Goal: Communication & Community: Answer question/provide support

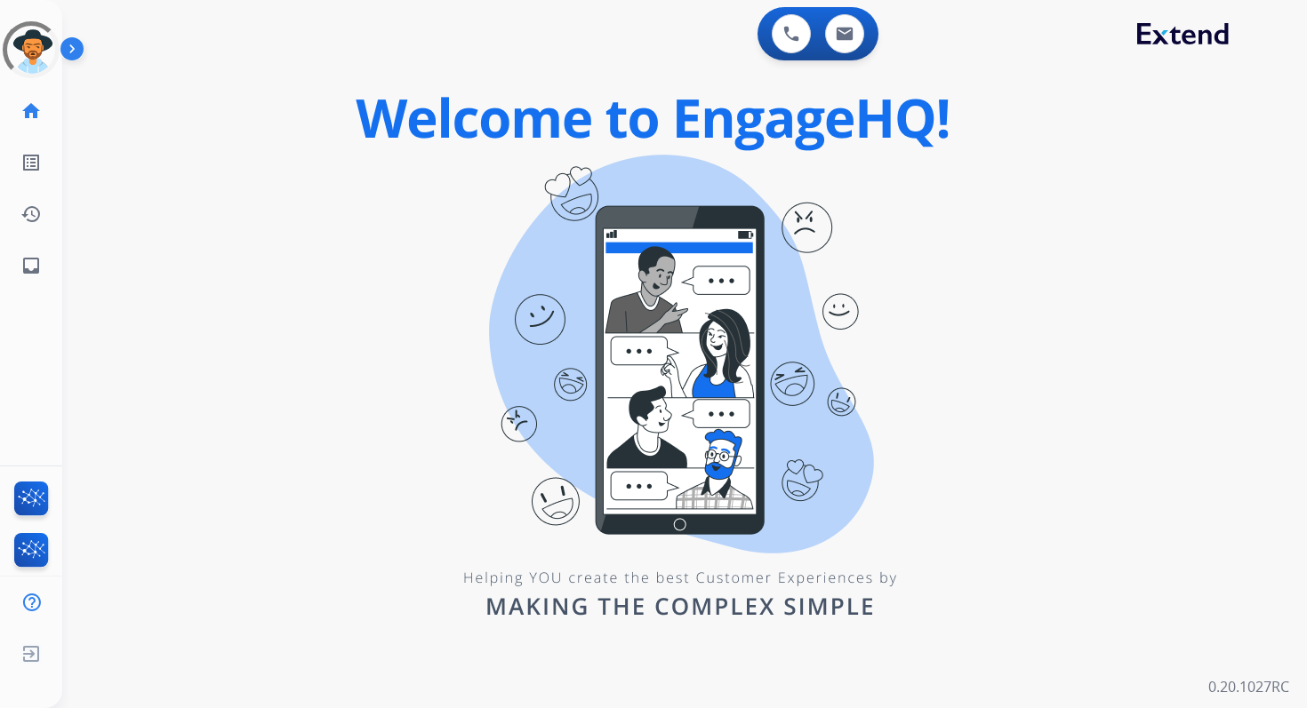
click at [830, 54] on div "0 Voice Interactions 0 Email Interactions" at bounding box center [817, 33] width 121 height 53
click at [855, 35] on button at bounding box center [844, 33] width 39 height 39
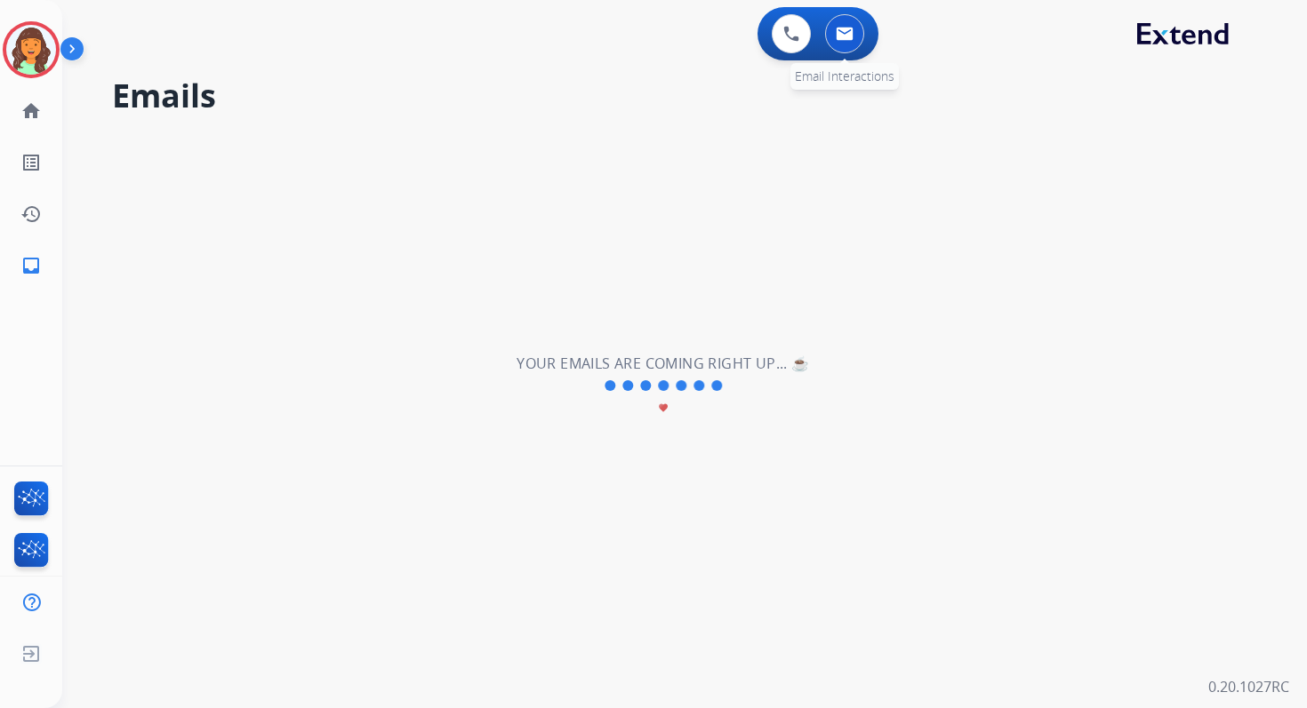
click at [841, 20] on button at bounding box center [844, 33] width 39 height 39
click at [27, 116] on mat-icon "home" at bounding box center [30, 110] width 21 height 21
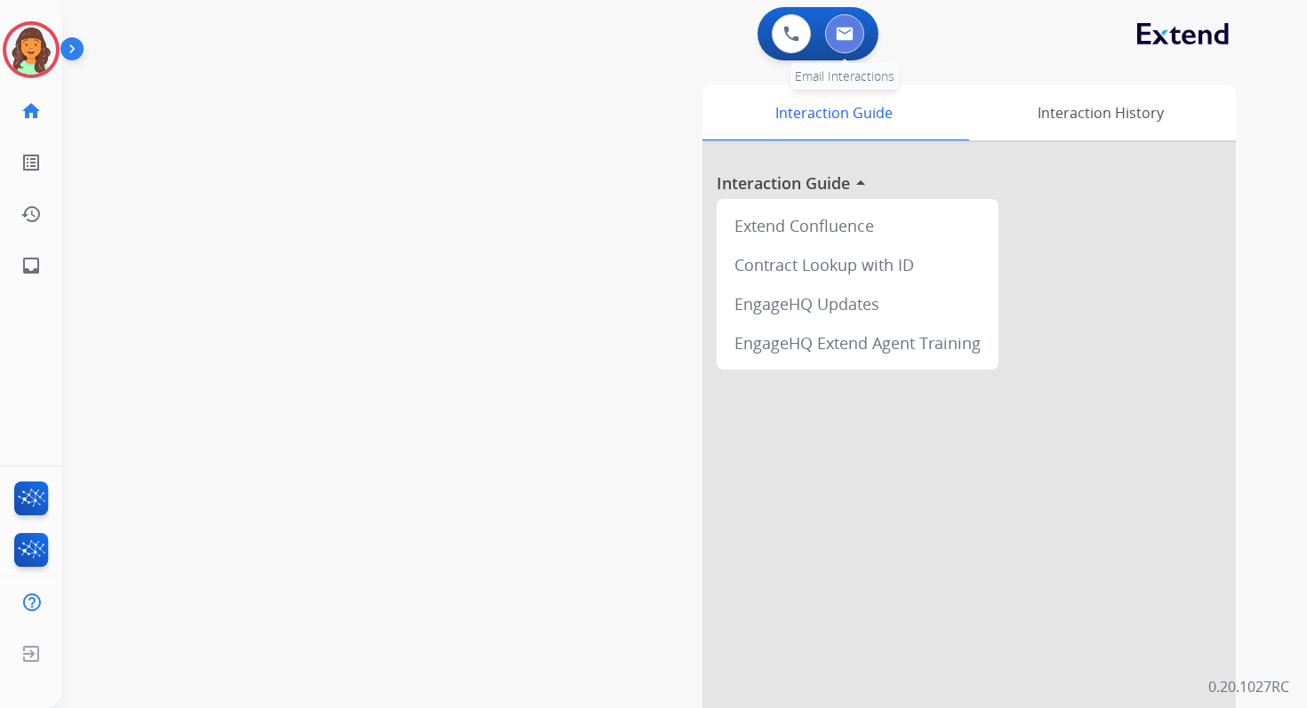
click at [844, 37] on img at bounding box center [845, 34] width 18 height 14
select select "**********"
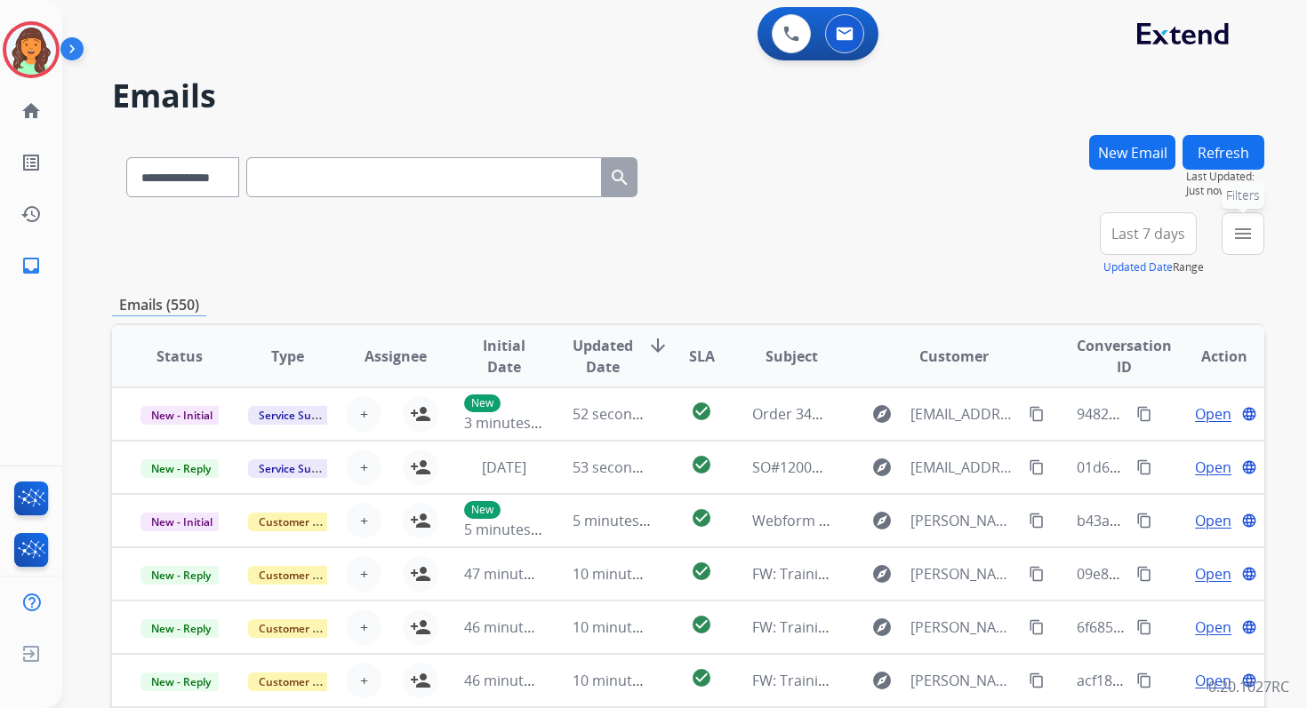
click at [1236, 238] on mat-icon "menu" at bounding box center [1242, 233] width 21 height 21
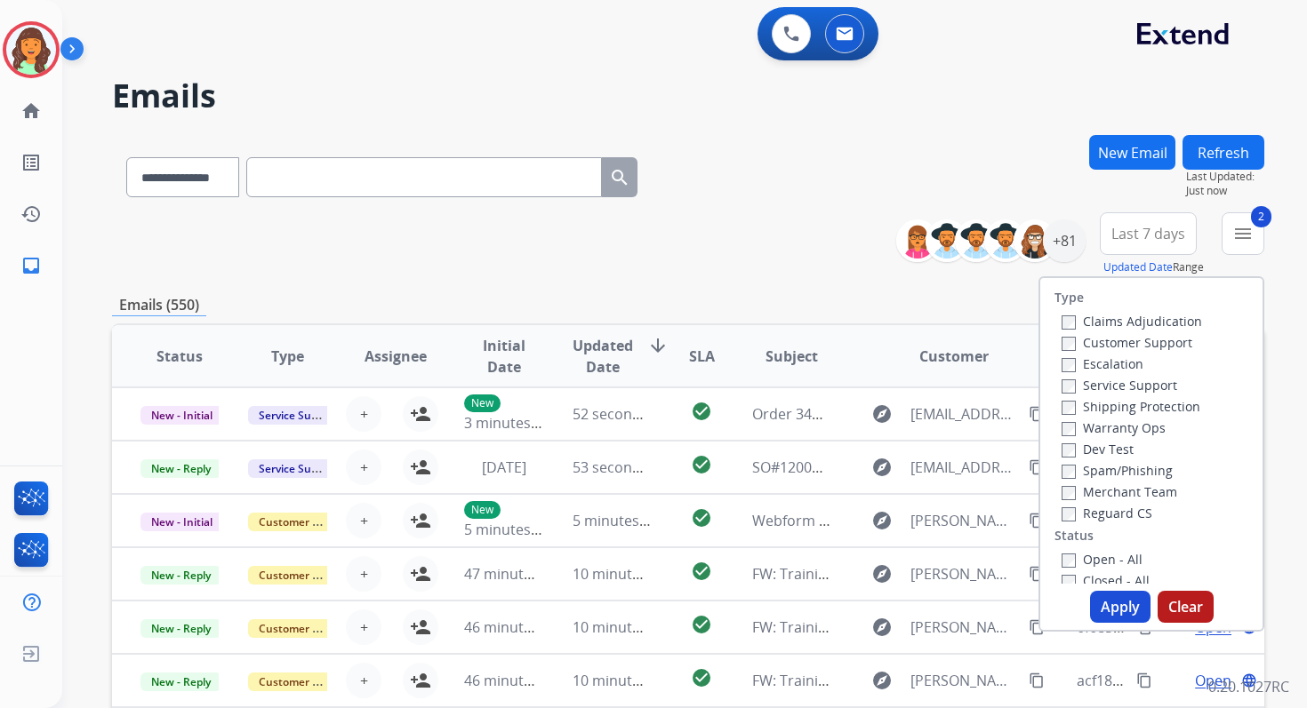
click at [1124, 601] on button "Apply" at bounding box center [1120, 607] width 60 height 32
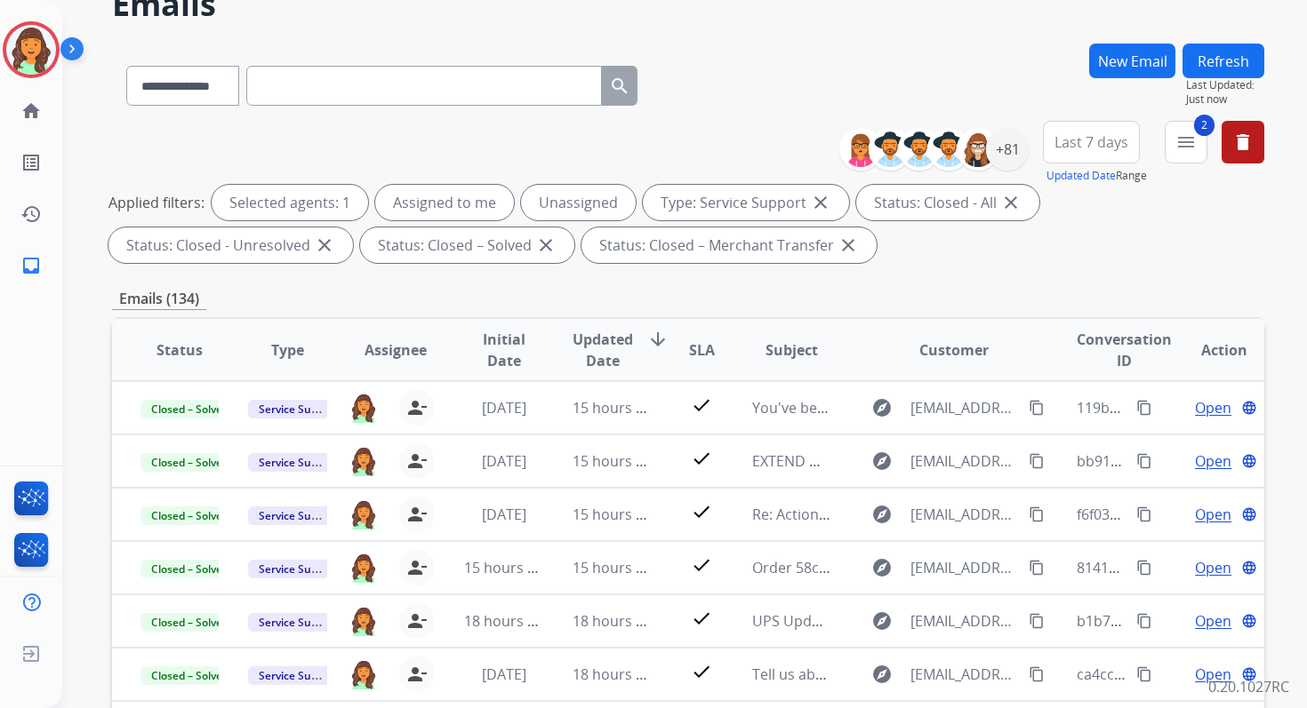
scroll to position [388, 0]
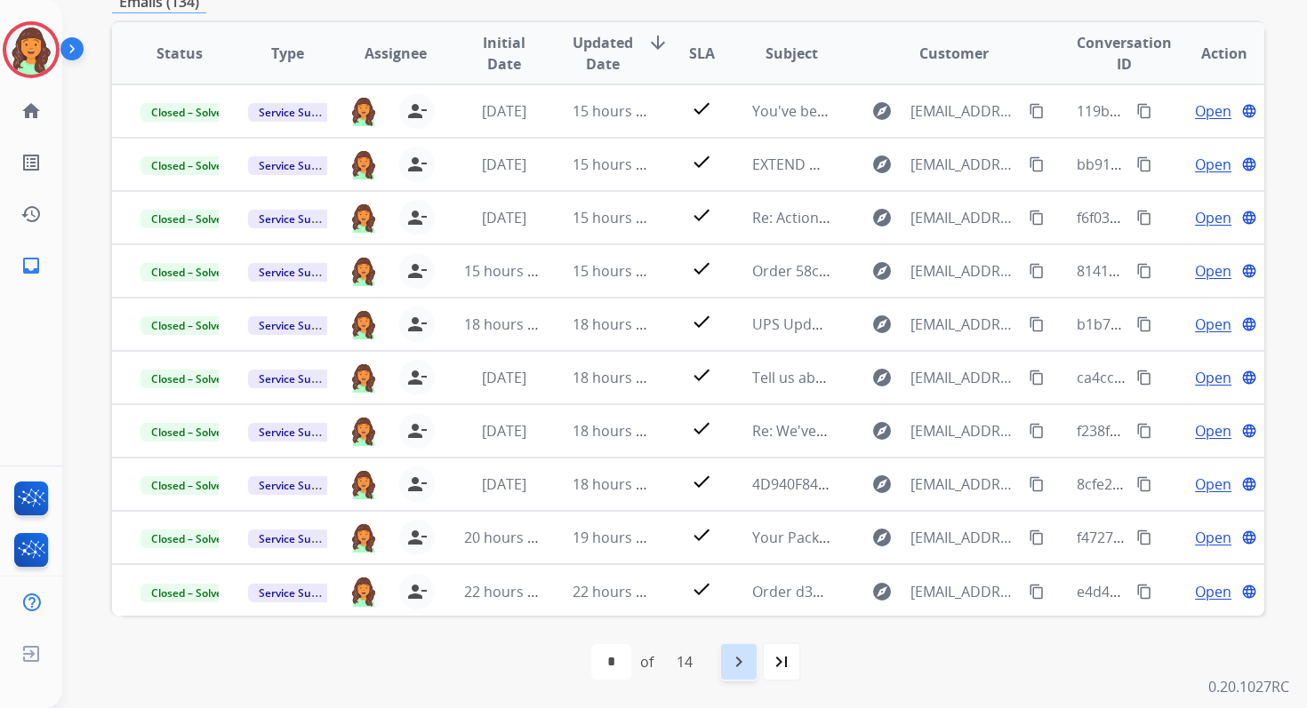
click at [740, 666] on mat-icon "navigate_next" at bounding box center [738, 662] width 21 height 21
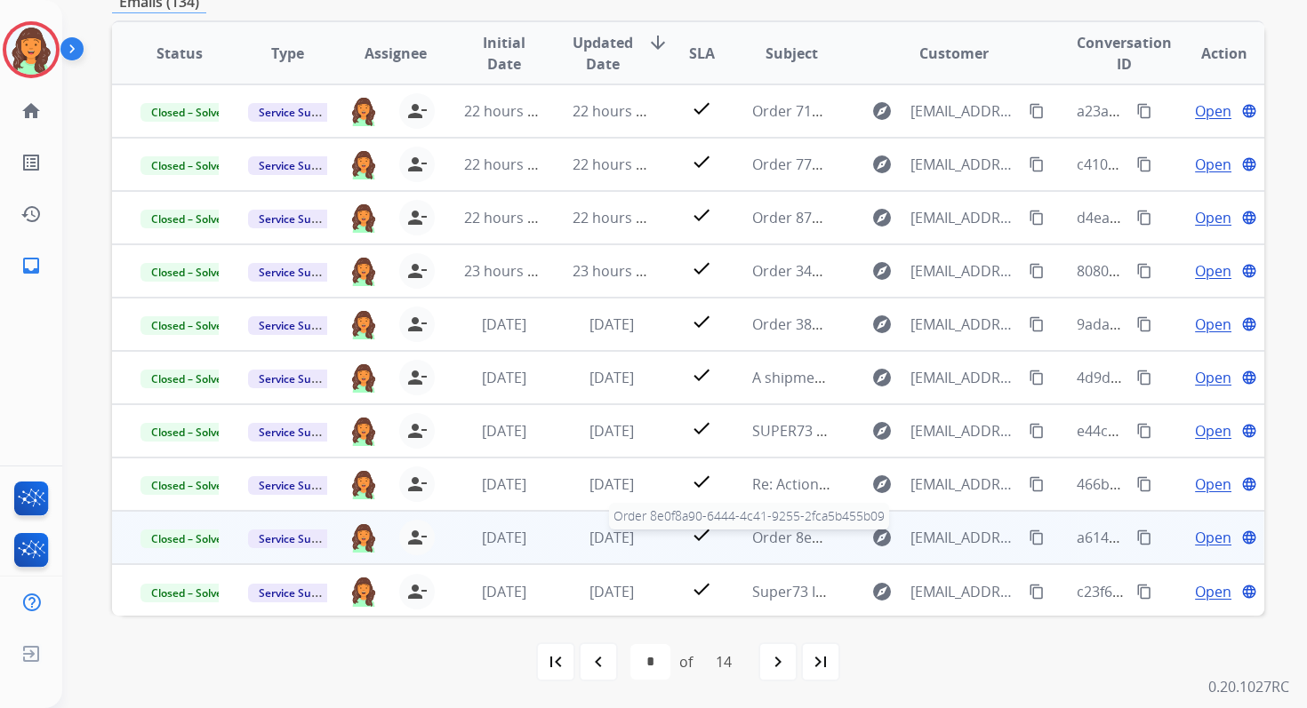
scroll to position [0, 0]
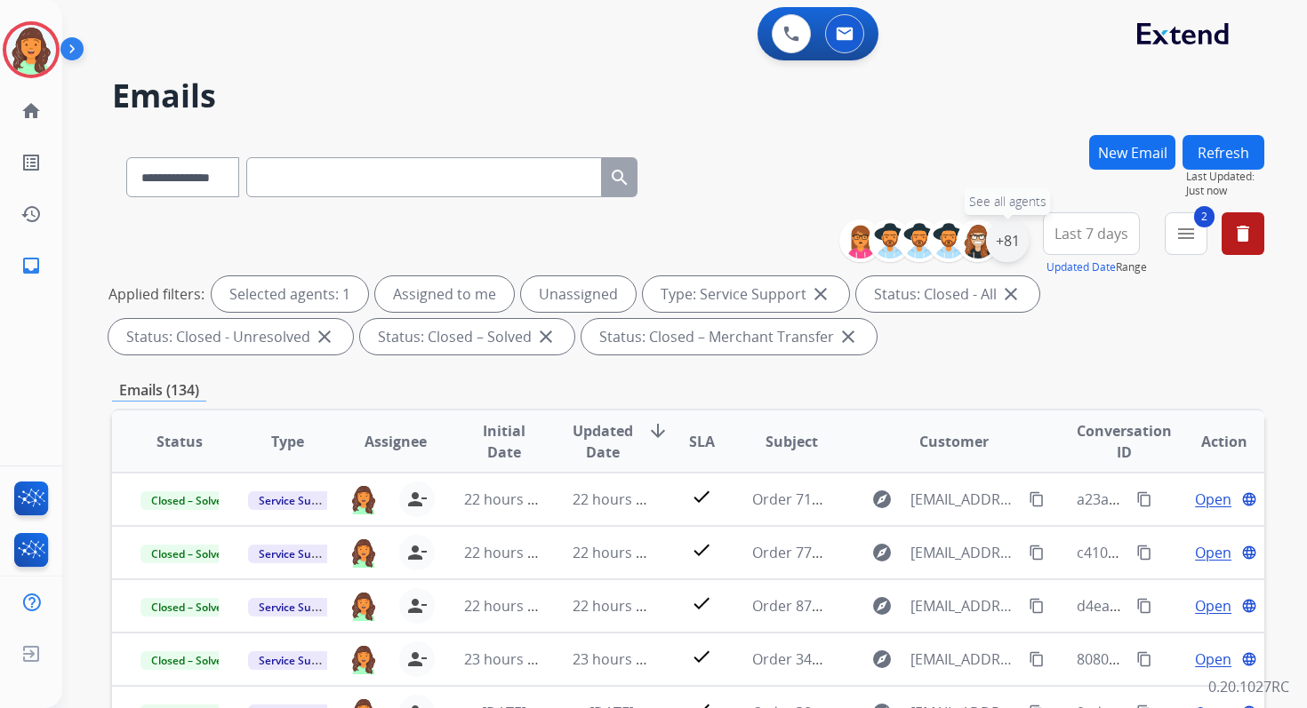
click at [1011, 227] on div "+81" at bounding box center [1007, 241] width 43 height 43
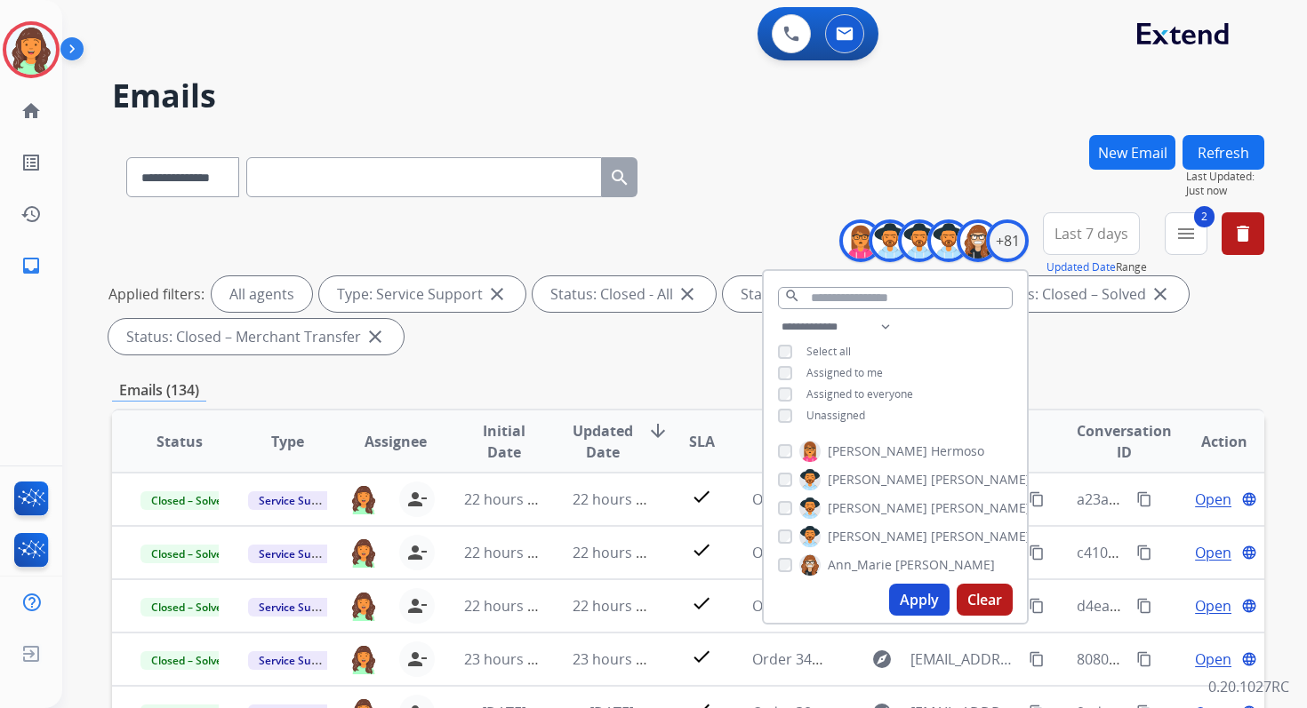
click at [902, 594] on button "Apply" at bounding box center [919, 600] width 60 height 32
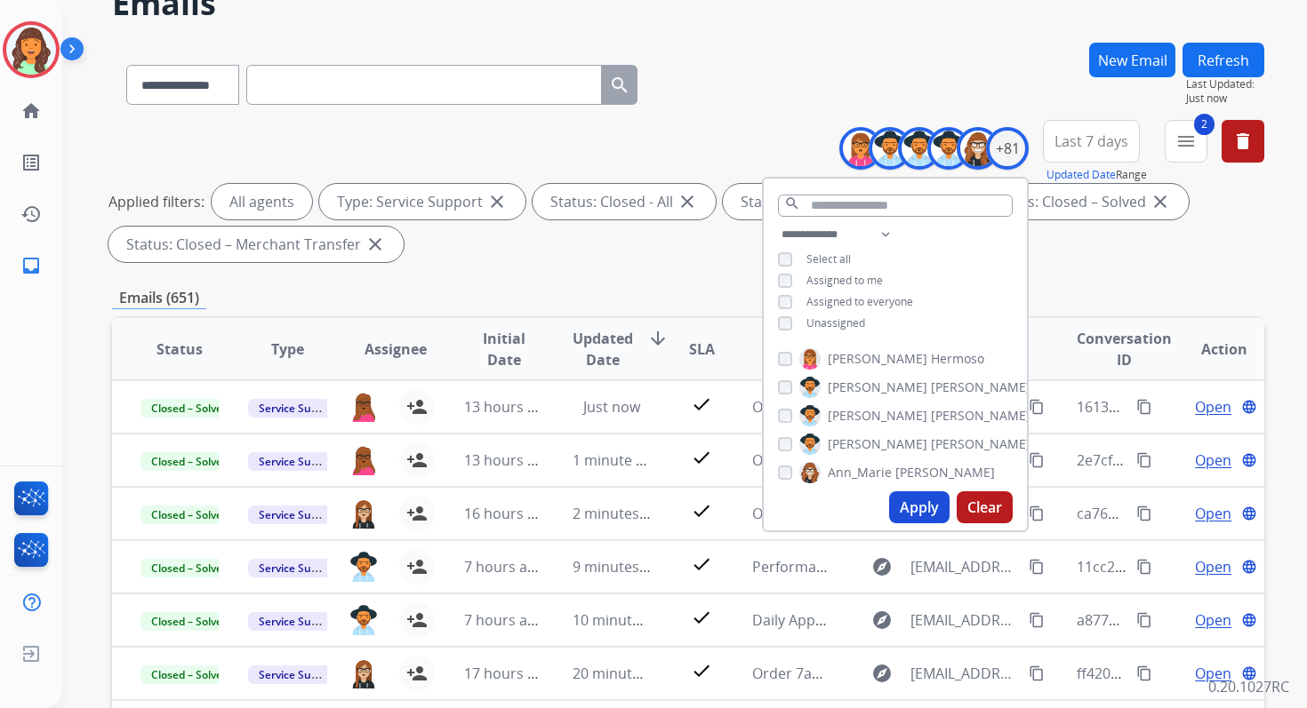
scroll to position [388, 0]
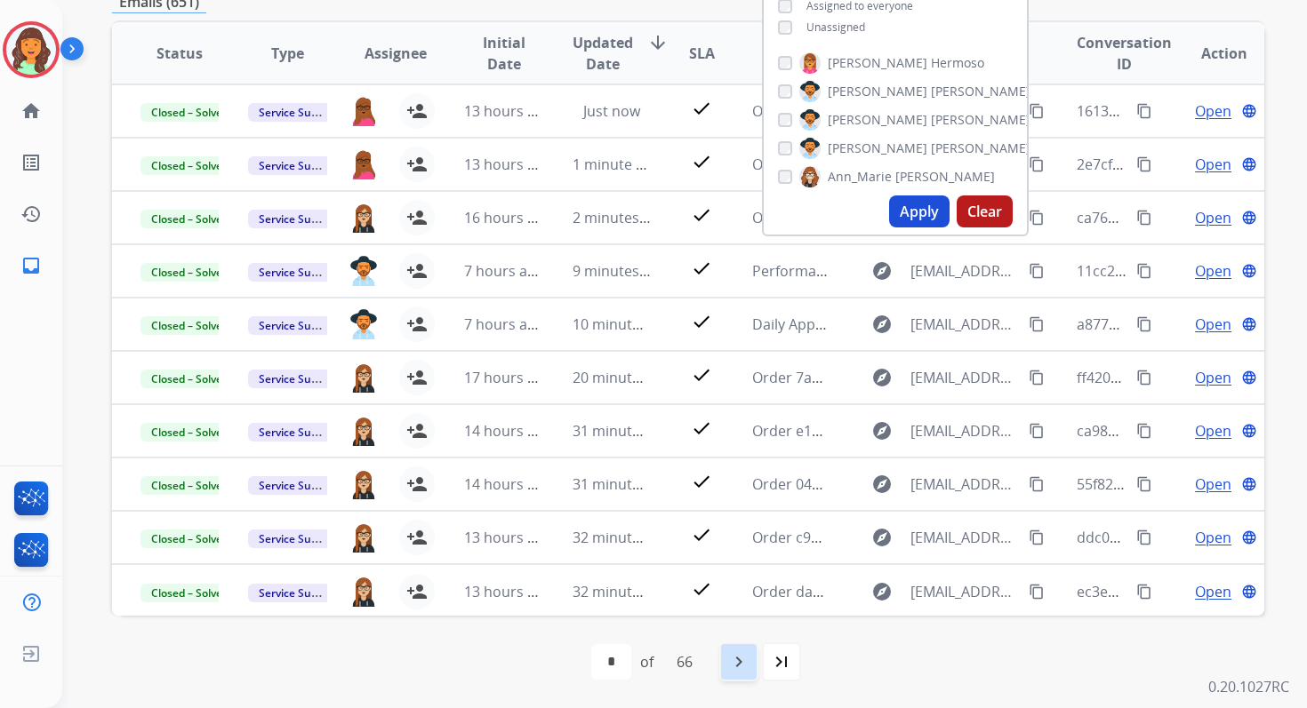
click at [740, 651] on div "navigate_next" at bounding box center [738, 662] width 39 height 39
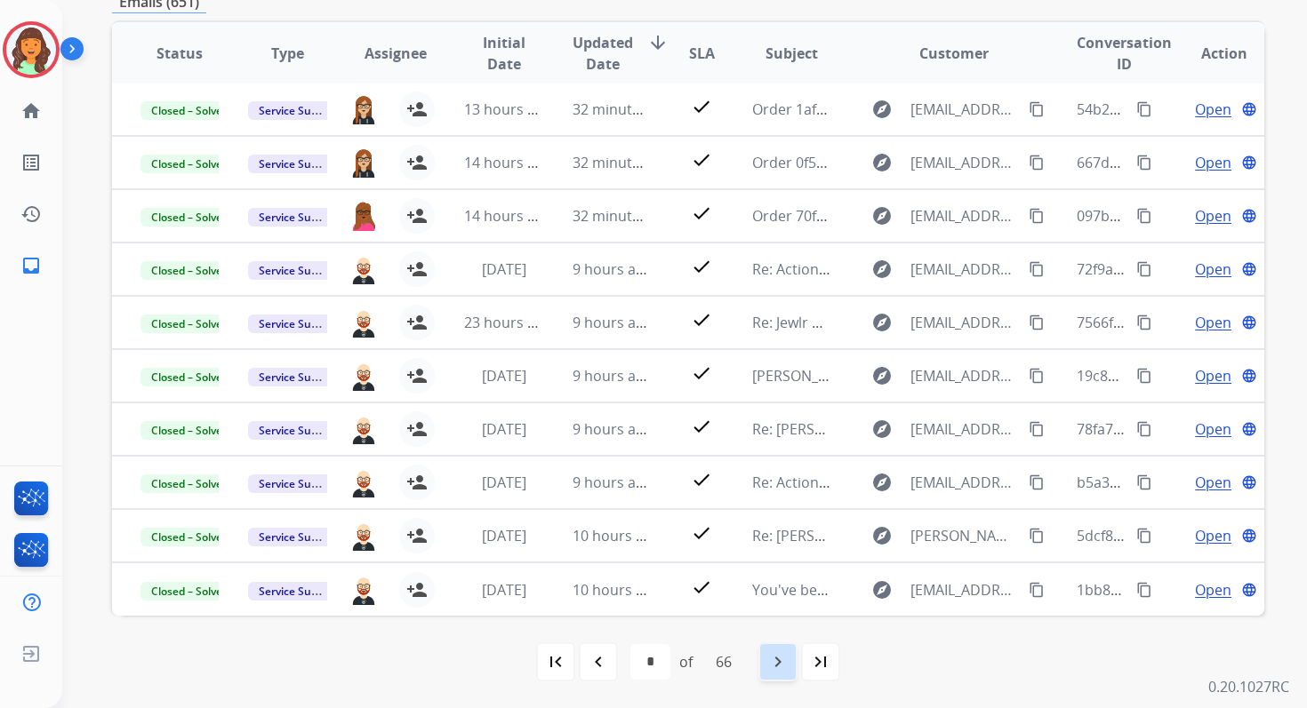
click at [788, 661] on mat-icon "navigate_next" at bounding box center [777, 662] width 21 height 21
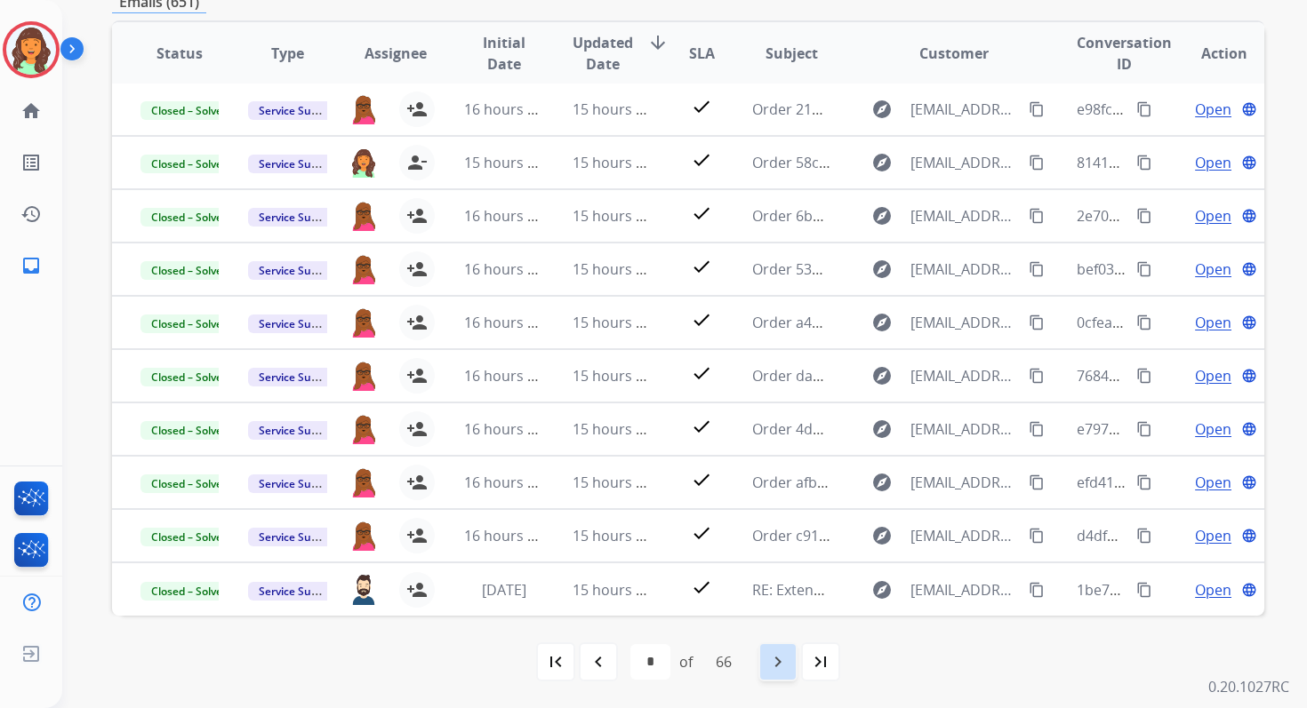
click at [788, 661] on mat-icon "navigate_next" at bounding box center [777, 662] width 21 height 21
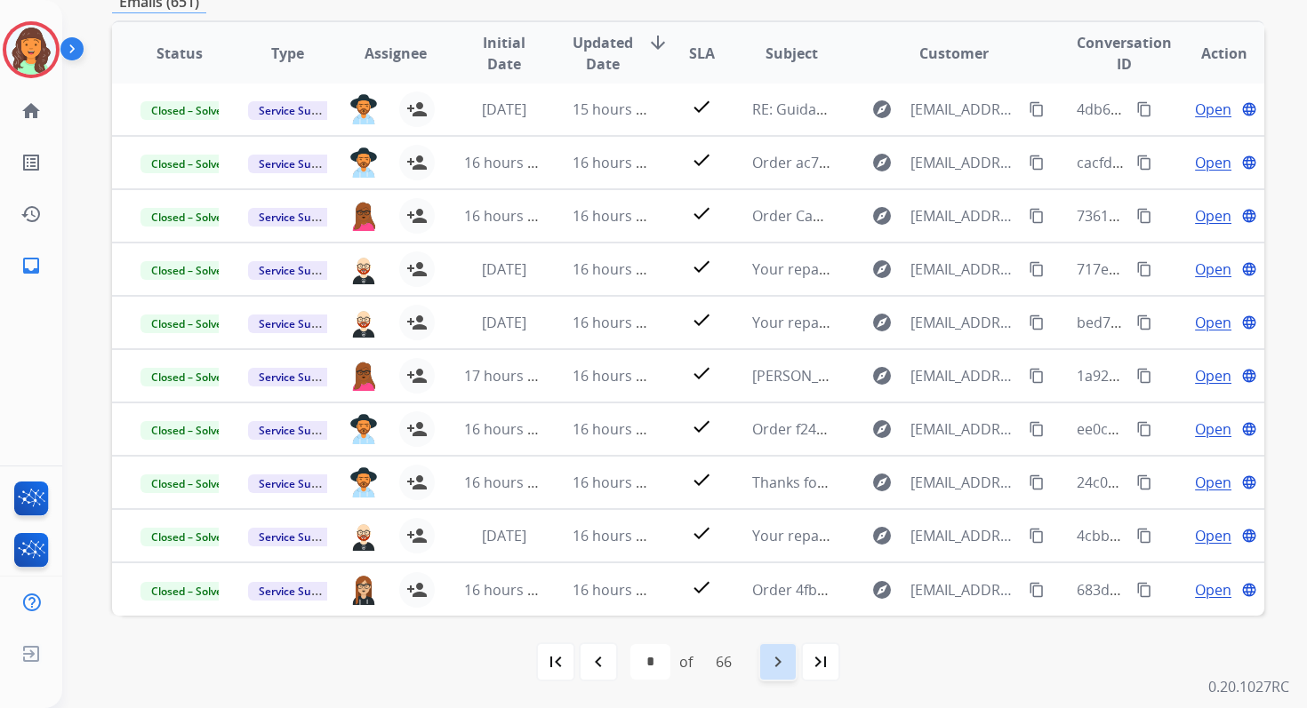
click at [788, 661] on mat-icon "navigate_next" at bounding box center [777, 662] width 21 height 21
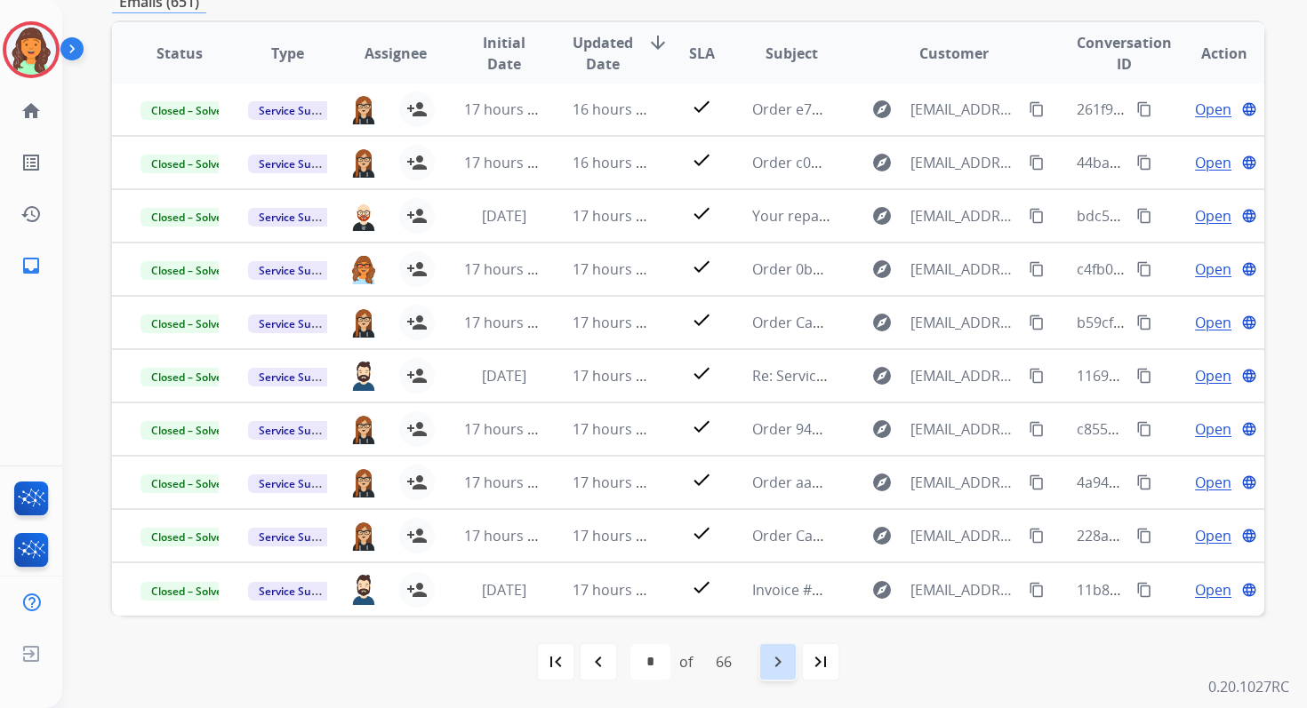
click at [788, 661] on mat-icon "navigate_next" at bounding box center [777, 662] width 21 height 21
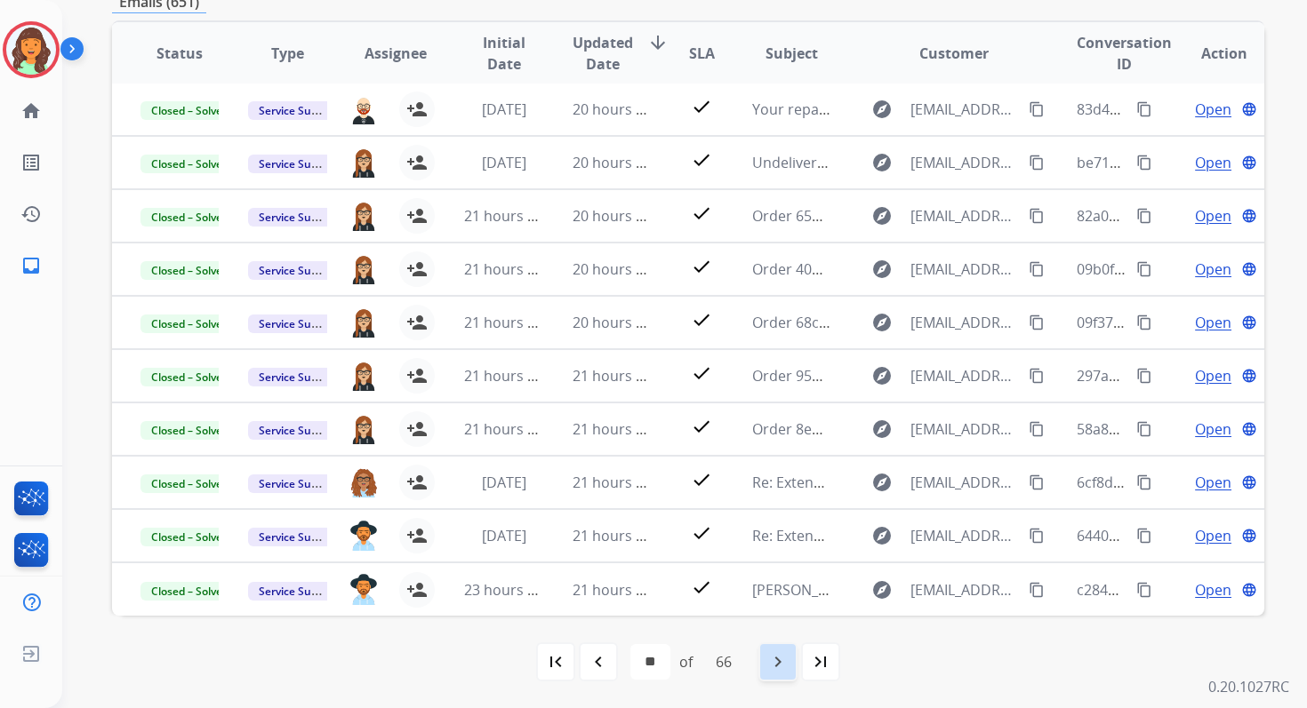
click at [788, 661] on mat-icon "navigate_next" at bounding box center [777, 662] width 21 height 21
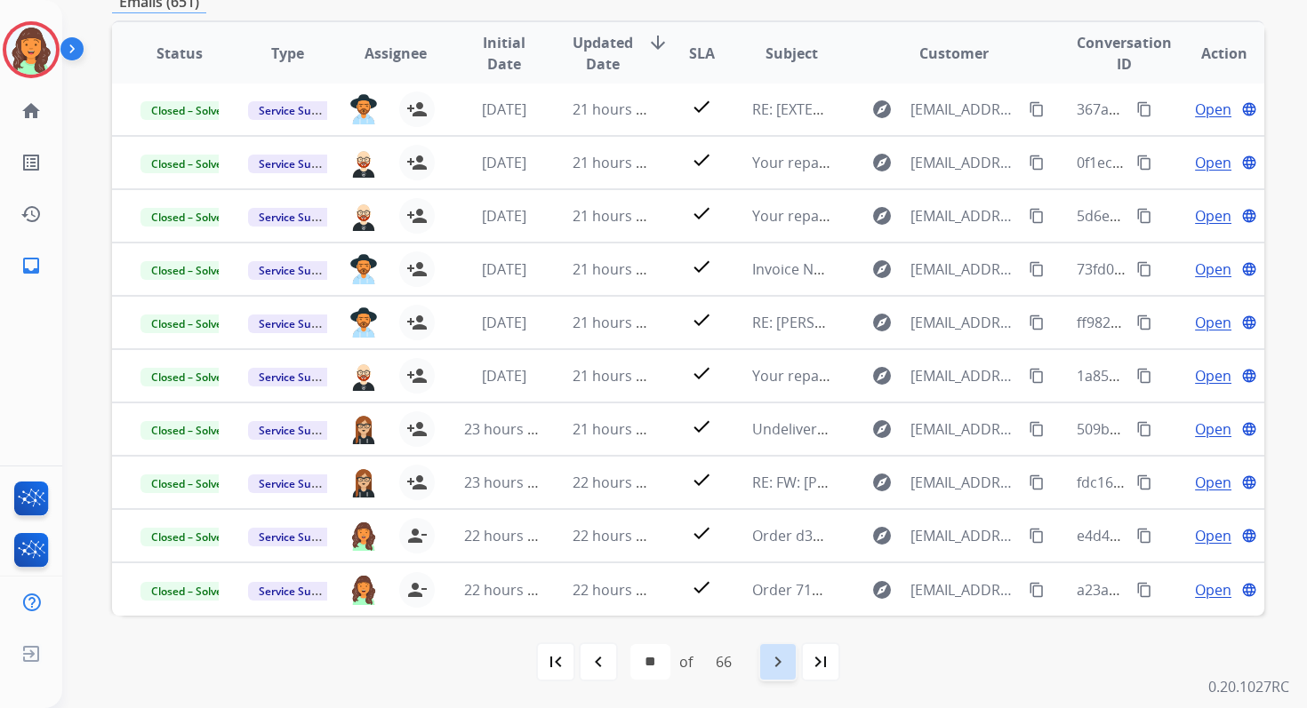
click at [788, 661] on mat-icon "navigate_next" at bounding box center [777, 662] width 21 height 21
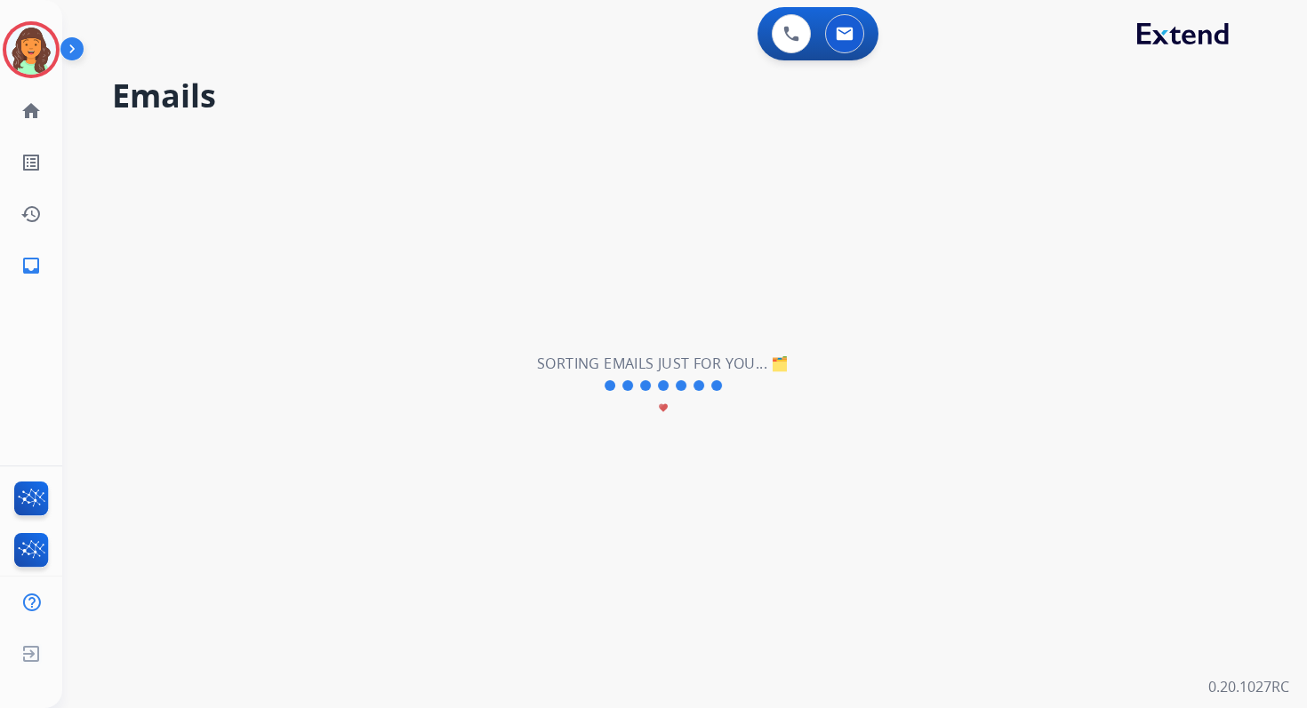
scroll to position [0, 0]
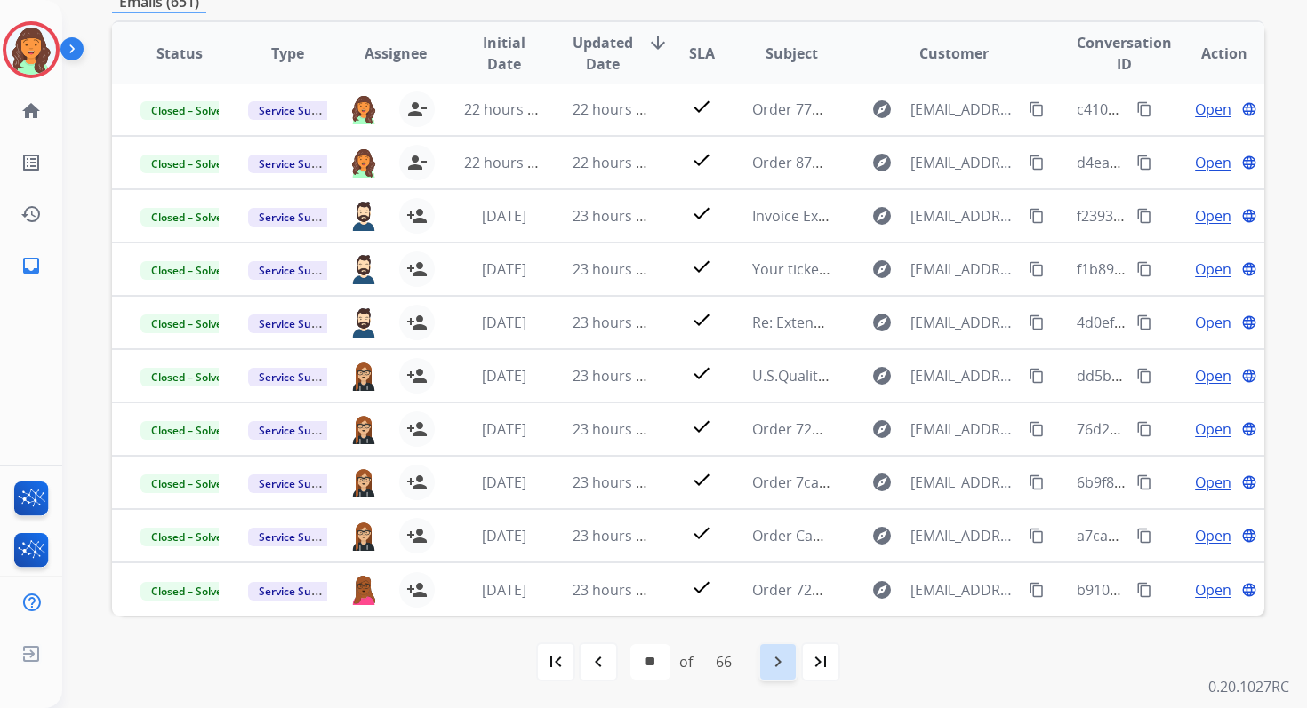
click at [788, 661] on mat-icon "navigate_next" at bounding box center [777, 662] width 21 height 21
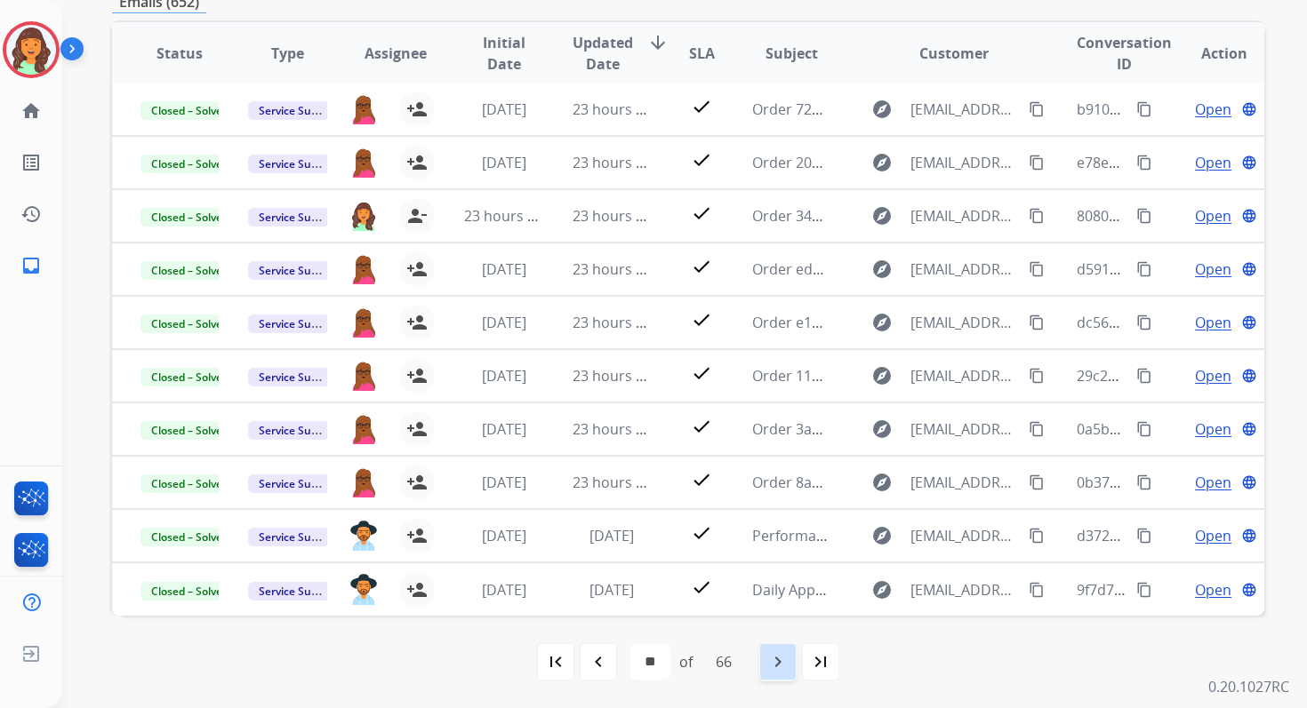
click at [776, 664] on mat-icon "navigate_next" at bounding box center [777, 662] width 21 height 21
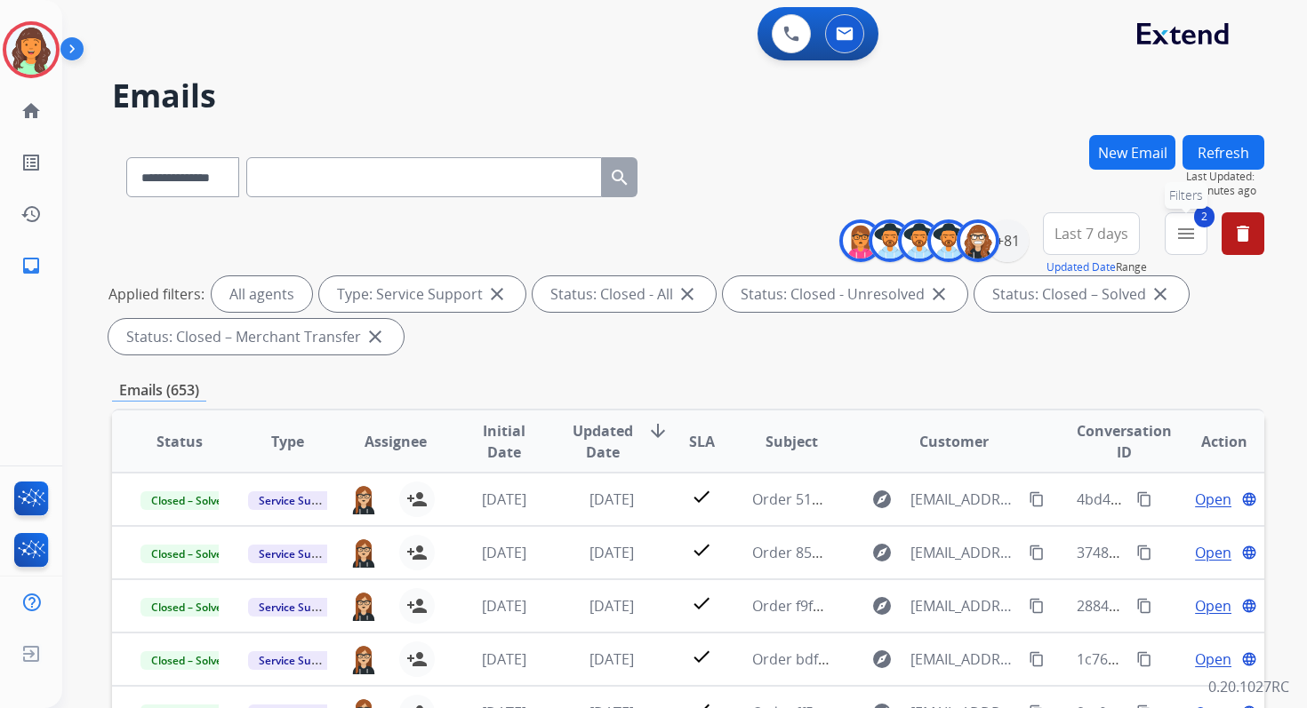
click at [1171, 239] on button "2 menu Filters" at bounding box center [1185, 233] width 43 height 43
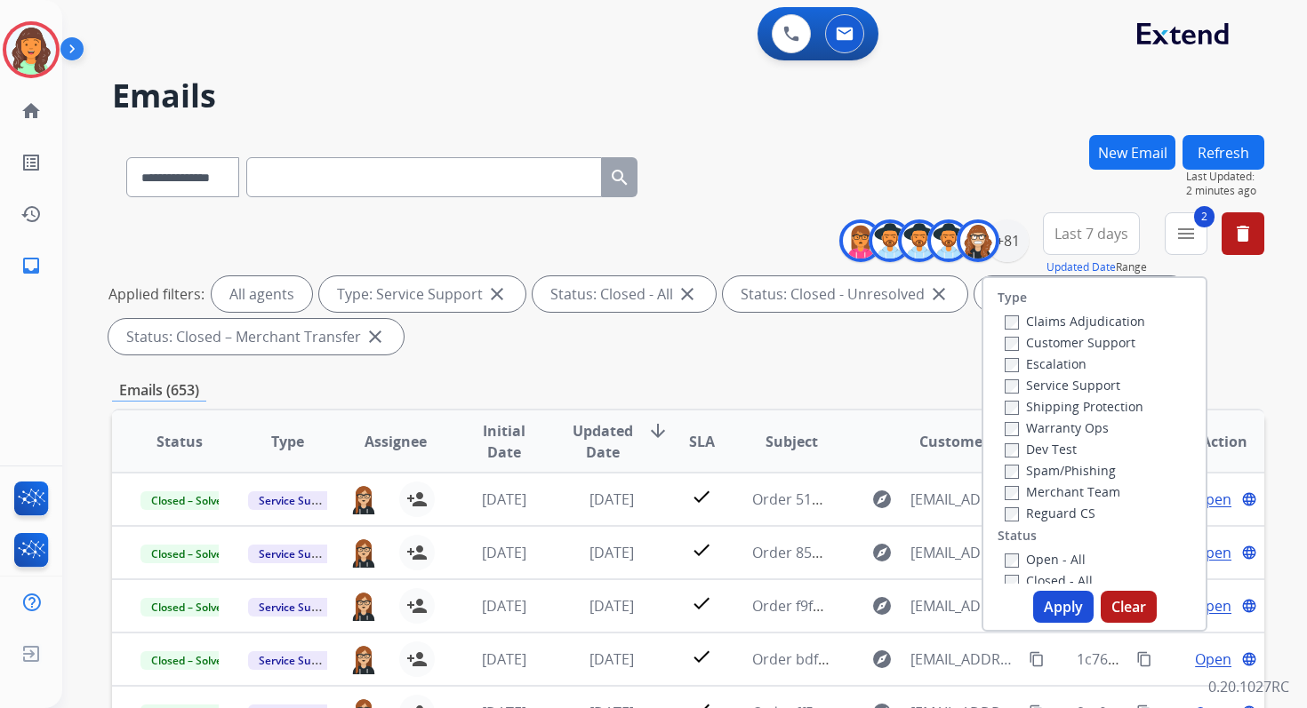
click at [1052, 613] on button "Apply" at bounding box center [1063, 607] width 60 height 32
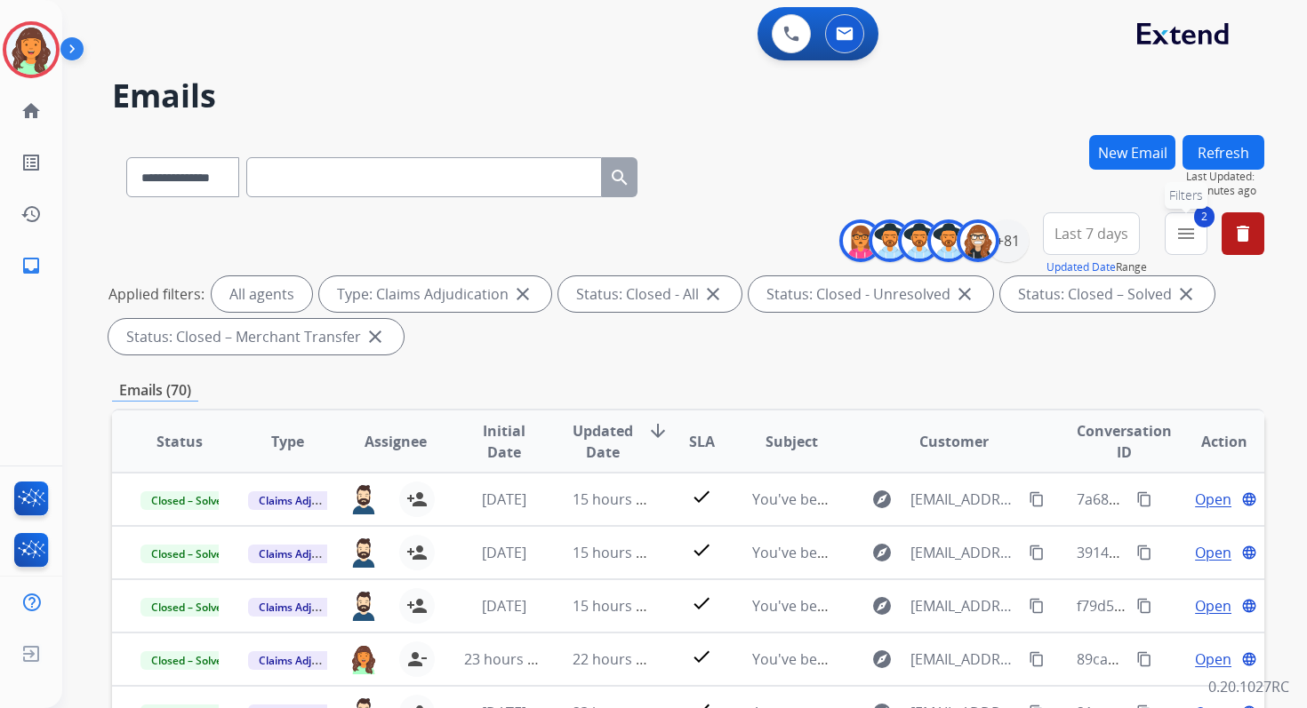
click at [1186, 226] on mat-icon "menu" at bounding box center [1185, 233] width 21 height 21
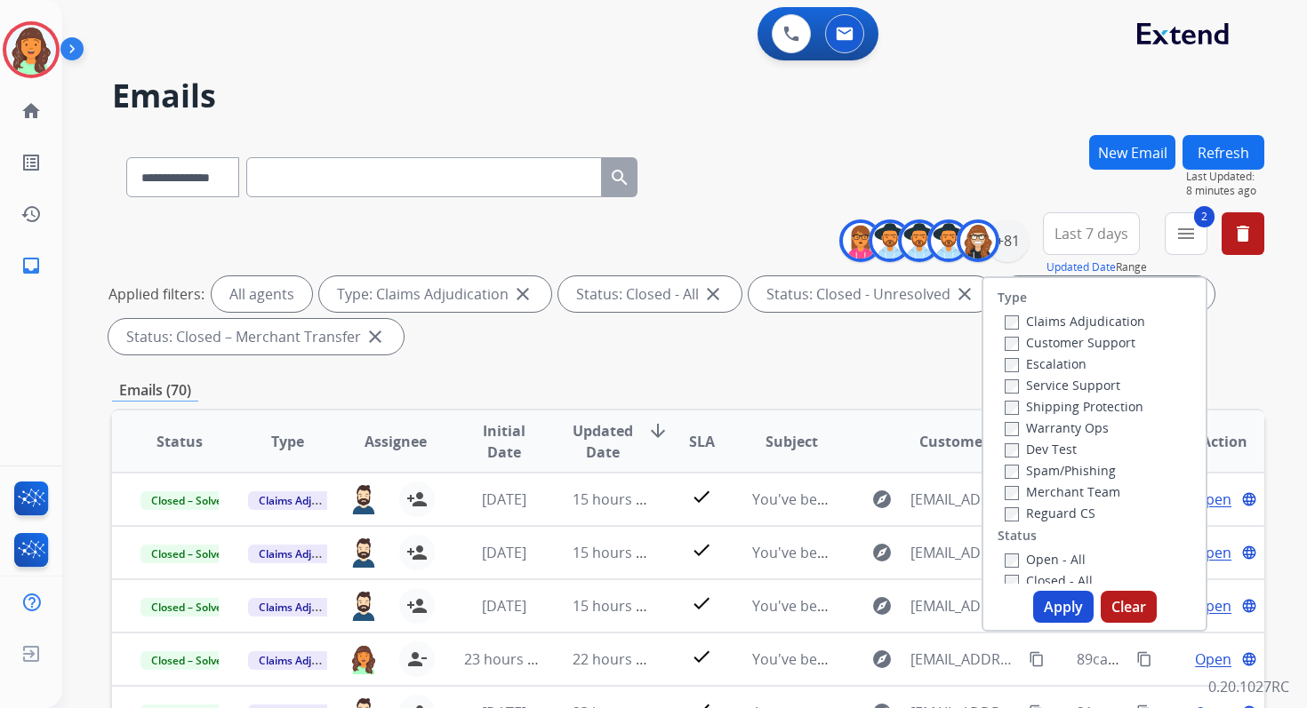
click at [1007, 555] on label "Open - All" at bounding box center [1044, 559] width 81 height 17
click at [1056, 602] on button "Apply" at bounding box center [1063, 607] width 60 height 32
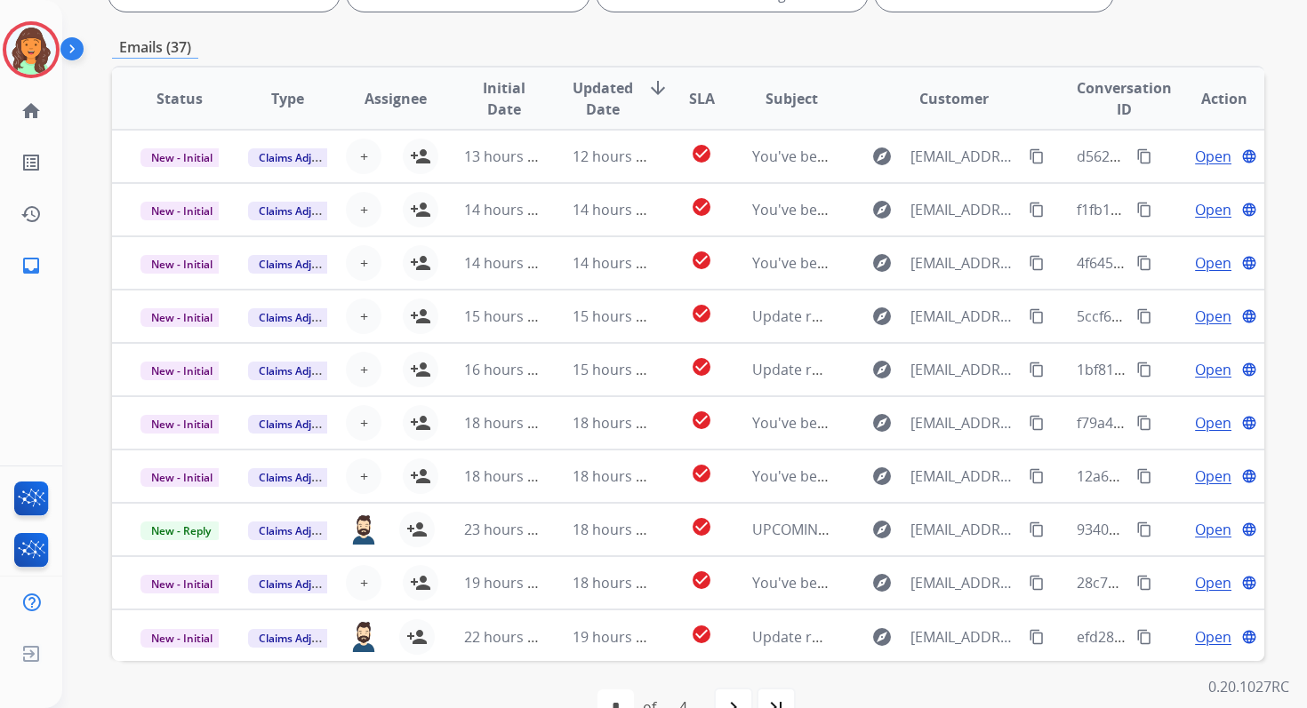
scroll to position [388, 0]
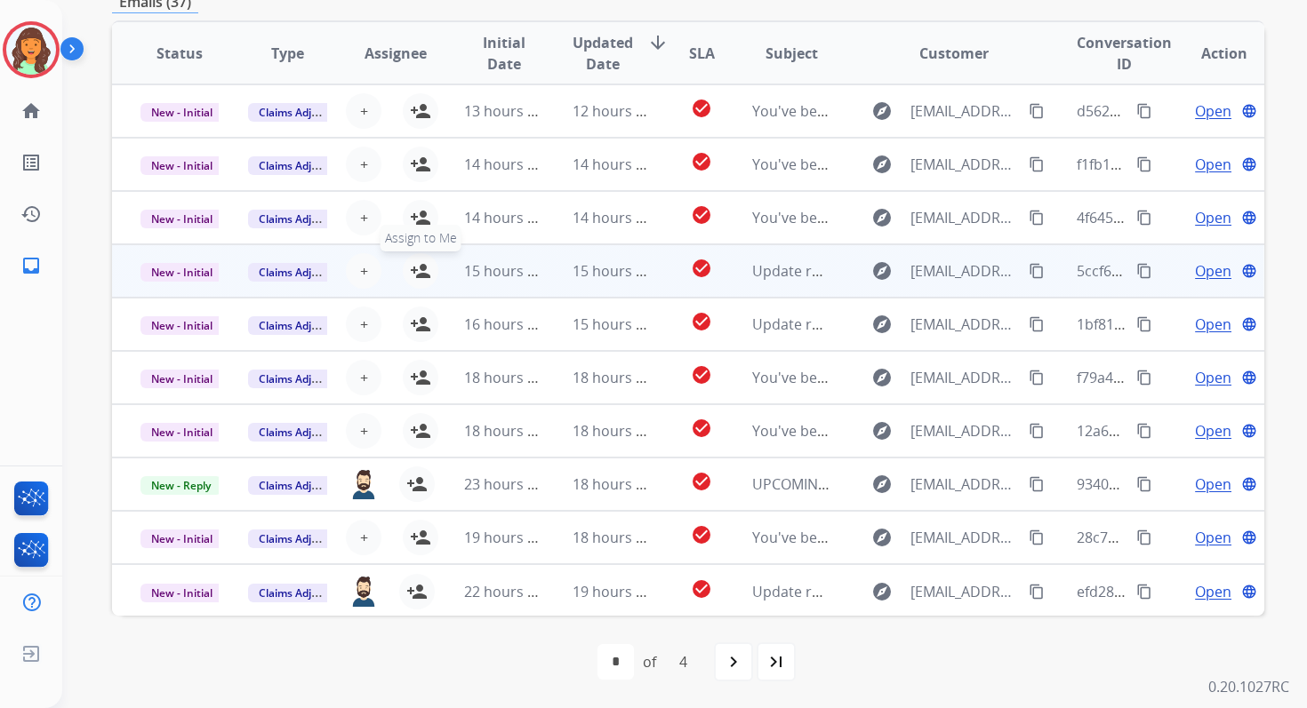
click at [419, 268] on mat-icon "person_add" at bounding box center [420, 270] width 21 height 21
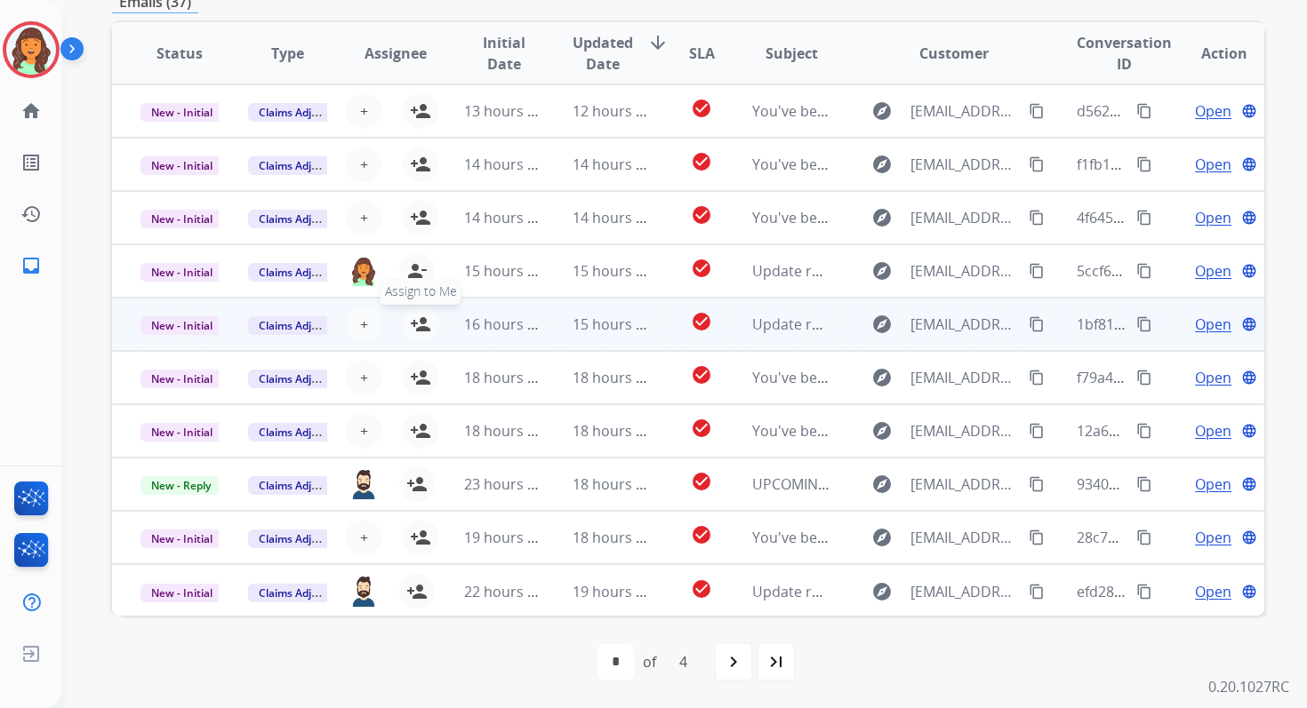
click at [419, 326] on mat-icon "person_add" at bounding box center [420, 324] width 21 height 21
click at [200, 322] on span "New - Initial" at bounding box center [181, 325] width 83 height 19
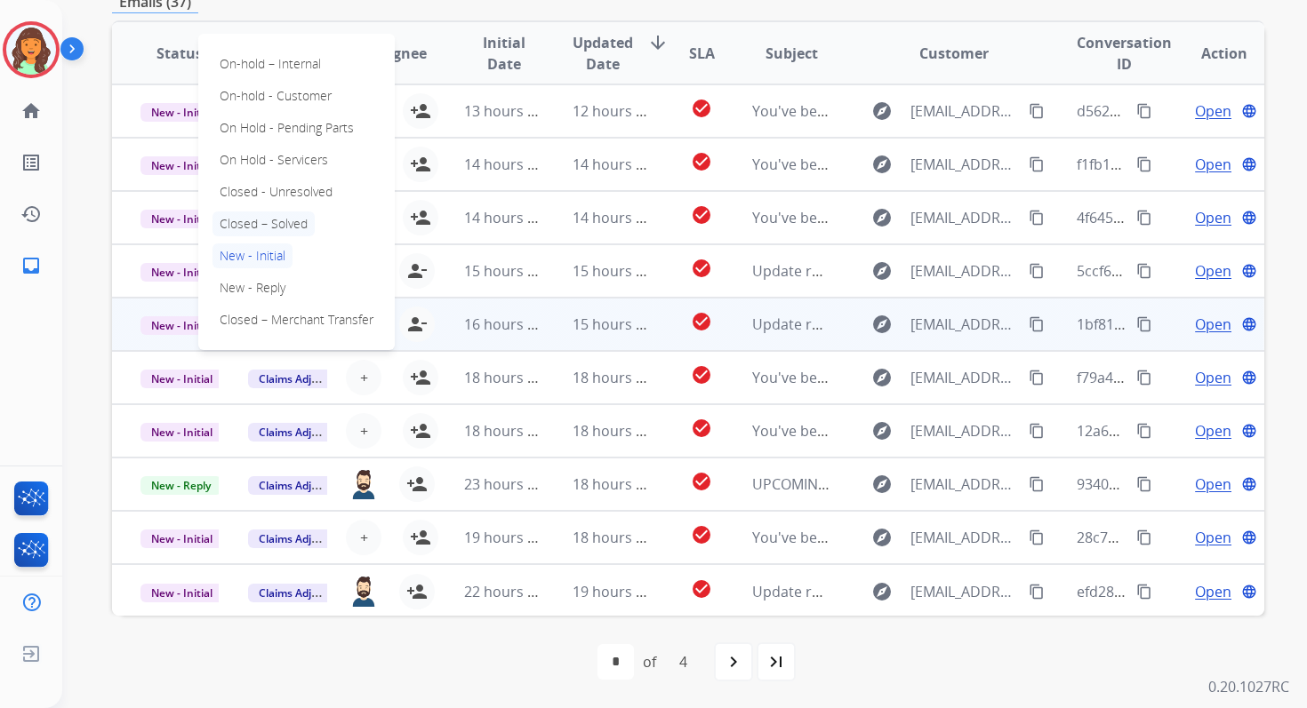
click at [248, 225] on p "Closed – Solved" at bounding box center [263, 224] width 102 height 25
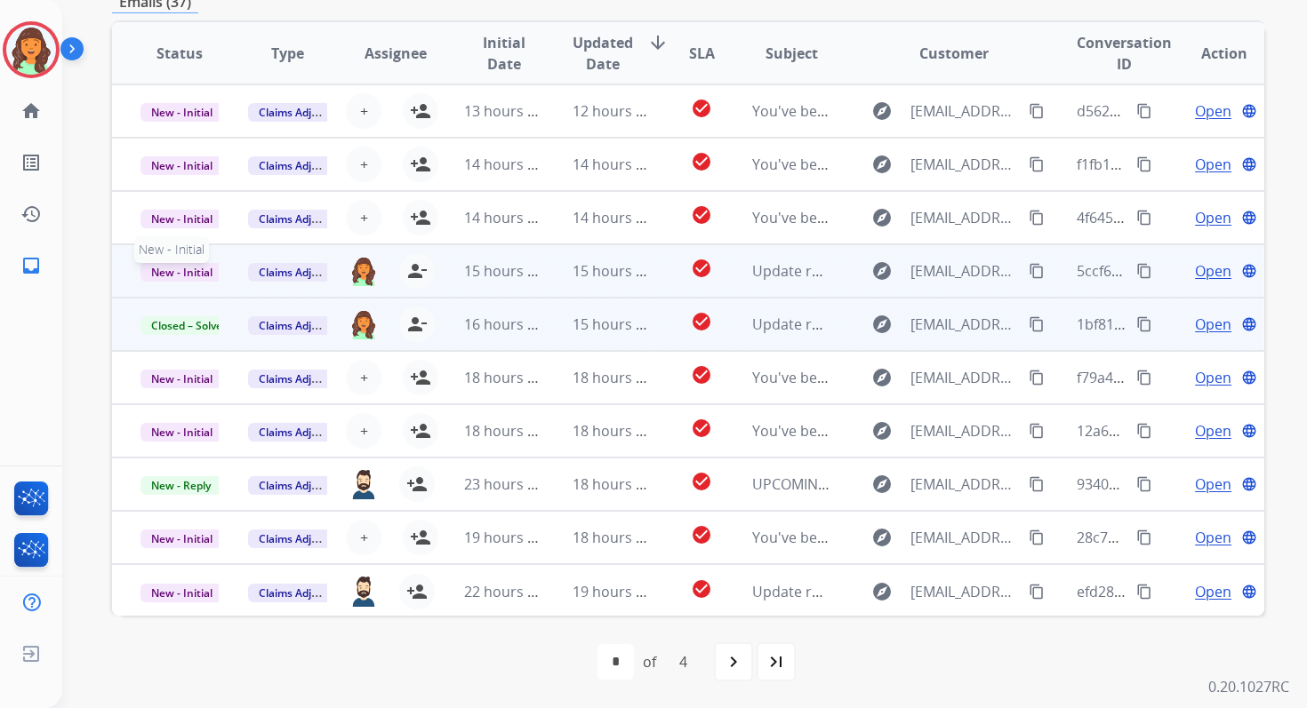
click at [183, 272] on span "New - Initial" at bounding box center [181, 272] width 83 height 19
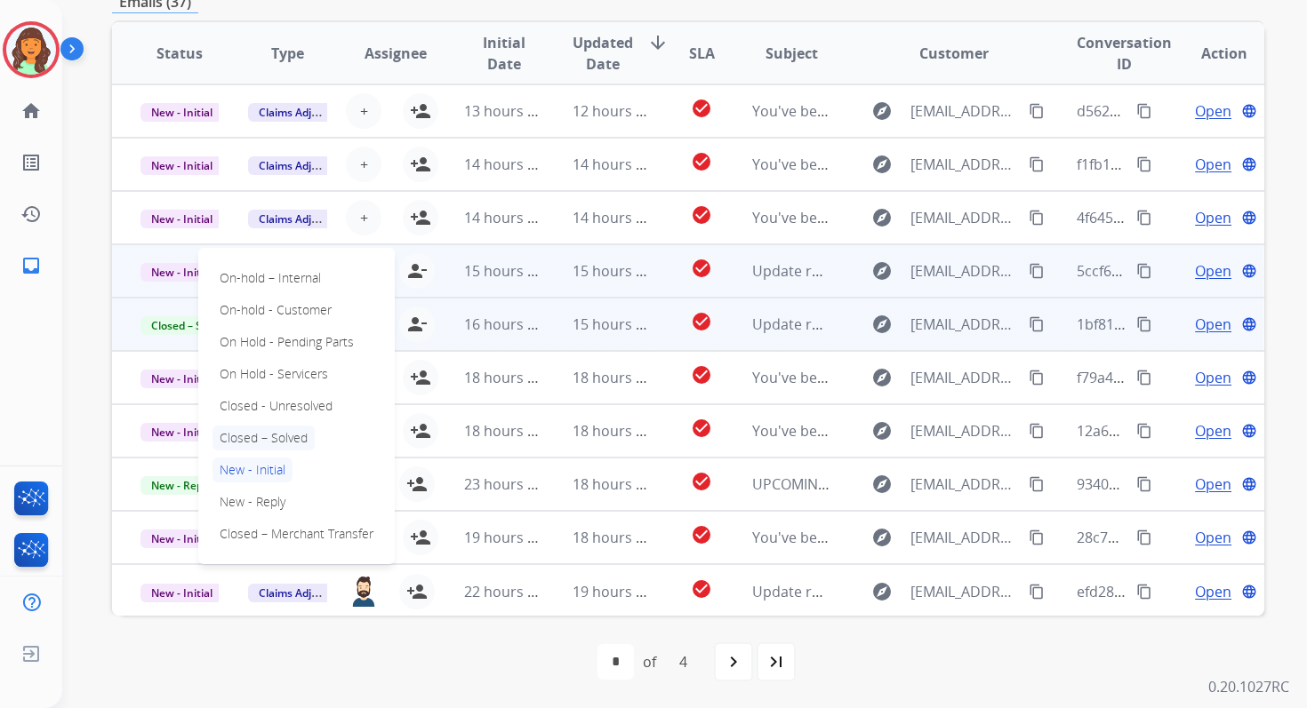
click at [263, 433] on p "Closed – Solved" at bounding box center [263, 438] width 102 height 25
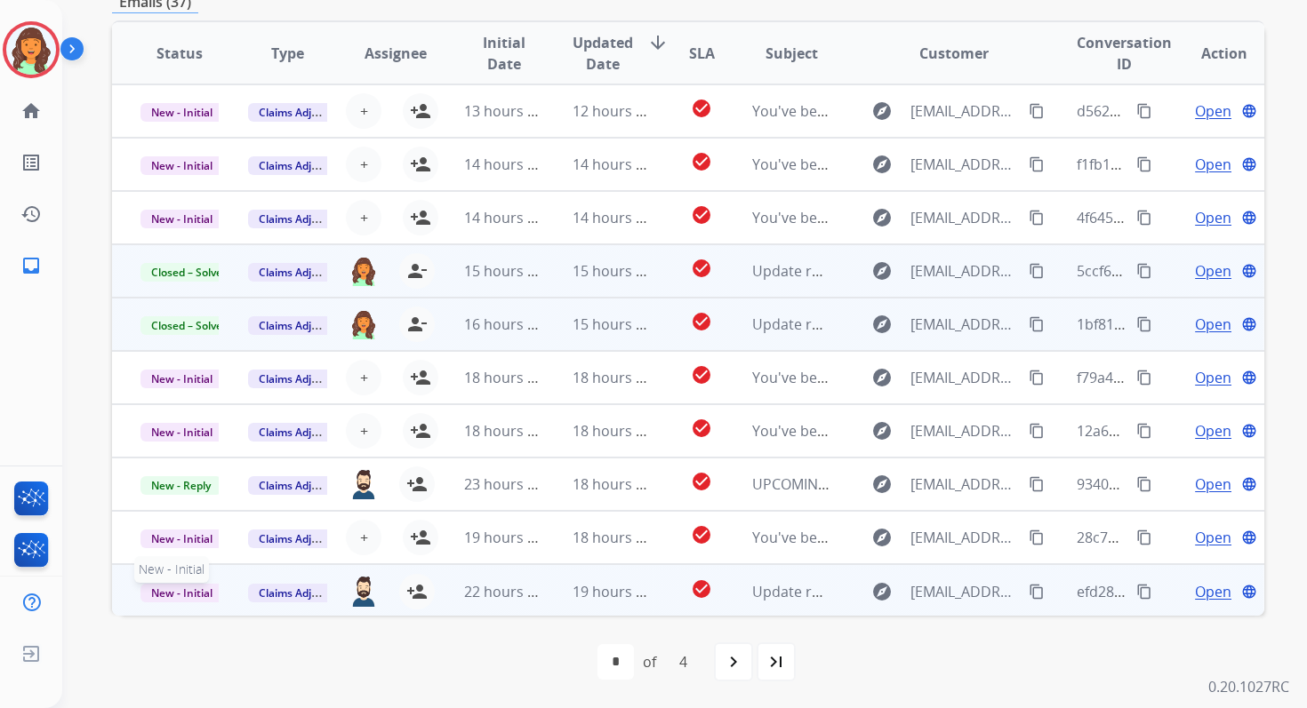
click at [197, 596] on span "New - Initial" at bounding box center [181, 593] width 83 height 19
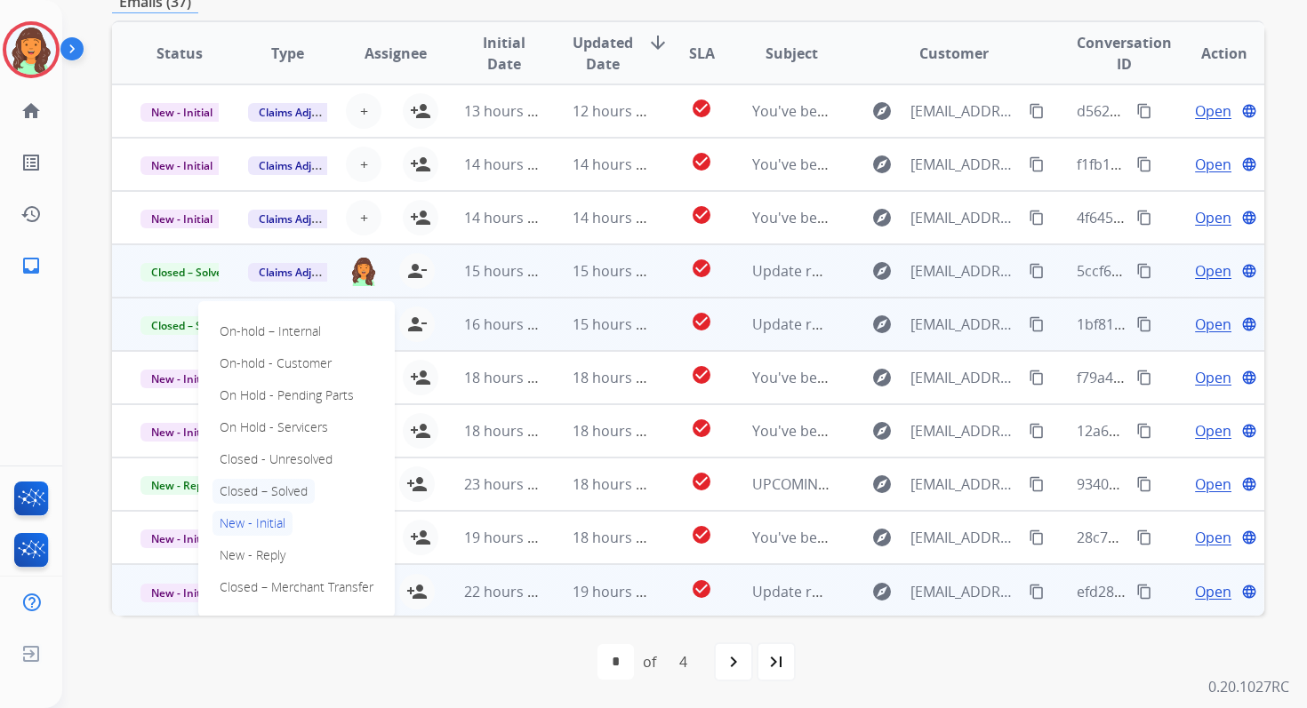
click at [268, 484] on p "Closed – Solved" at bounding box center [263, 491] width 102 height 25
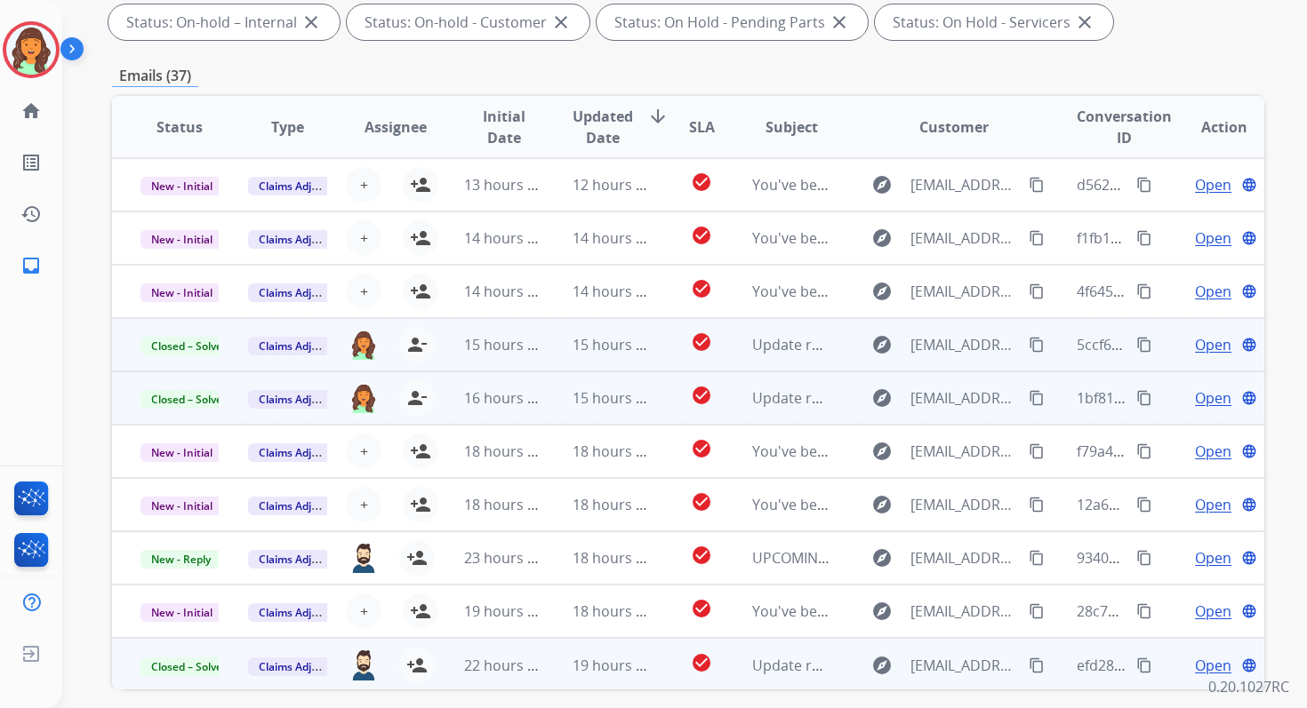
scroll to position [0, 0]
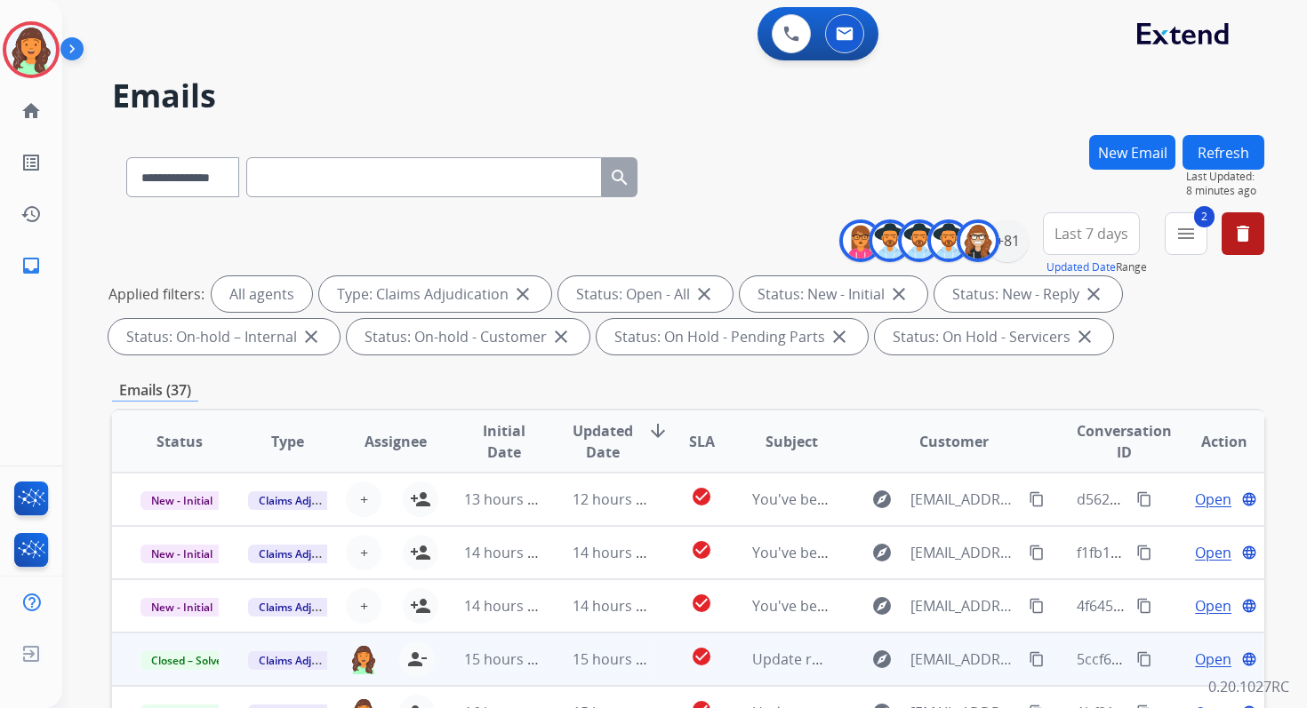
click at [1231, 144] on button "Refresh" at bounding box center [1223, 152] width 82 height 35
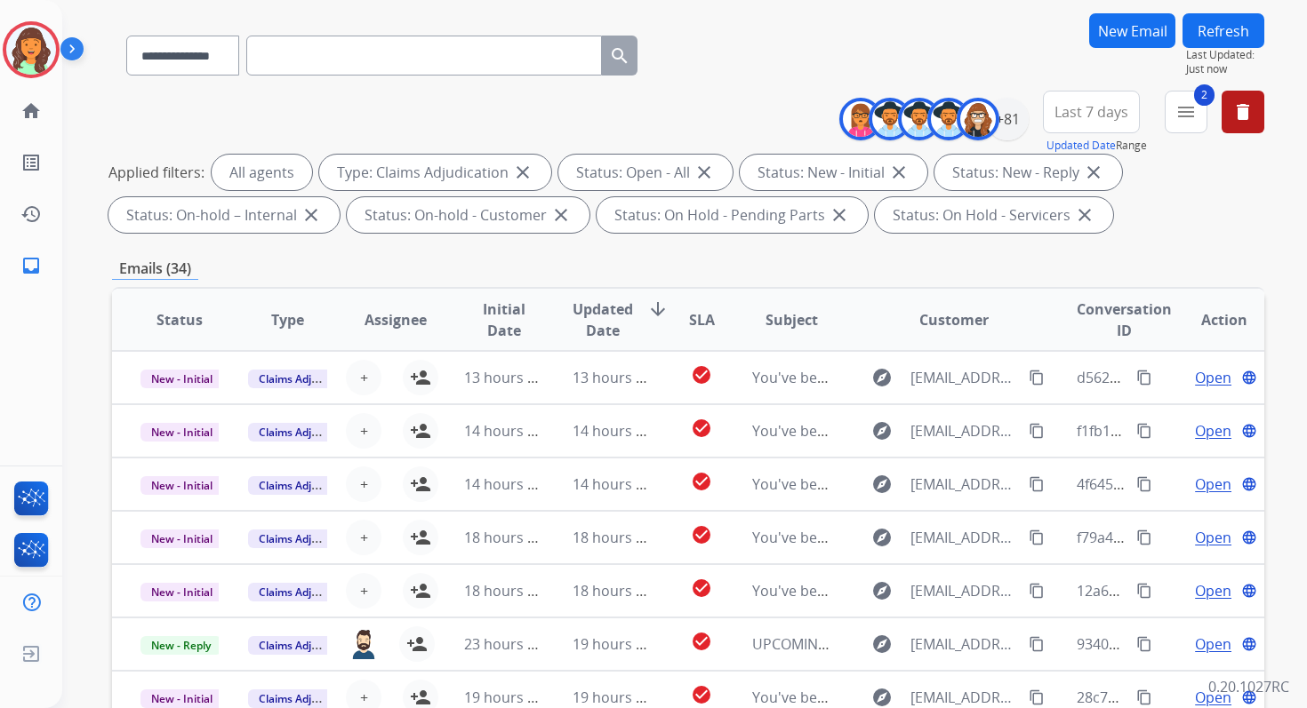
scroll to position [388, 0]
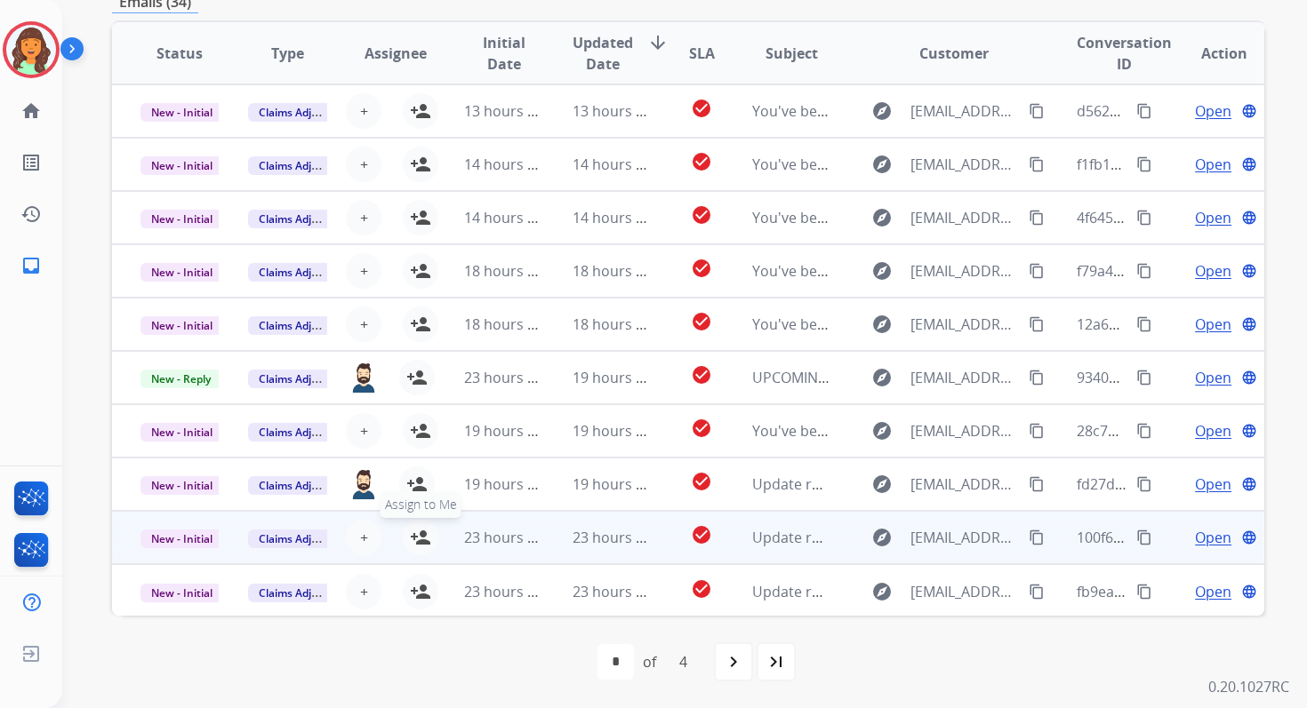
click at [420, 543] on mat-icon "person_add" at bounding box center [420, 537] width 21 height 21
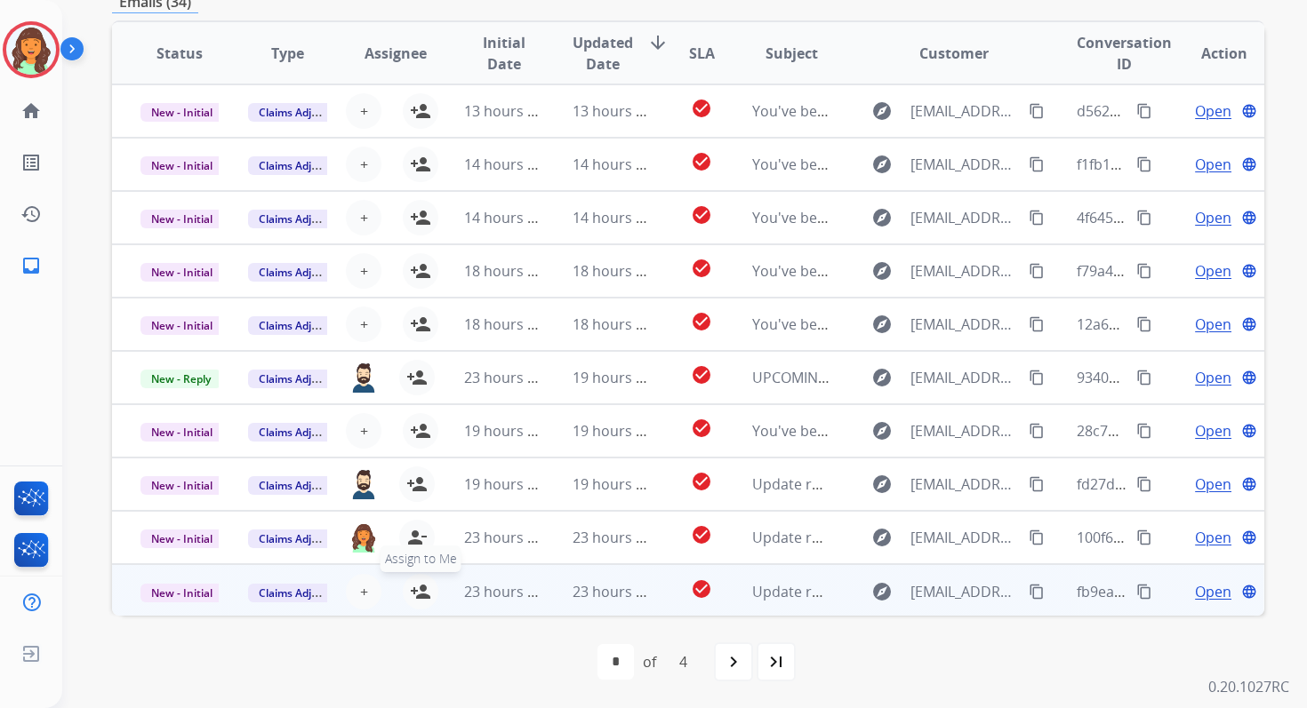
click at [412, 596] on mat-icon "person_add" at bounding box center [420, 591] width 21 height 21
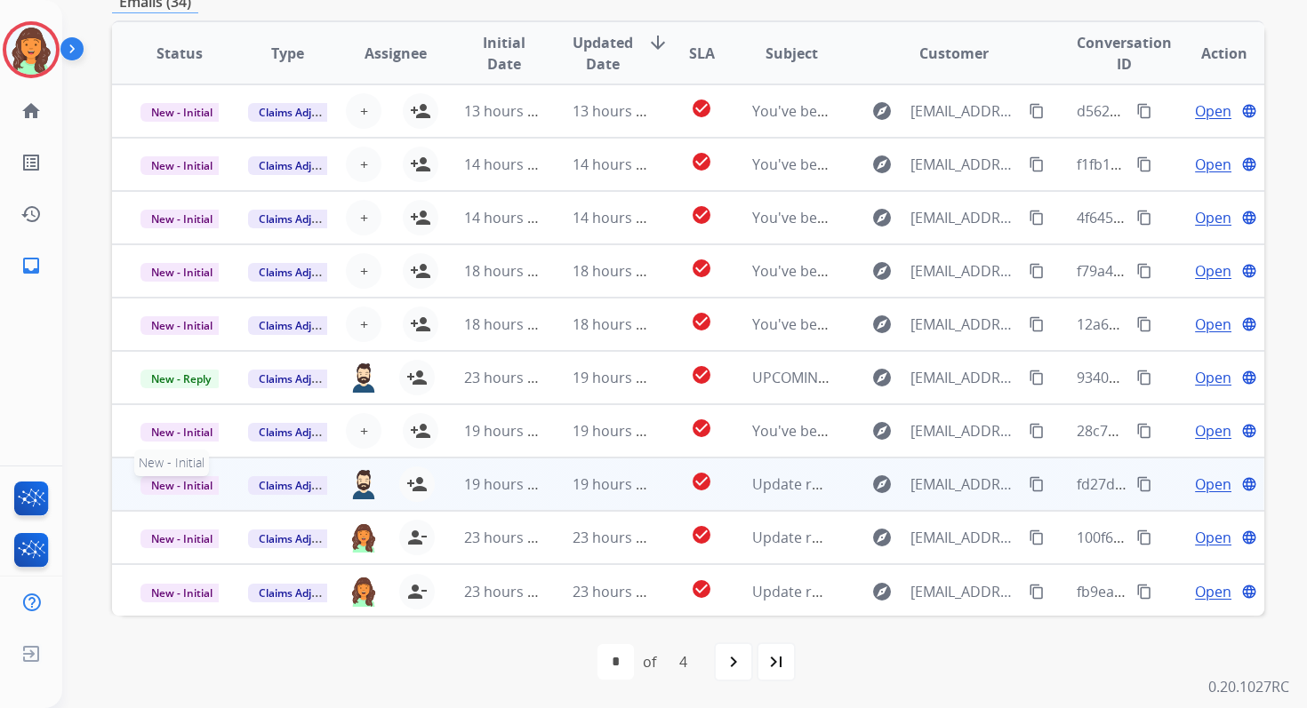
click at [190, 484] on span "New - Initial" at bounding box center [181, 485] width 83 height 19
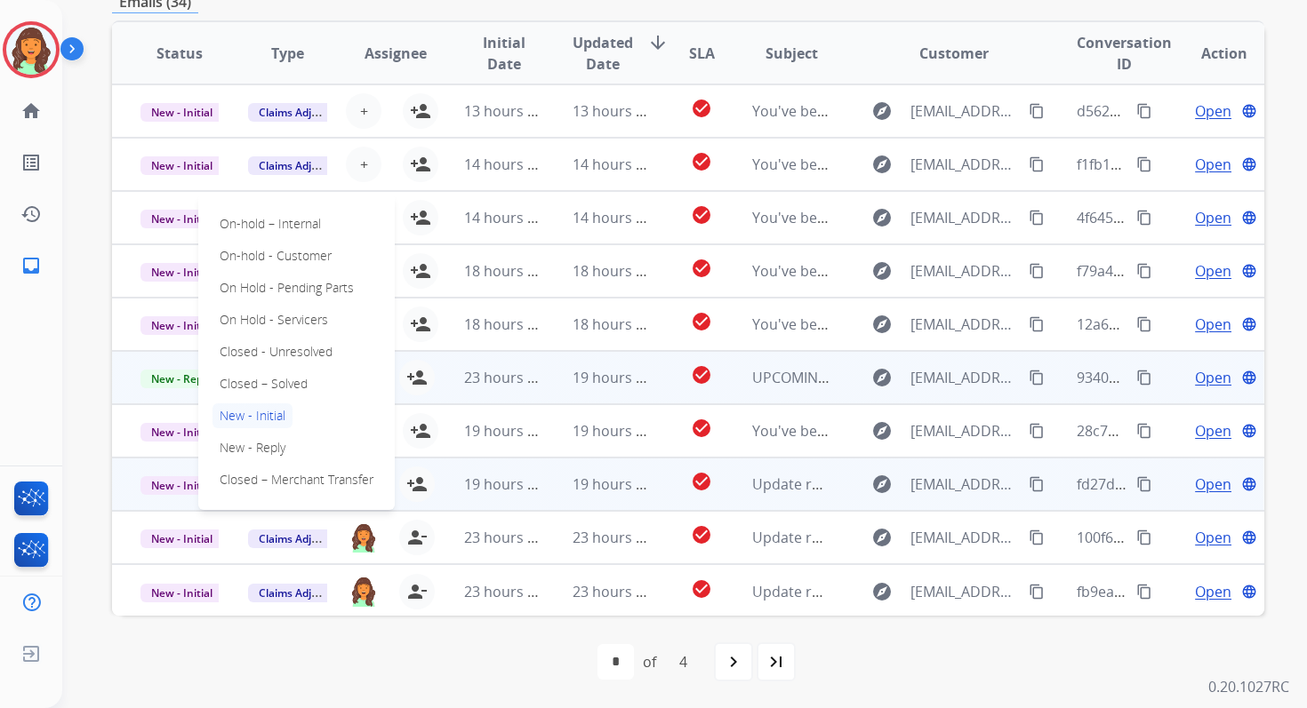
click at [265, 378] on p "Closed – Solved" at bounding box center [263, 384] width 102 height 25
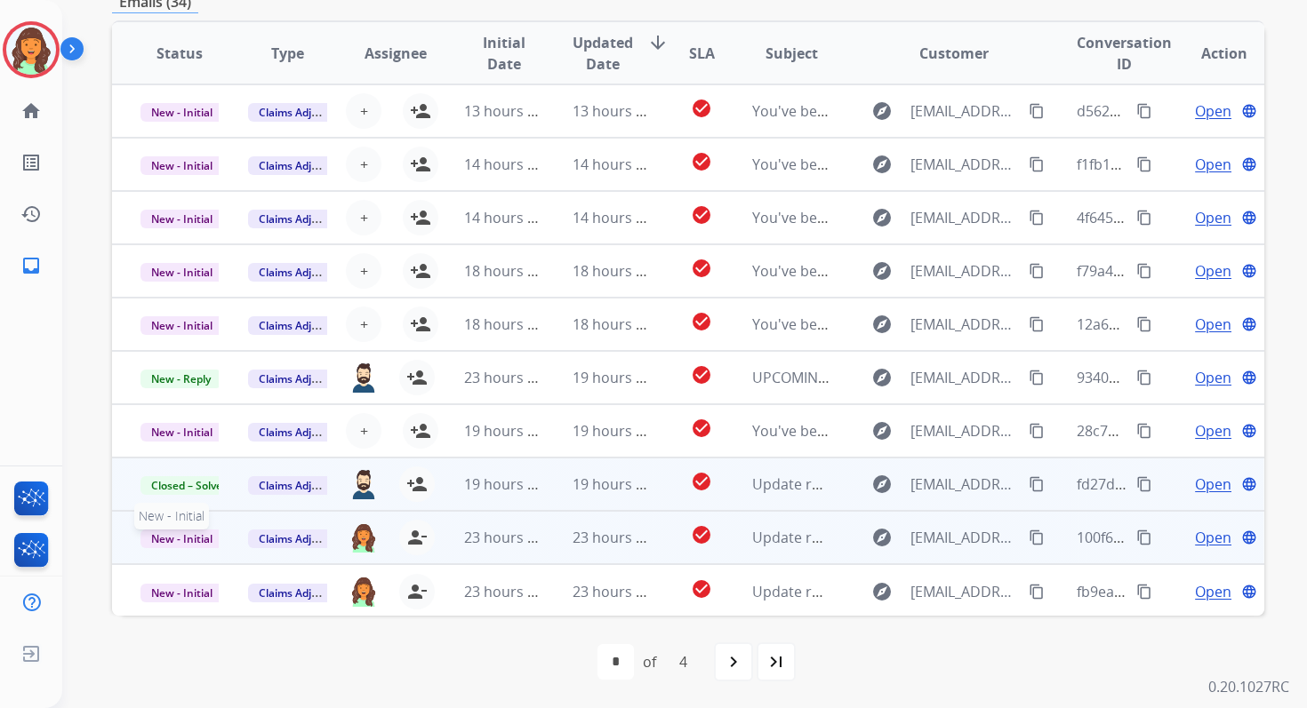
click at [197, 540] on span "New - Initial" at bounding box center [181, 539] width 83 height 19
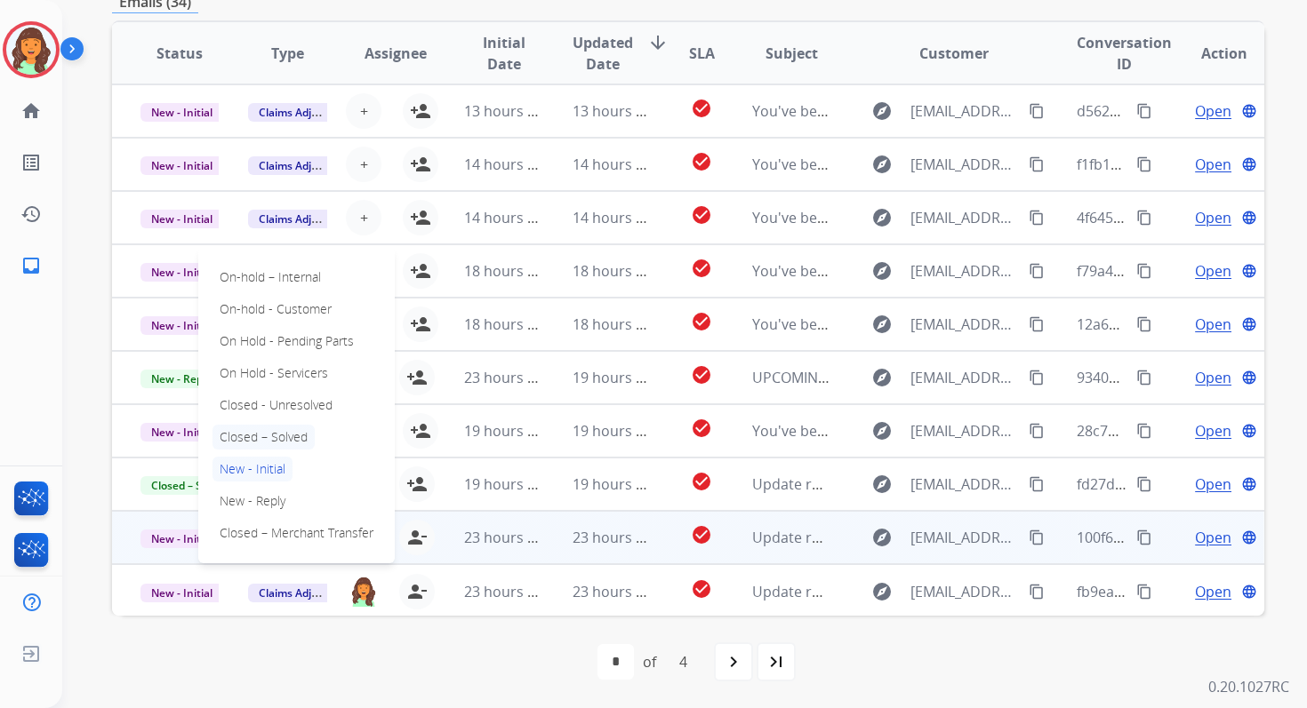
click at [263, 435] on p "Closed – Solved" at bounding box center [263, 437] width 102 height 25
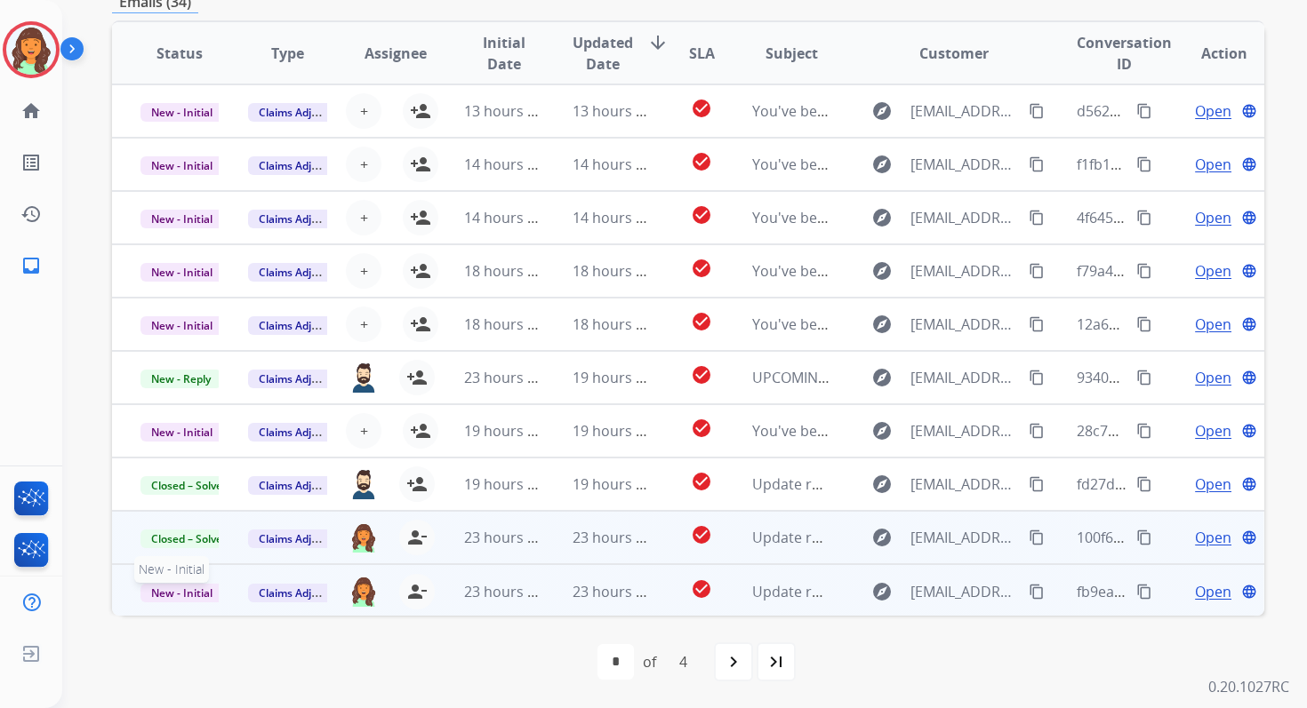
click at [191, 592] on span "New - Initial" at bounding box center [181, 593] width 83 height 19
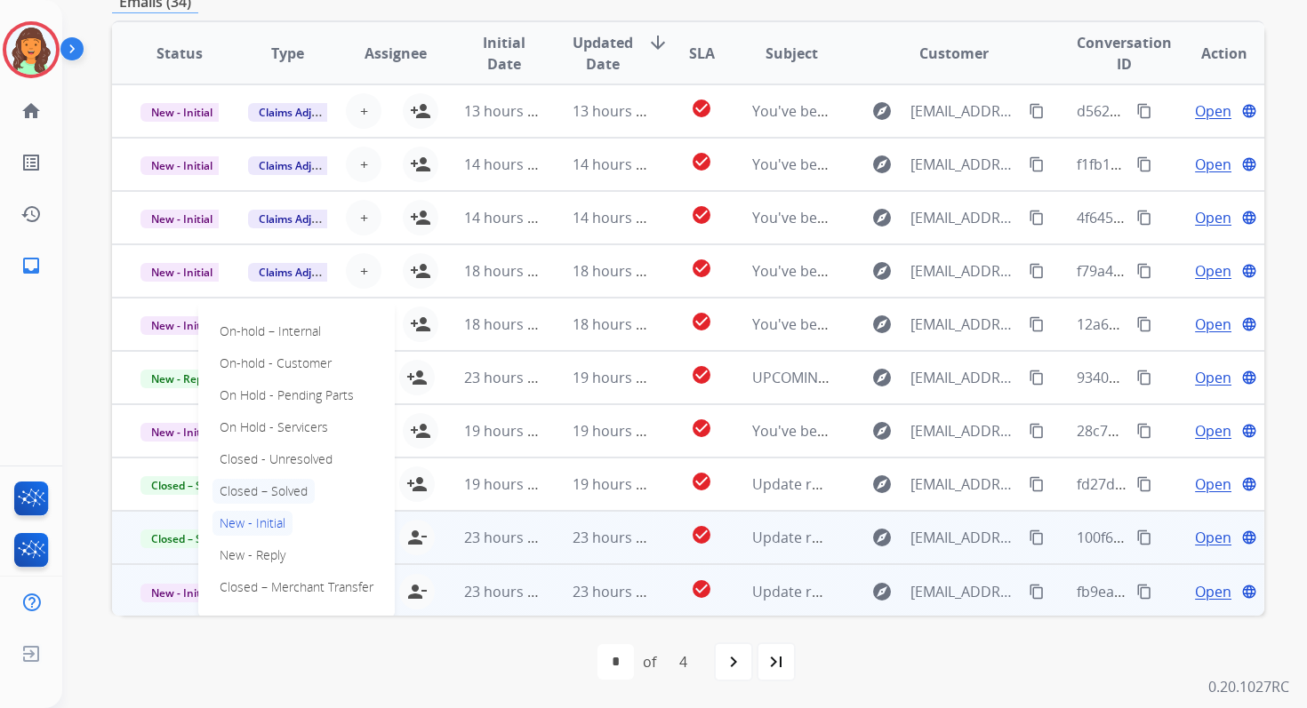
click at [250, 494] on p "Closed – Solved" at bounding box center [263, 491] width 102 height 25
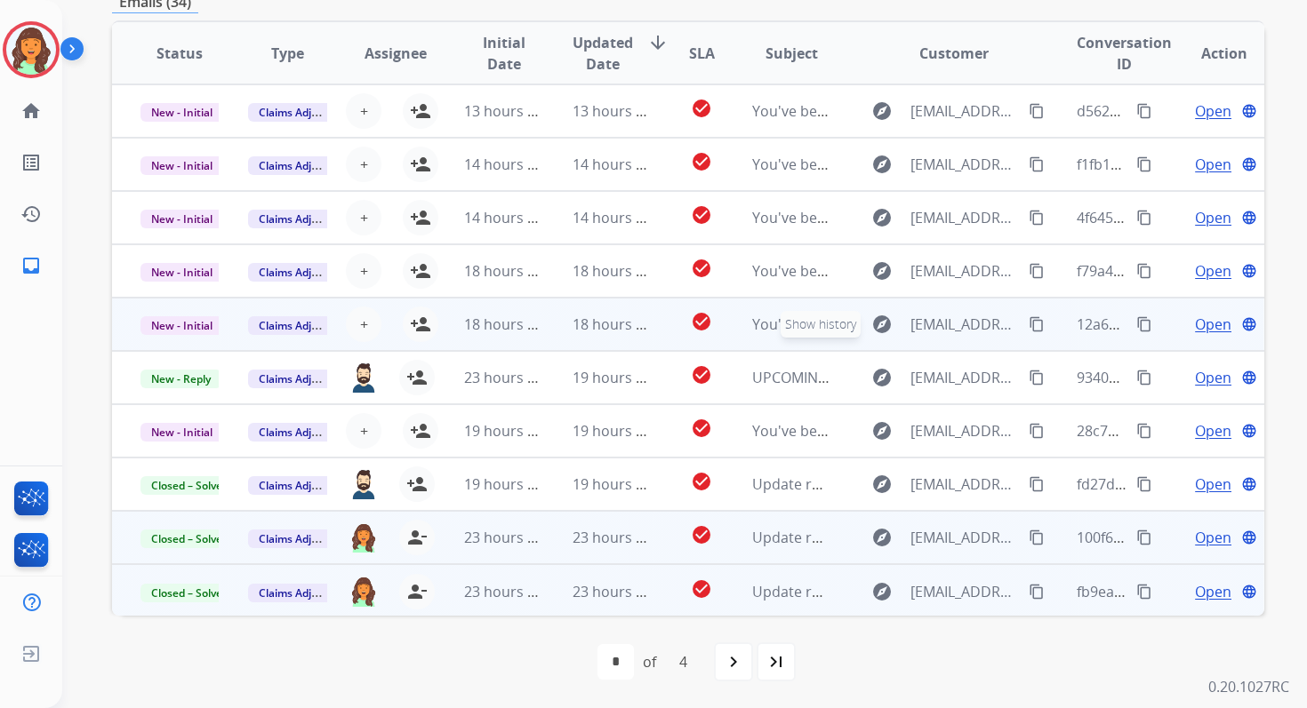
scroll to position [0, 0]
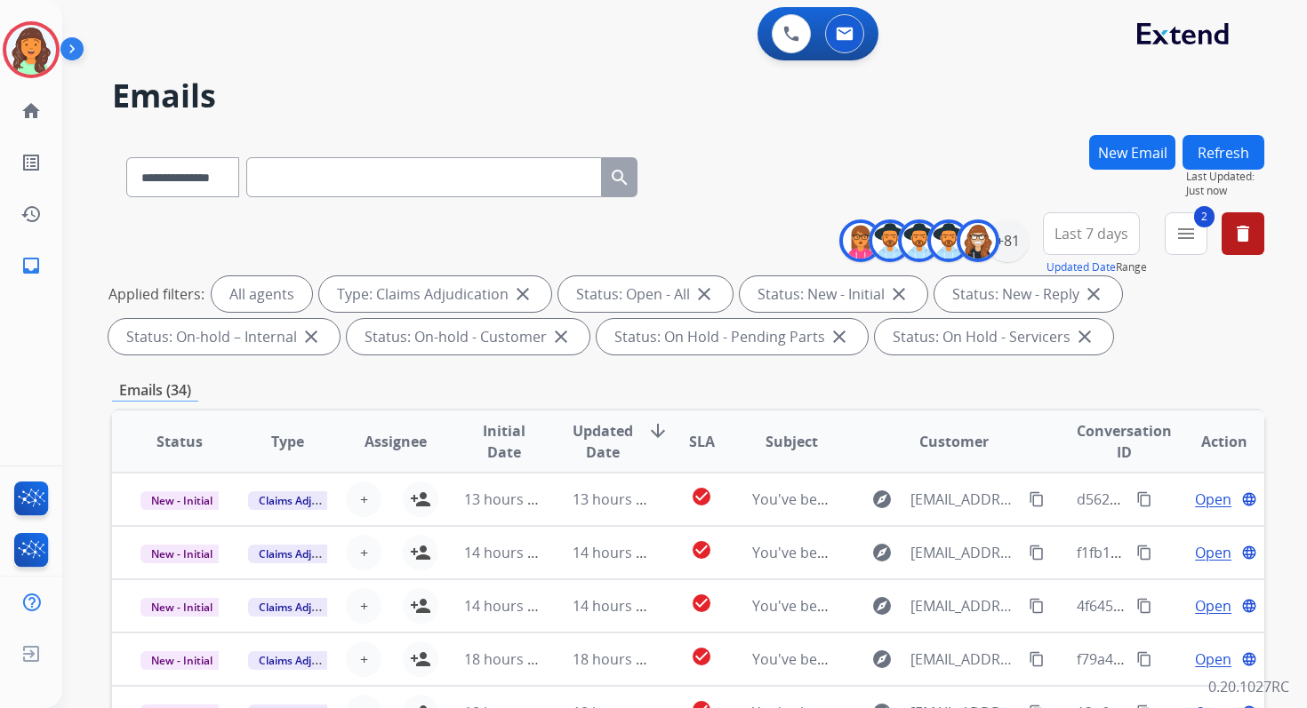
click at [1252, 134] on div "**********" at bounding box center [663, 418] width 1202 height 708
click at [1230, 149] on button "Refresh" at bounding box center [1223, 152] width 82 height 35
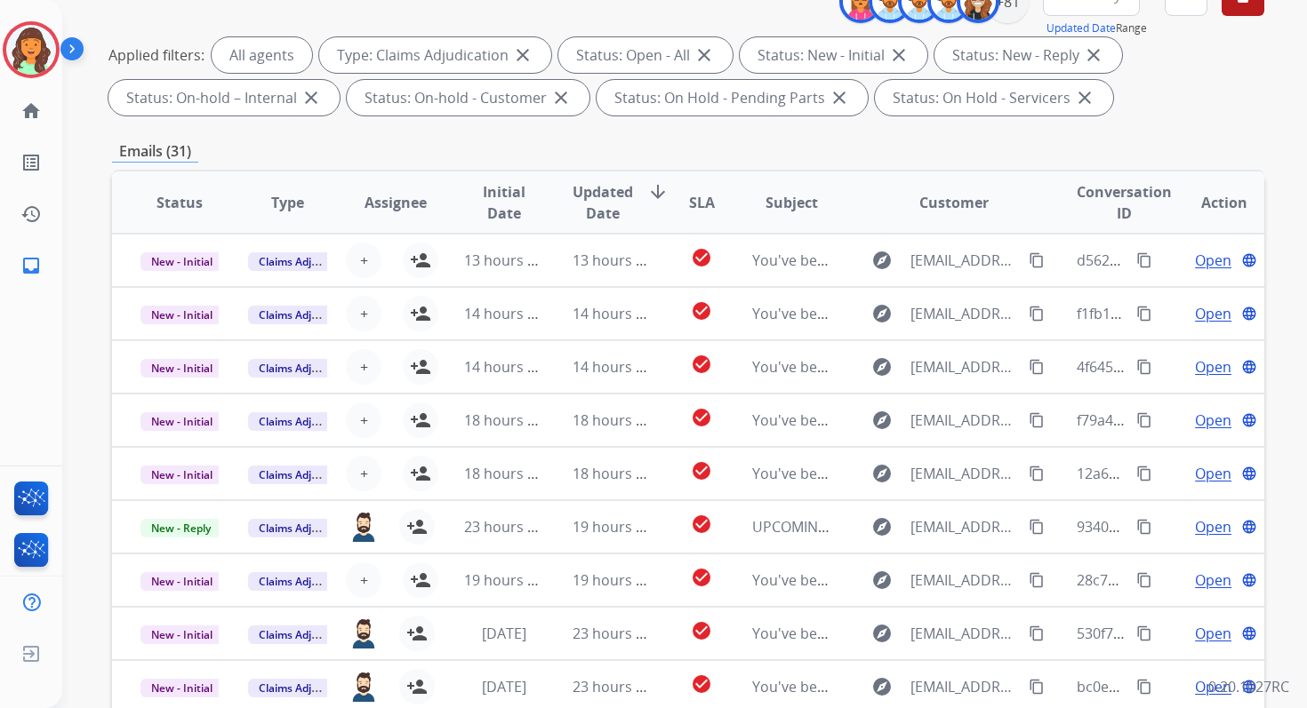
scroll to position [388, 0]
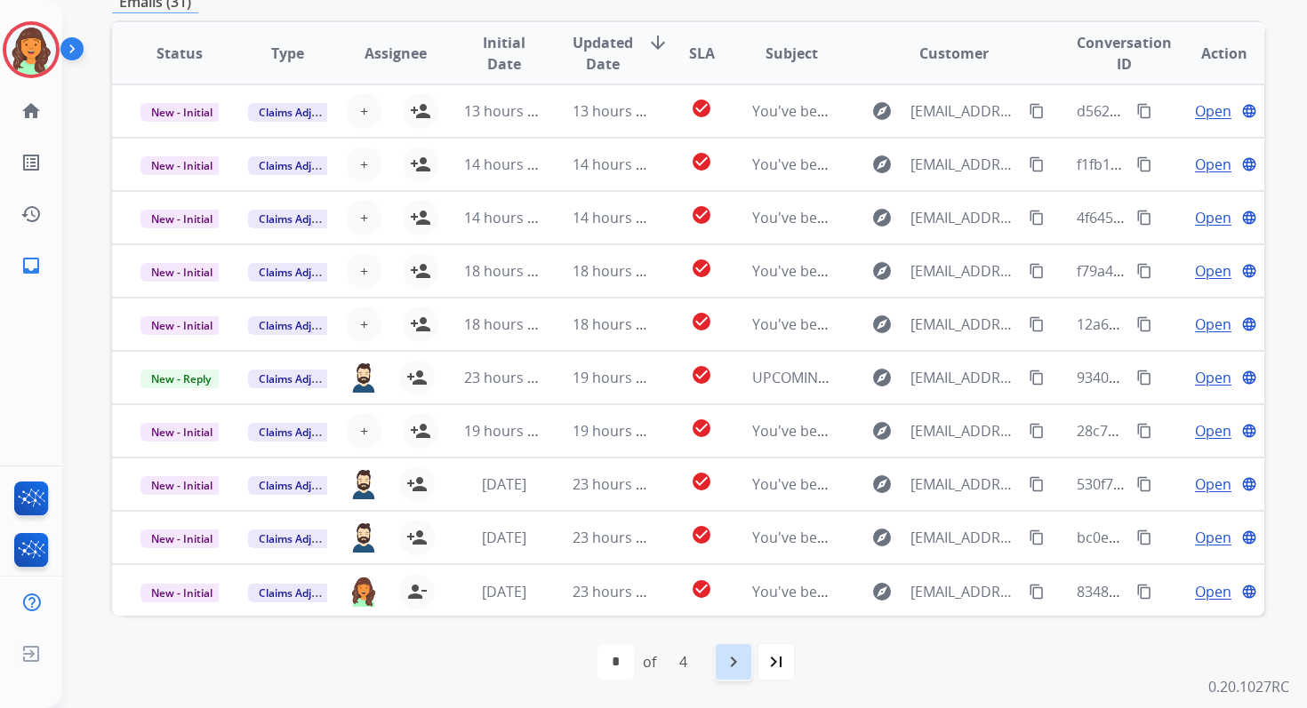
click at [740, 667] on mat-icon "navigate_next" at bounding box center [733, 662] width 21 height 21
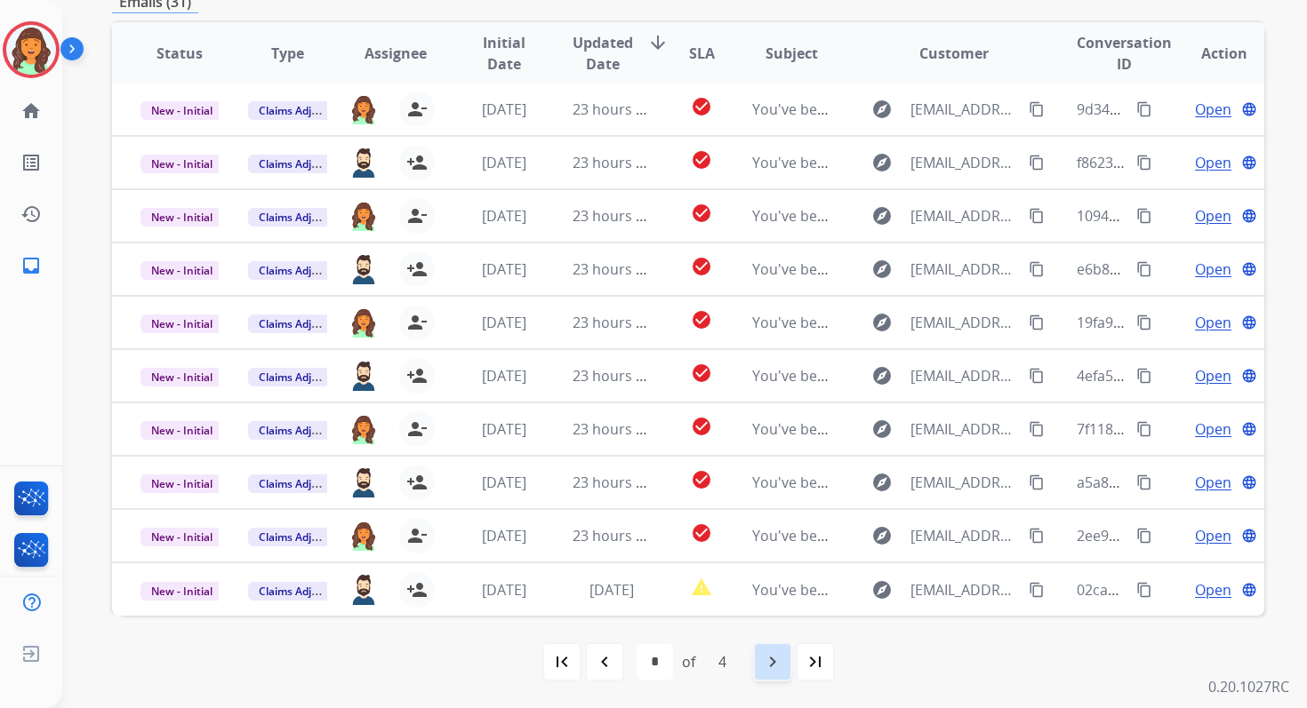
click at [770, 667] on mat-icon "navigate_next" at bounding box center [772, 662] width 21 height 21
click at [777, 659] on mat-icon "navigate_next" at bounding box center [772, 662] width 21 height 21
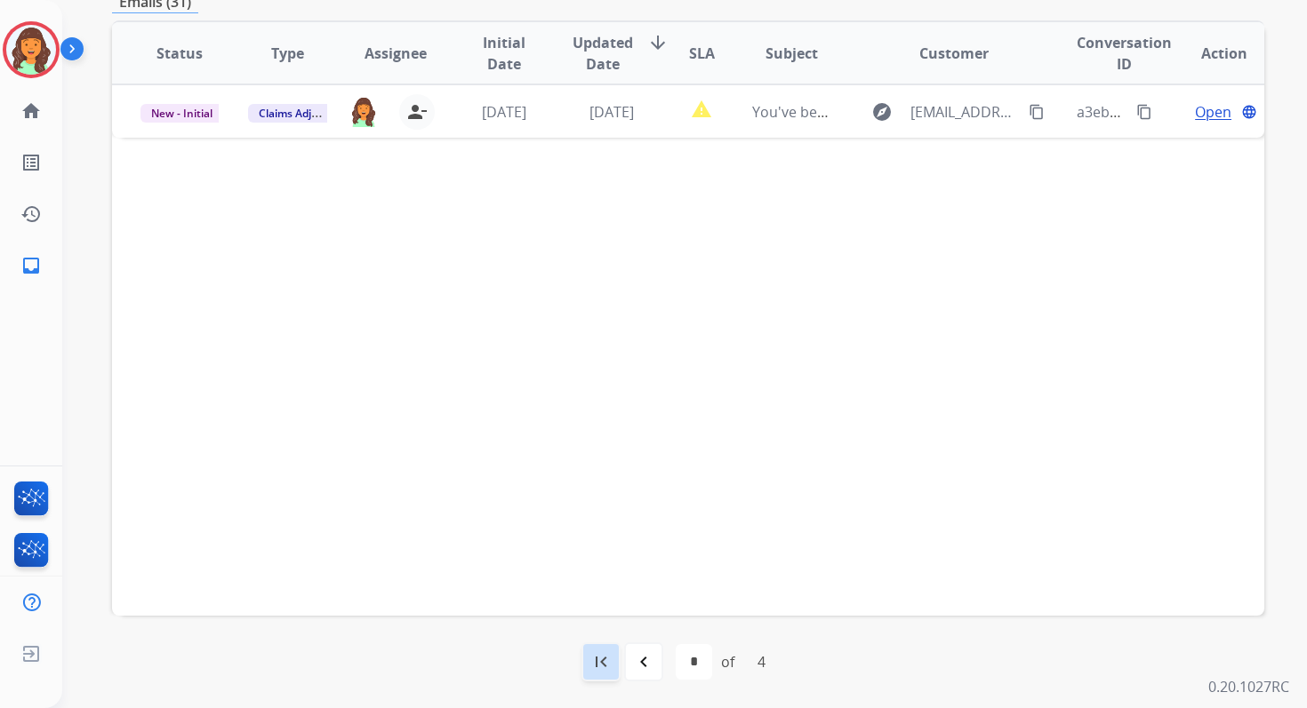
click at [604, 665] on mat-icon "first_page" at bounding box center [600, 662] width 21 height 21
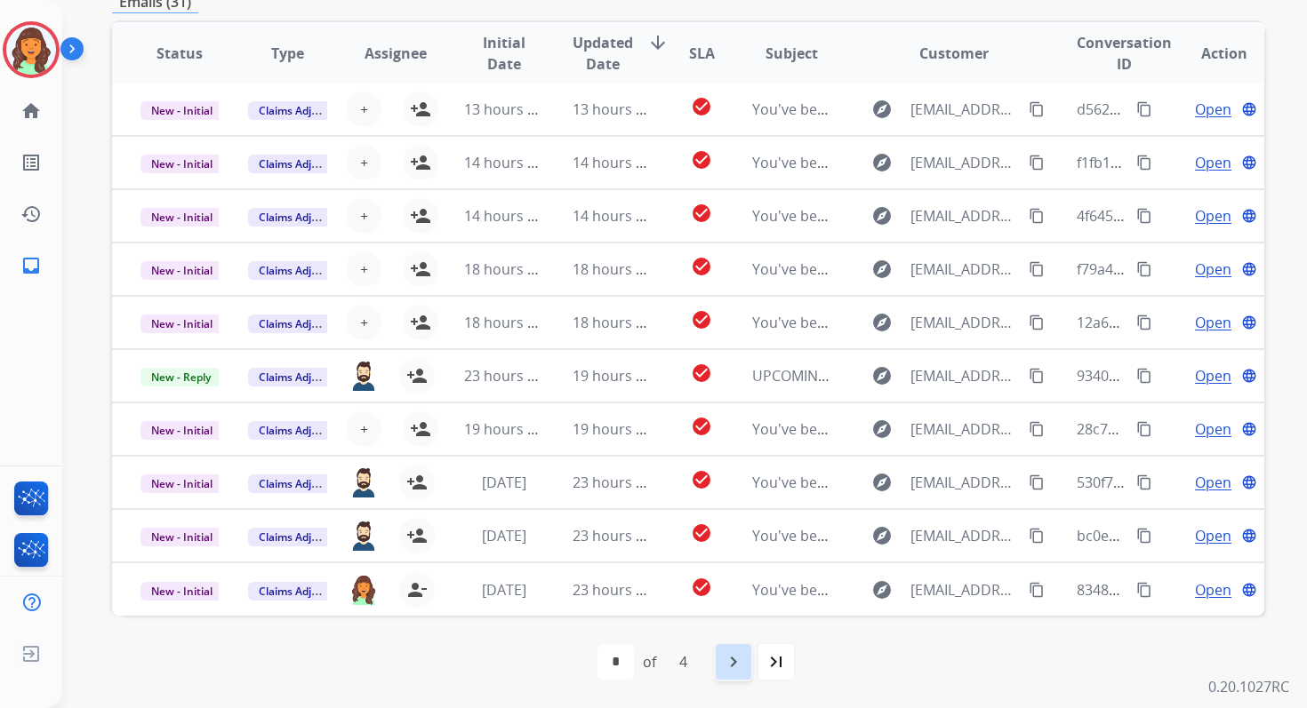
click at [741, 655] on mat-icon "navigate_next" at bounding box center [733, 662] width 21 height 21
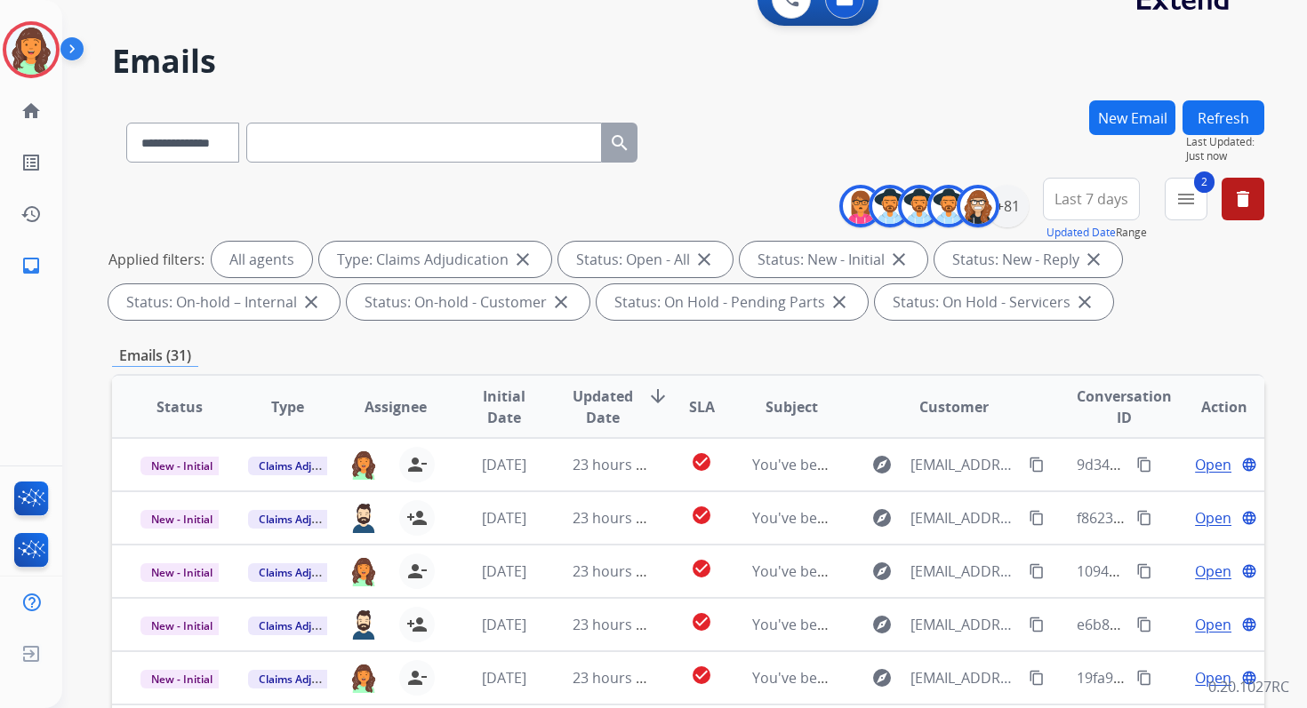
scroll to position [23, 0]
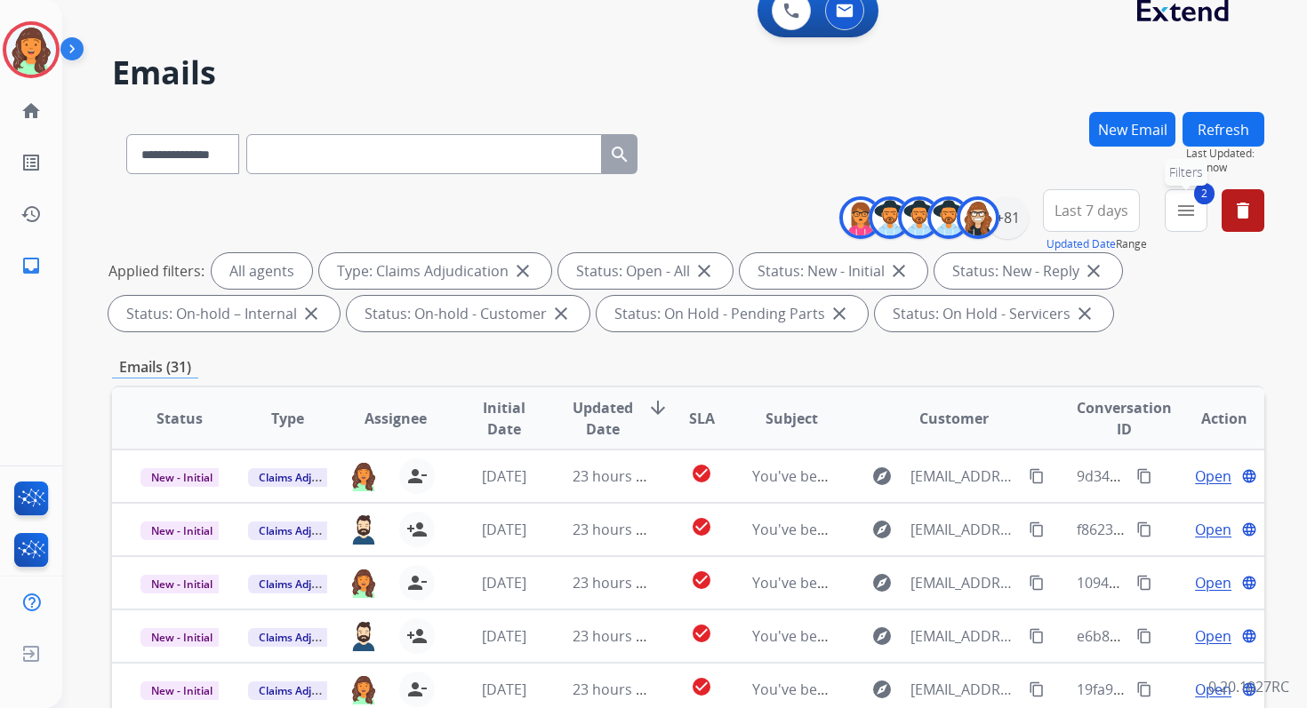
click at [1180, 207] on mat-icon "menu" at bounding box center [1185, 210] width 21 height 21
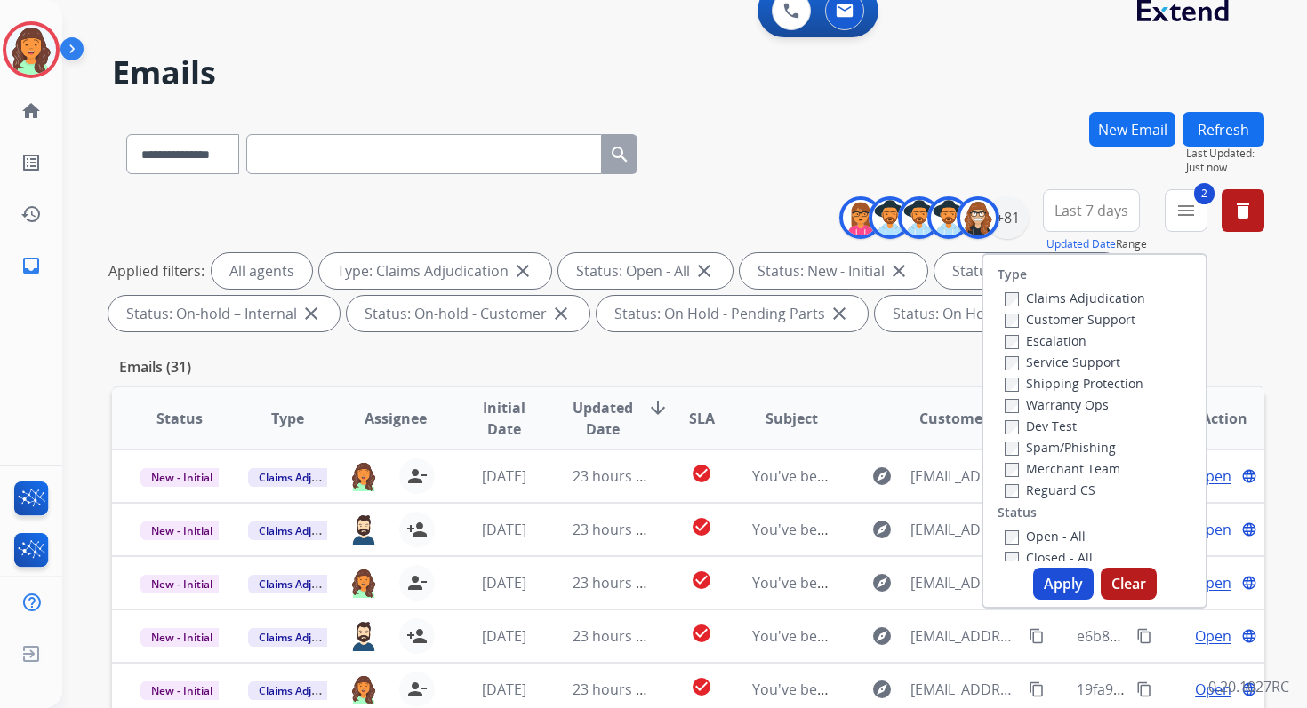
click at [1060, 576] on button "Apply" at bounding box center [1063, 584] width 60 height 32
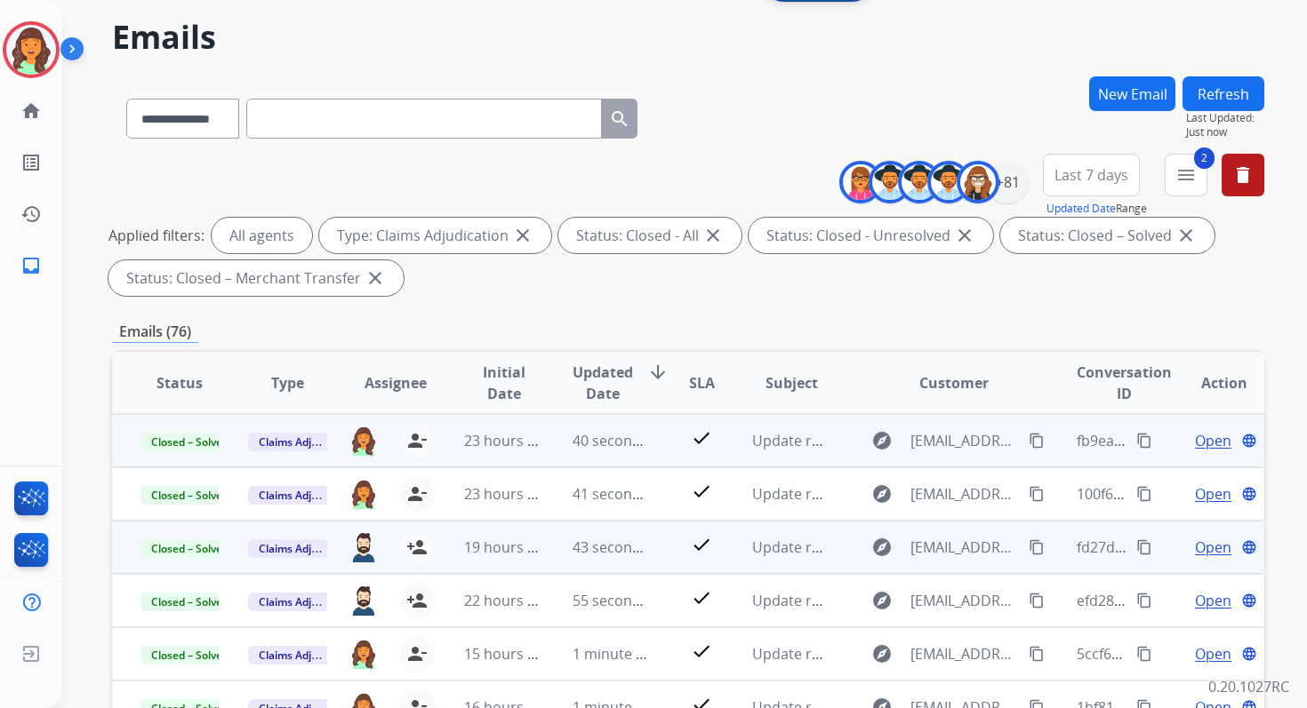
scroll to position [0, 0]
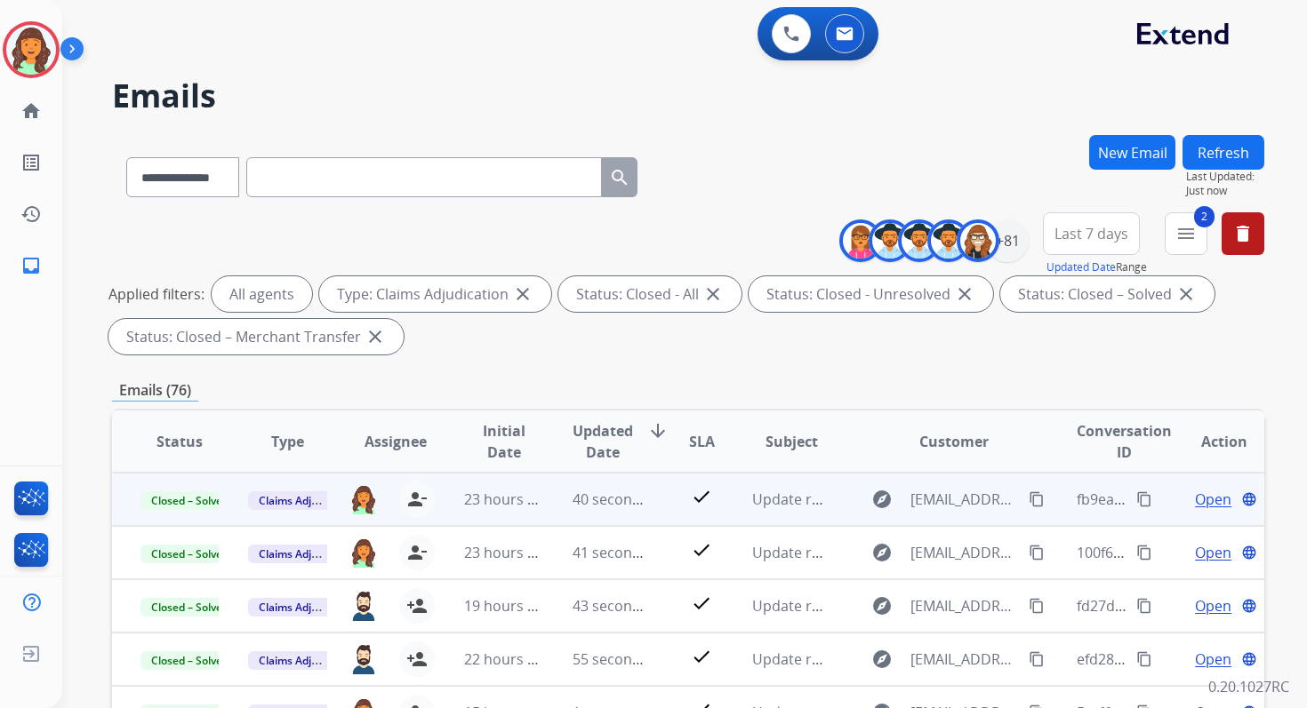
click at [1188, 254] on div "2 menu Type Claims Adjudication Customer Support Escalation Service Support Shi…" at bounding box center [1185, 244] width 43 height 64
click at [1193, 240] on mat-icon "menu" at bounding box center [1185, 233] width 21 height 21
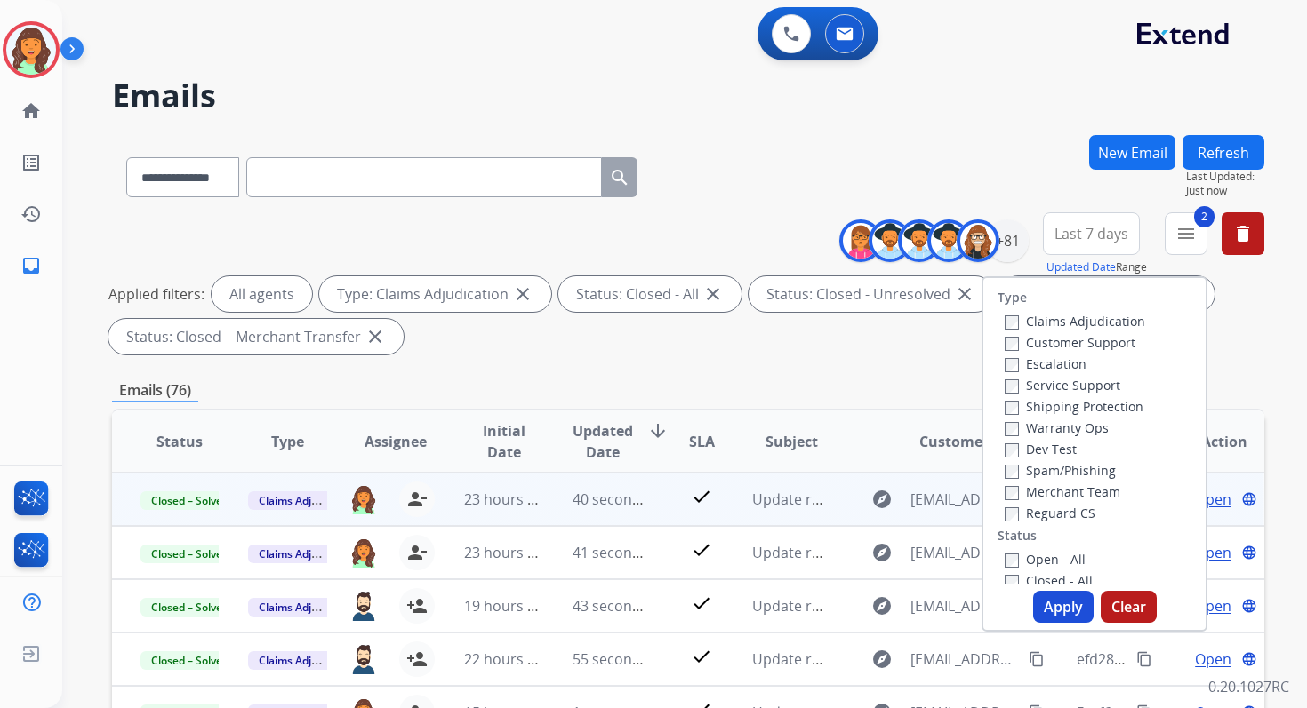
click at [1008, 393] on div "Service Support" at bounding box center [1074, 384] width 140 height 21
click at [1052, 602] on button "Apply" at bounding box center [1063, 607] width 60 height 32
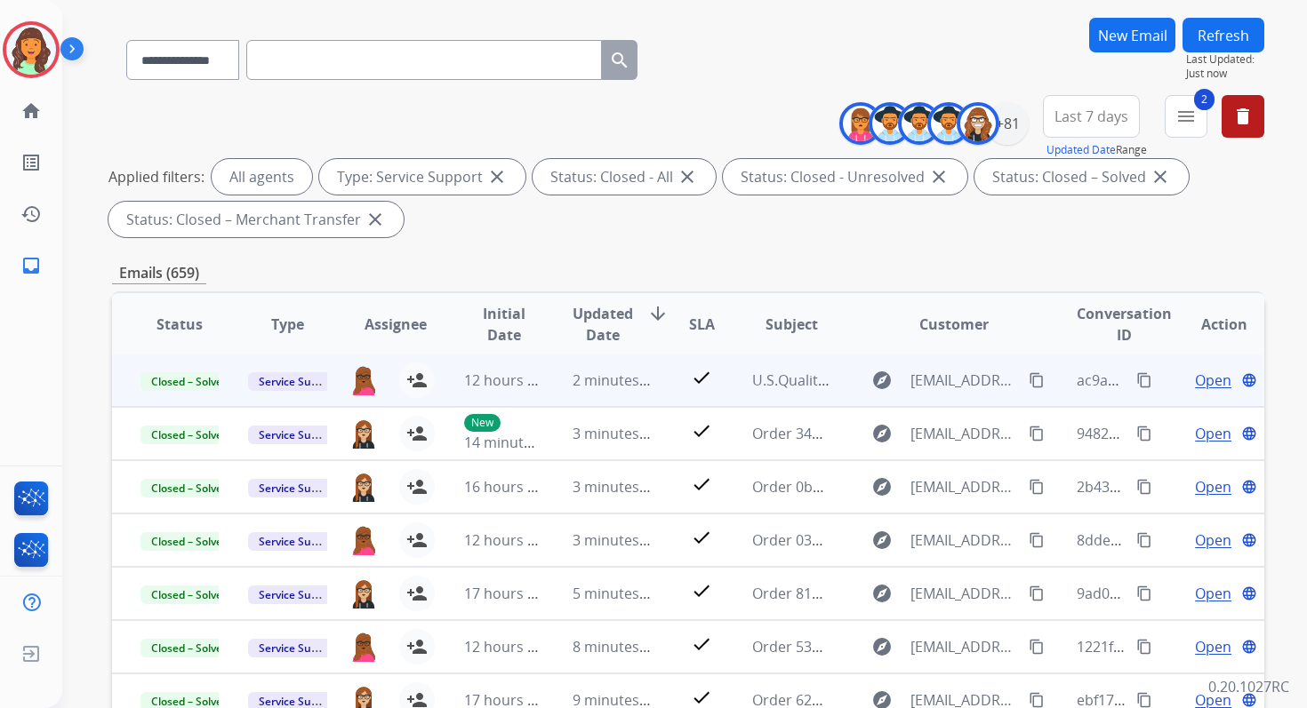
scroll to position [388, 0]
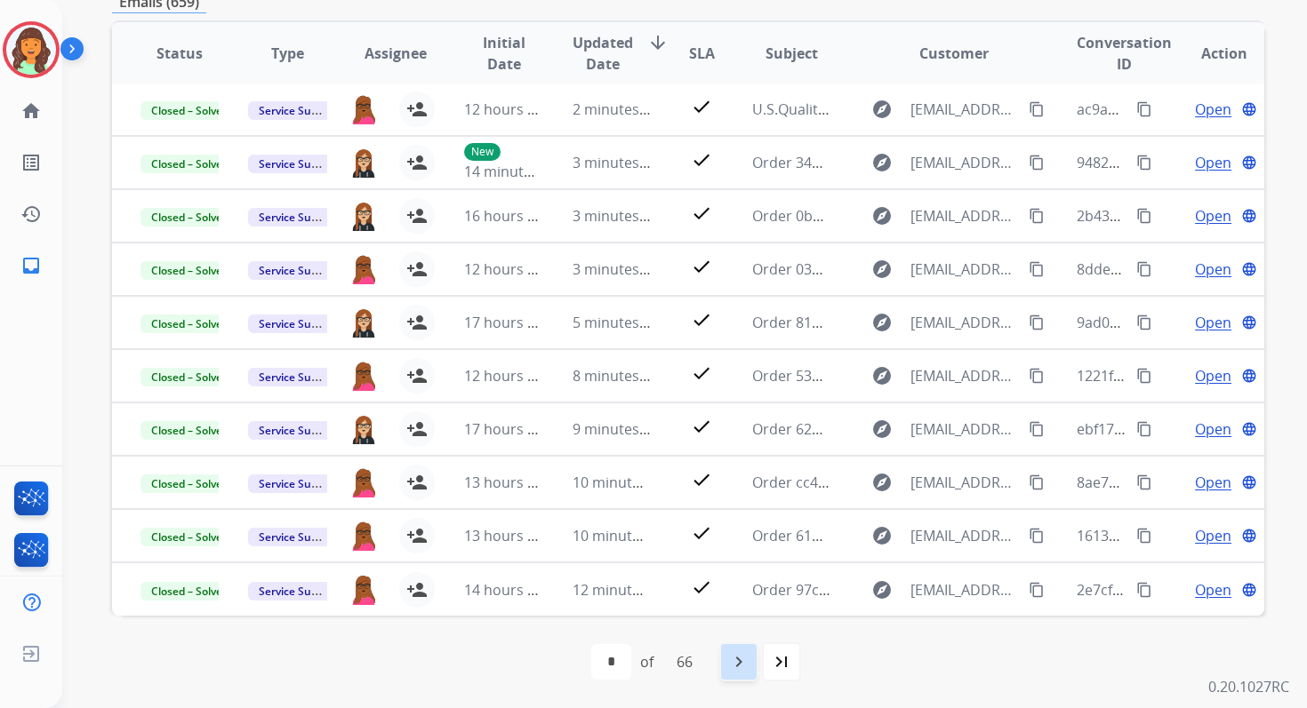
click at [744, 660] on mat-icon "navigate_next" at bounding box center [738, 662] width 21 height 21
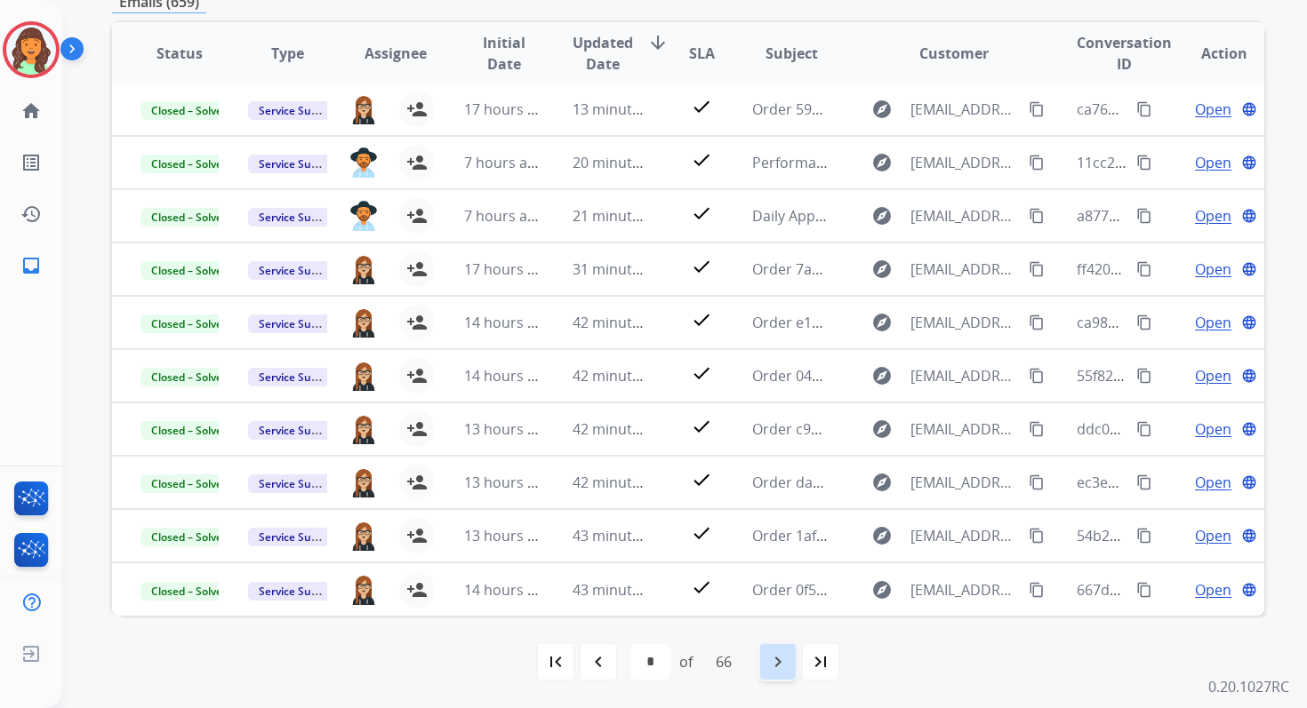
click at [785, 659] on mat-icon "navigate_next" at bounding box center [777, 662] width 21 height 21
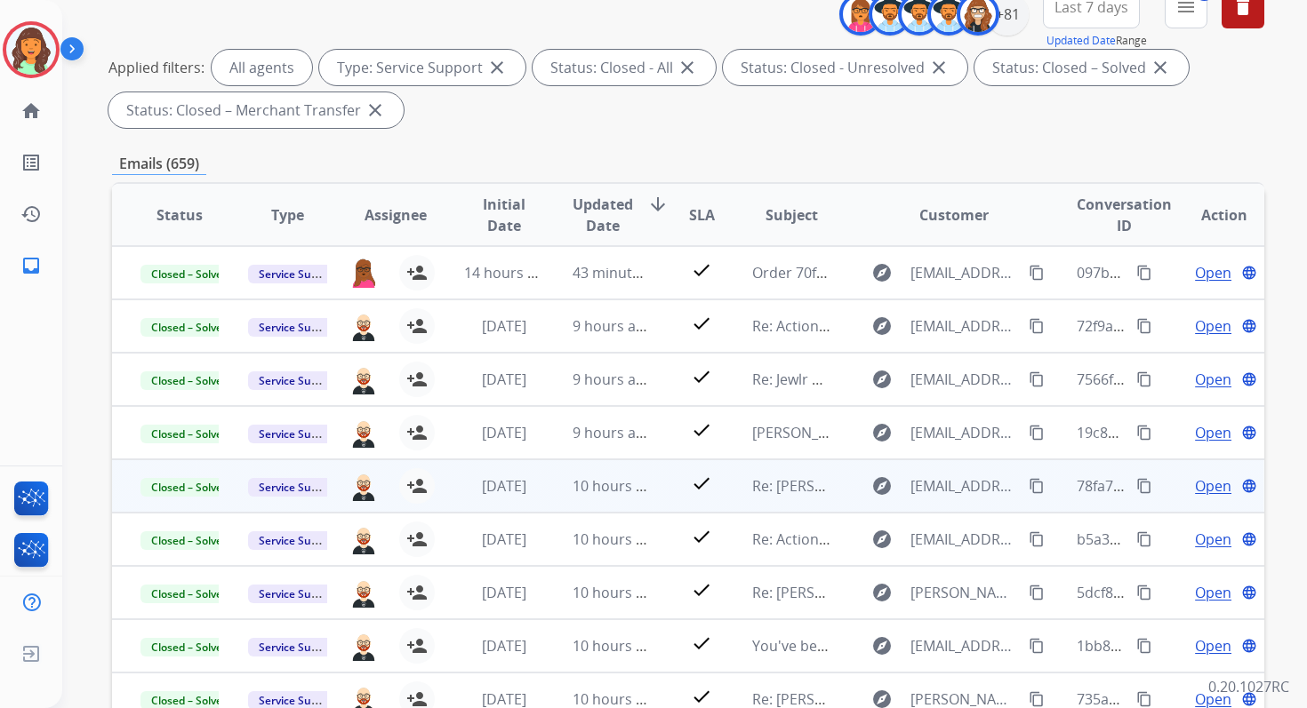
scroll to position [0, 0]
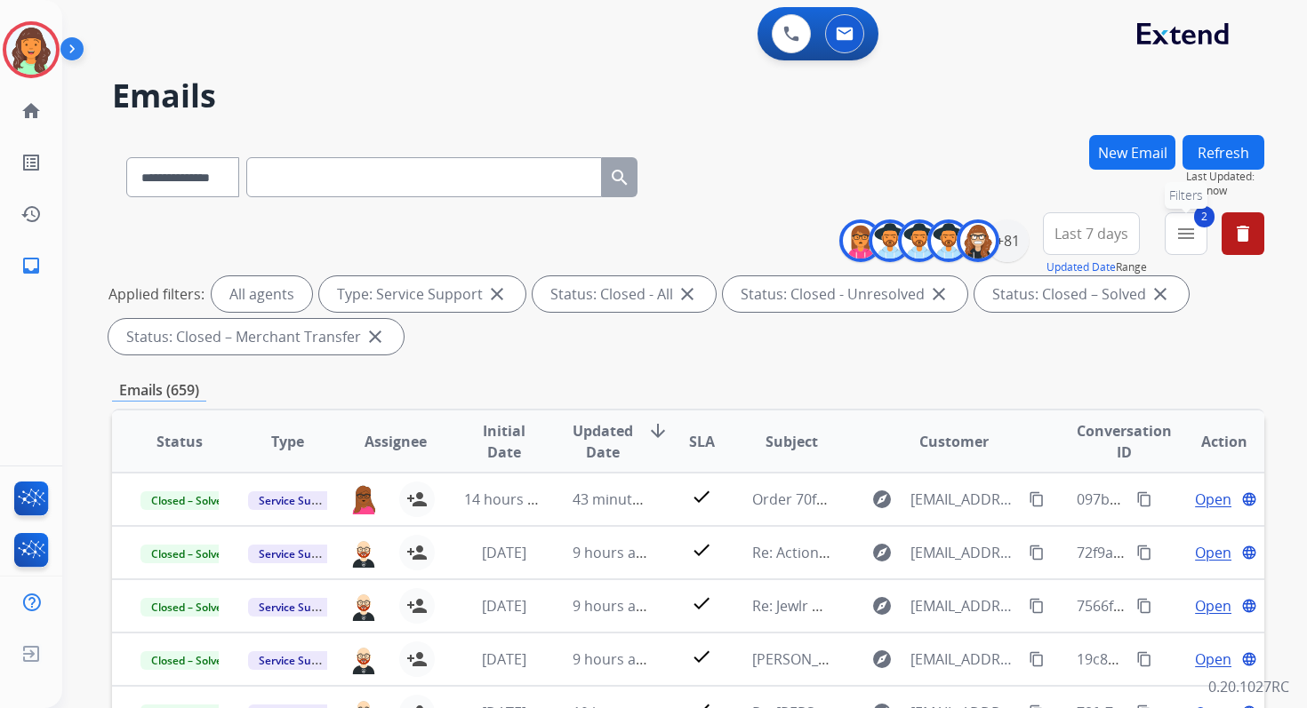
click at [1172, 228] on button "2 menu Filters" at bounding box center [1185, 233] width 43 height 43
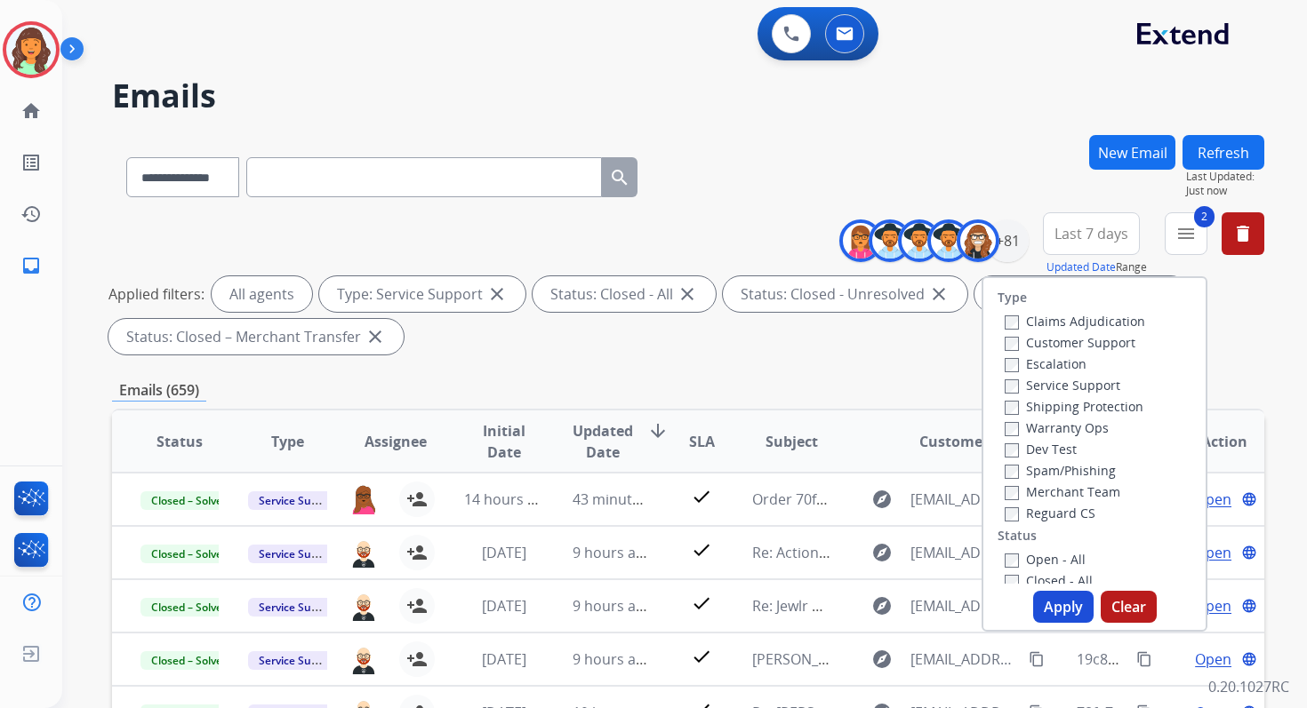
click at [1072, 609] on button "Apply" at bounding box center [1063, 607] width 60 height 32
select select "*"
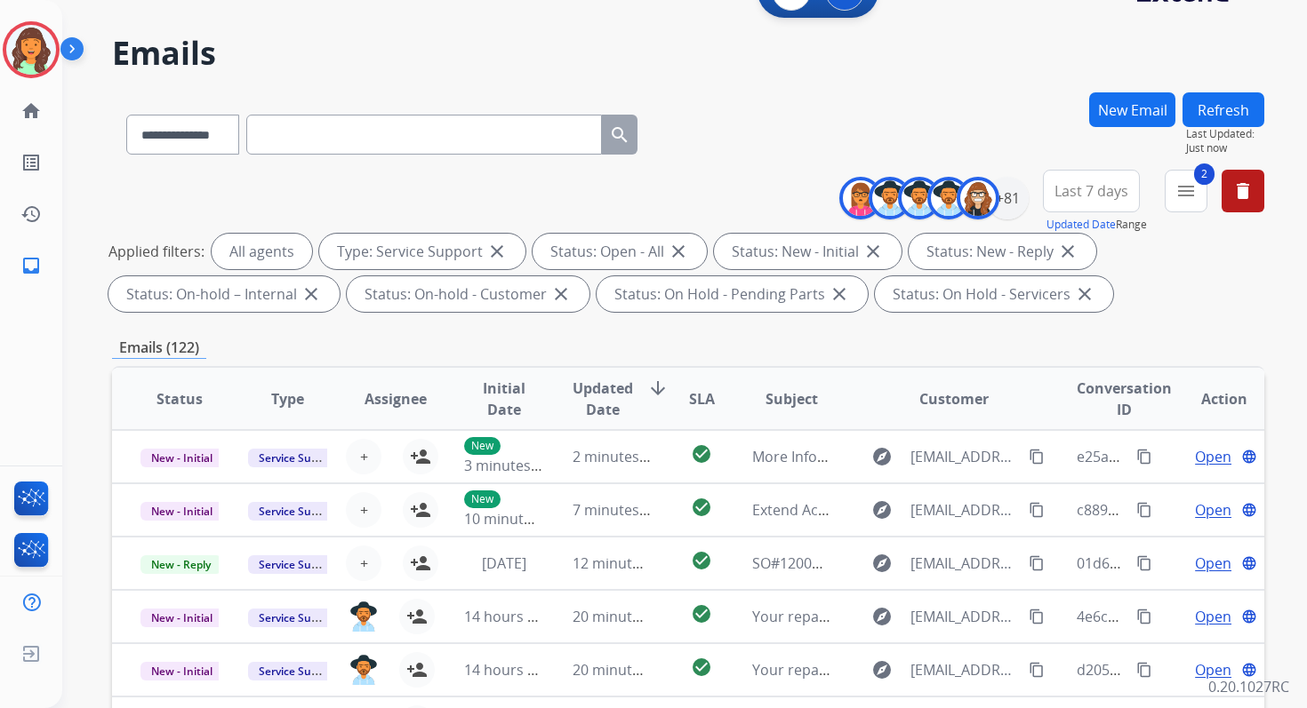
scroll to position [388, 0]
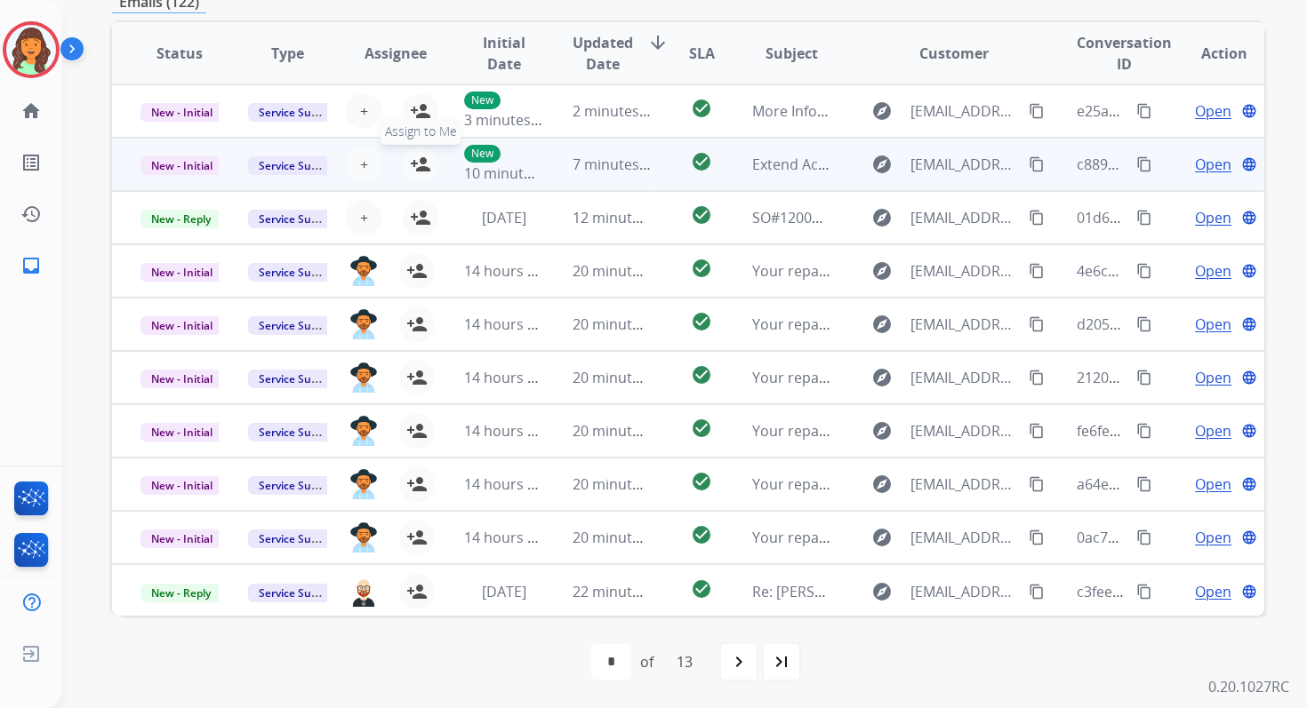
click at [418, 155] on mat-icon "person_add" at bounding box center [420, 164] width 21 height 21
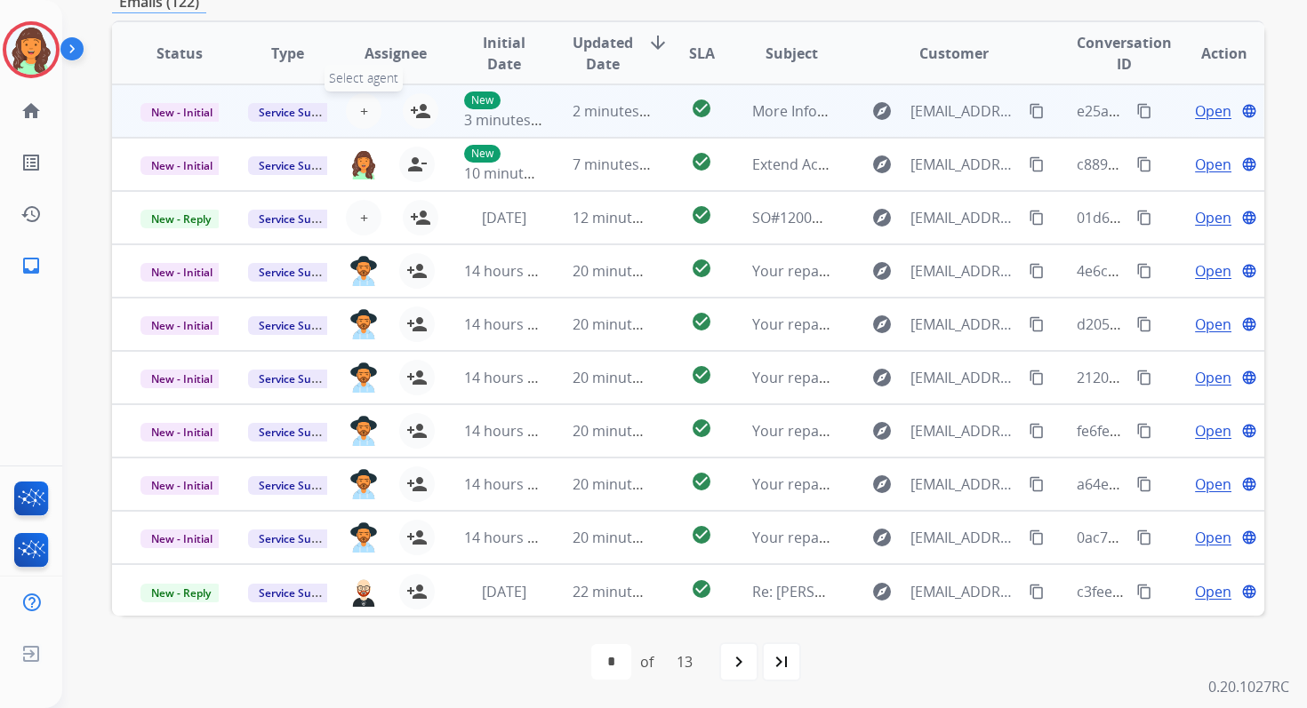
click at [362, 105] on span "+" at bounding box center [364, 110] width 8 height 21
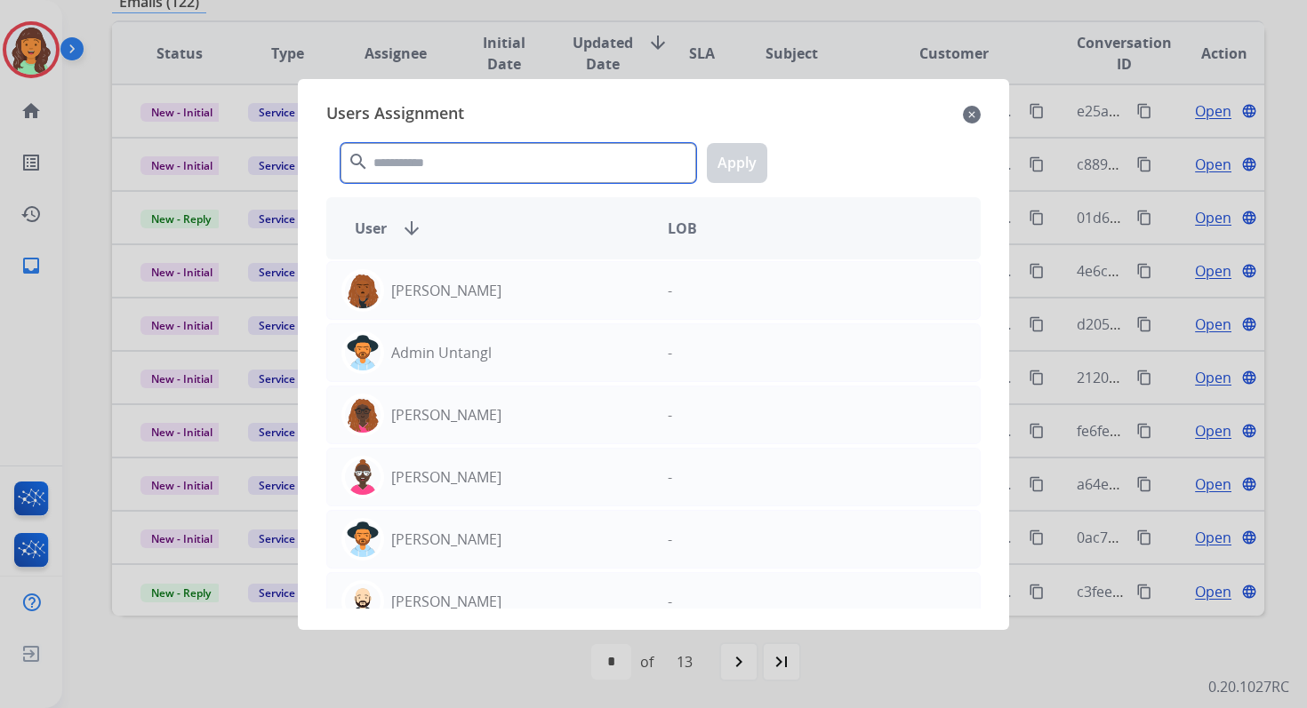
click at [408, 170] on input "text" at bounding box center [518, 163] width 356 height 40
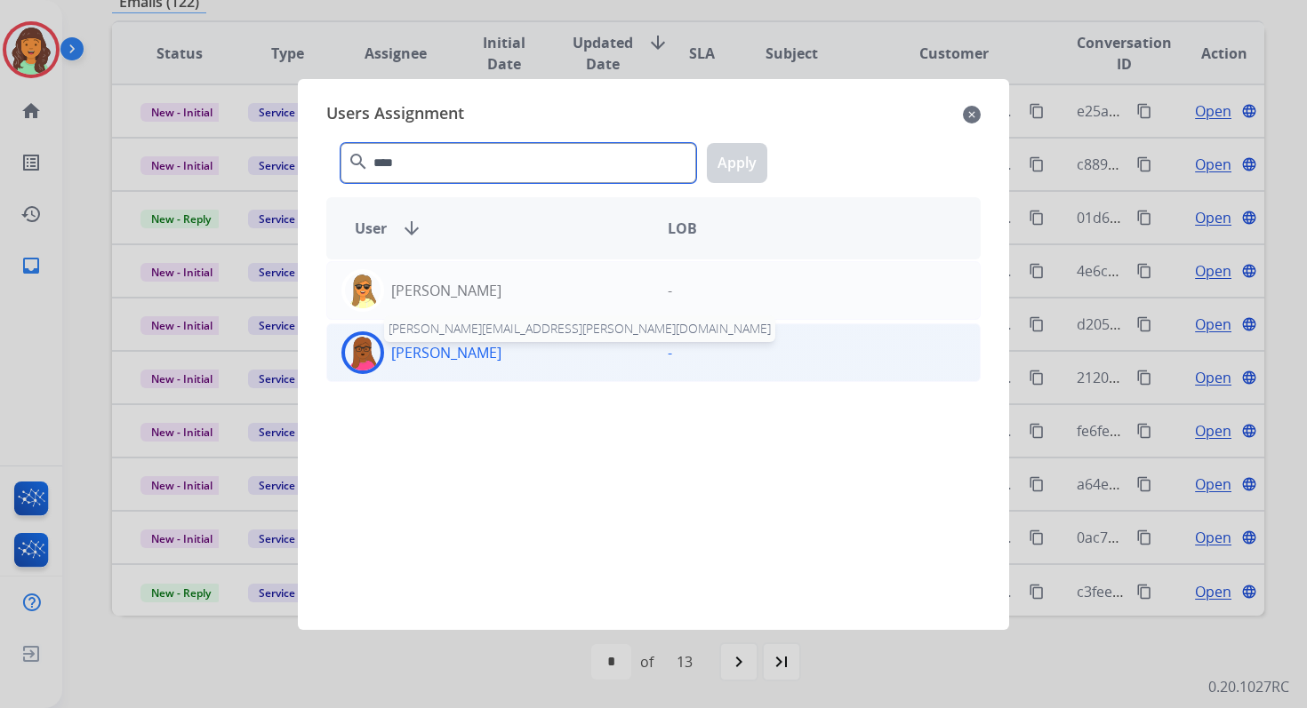
type input "****"
click at [461, 369] on div "[PERSON_NAME] [PERSON_NAME][EMAIL_ADDRESS][PERSON_NAME][DOMAIN_NAME]" at bounding box center [490, 353] width 326 height 43
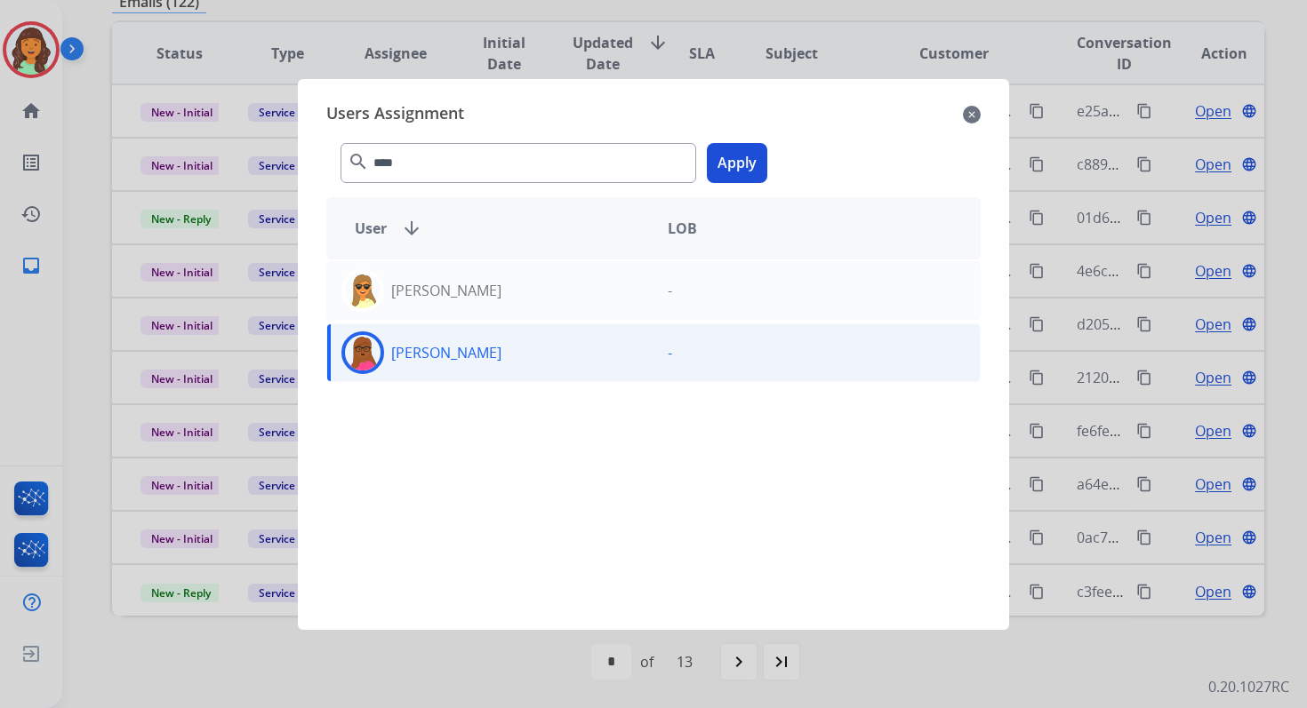
click at [739, 162] on button "Apply" at bounding box center [737, 163] width 60 height 40
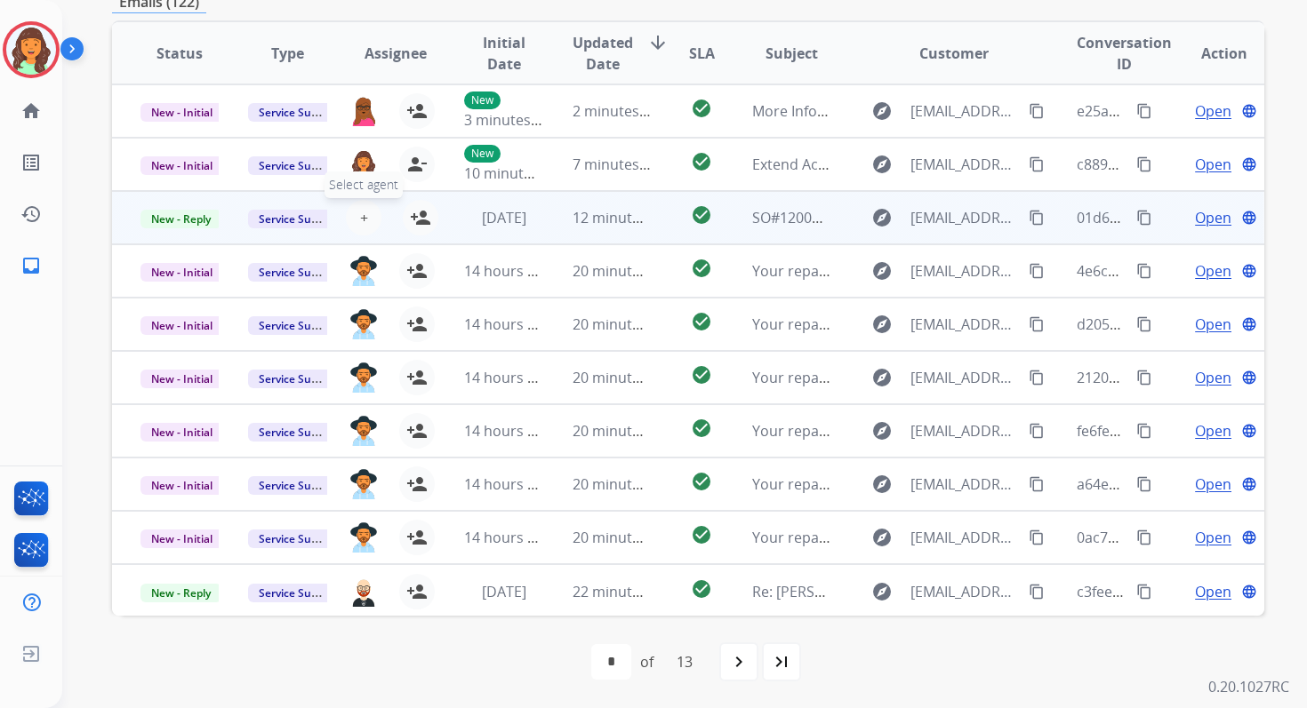
click at [364, 221] on button "+ Select agent" at bounding box center [364, 218] width 36 height 36
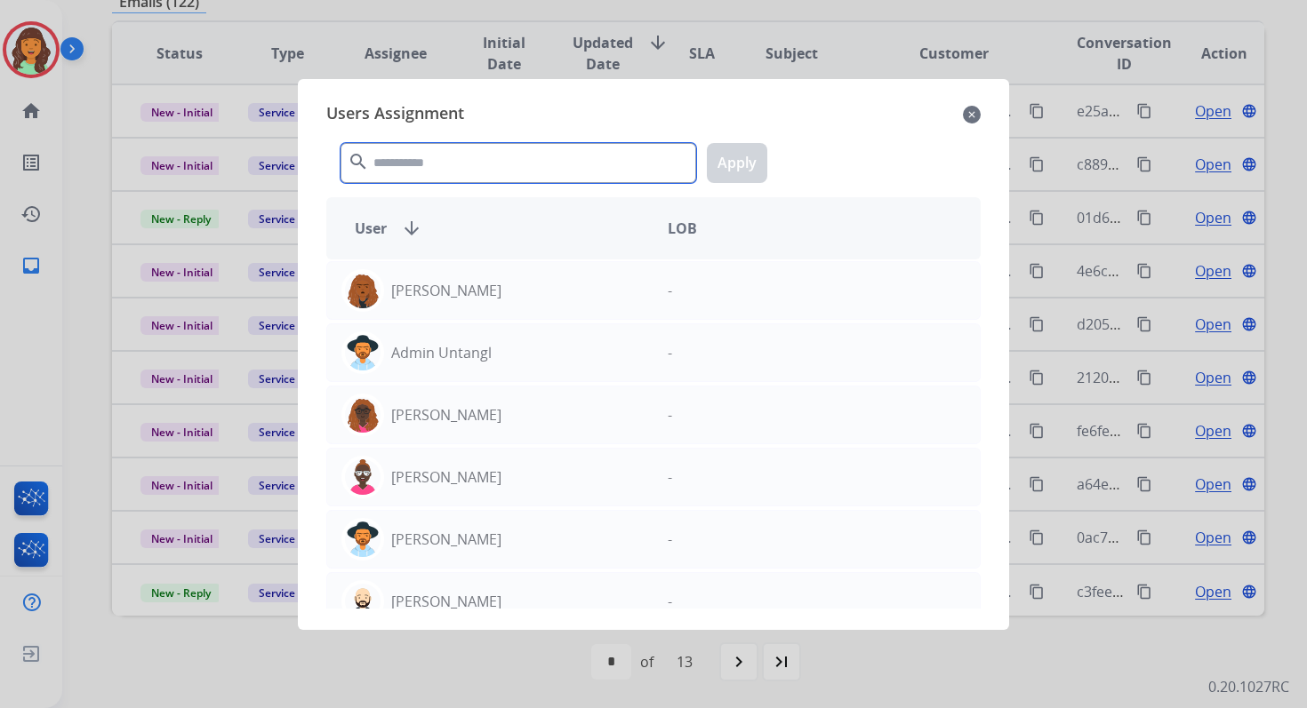
click at [428, 167] on input "text" at bounding box center [518, 163] width 356 height 40
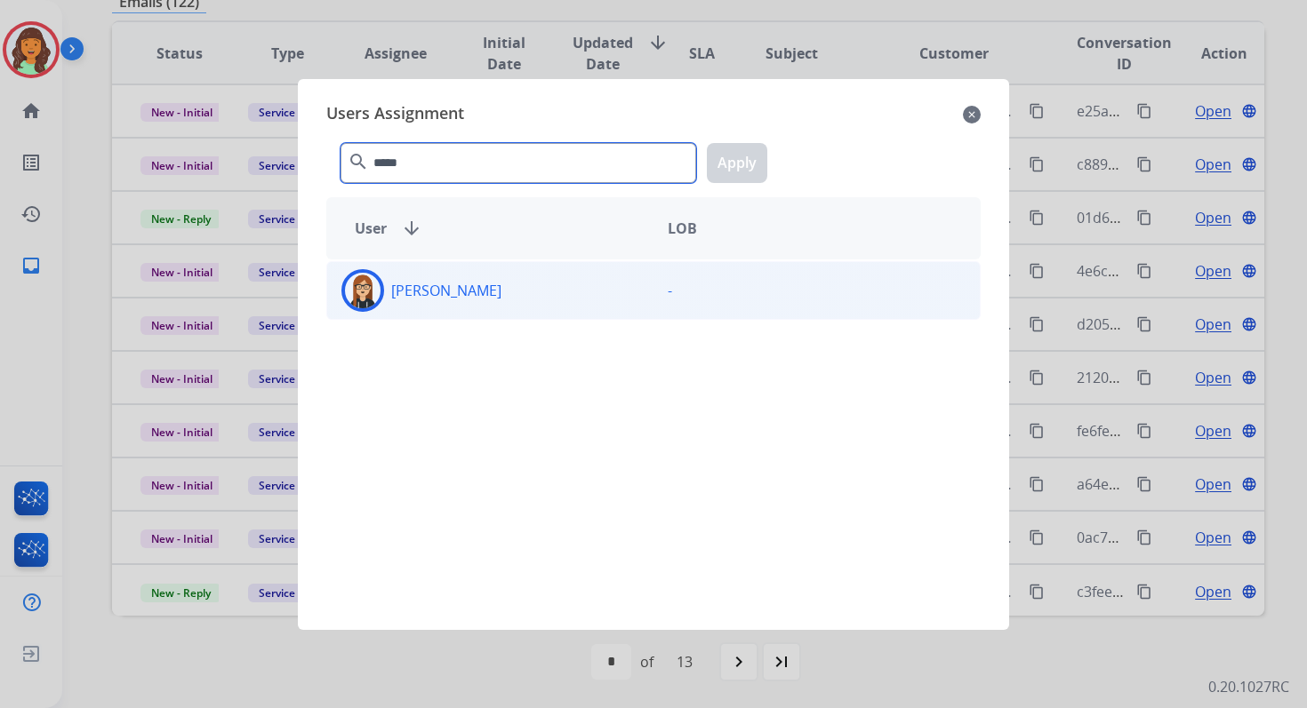
type input "*****"
click at [458, 315] on div "[PERSON_NAME] -" at bounding box center [653, 290] width 654 height 59
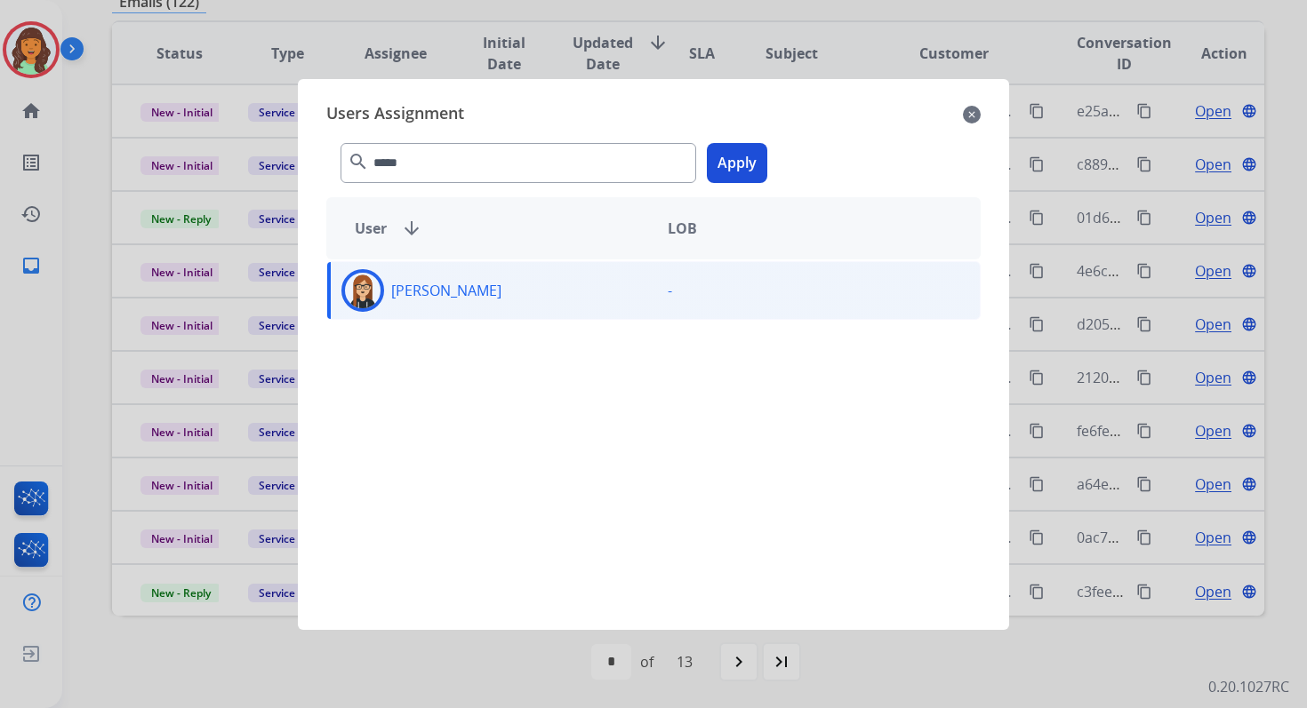
click at [728, 160] on button "Apply" at bounding box center [737, 163] width 60 height 40
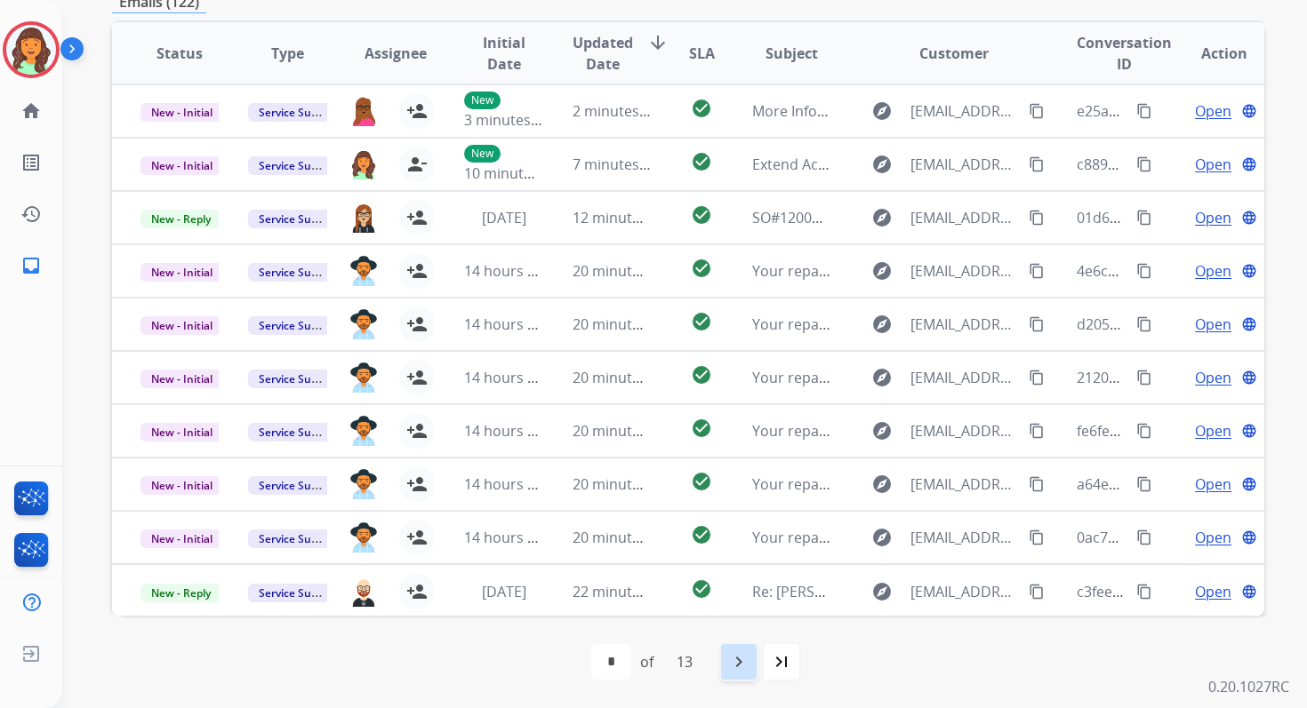
click at [746, 661] on mat-icon "navigate_next" at bounding box center [738, 662] width 21 height 21
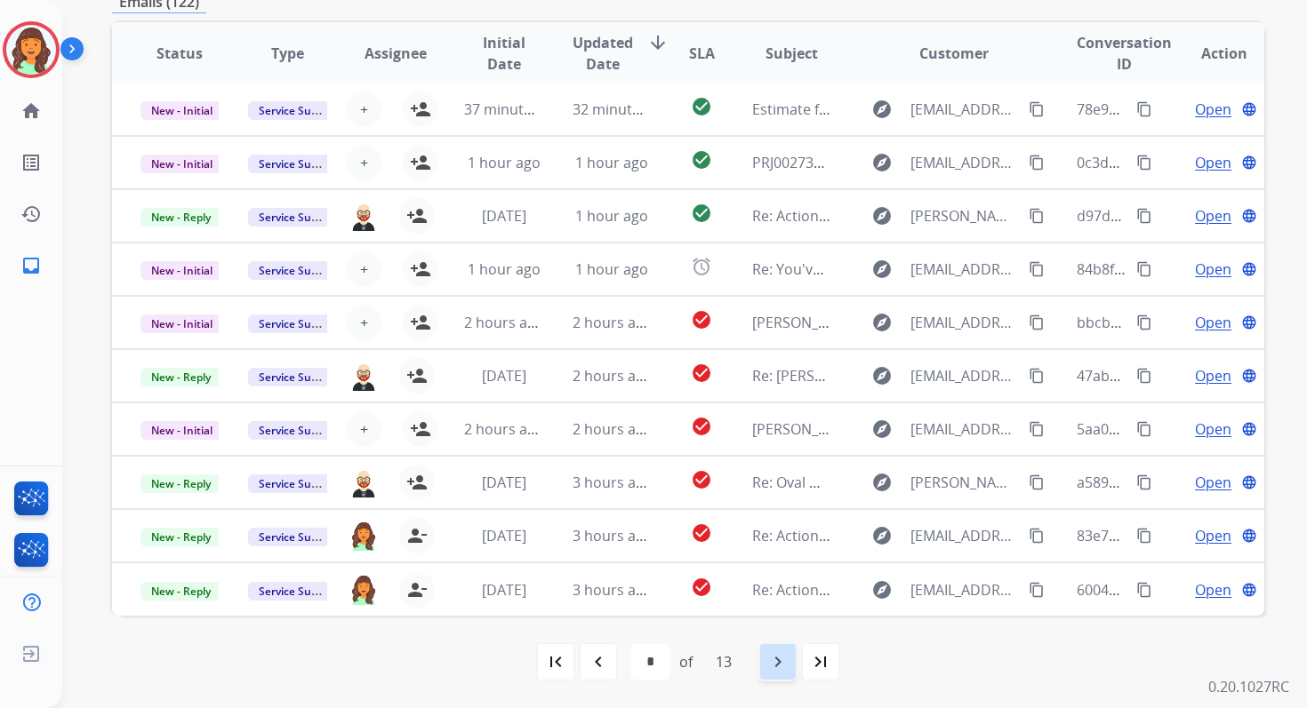
click at [776, 659] on mat-icon "navigate_next" at bounding box center [777, 662] width 21 height 21
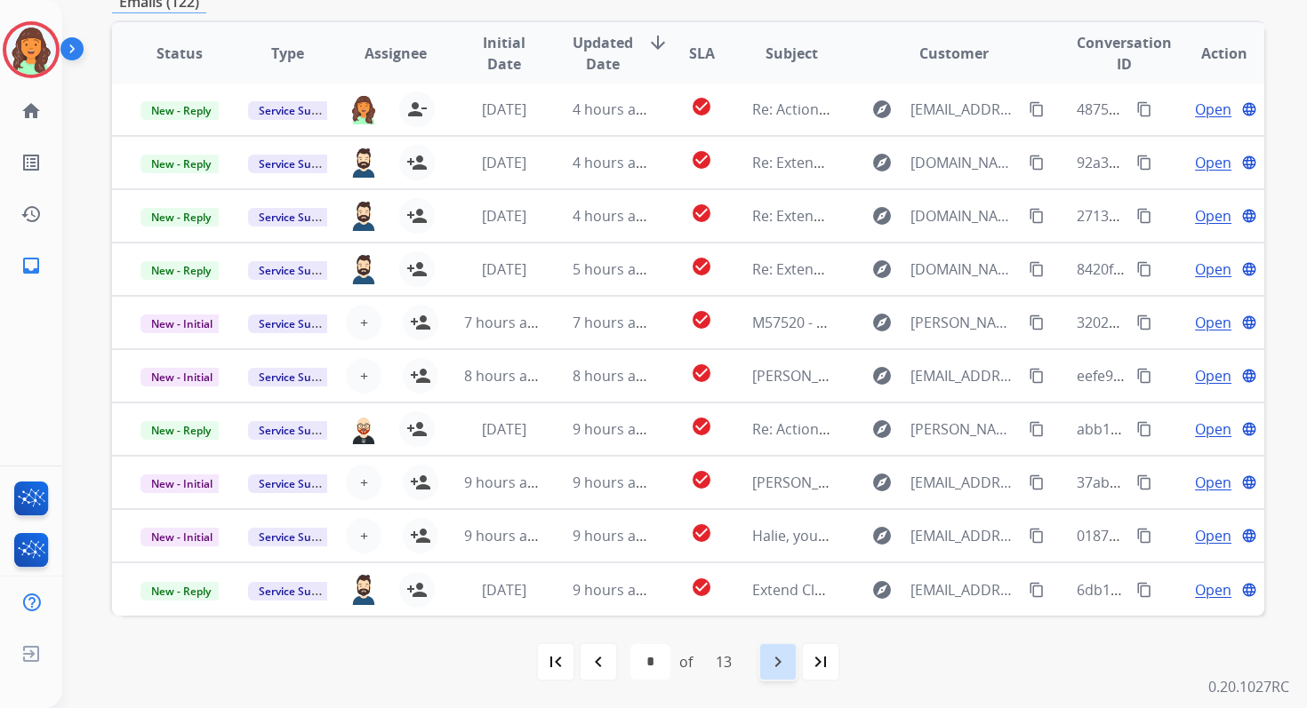
click at [784, 659] on mat-icon "navigate_next" at bounding box center [777, 662] width 21 height 21
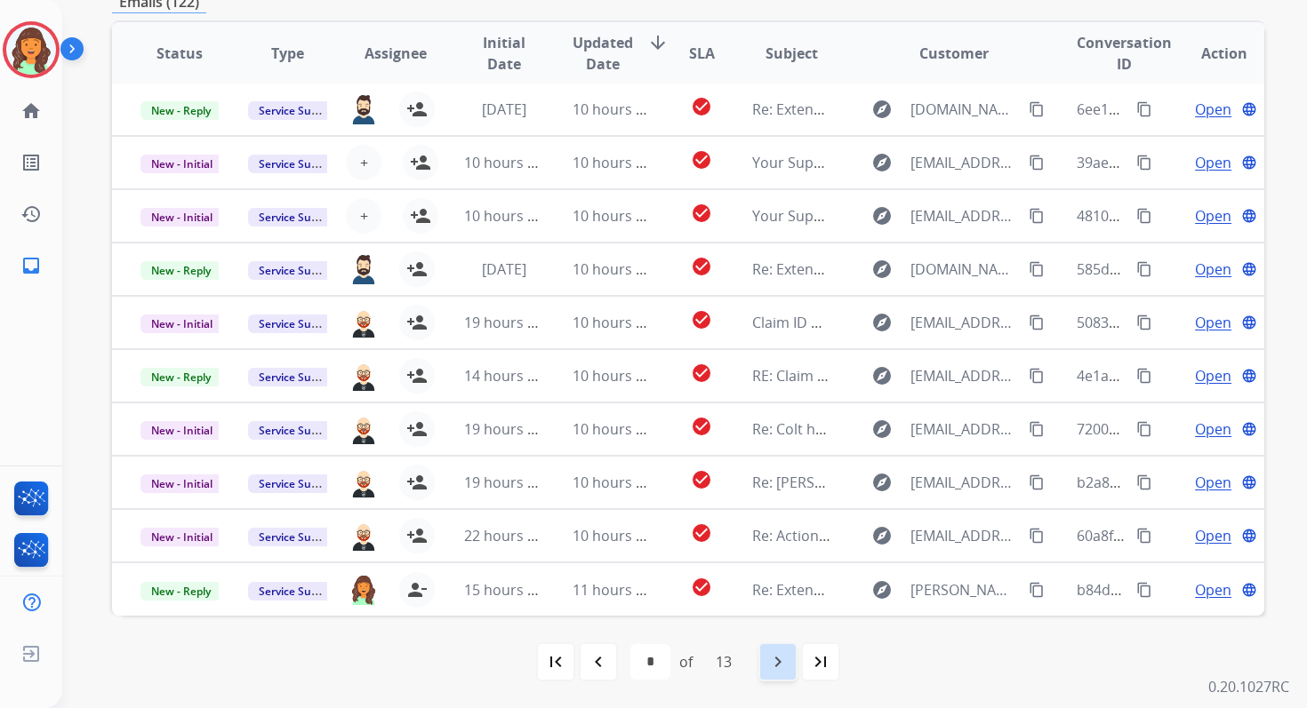
click at [784, 659] on mat-icon "navigate_next" at bounding box center [777, 662] width 21 height 21
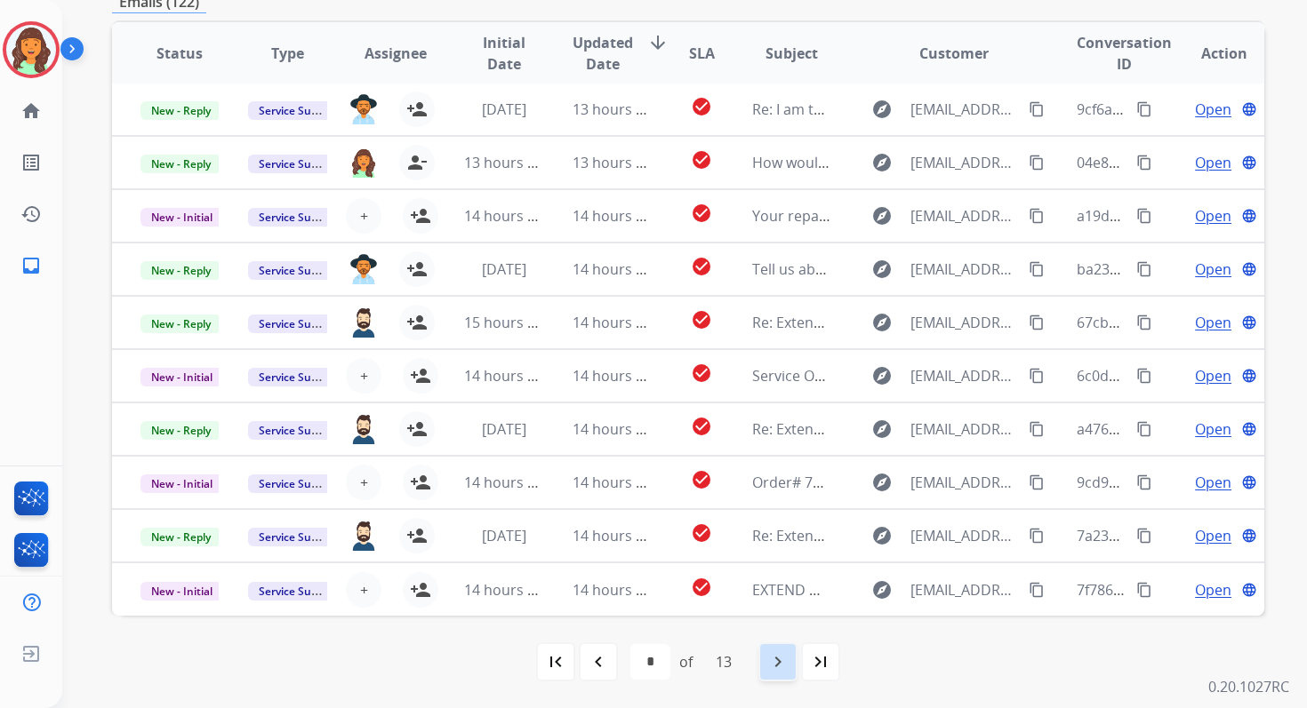
click at [784, 659] on mat-icon "navigate_next" at bounding box center [777, 662] width 21 height 21
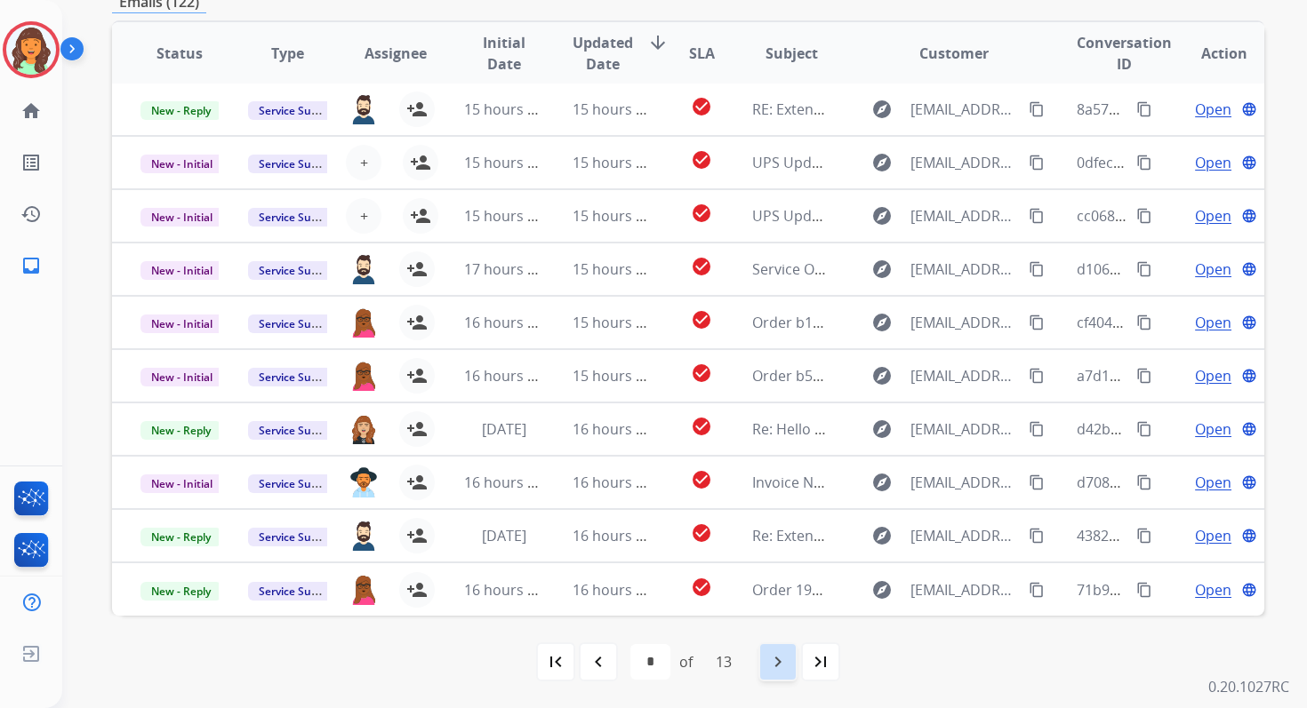
click at [784, 659] on mat-icon "navigate_next" at bounding box center [777, 662] width 21 height 21
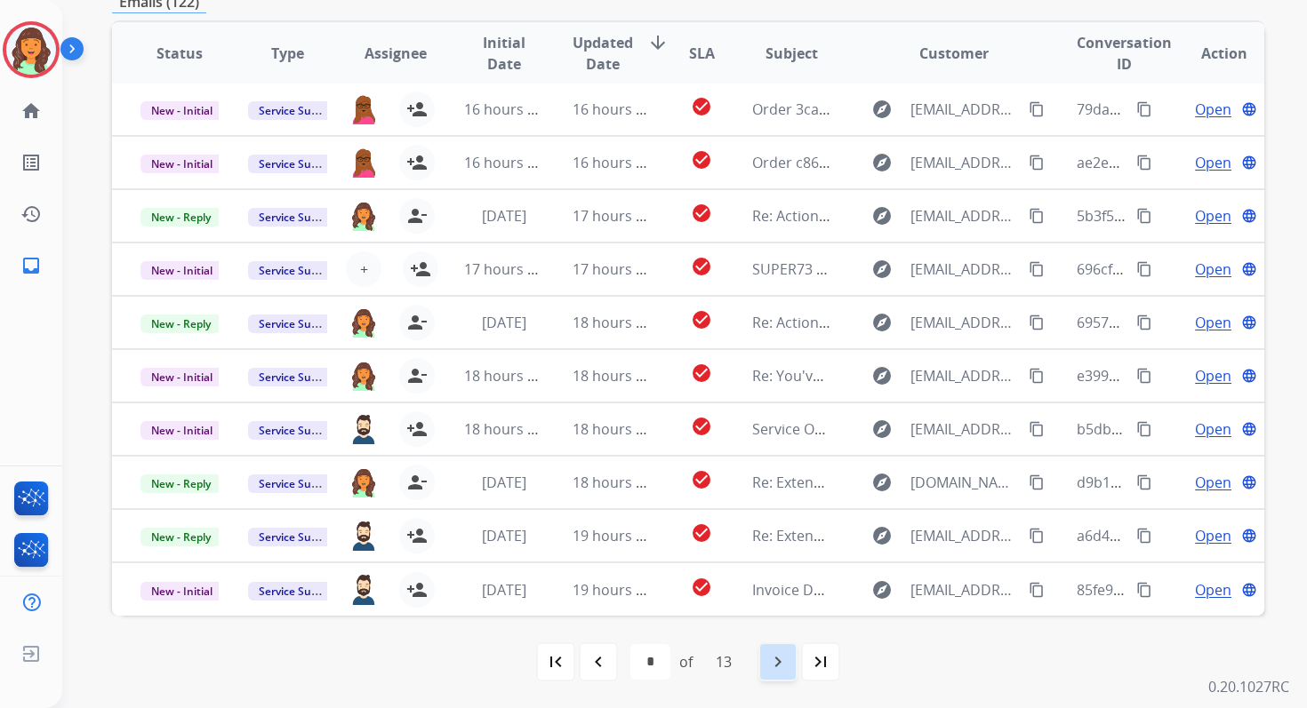
click at [784, 659] on mat-icon "navigate_next" at bounding box center [777, 662] width 21 height 21
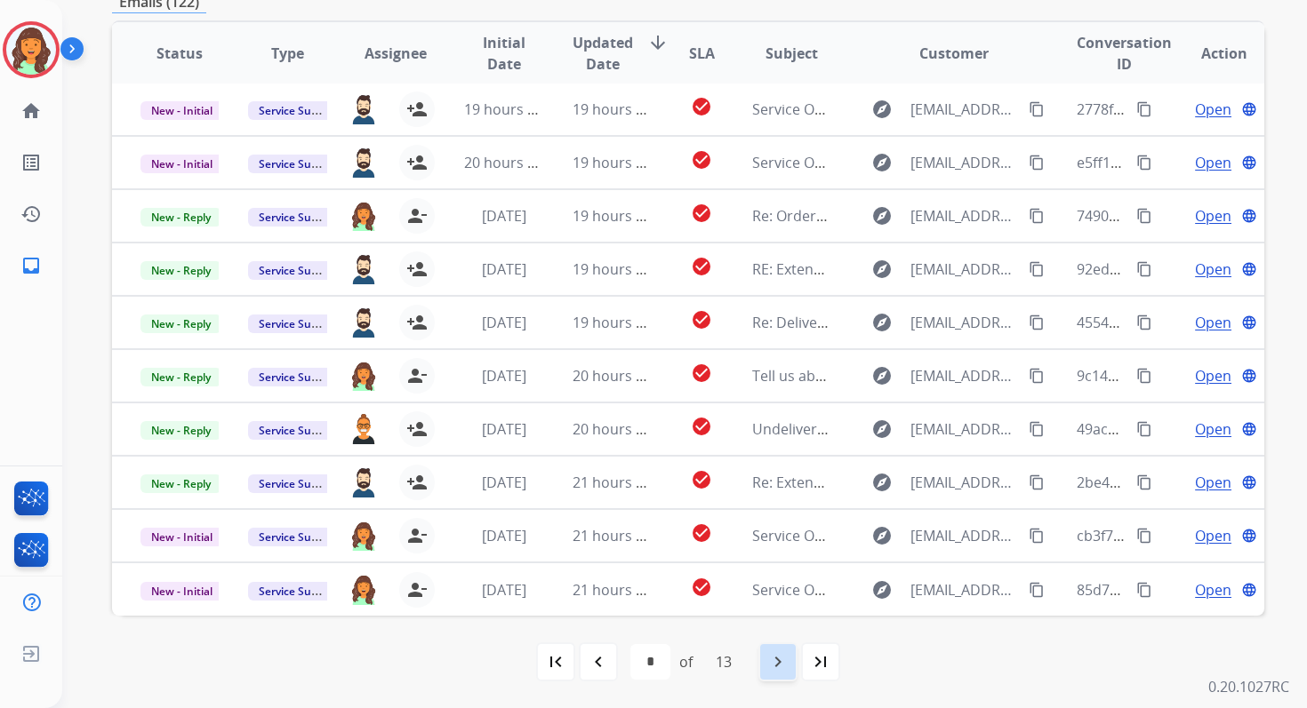
click at [784, 658] on mat-icon "navigate_next" at bounding box center [777, 662] width 21 height 21
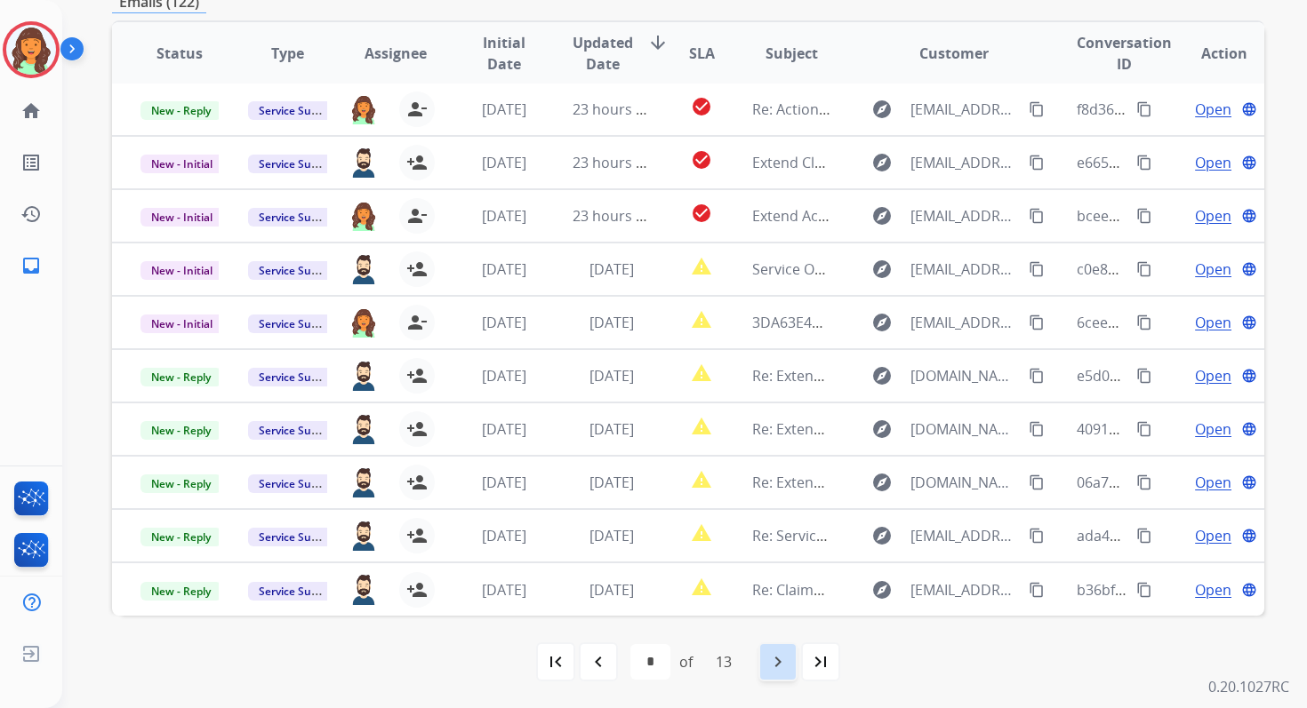
click at [784, 658] on mat-icon "navigate_next" at bounding box center [777, 662] width 21 height 21
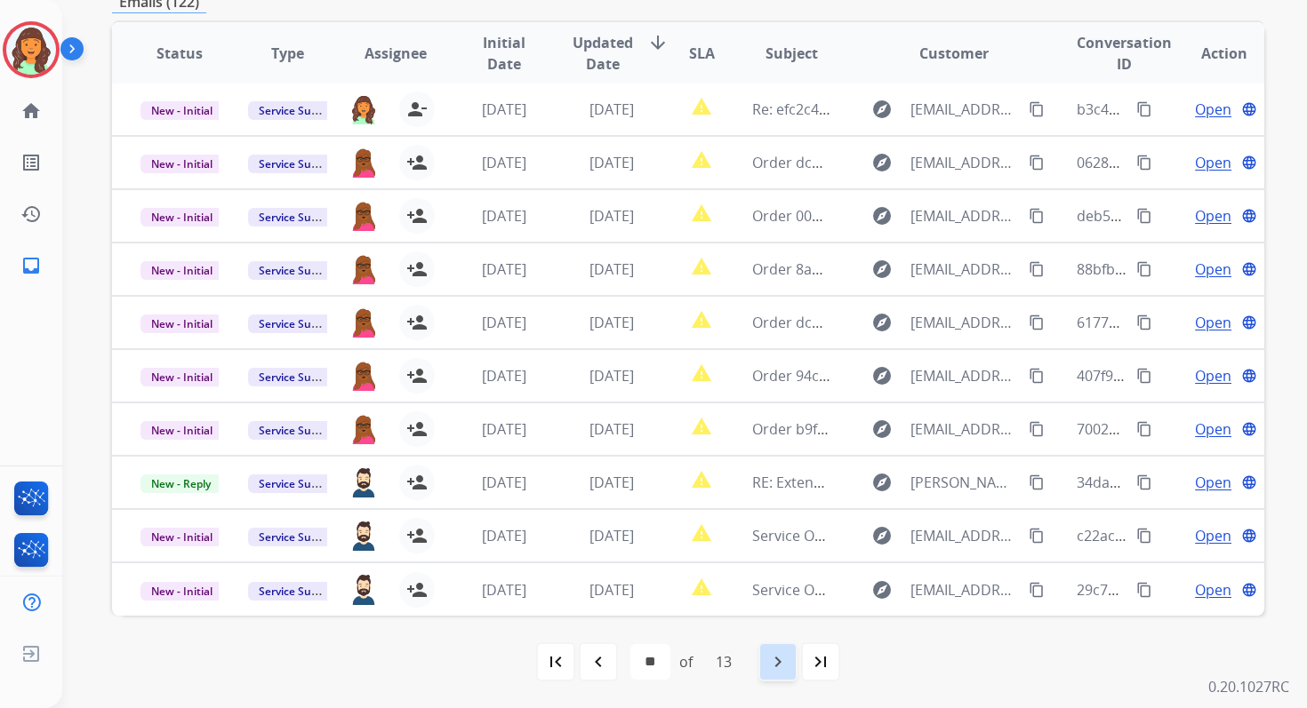
click at [786, 661] on mat-icon "navigate_next" at bounding box center [777, 662] width 21 height 21
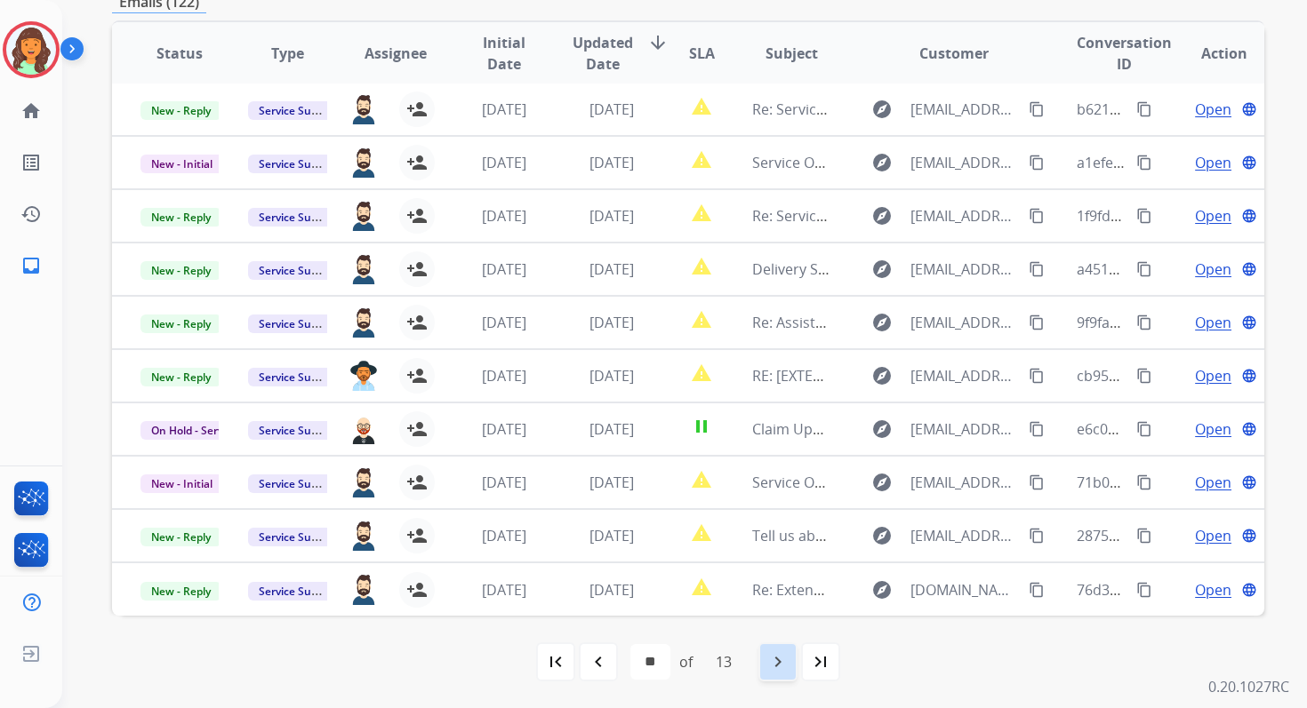
click at [786, 661] on mat-icon "navigate_next" at bounding box center [777, 662] width 21 height 21
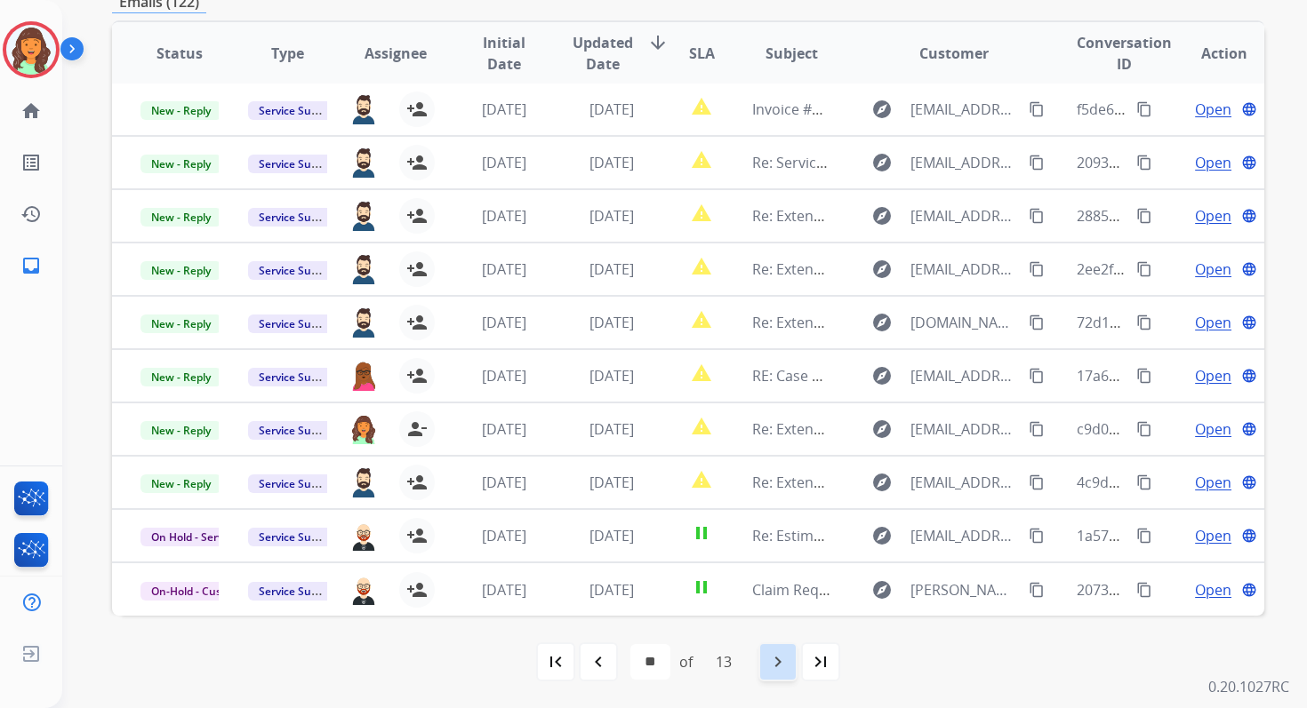
click at [786, 660] on mat-icon "navigate_next" at bounding box center [777, 662] width 21 height 21
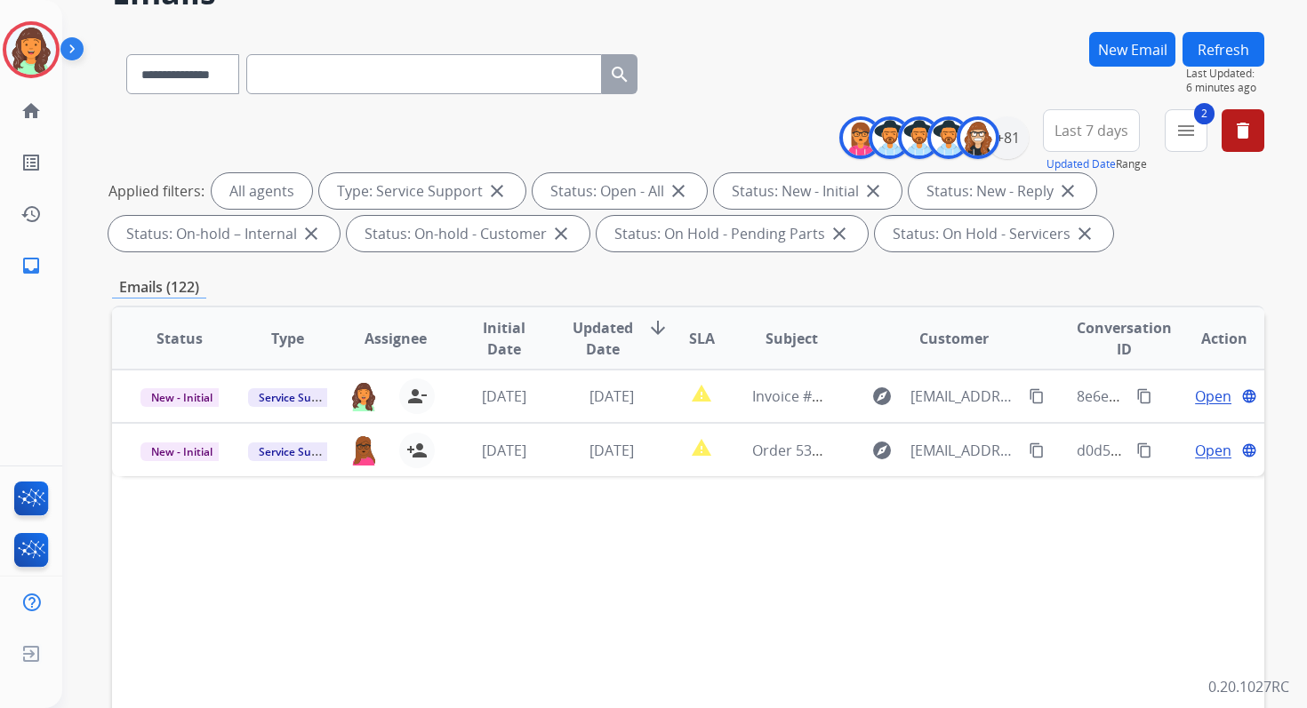
scroll to position [0, 0]
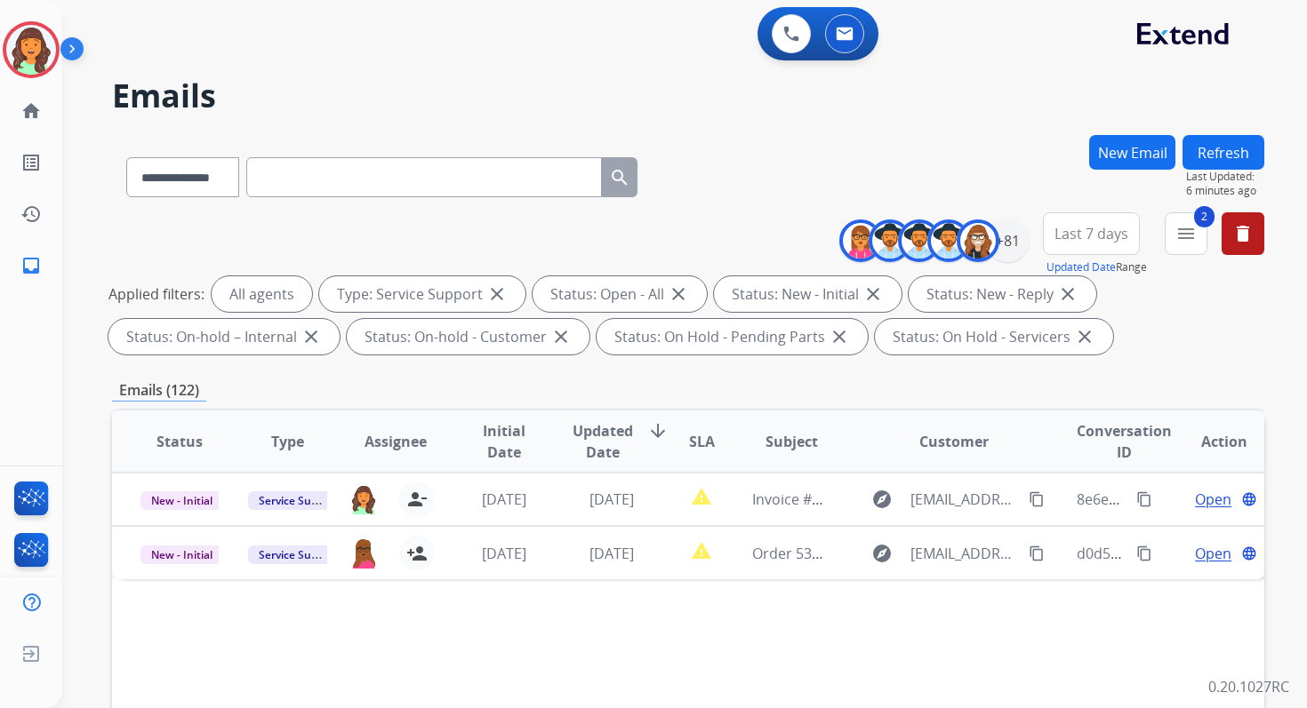
click at [1084, 230] on span "Last 7 days" at bounding box center [1091, 233] width 74 height 7
click at [1180, 252] on button "2 menu Filters" at bounding box center [1185, 233] width 43 height 43
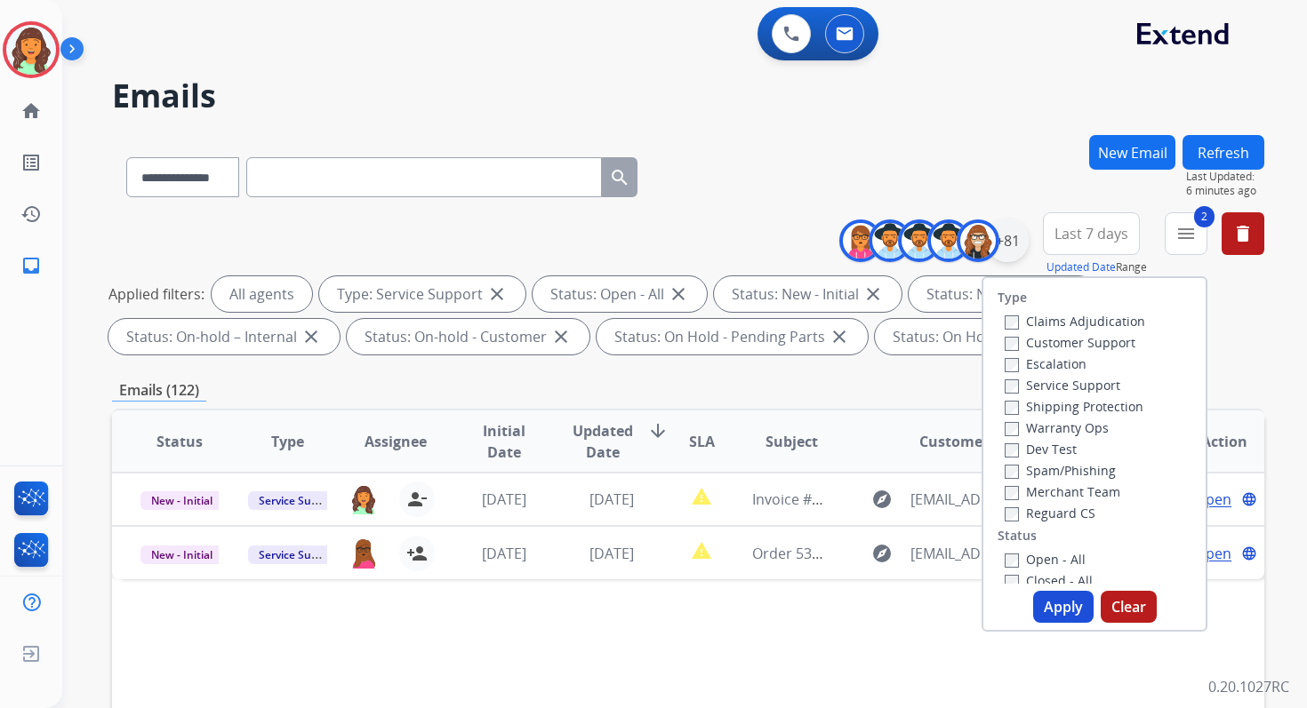
click at [1012, 235] on div "+81" at bounding box center [1007, 241] width 43 height 43
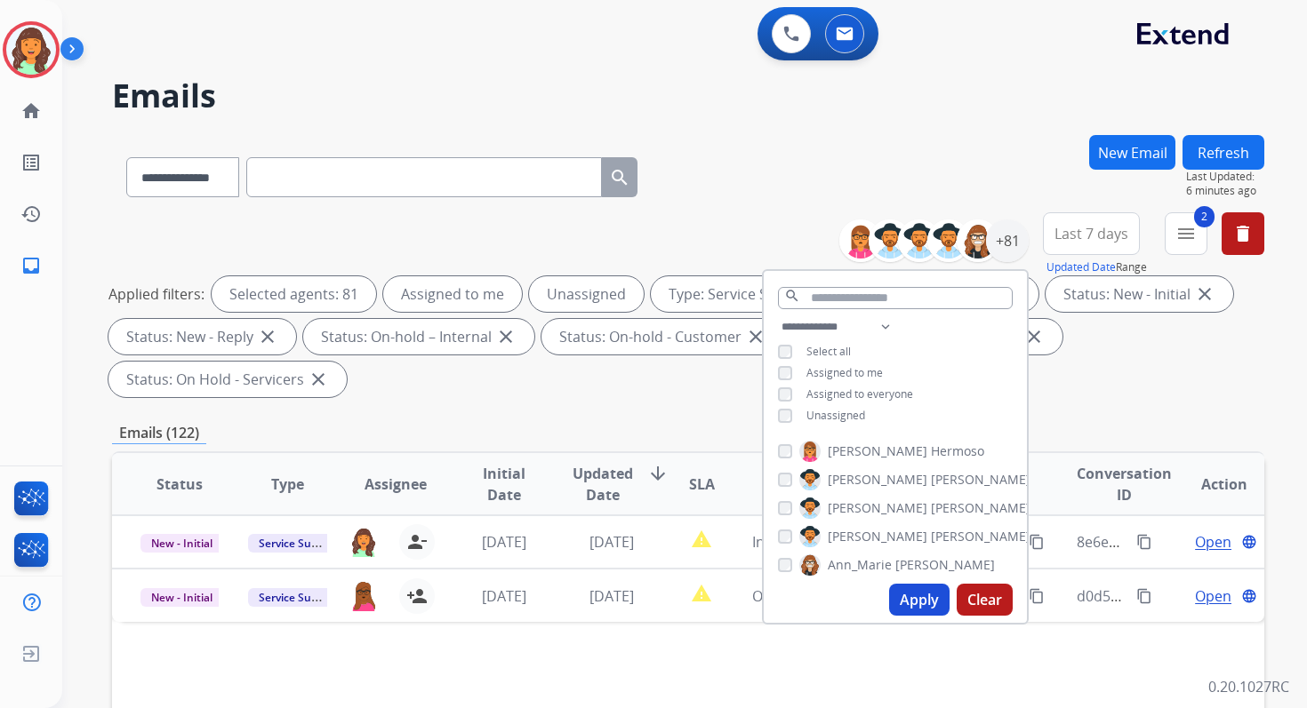
click at [913, 600] on button "Apply" at bounding box center [919, 600] width 60 height 32
select select "*"
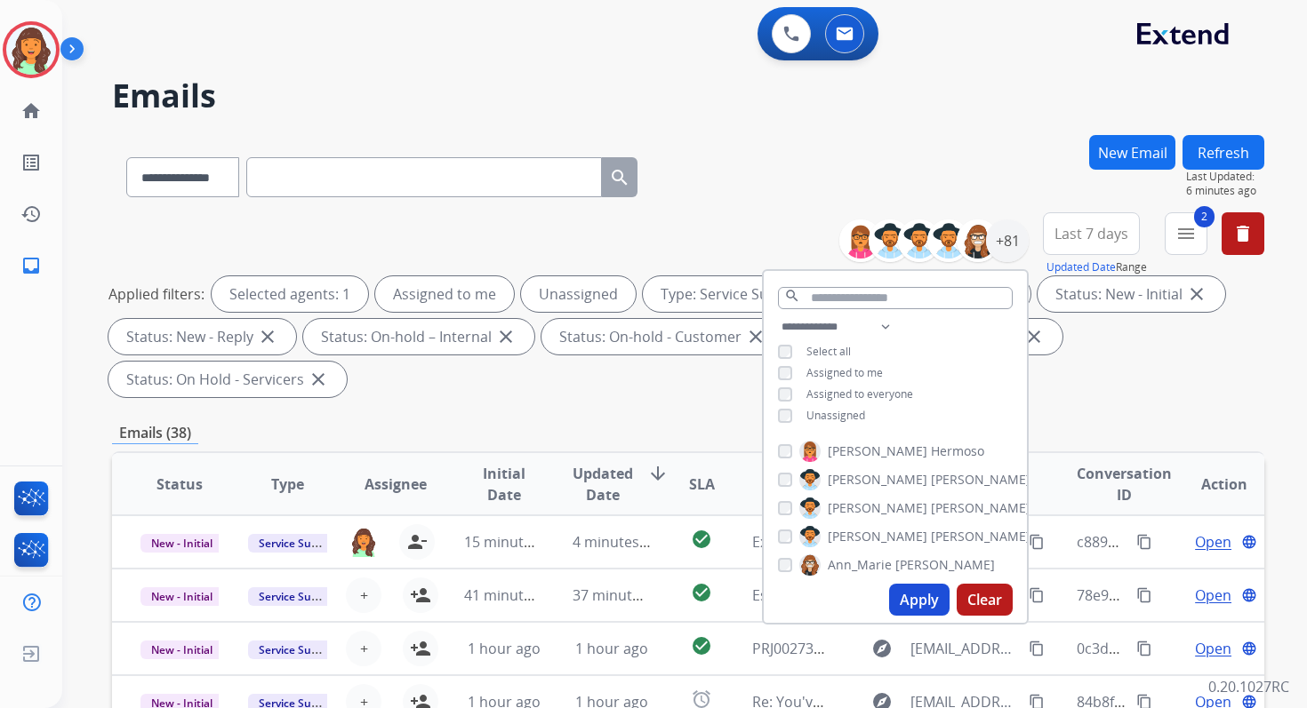
click at [643, 415] on div "**********" at bounding box center [688, 637] width 1152 height 1004
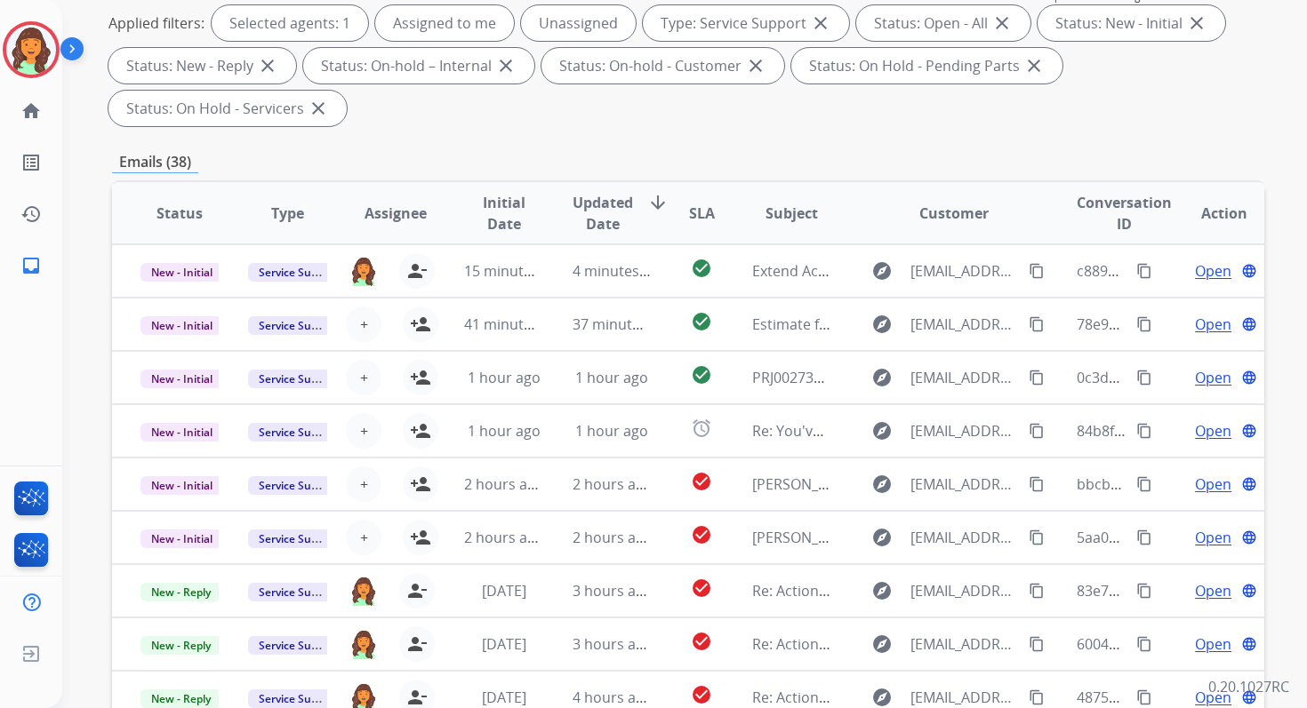
scroll to position [431, 0]
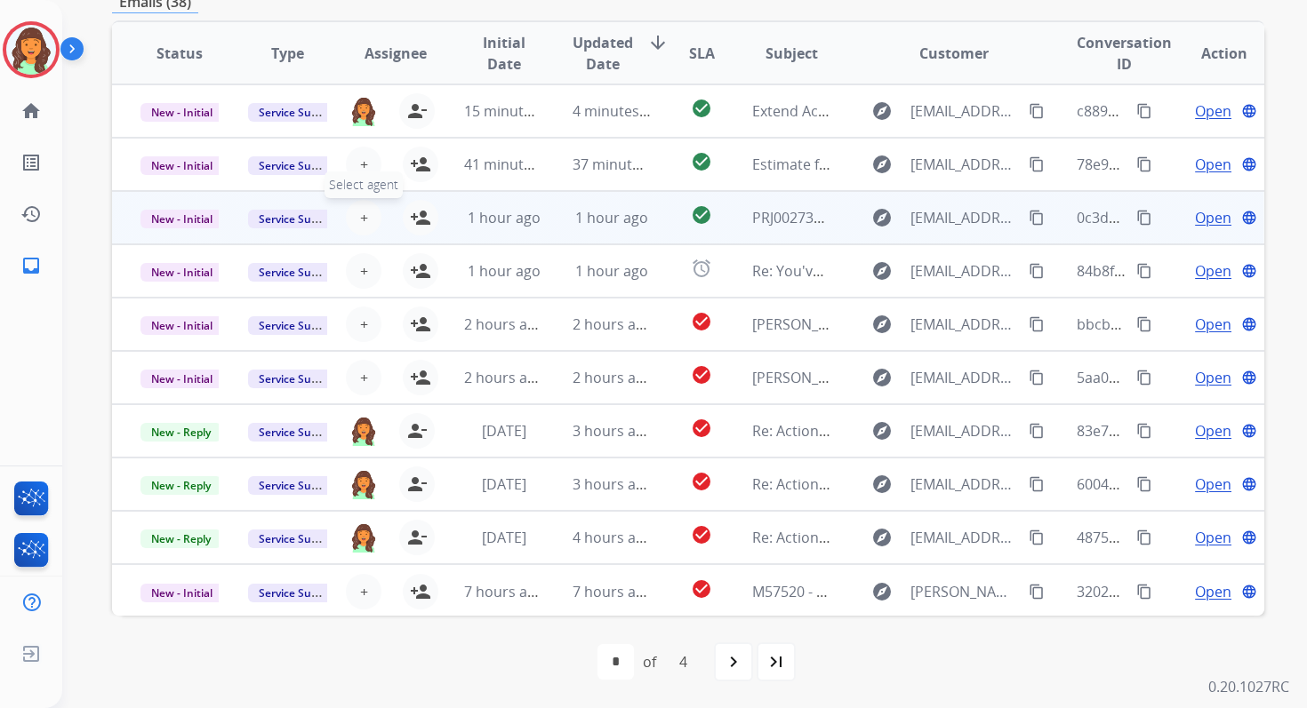
click at [363, 219] on span "+" at bounding box center [364, 217] width 8 height 21
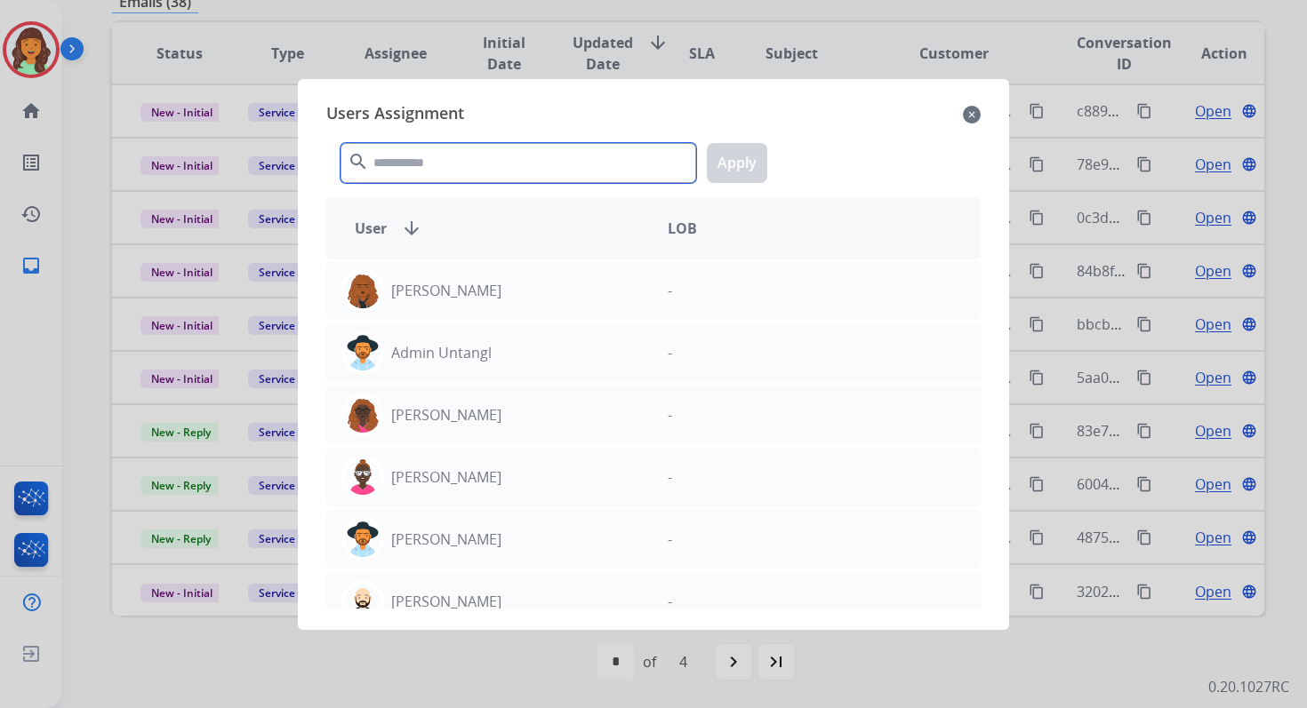
click at [411, 163] on input "text" at bounding box center [518, 163] width 356 height 40
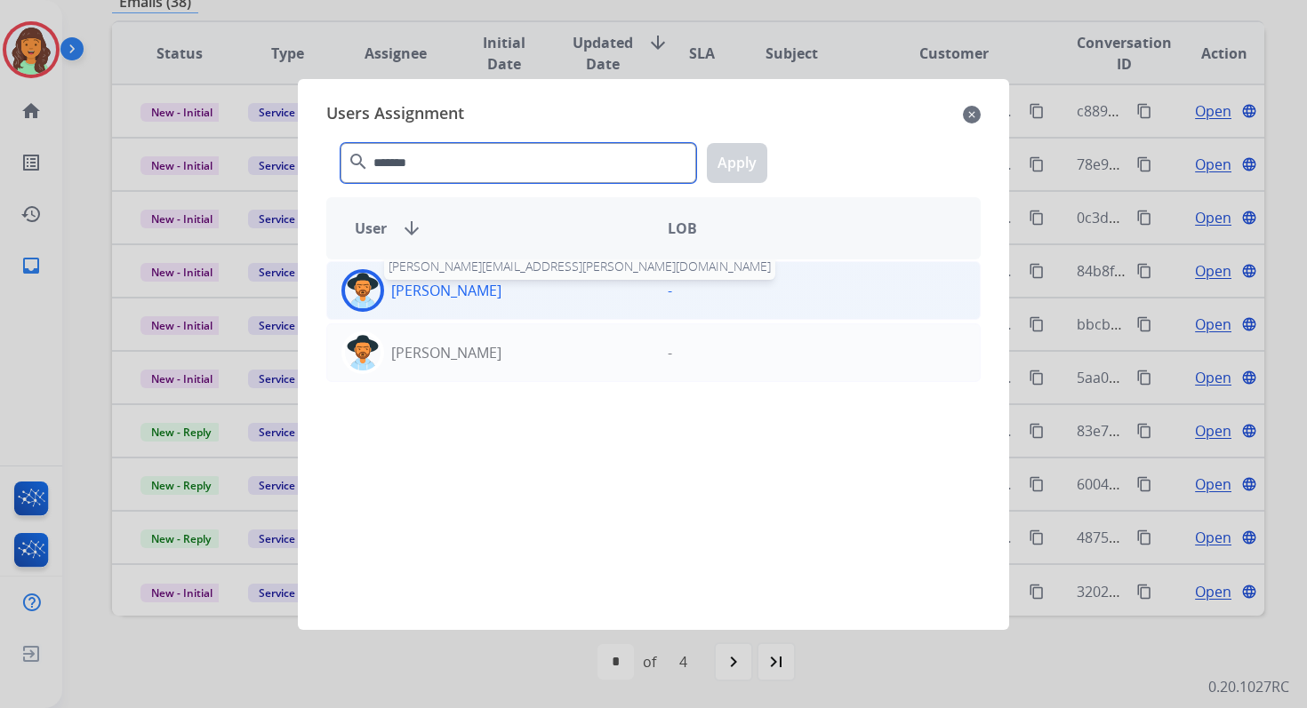
type input "*******"
click at [483, 298] on p "[PERSON_NAME]" at bounding box center [446, 290] width 110 height 21
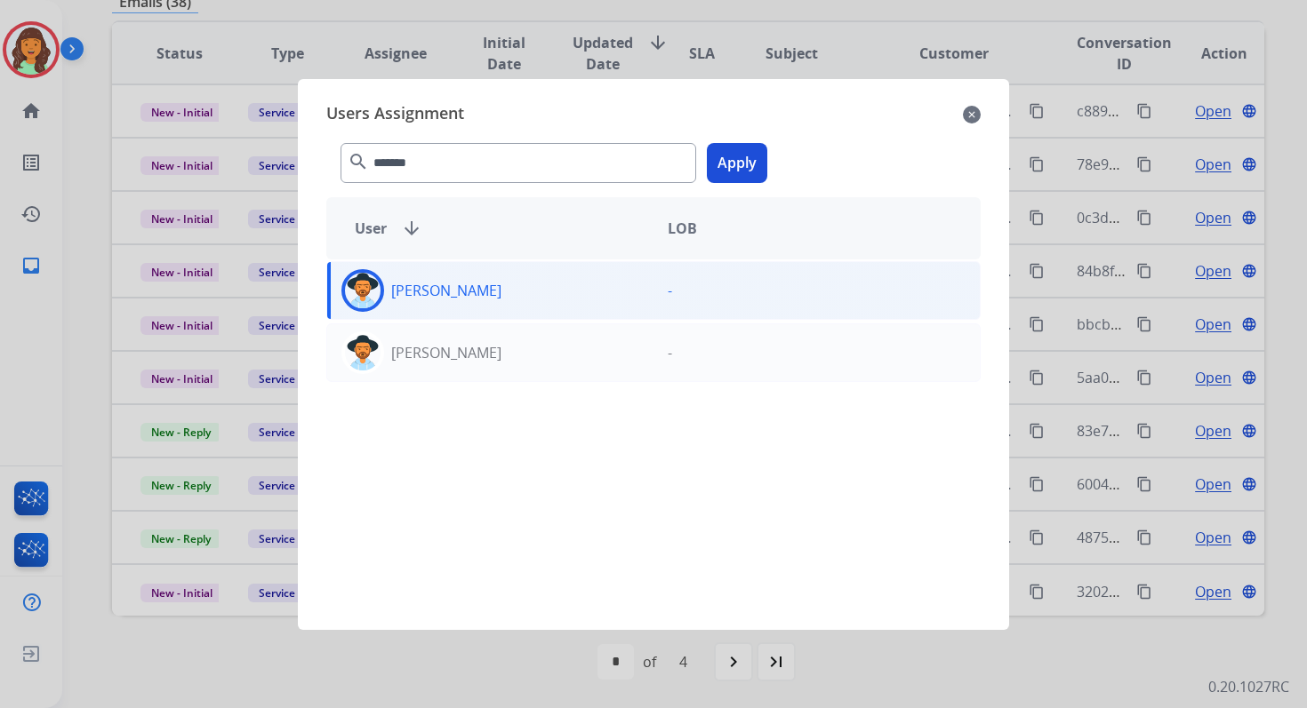
click at [731, 162] on button "Apply" at bounding box center [737, 163] width 60 height 40
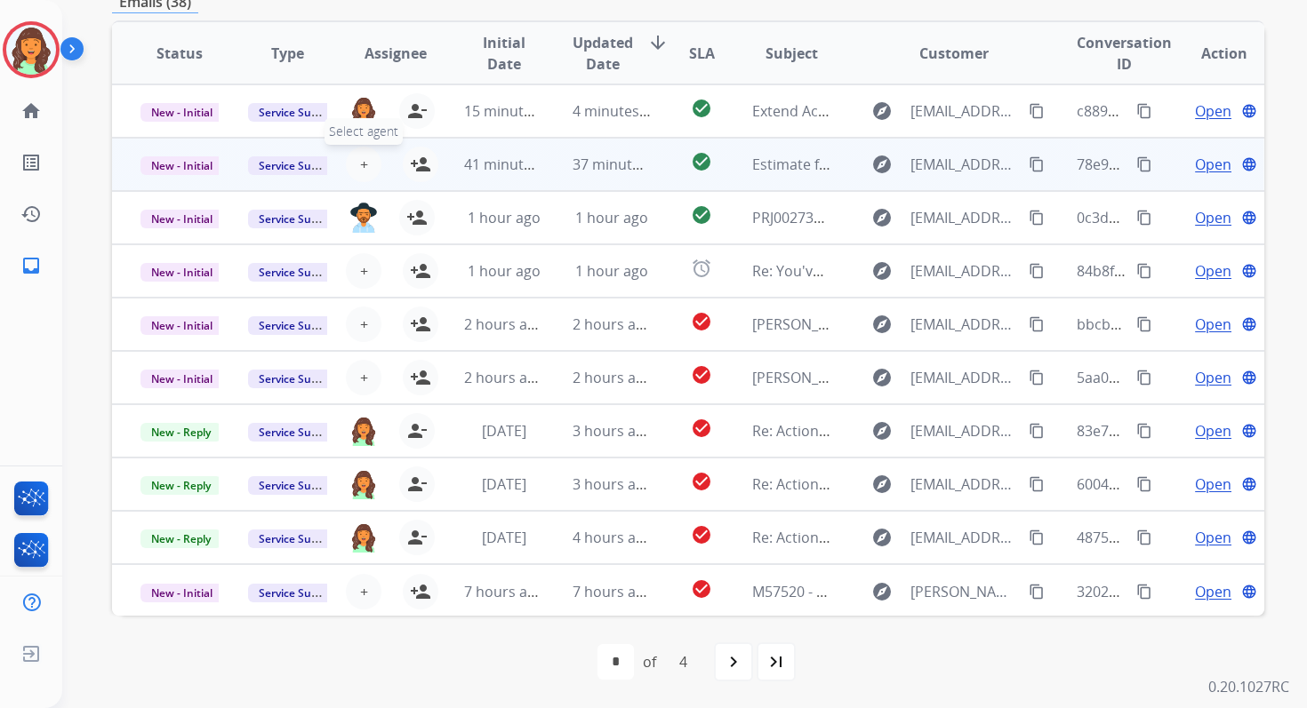
click at [364, 164] on span "+" at bounding box center [364, 164] width 8 height 21
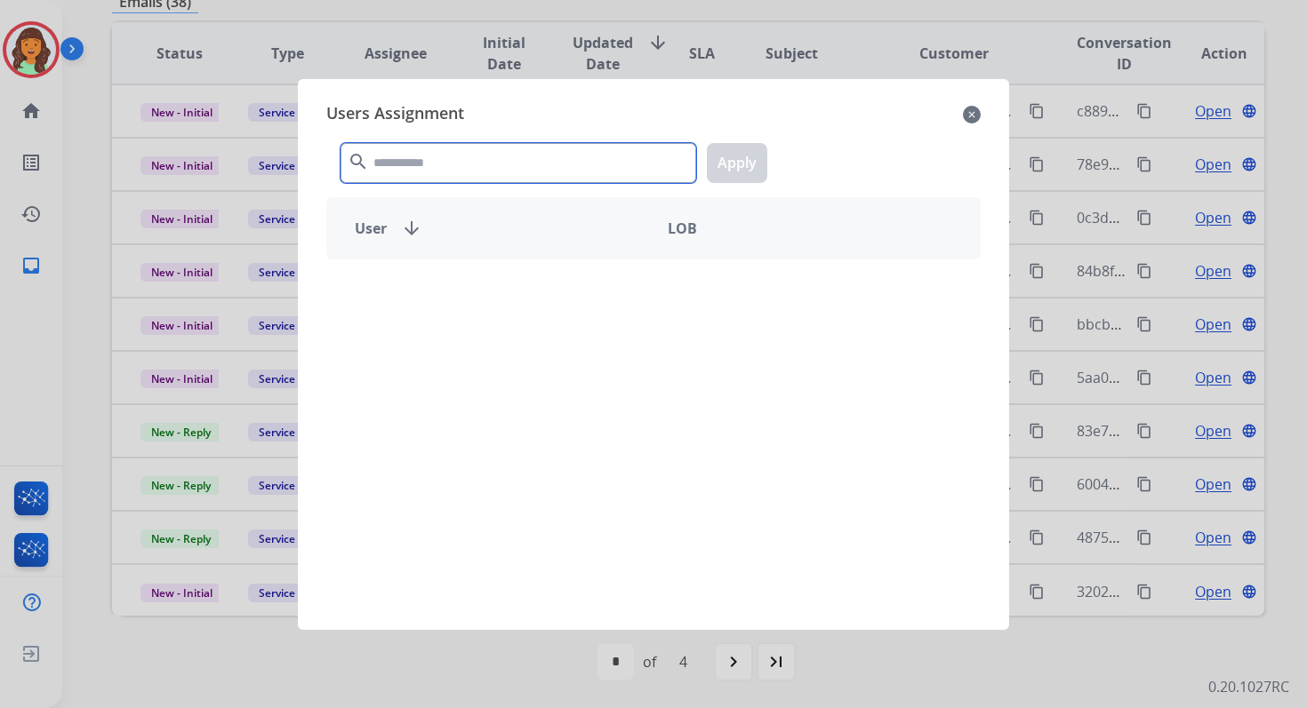
click at [417, 153] on input "text" at bounding box center [518, 163] width 356 height 40
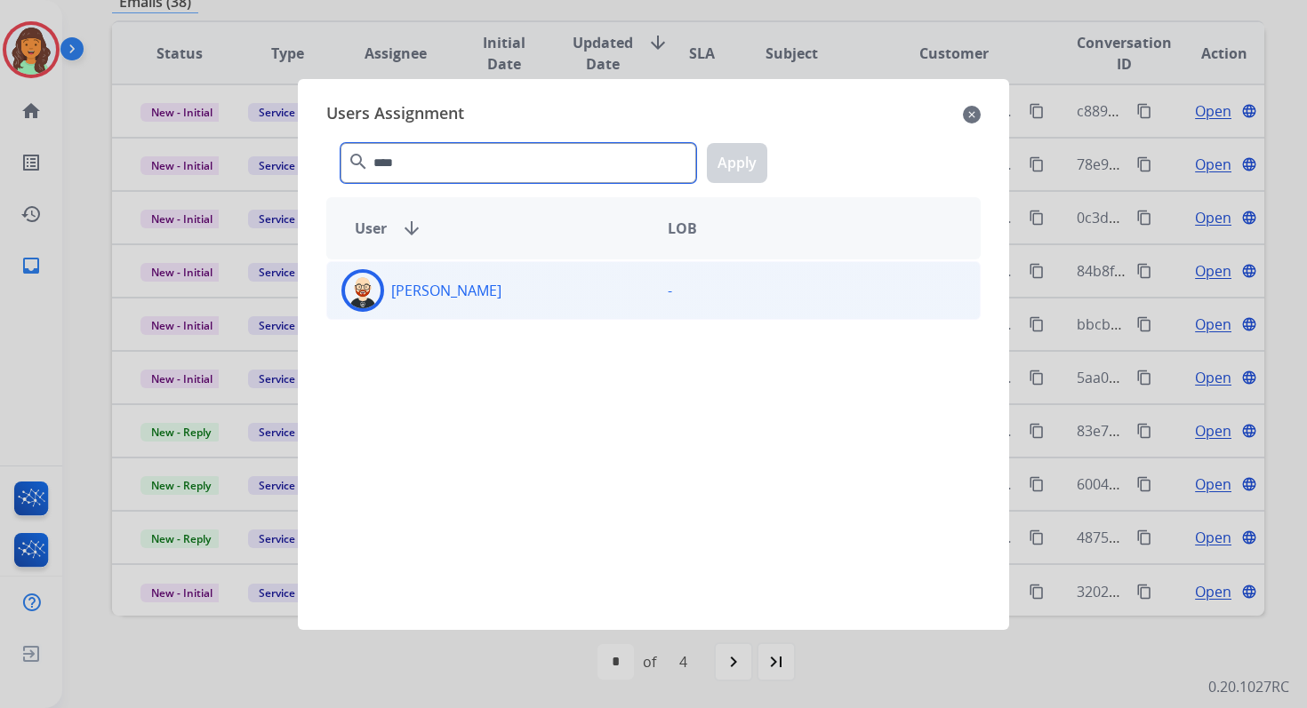
type input "****"
click at [487, 287] on div "[PERSON_NAME]" at bounding box center [490, 290] width 326 height 43
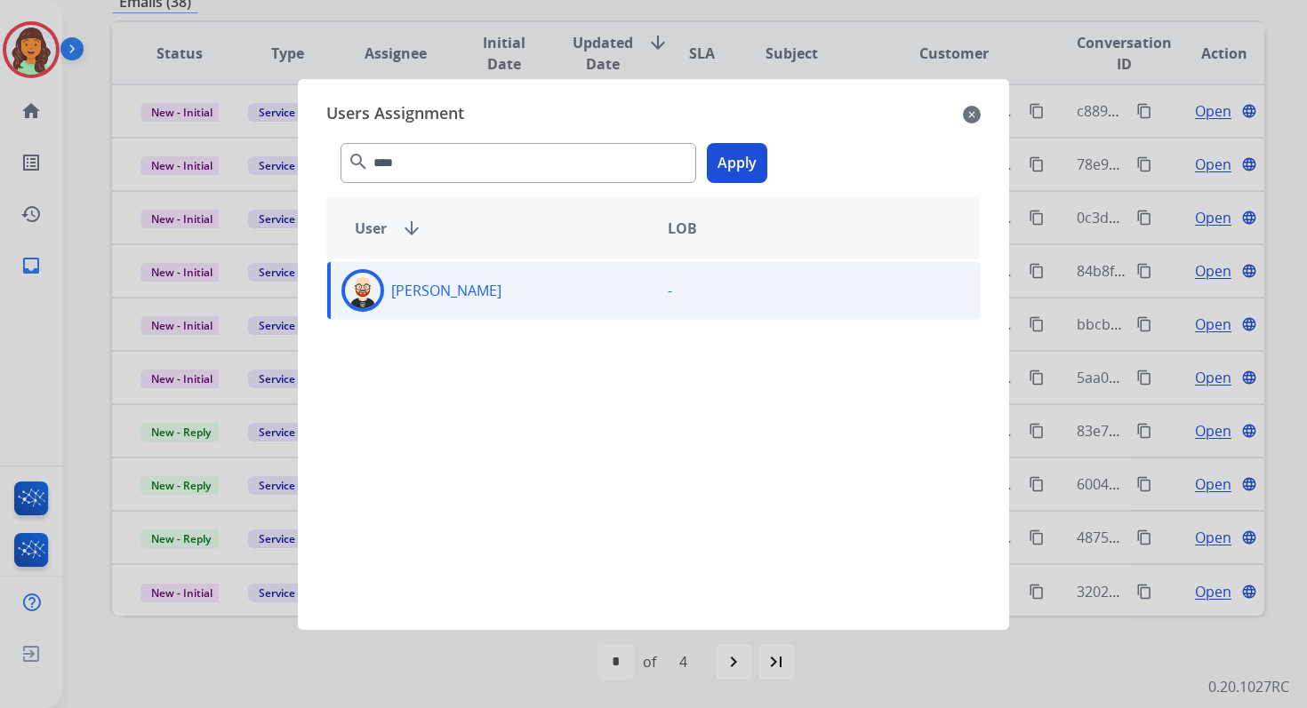
click at [749, 146] on button "Apply" at bounding box center [737, 163] width 60 height 40
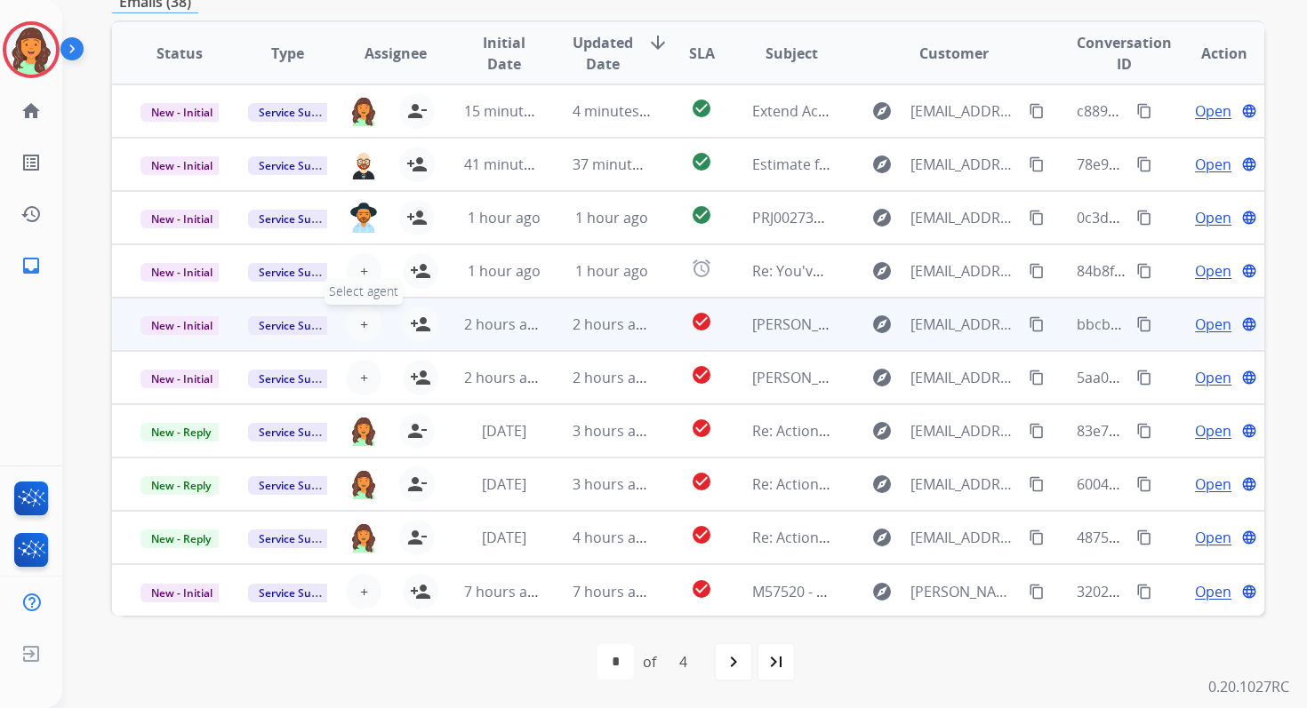
click at [365, 323] on button "+ Select agent" at bounding box center [364, 325] width 36 height 36
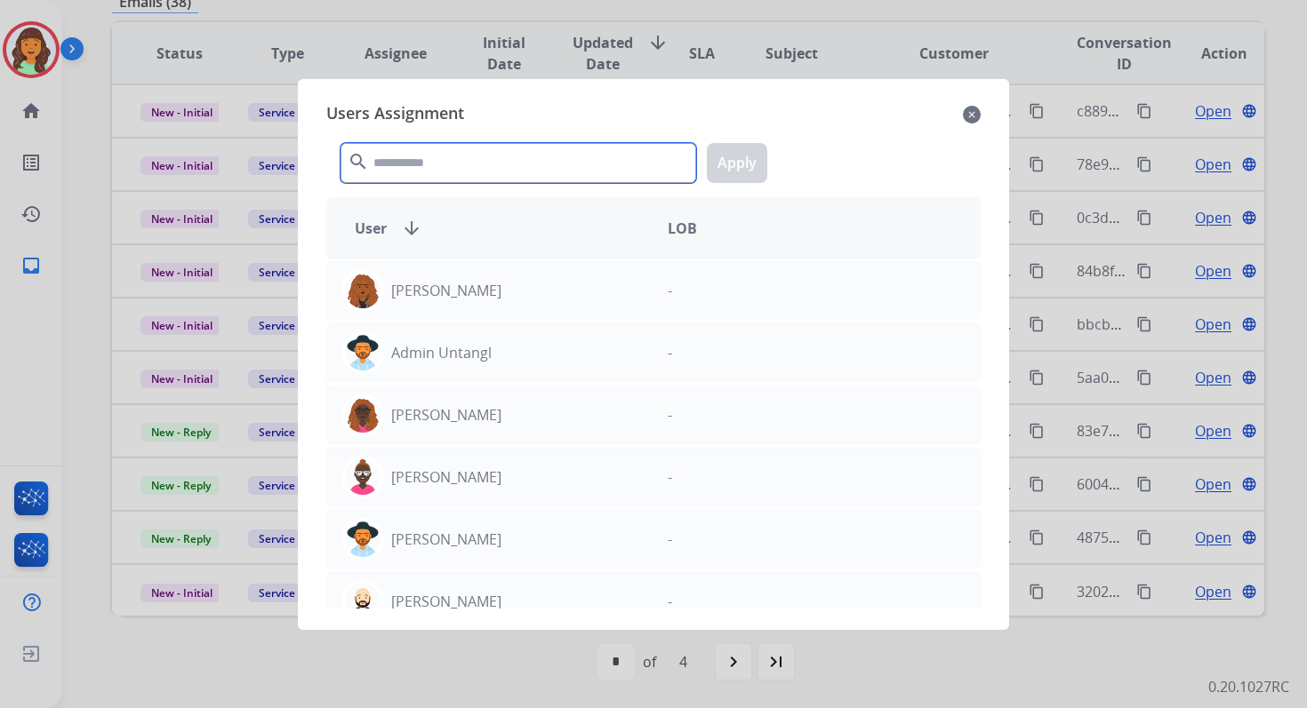
click at [415, 169] on input "text" at bounding box center [518, 163] width 356 height 40
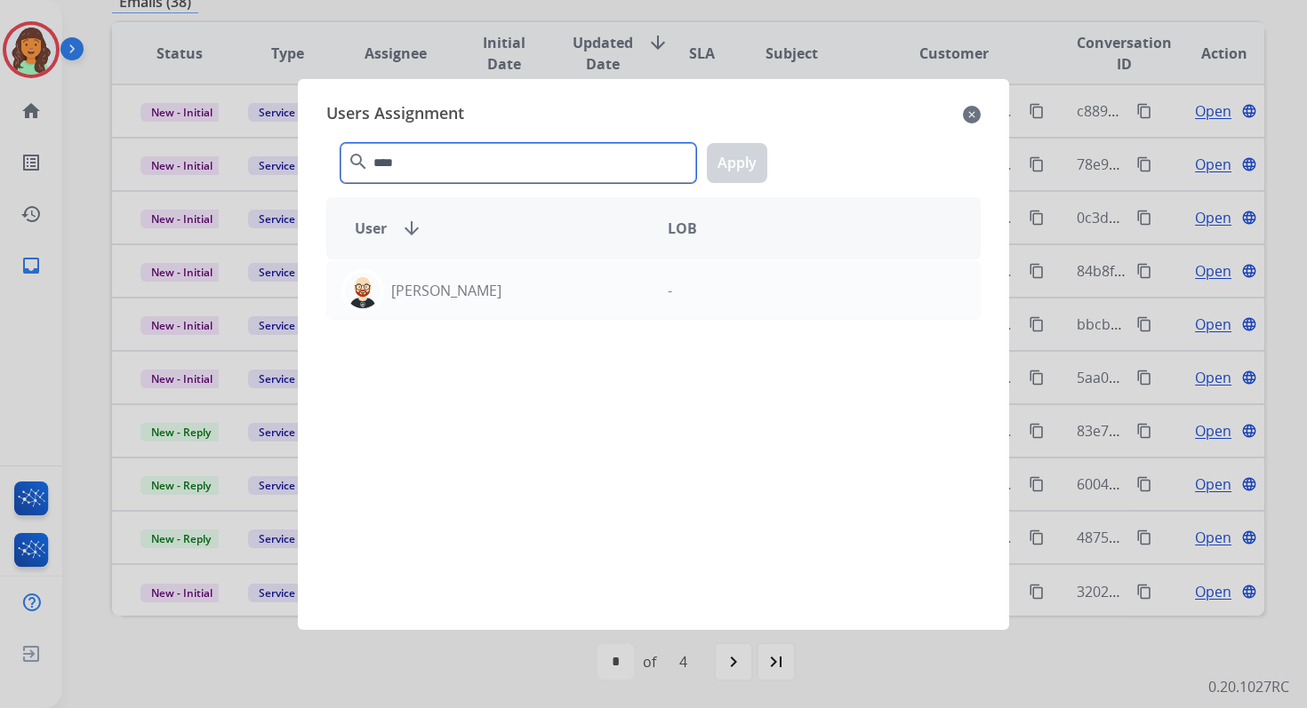
type input "****"
click at [493, 320] on div "[PERSON_NAME] -" at bounding box center [653, 434] width 654 height 349
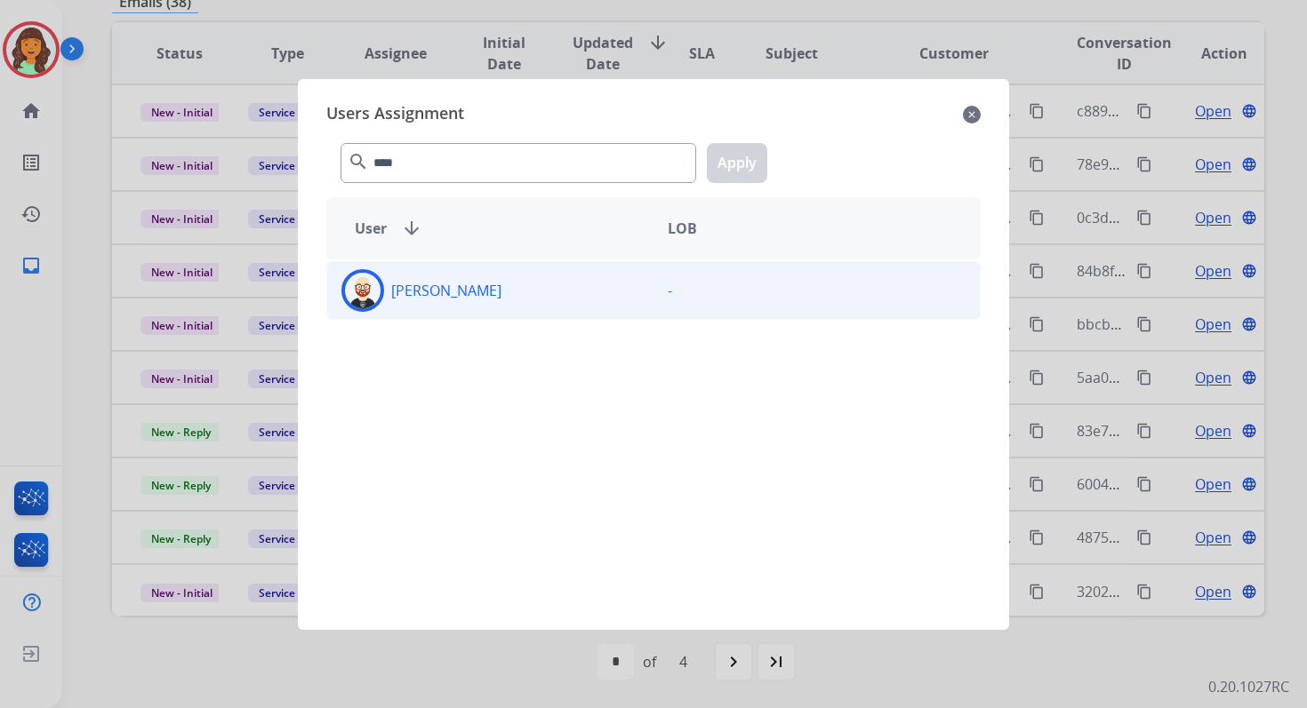
click at [492, 288] on div "[PERSON_NAME]" at bounding box center [490, 290] width 326 height 43
click at [736, 155] on button "Apply" at bounding box center [737, 163] width 60 height 40
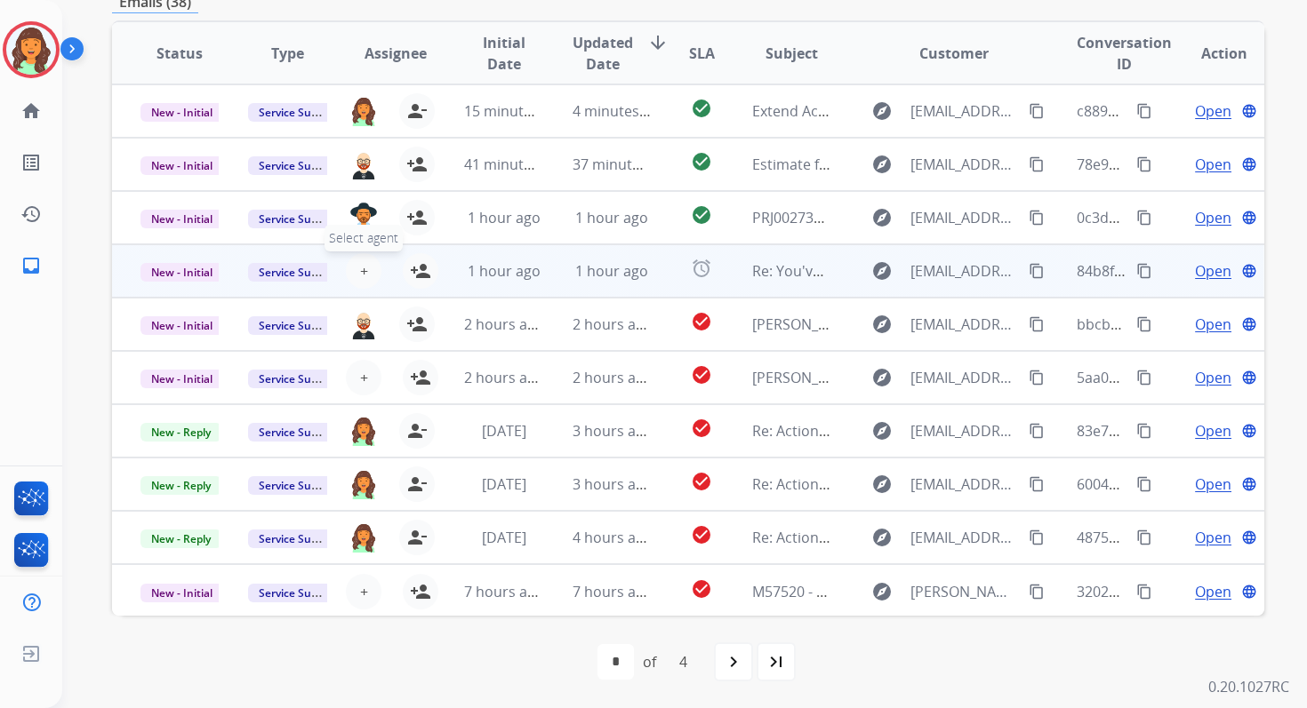
click at [360, 271] on span "+" at bounding box center [364, 270] width 8 height 21
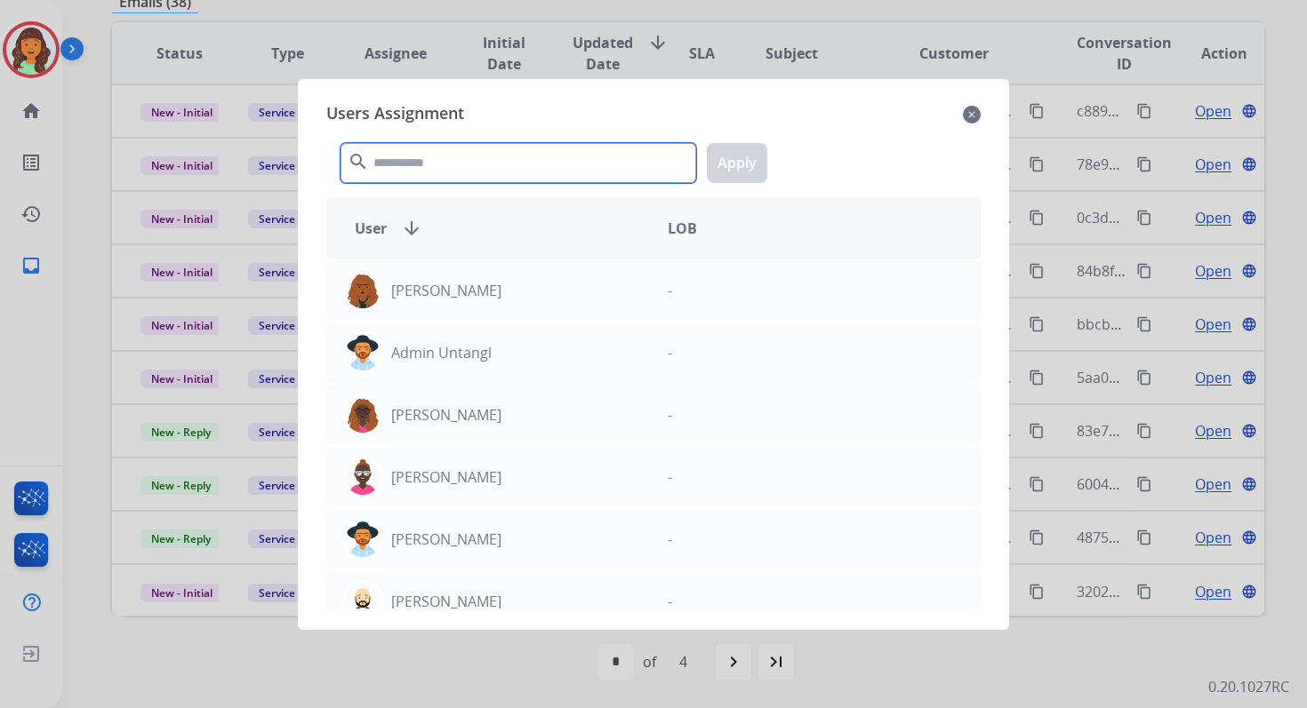
click at [414, 148] on input "text" at bounding box center [518, 163] width 356 height 40
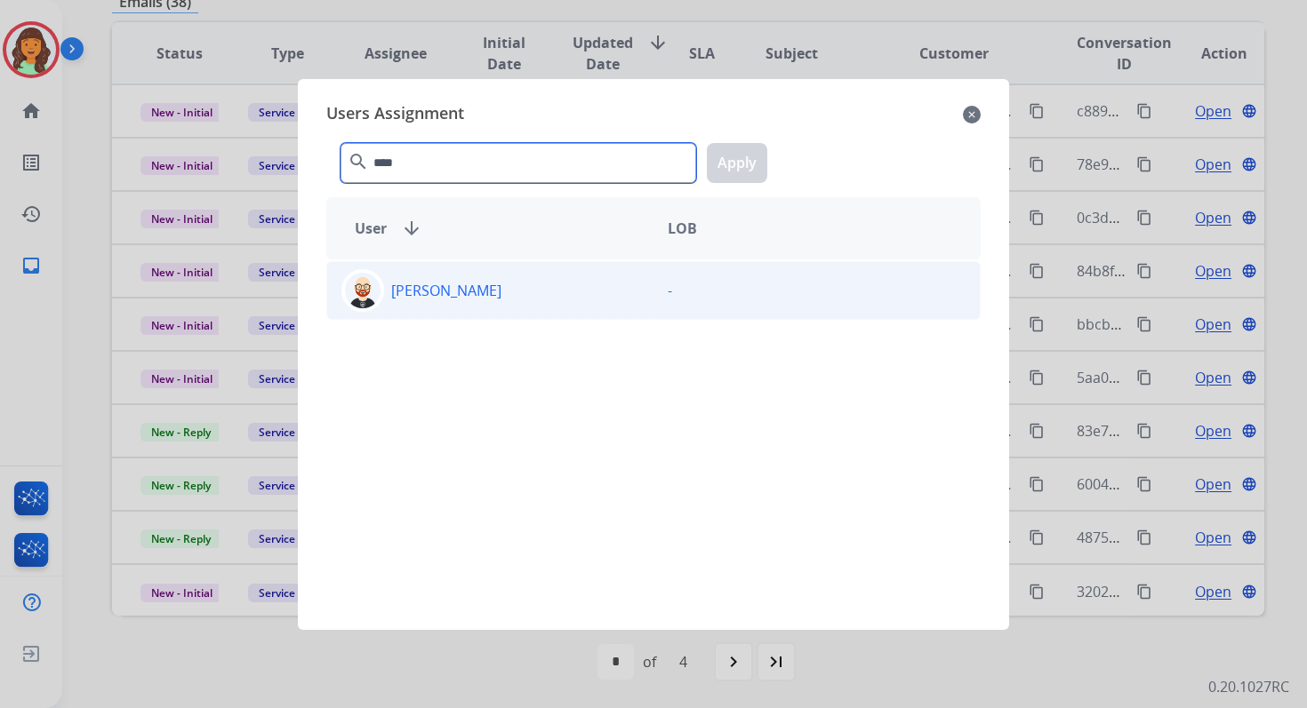
type input "****"
click at [483, 284] on div "[PERSON_NAME]" at bounding box center [490, 290] width 326 height 43
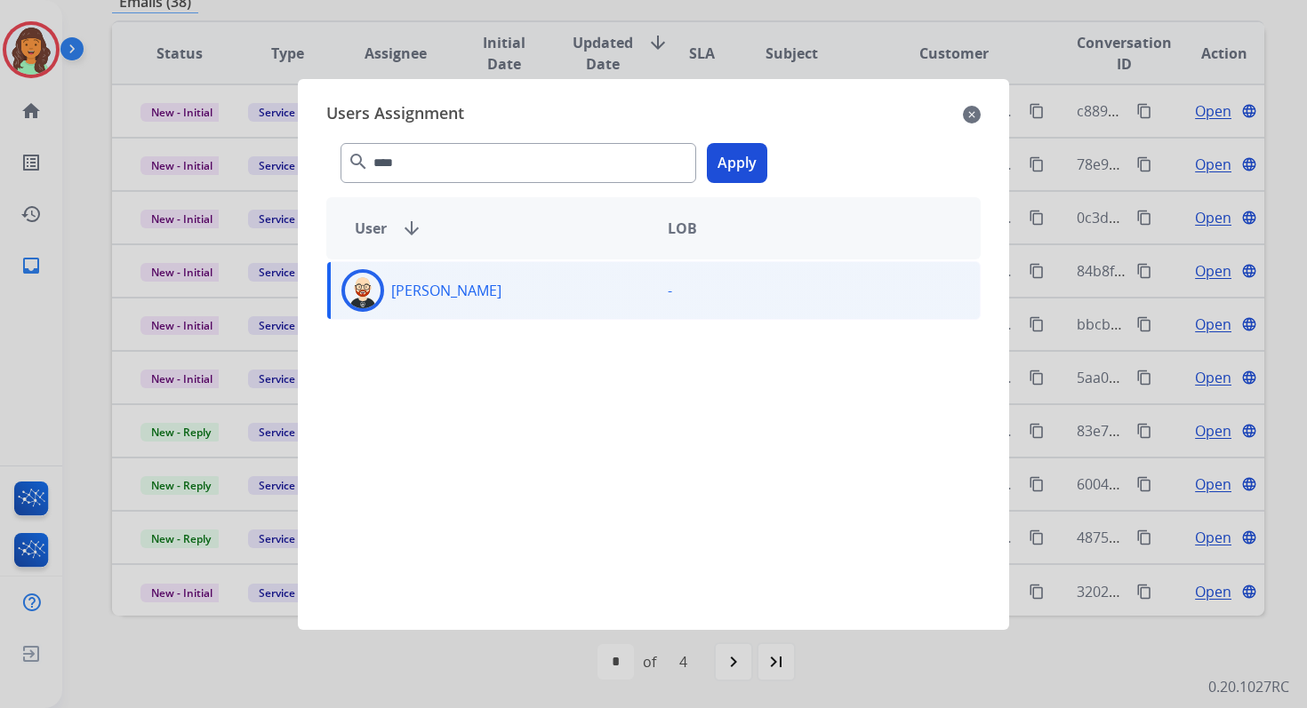
click at [742, 172] on button "Apply" at bounding box center [737, 163] width 60 height 40
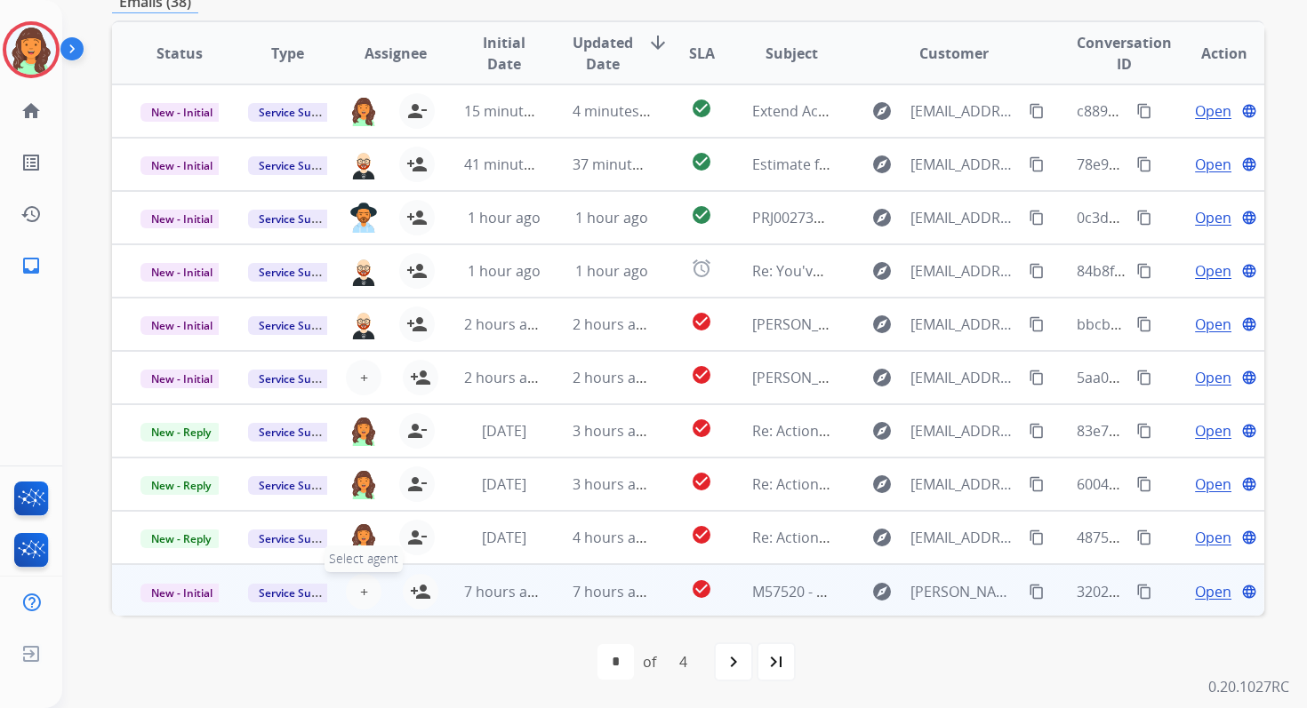
click at [353, 588] on button "+ Select agent" at bounding box center [364, 592] width 36 height 36
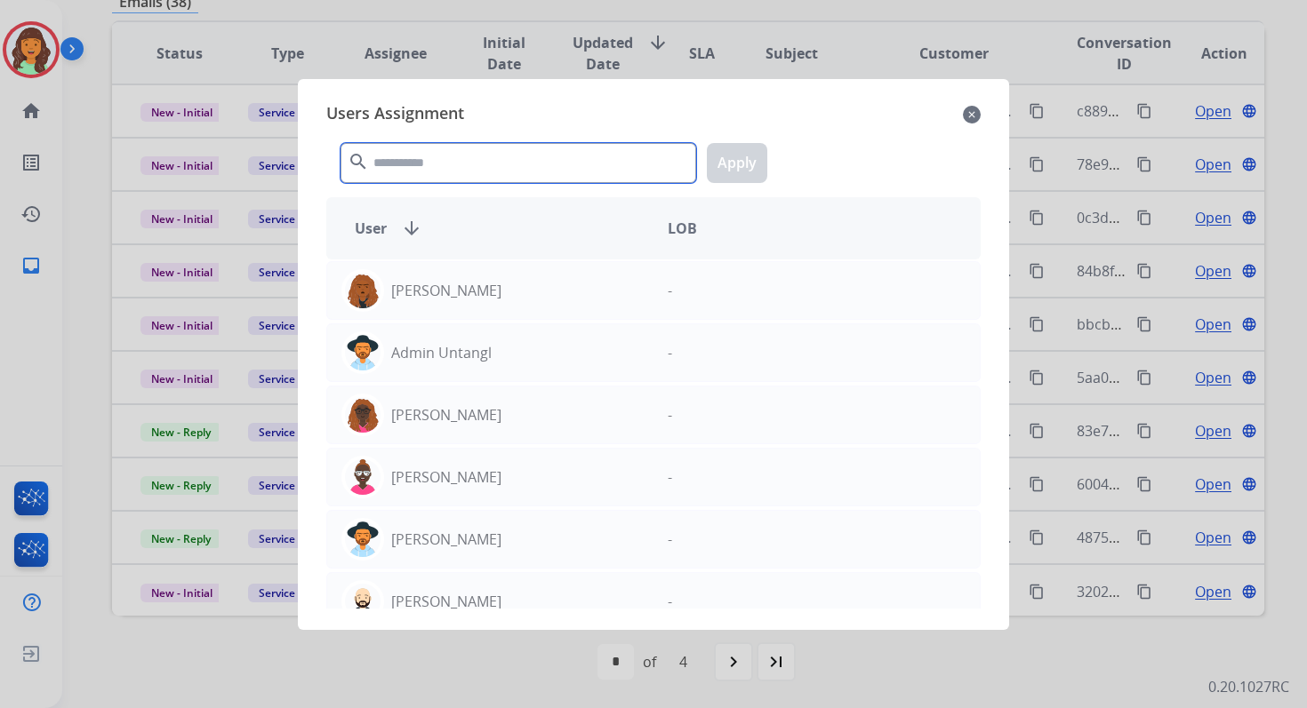
click at [454, 165] on input "text" at bounding box center [518, 163] width 356 height 40
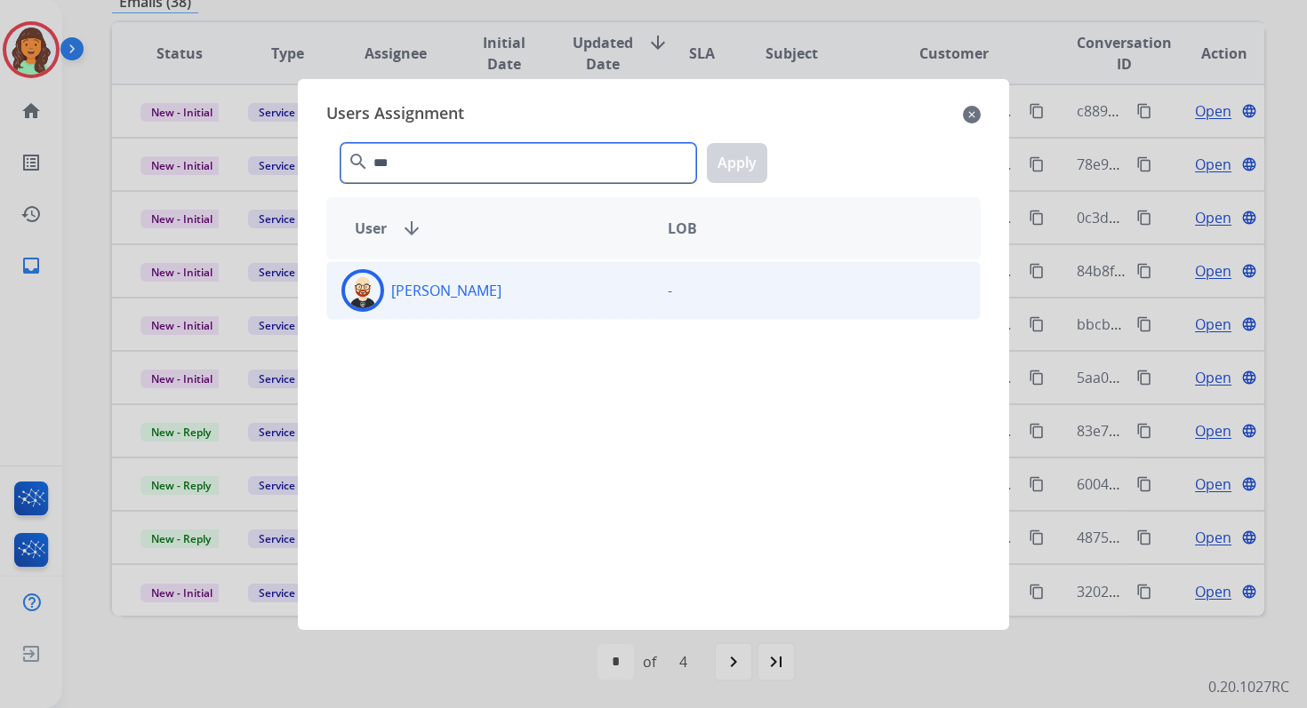
type input "***"
click at [501, 290] on div "[PERSON_NAME]" at bounding box center [490, 290] width 326 height 43
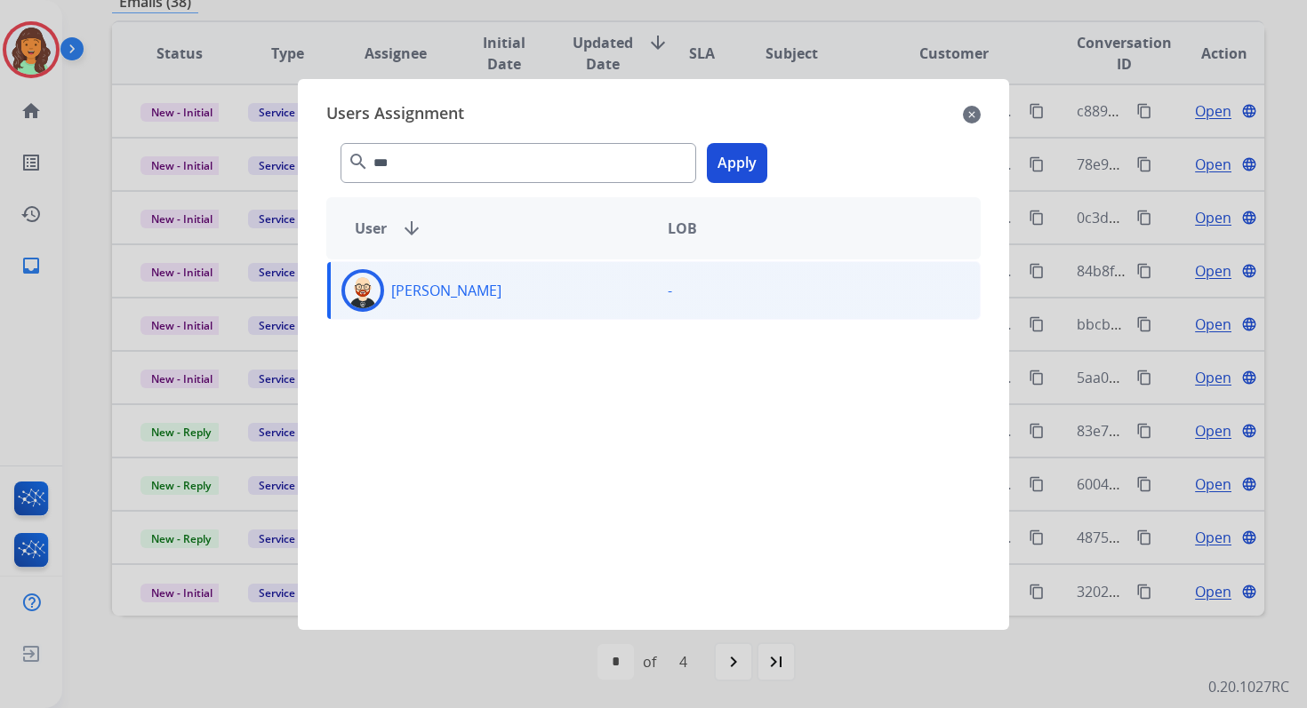
click at [724, 168] on button "Apply" at bounding box center [737, 163] width 60 height 40
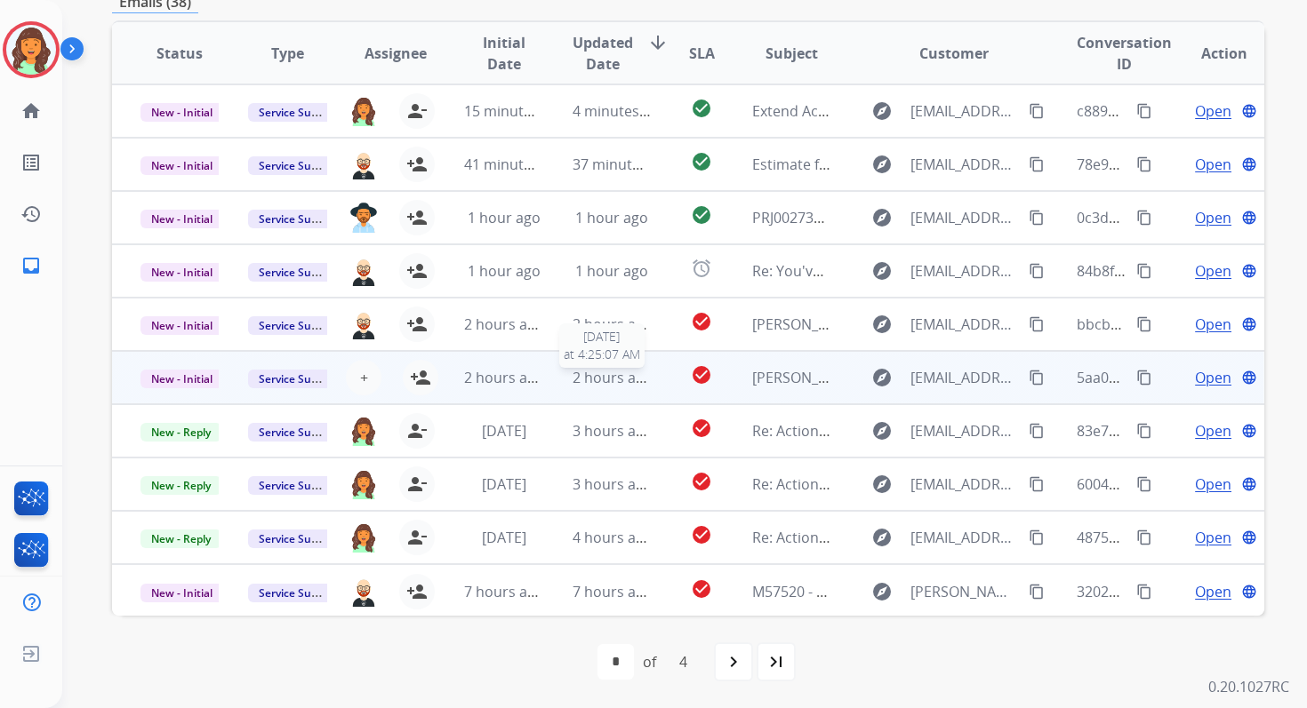
click at [583, 382] on span "2 hours ago" at bounding box center [612, 378] width 80 height 20
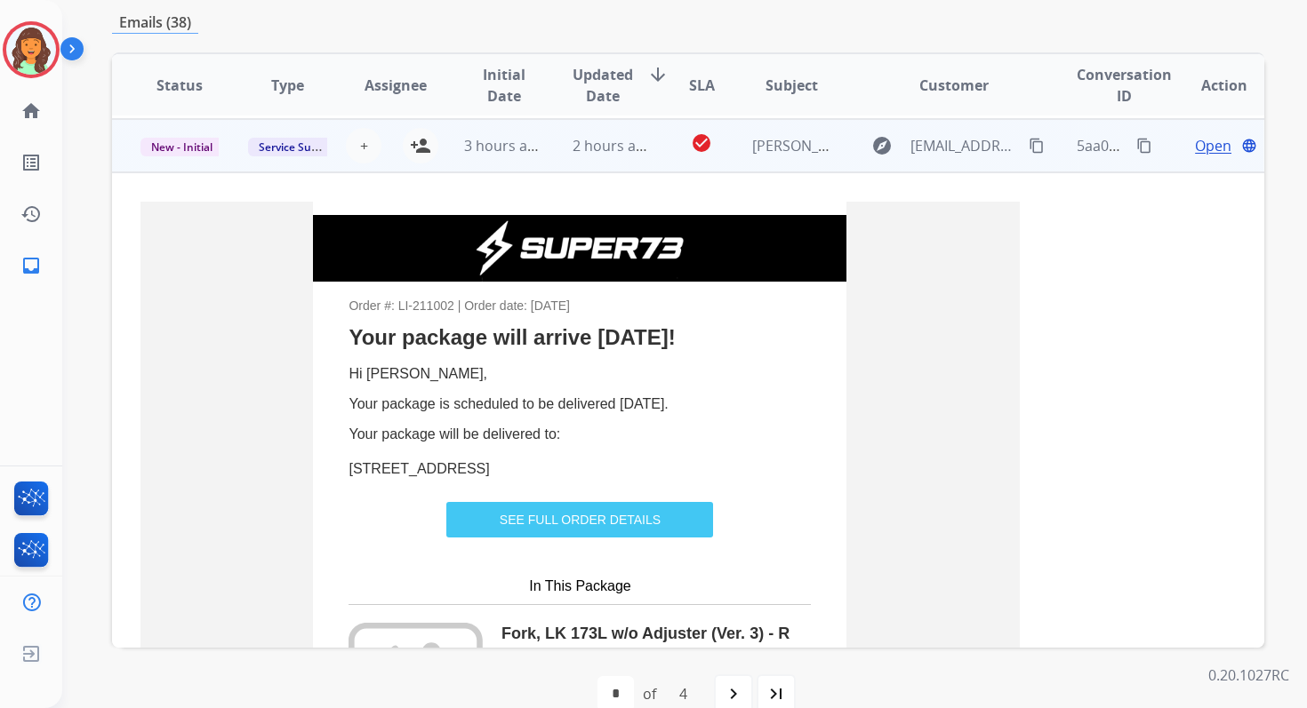
scroll to position [267, 0]
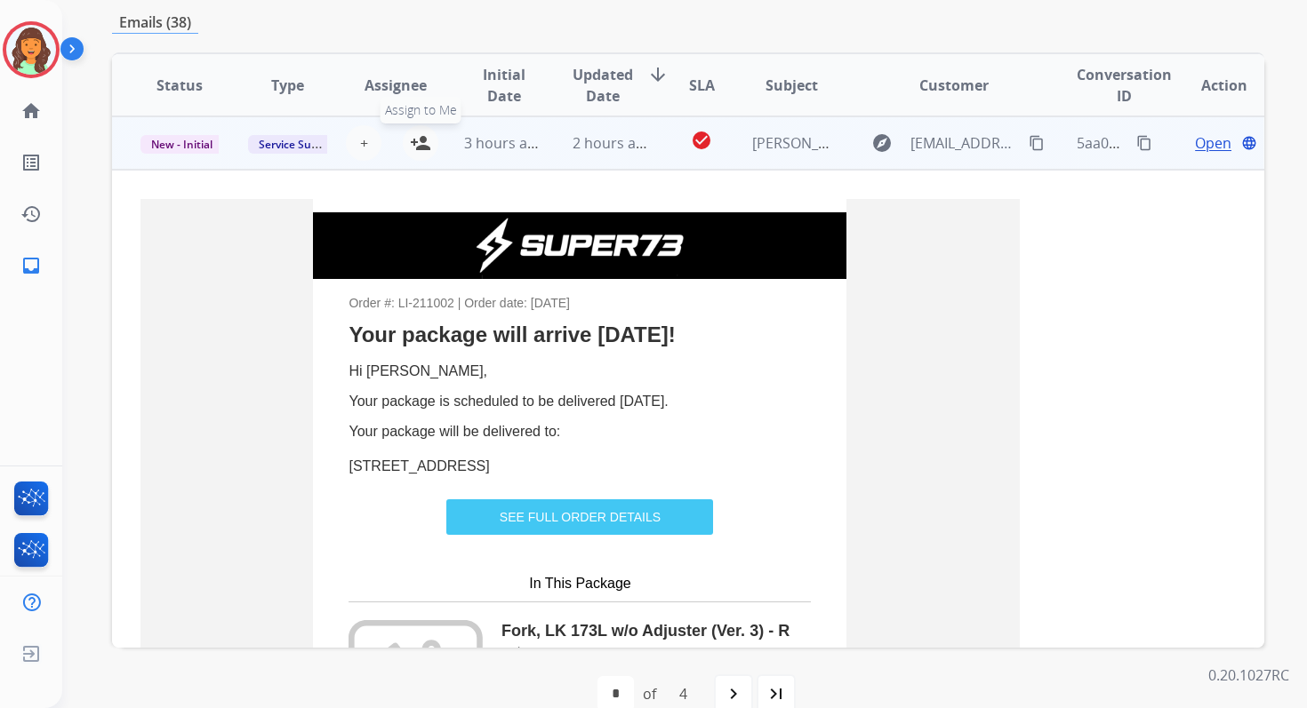
click at [422, 140] on mat-icon "person_add" at bounding box center [420, 142] width 21 height 21
click at [549, 137] on td "2 hours ago" at bounding box center [598, 142] width 108 height 53
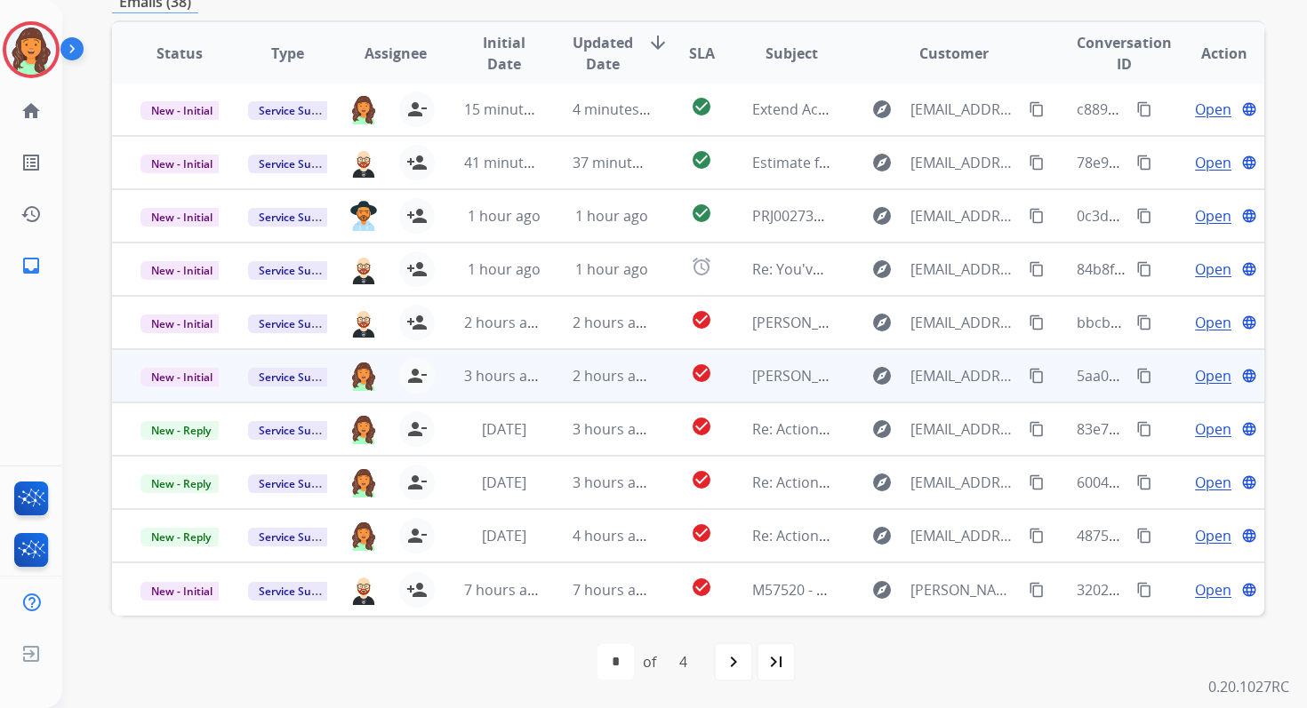
scroll to position [422, 0]
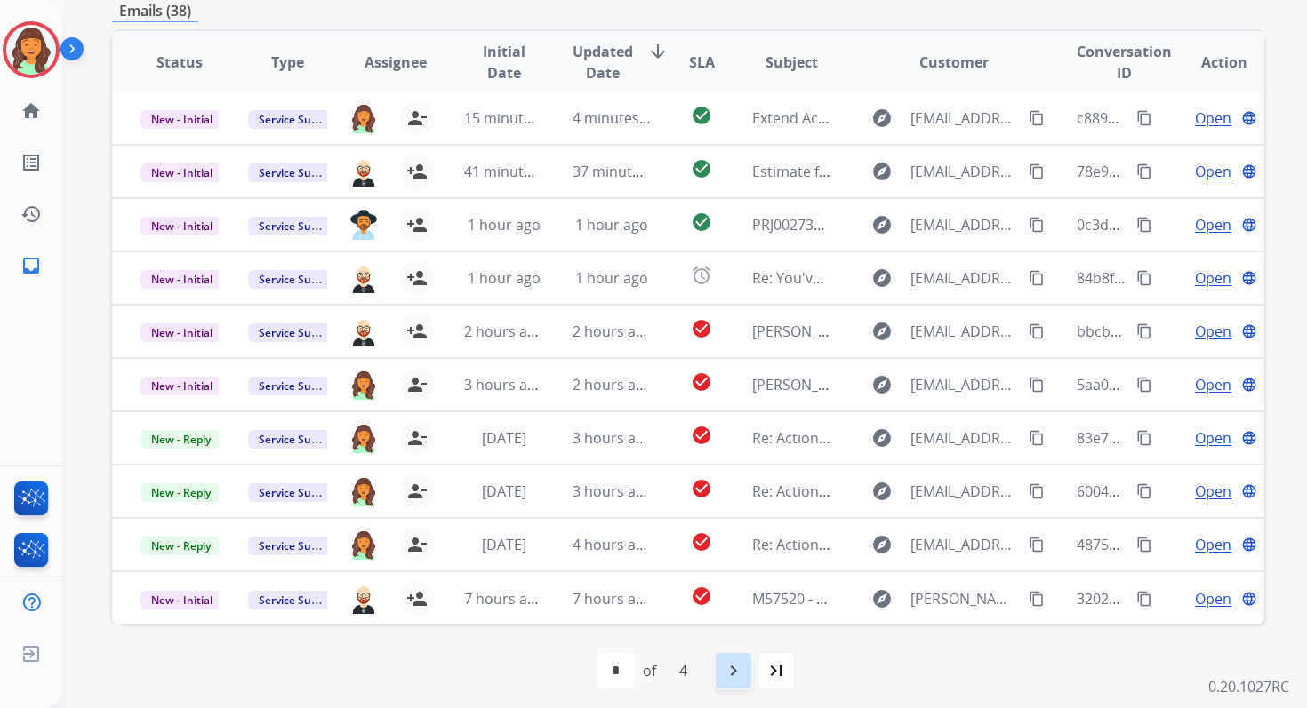
click at [737, 670] on mat-icon "navigate_next" at bounding box center [733, 670] width 21 height 21
select select "*"
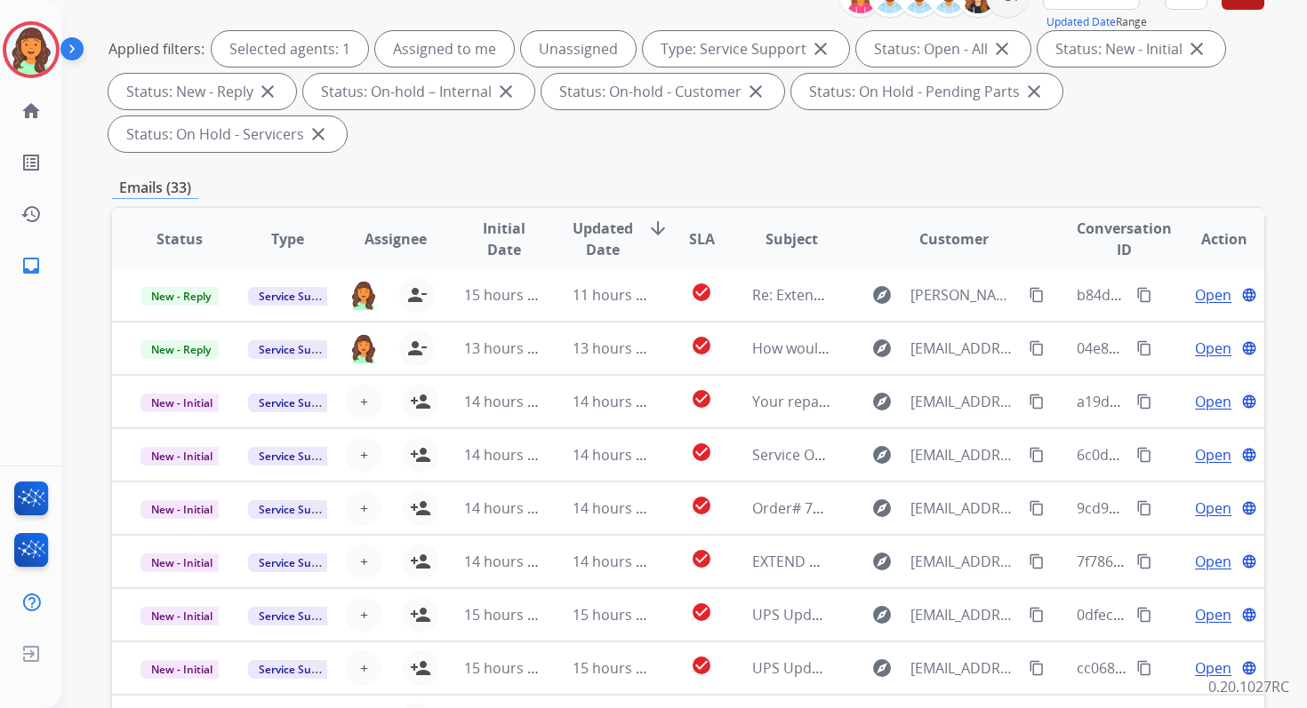
scroll to position [431, 0]
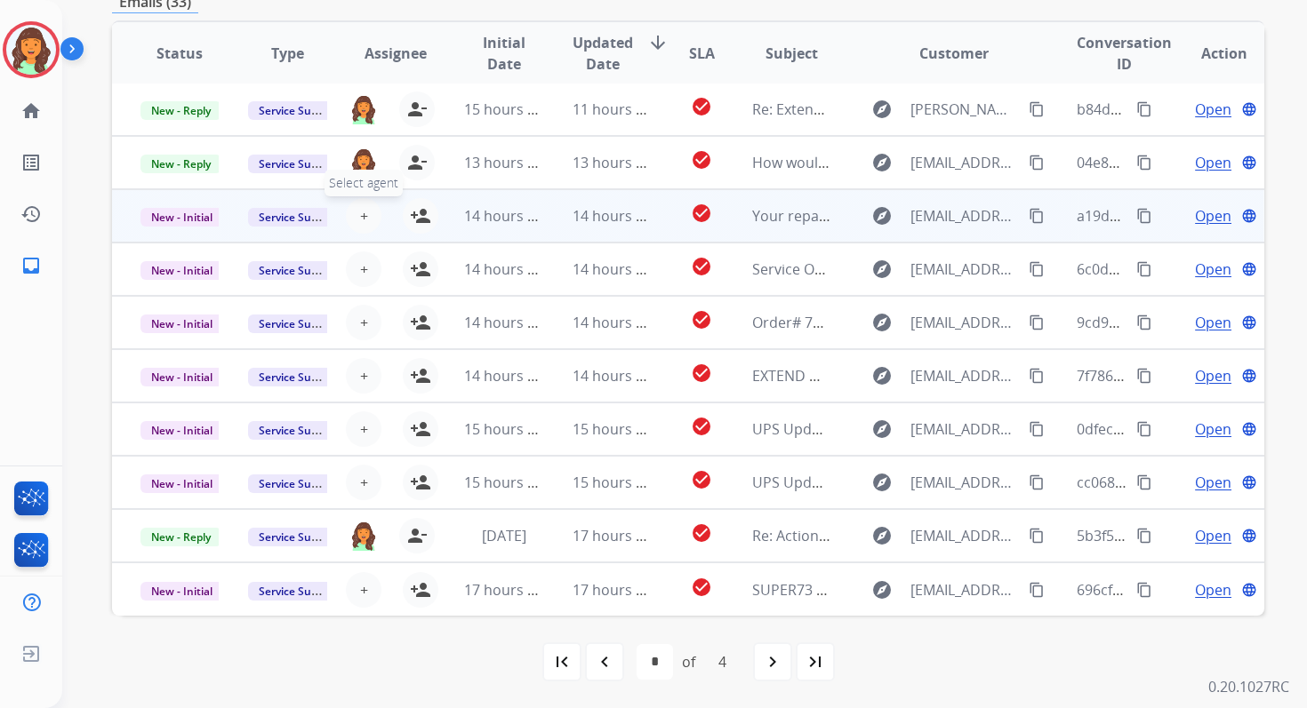
click at [360, 212] on span "+" at bounding box center [364, 215] width 8 height 21
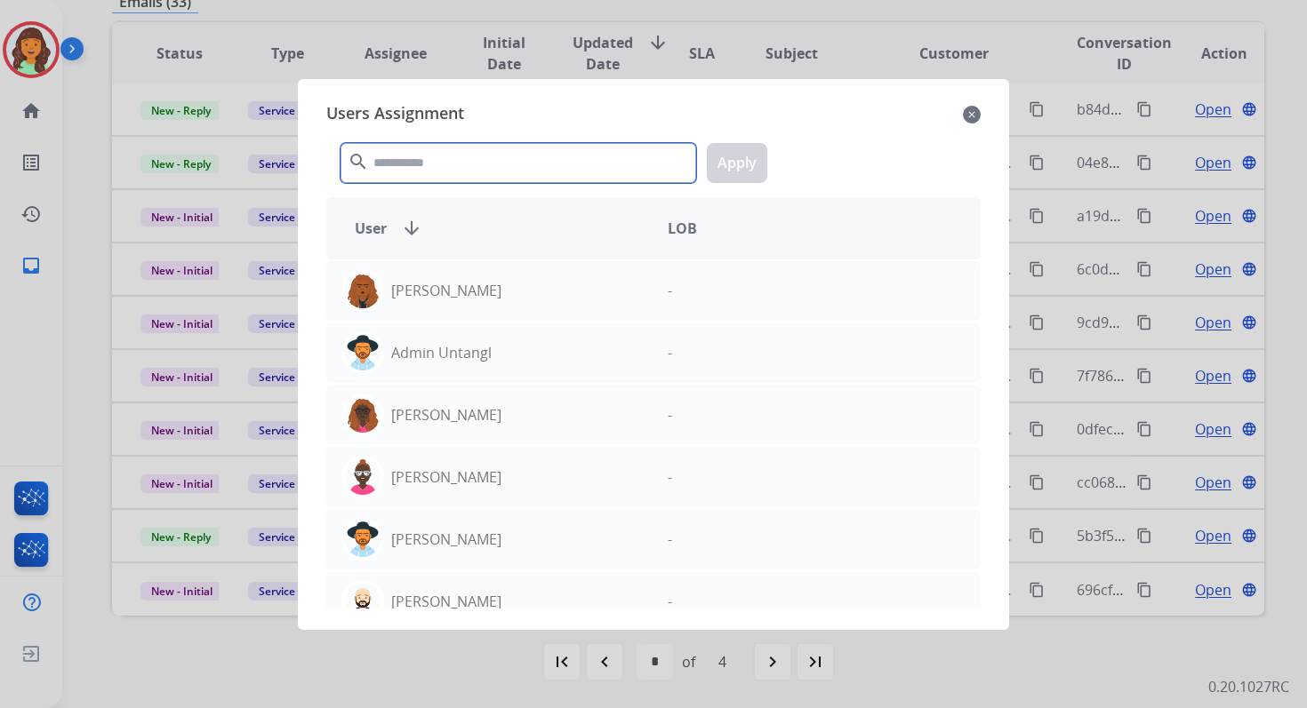
click at [417, 153] on input "text" at bounding box center [518, 163] width 356 height 40
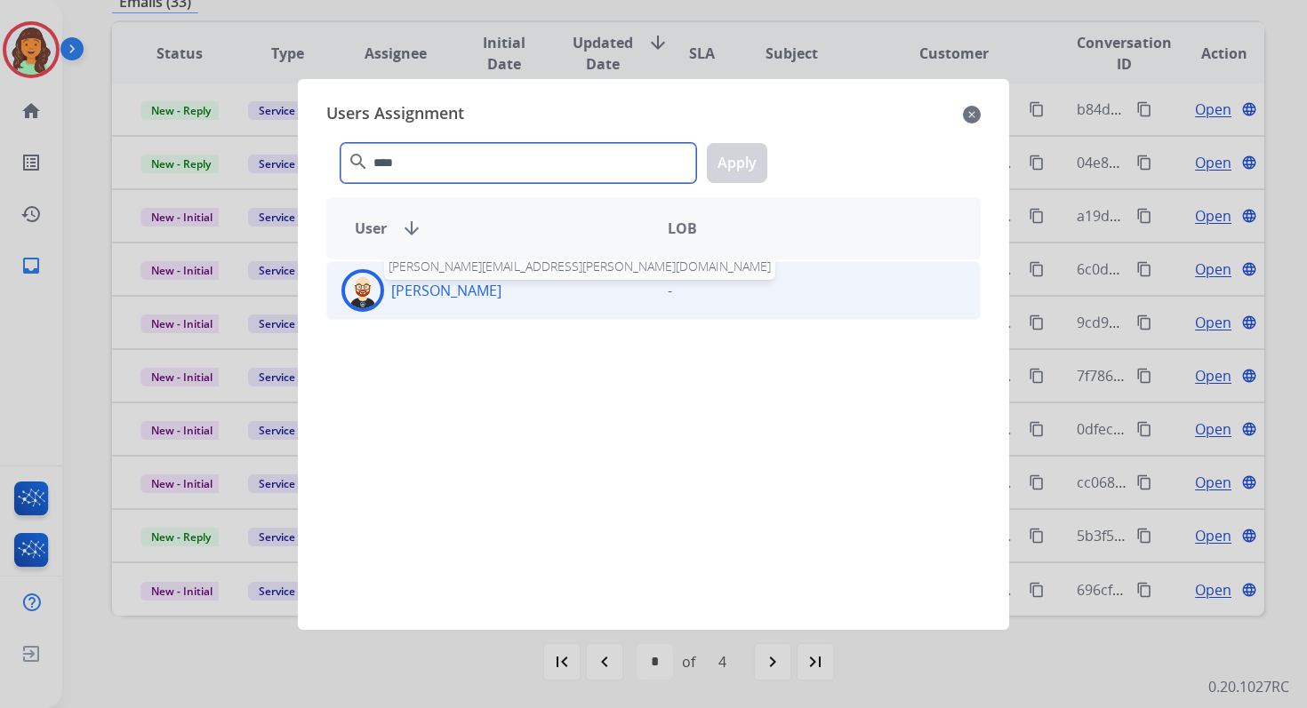
type input "****"
click at [459, 296] on p "[PERSON_NAME]" at bounding box center [446, 290] width 110 height 21
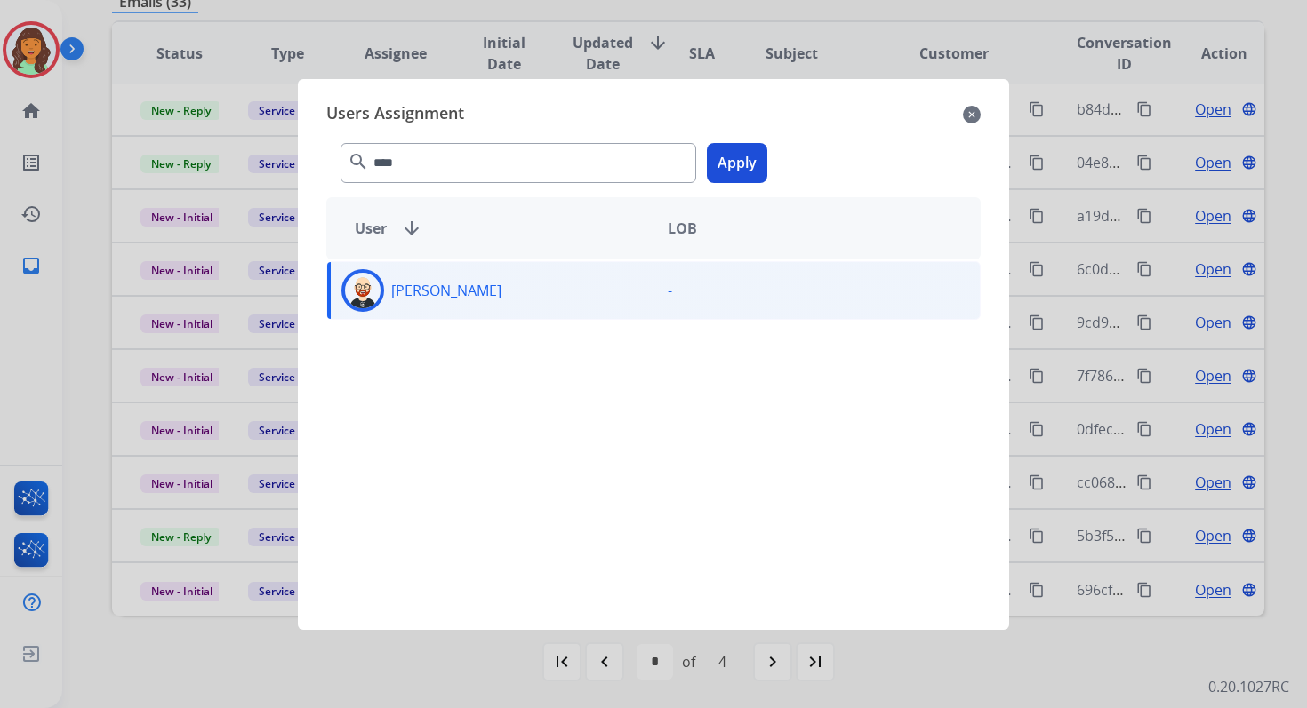
click at [747, 148] on button "Apply" at bounding box center [737, 163] width 60 height 40
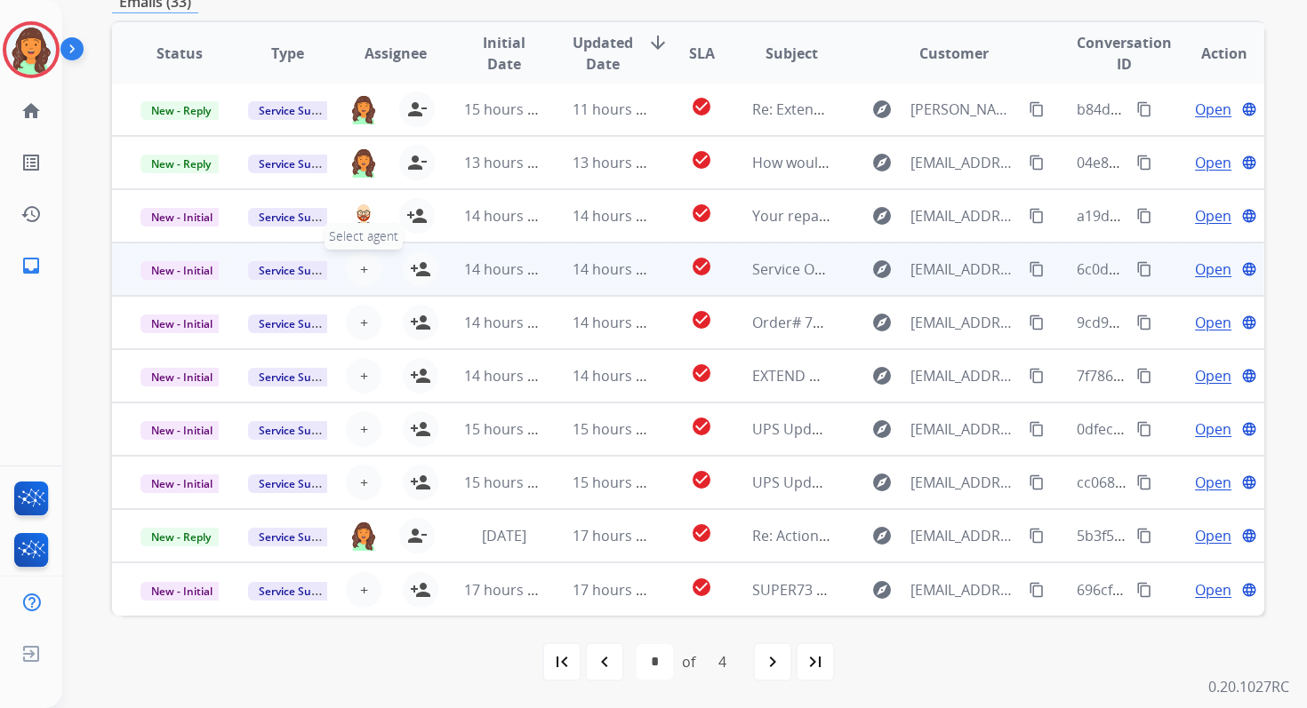
click at [355, 264] on button "+ Select agent" at bounding box center [364, 270] width 36 height 36
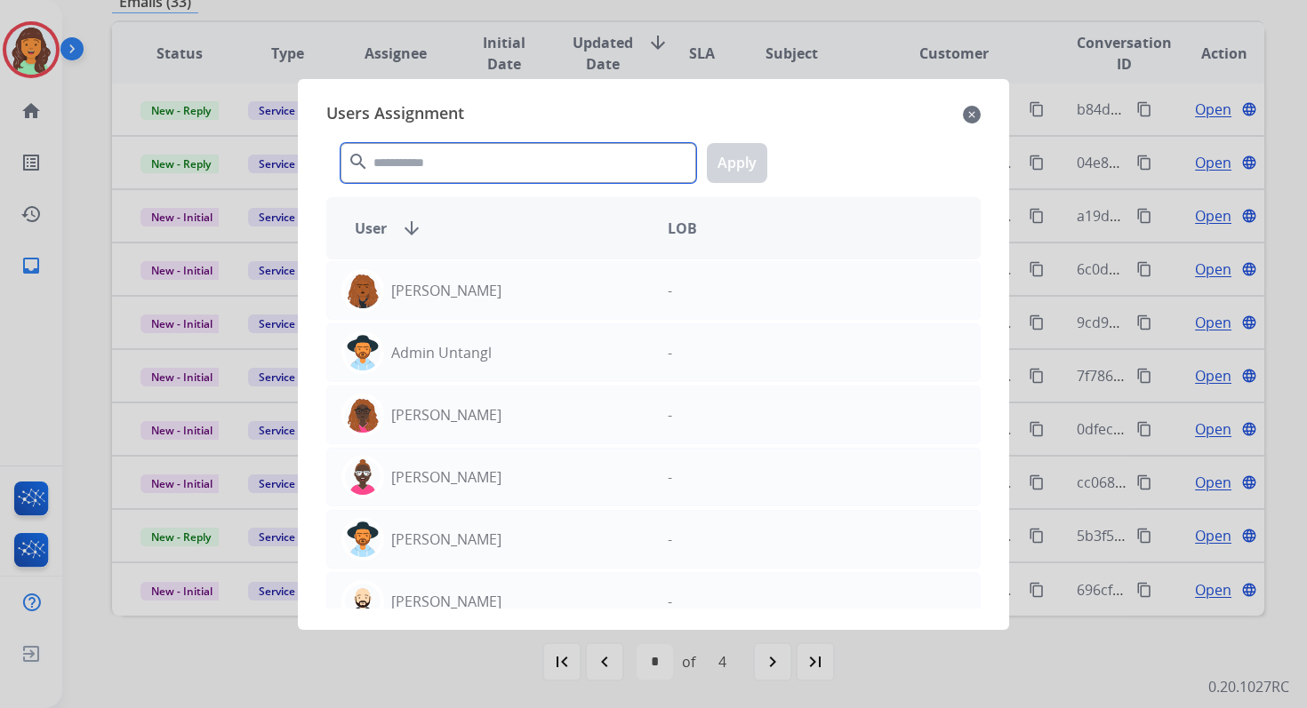
click at [447, 157] on input "text" at bounding box center [518, 163] width 356 height 40
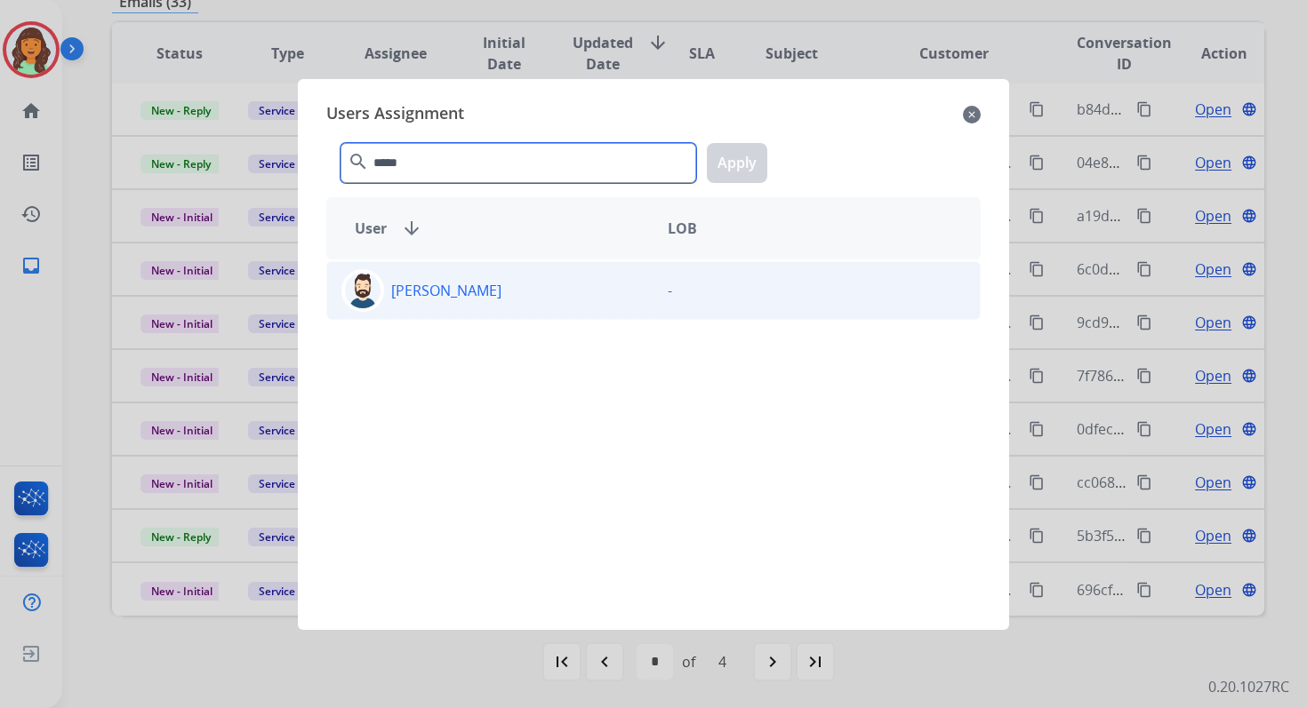
type input "*****"
click at [471, 288] on div "[PERSON_NAME]" at bounding box center [490, 290] width 326 height 43
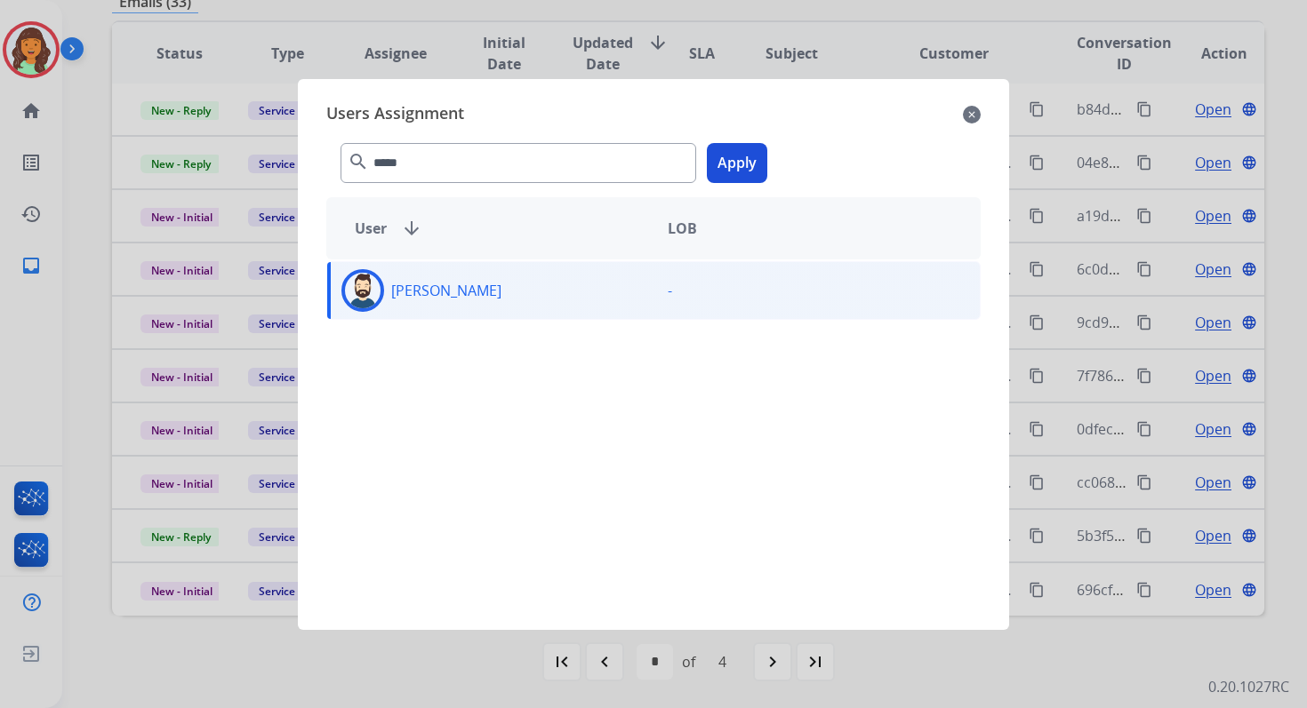
click at [718, 165] on button "Apply" at bounding box center [737, 163] width 60 height 40
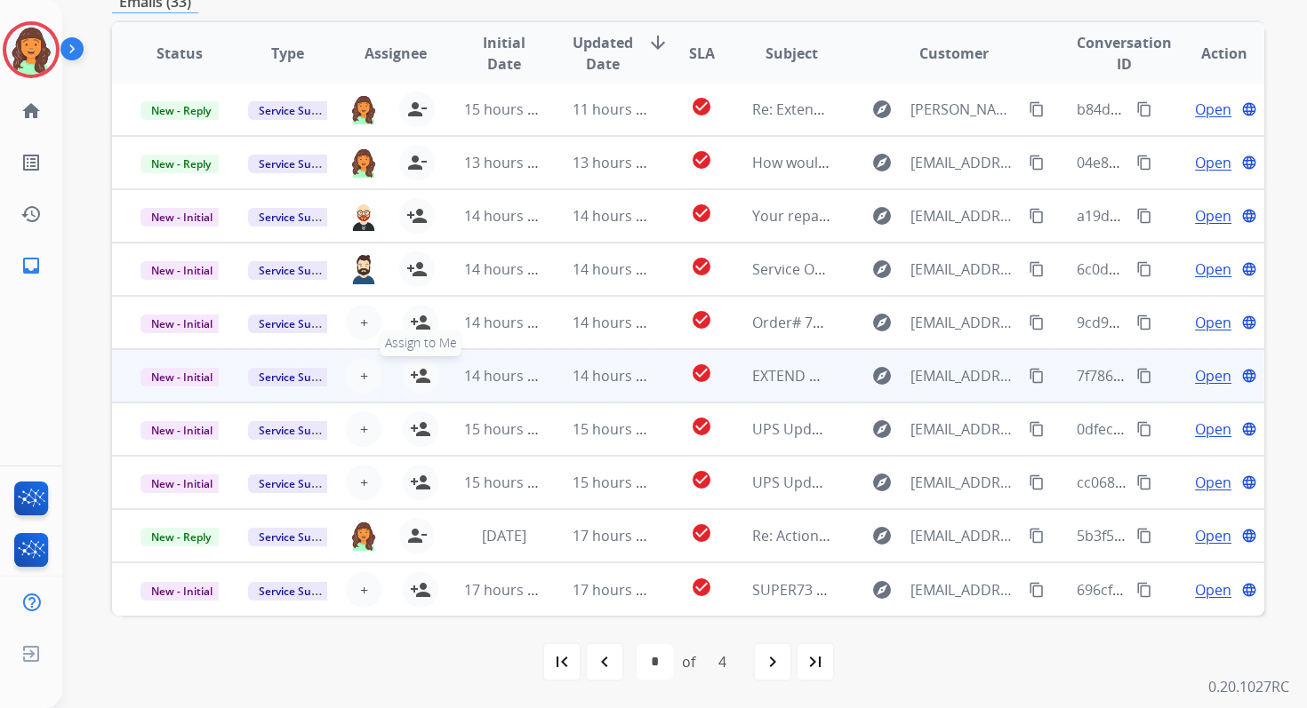
click at [426, 372] on mat-icon "person_add" at bounding box center [420, 375] width 21 height 21
click at [203, 372] on span "New - Initial" at bounding box center [181, 377] width 83 height 19
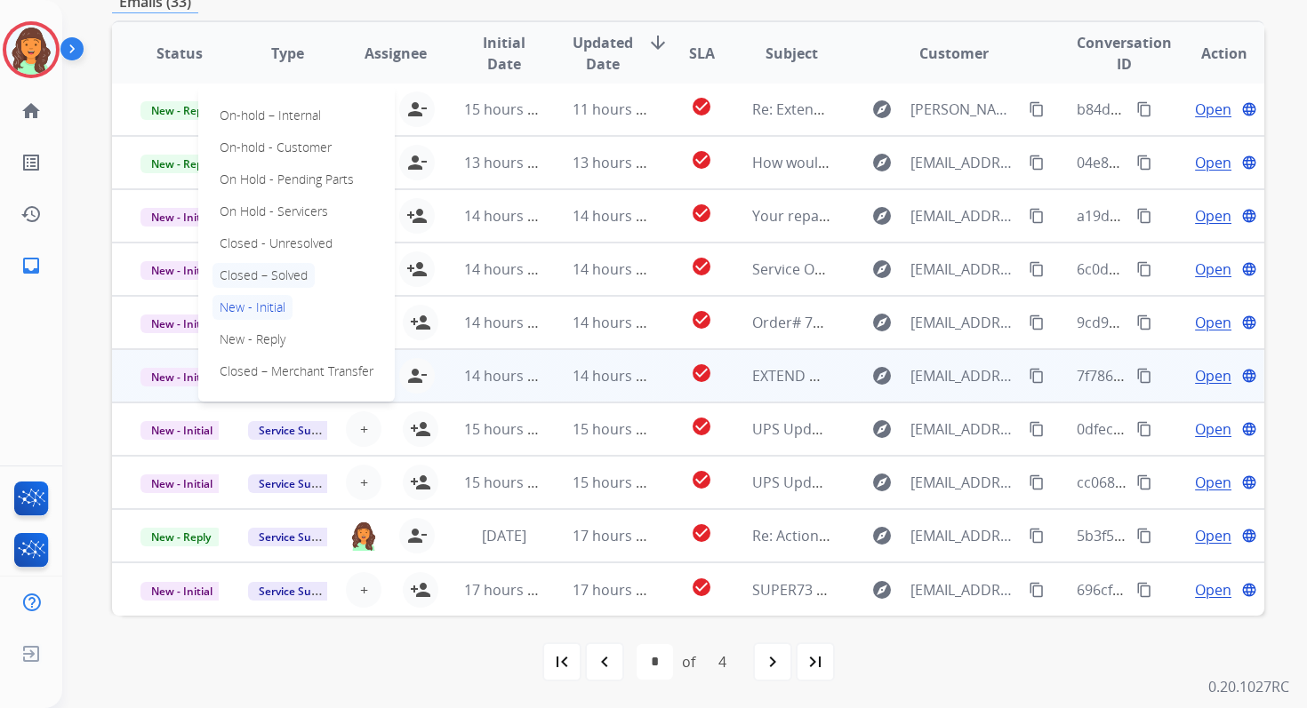
click at [259, 274] on p "Closed – Solved" at bounding box center [263, 275] width 102 height 25
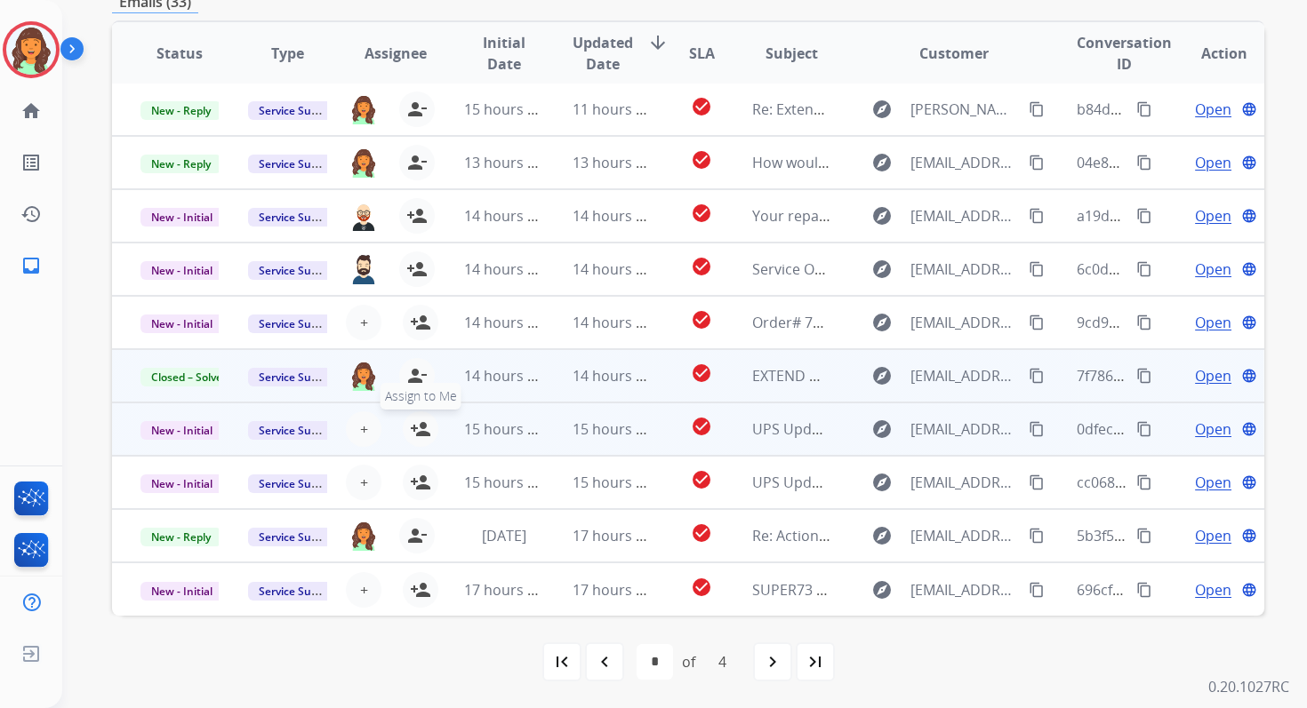
click at [420, 424] on mat-icon "person_add" at bounding box center [420, 429] width 21 height 21
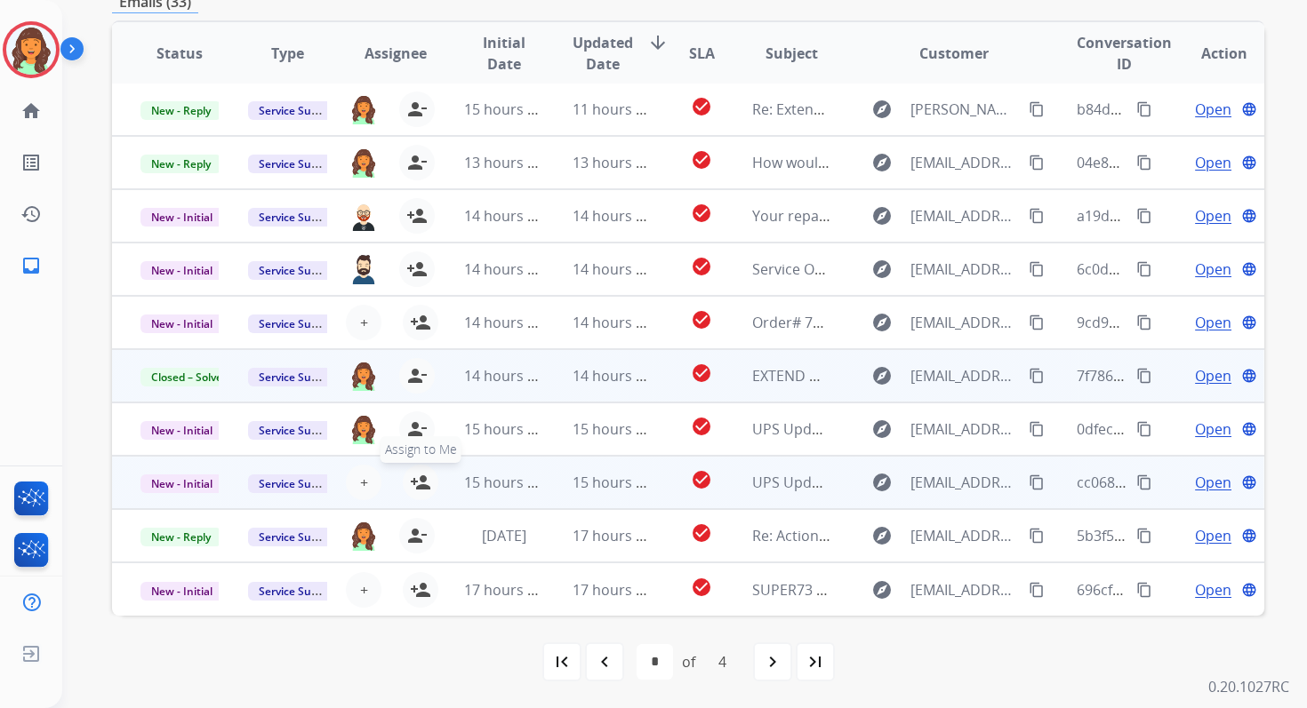
click at [419, 477] on mat-icon "person_add" at bounding box center [420, 482] width 21 height 21
click at [199, 478] on span "New - Initial" at bounding box center [181, 484] width 83 height 19
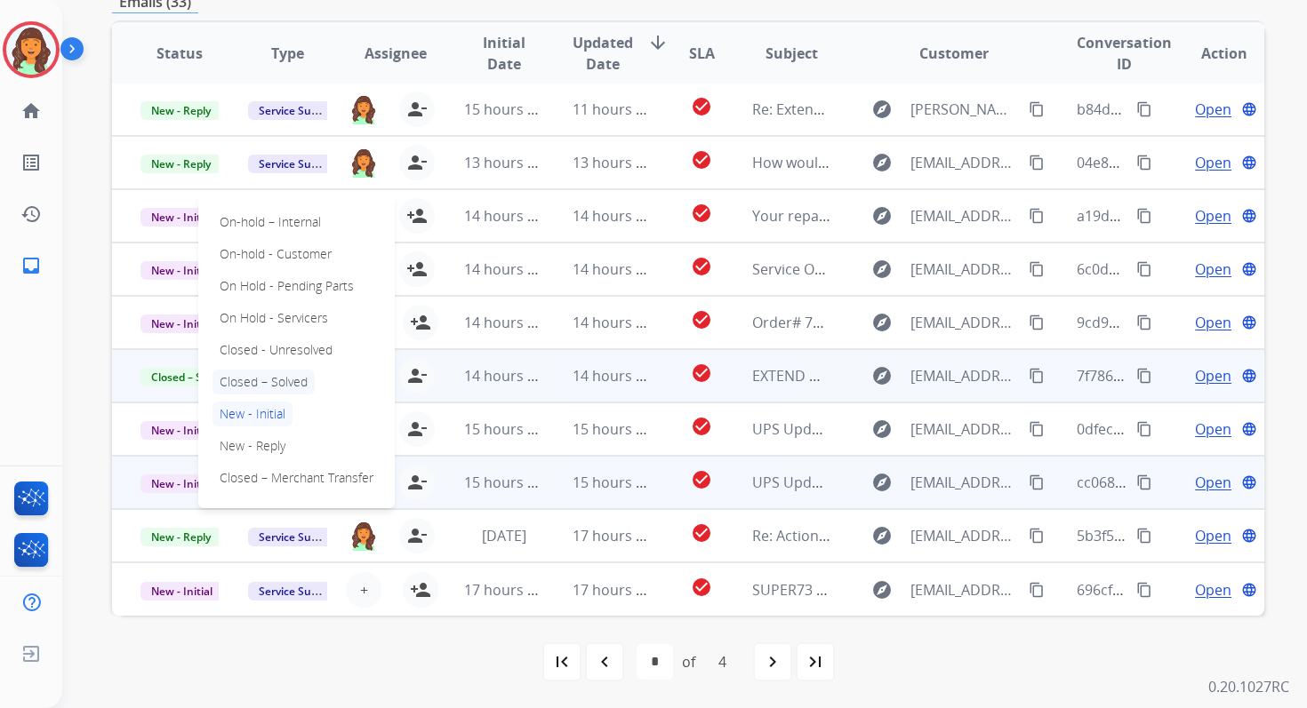
click at [259, 379] on p "Closed – Solved" at bounding box center [263, 382] width 102 height 25
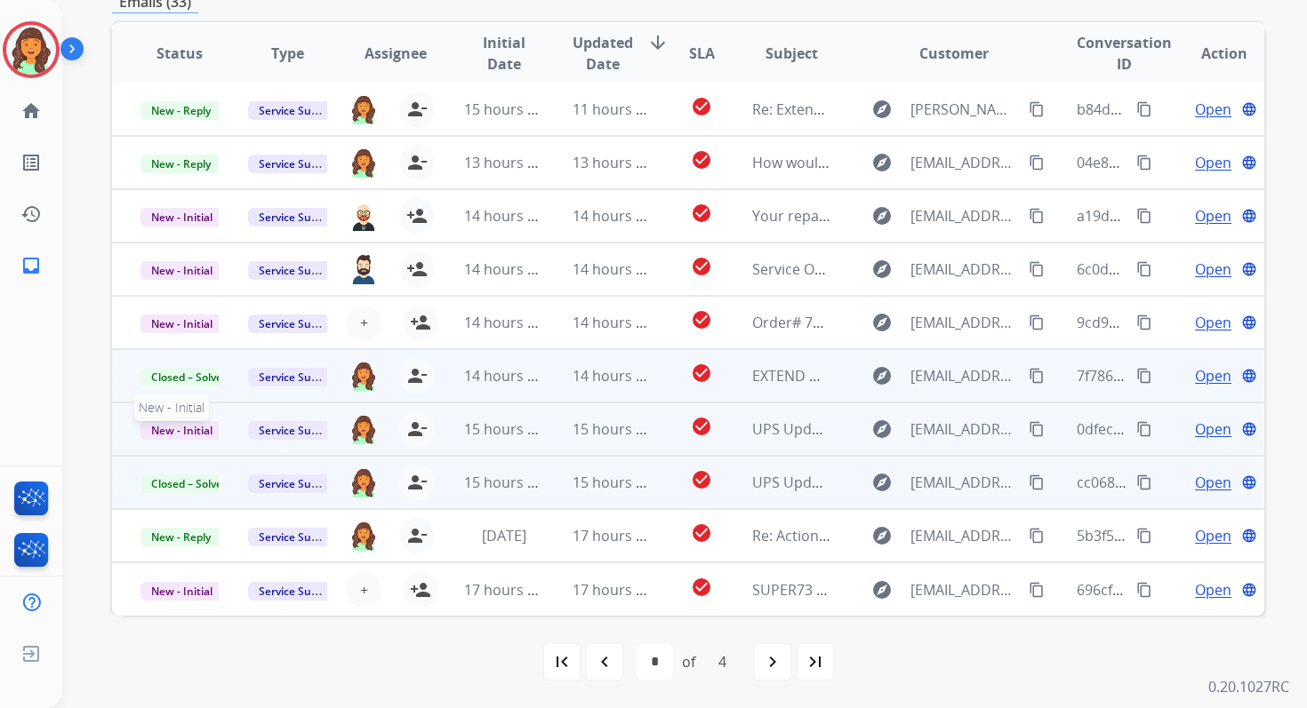
click at [186, 434] on span "New - Initial" at bounding box center [181, 430] width 83 height 19
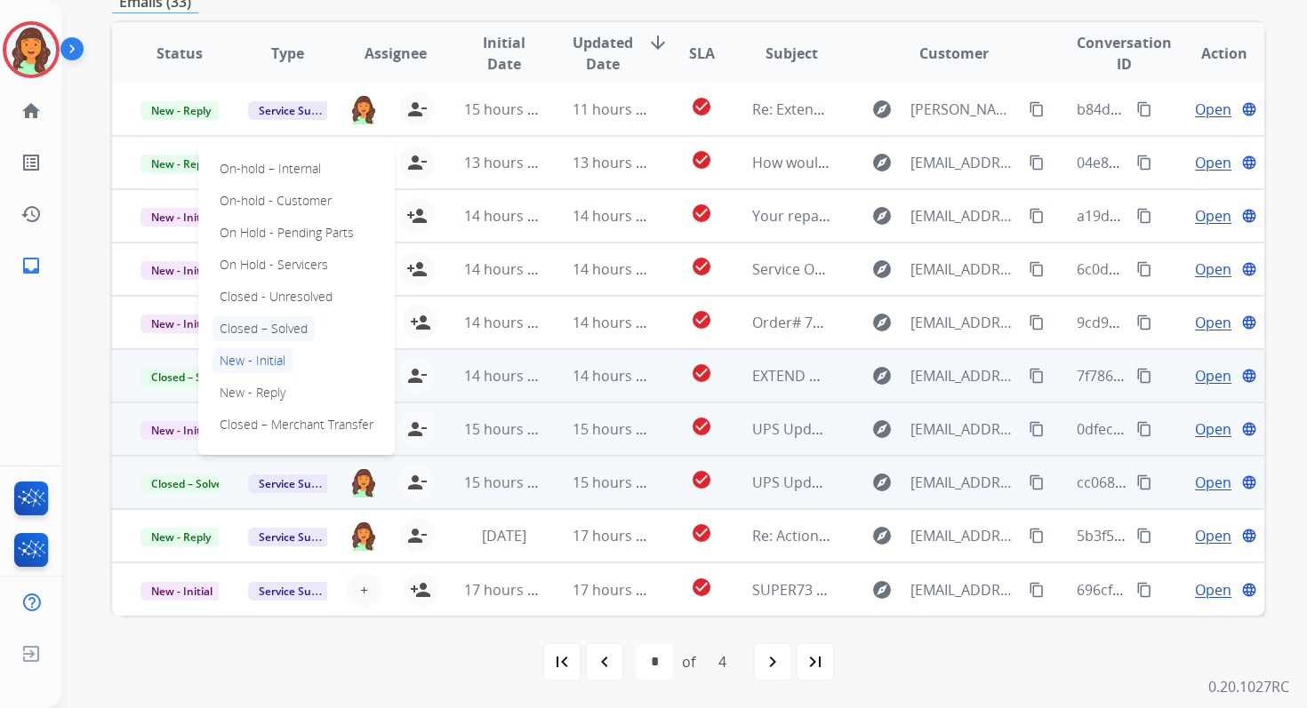
click at [284, 328] on p "Closed – Solved" at bounding box center [263, 328] width 102 height 25
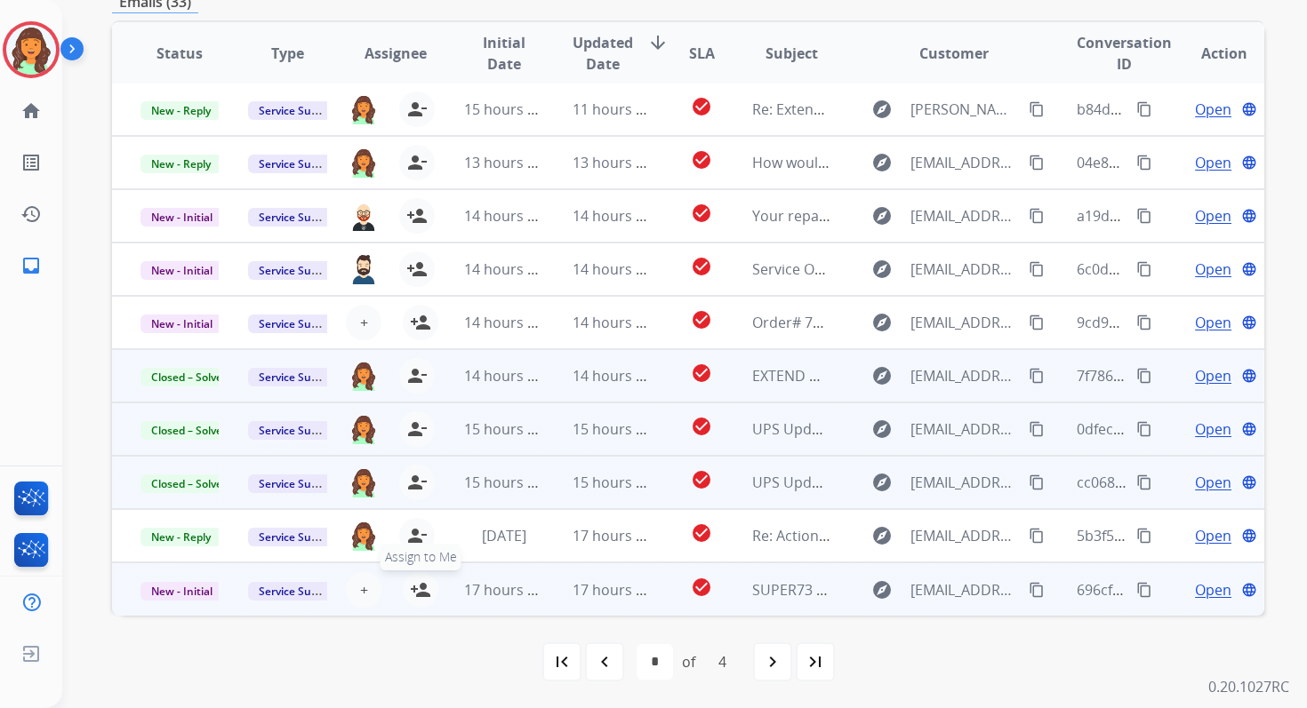
click at [410, 586] on mat-icon "person_add" at bounding box center [420, 590] width 21 height 21
click at [512, 581] on span "17 hours ago" at bounding box center [508, 590] width 88 height 20
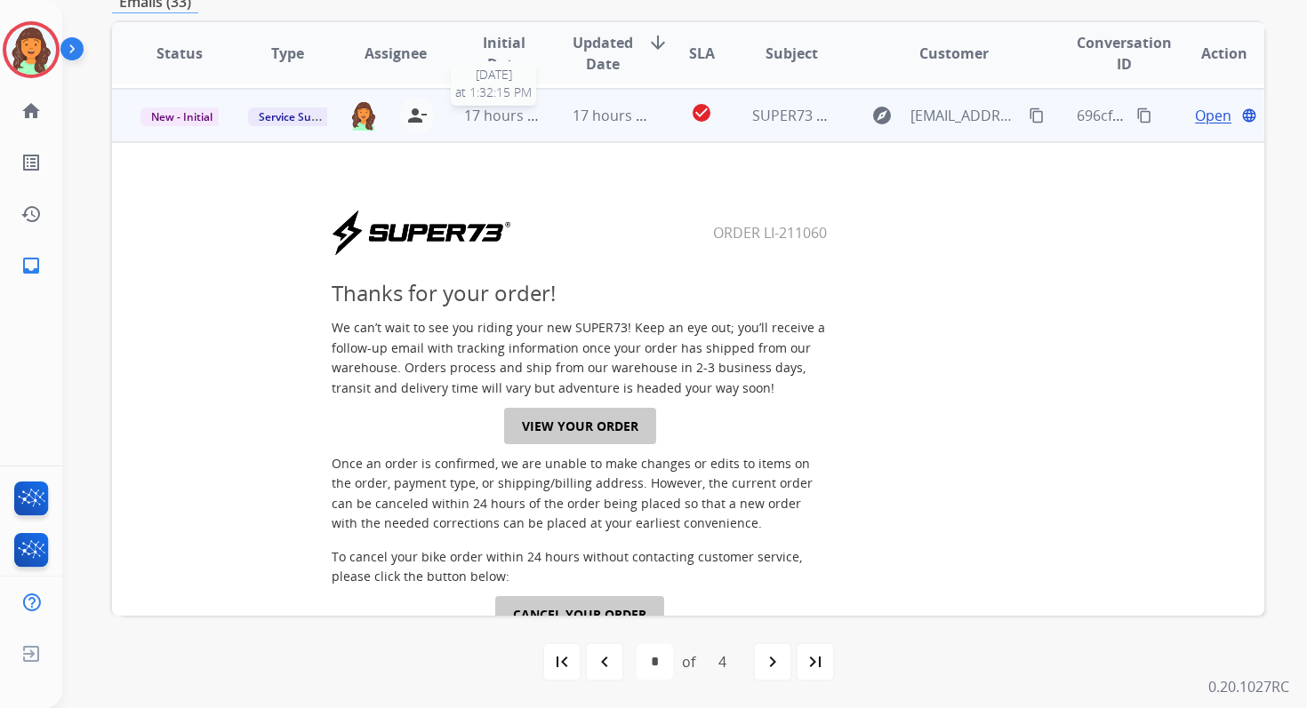
scroll to position [480, 0]
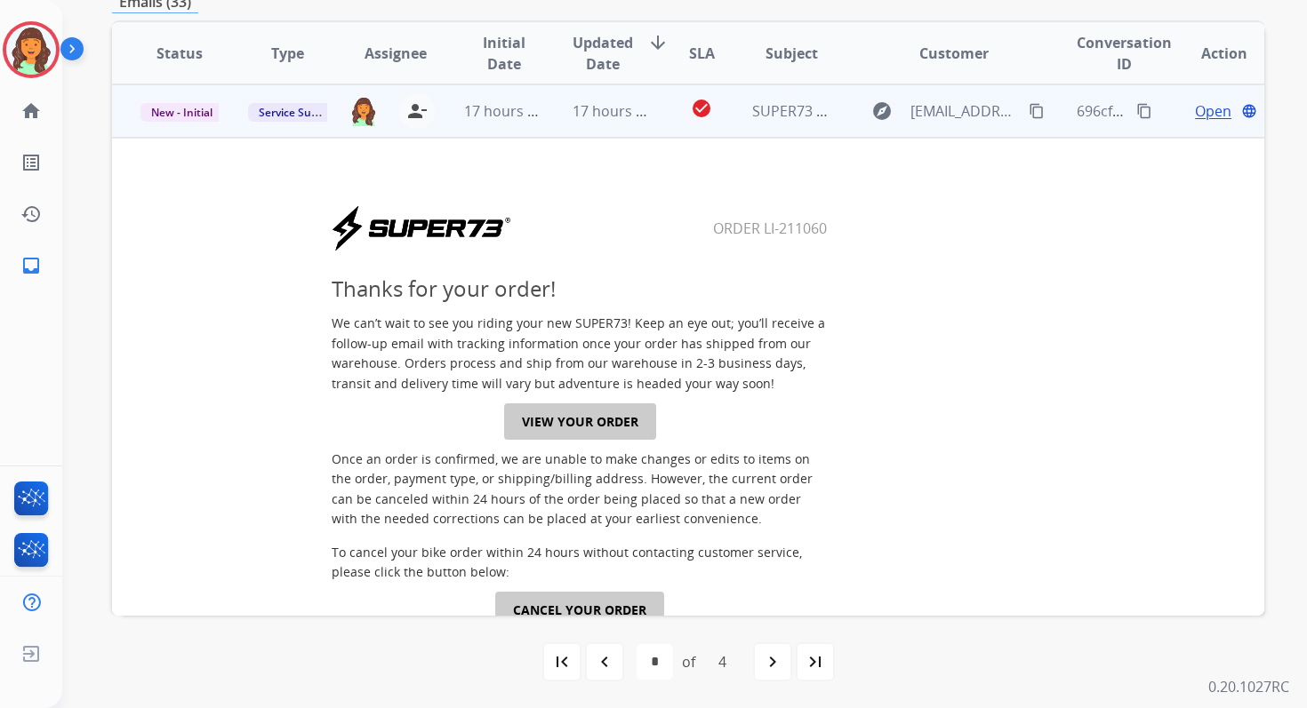
click at [550, 115] on td "17 hours ago" at bounding box center [598, 110] width 108 height 53
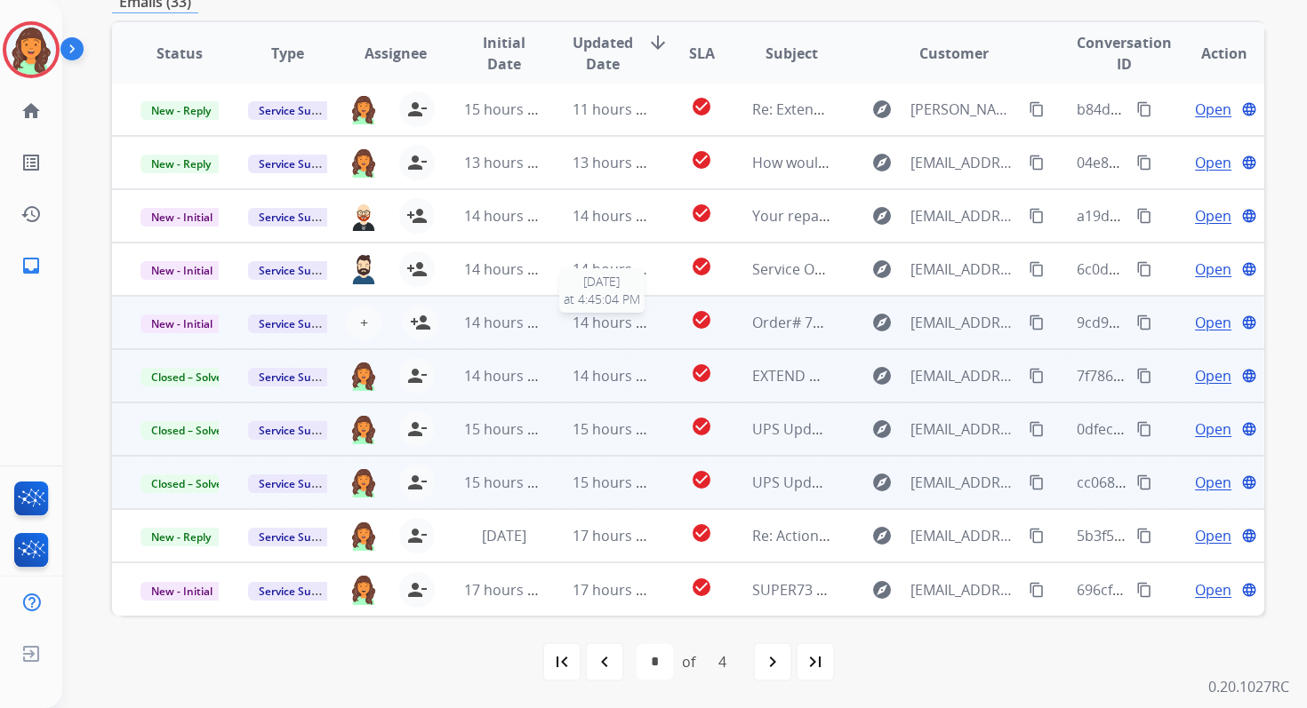
click at [604, 326] on span "14 hours ago" at bounding box center [616, 323] width 88 height 20
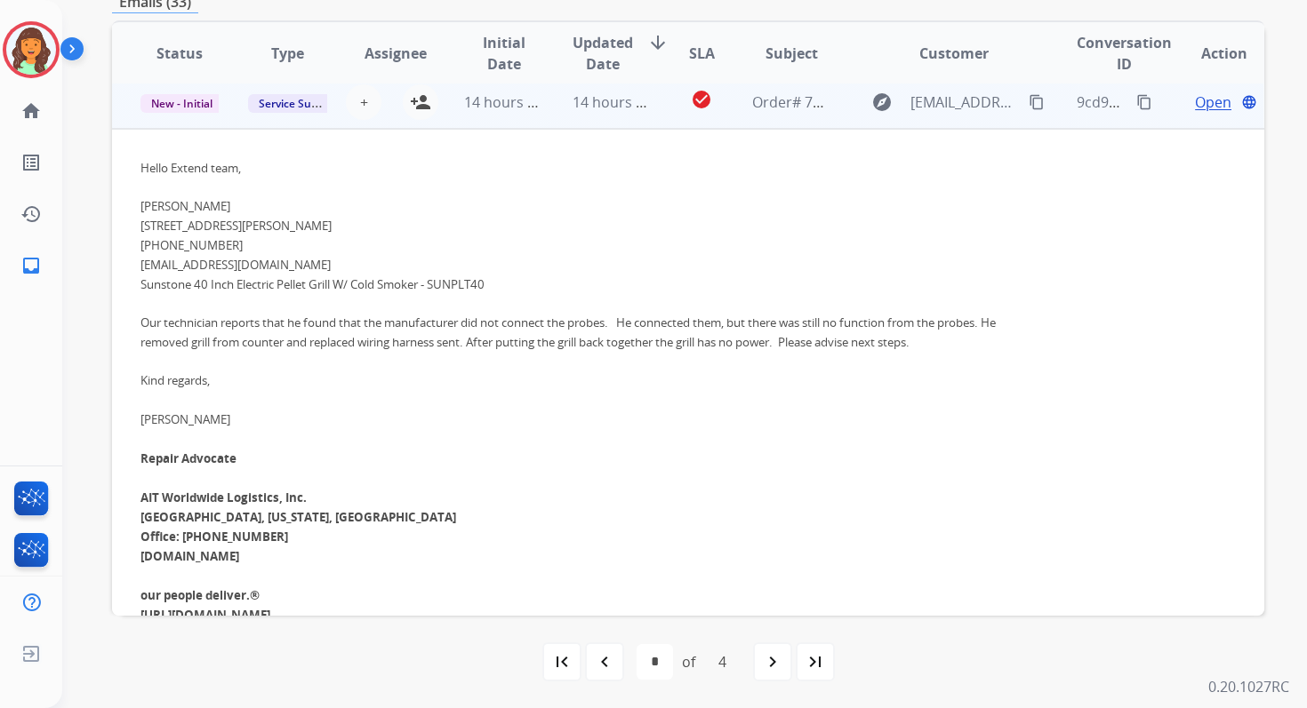
scroll to position [213, 0]
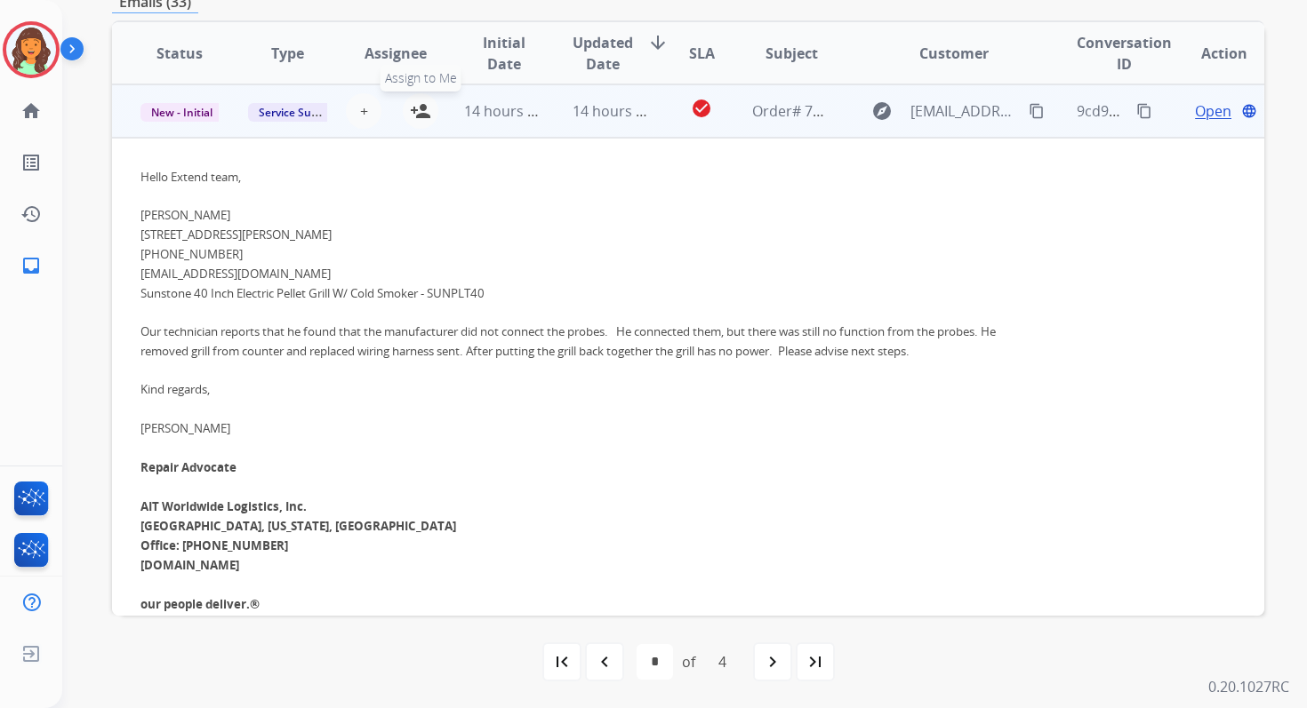
click at [421, 119] on mat-icon "person_add" at bounding box center [420, 110] width 21 height 21
click at [552, 111] on td "14 hours ago" at bounding box center [598, 110] width 108 height 53
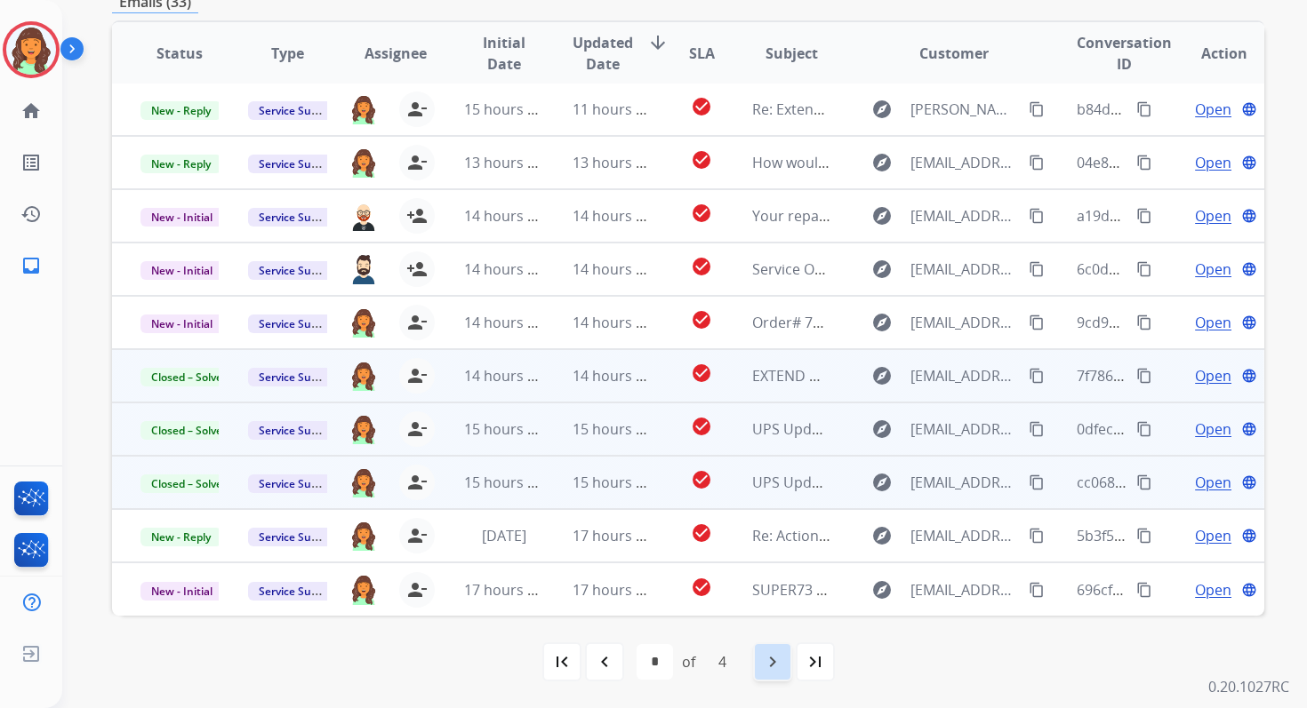
click at [782, 660] on mat-icon "navigate_next" at bounding box center [772, 662] width 21 height 21
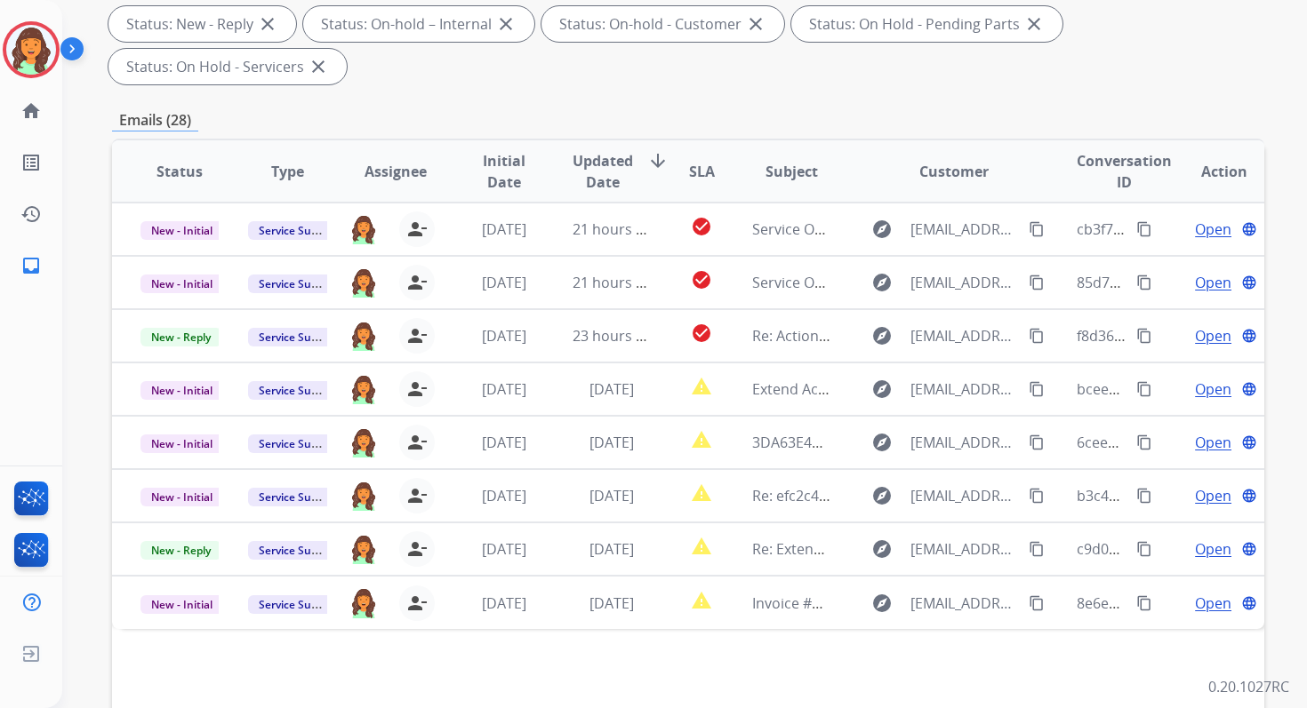
scroll to position [431, 0]
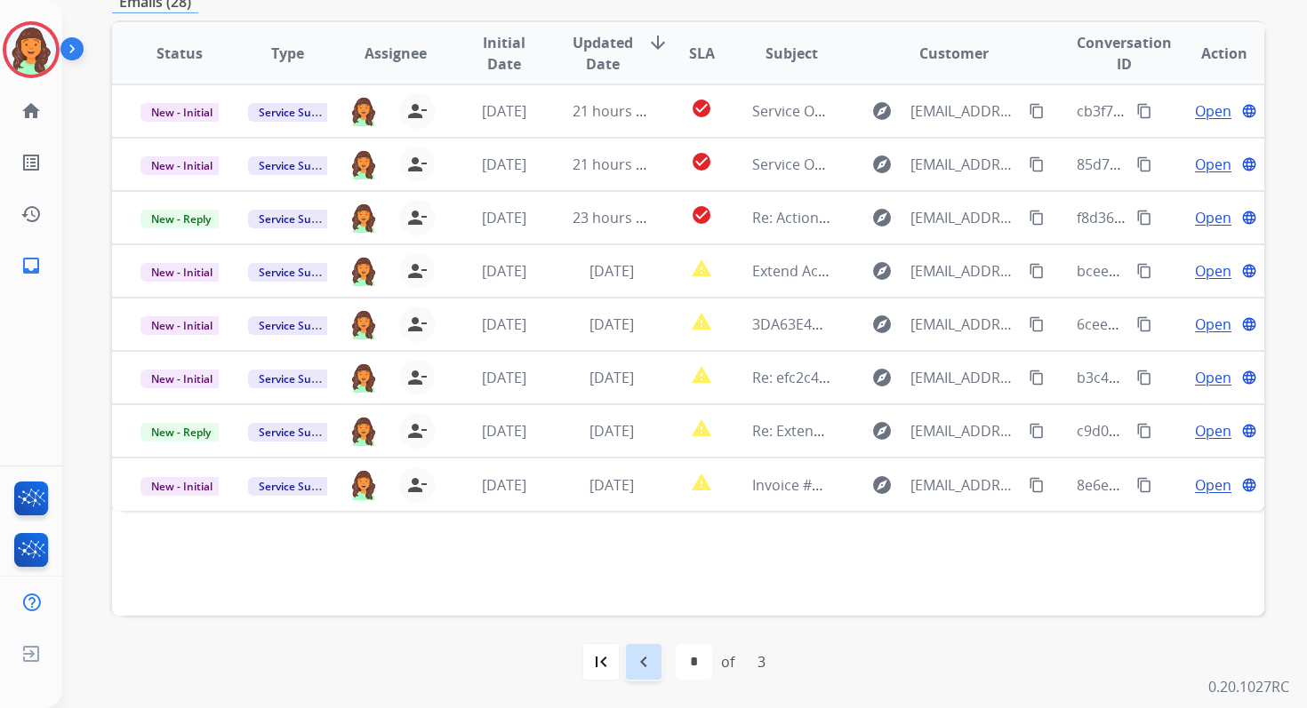
click at [637, 660] on mat-icon "navigate_before" at bounding box center [643, 662] width 21 height 21
select select "*"
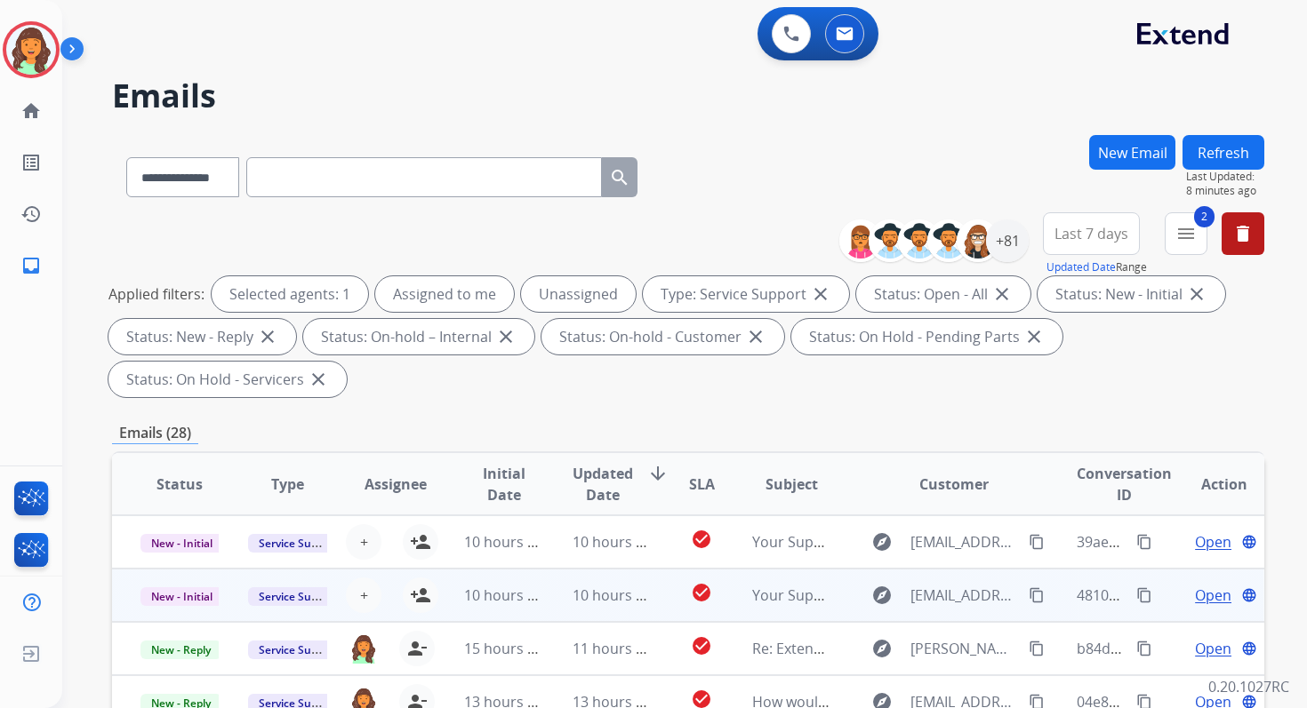
scroll to position [2, 0]
click at [579, 575] on td "10 hours ago" at bounding box center [598, 593] width 108 height 53
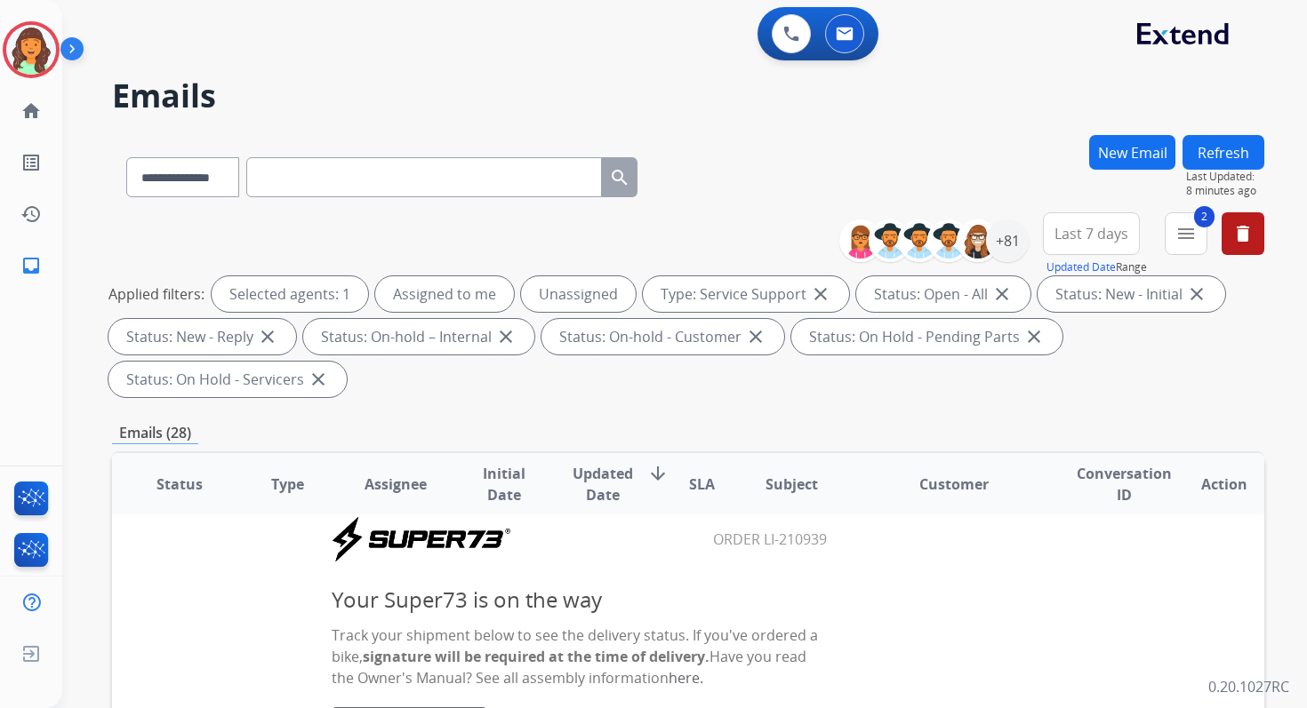
scroll to position [68, 0]
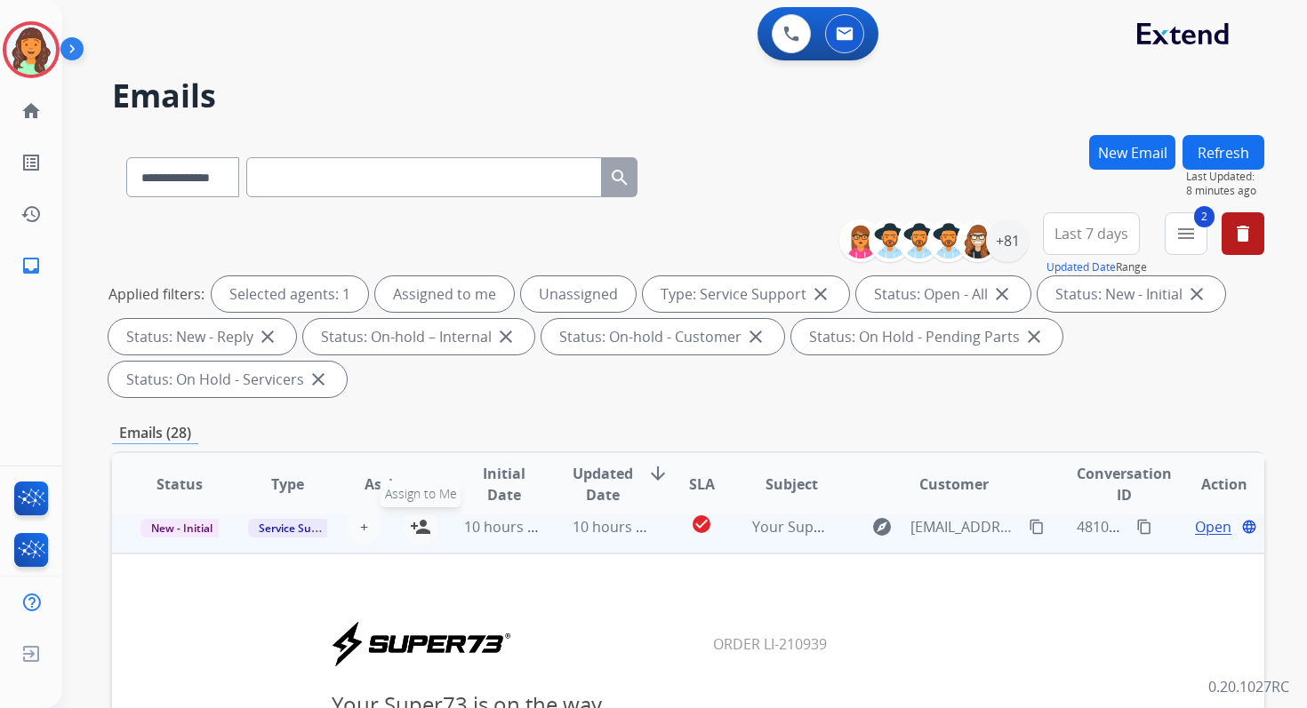
click at [421, 527] on mat-icon "person_add" at bounding box center [420, 526] width 21 height 21
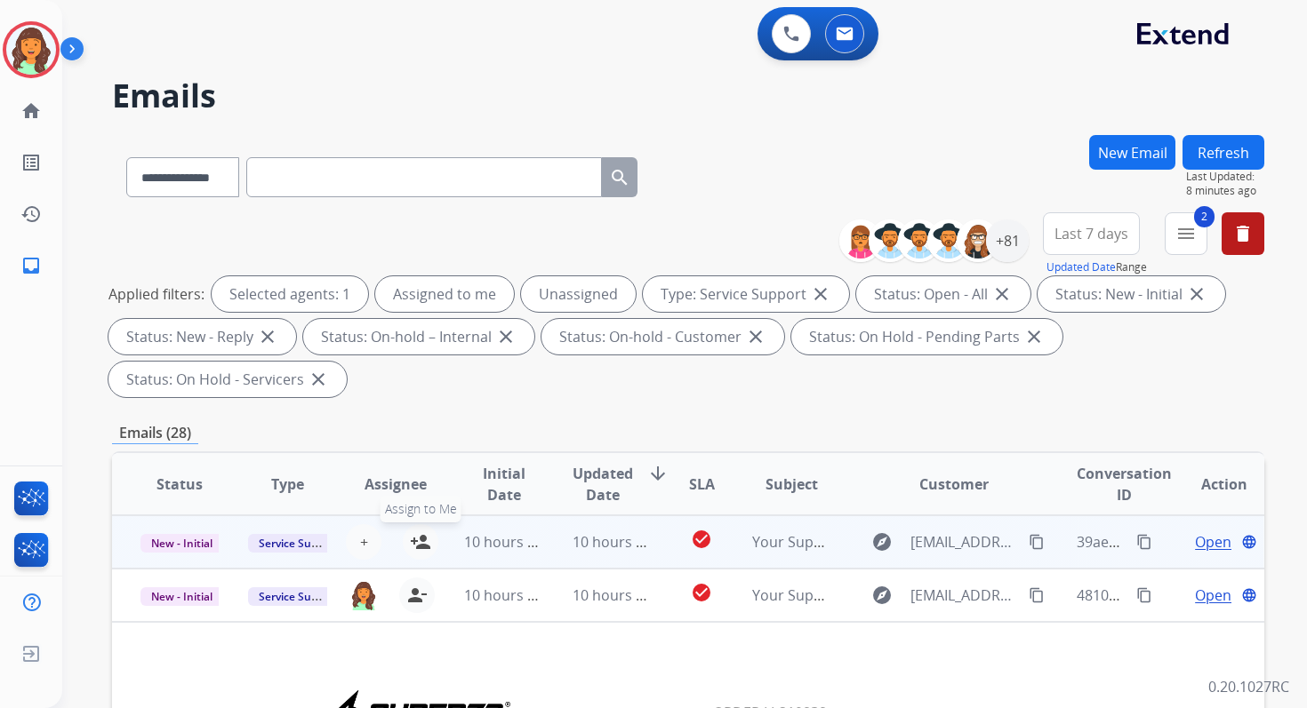
click at [422, 543] on mat-icon "person_add" at bounding box center [420, 542] width 21 height 21
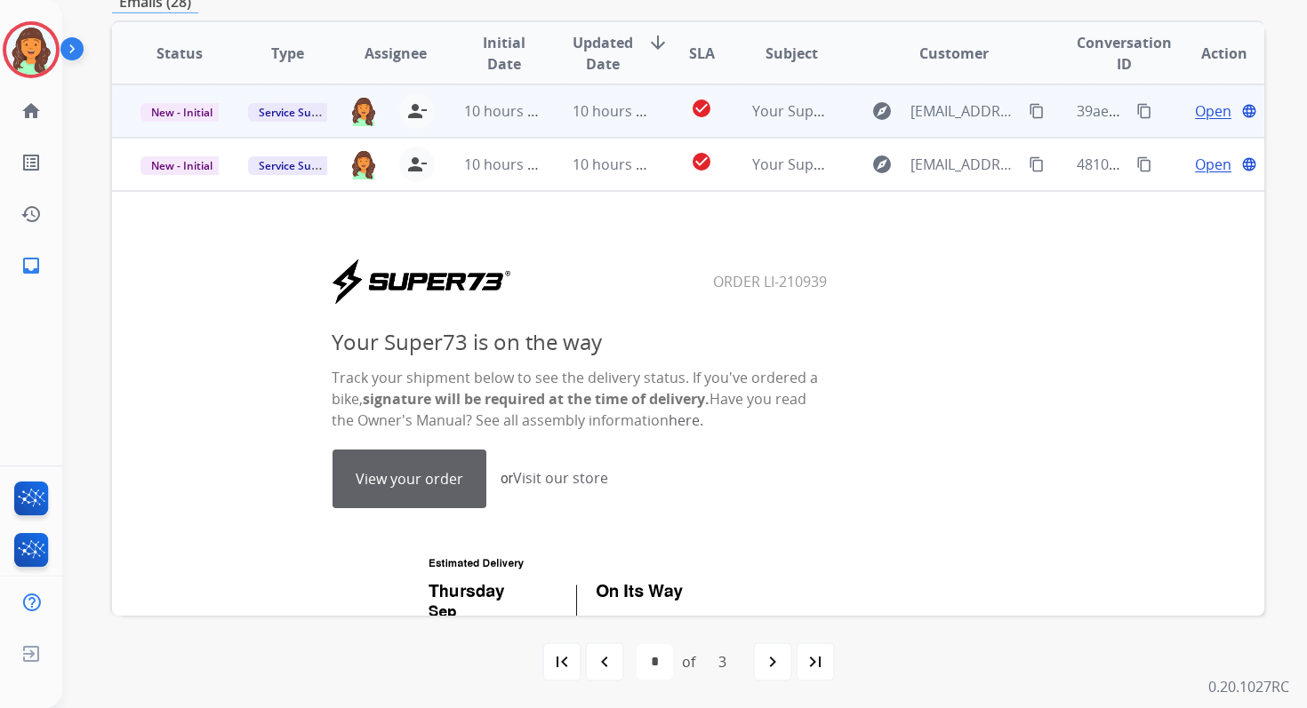
click at [608, 105] on span "10 hours ago" at bounding box center [616, 111] width 88 height 20
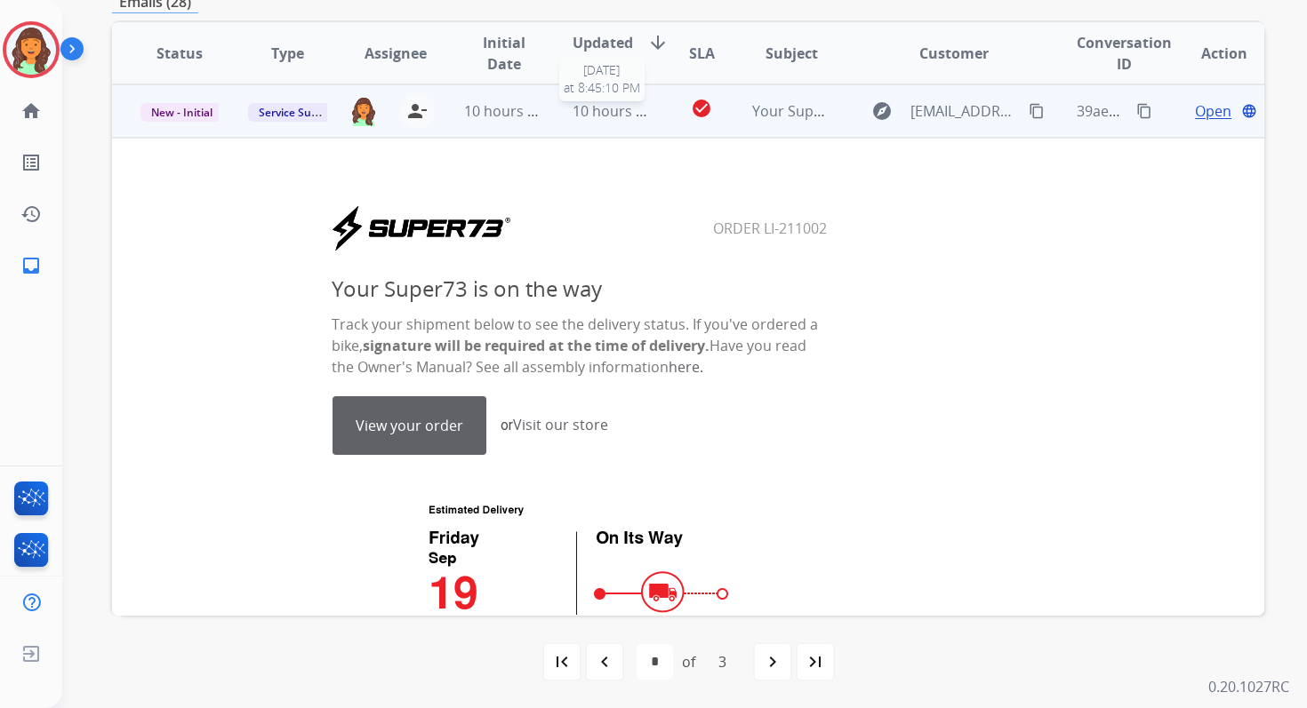
click at [605, 103] on span "10 hours ago" at bounding box center [616, 111] width 88 height 20
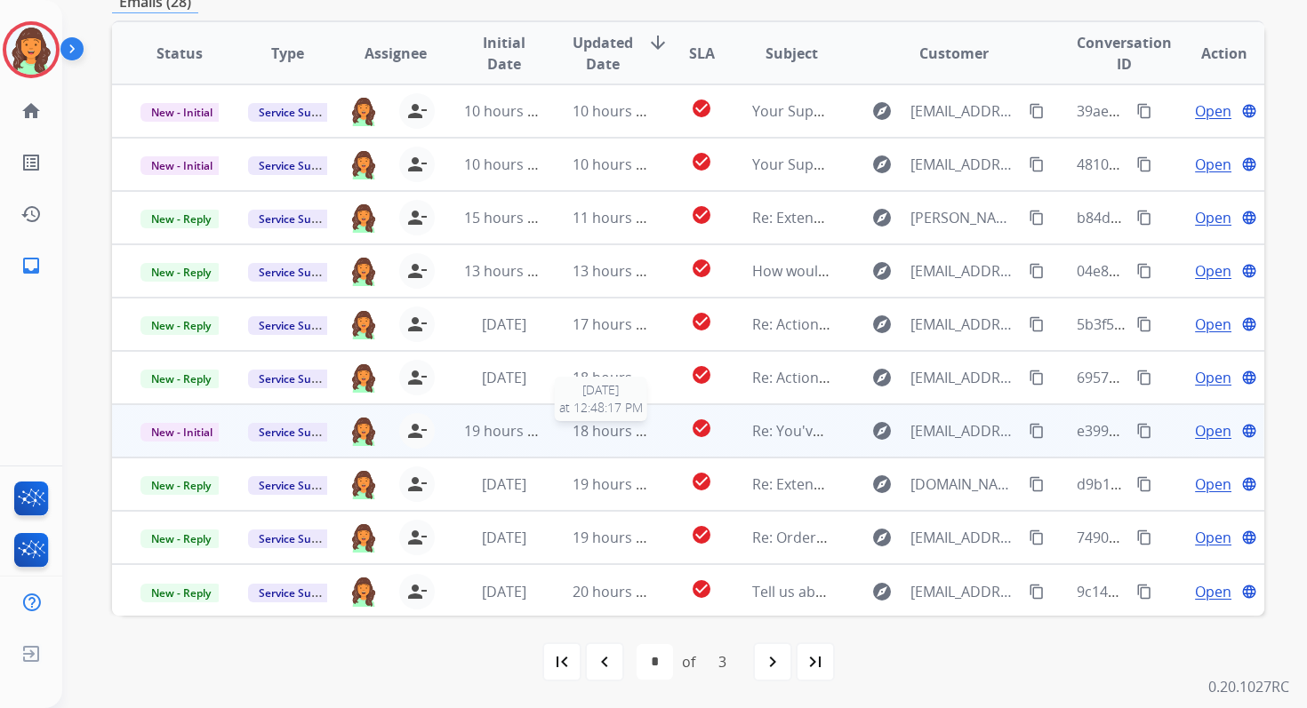
click at [607, 432] on span "18 hours ago" at bounding box center [616, 431] width 88 height 20
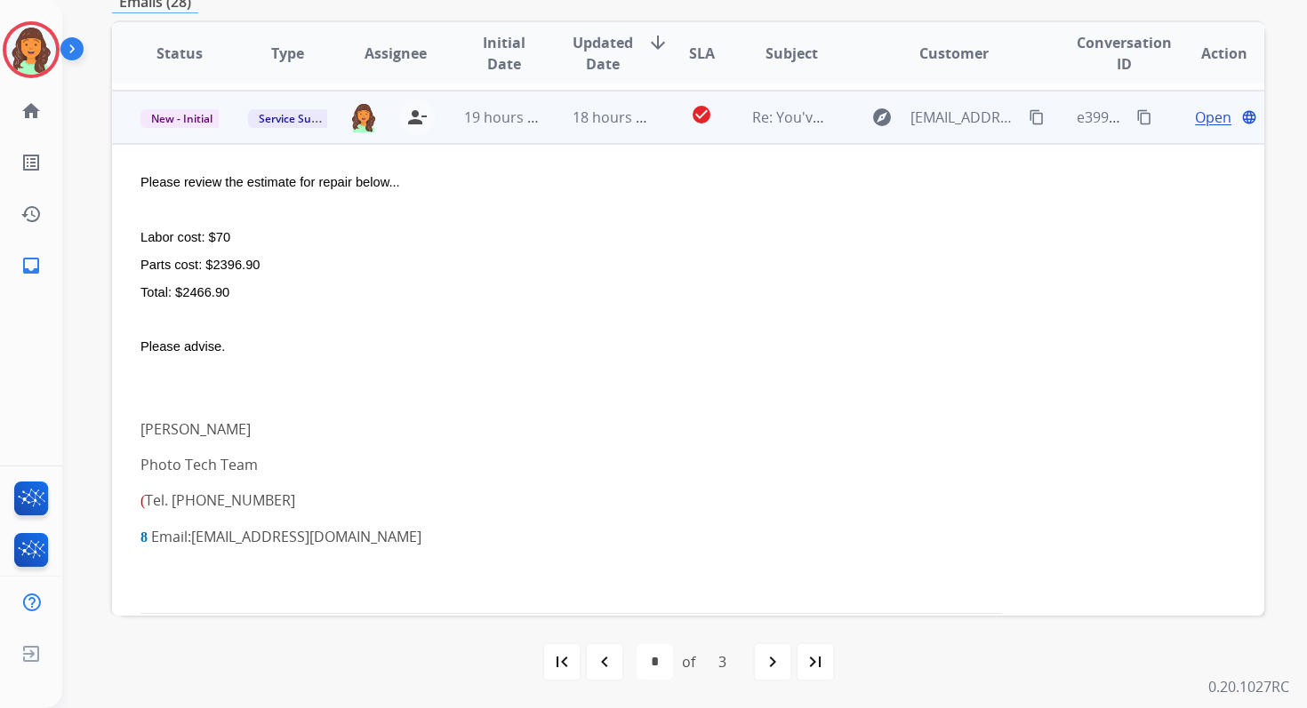
scroll to position [320, 0]
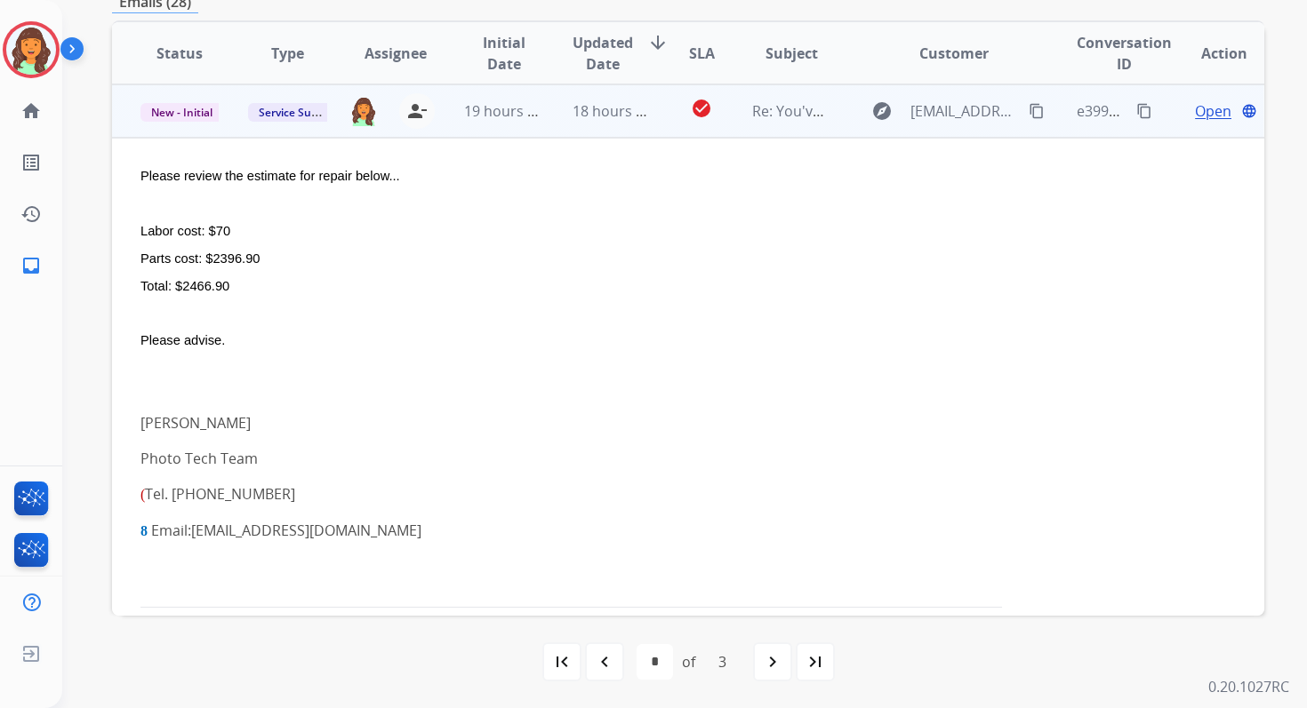
click at [1195, 115] on span "Open" at bounding box center [1213, 110] width 36 height 21
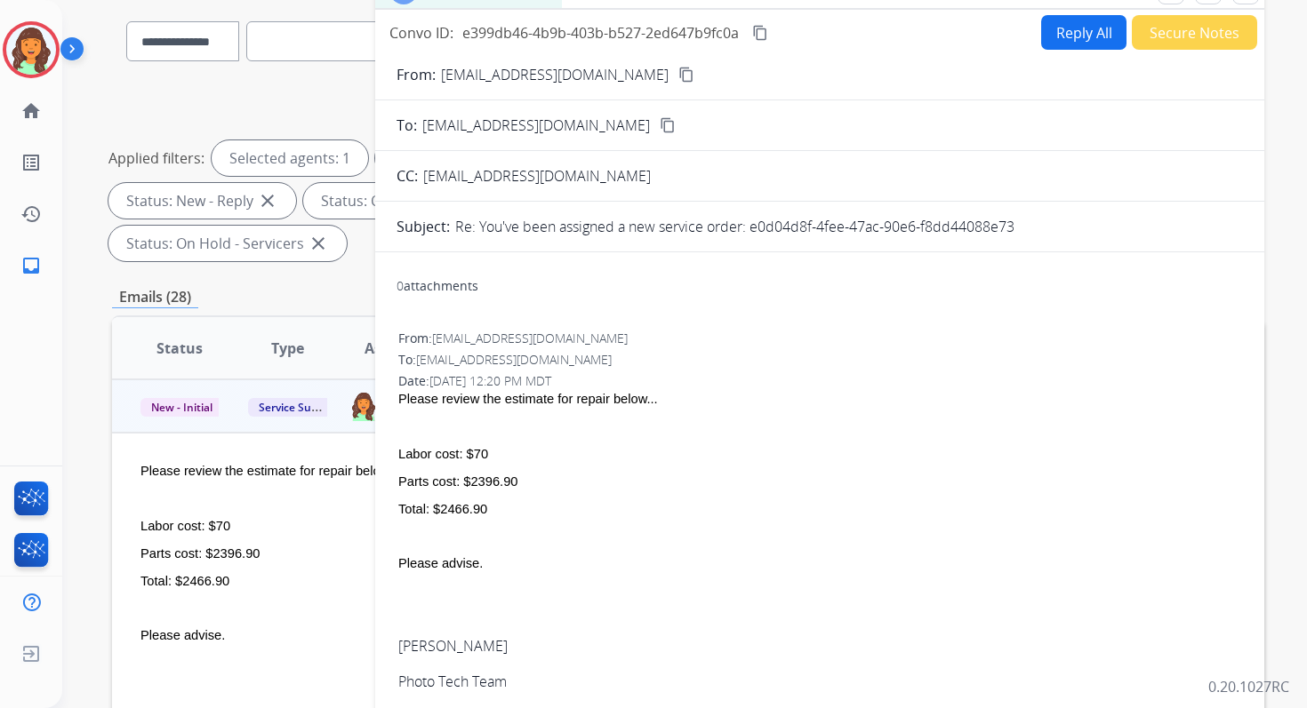
scroll to position [112, 0]
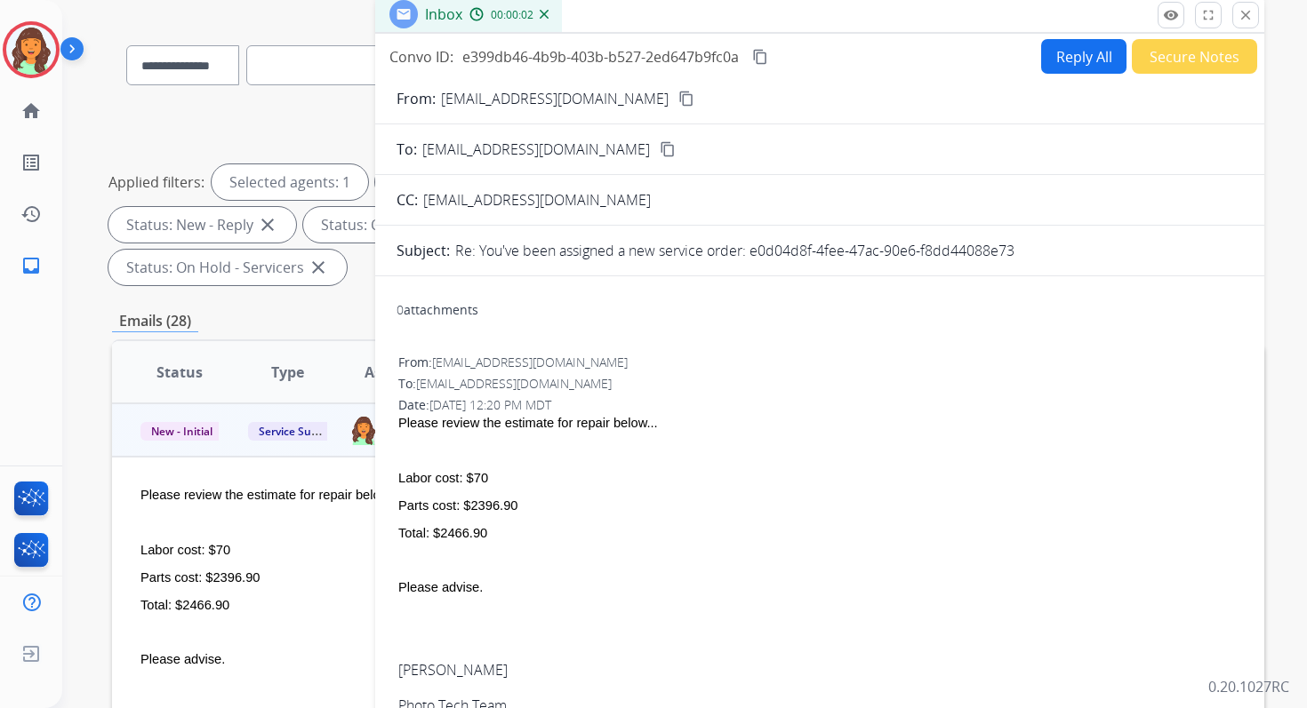
drag, startPoint x: 753, startPoint y: 252, endPoint x: 1049, endPoint y: 248, distance: 296.0
click at [1049, 248] on div "Re: You've been assigned a new service order: e0d04d8f-4fee-47ac-90e6-f8dd44088…" at bounding box center [849, 250] width 788 height 21
copy p "e0d04d8f-4fee-47ac-90e6-f8dd44088e73"
click at [1090, 44] on button "Reply All" at bounding box center [1083, 56] width 85 height 35
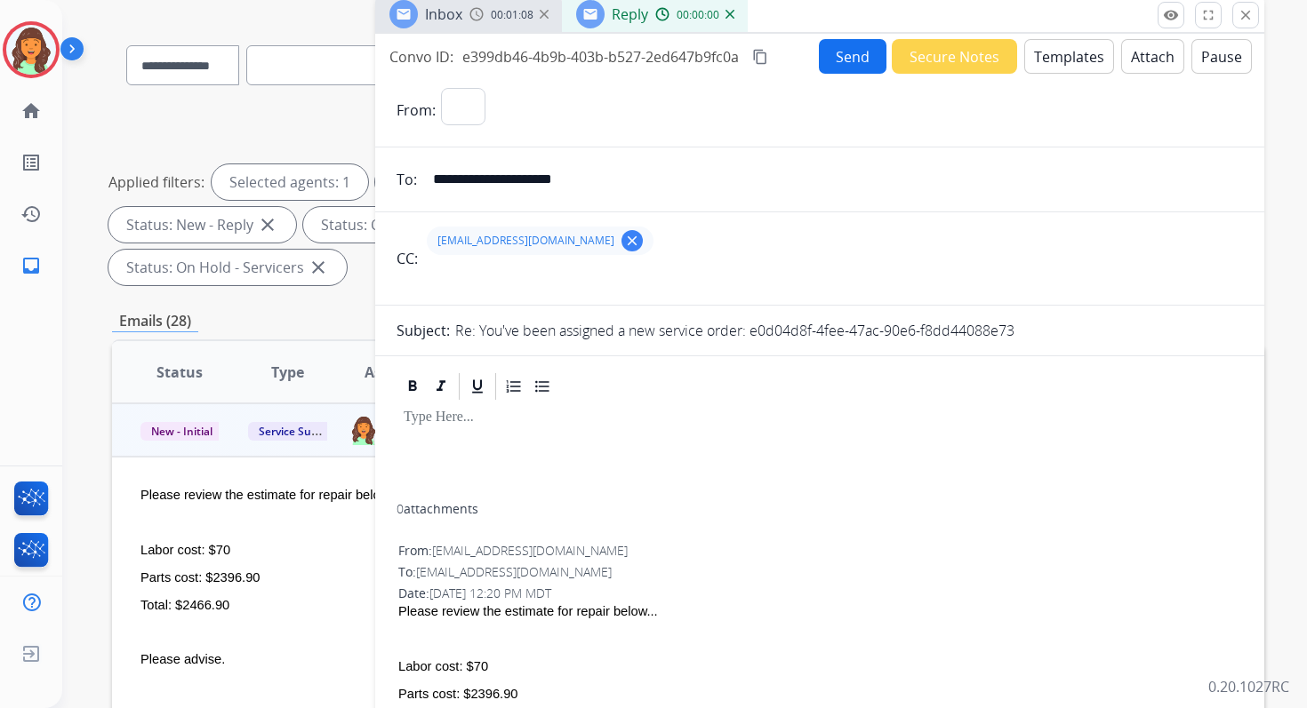
select select "**********"
click at [1050, 60] on button "Templates" at bounding box center [1069, 56] width 90 height 35
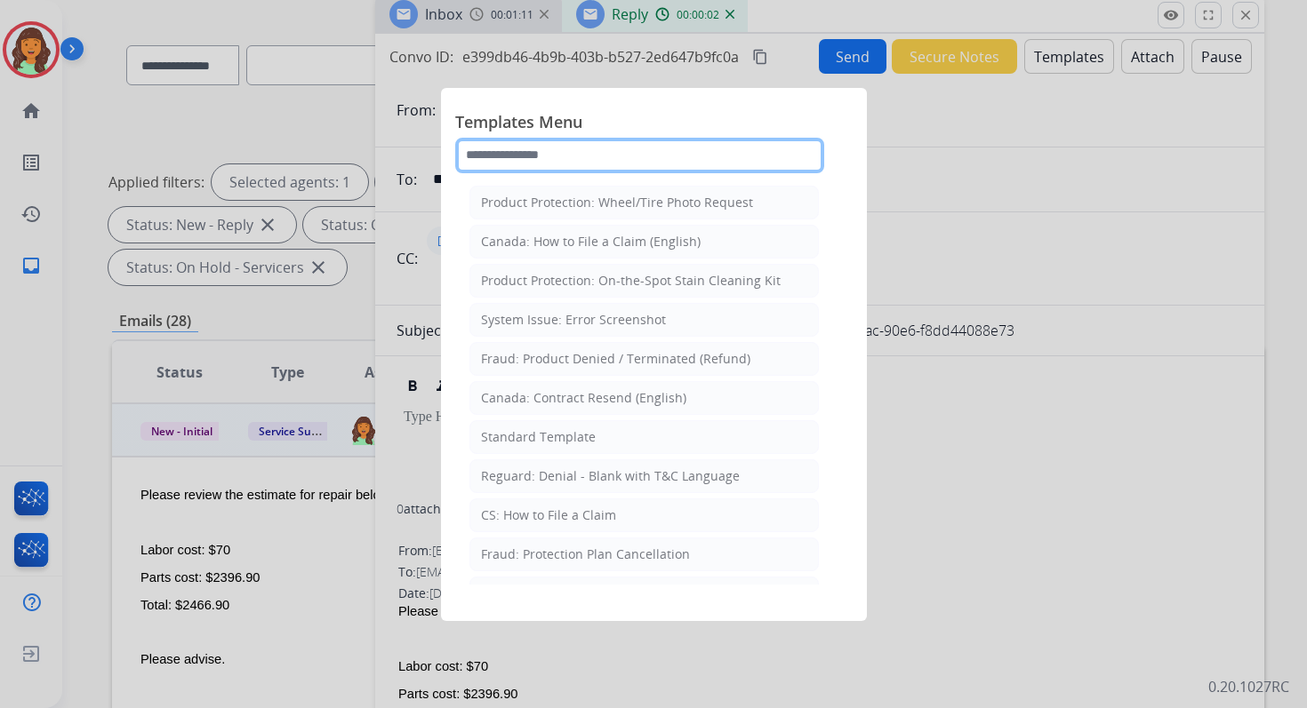
click at [678, 144] on input "text" at bounding box center [639, 156] width 369 height 36
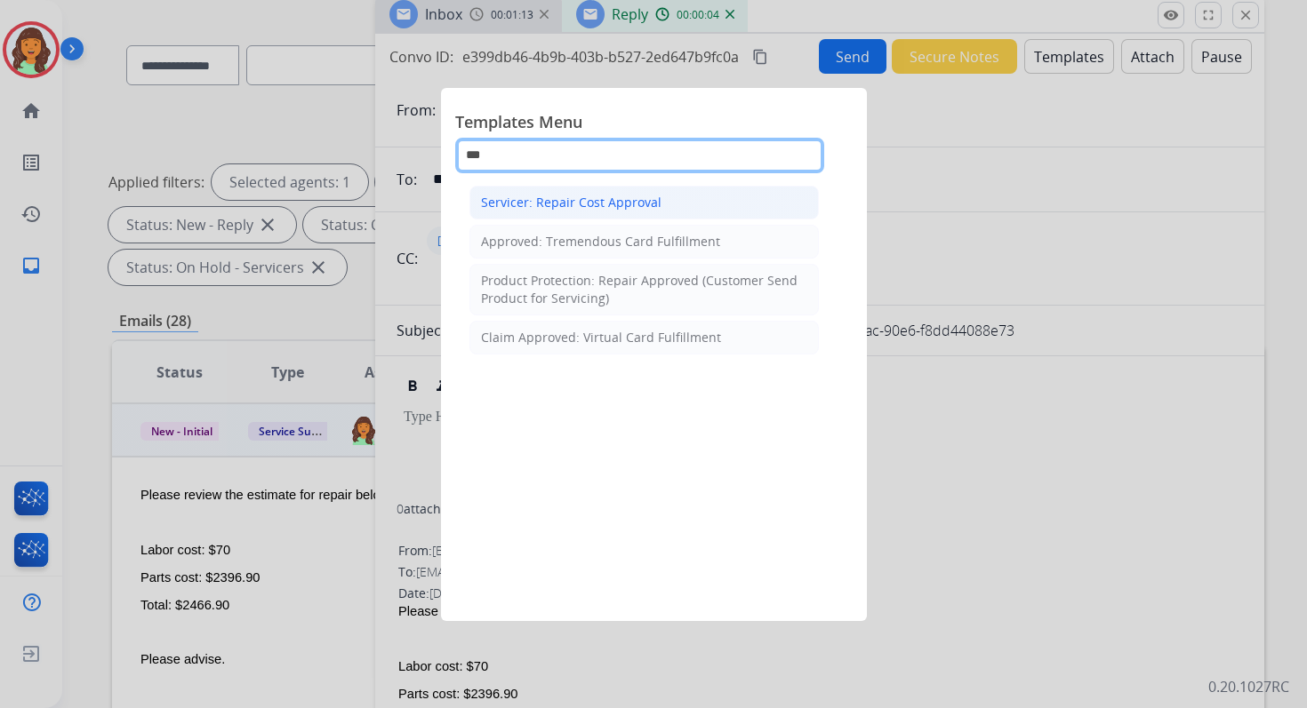
type input "***"
click at [673, 204] on li "Servicer: Repair Cost Approval" at bounding box center [643, 203] width 349 height 34
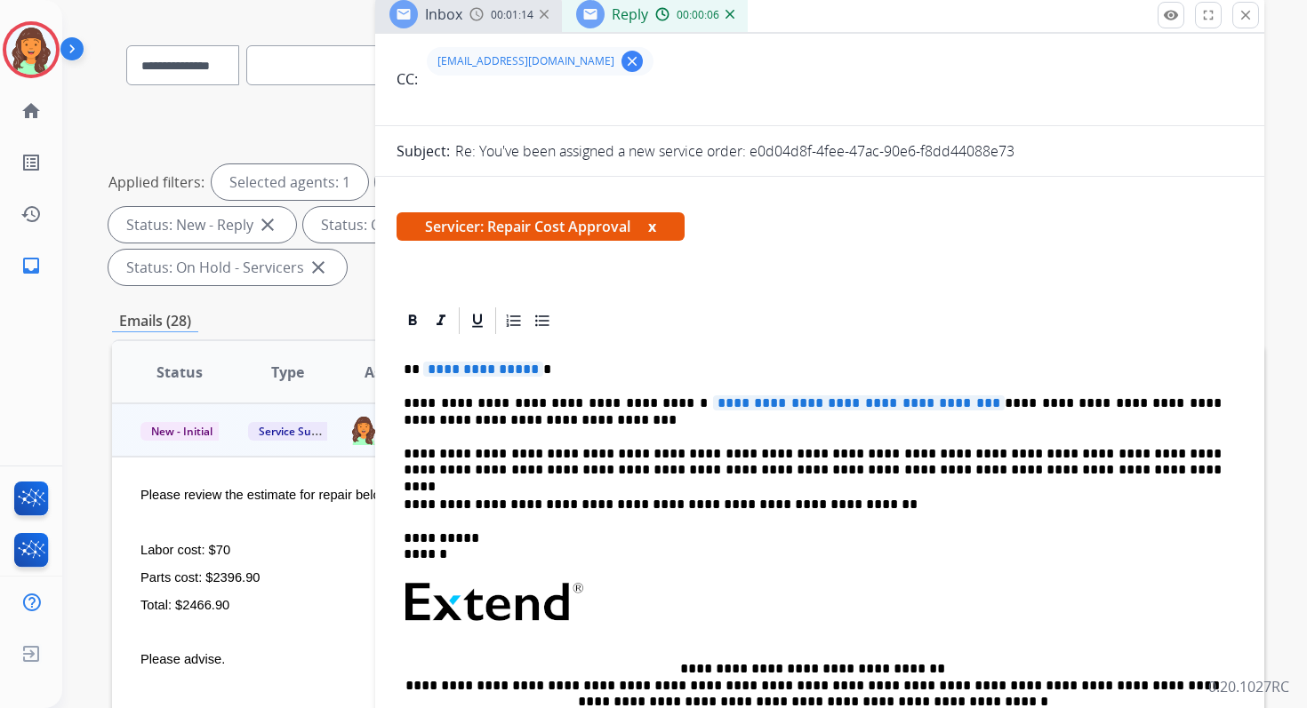
scroll to position [188, 0]
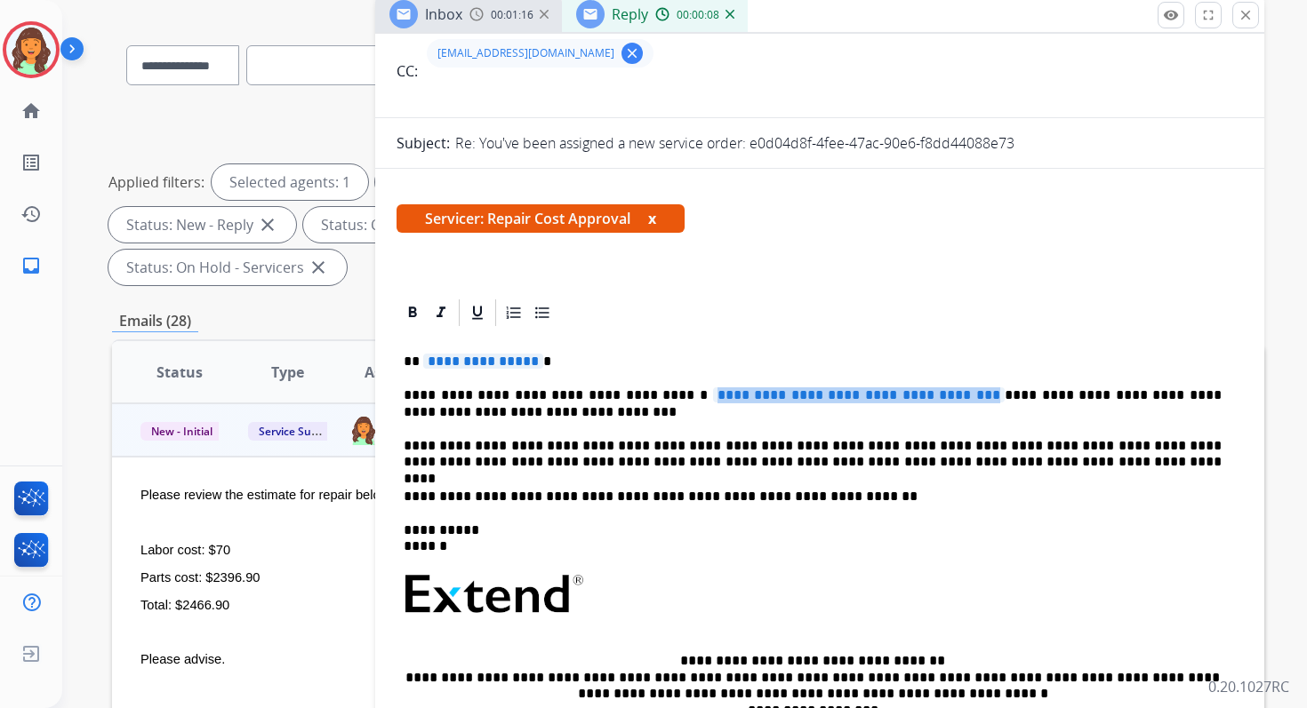
drag, startPoint x: 961, startPoint y: 397, endPoint x: 655, endPoint y: 396, distance: 305.8
click at [713, 396] on span "**********" at bounding box center [859, 395] width 292 height 15
click at [959, 394] on span "**********" at bounding box center [859, 395] width 292 height 15
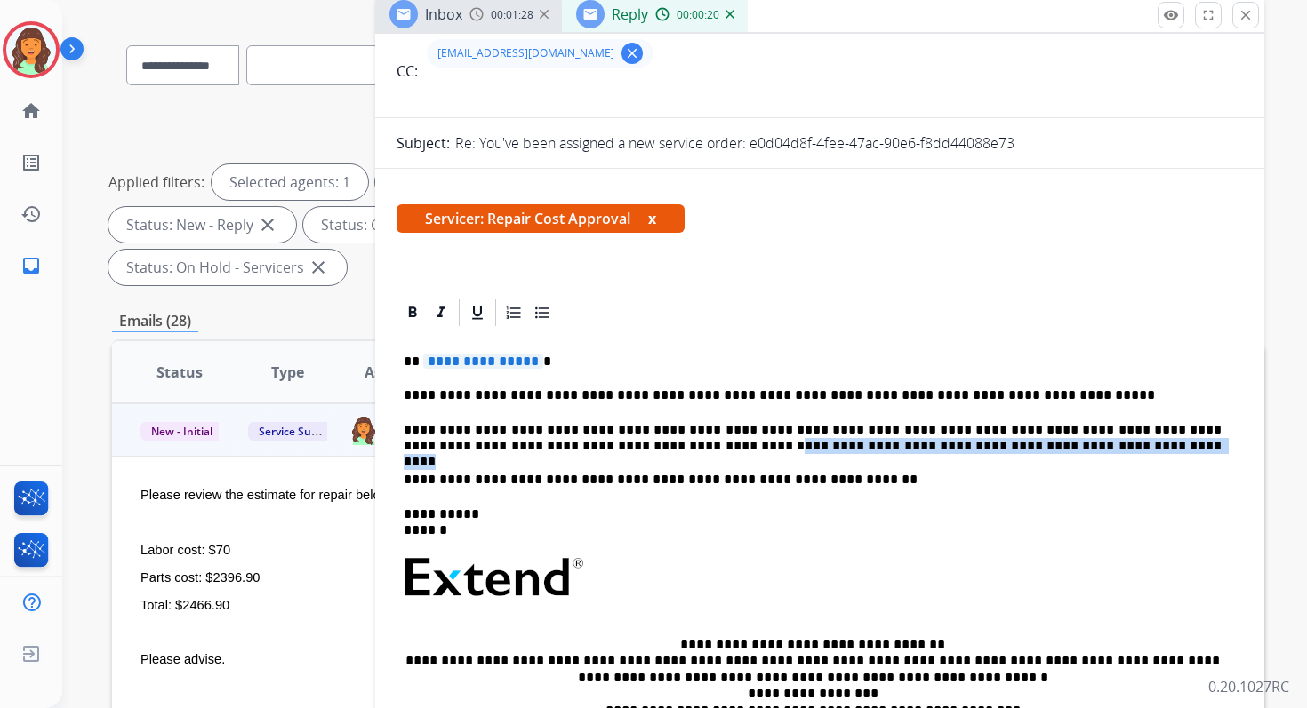
drag, startPoint x: 980, startPoint y: 446, endPoint x: 596, endPoint y: 438, distance: 384.1
click at [596, 438] on p "**********" at bounding box center [813, 438] width 818 height 33
click at [523, 362] on span "**********" at bounding box center [483, 361] width 120 height 15
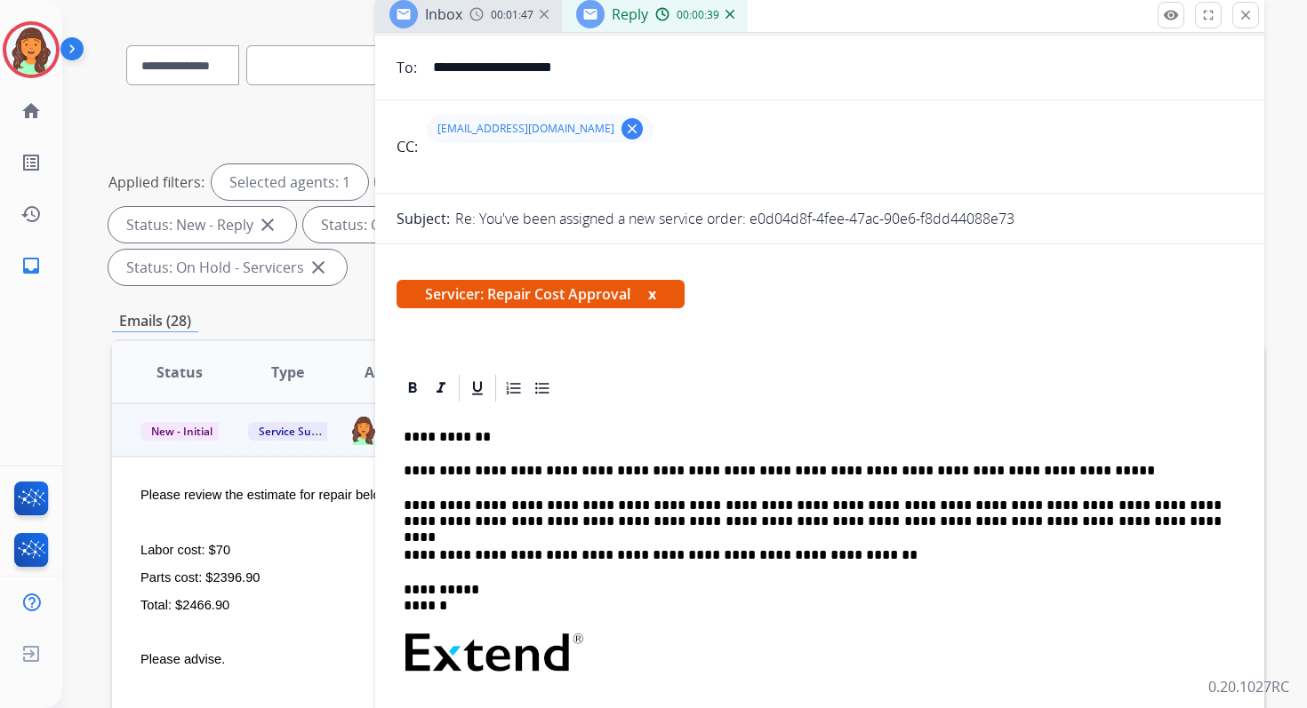
scroll to position [0, 0]
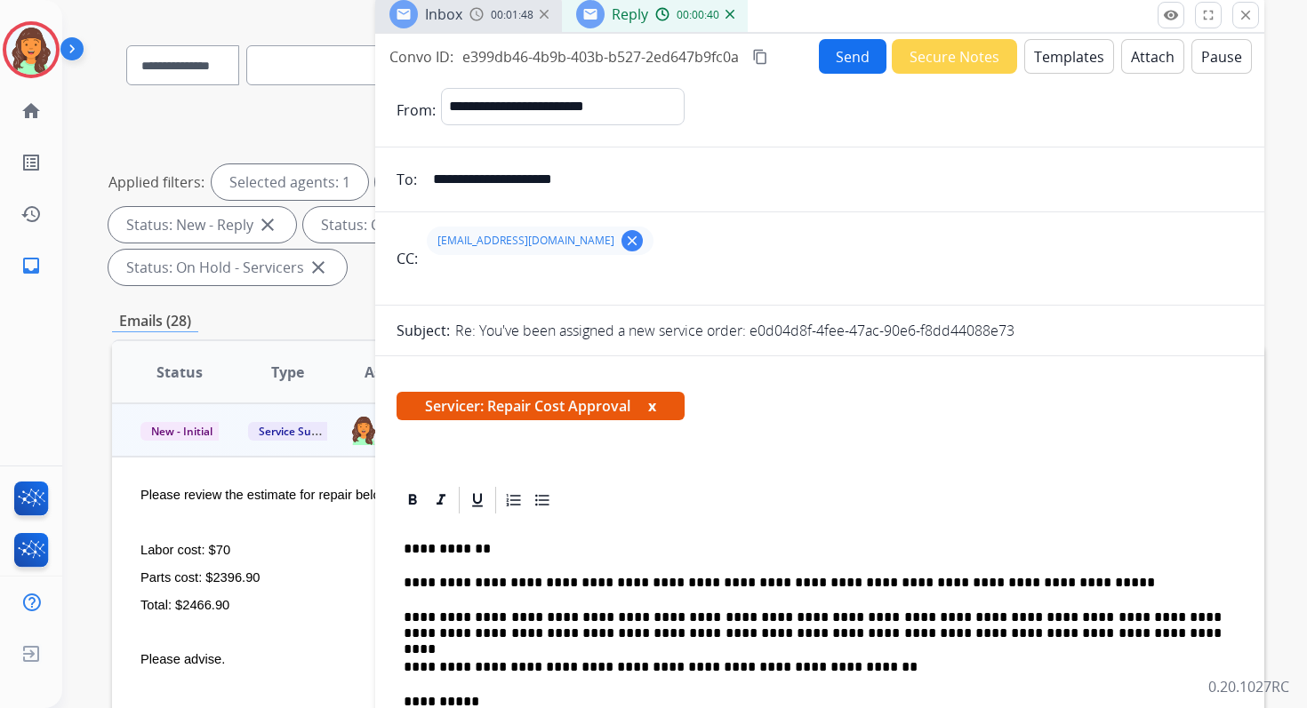
click at [760, 57] on mat-icon "content_copy" at bounding box center [760, 57] width 16 height 16
click at [759, 57] on mat-icon "content_copy" at bounding box center [760, 57] width 16 height 16
click at [980, 636] on p "**********" at bounding box center [813, 626] width 818 height 33
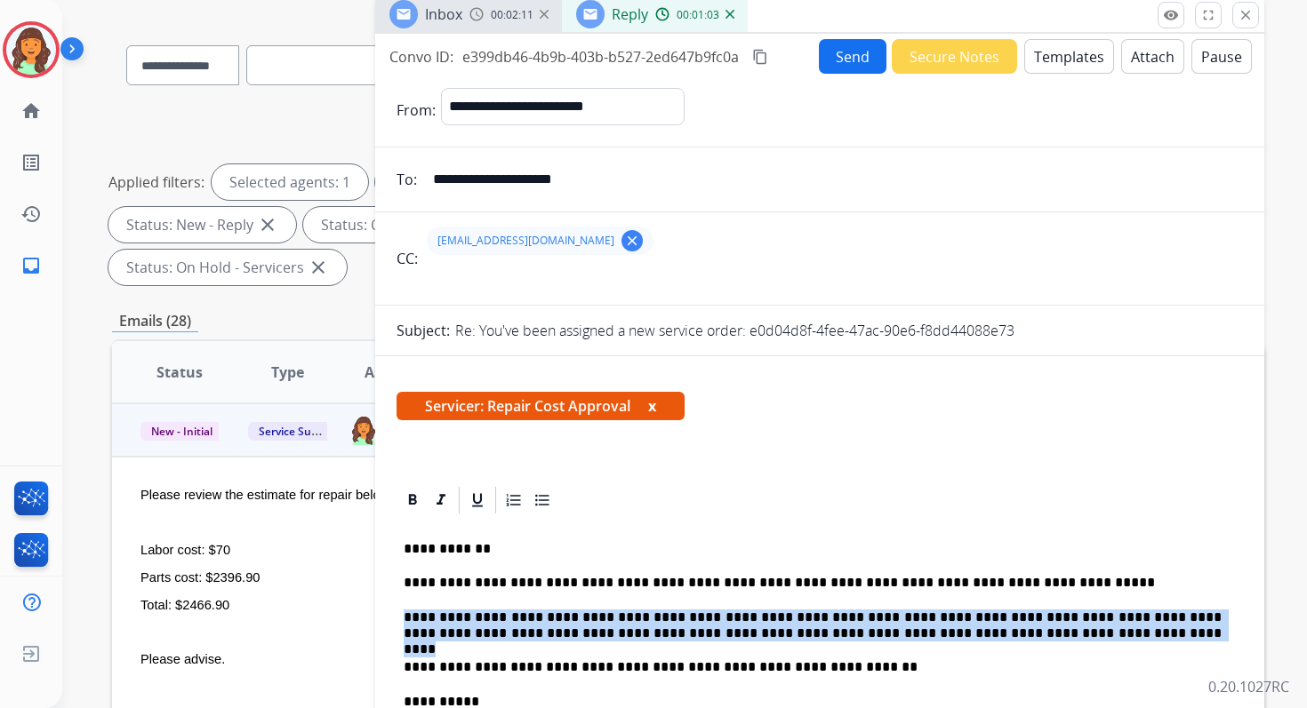
drag, startPoint x: 980, startPoint y: 636, endPoint x: 400, endPoint y: 620, distance: 580.7
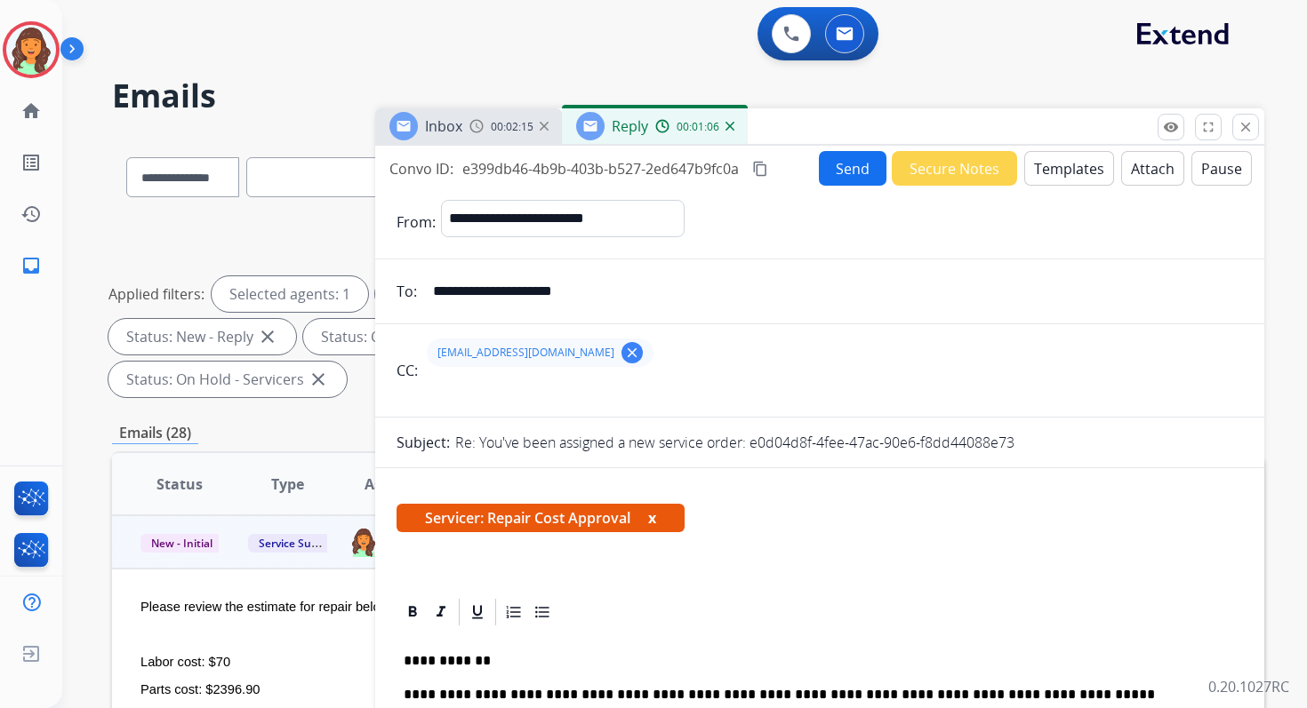
click at [762, 164] on mat-icon "content_copy" at bounding box center [760, 169] width 16 height 16
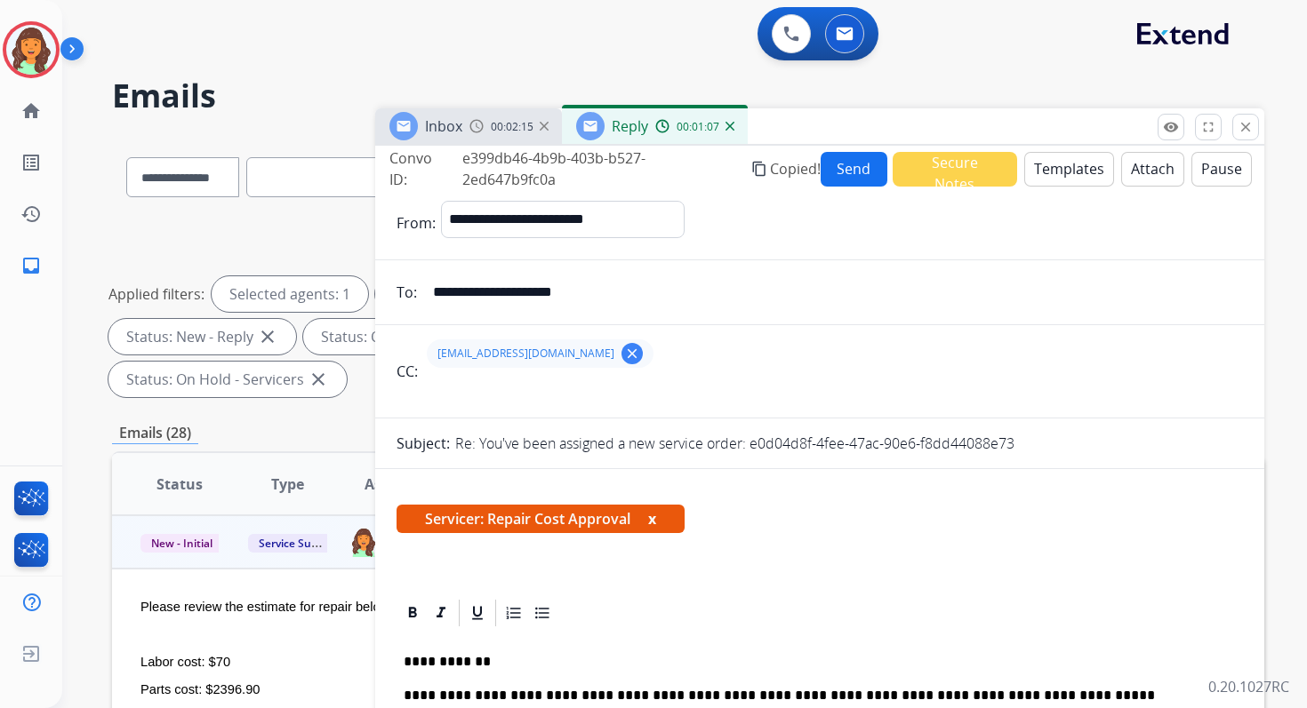
click at [841, 165] on button "Send" at bounding box center [853, 169] width 67 height 35
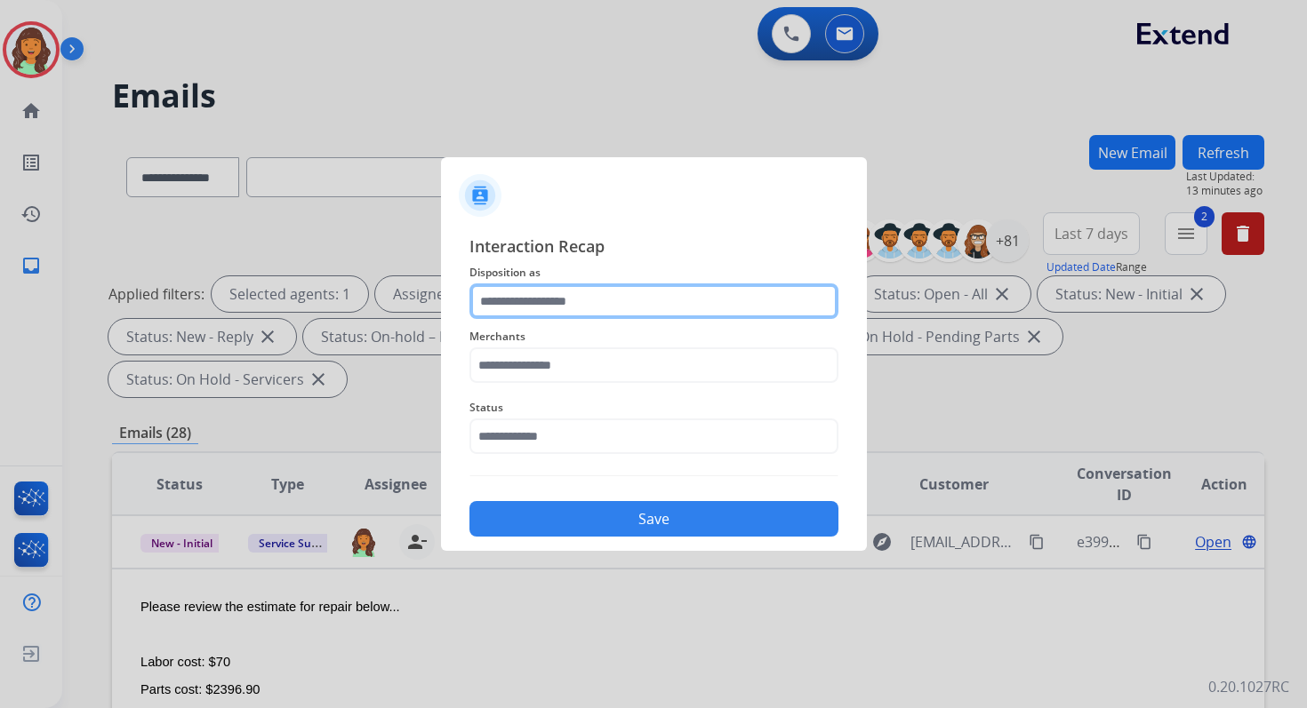
click at [519, 303] on input "text" at bounding box center [653, 302] width 369 height 36
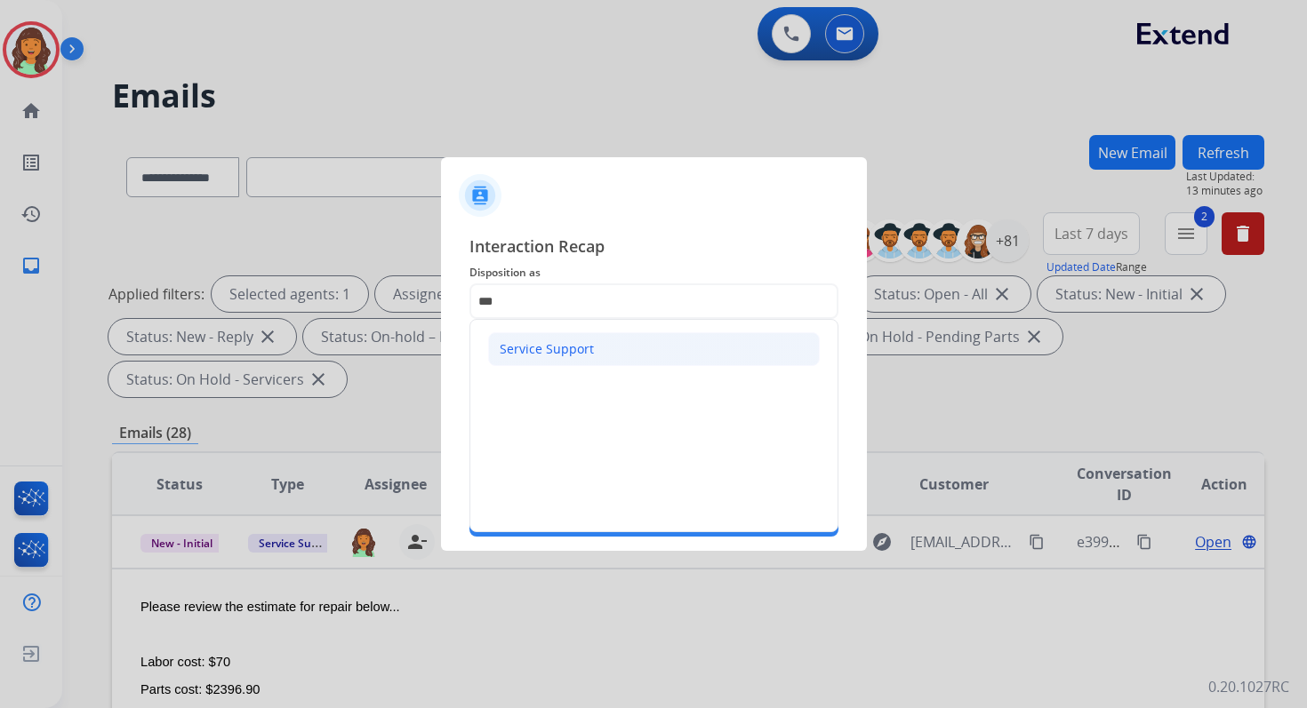
click at [529, 364] on li "Service Support" at bounding box center [654, 349] width 332 height 34
type input "**********"
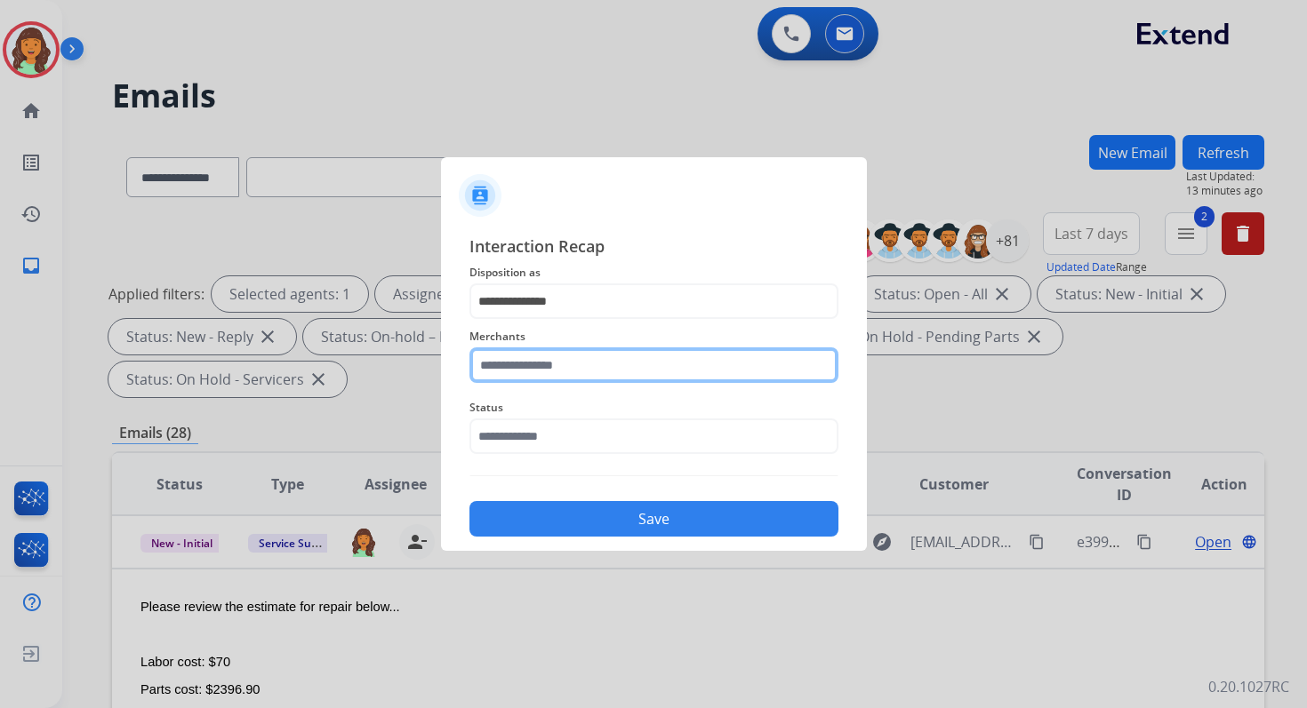
click at [529, 364] on input "text" at bounding box center [653, 366] width 369 height 36
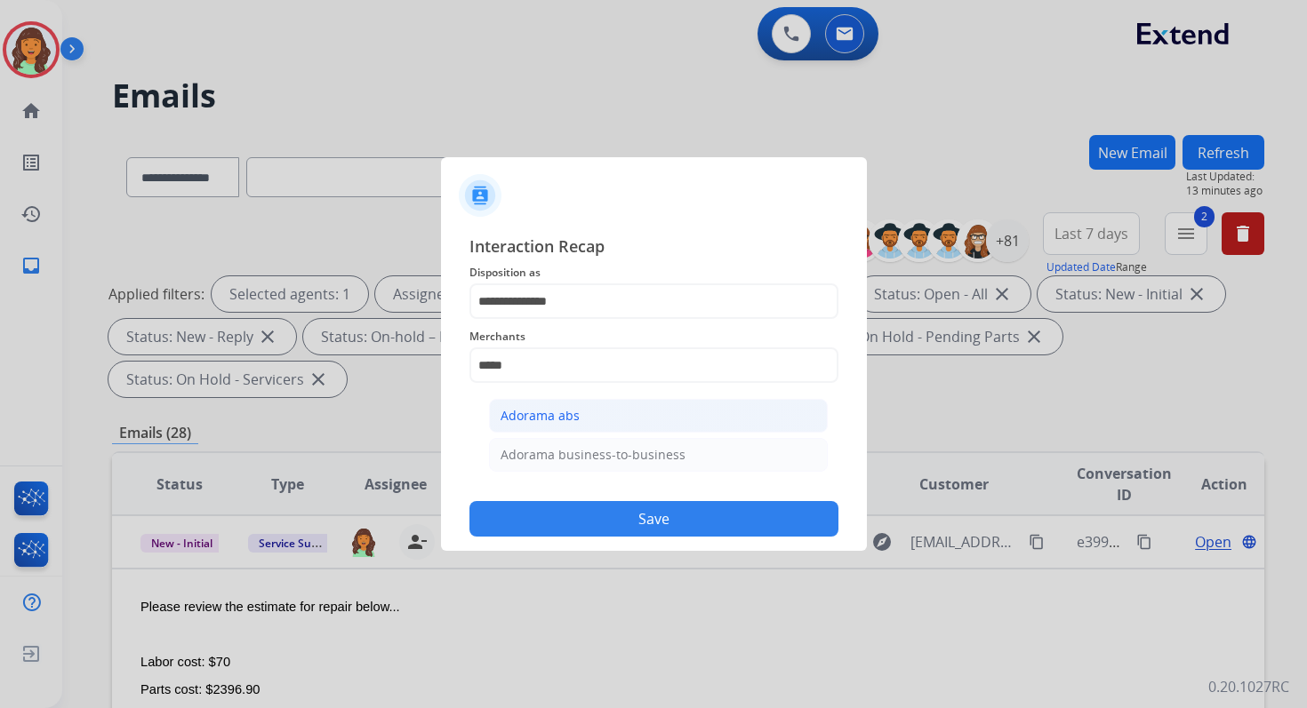
click at [543, 412] on div "Adorama abs" at bounding box center [539, 416] width 79 height 18
type input "**********"
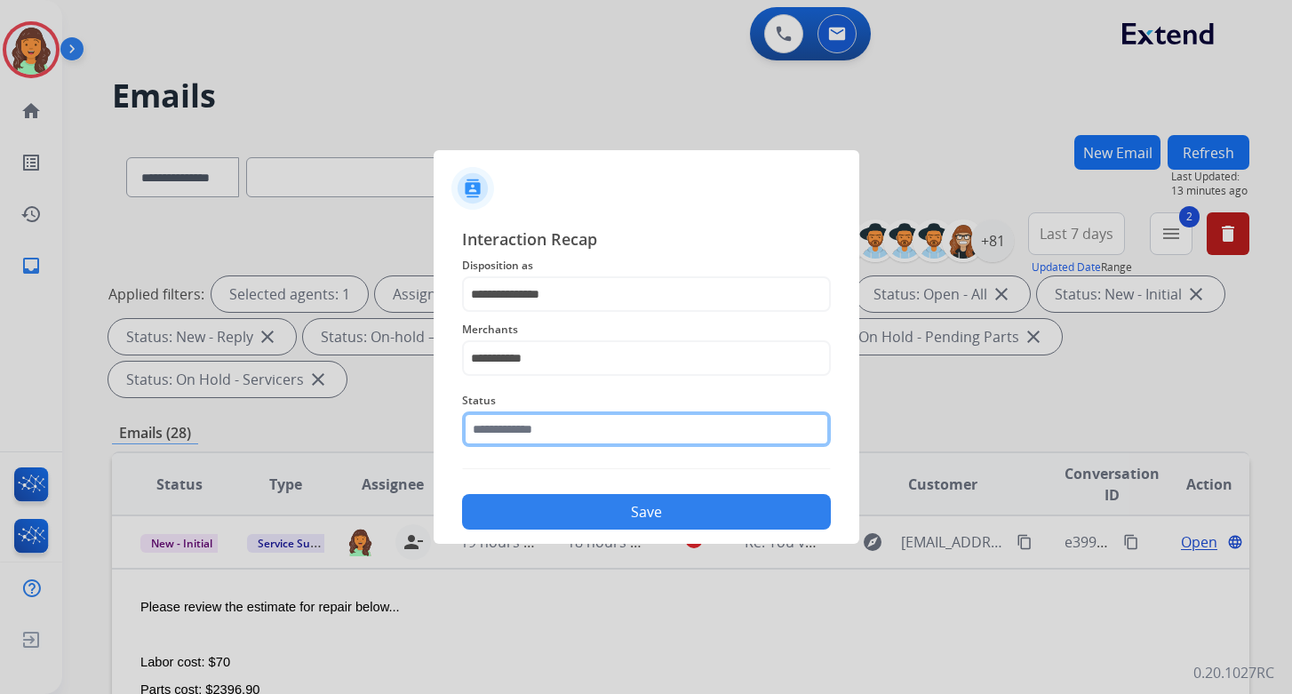
click at [545, 423] on input "text" at bounding box center [646, 430] width 369 height 36
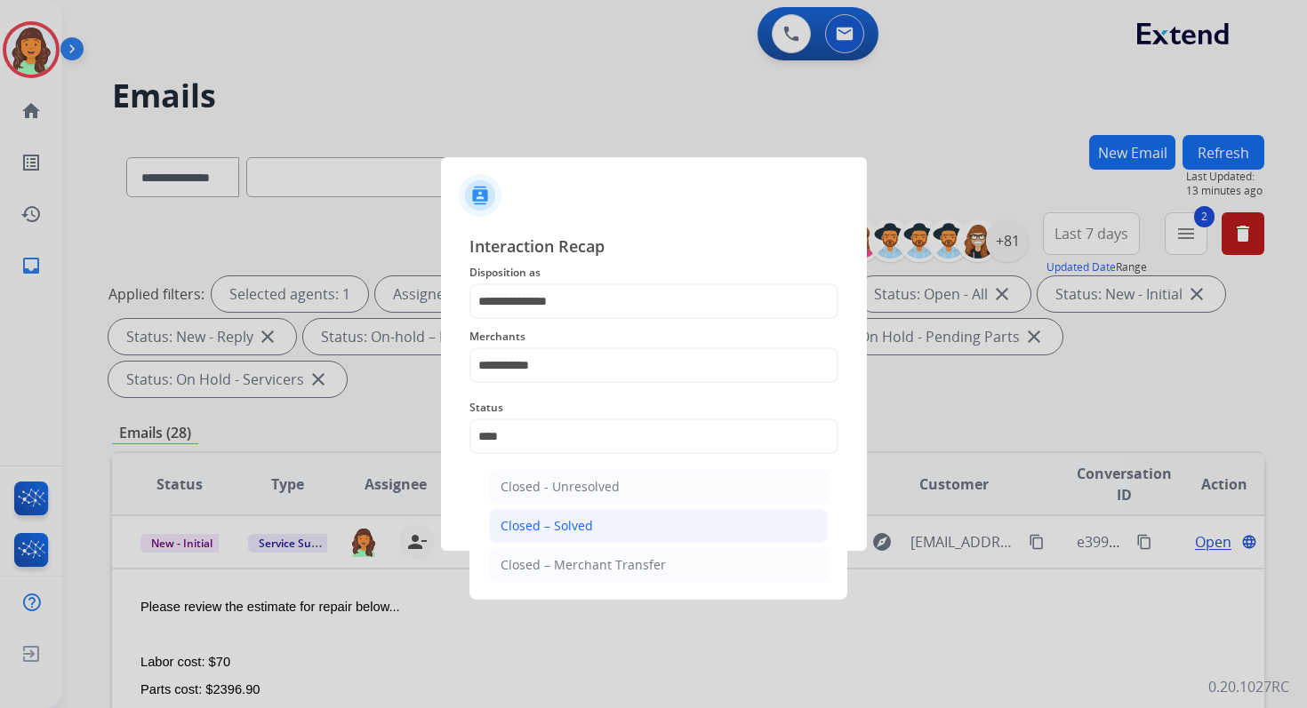
click at [561, 510] on li "Closed – Solved" at bounding box center [658, 526] width 339 height 34
type input "**********"
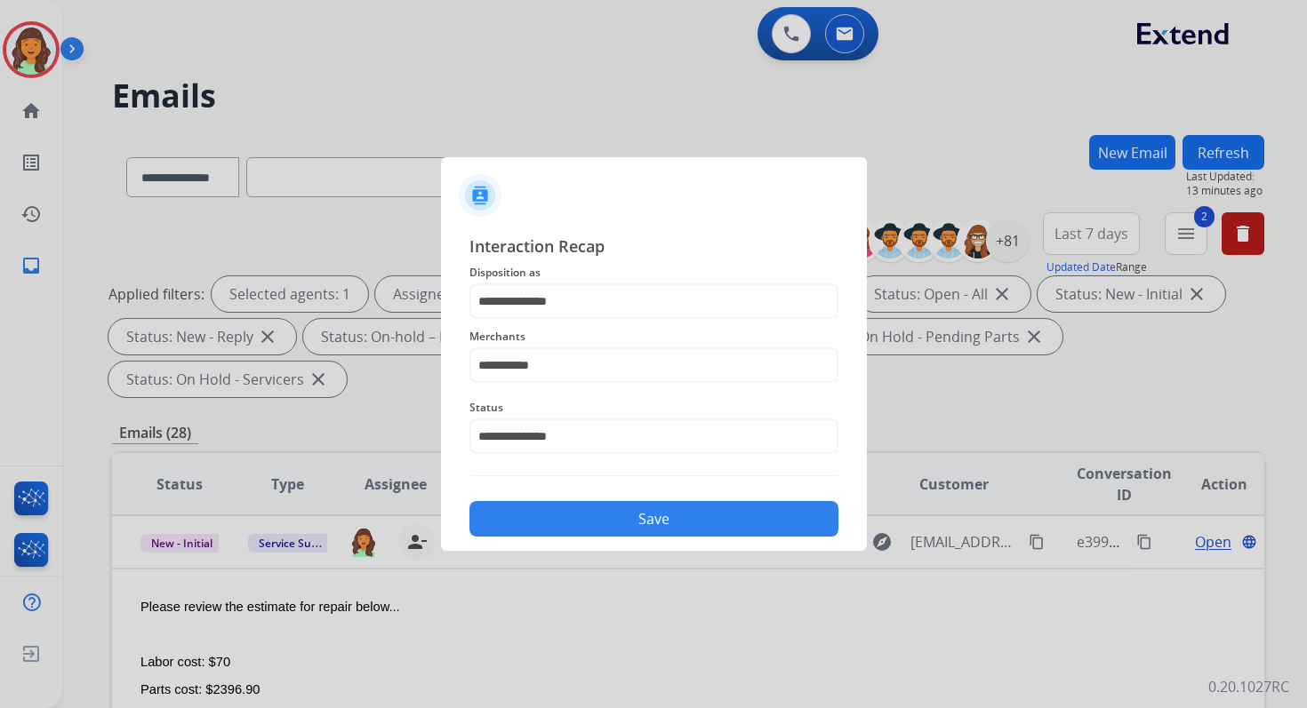
click at [561, 510] on button "Save" at bounding box center [653, 519] width 369 height 36
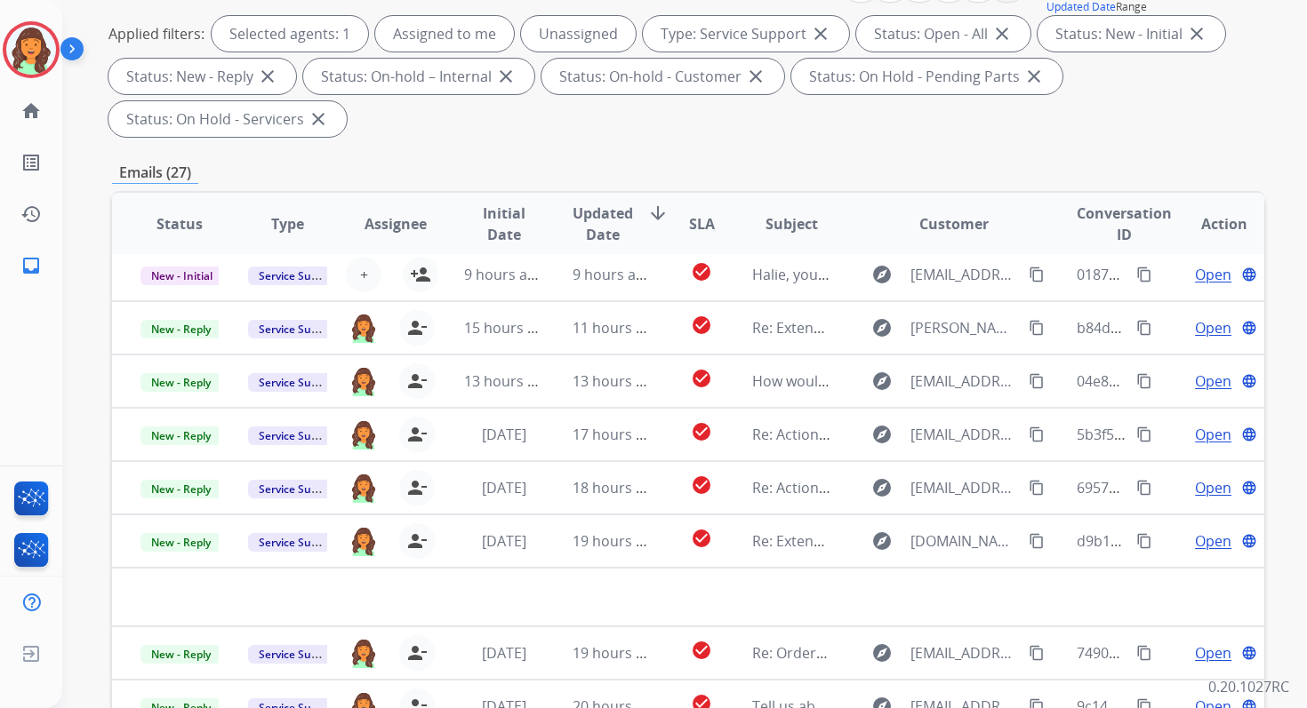
scroll to position [431, 0]
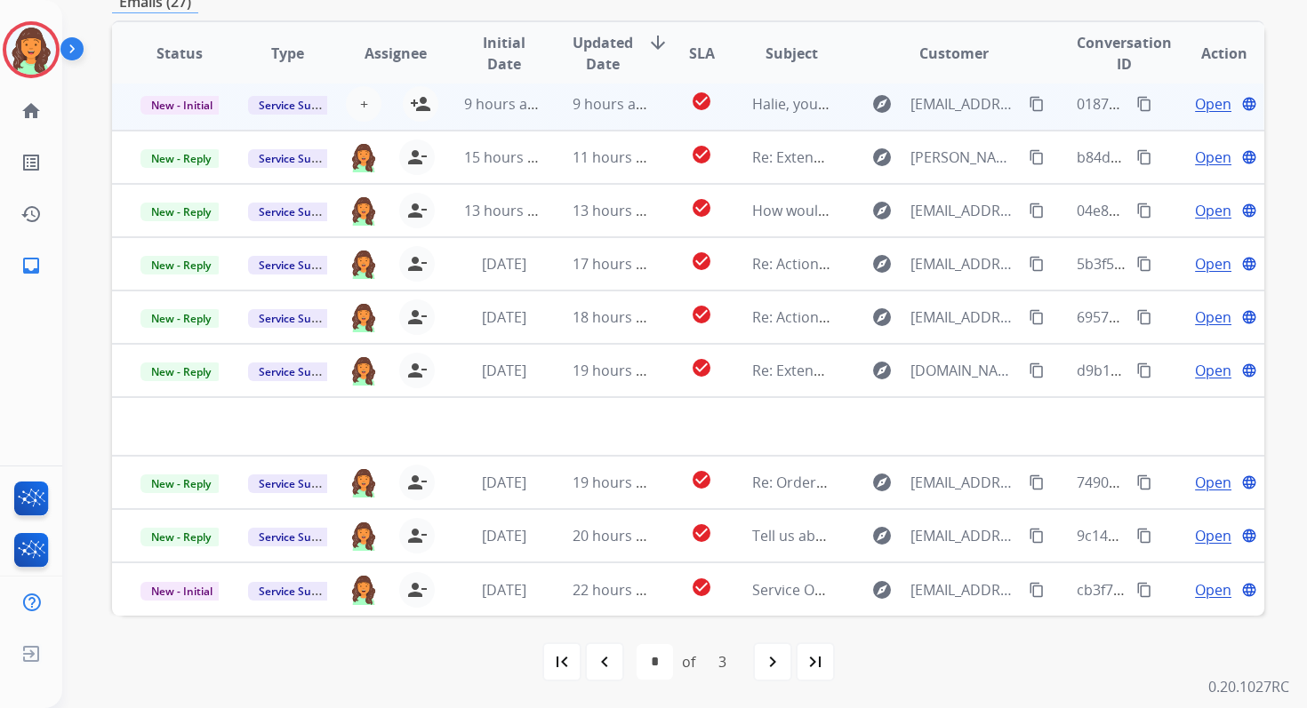
click at [564, 87] on td "9 hours ago" at bounding box center [598, 103] width 108 height 53
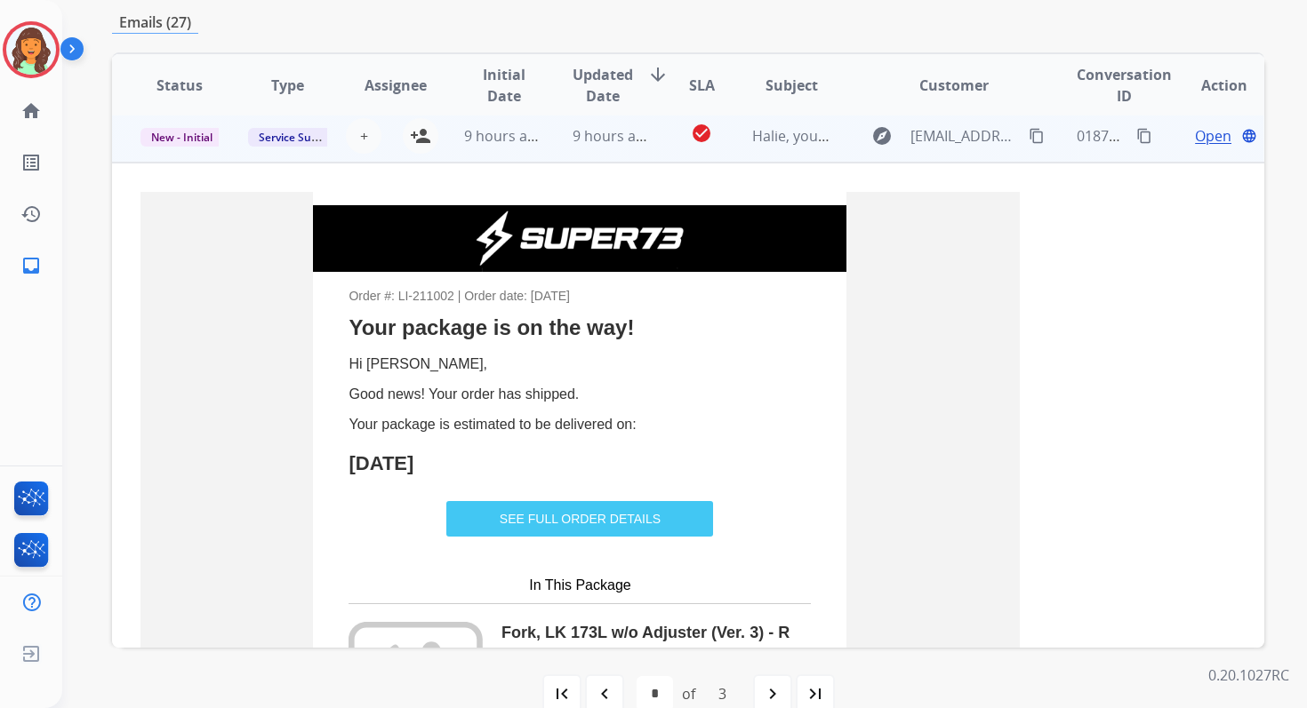
scroll to position [53, 0]
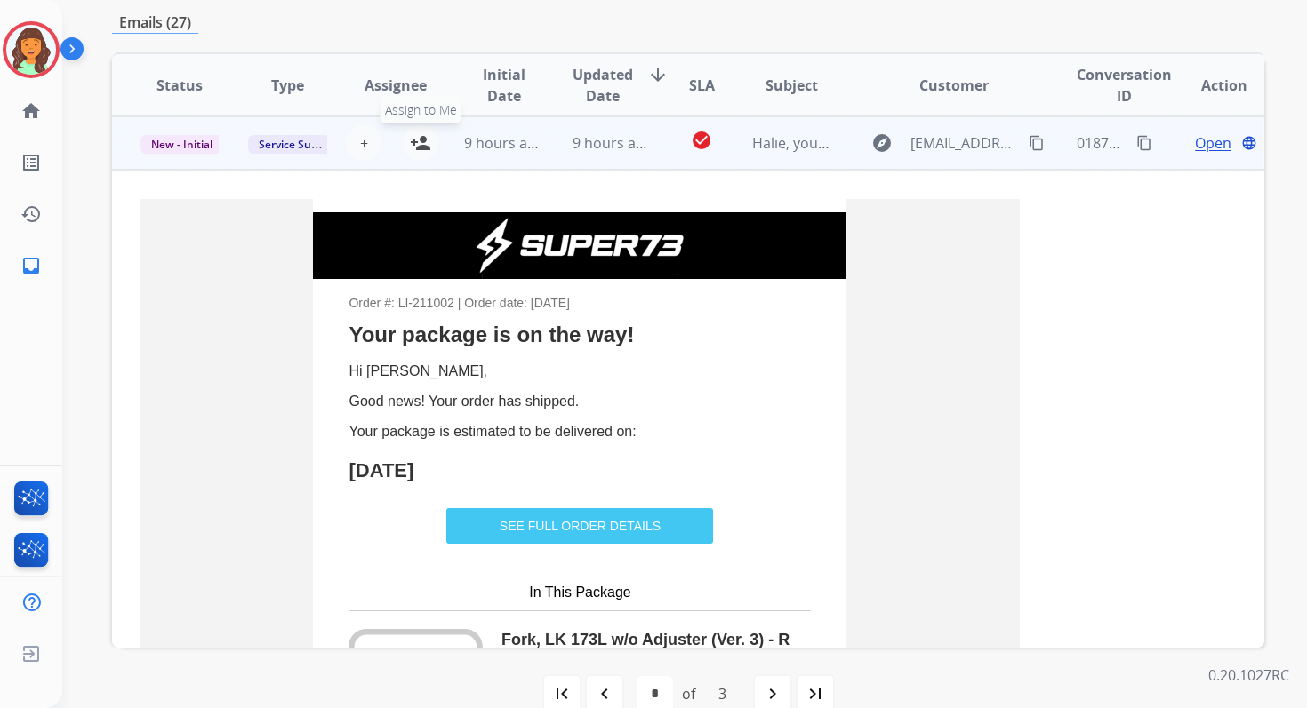
click at [418, 142] on mat-icon "person_add" at bounding box center [420, 142] width 21 height 21
click at [197, 146] on span "New - Initial" at bounding box center [181, 144] width 83 height 19
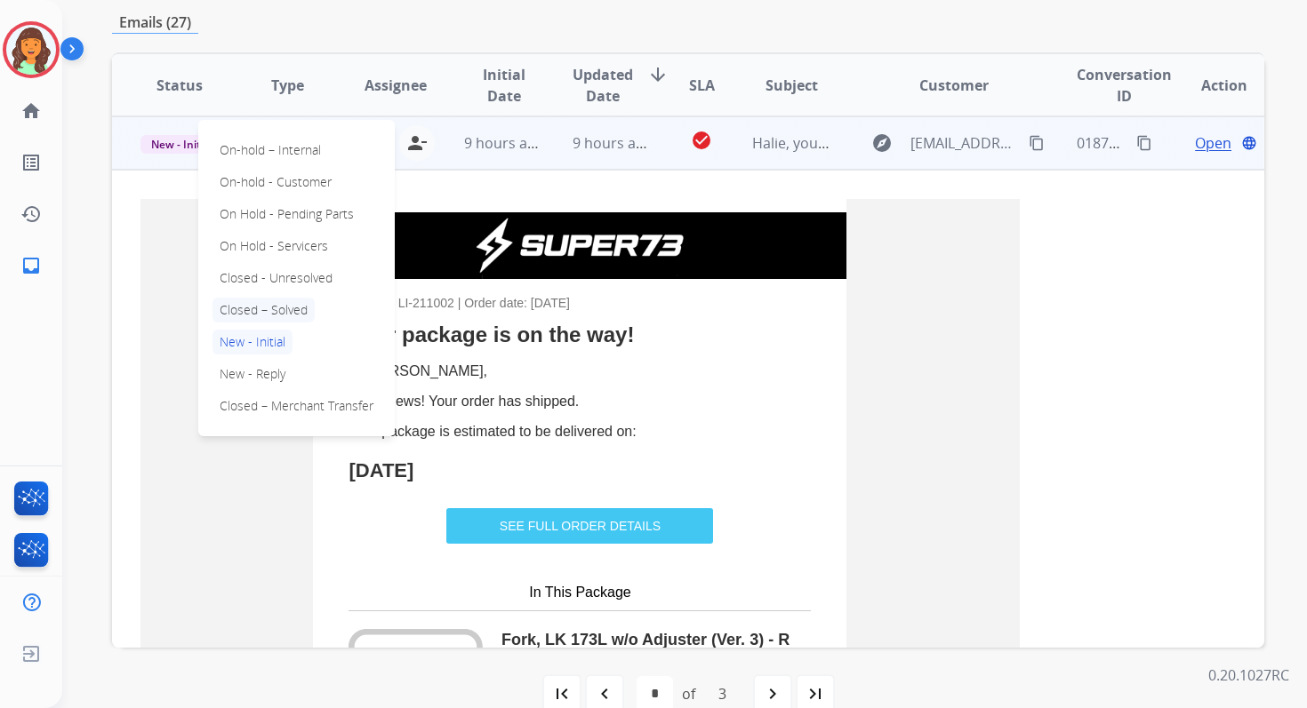
click at [256, 310] on p "Closed – Solved" at bounding box center [263, 310] width 102 height 25
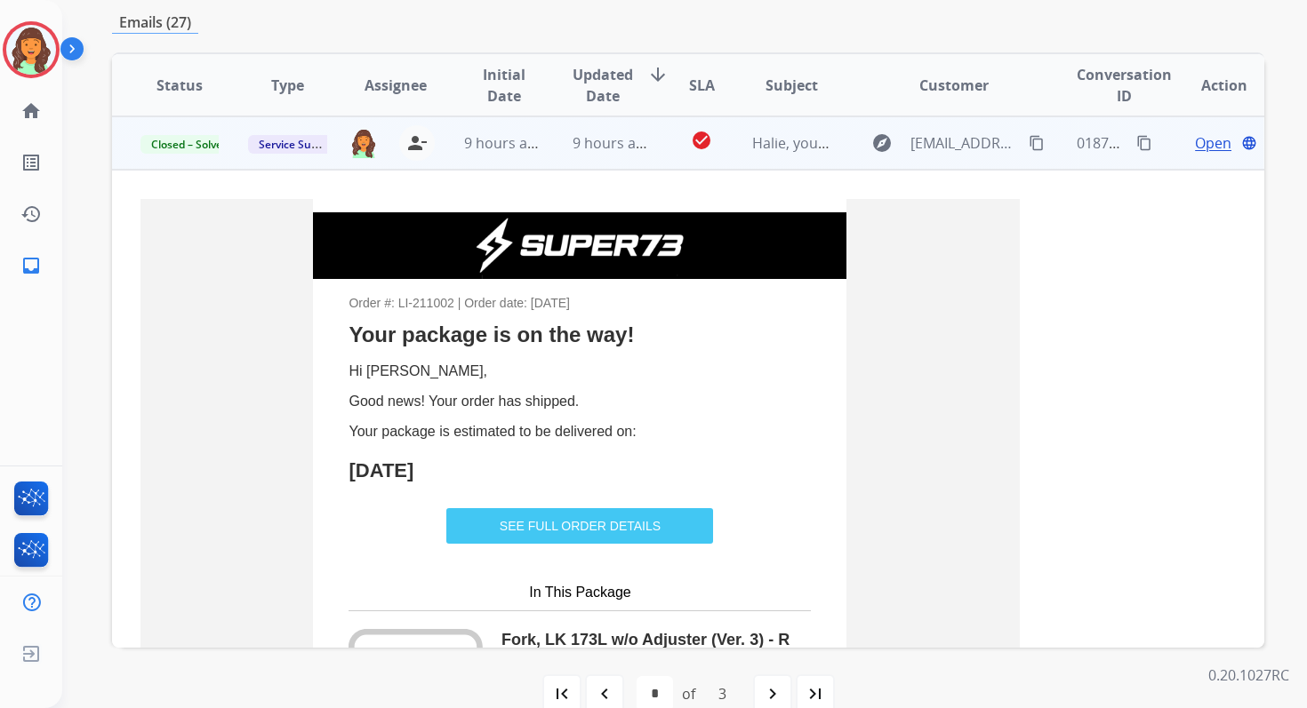
click at [660, 144] on td "check_circle" at bounding box center [688, 142] width 72 height 53
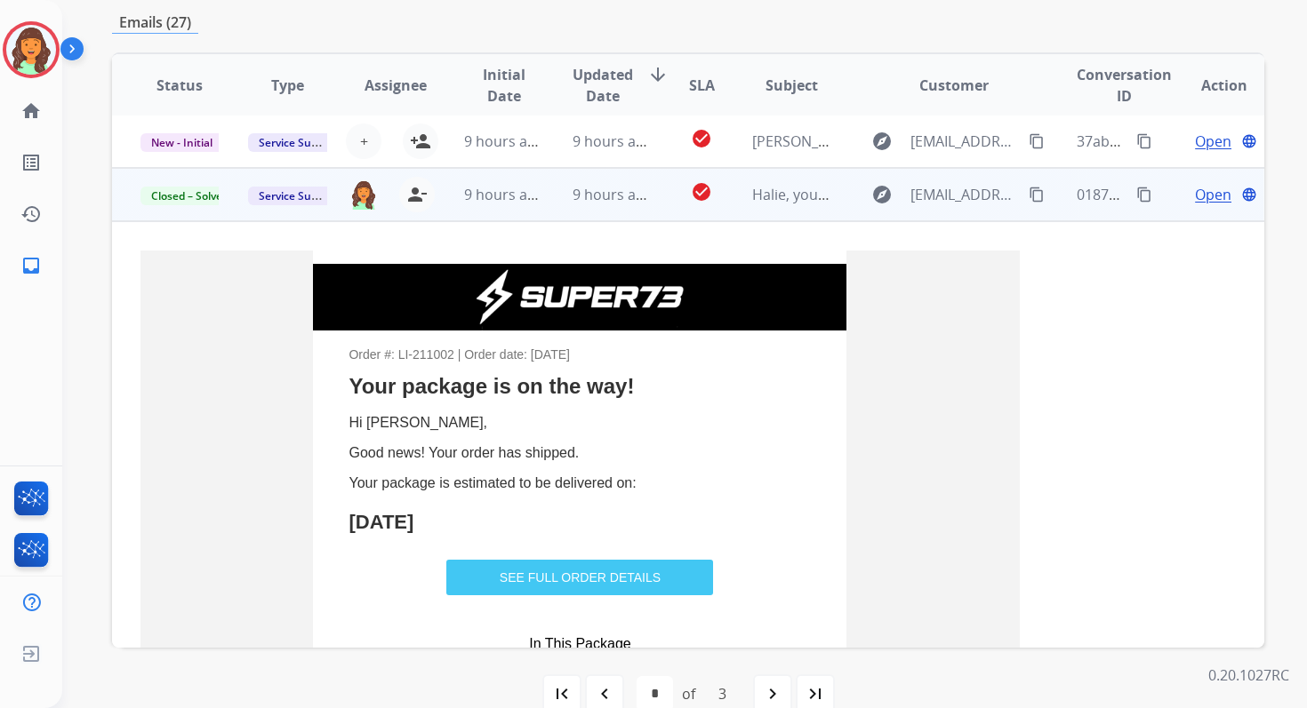
scroll to position [422, 0]
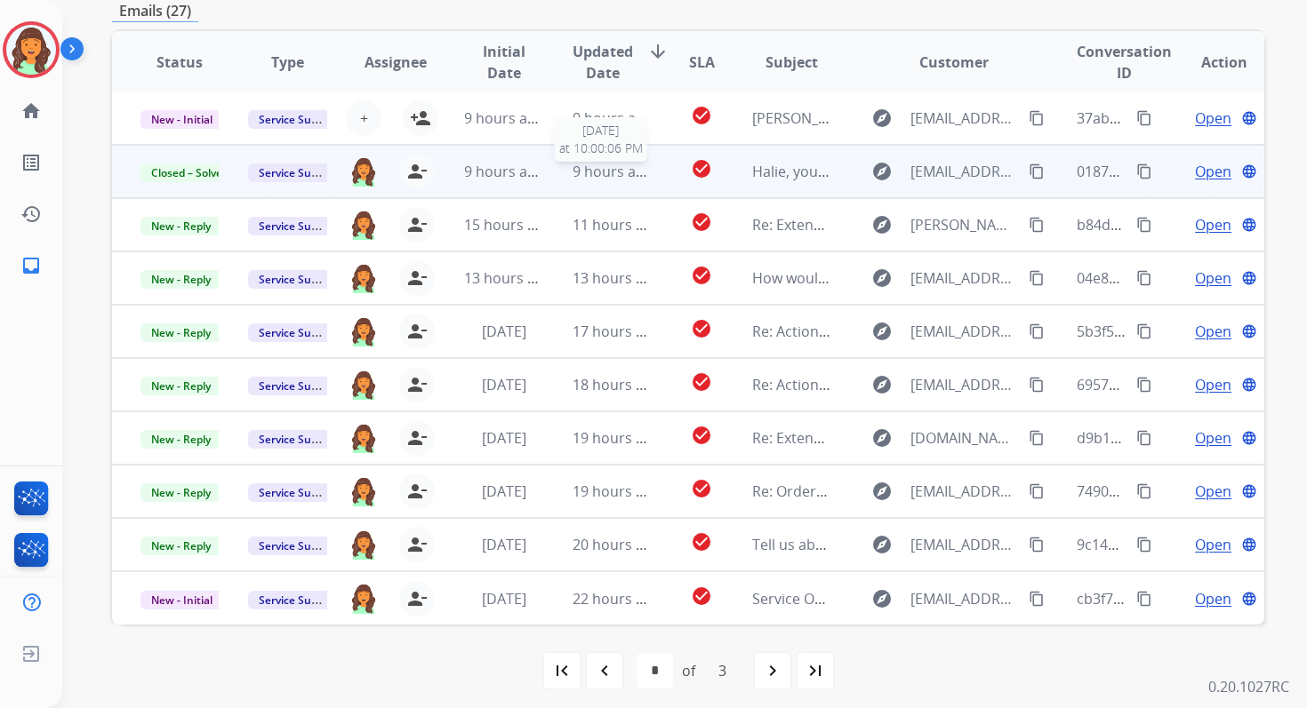
click at [619, 177] on span "9 hours ago" at bounding box center [612, 172] width 80 height 20
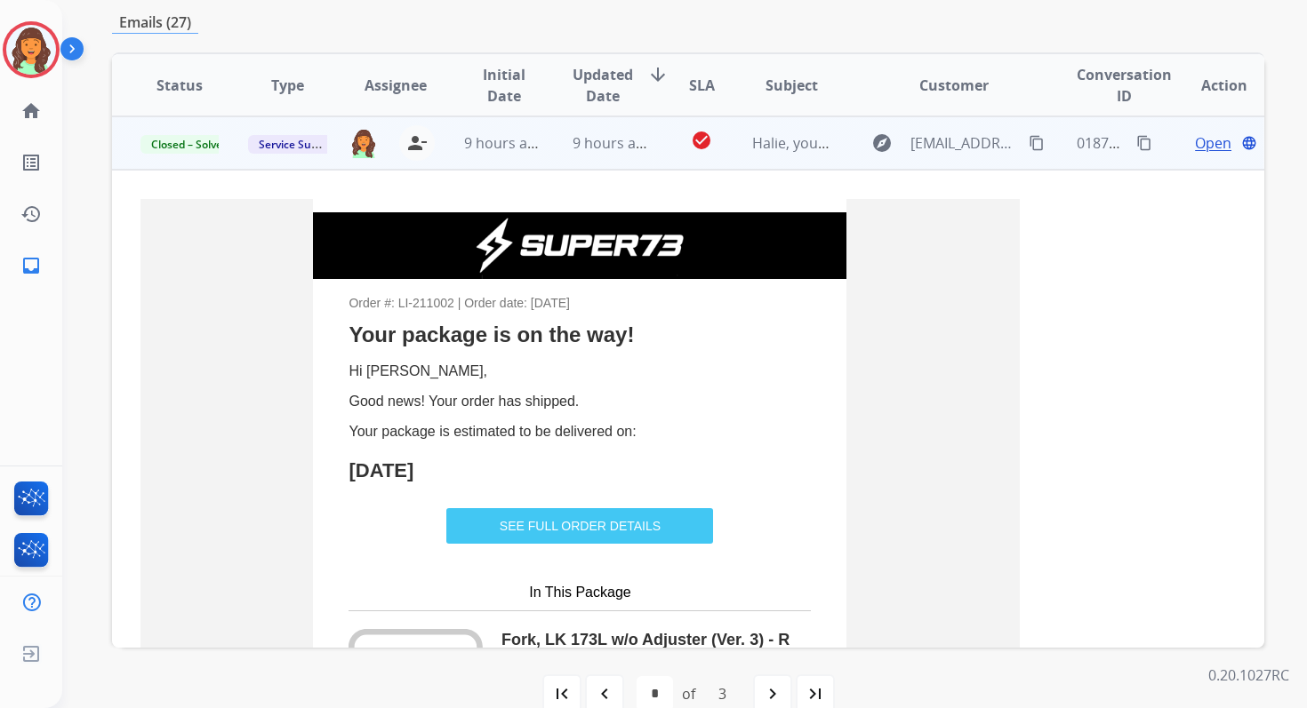
click at [550, 150] on td "9 hours ago" at bounding box center [598, 142] width 108 height 53
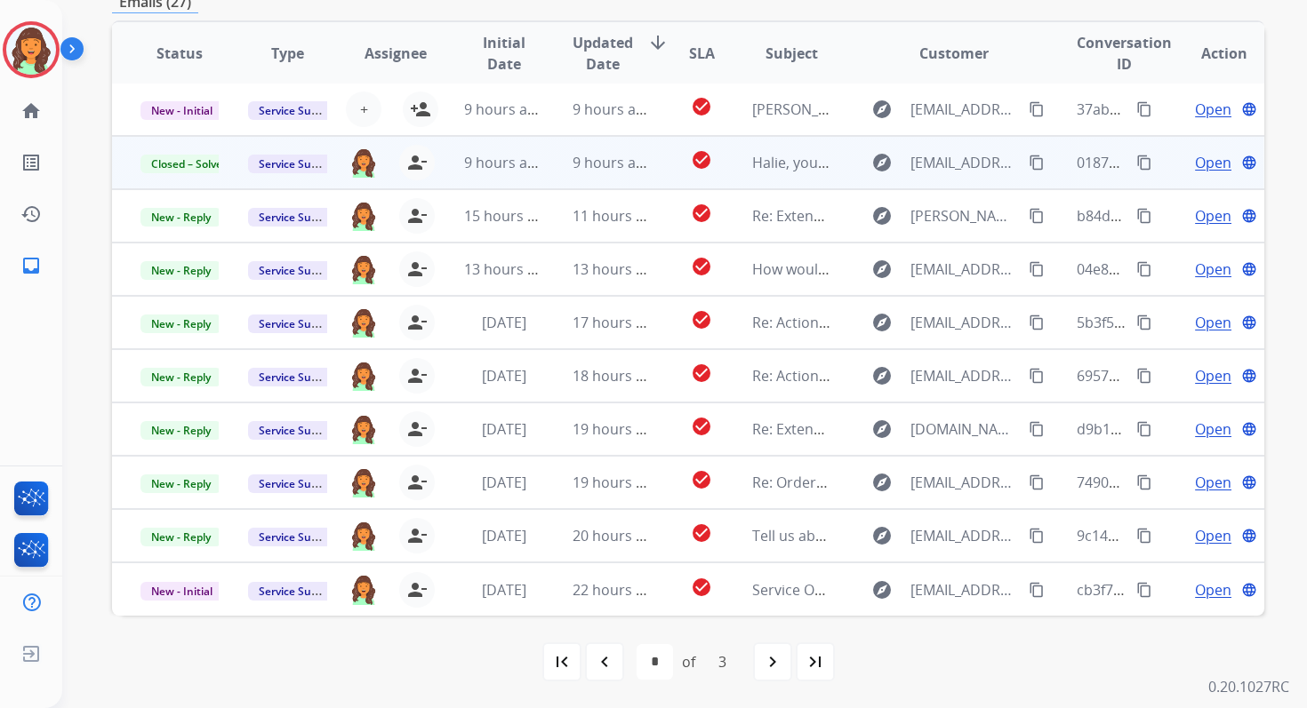
scroll to position [422, 0]
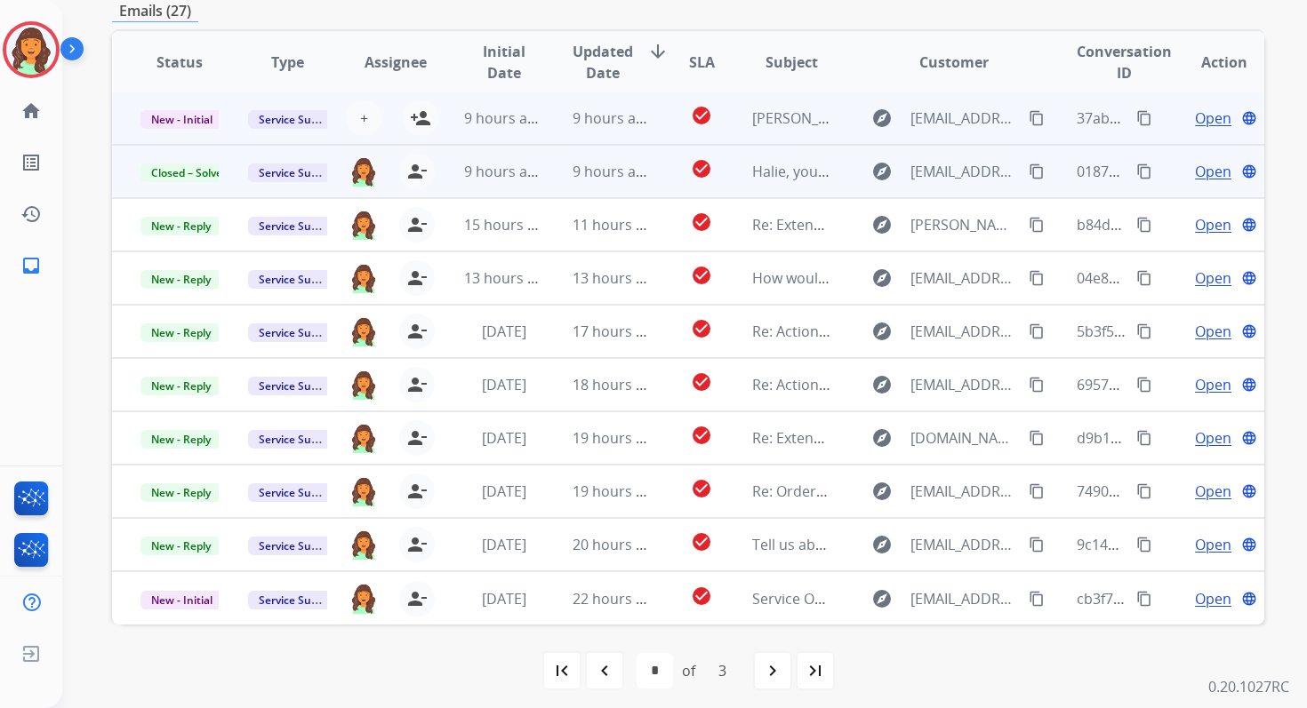
click at [552, 128] on td "9 hours ago" at bounding box center [598, 118] width 108 height 53
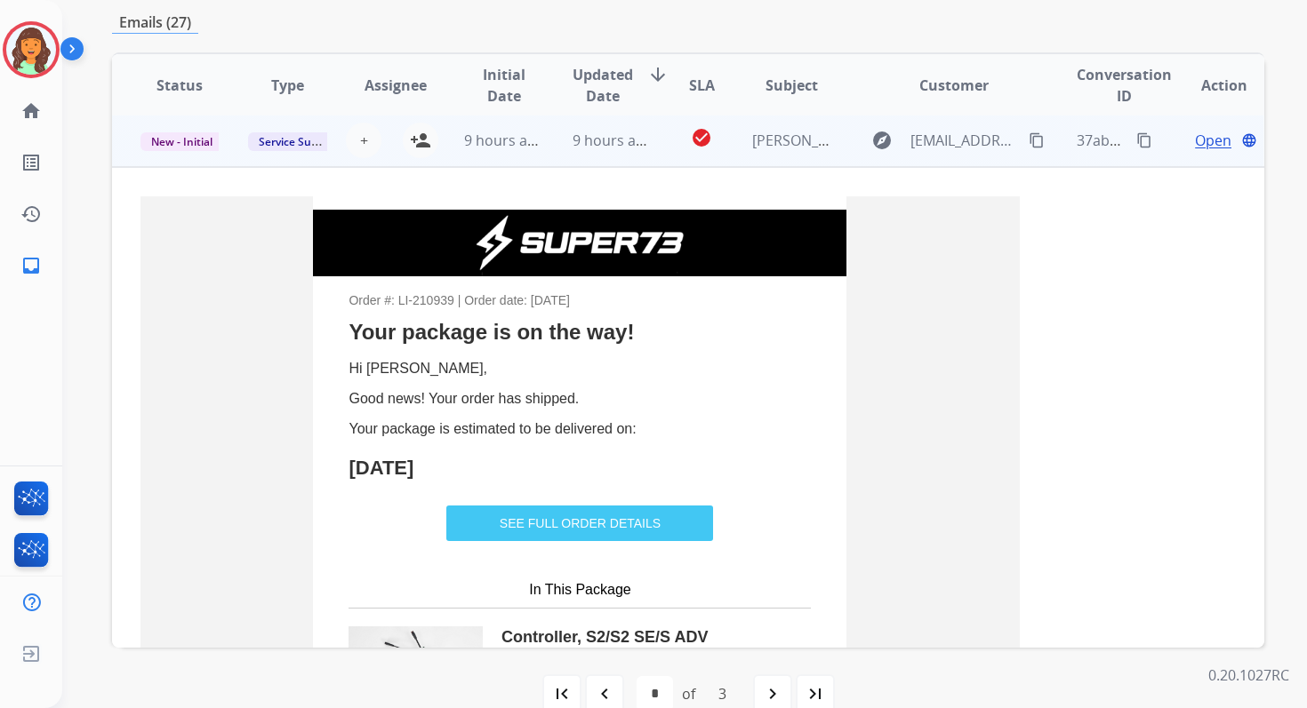
scroll to position [0, 0]
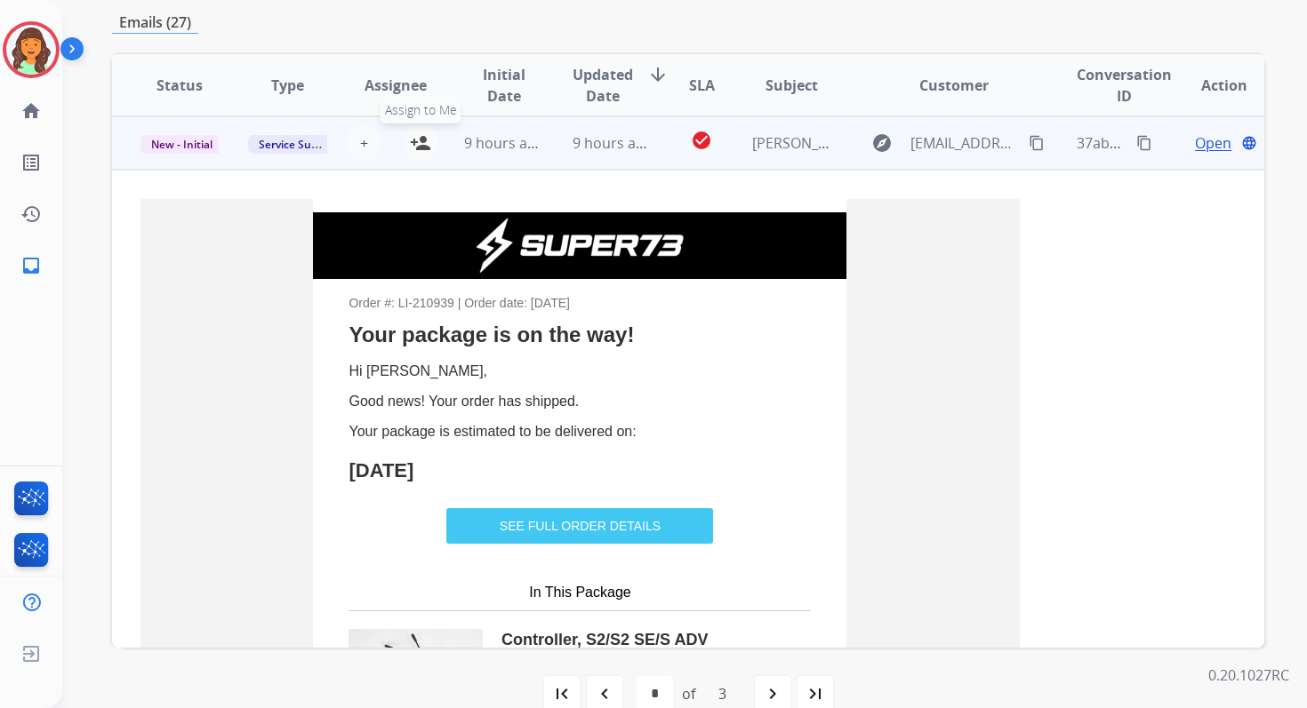
click at [406, 142] on button "person_add Assign to Me" at bounding box center [421, 143] width 36 height 36
click at [193, 143] on span "New - Initial" at bounding box center [181, 144] width 83 height 19
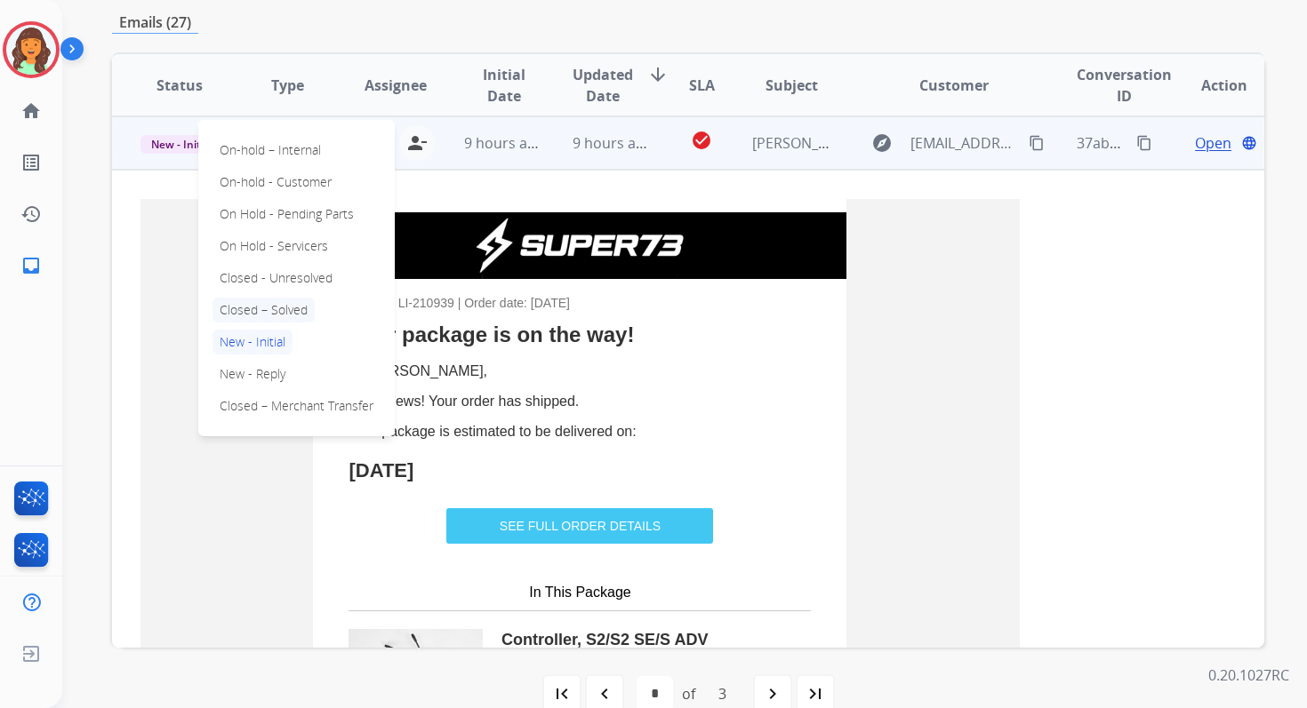
click at [269, 306] on p "Closed – Solved" at bounding box center [263, 310] width 102 height 25
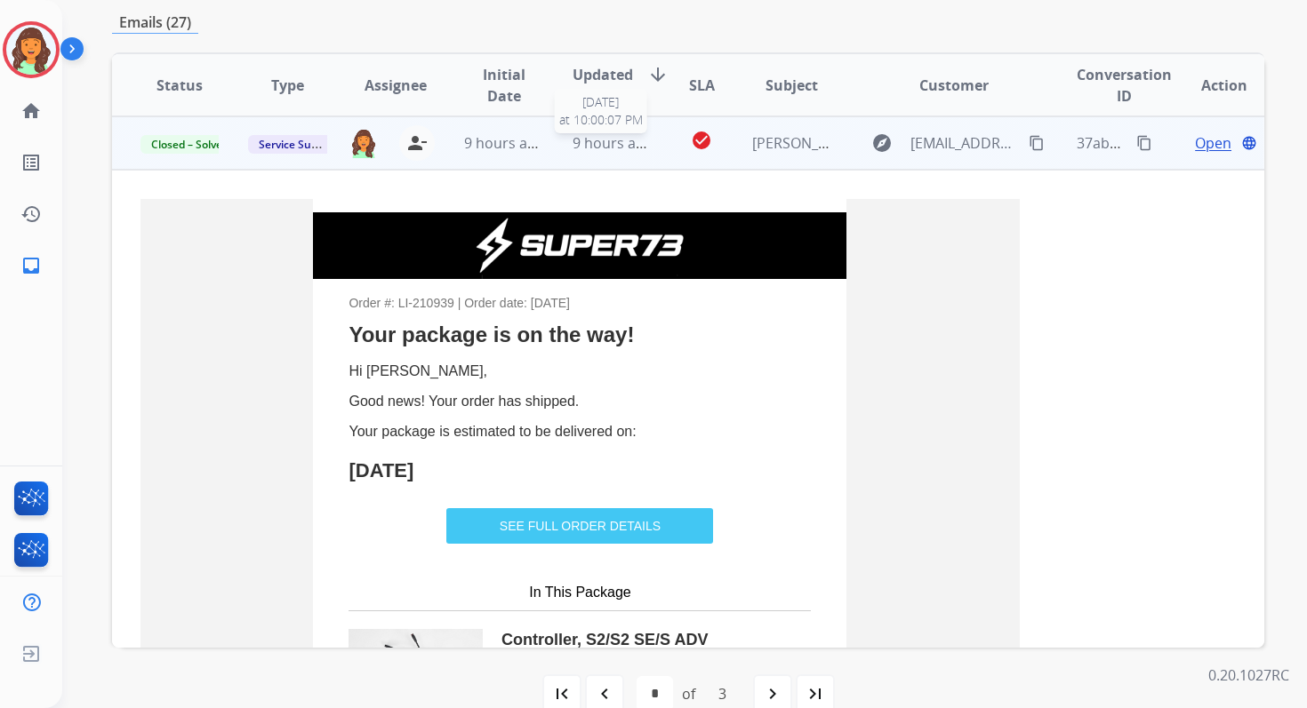
click at [621, 134] on span "9 hours ago" at bounding box center [612, 143] width 80 height 20
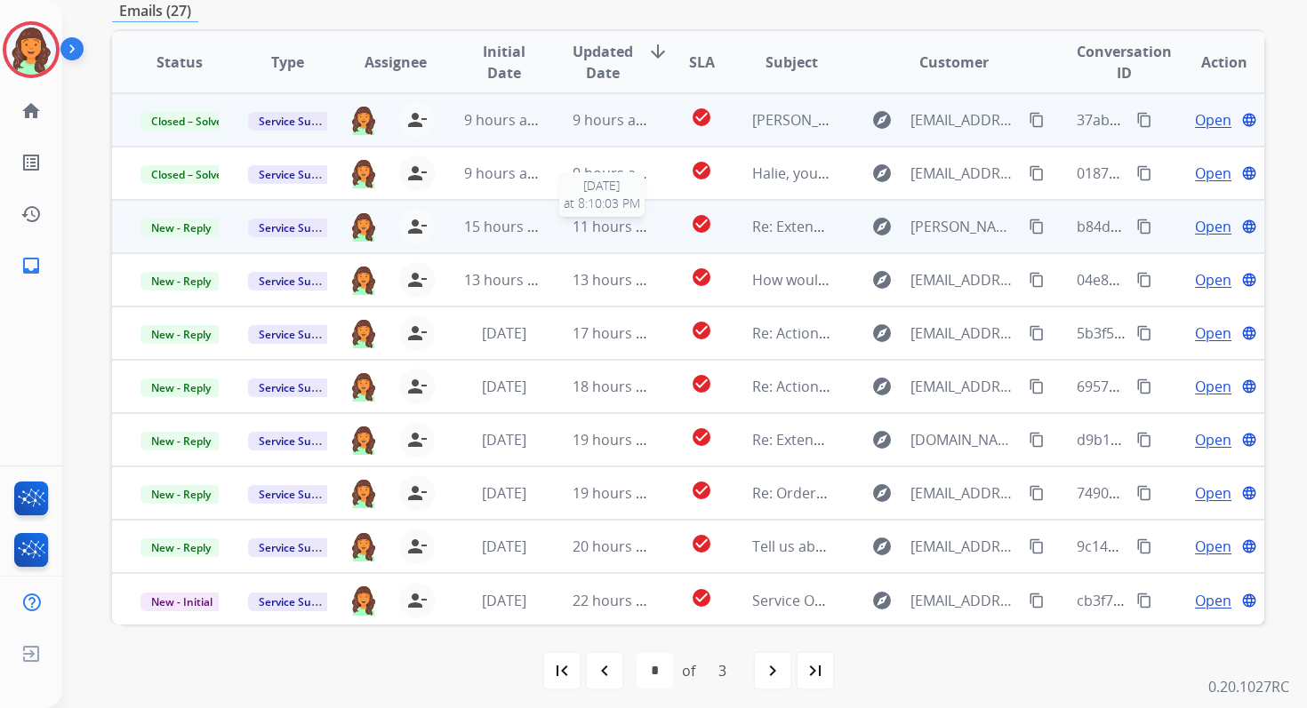
click at [602, 224] on span "11 hours ago" at bounding box center [616, 227] width 88 height 20
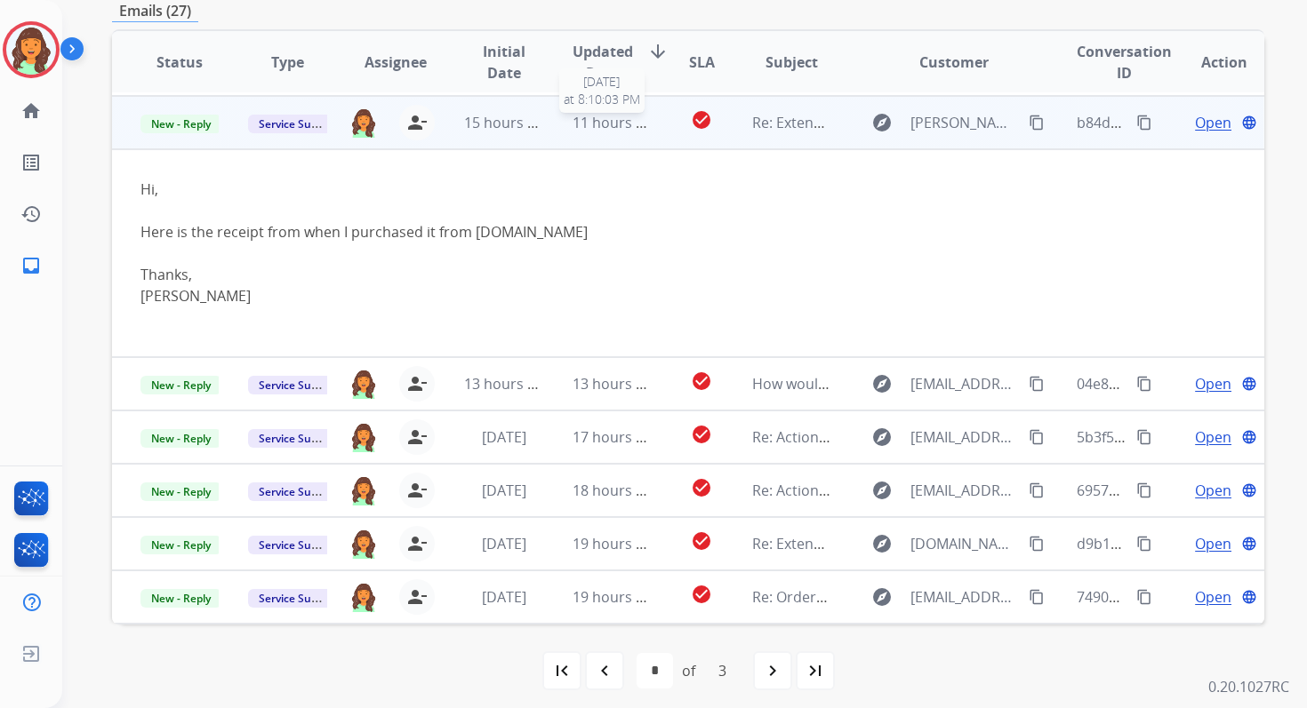
scroll to position [107, 0]
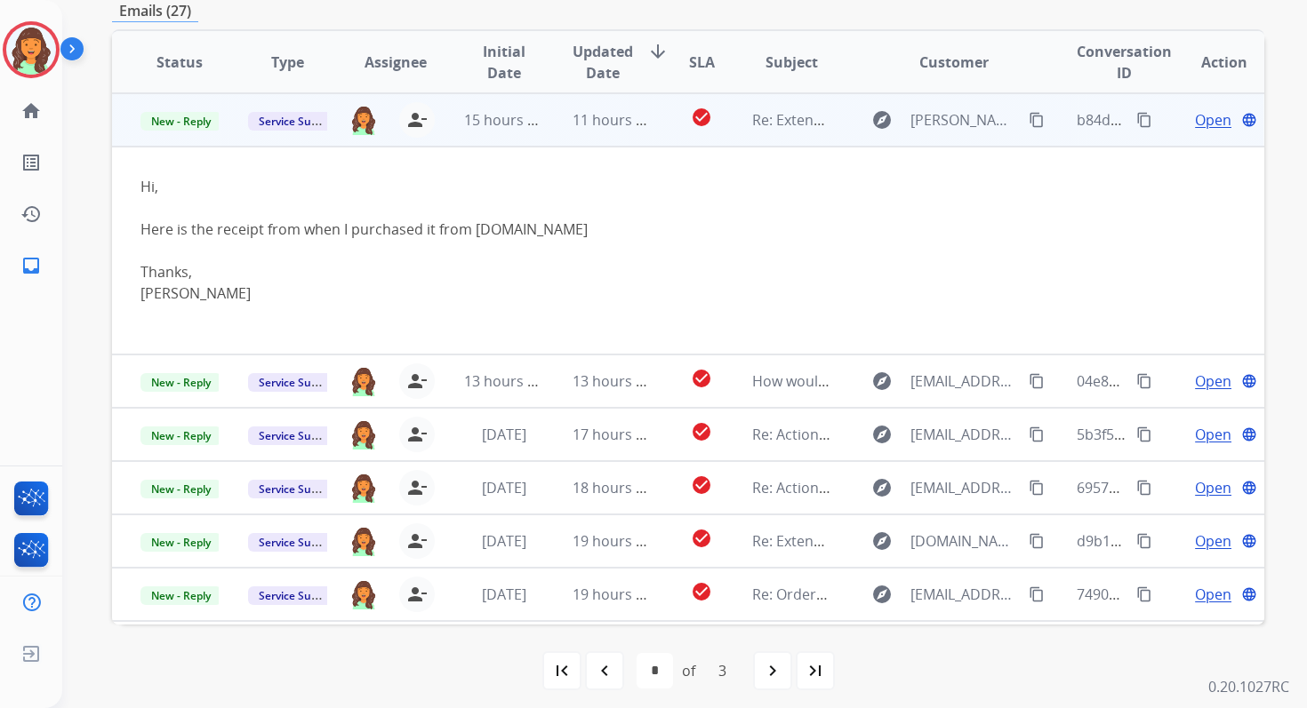
click at [1204, 124] on span "Open" at bounding box center [1213, 119] width 36 height 21
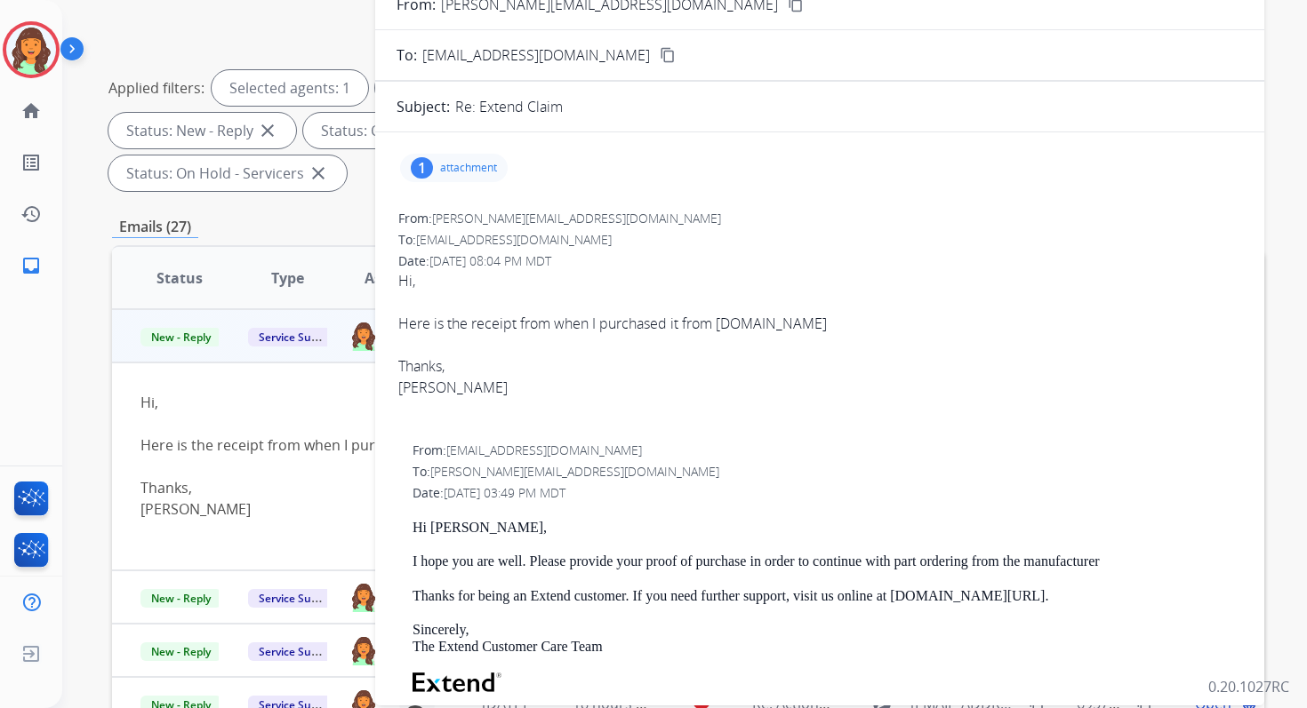
scroll to position [136, 0]
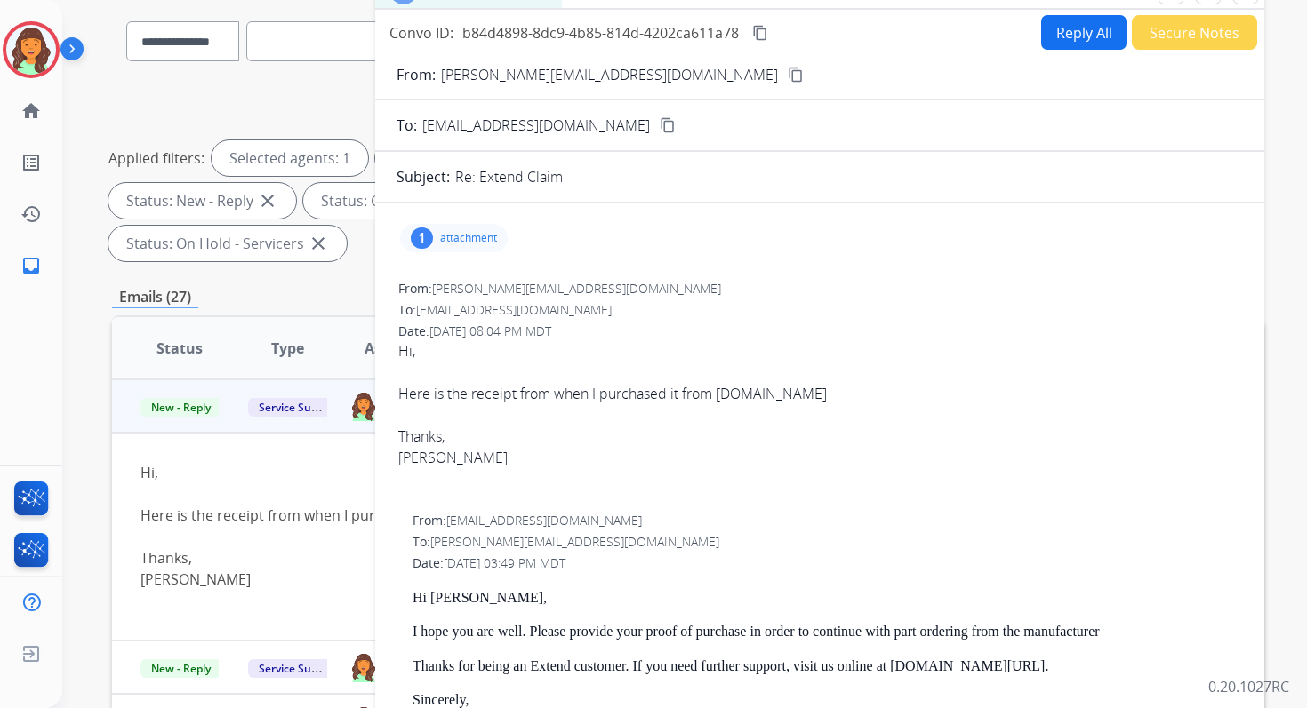
click at [456, 239] on p "attachment" at bounding box center [468, 238] width 57 height 14
click at [772, 282] on mat-icon "download" at bounding box center [764, 280] width 16 height 16
click at [788, 71] on mat-icon "content_copy" at bounding box center [796, 75] width 16 height 16
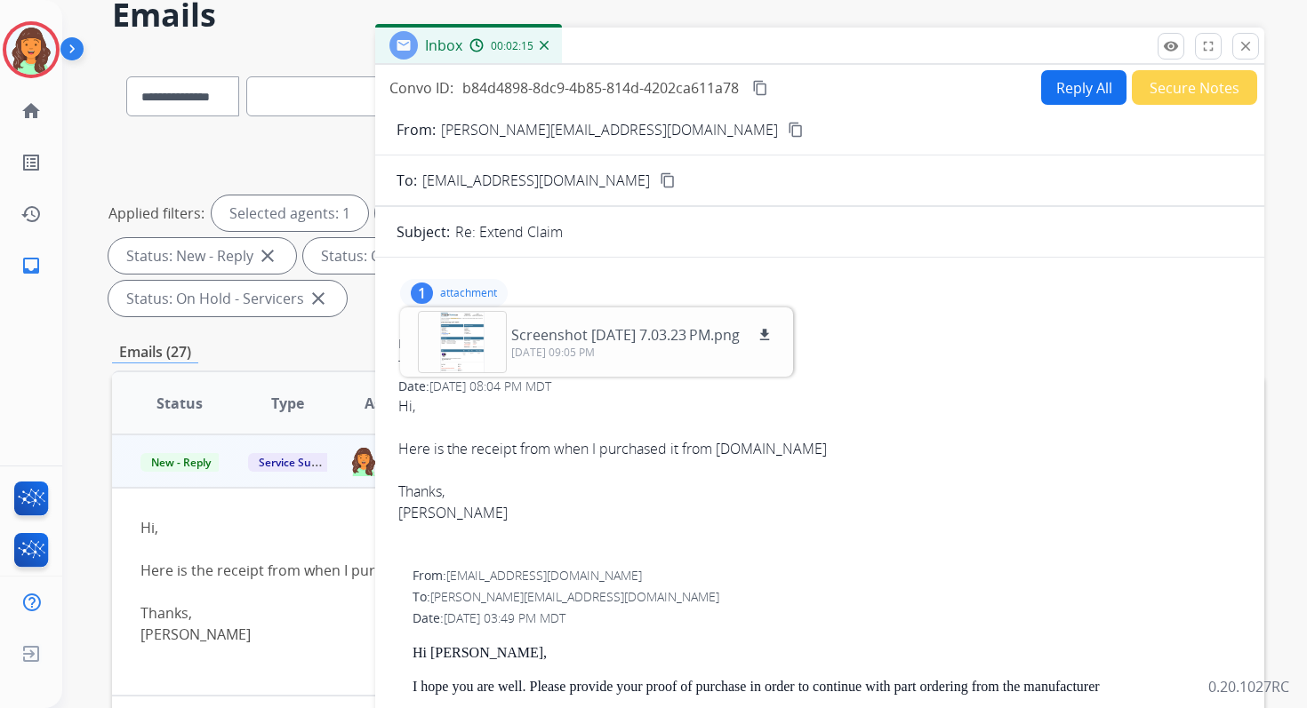
scroll to position [76, 0]
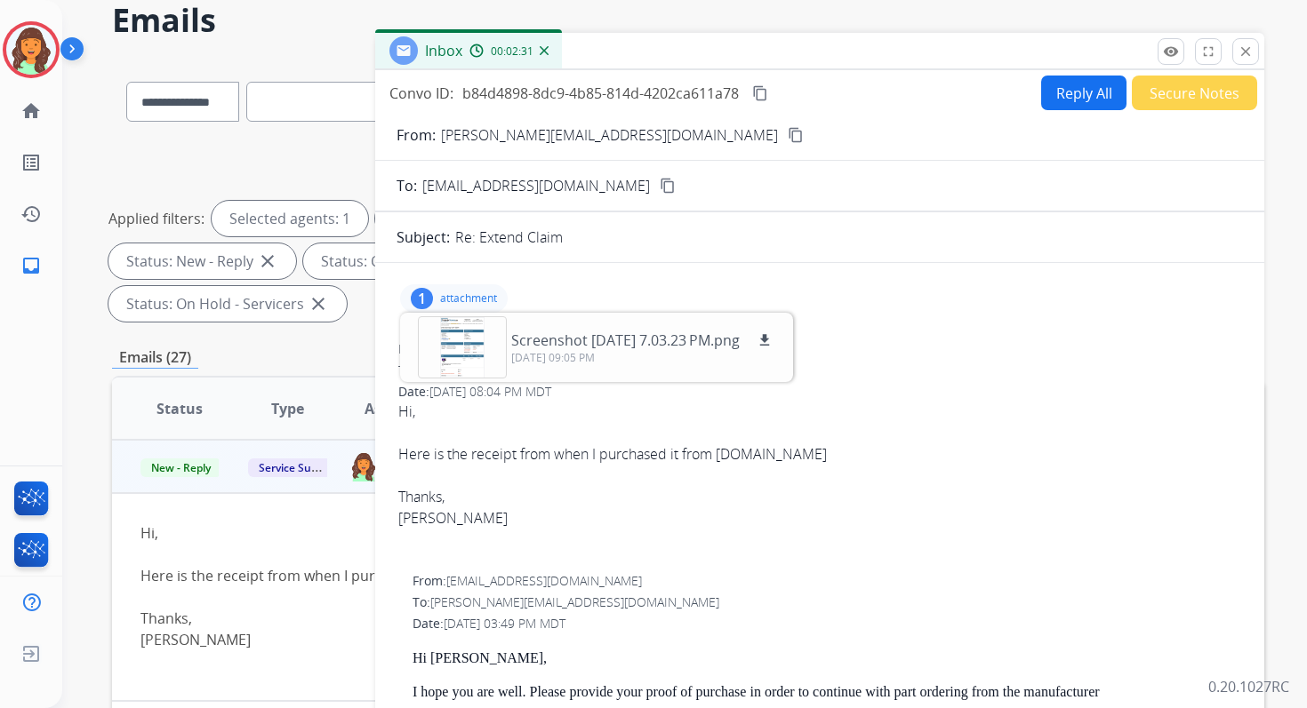
click at [1070, 86] on button "Reply All" at bounding box center [1083, 93] width 85 height 35
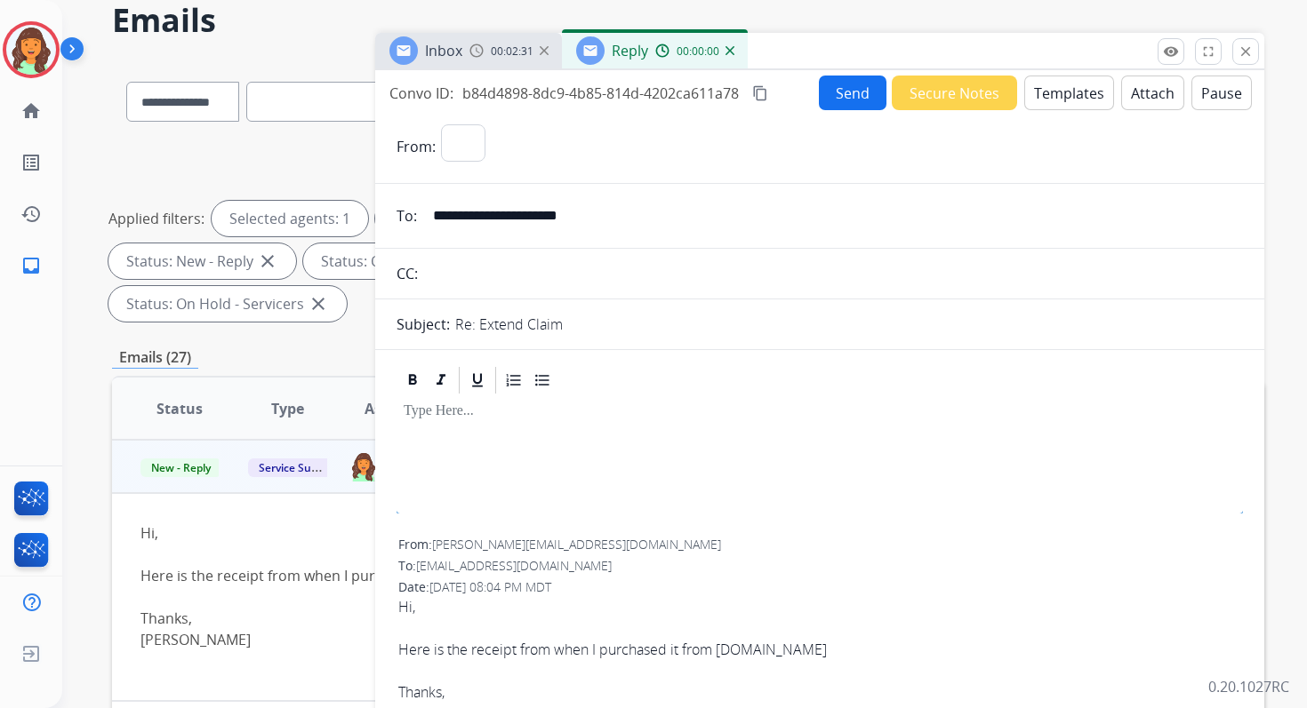
click at [1070, 86] on button "Templates" at bounding box center [1069, 93] width 90 height 35
select select "**********"
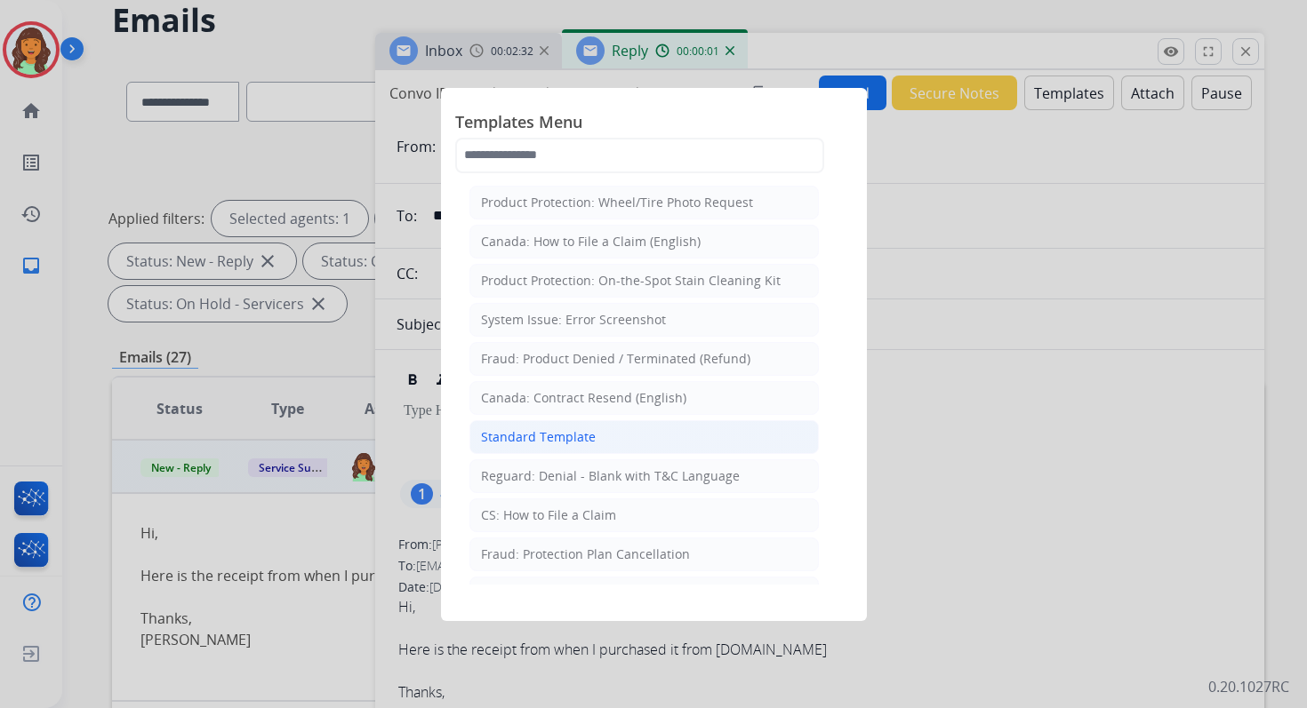
click at [568, 440] on li "Standard Template" at bounding box center [643, 437] width 349 height 34
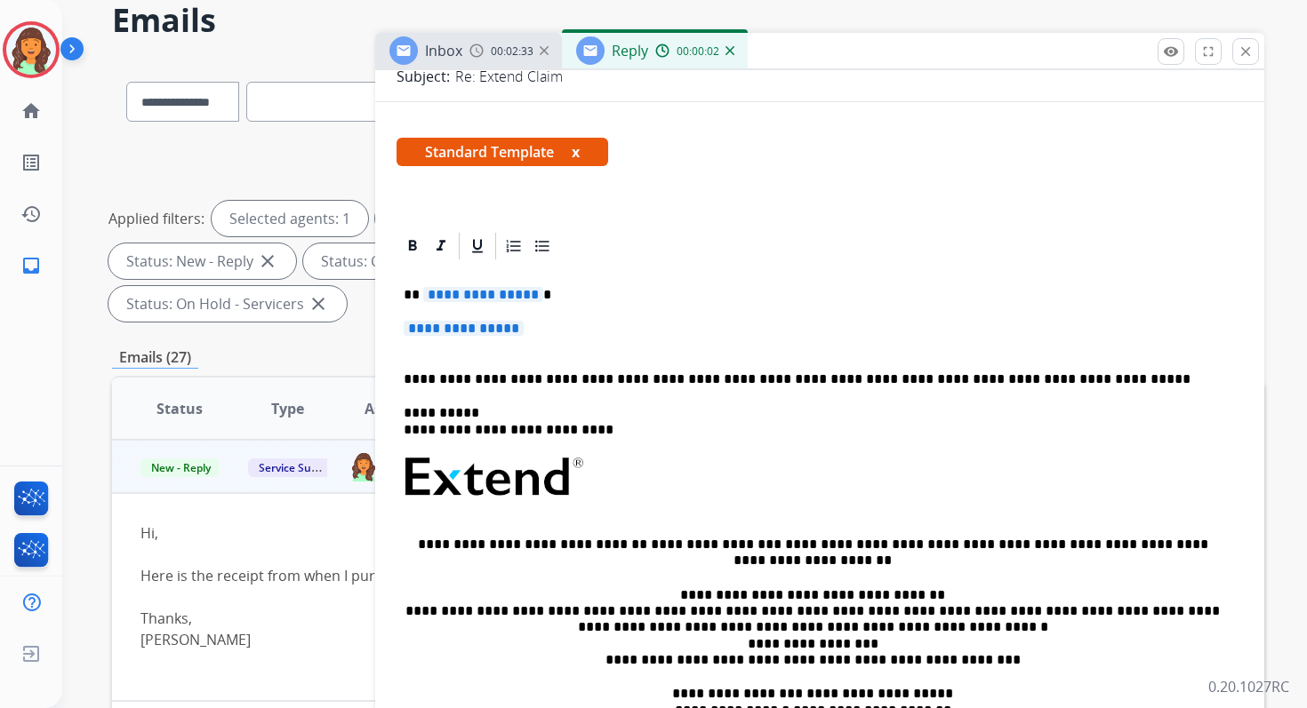
scroll to position [285, 0]
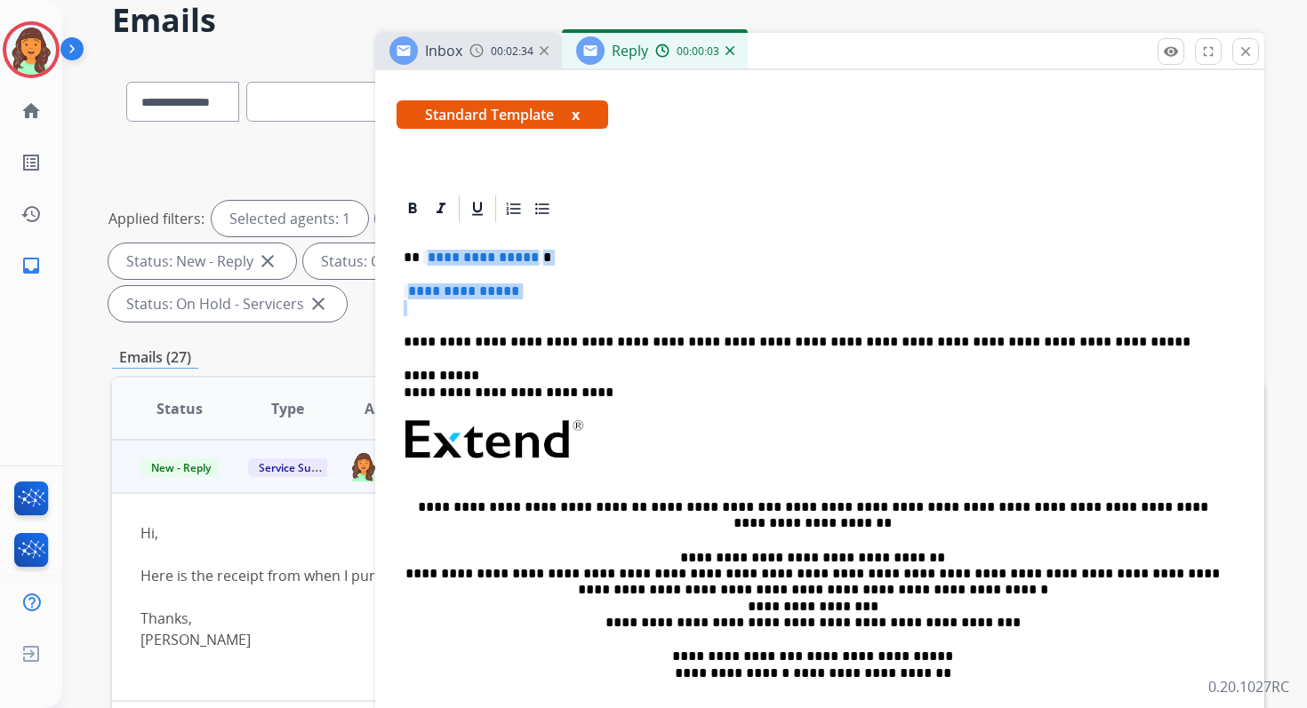
drag, startPoint x: 421, startPoint y: 257, endPoint x: 594, endPoint y: 319, distance: 183.3
click at [594, 319] on div "**********" at bounding box center [819, 482] width 846 height 514
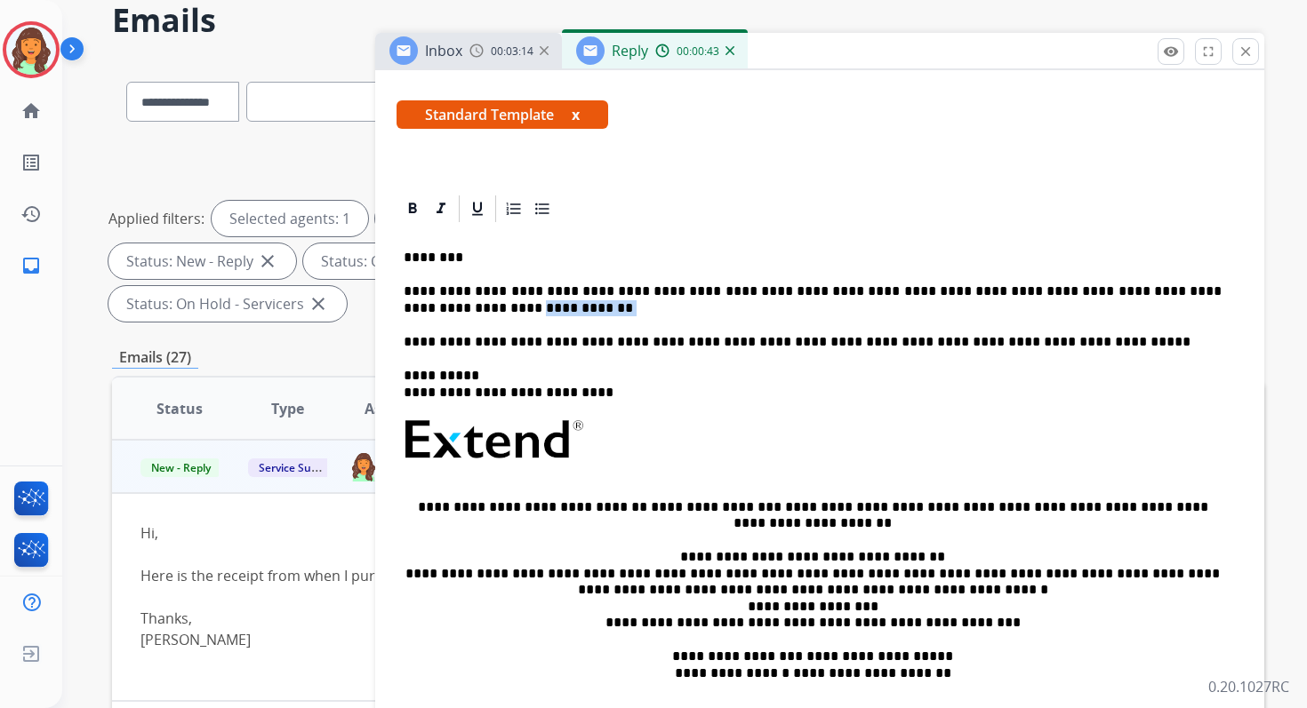
drag, startPoint x: 1185, startPoint y: 290, endPoint x: 1193, endPoint y: 304, distance: 16.3
click at [1193, 304] on p "**********" at bounding box center [813, 300] width 818 height 33
click at [956, 293] on p "**********" at bounding box center [813, 300] width 818 height 33
click at [516, 310] on p "**********" at bounding box center [813, 300] width 818 height 33
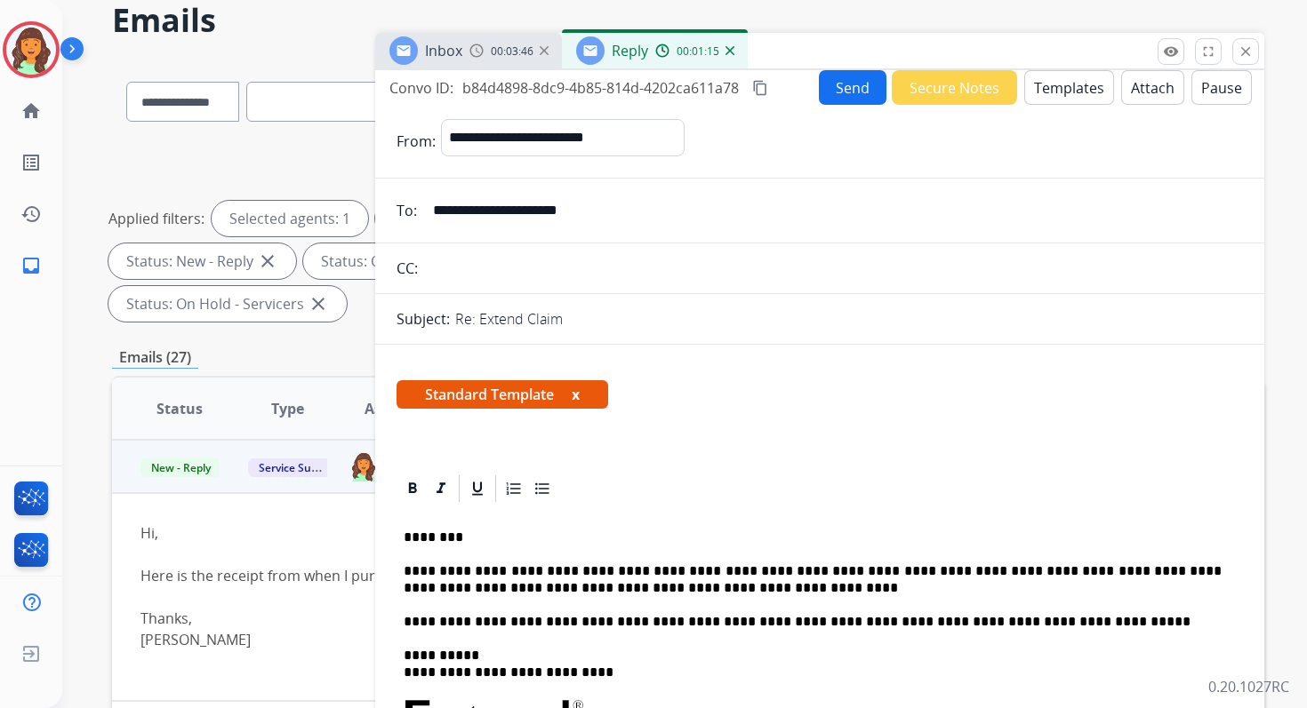
scroll to position [0, 0]
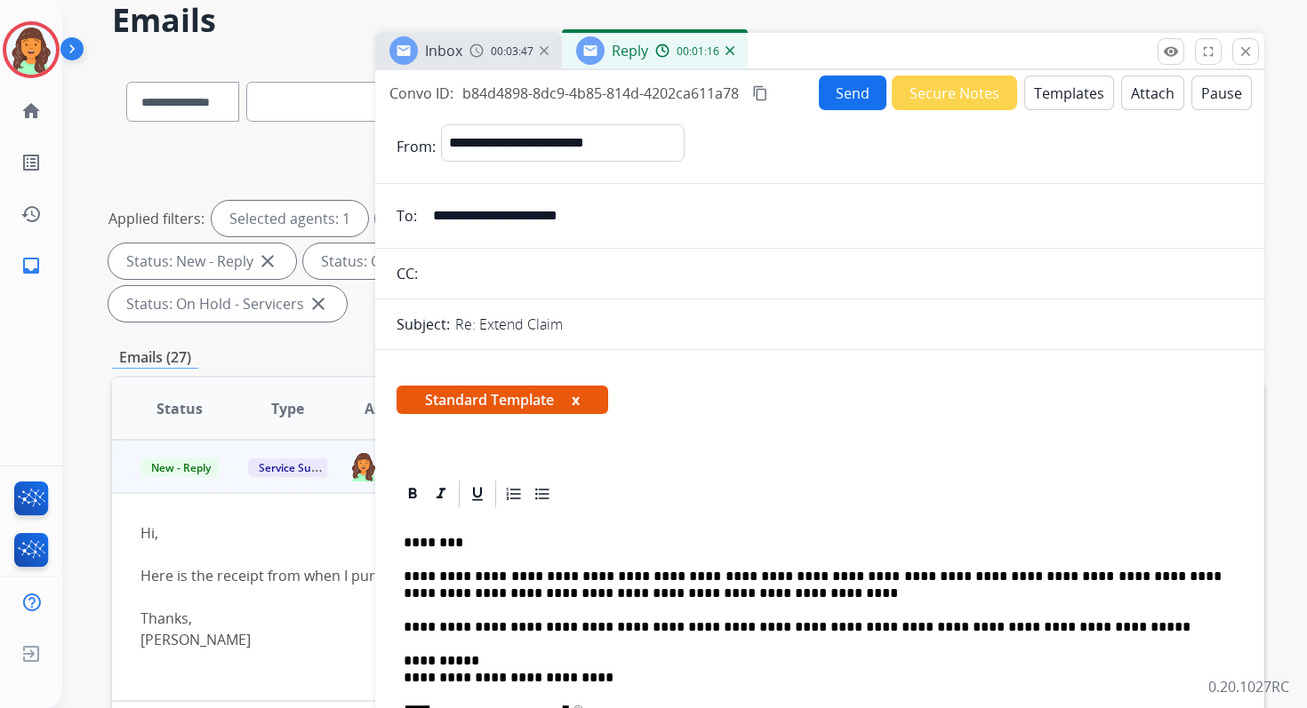
click at [837, 90] on button "Send" at bounding box center [853, 93] width 68 height 35
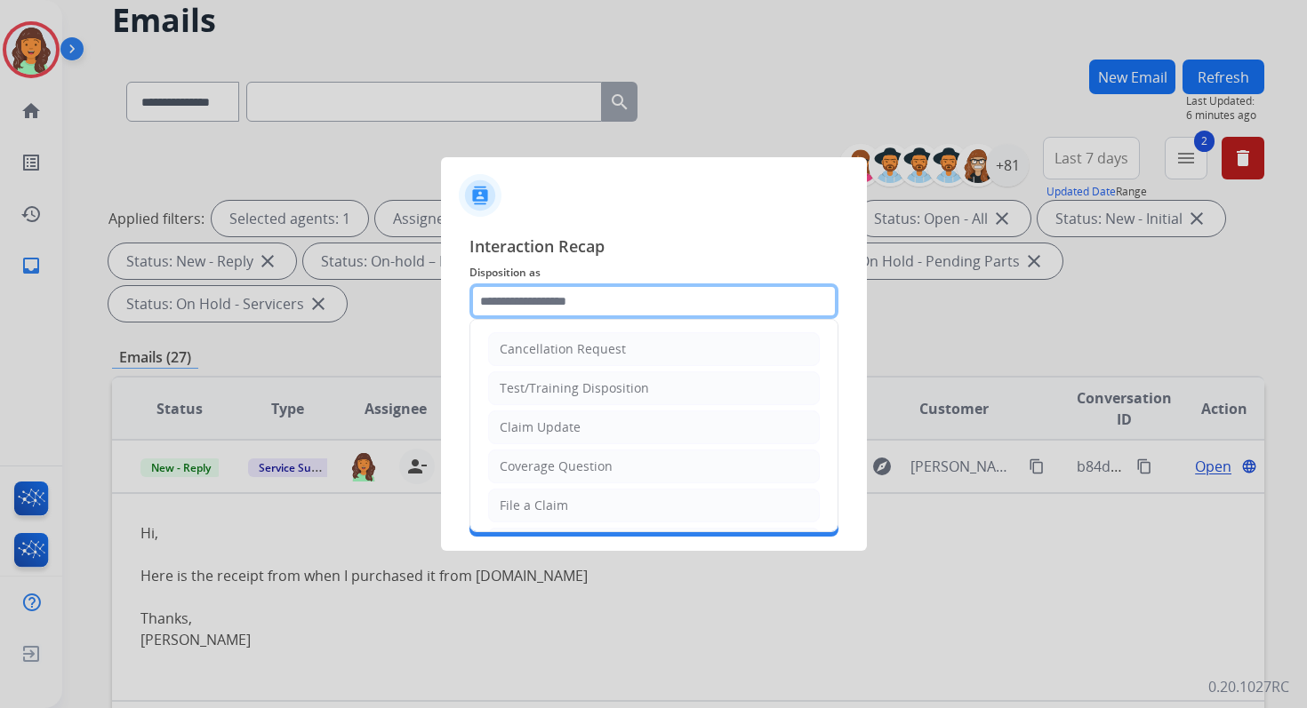
click at [618, 303] on input "text" at bounding box center [653, 302] width 369 height 36
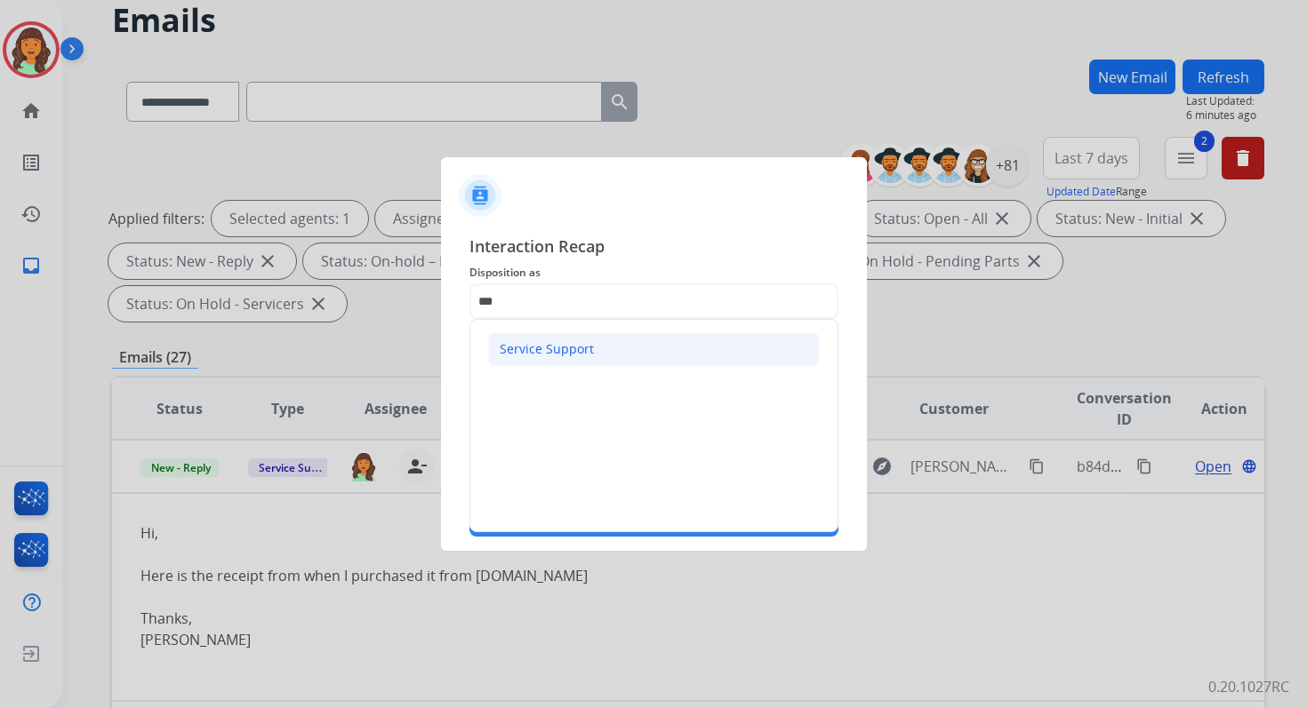
click at [556, 346] on div "Service Support" at bounding box center [547, 349] width 94 height 18
type input "**********"
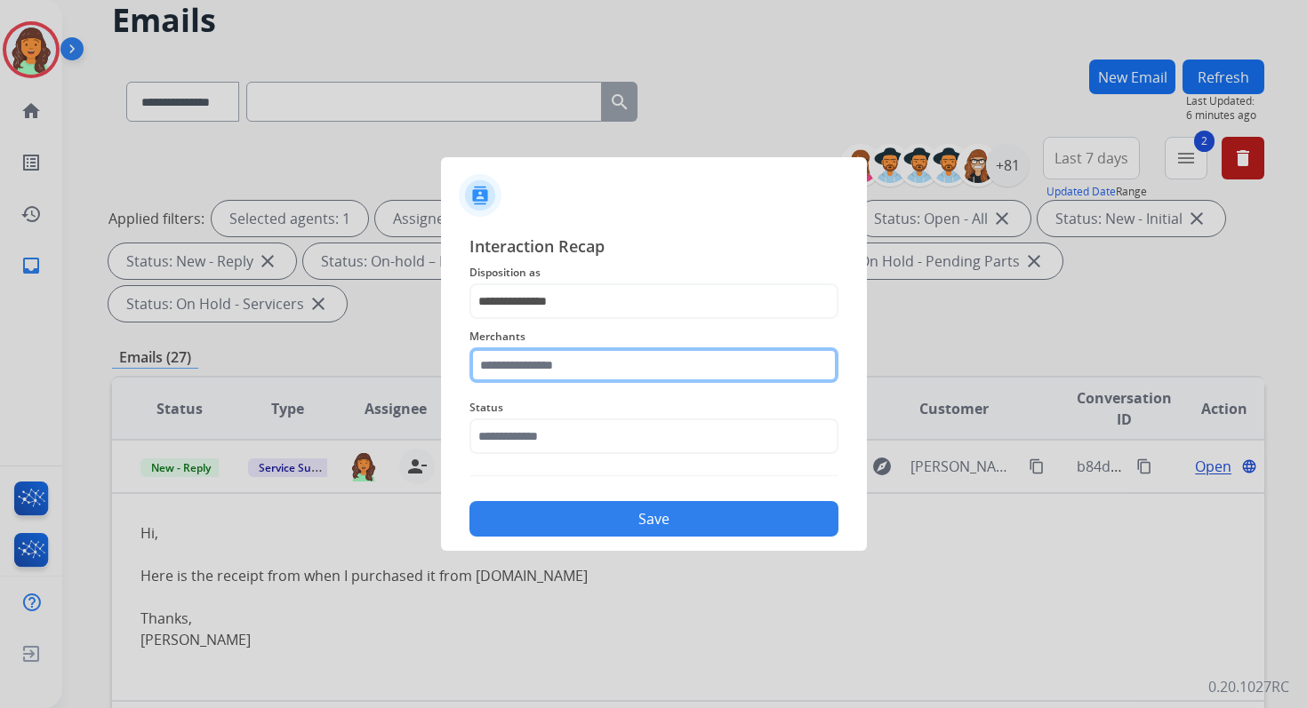
click at [546, 374] on input "text" at bounding box center [653, 366] width 369 height 36
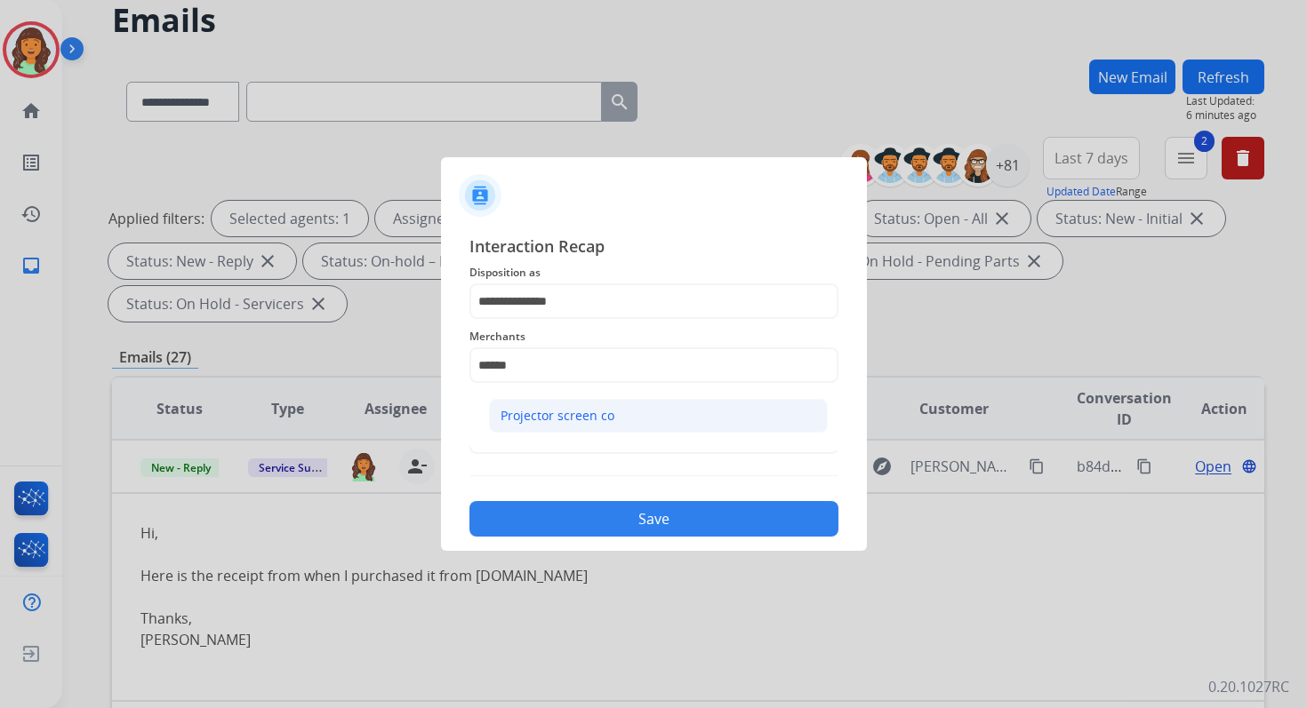
click at [532, 416] on div "Projector screen co" at bounding box center [557, 416] width 114 height 18
type input "**********"
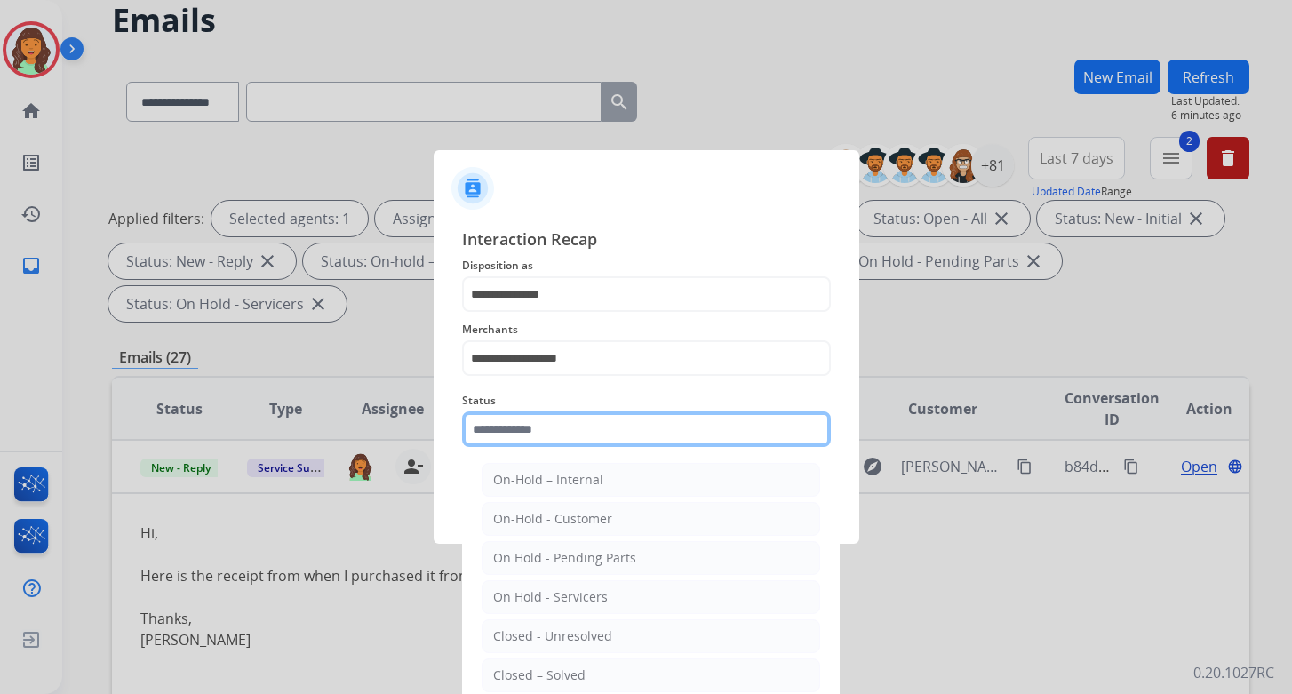
click at [536, 436] on input "text" at bounding box center [646, 430] width 369 height 36
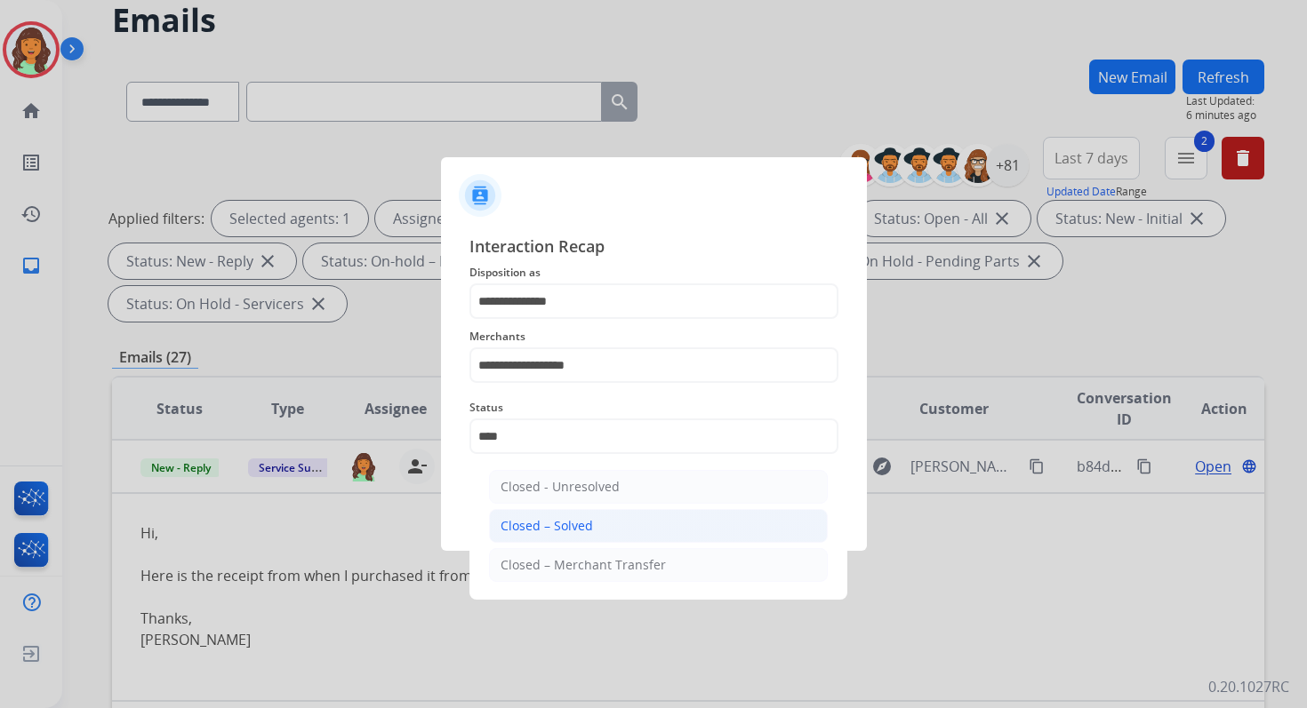
click at [572, 519] on div "Closed – Solved" at bounding box center [546, 526] width 92 height 18
type input "**********"
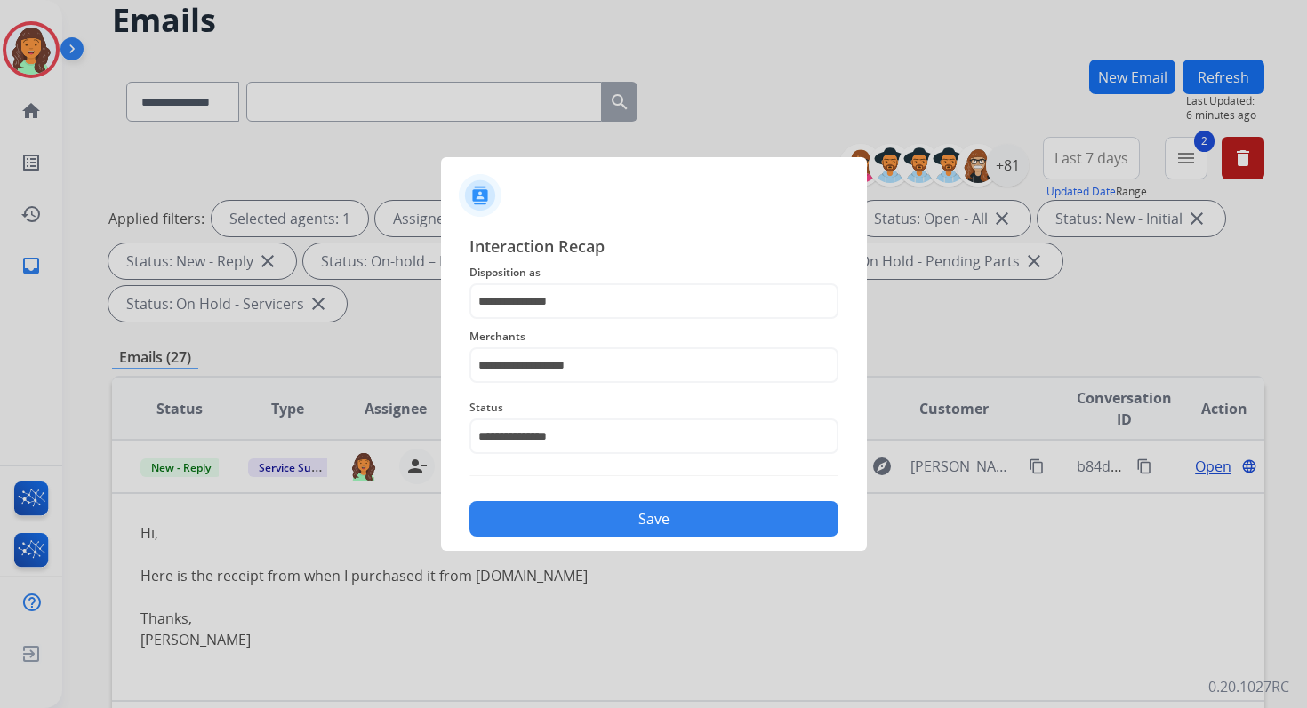
click at [652, 524] on button "Save" at bounding box center [653, 519] width 369 height 36
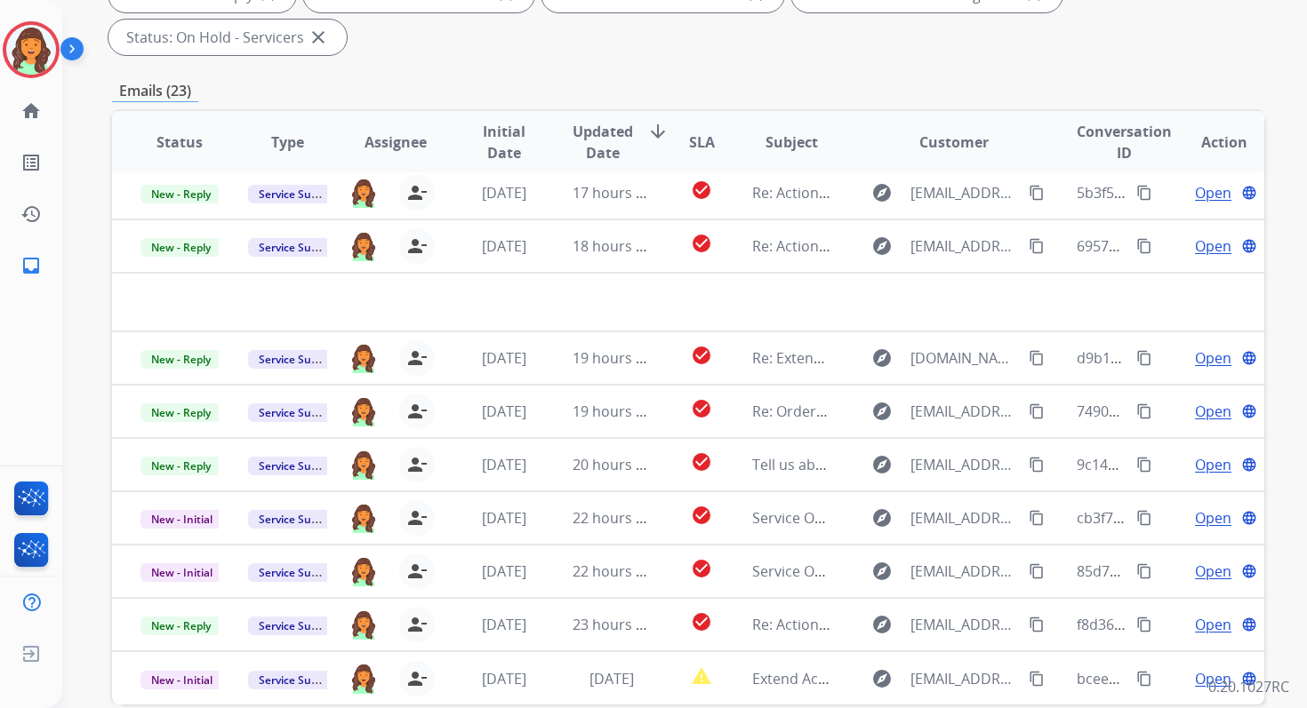
scroll to position [431, 0]
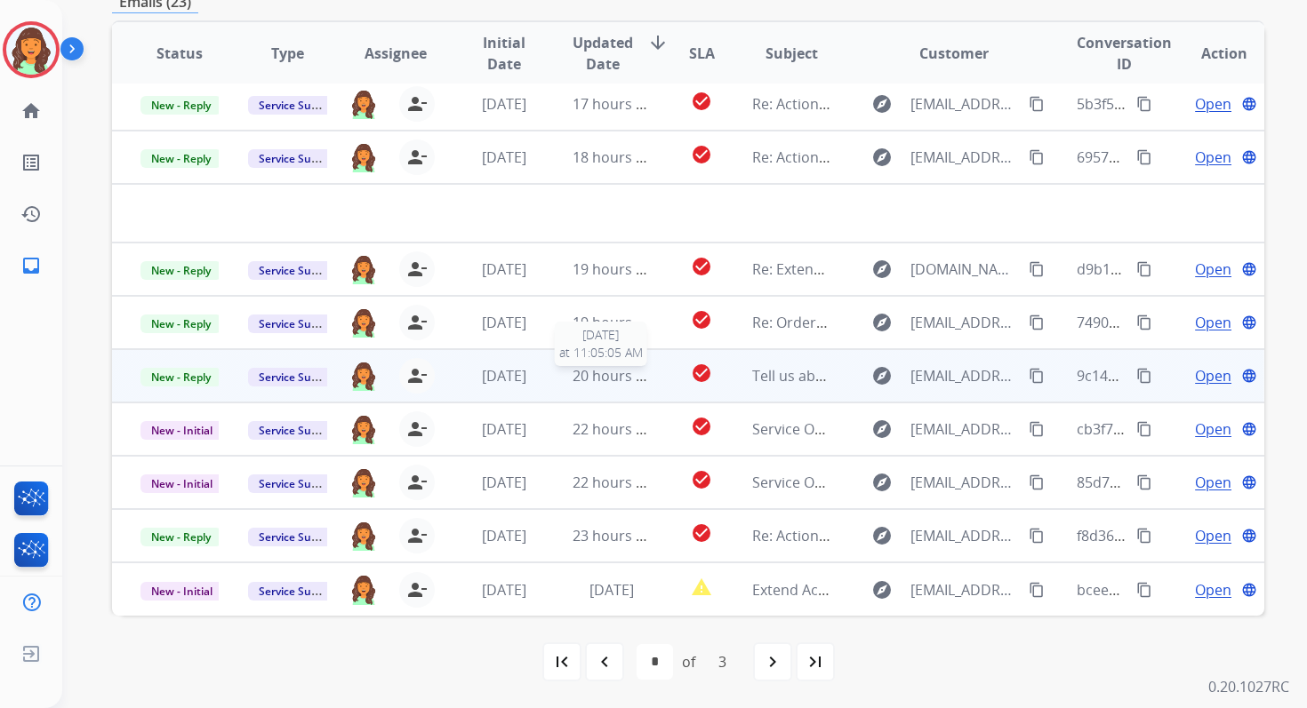
click at [591, 368] on span "20 hours ago" at bounding box center [616, 376] width 88 height 20
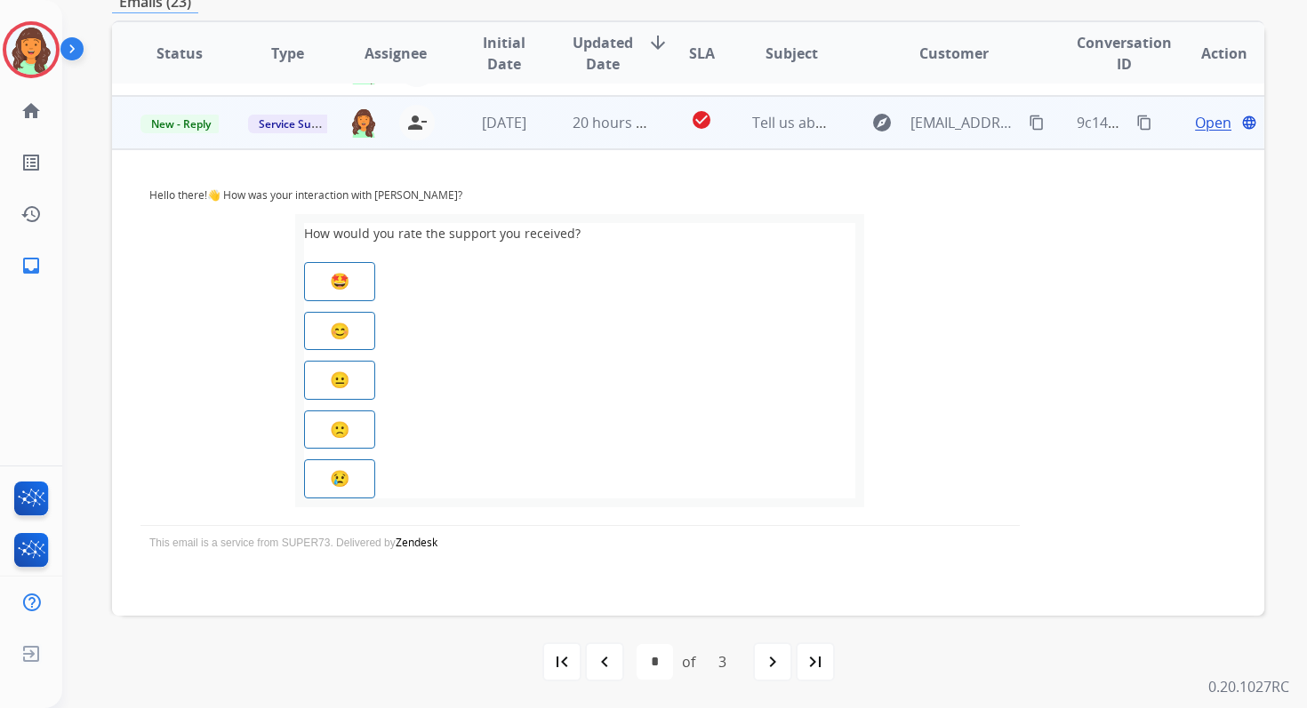
scroll to position [267, 0]
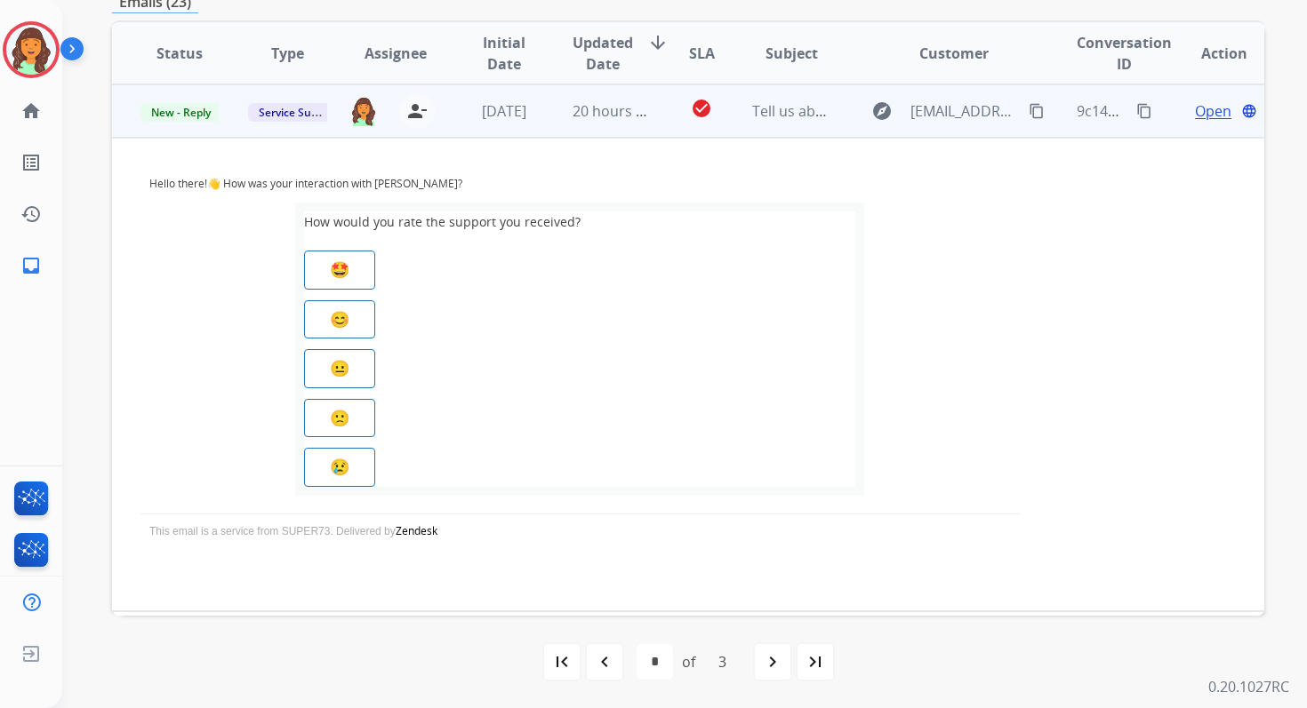
click at [1195, 106] on span "Open" at bounding box center [1213, 110] width 36 height 21
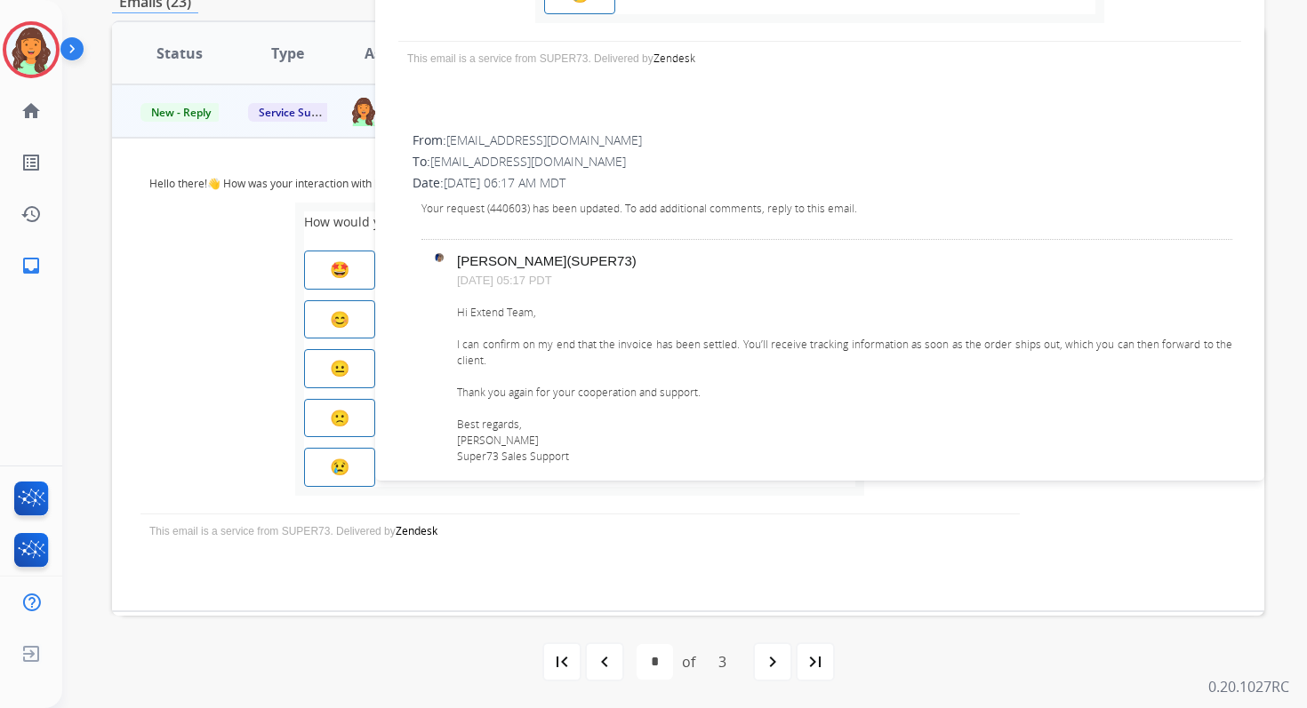
scroll to position [0, 0]
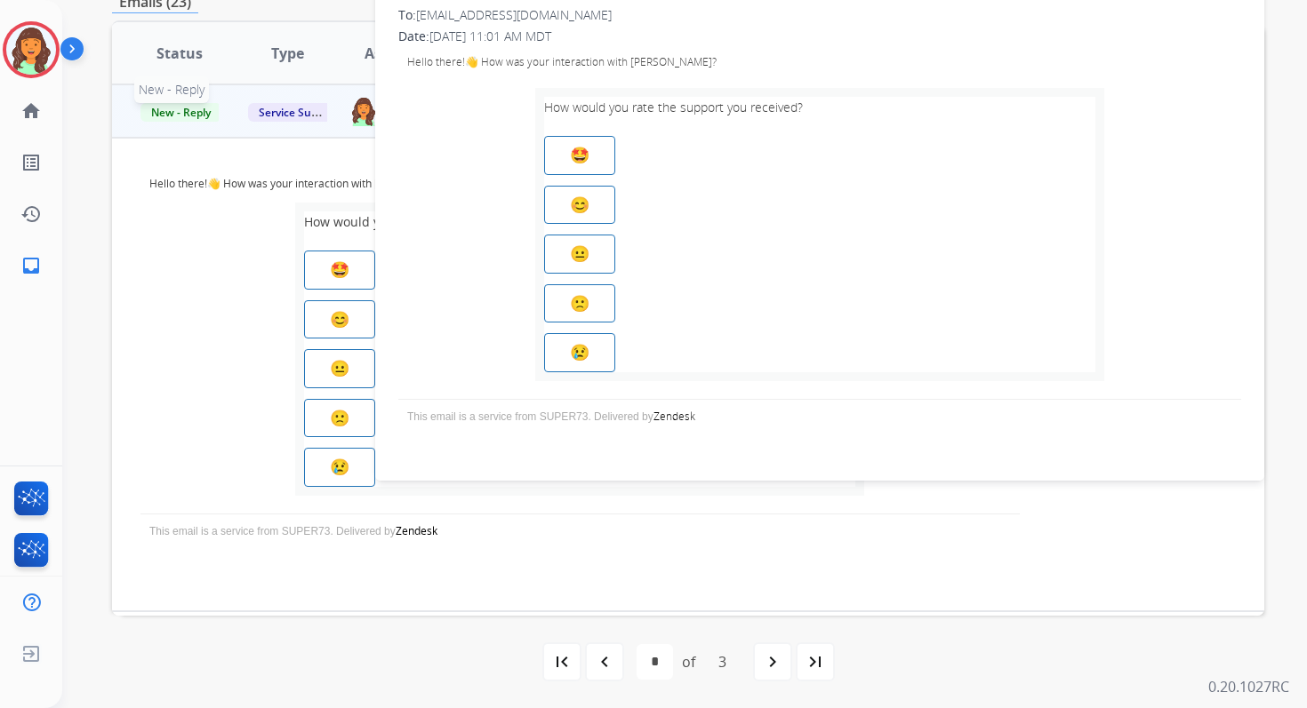
click at [177, 114] on span "New - Reply" at bounding box center [180, 112] width 81 height 19
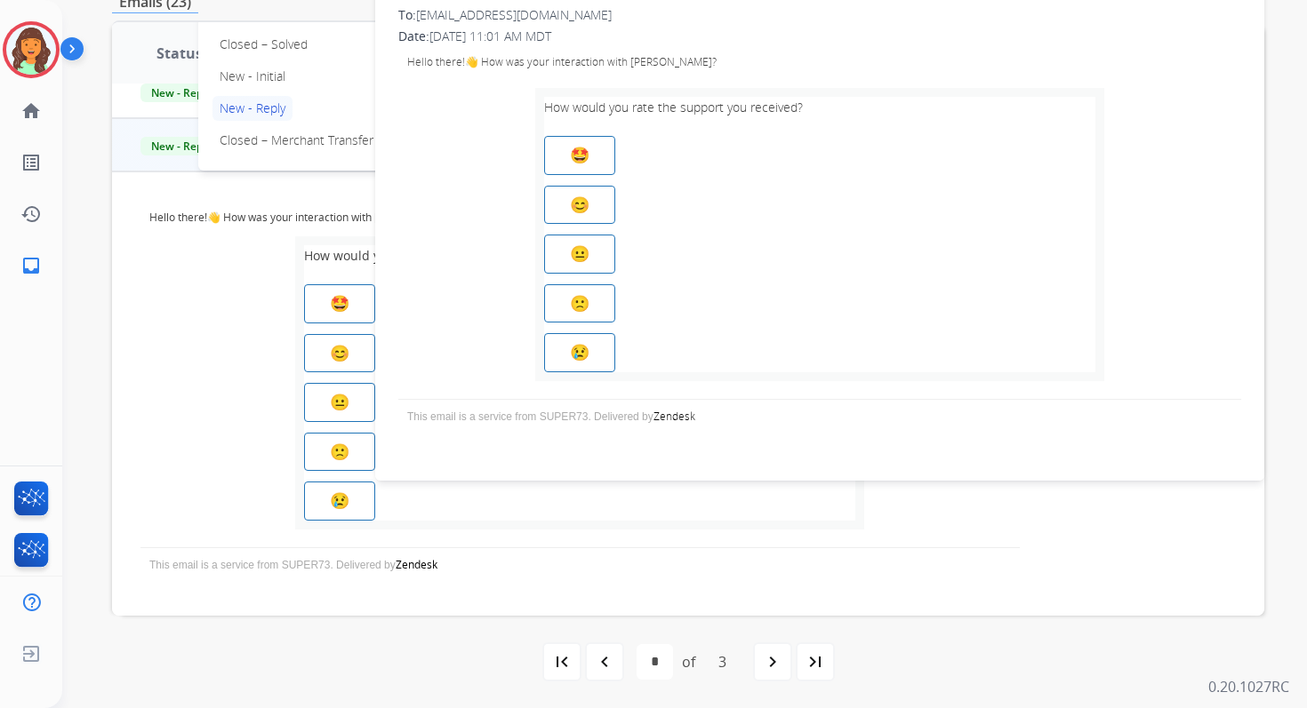
scroll to position [214, 0]
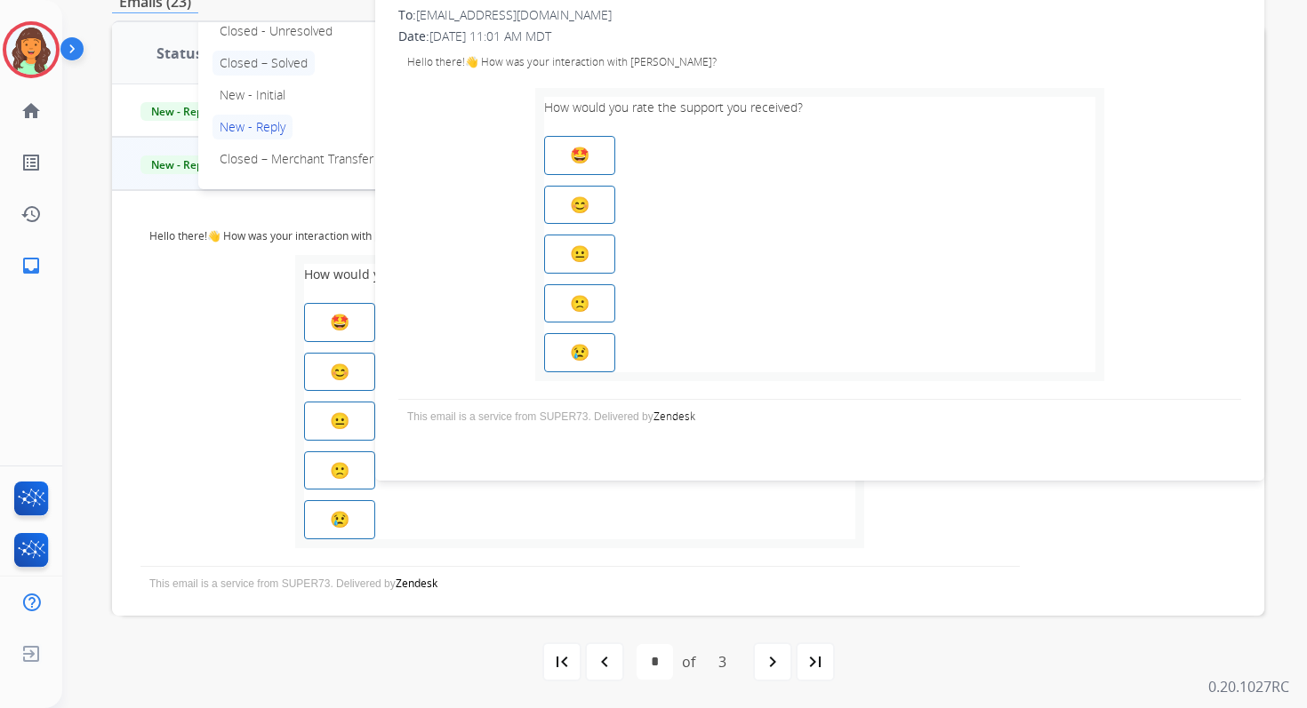
click at [265, 63] on p "Closed – Solved" at bounding box center [263, 63] width 102 height 25
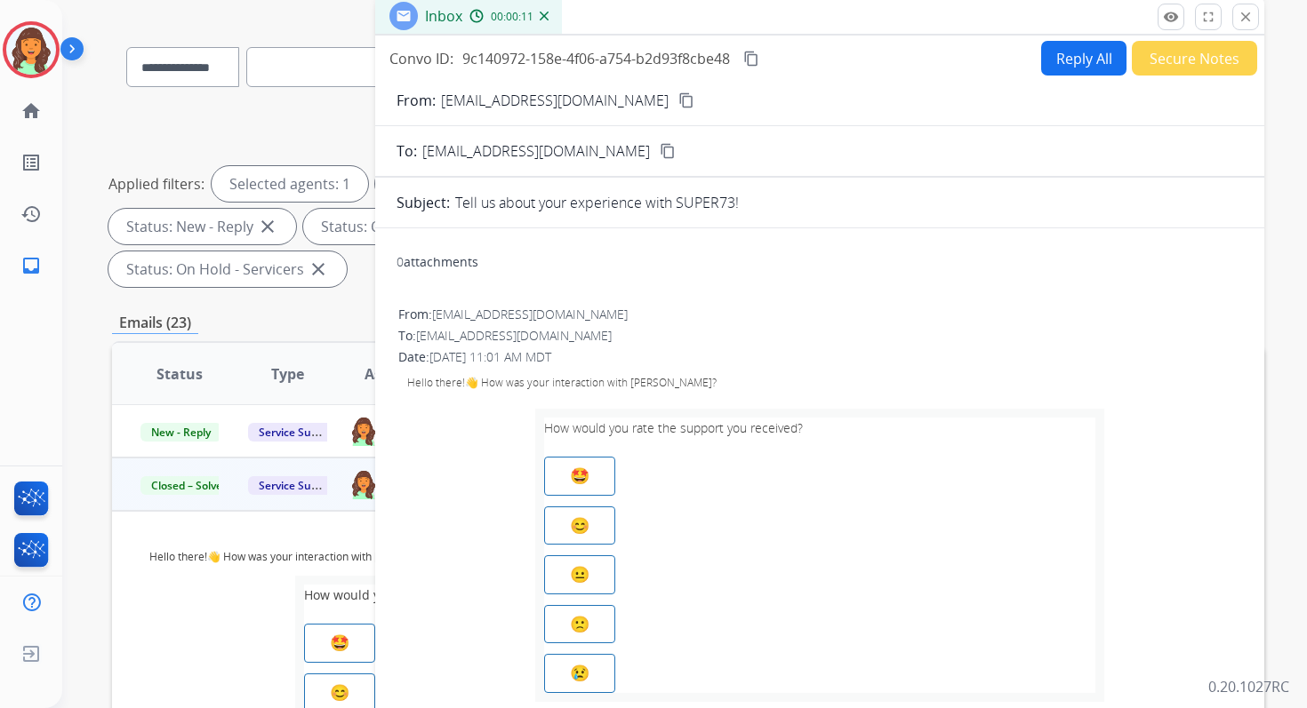
scroll to position [0, 0]
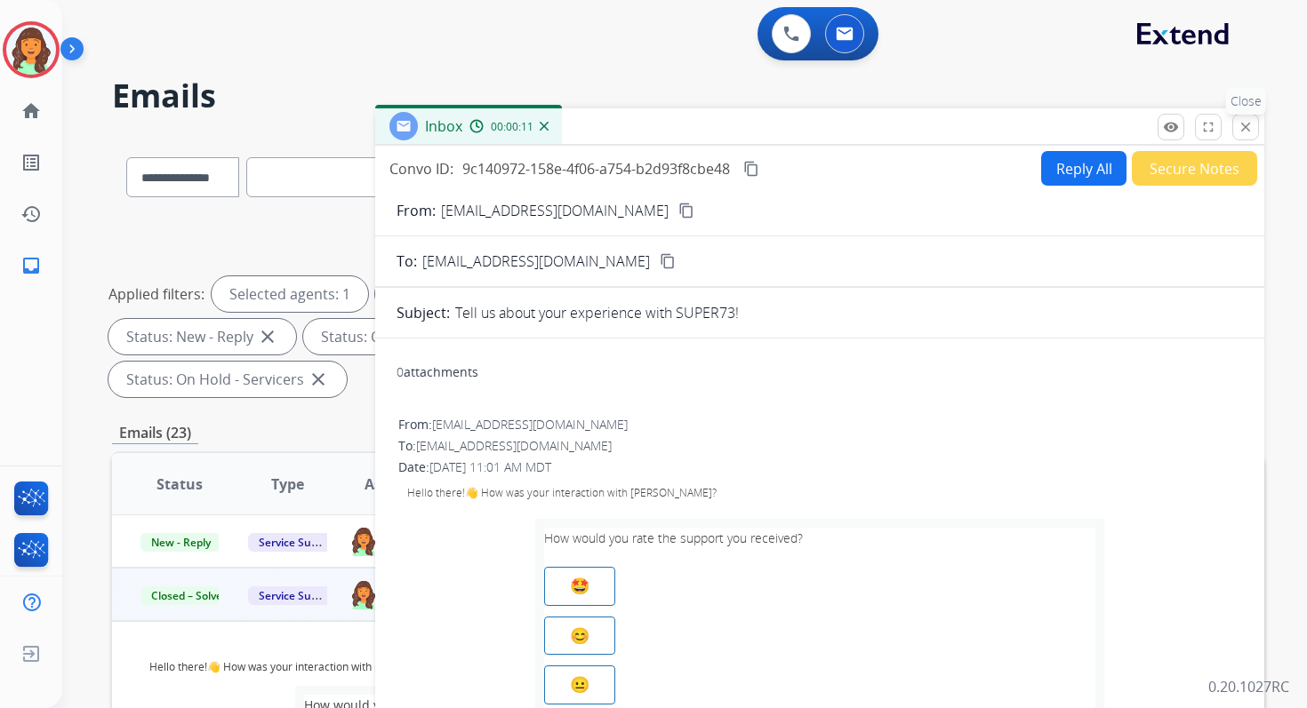
click at [1242, 122] on mat-icon "close" at bounding box center [1245, 127] width 16 height 16
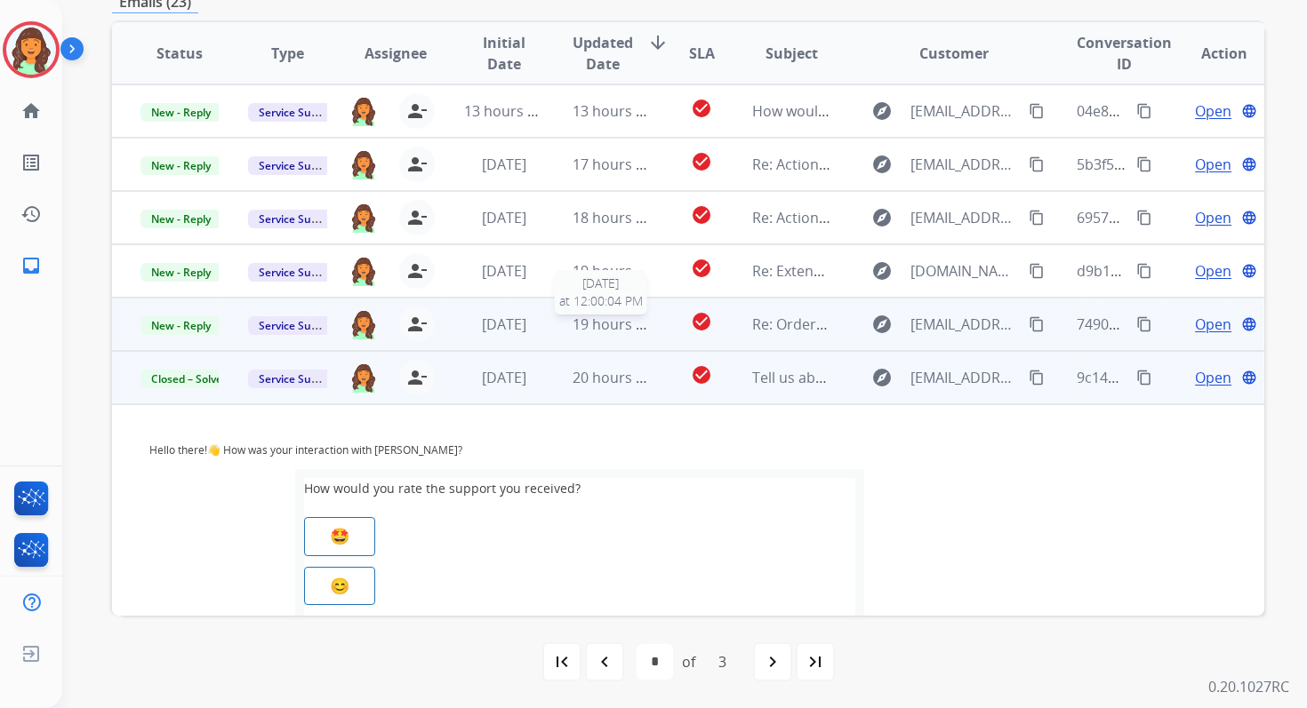
click at [636, 323] on span "19 hours ago" at bounding box center [616, 325] width 88 height 20
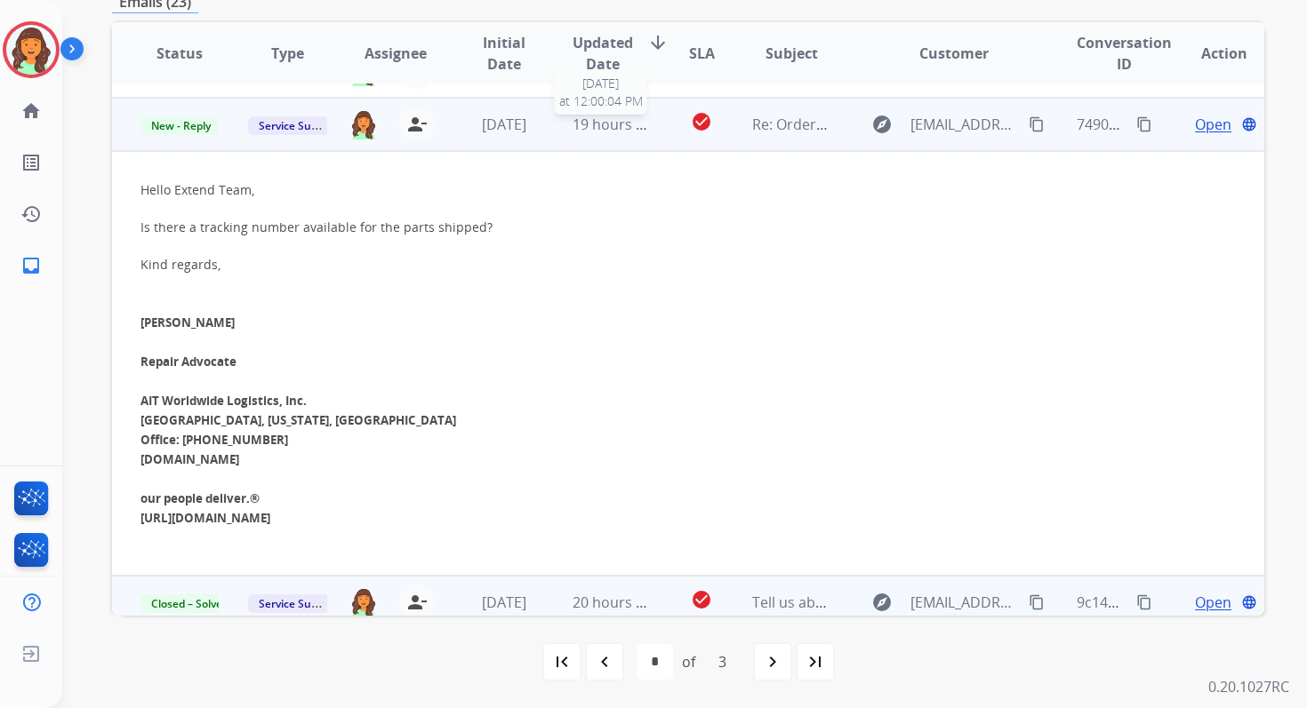
scroll to position [213, 0]
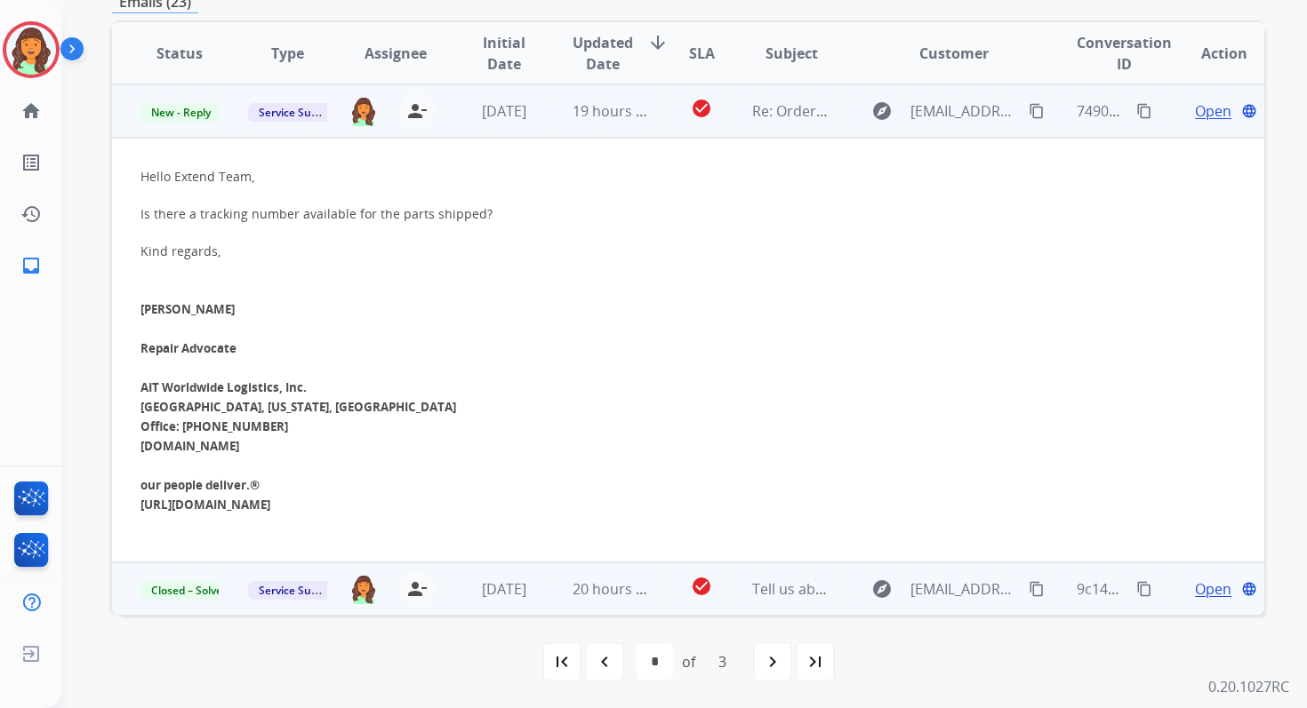
click at [1197, 110] on span "Open" at bounding box center [1213, 110] width 36 height 21
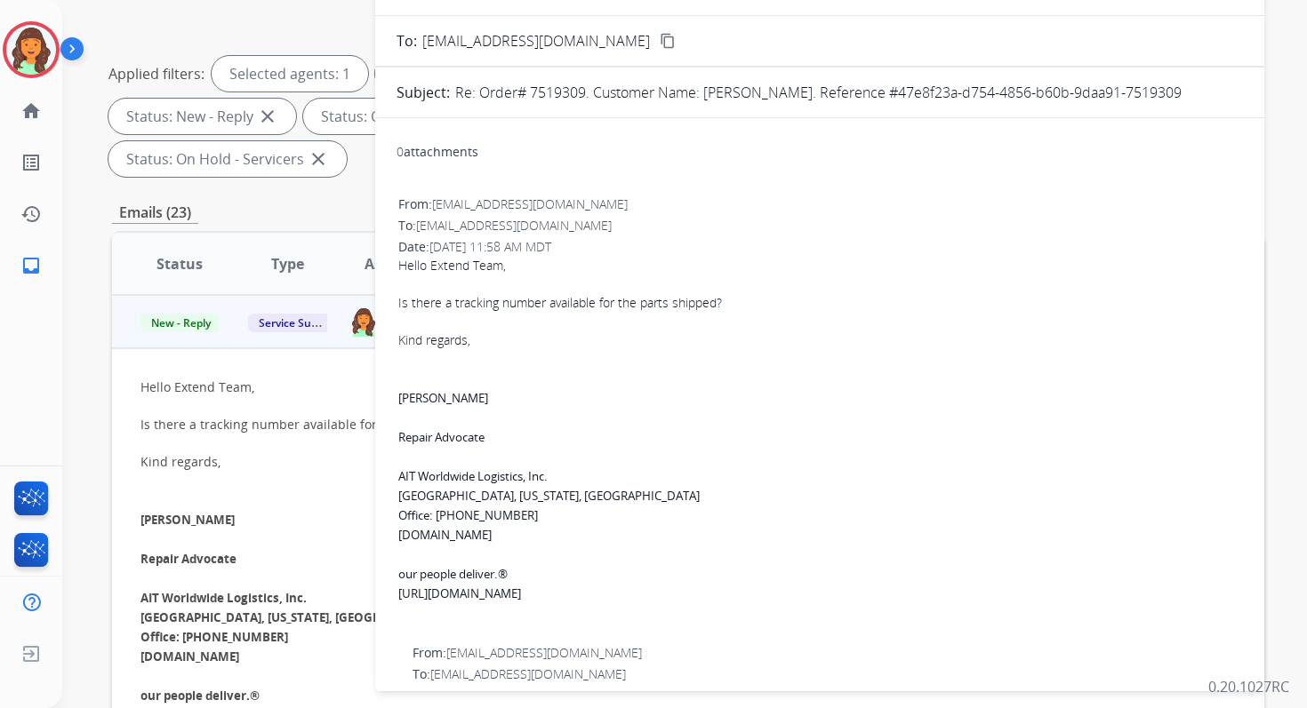
scroll to position [156, 0]
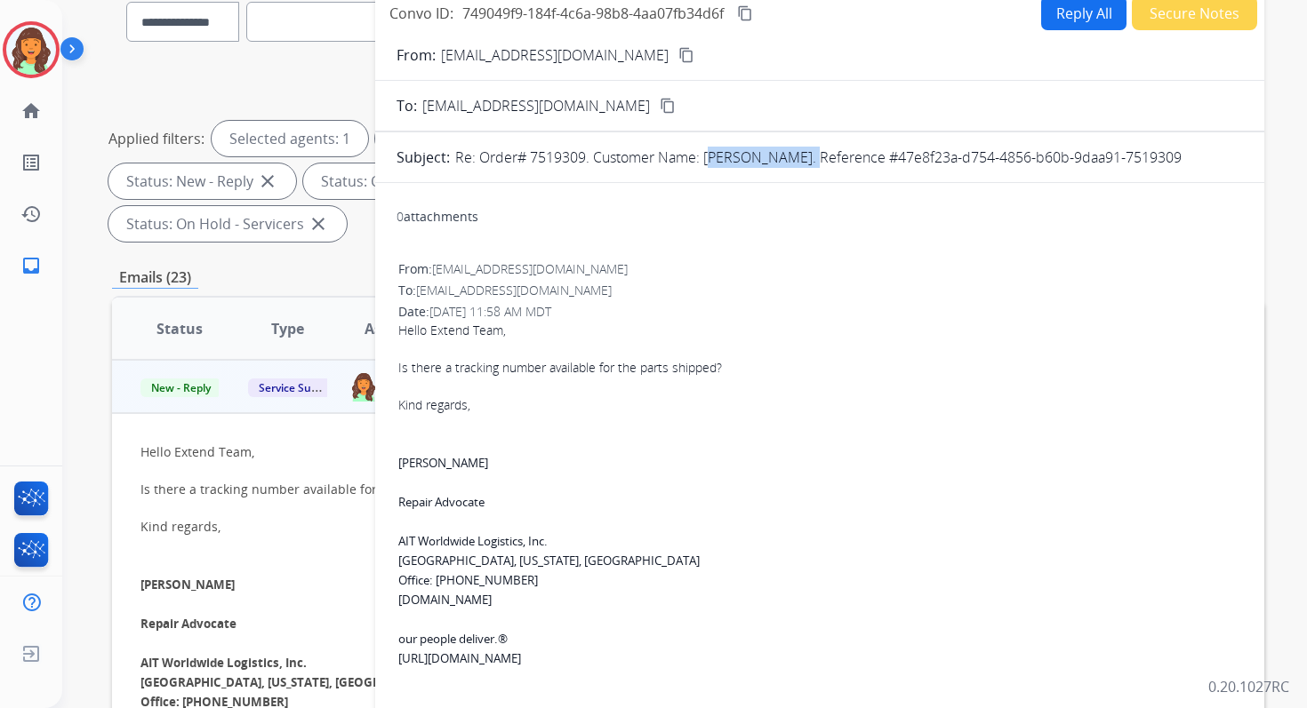
drag, startPoint x: 708, startPoint y: 156, endPoint x: 802, endPoint y: 160, distance: 94.3
click at [802, 160] on p "Re: Order# 7519309. Customer Name: [PERSON_NAME]. Reference #47e8f23a-d754-4856…" at bounding box center [818, 157] width 726 height 21
copy p "[PERSON_NAME]"
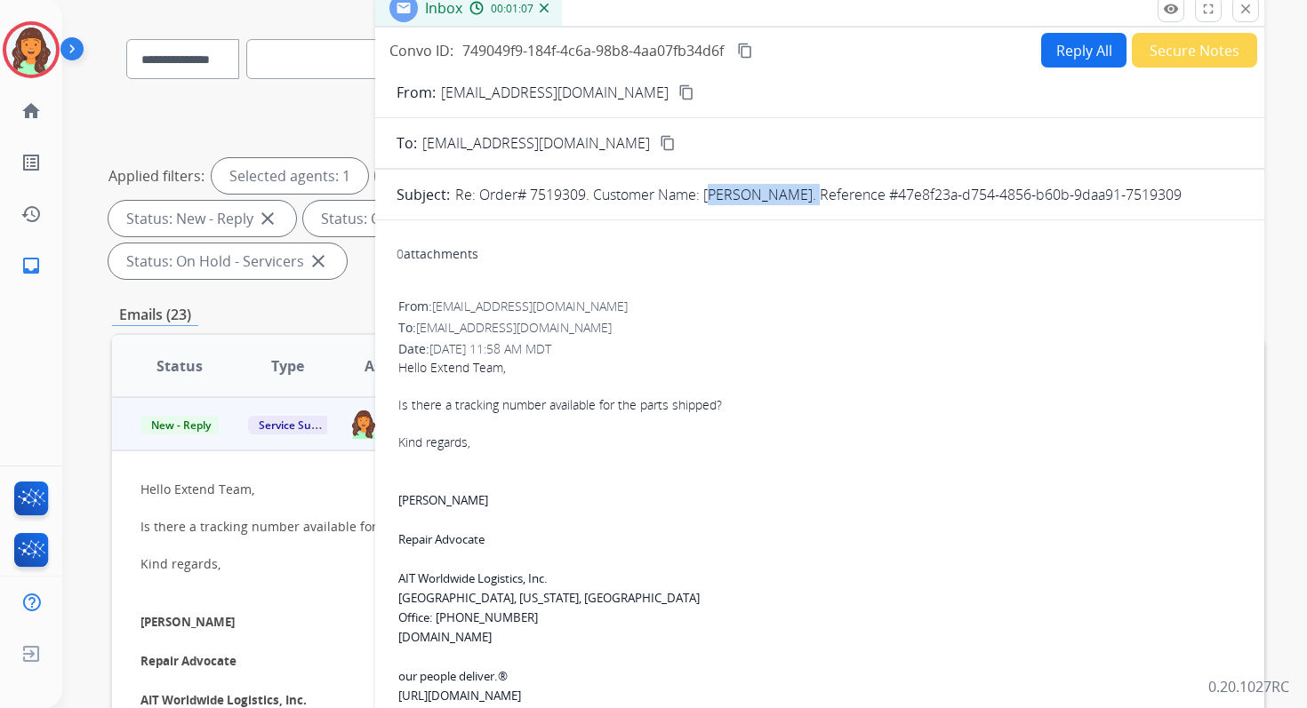
scroll to position [51, 0]
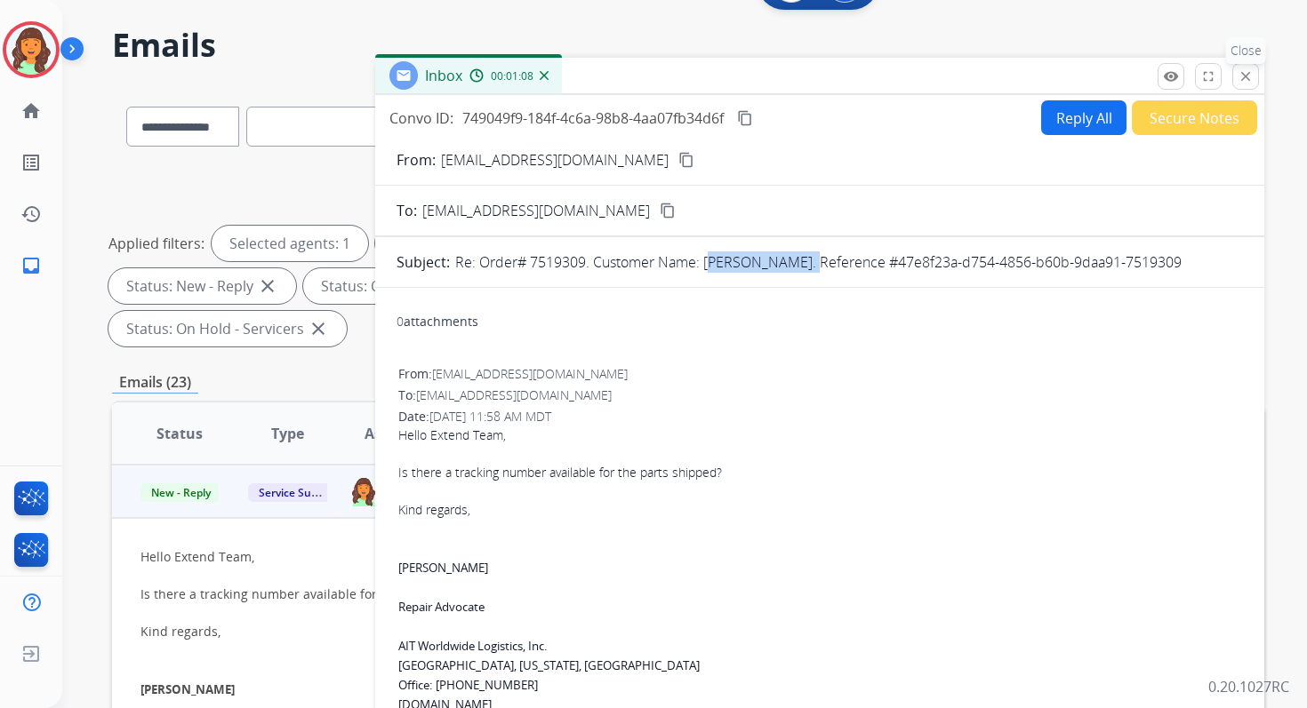
click at [1243, 68] on mat-icon "close" at bounding box center [1245, 76] width 16 height 16
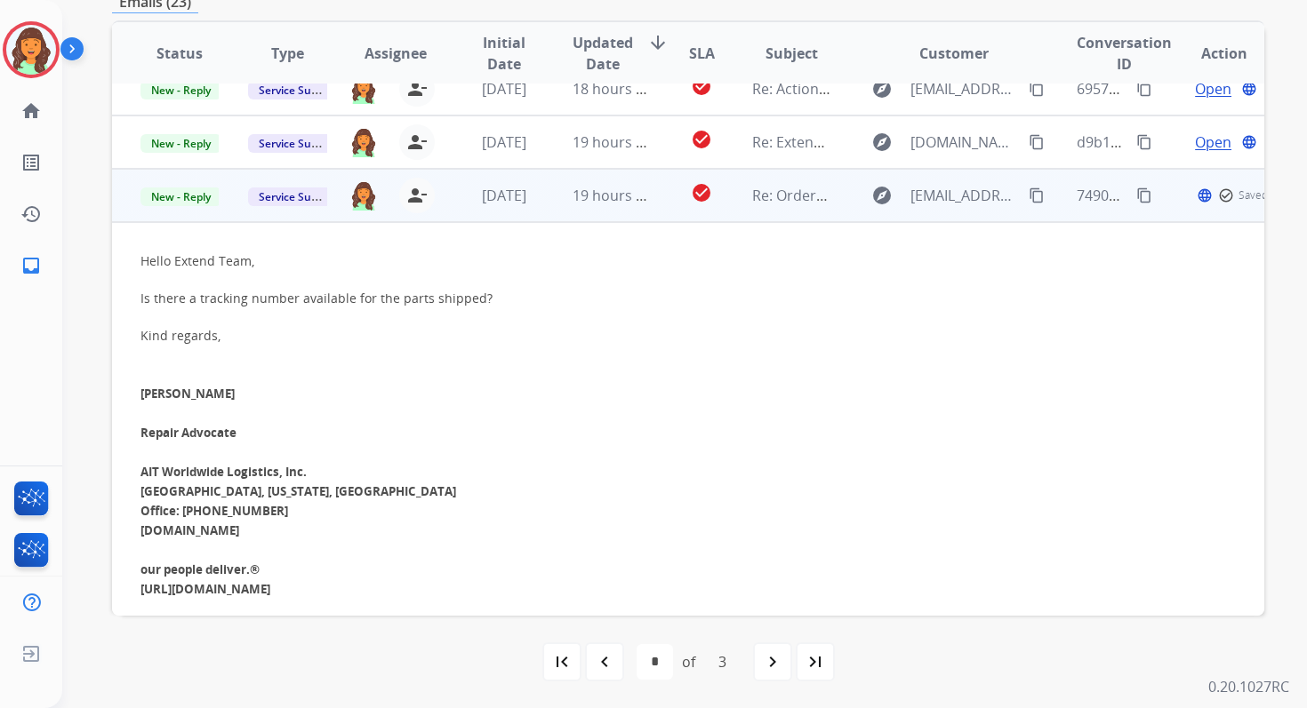
scroll to position [0, 0]
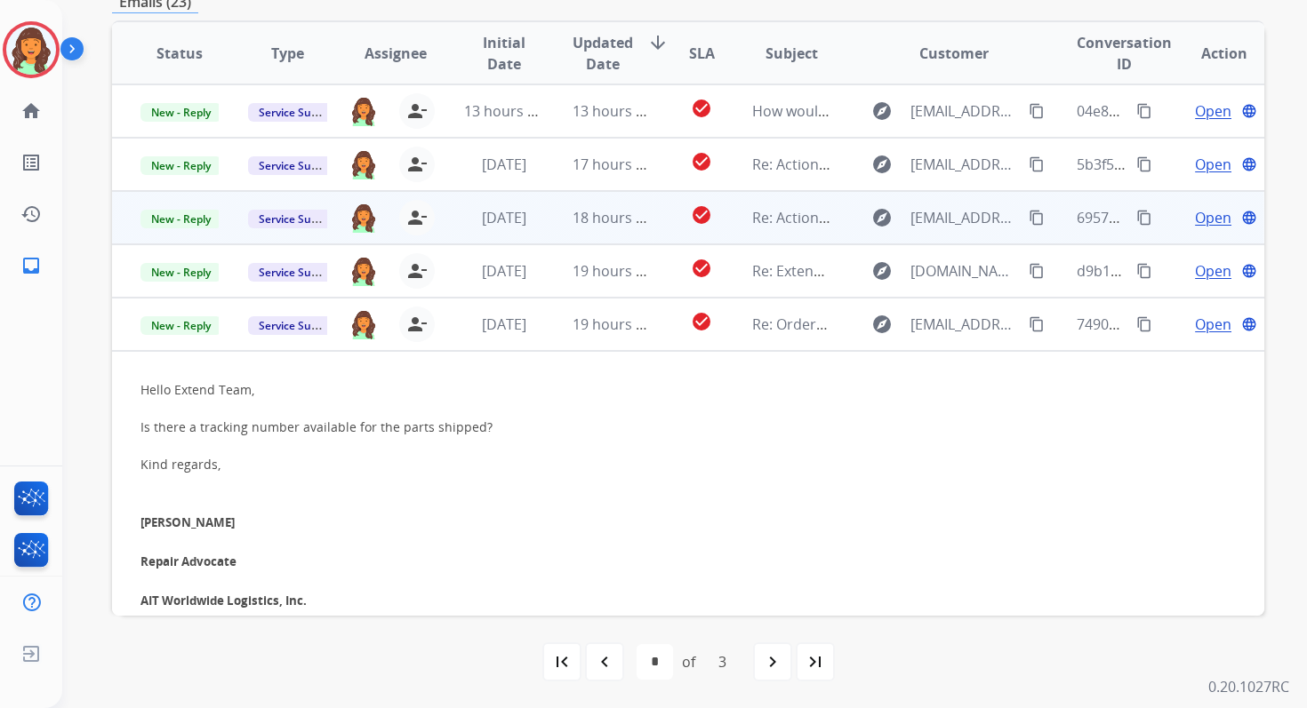
click at [589, 229] on td "18 hours ago" at bounding box center [598, 217] width 108 height 53
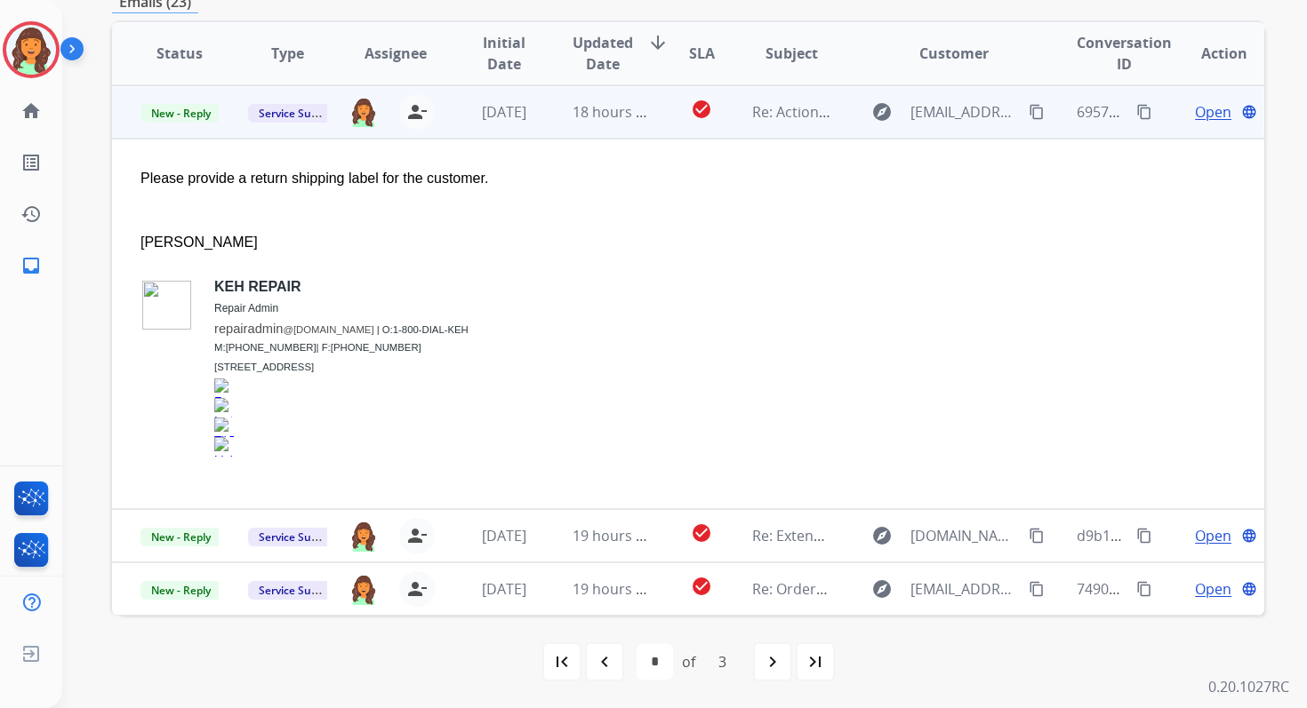
scroll to position [107, 0]
click at [1212, 112] on span "Open" at bounding box center [1213, 110] width 36 height 21
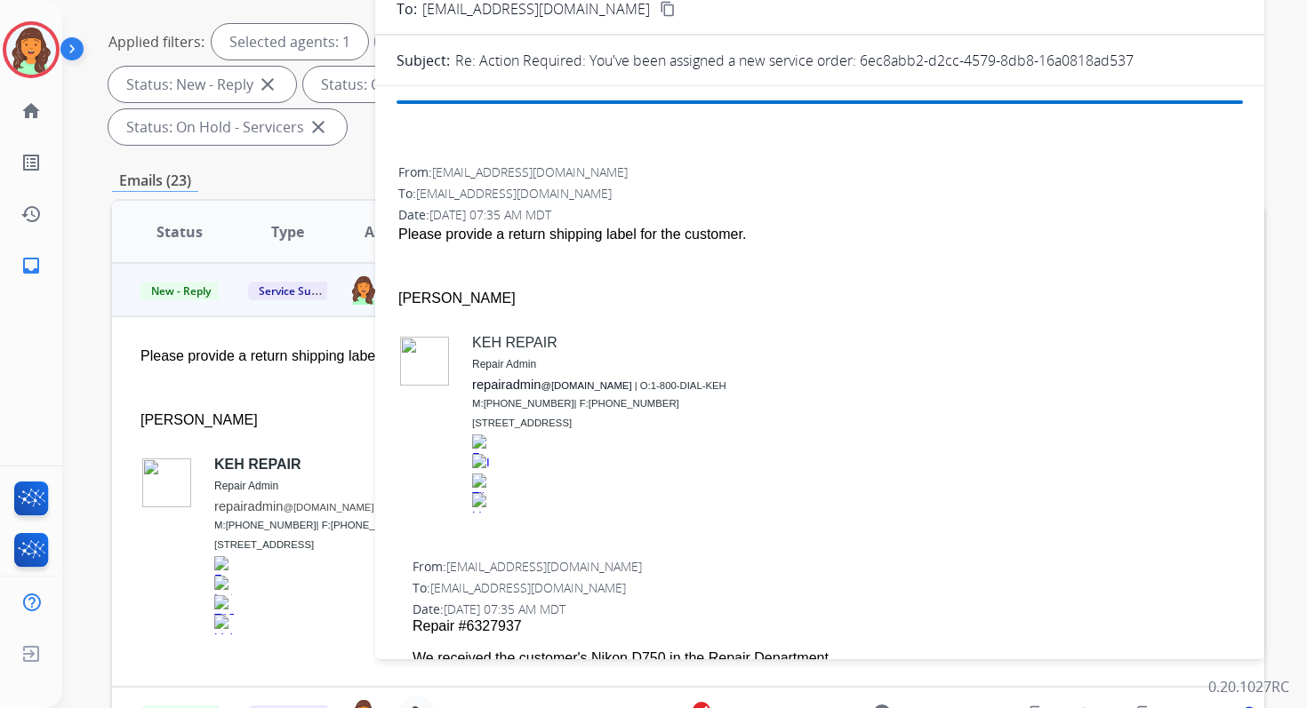
scroll to position [0, 0]
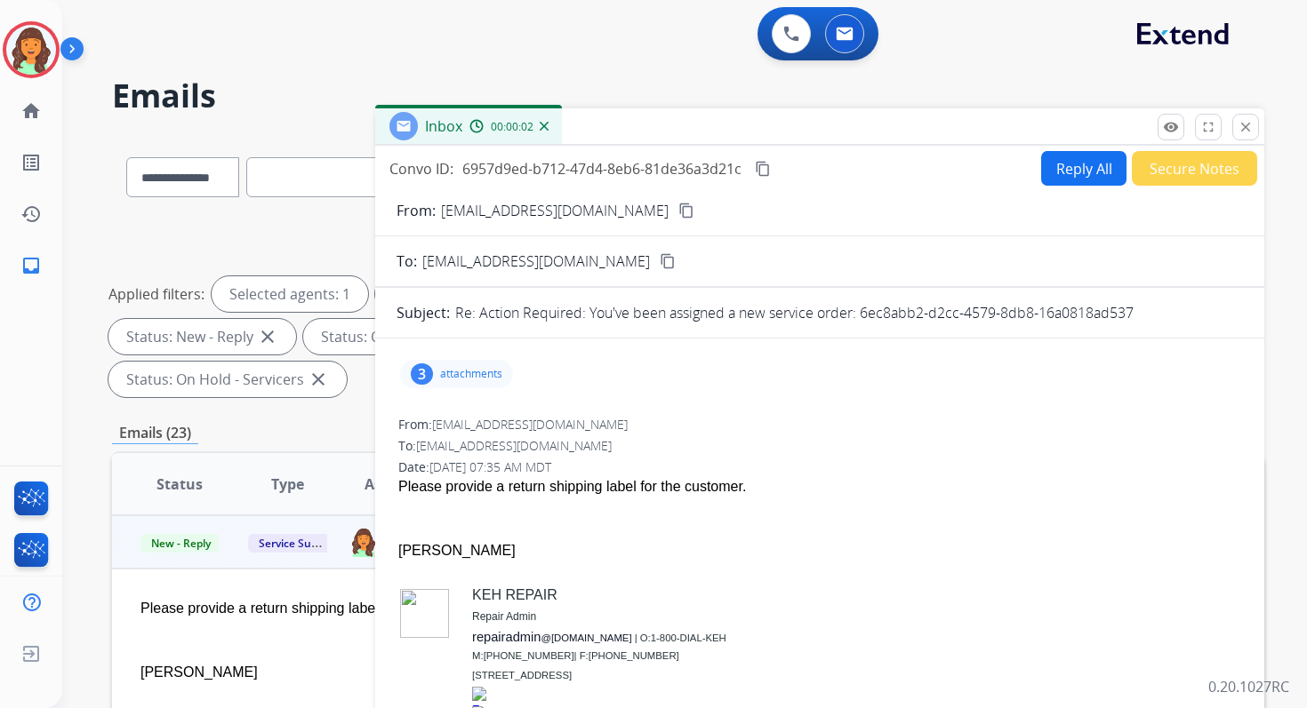
drag, startPoint x: 862, startPoint y: 316, endPoint x: 1155, endPoint y: 328, distance: 292.7
copy p "6ec8abb2-d2cc-4579-8db8-16a0818ad537"
click at [1070, 165] on button "Reply All" at bounding box center [1083, 168] width 85 height 35
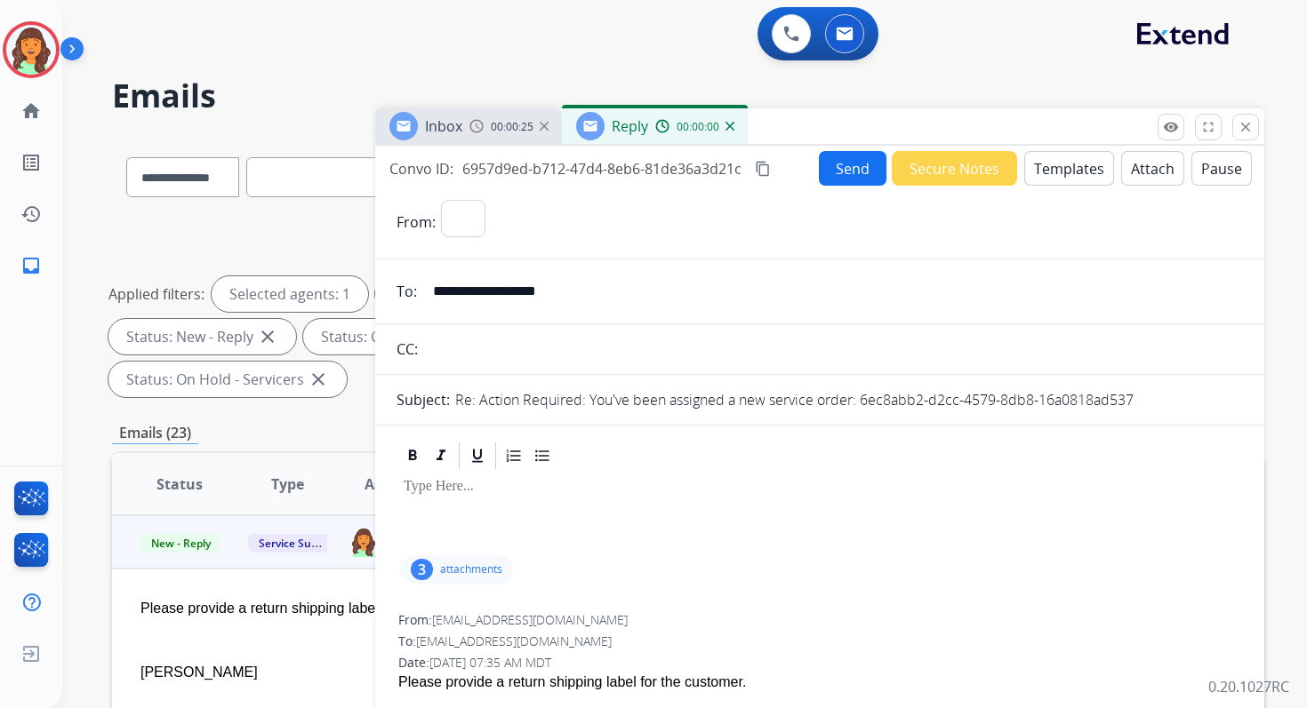
select select "**********"
click at [1076, 174] on button "Templates" at bounding box center [1069, 168] width 90 height 35
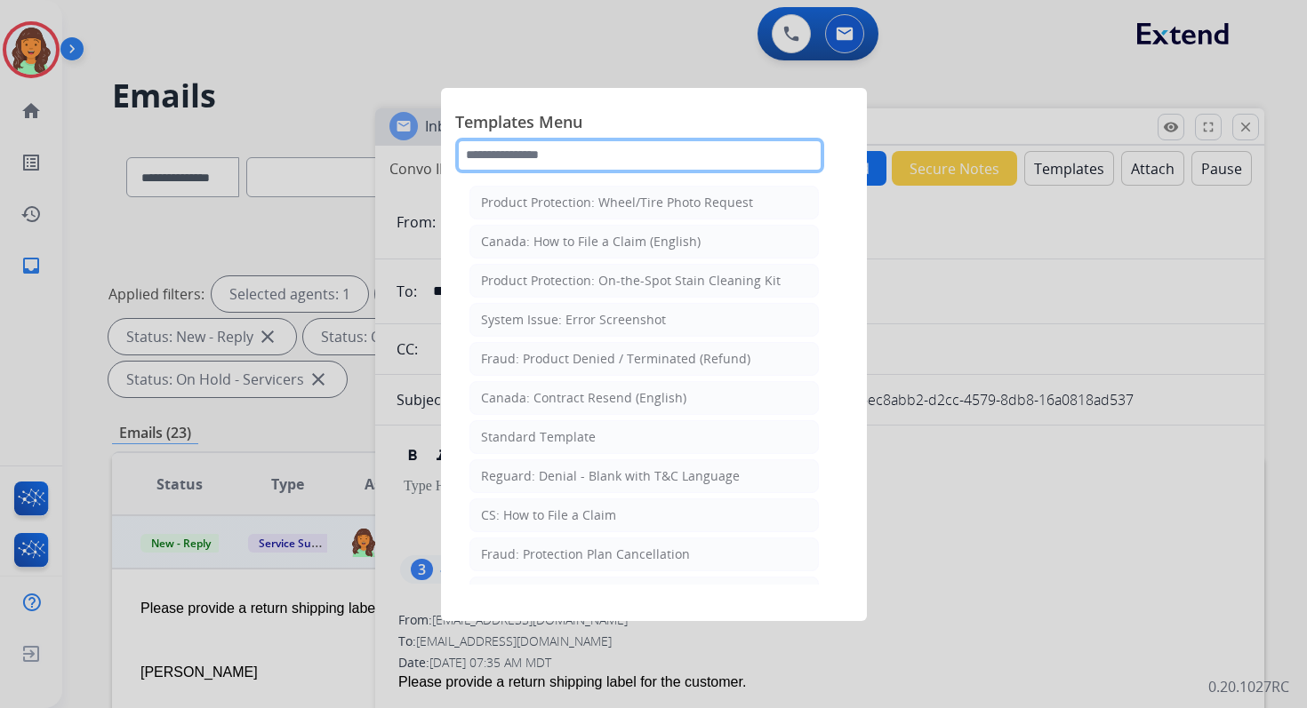
click at [670, 145] on input "text" at bounding box center [639, 156] width 369 height 36
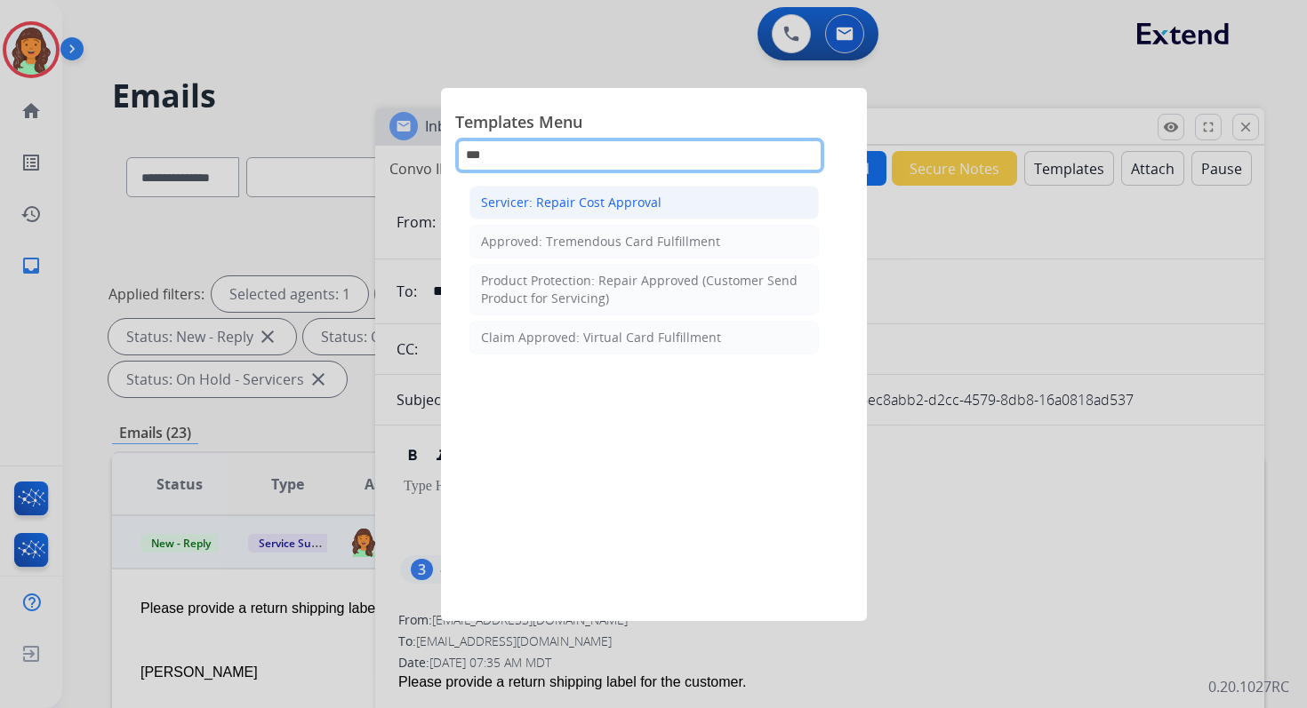
type input "***"
click at [641, 194] on div "Servicer: Repair Cost Approval" at bounding box center [571, 203] width 180 height 18
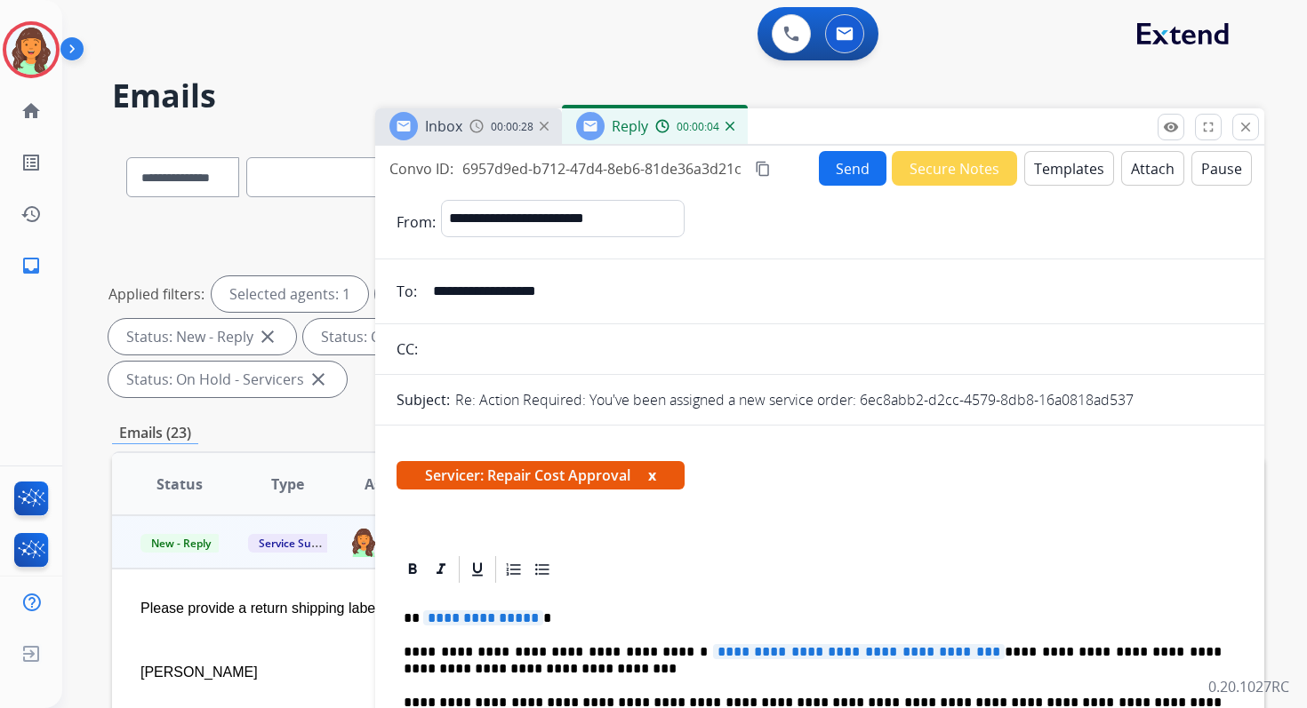
click at [1138, 169] on button "Attach" at bounding box center [1152, 168] width 63 height 35
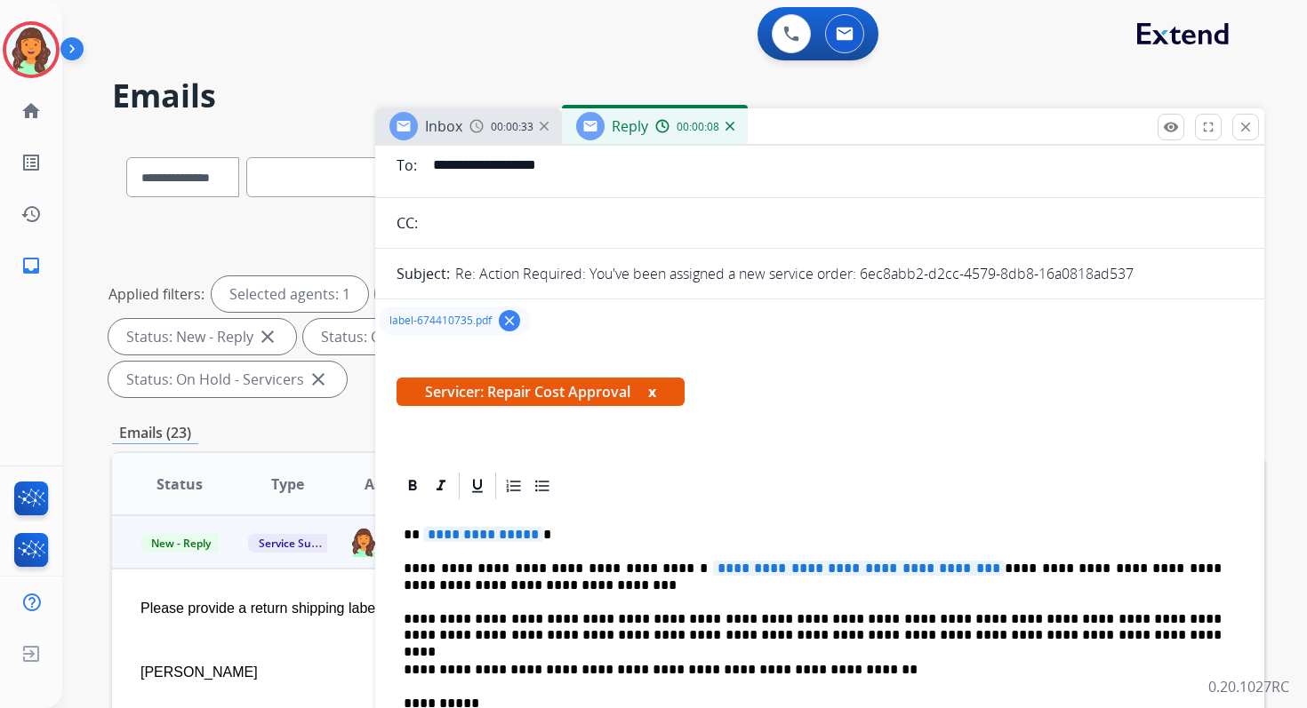
scroll to position [237, 0]
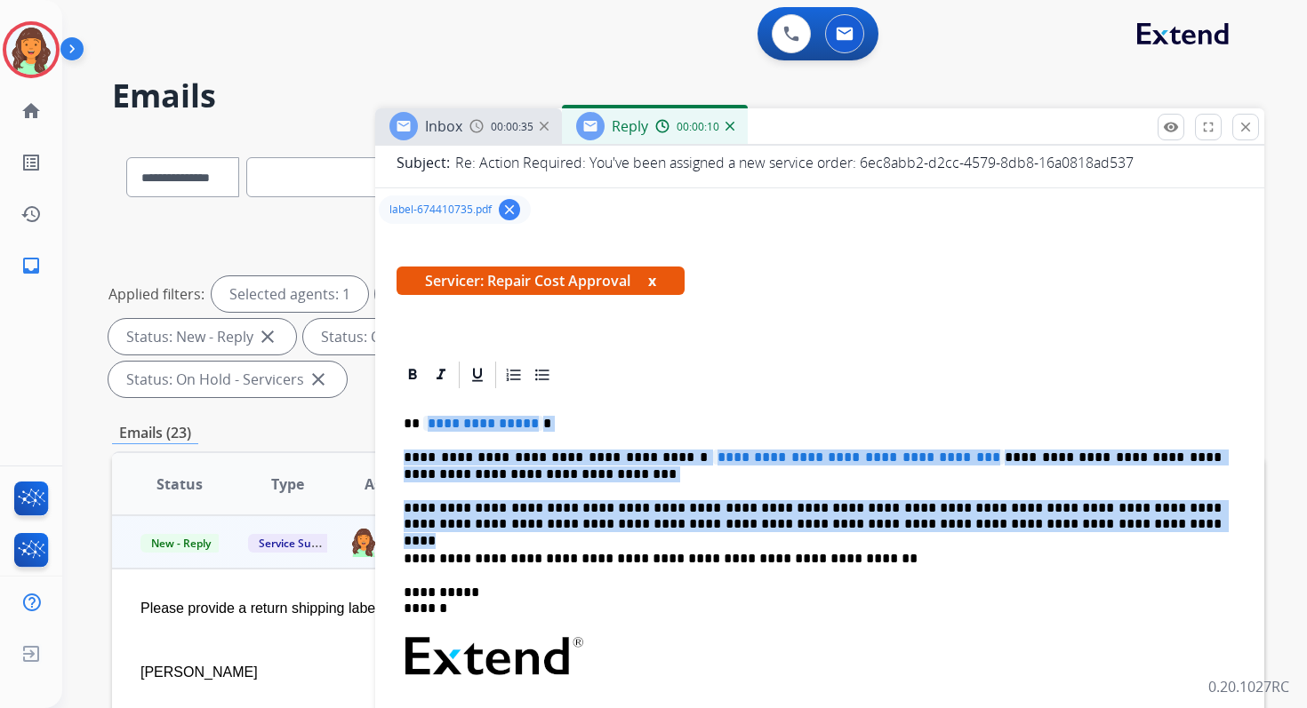
drag, startPoint x: 420, startPoint y: 420, endPoint x: 1010, endPoint y: 528, distance: 599.1
click at [1010, 528] on div "**********" at bounding box center [819, 648] width 846 height 514
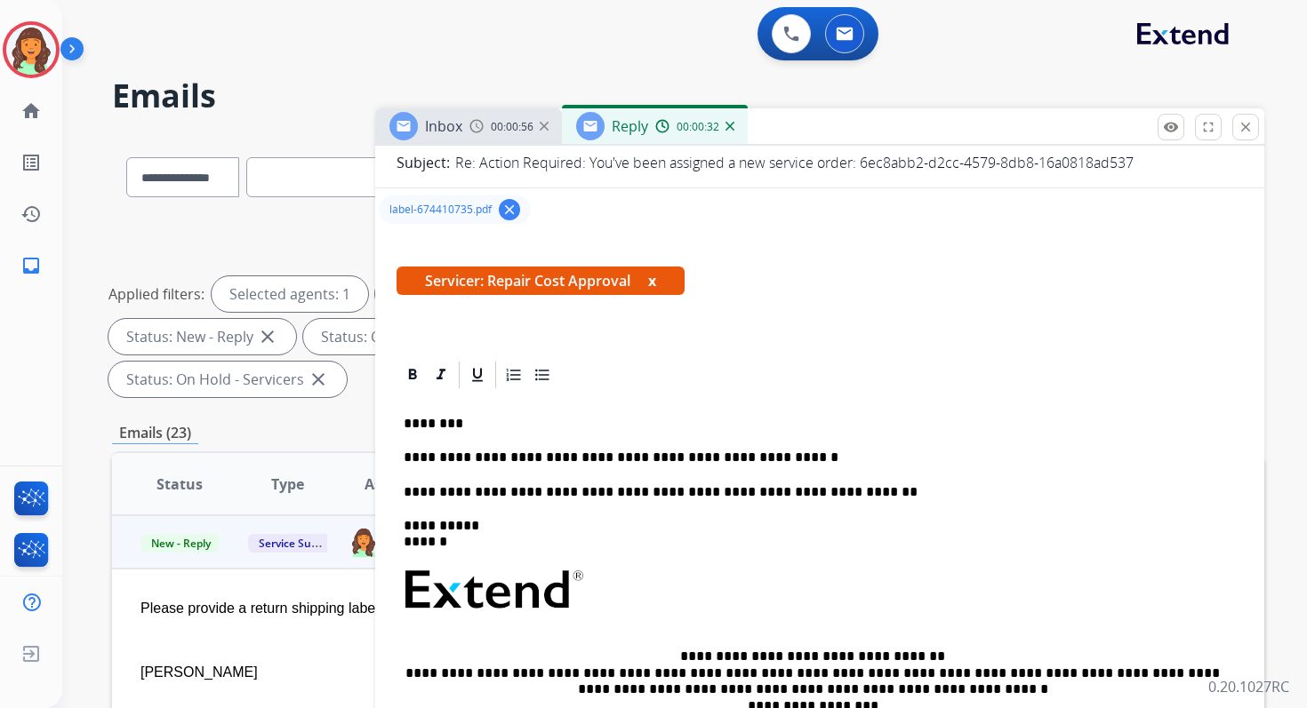
scroll to position [0, 0]
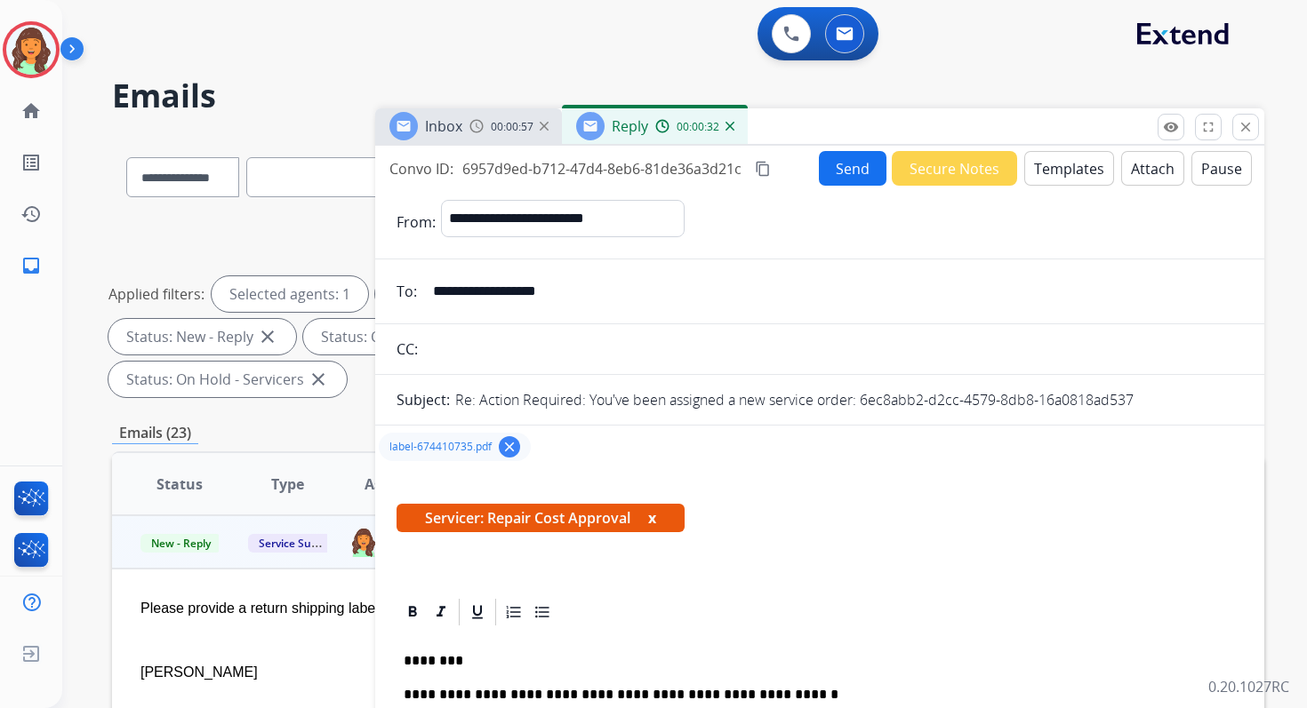
click at [844, 159] on button "Send" at bounding box center [853, 168] width 68 height 35
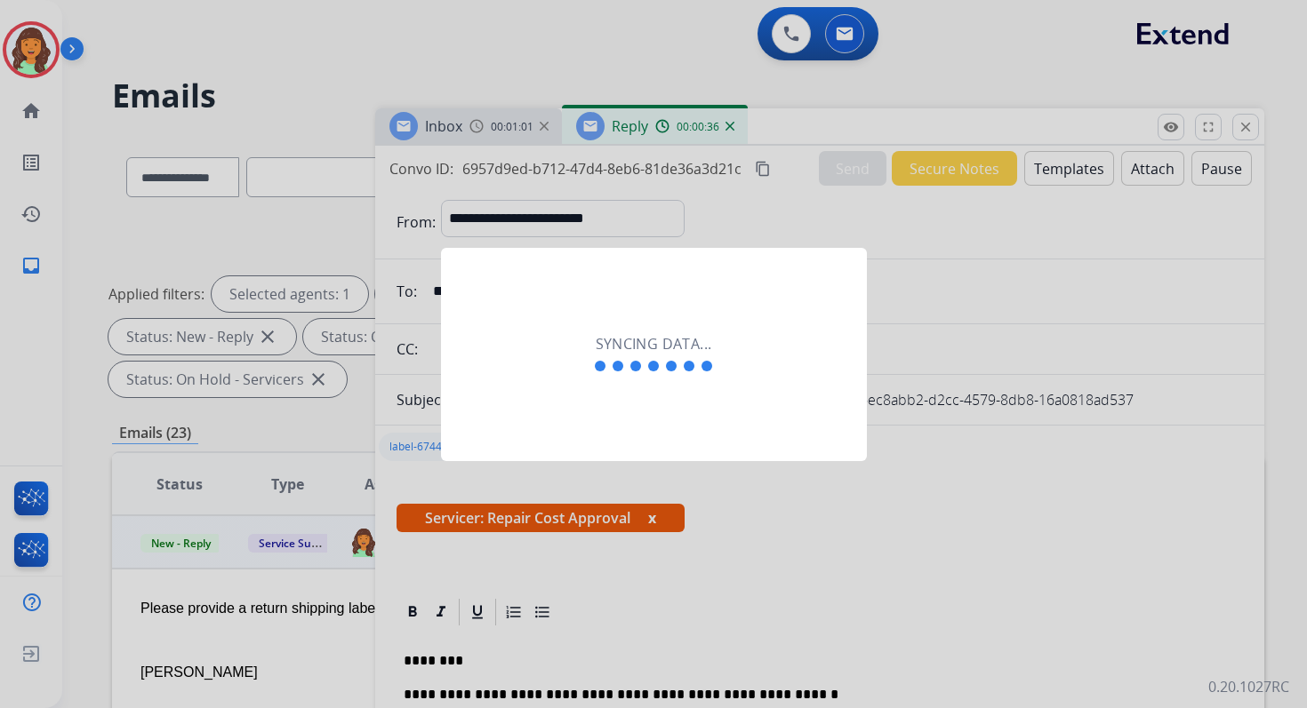
click at [765, 164] on div at bounding box center [653, 354] width 1307 height 708
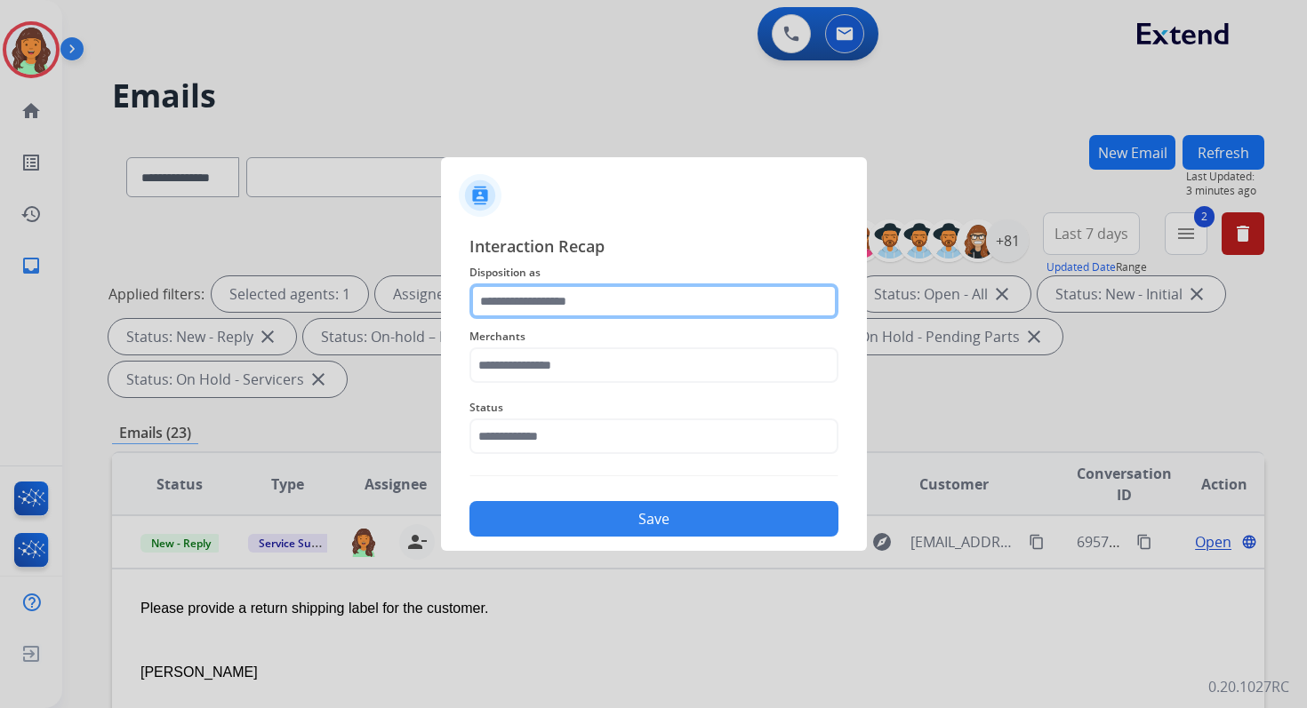
click at [561, 300] on input "text" at bounding box center [653, 302] width 369 height 36
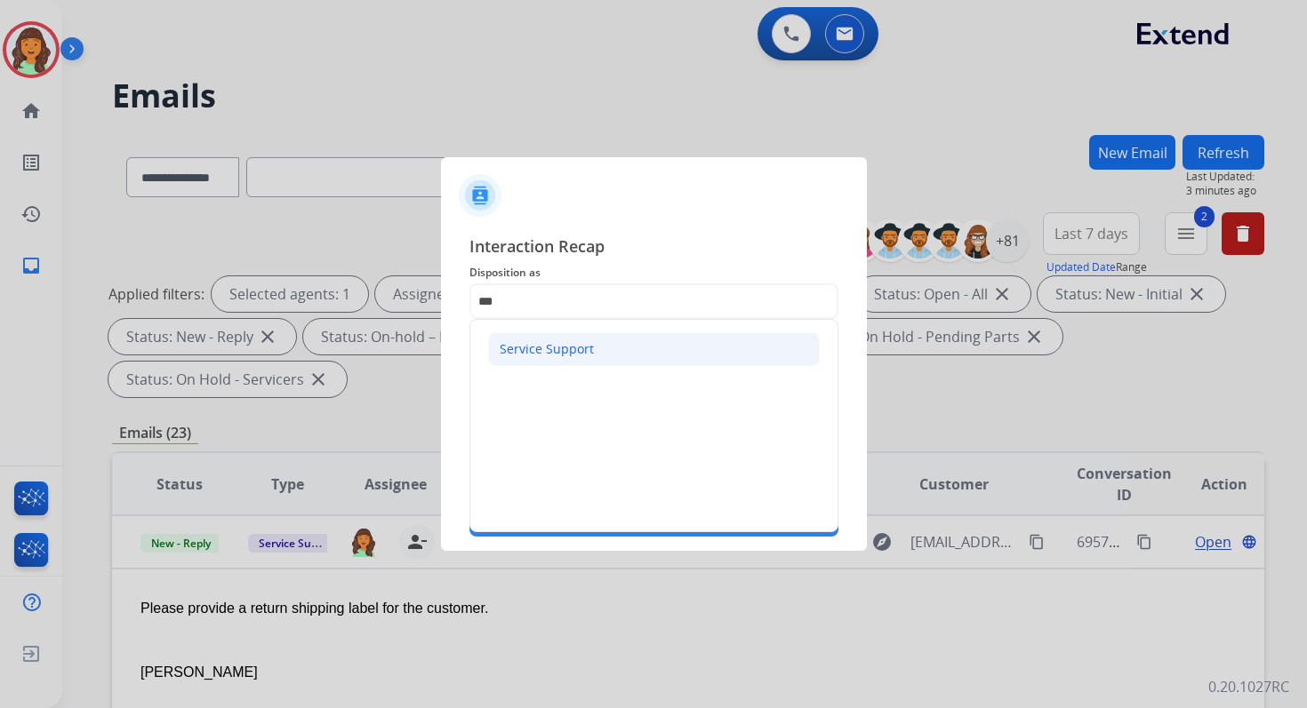
click at [564, 359] on li "Service Support" at bounding box center [654, 349] width 332 height 34
type input "**********"
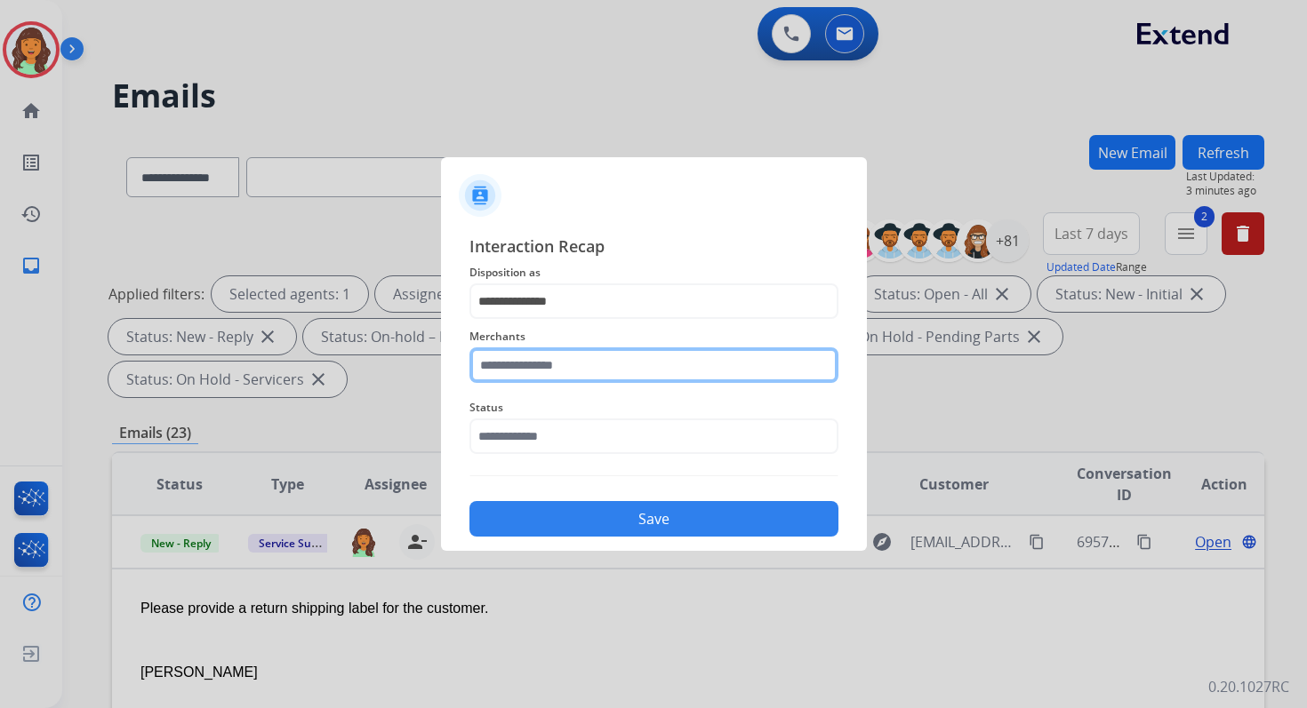
click at [563, 366] on input "text" at bounding box center [653, 366] width 369 height 36
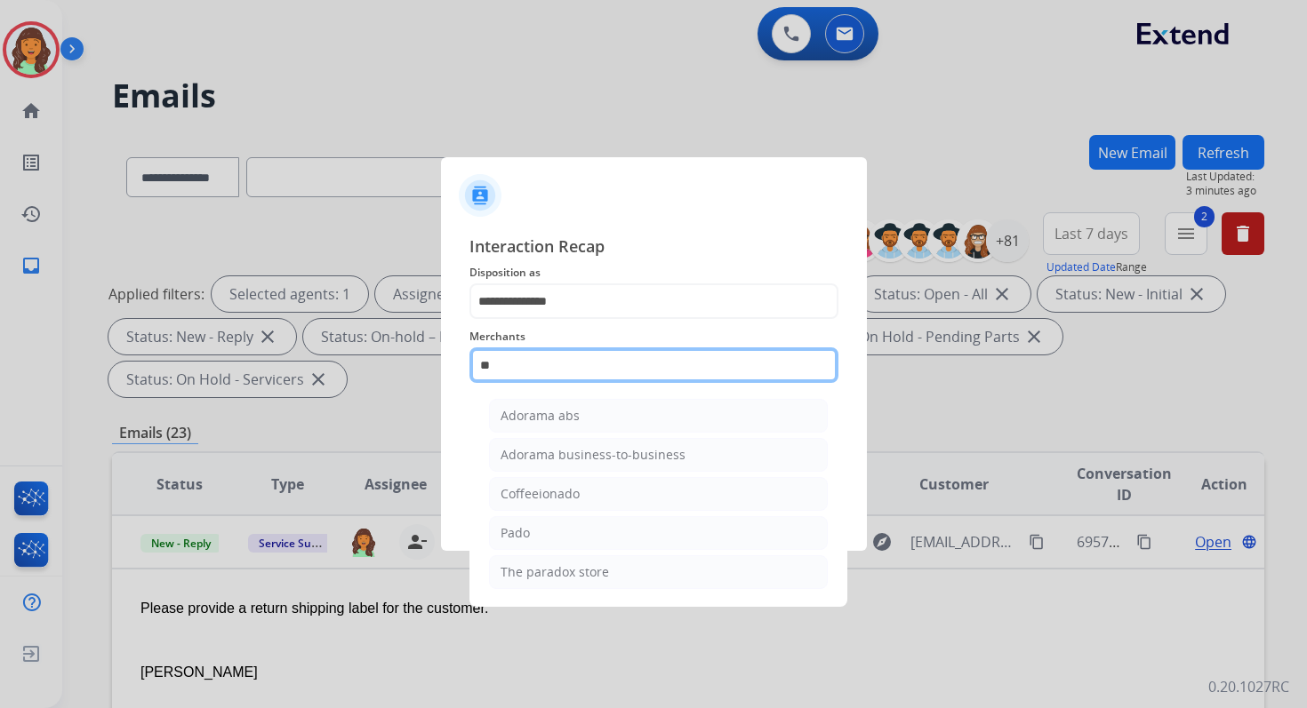
type input "*"
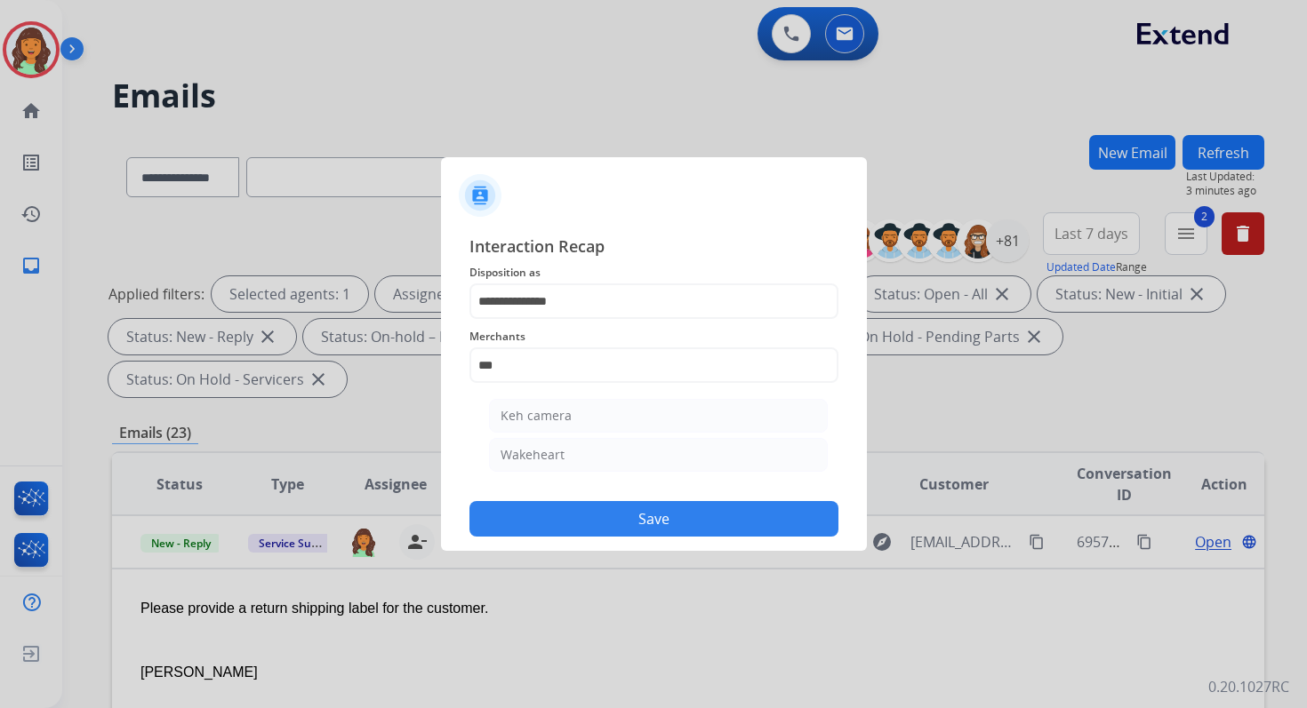
click at [581, 413] on li "Keh camera" at bounding box center [658, 416] width 339 height 34
type input "**********"
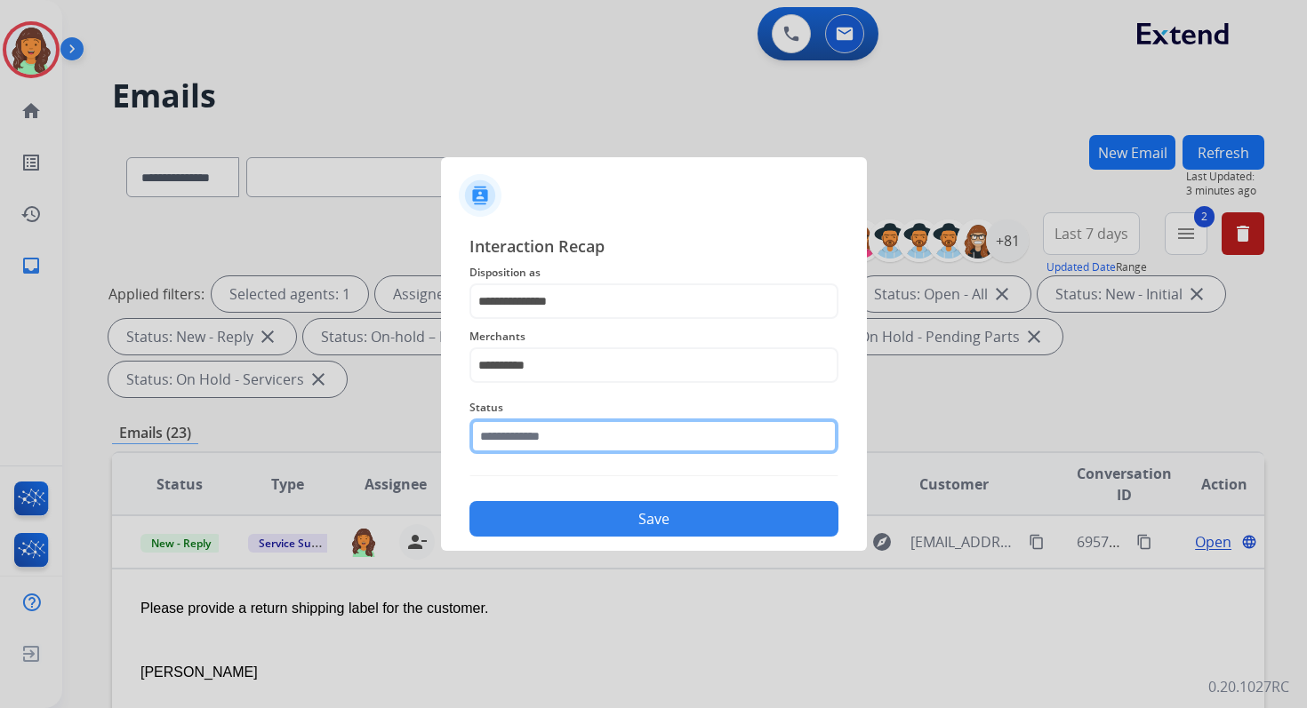
click at [580, 437] on input "text" at bounding box center [653, 437] width 369 height 36
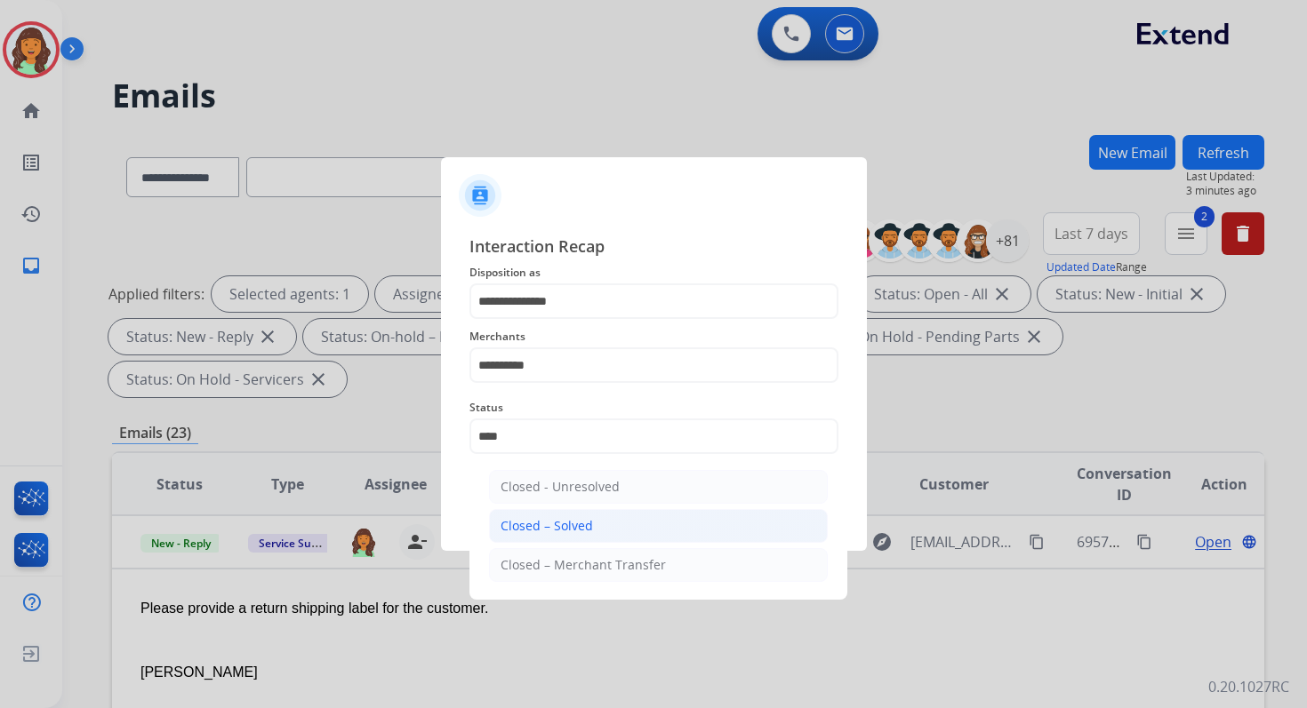
click at [598, 521] on li "Closed – Solved" at bounding box center [658, 526] width 339 height 34
type input "**********"
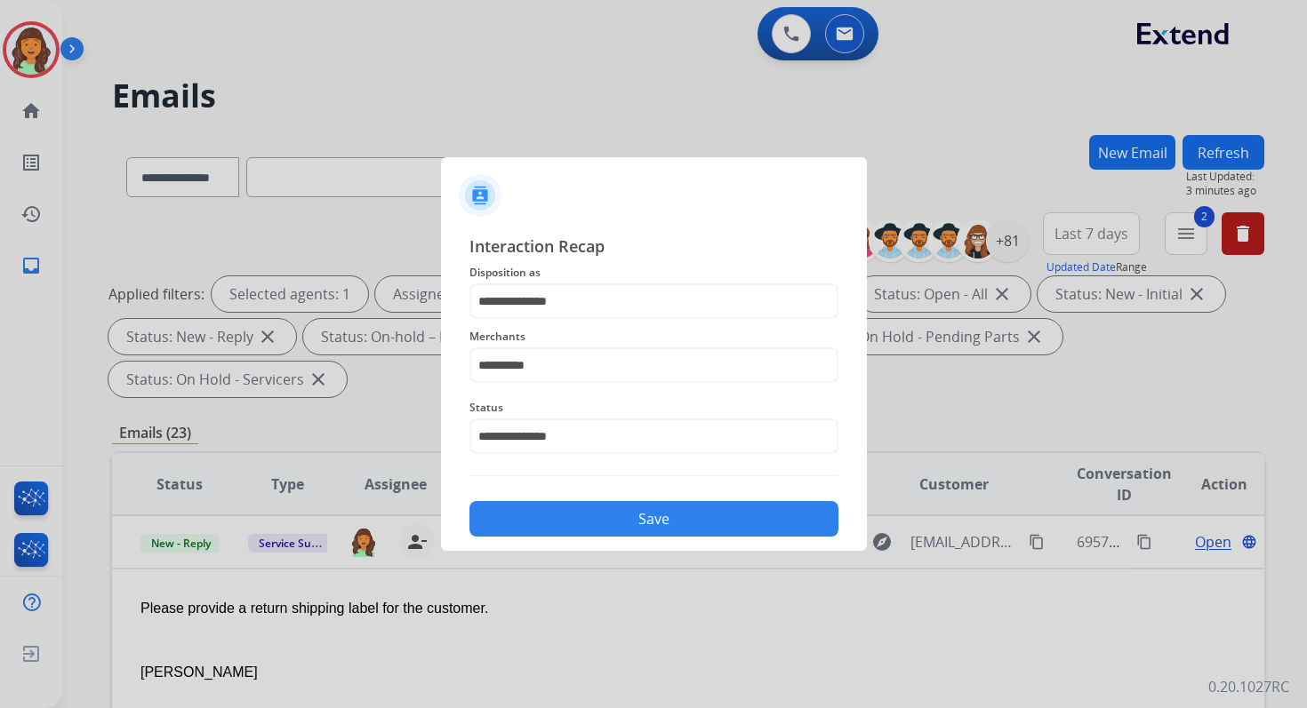
click at [601, 520] on button "Save" at bounding box center [653, 519] width 369 height 36
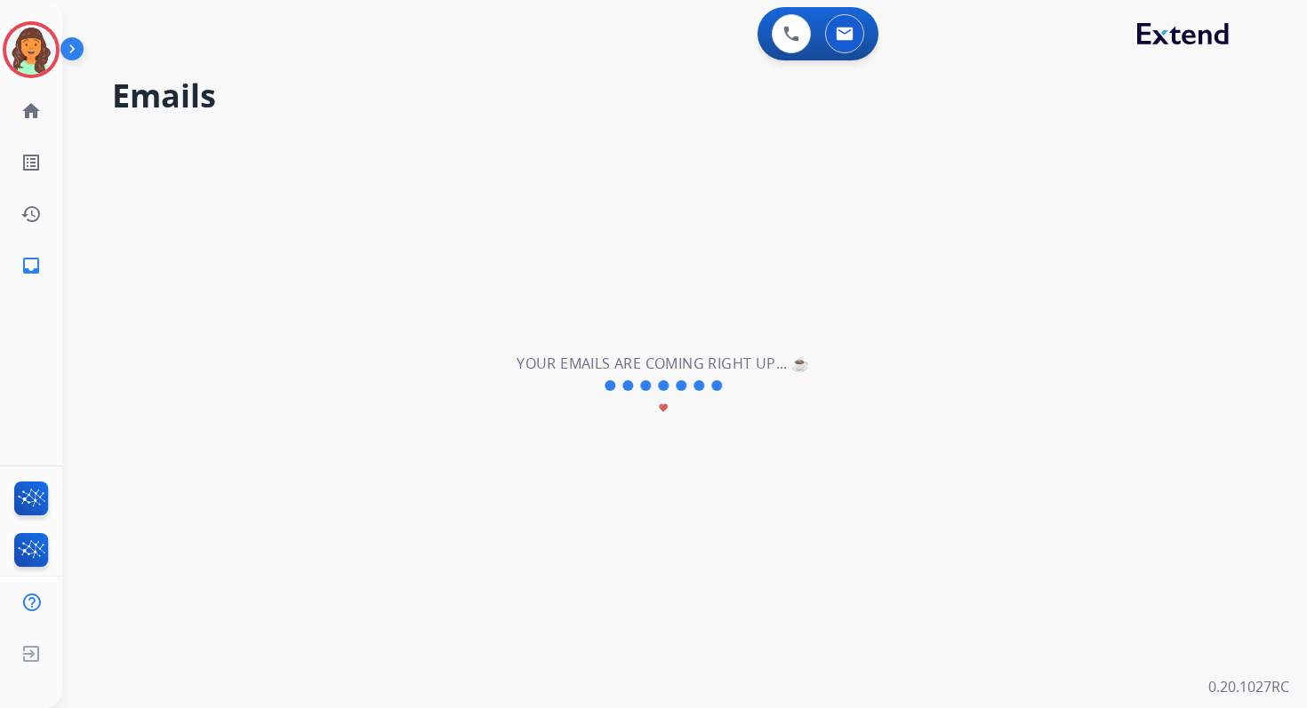
scroll to position [60, 0]
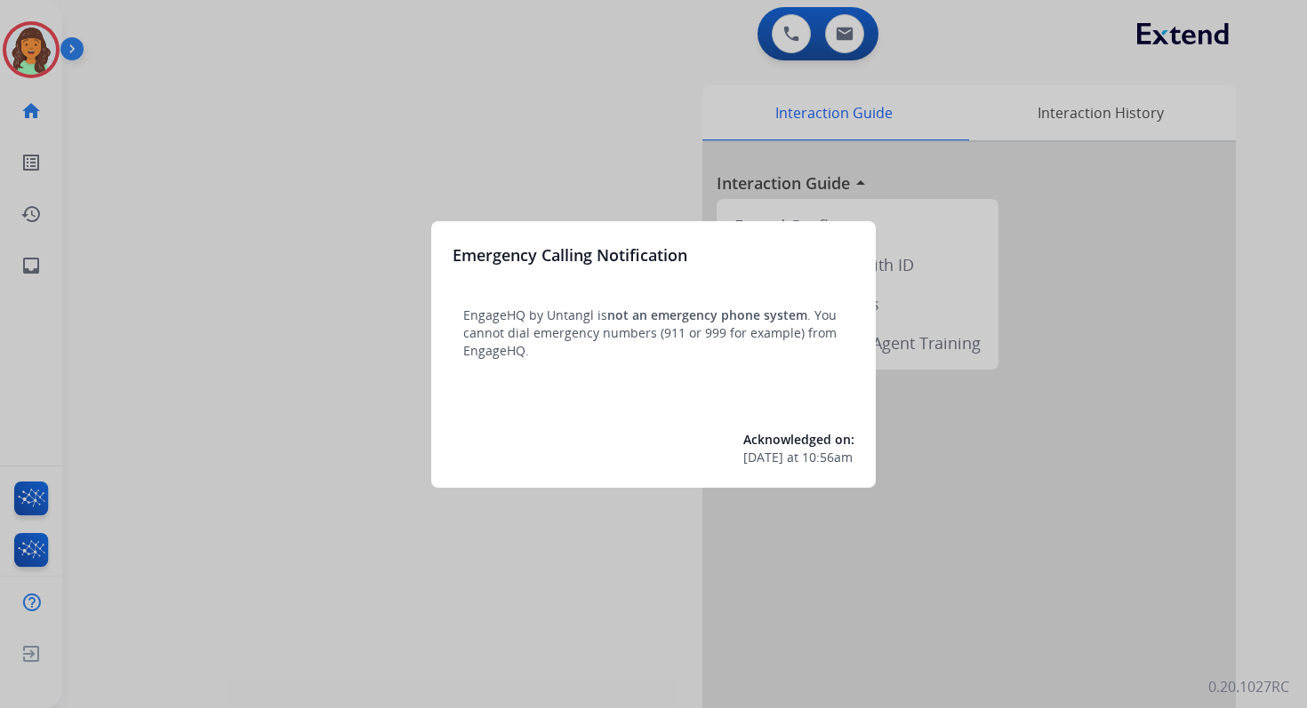
click at [587, 90] on div at bounding box center [653, 354] width 1307 height 708
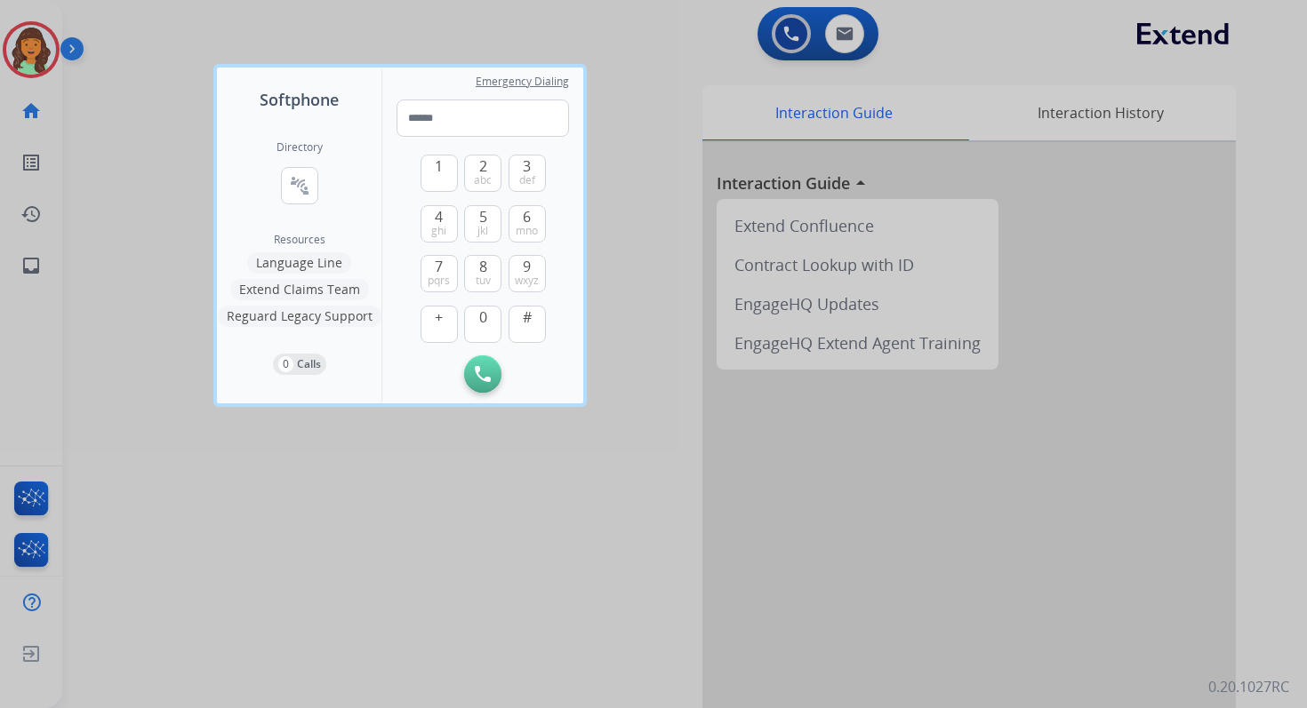
click at [628, 66] on div at bounding box center [653, 354] width 1307 height 708
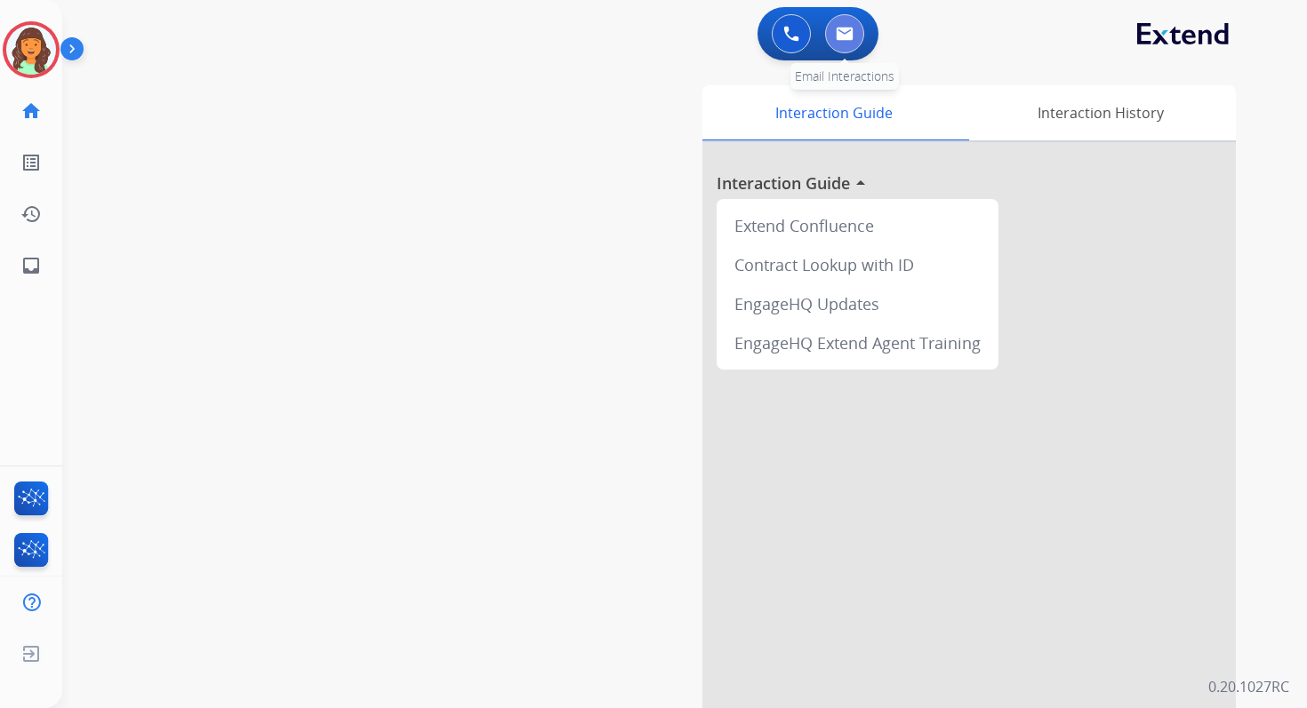
click at [847, 29] on img at bounding box center [845, 34] width 18 height 14
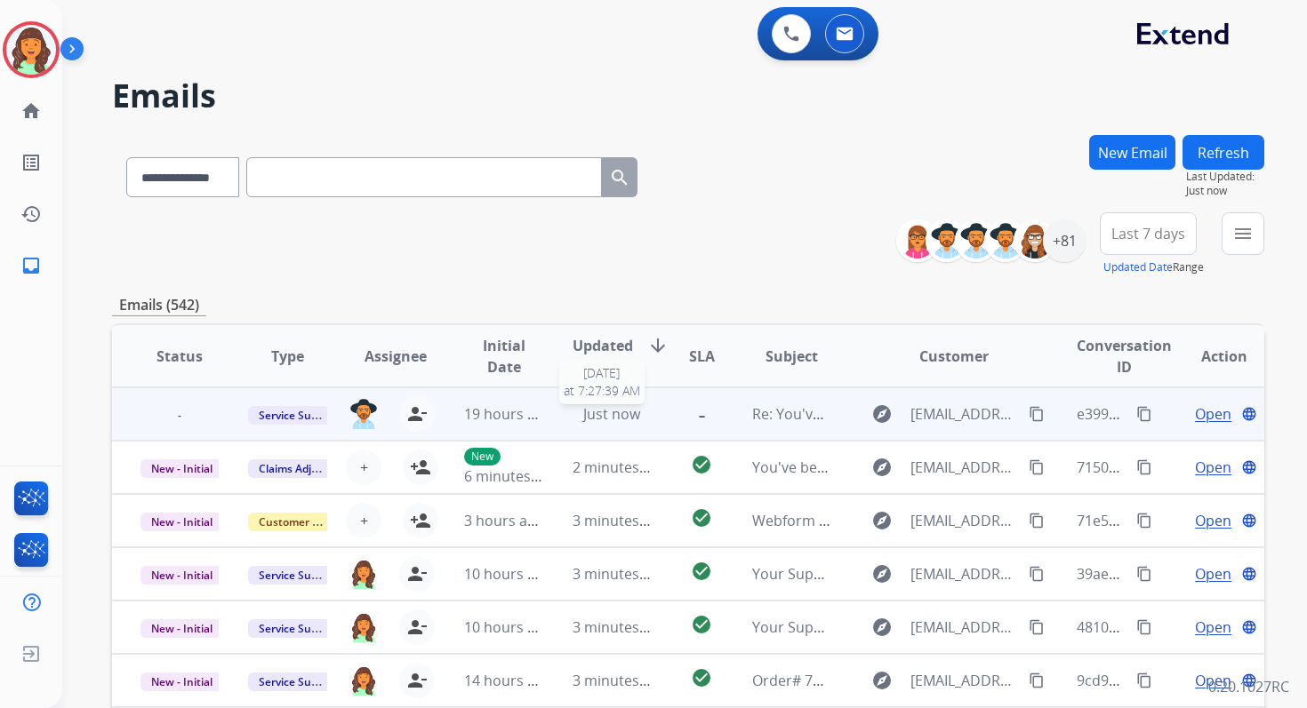
click at [600, 412] on span "Just now" at bounding box center [611, 414] width 57 height 20
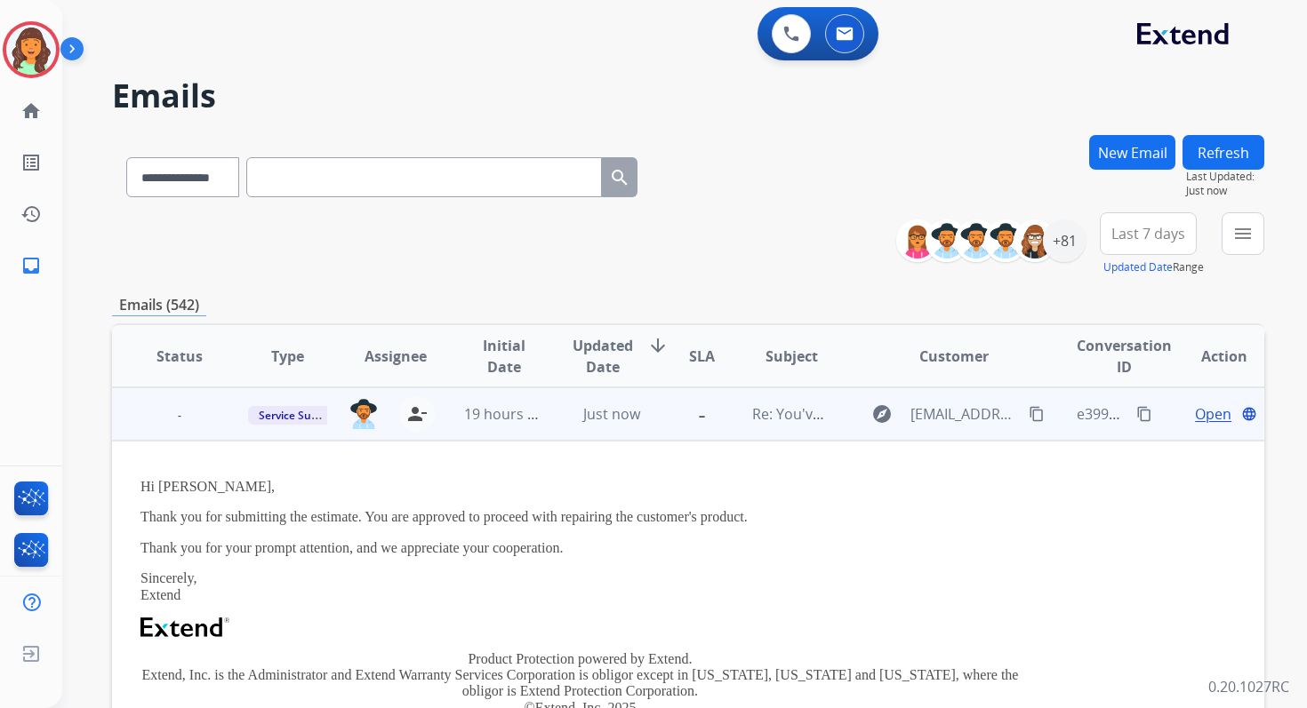
click at [1204, 412] on span "Open" at bounding box center [1213, 414] width 36 height 21
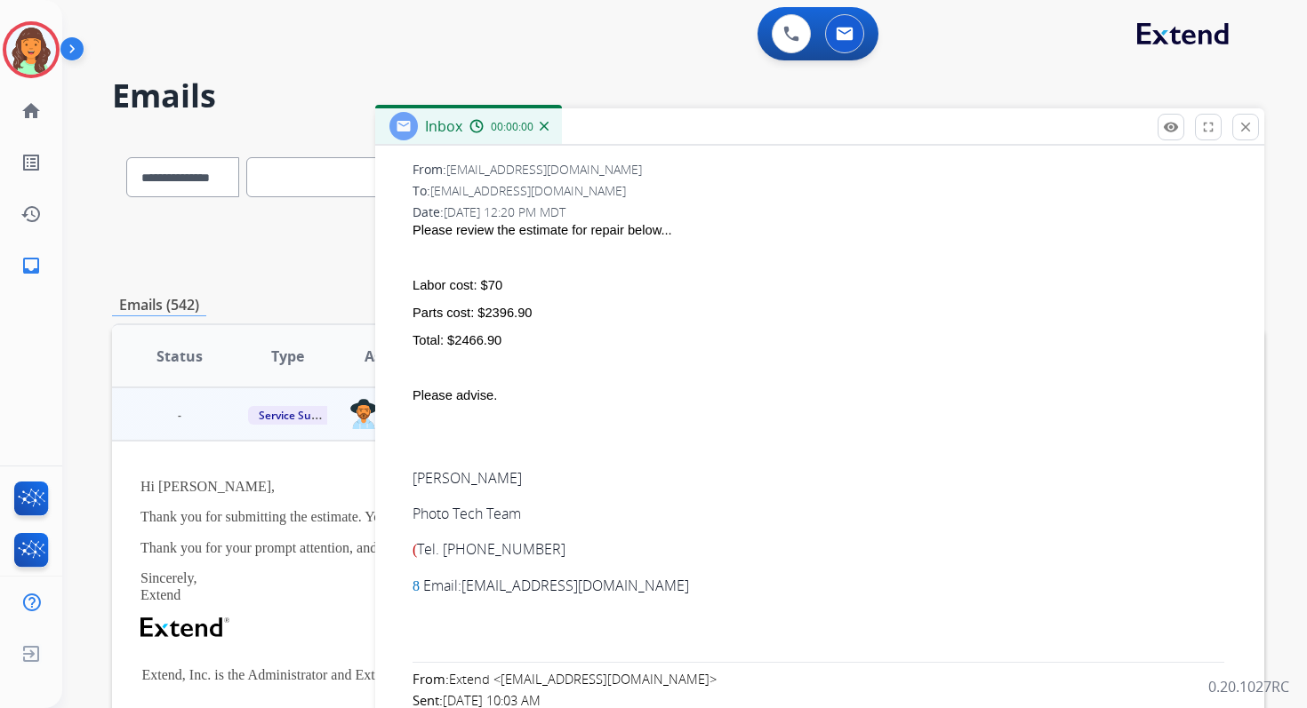
scroll to position [824, 0]
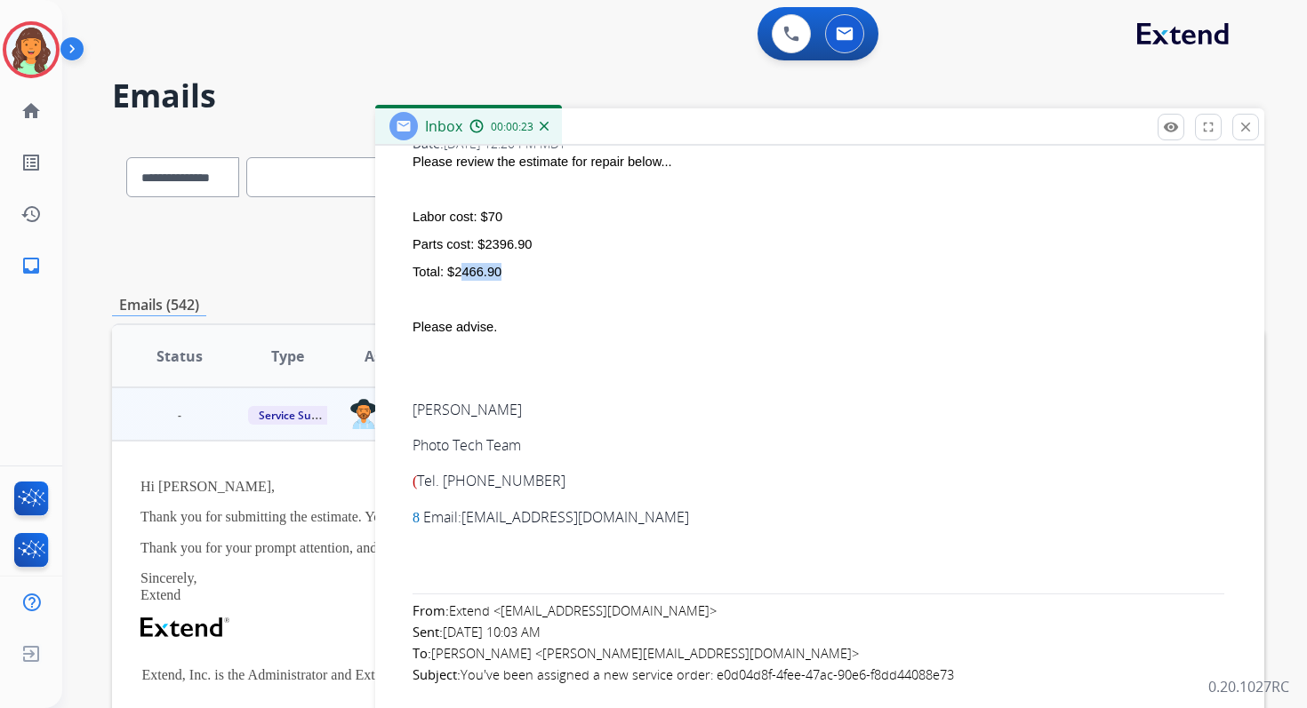
drag, startPoint x: 452, startPoint y: 268, endPoint x: 495, endPoint y: 277, distance: 44.5
click at [495, 277] on div "Total: $2466.90" at bounding box center [826, 272] width 828 height 18
drag, startPoint x: 504, startPoint y: 274, endPoint x: 412, endPoint y: 273, distance: 92.5
copy div "Total: $2466.90"
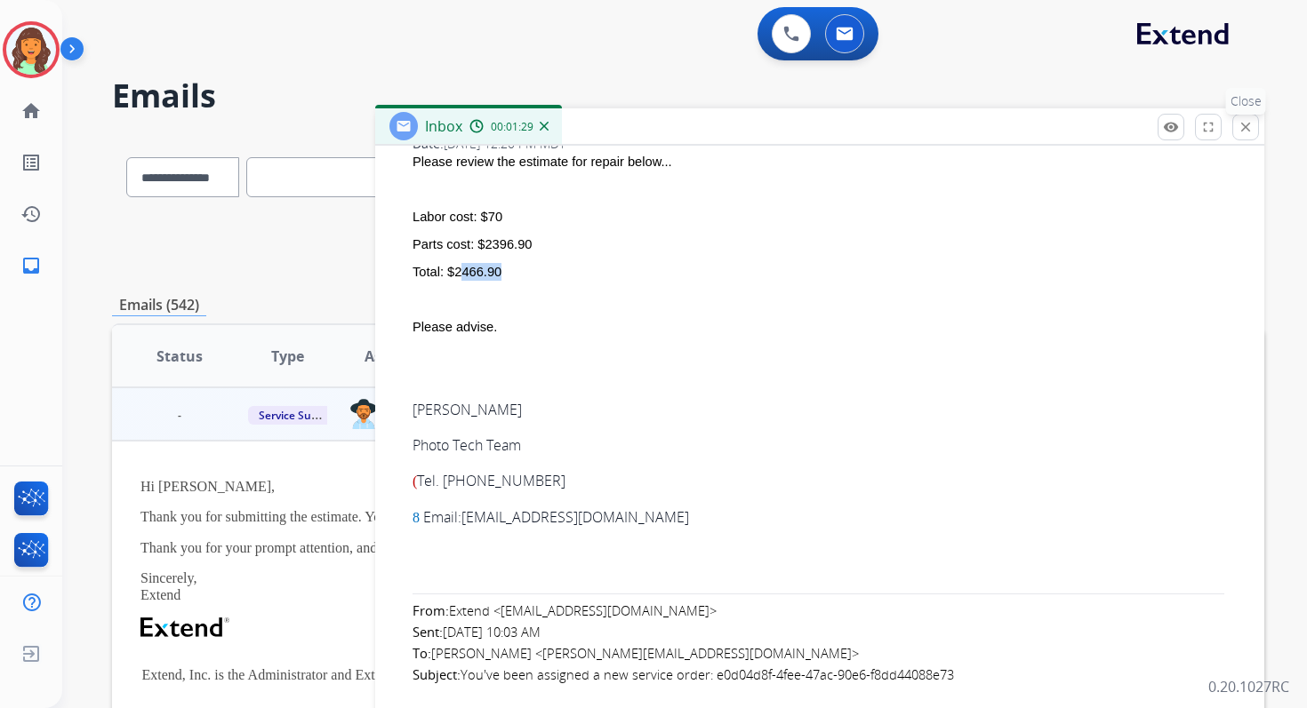
click at [1244, 119] on mat-icon "close" at bounding box center [1245, 127] width 16 height 16
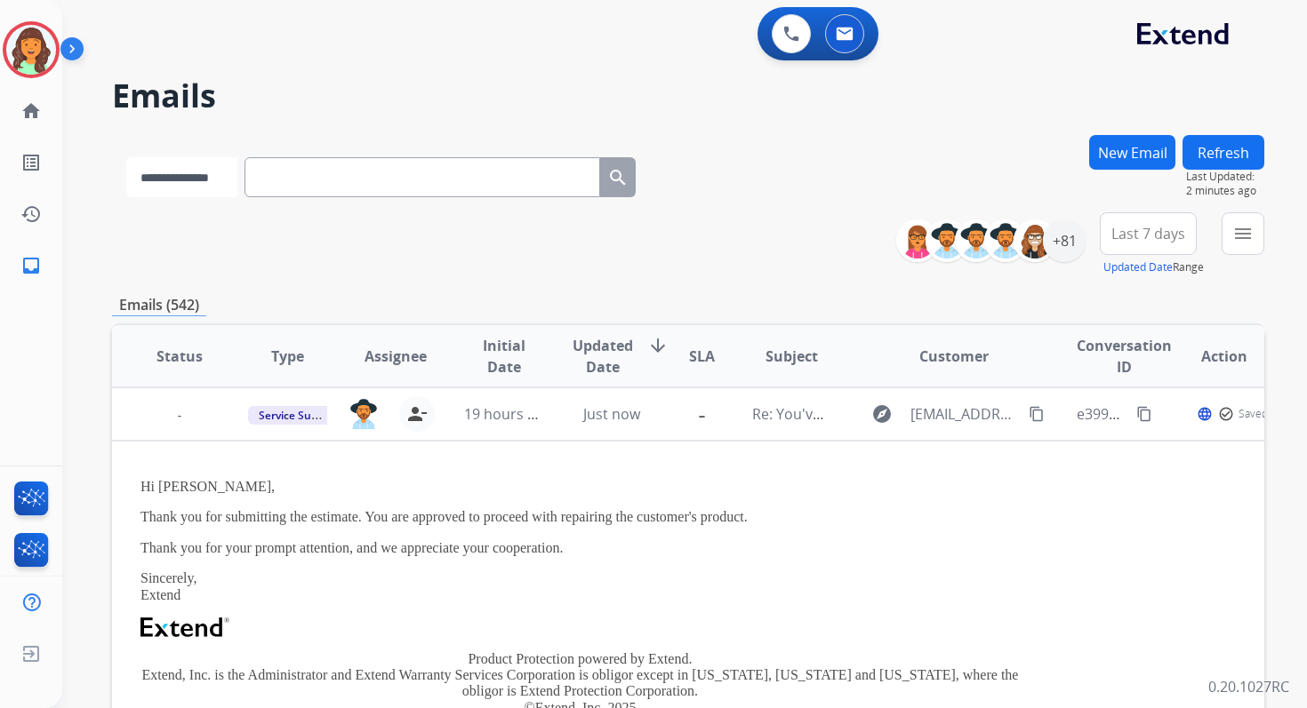
click at [179, 193] on select "**********" at bounding box center [181, 177] width 111 height 40
select select "**********"
click at [126, 157] on select "**********" at bounding box center [181, 177] width 111 height 40
click at [310, 175] on input "text" at bounding box center [424, 177] width 356 height 40
paste input "**********"
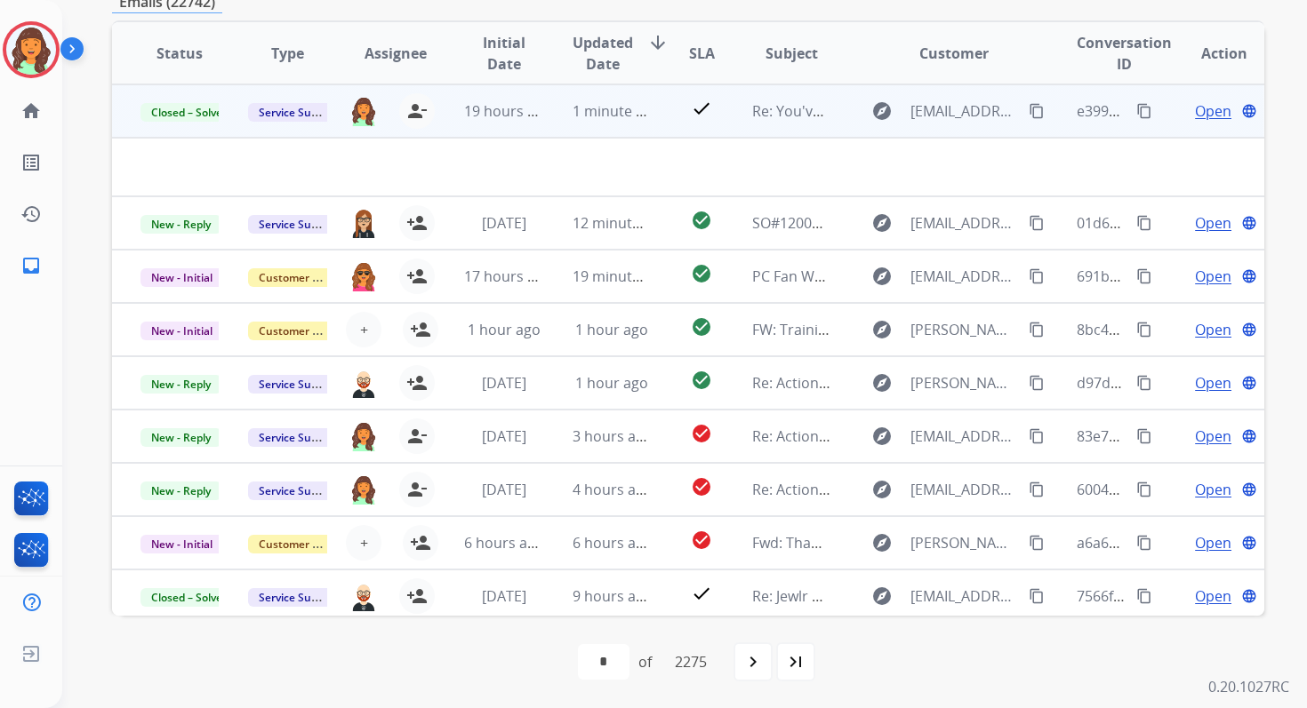
scroll to position [0, 0]
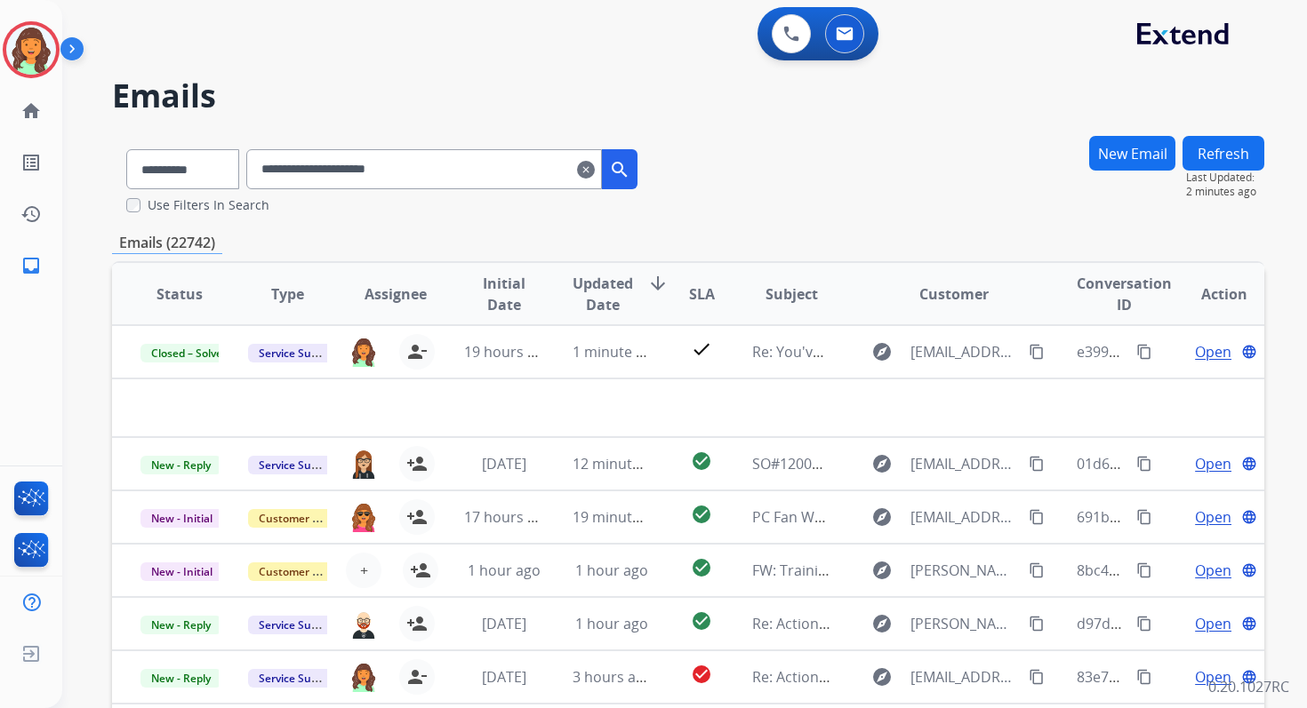
click at [338, 171] on input "**********" at bounding box center [424, 169] width 356 height 40
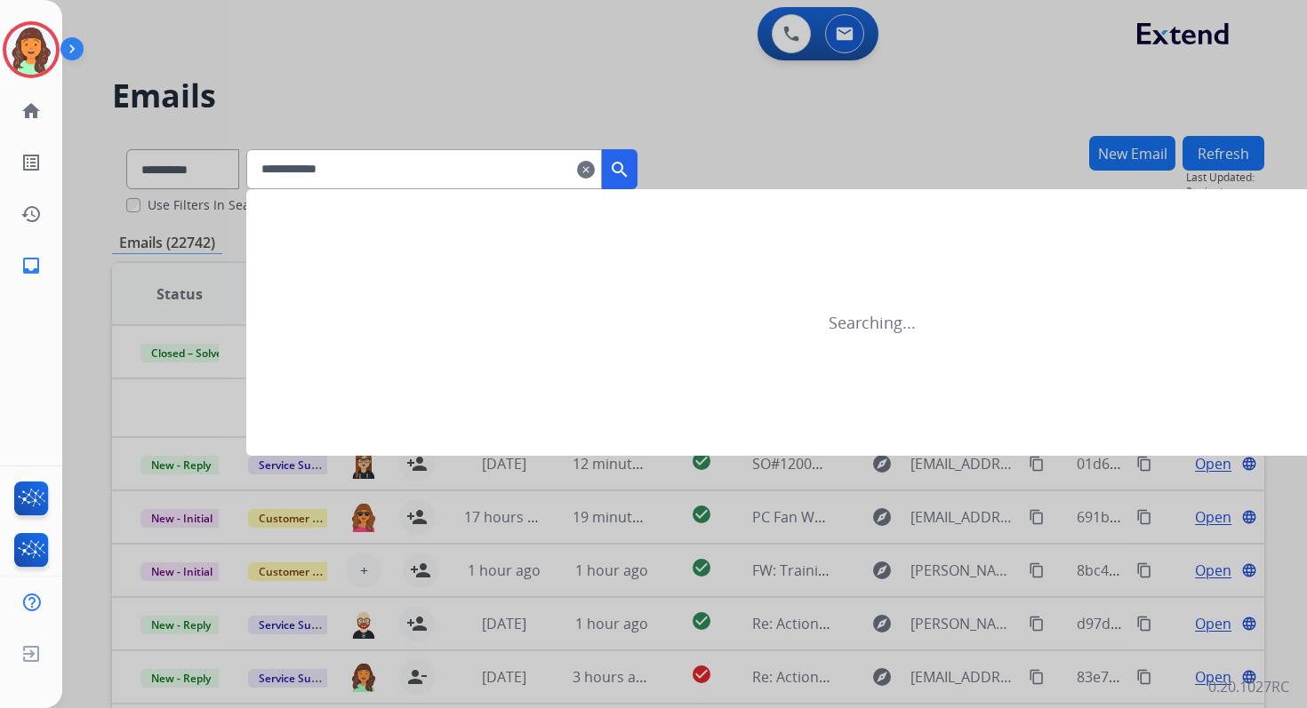
type input "**********"
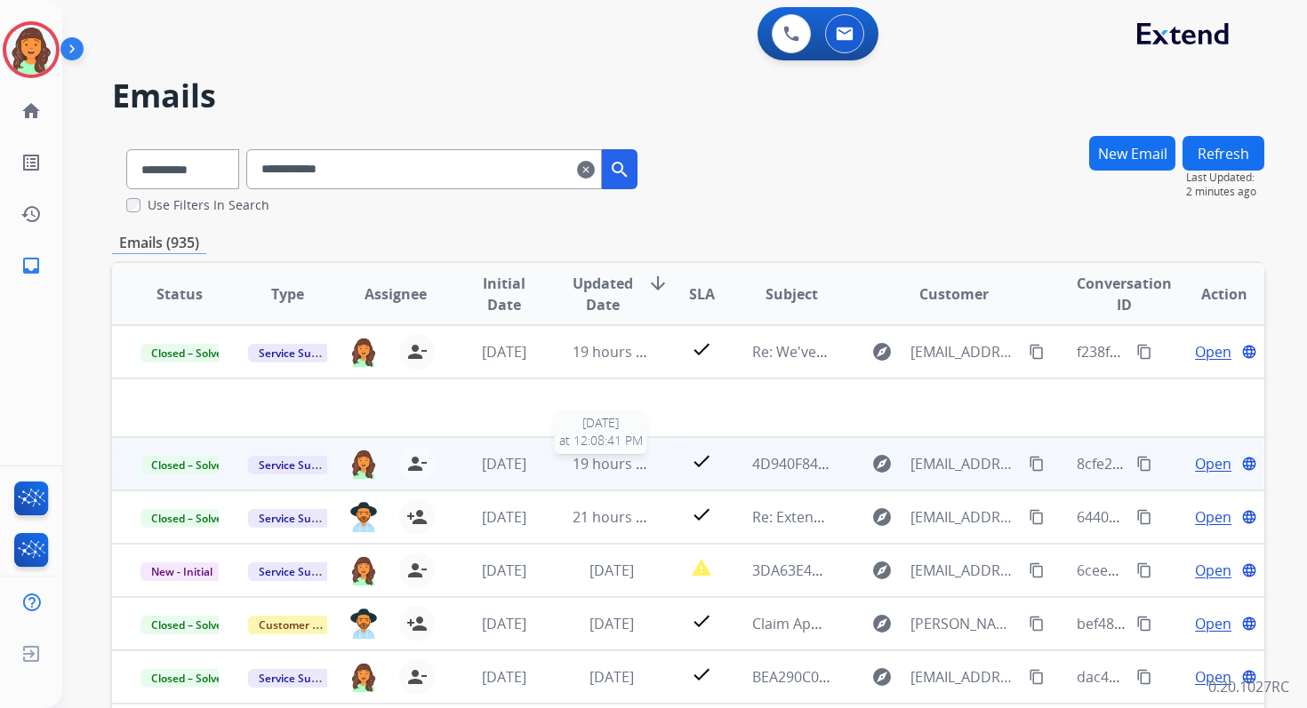
click at [602, 467] on span "19 hours ago" at bounding box center [616, 464] width 88 height 20
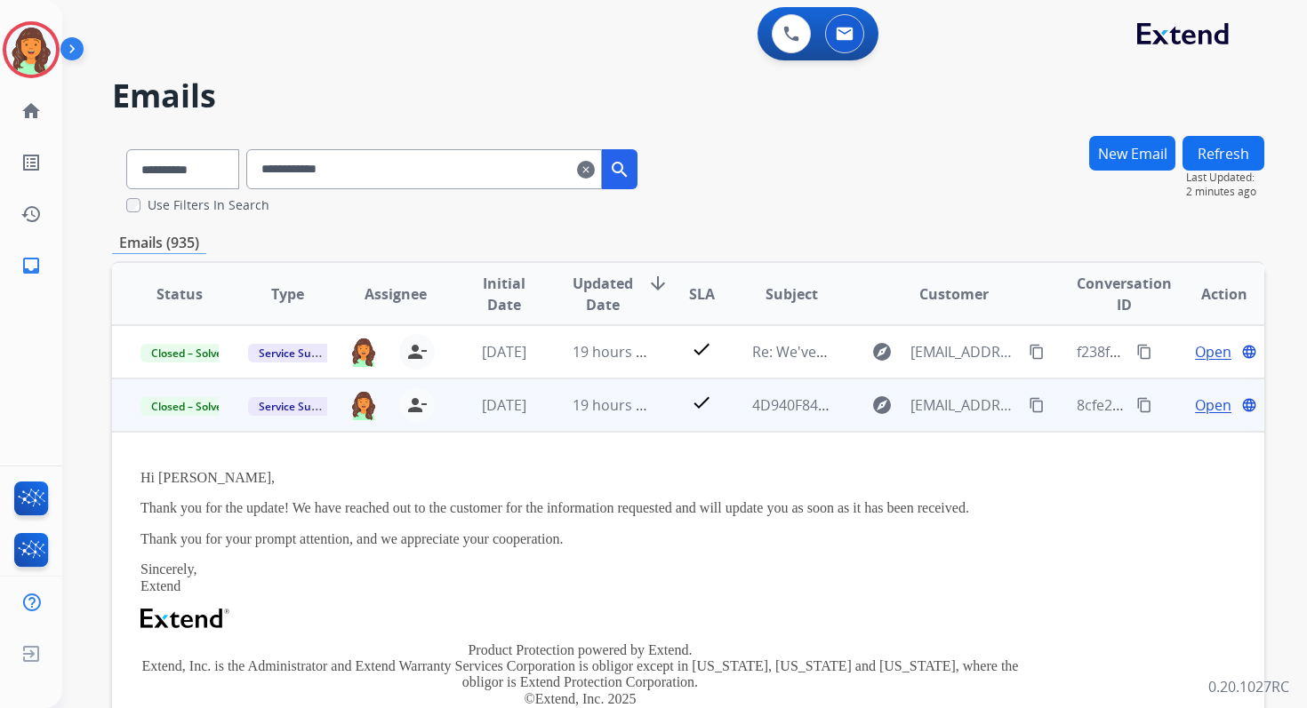
scroll to position [53, 0]
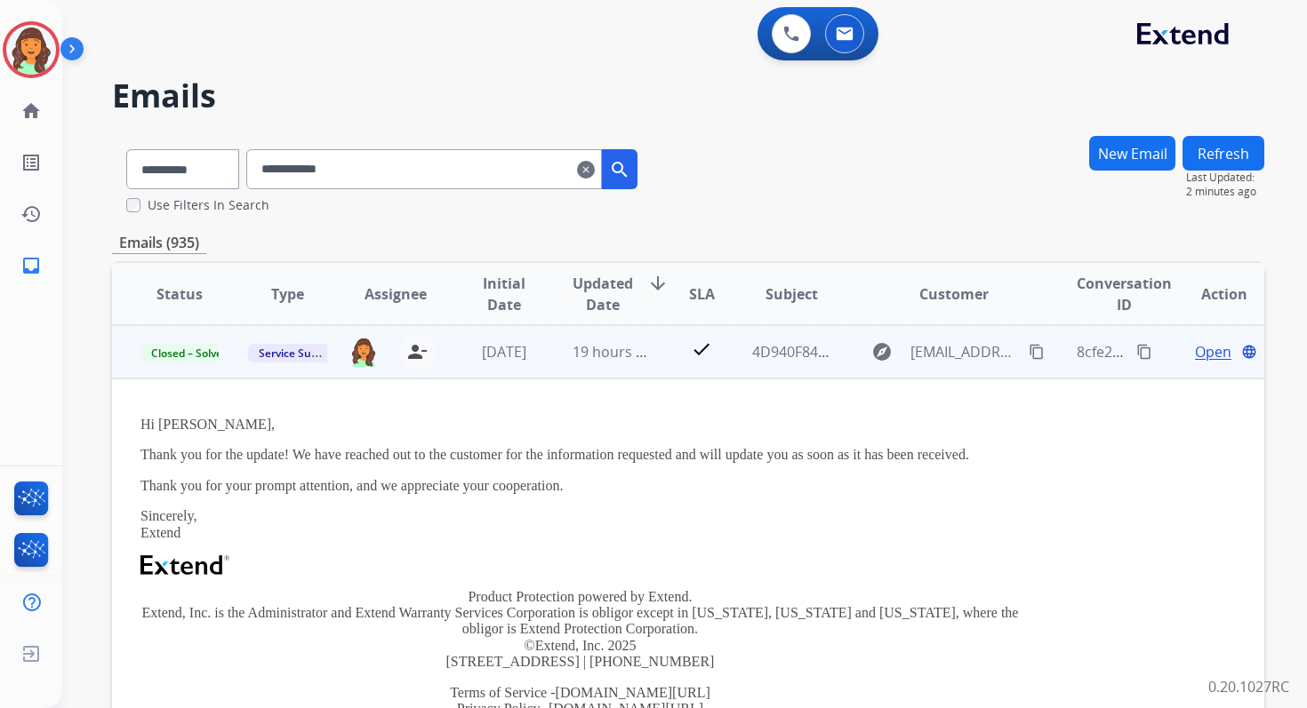
click at [1202, 351] on span "Open" at bounding box center [1213, 351] width 36 height 21
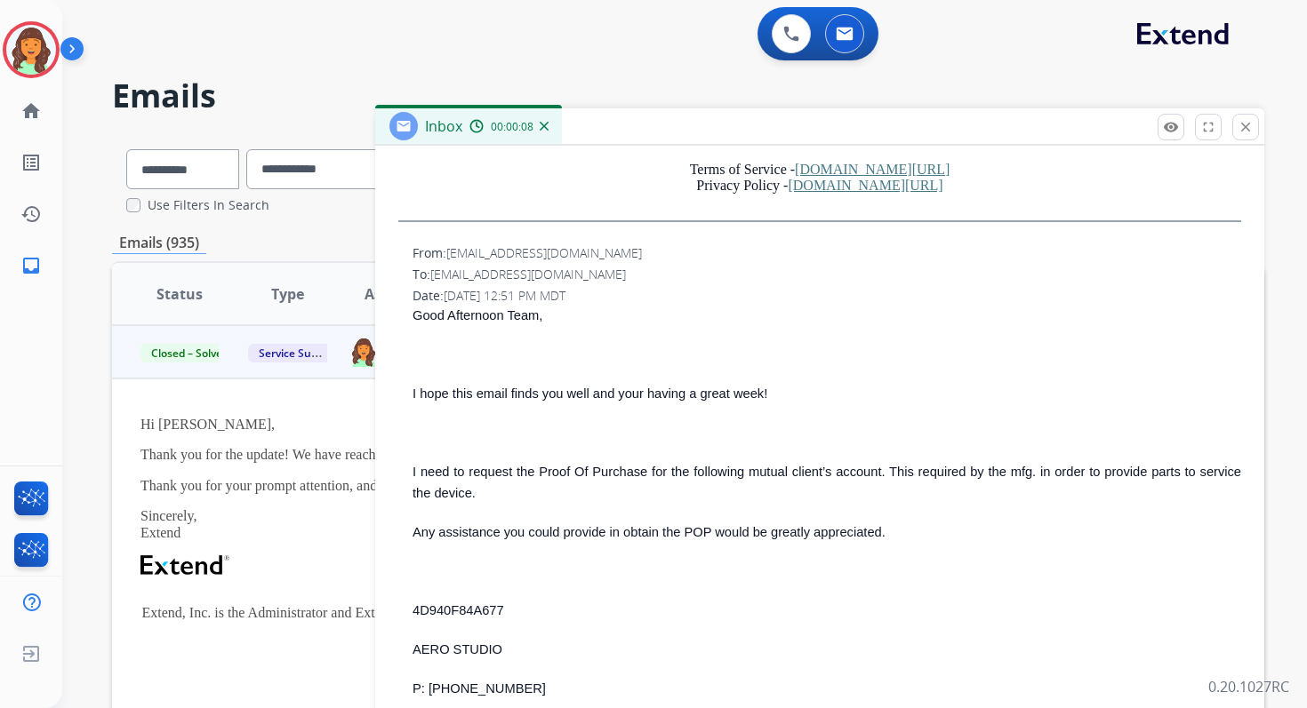
scroll to position [680, 0]
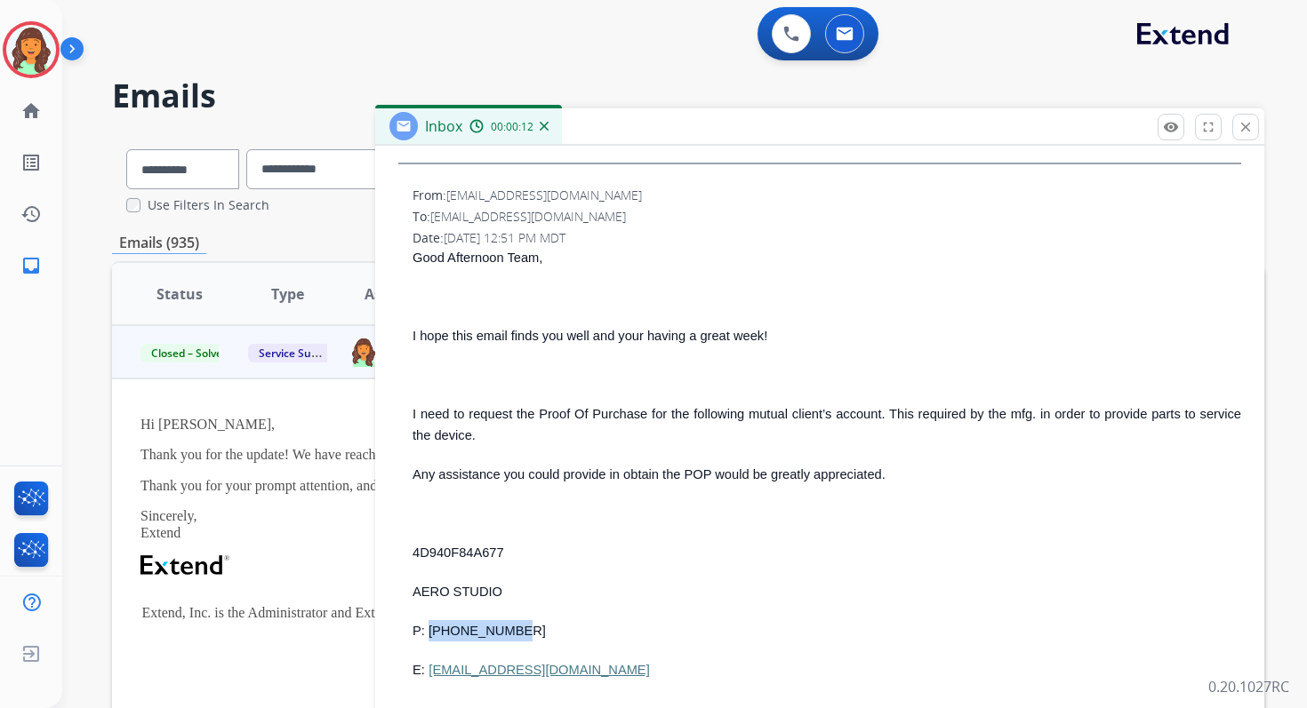
copy span "213-760-0781"
drag, startPoint x: 509, startPoint y: 632, endPoint x: 429, endPoint y: 632, distance: 80.0
click at [429, 632] on p "P: 213-760-0781" at bounding box center [826, 630] width 828 height 21
click at [1249, 124] on mat-icon "close" at bounding box center [1245, 127] width 16 height 16
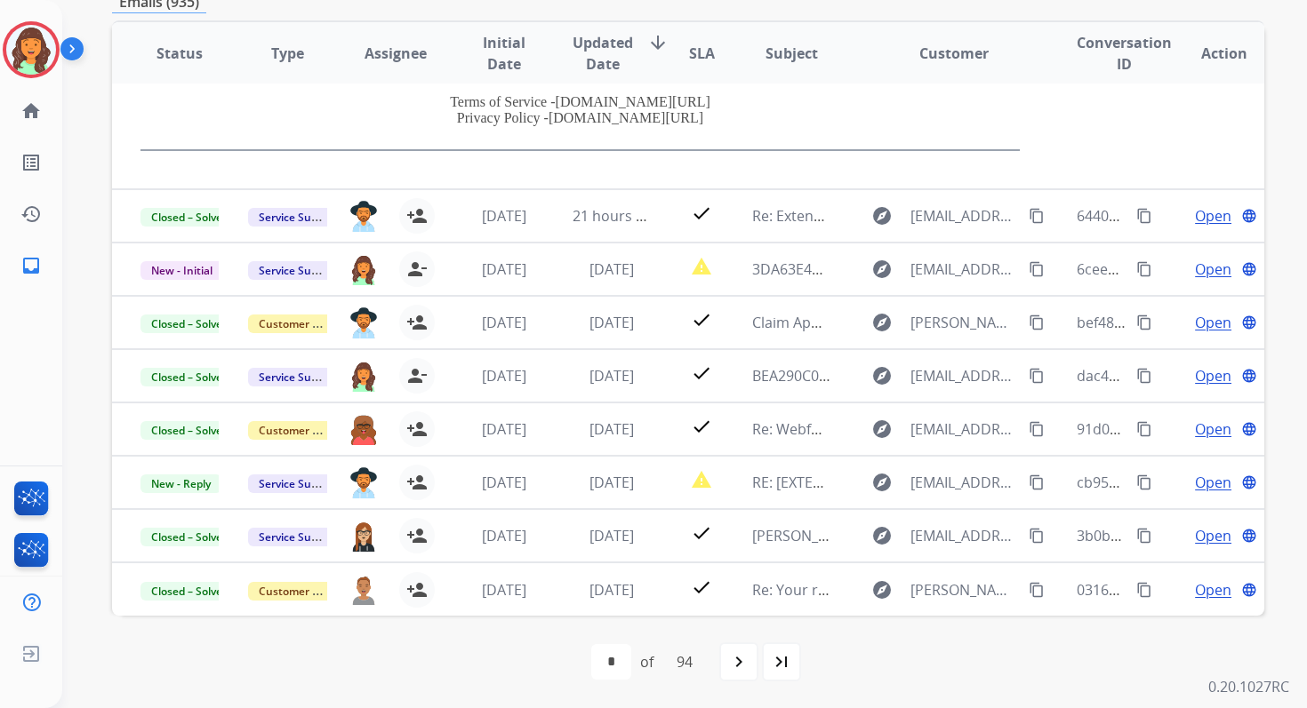
scroll to position [404, 0]
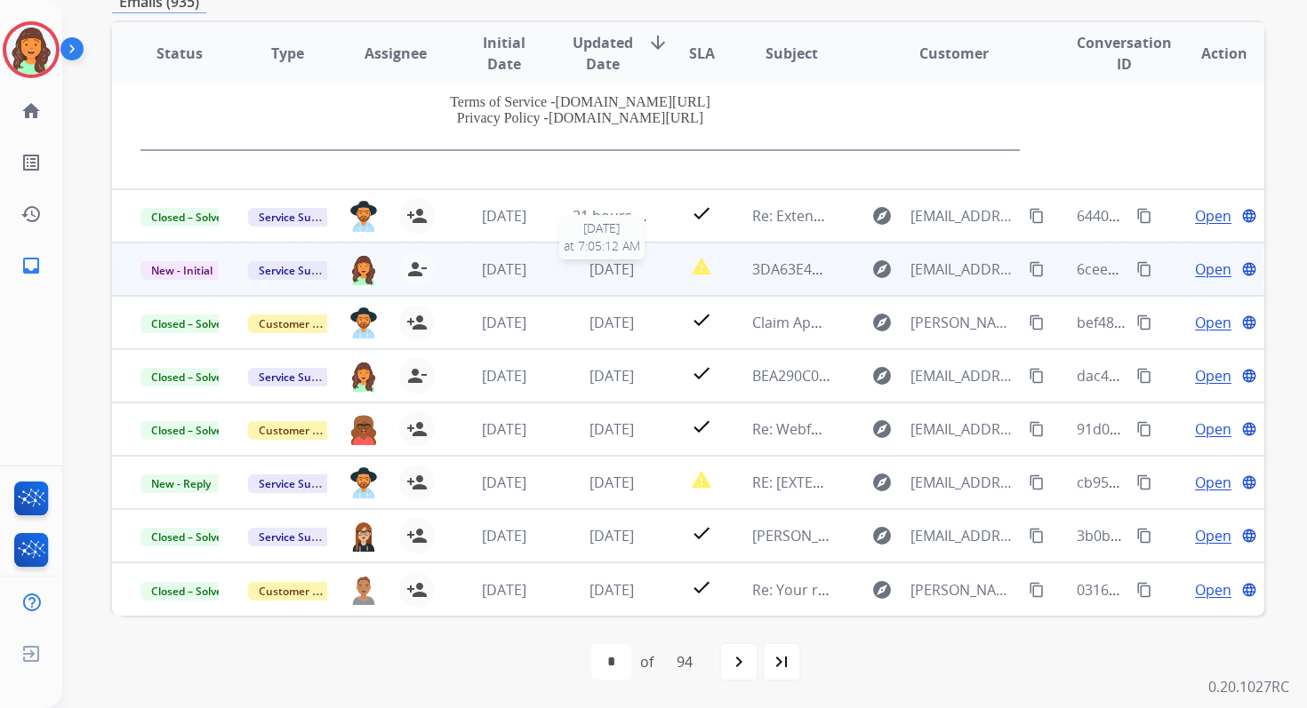
click at [594, 264] on span "[DATE]" at bounding box center [611, 270] width 44 height 20
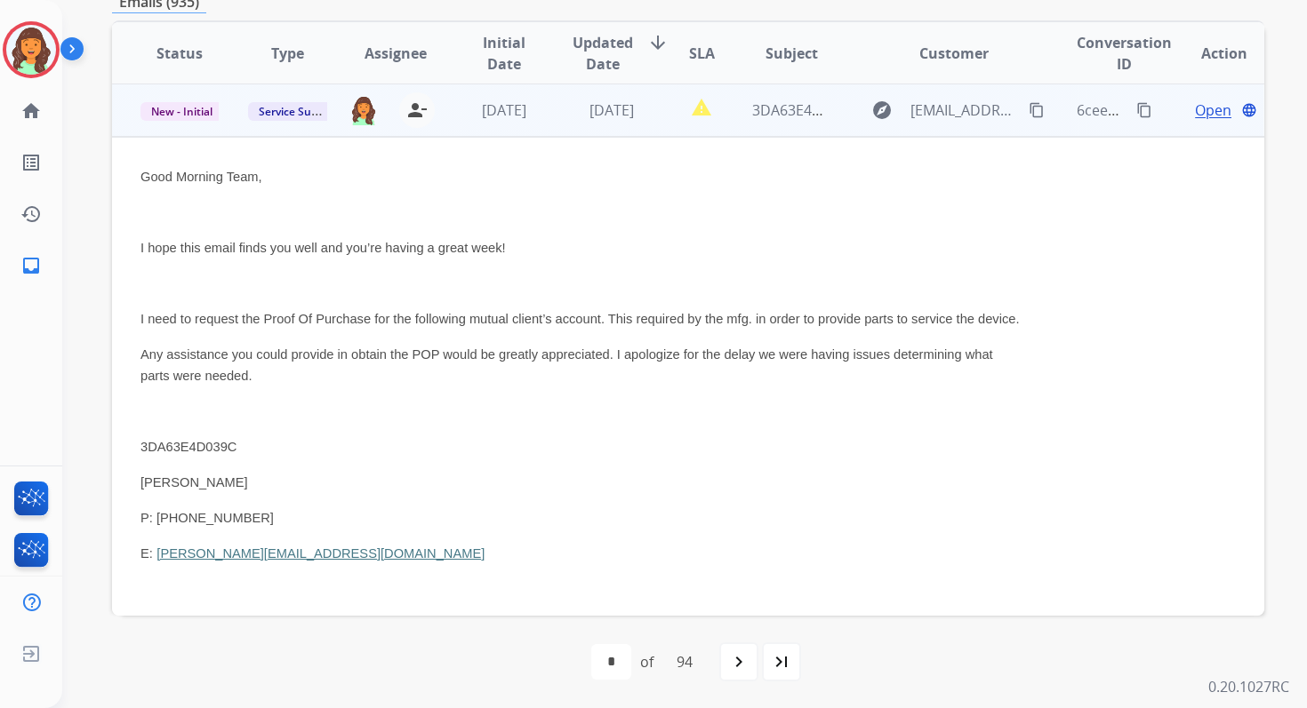
scroll to position [160, 0]
click at [1204, 108] on span "Open" at bounding box center [1213, 110] width 36 height 21
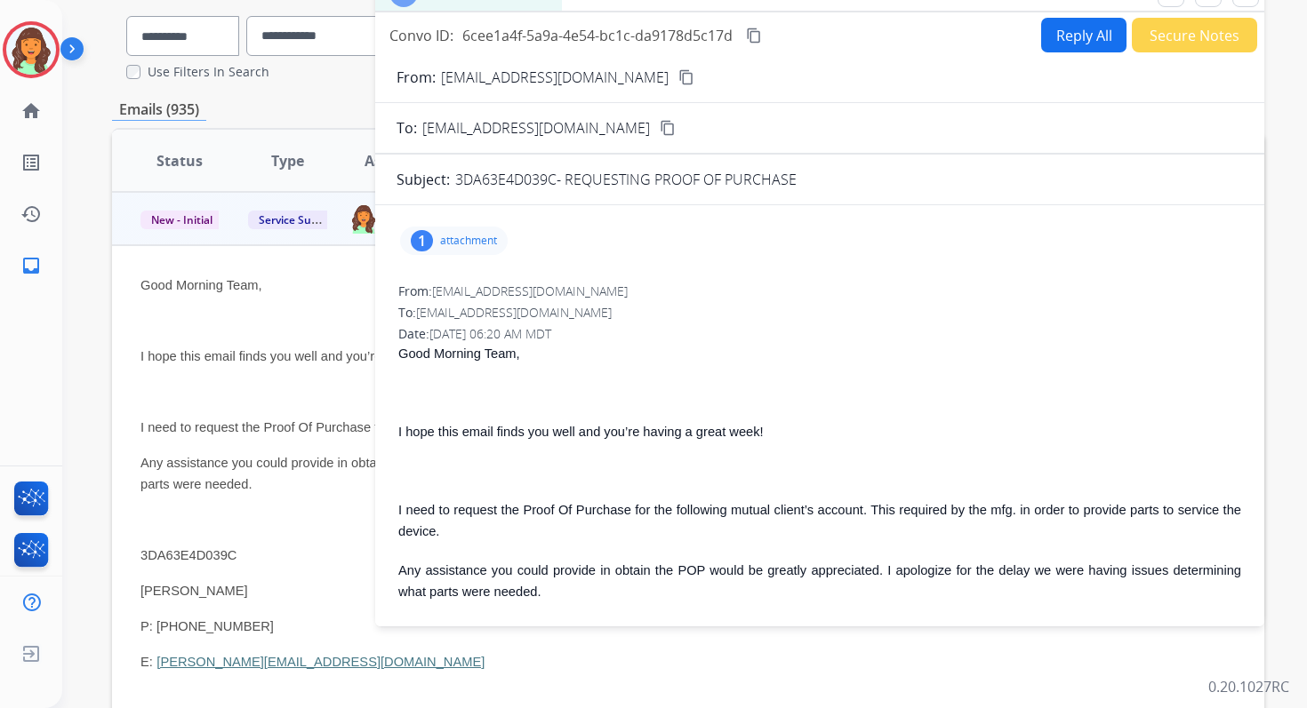
scroll to position [0, 0]
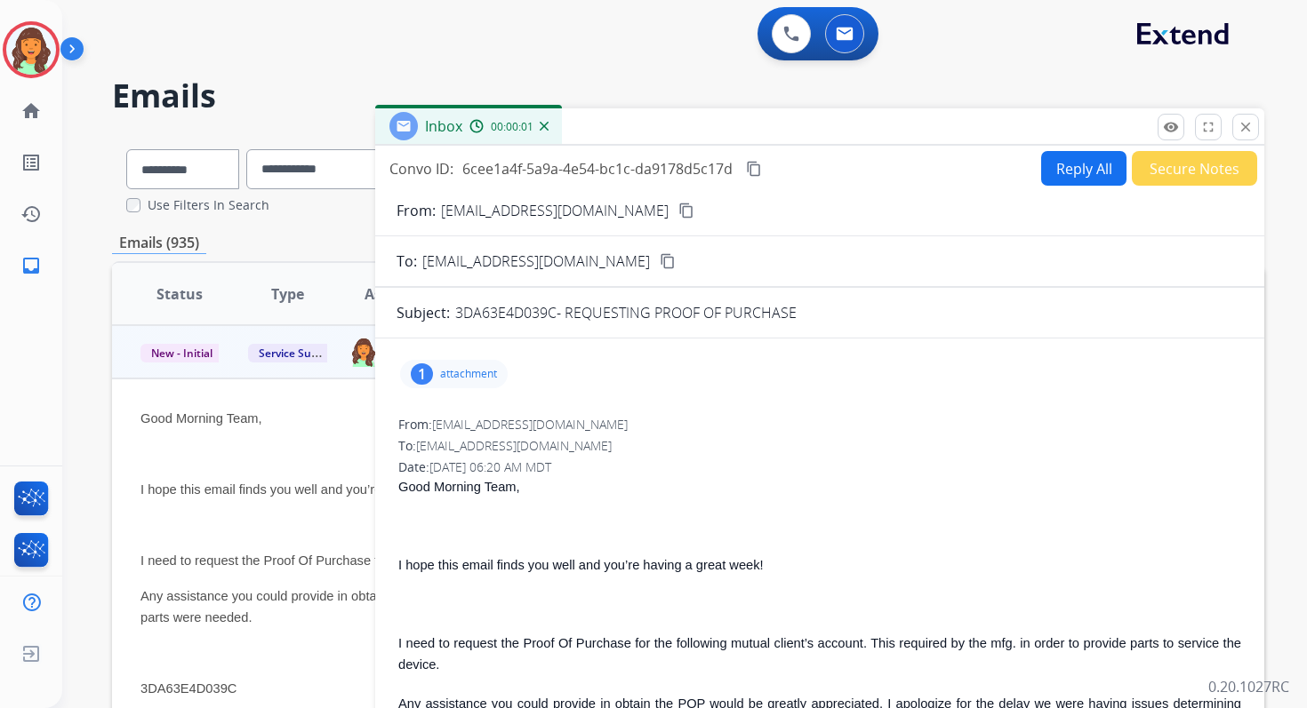
click at [1073, 173] on button "Reply All" at bounding box center [1083, 168] width 85 height 35
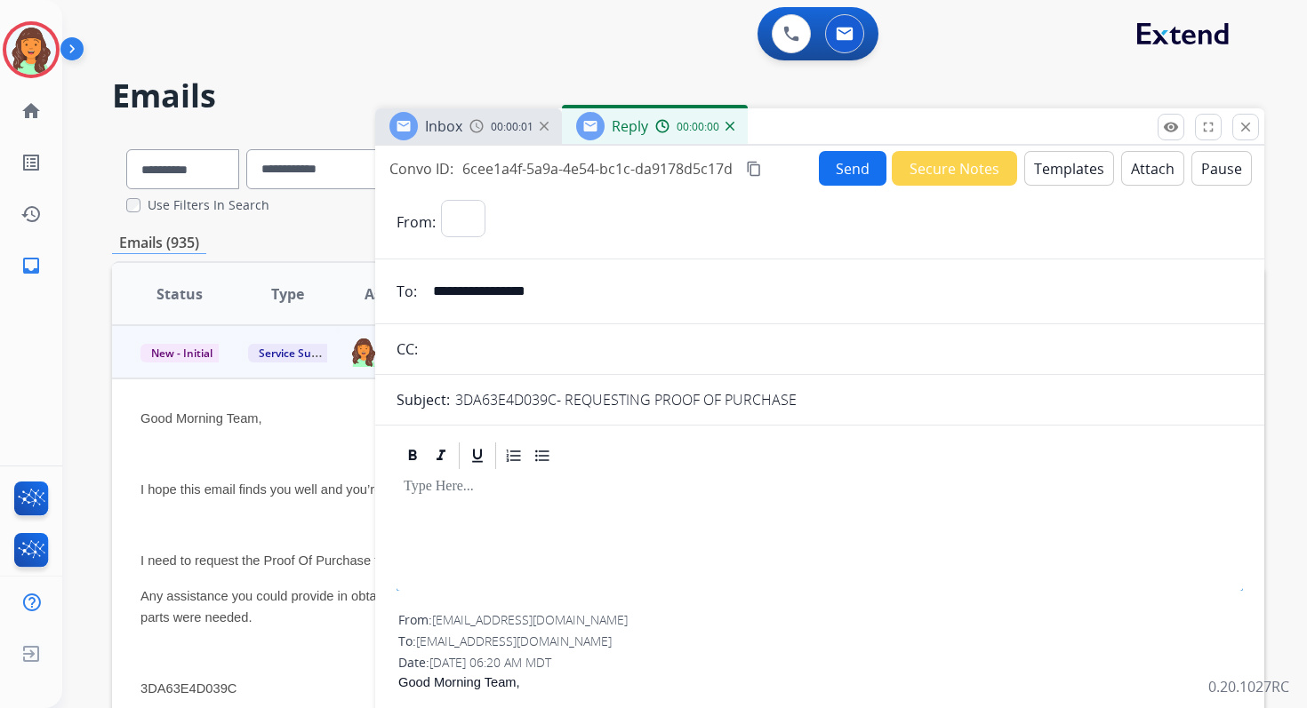
select select "**********"
click at [1073, 173] on button "Templates" at bounding box center [1069, 168] width 90 height 35
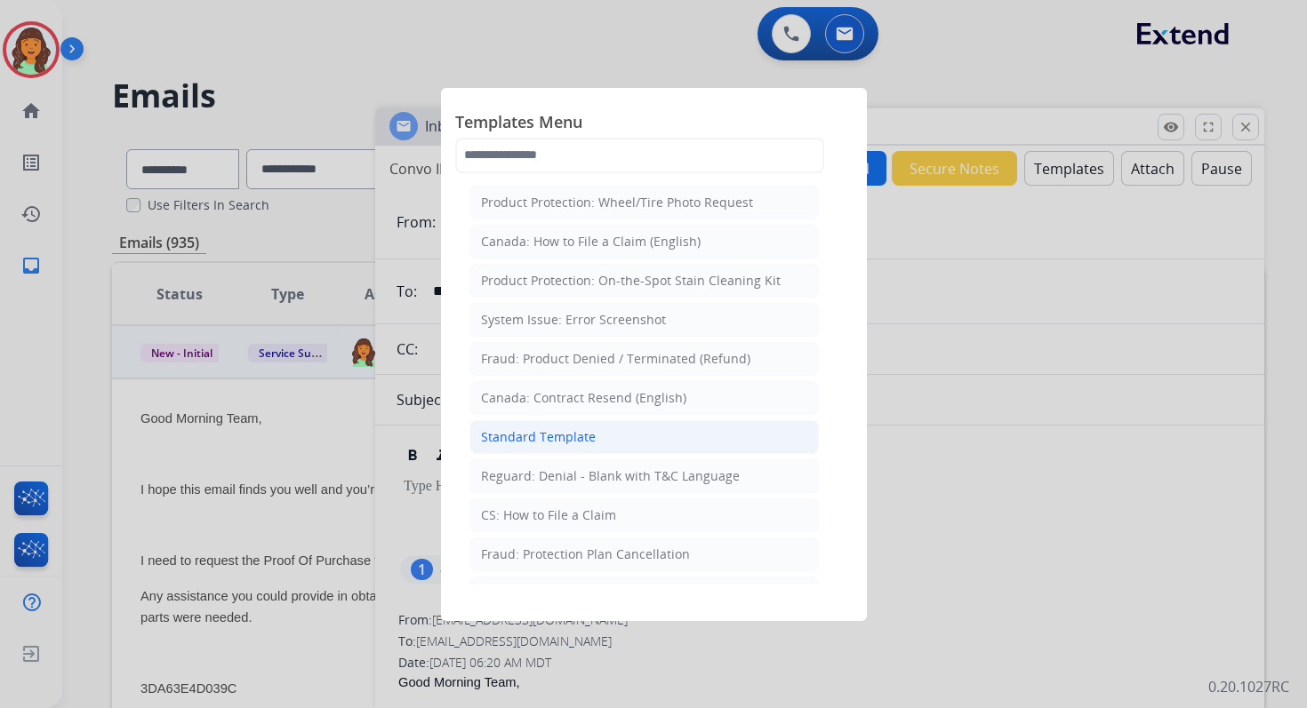
click at [603, 428] on li "Standard Template" at bounding box center [643, 437] width 349 height 34
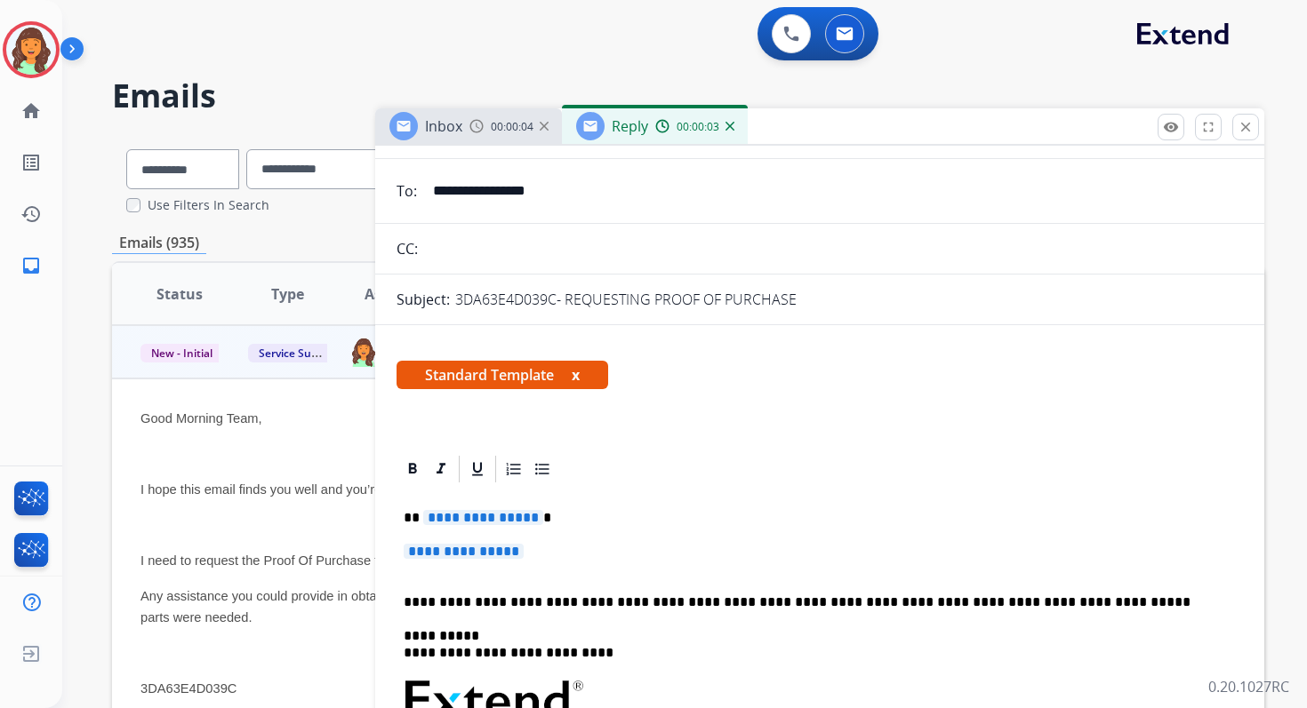
scroll to position [178, 0]
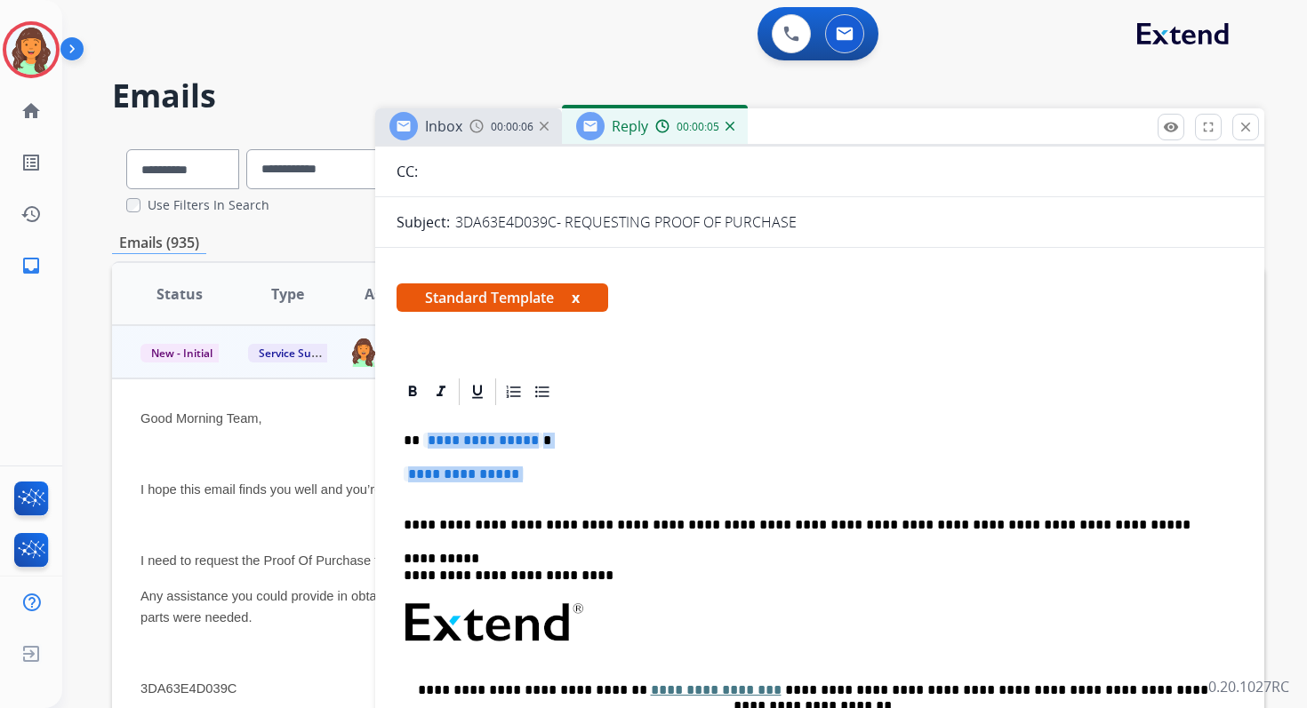
drag, startPoint x: 420, startPoint y: 440, endPoint x: 562, endPoint y: 487, distance: 149.8
click at [562, 487] on div "**********" at bounding box center [819, 665] width 846 height 514
click at [1245, 125] on mat-icon "close" at bounding box center [1245, 127] width 16 height 16
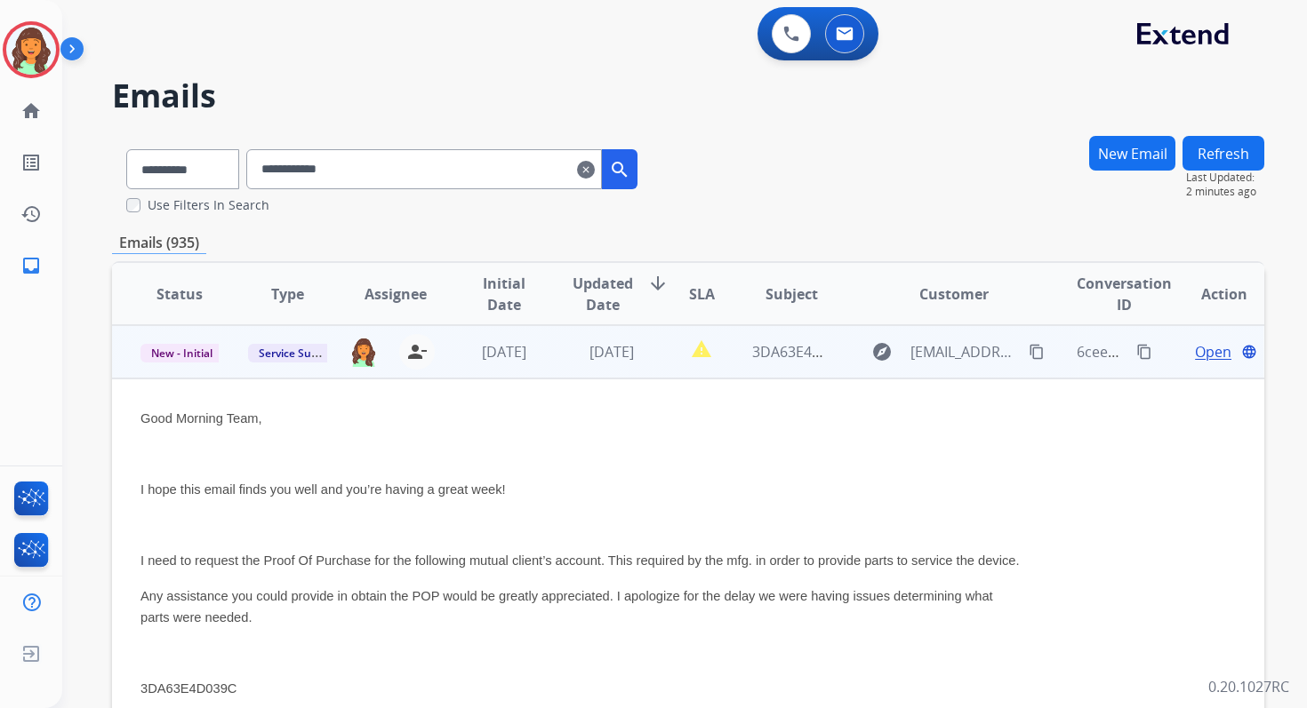
click at [1195, 349] on span "Open" at bounding box center [1213, 351] width 36 height 21
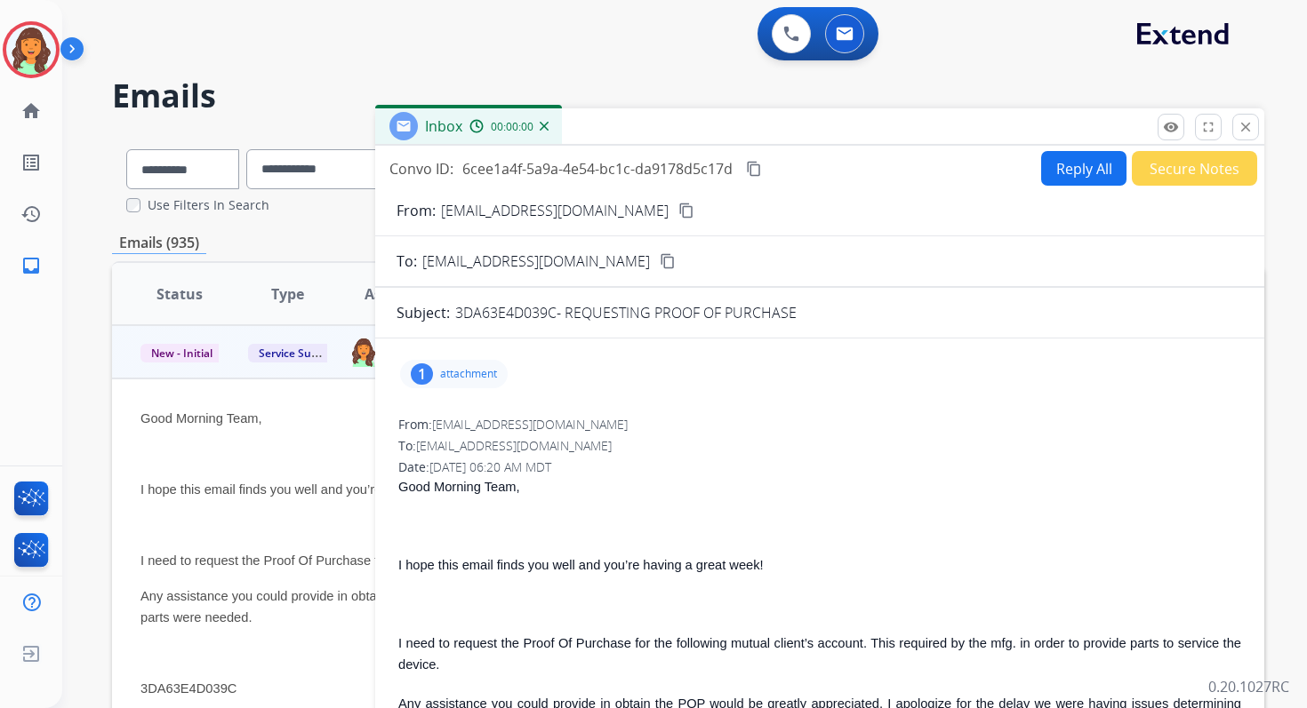
click at [1086, 172] on button "Reply All" at bounding box center [1083, 168] width 85 height 35
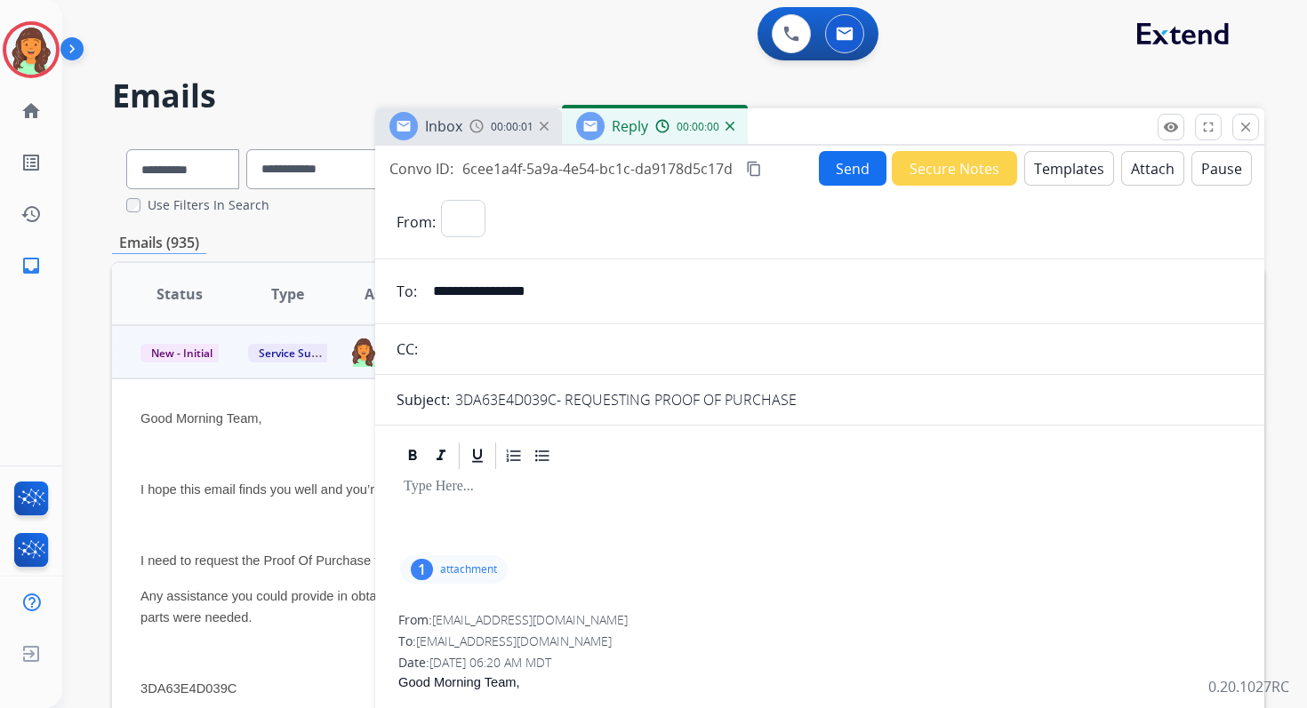
select select "**********"
click at [1074, 169] on button "Templates" at bounding box center [1069, 168] width 90 height 35
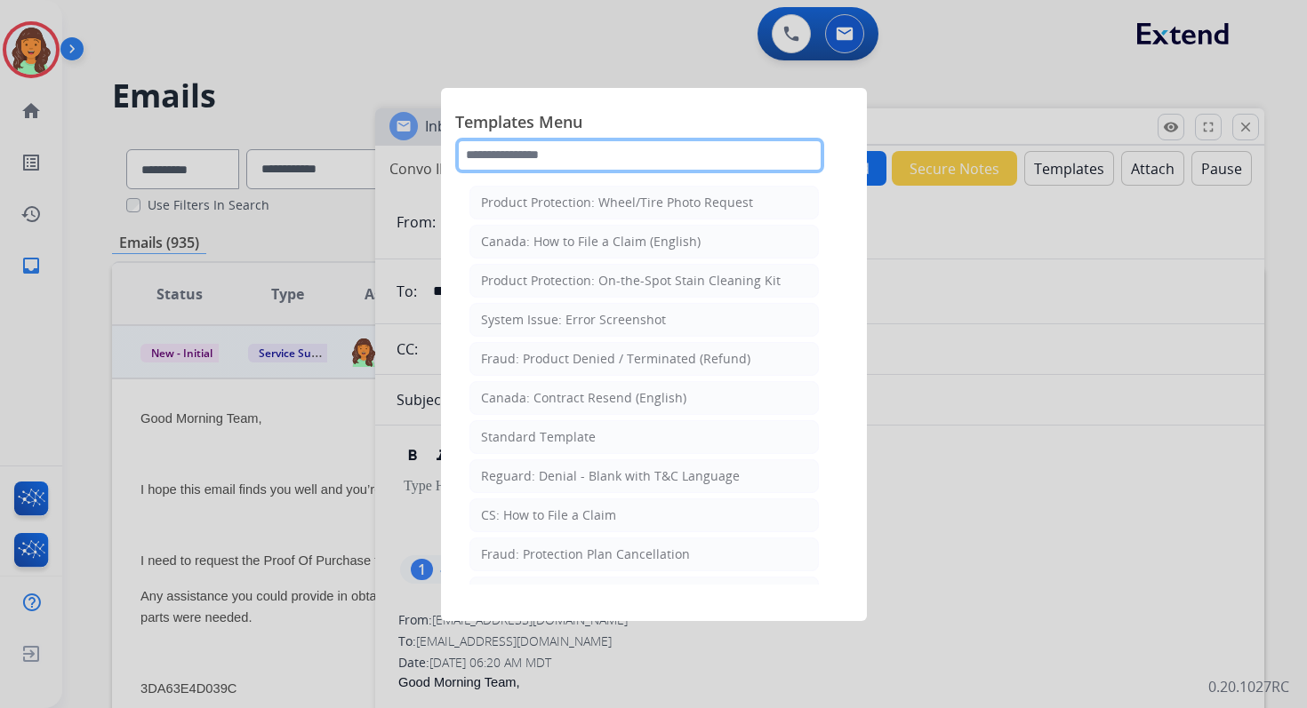
click at [622, 154] on input "text" at bounding box center [639, 156] width 369 height 36
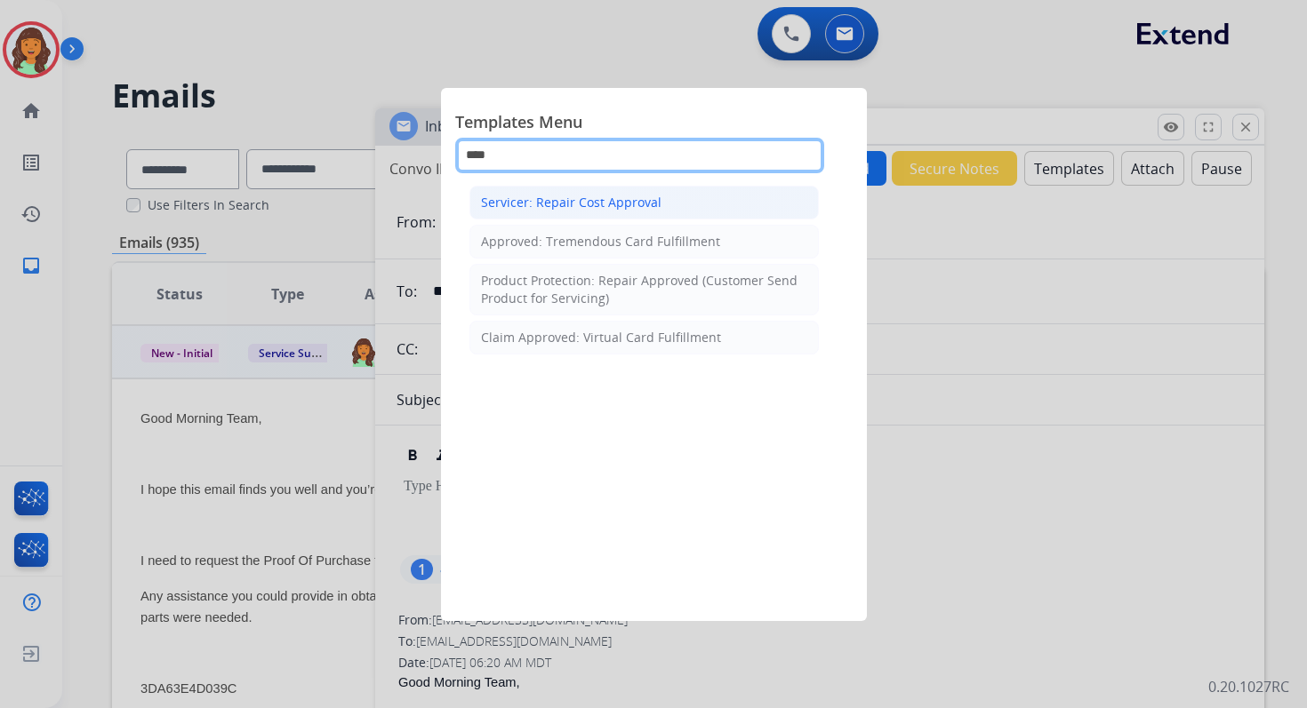
type input "****"
click at [591, 213] on li "Servicer: Repair Cost Approval" at bounding box center [643, 203] width 349 height 34
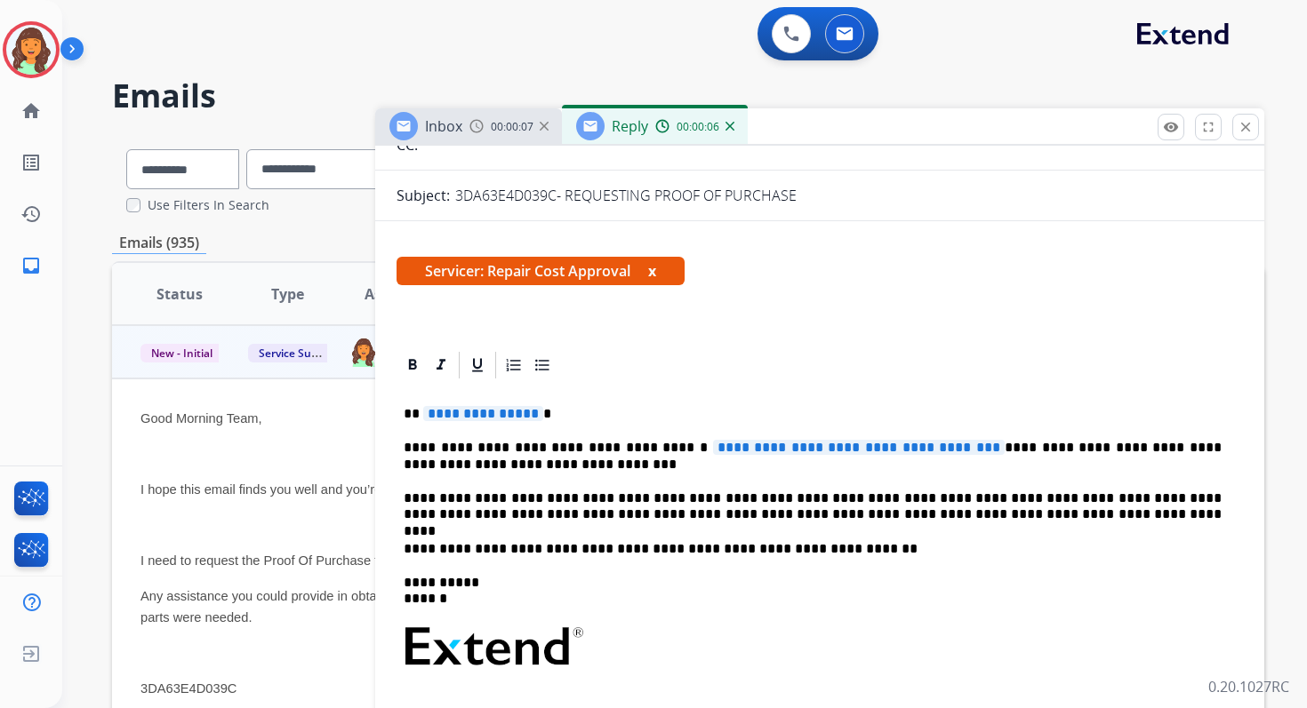
scroll to position [251, 0]
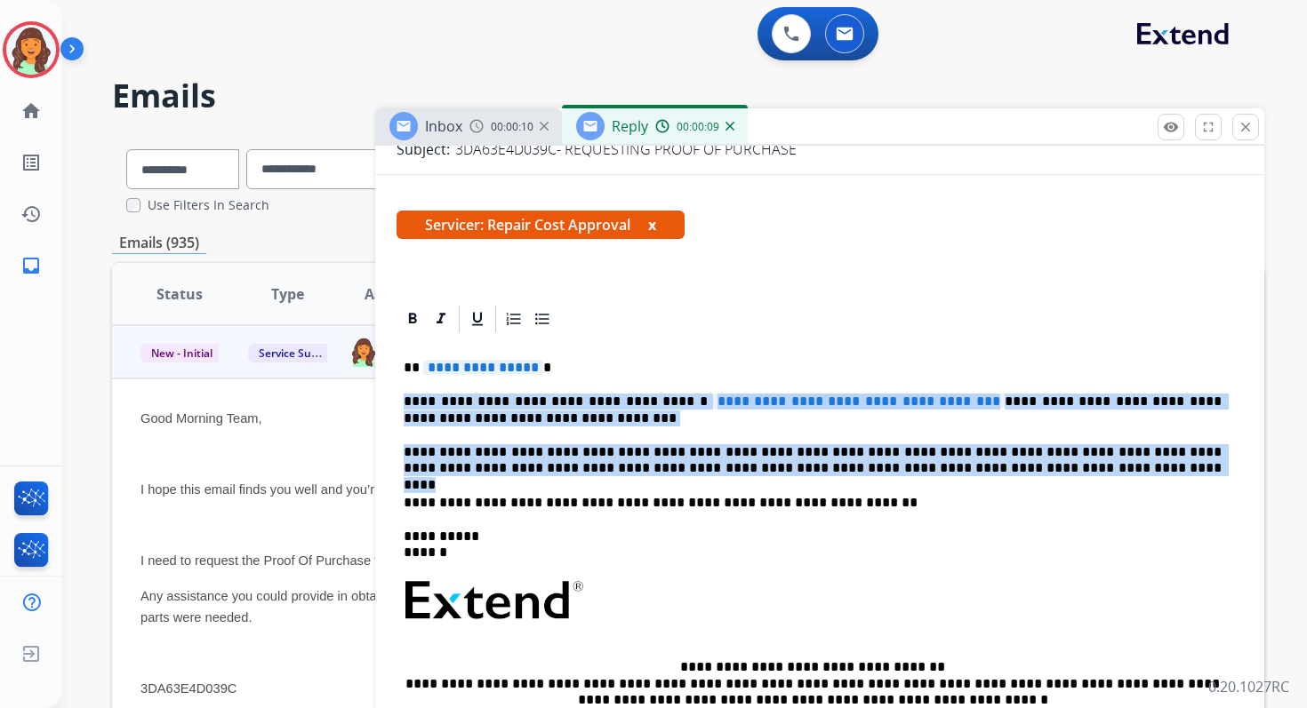
drag, startPoint x: 404, startPoint y: 401, endPoint x: 997, endPoint y: 464, distance: 597.1
click at [997, 464] on div "**********" at bounding box center [819, 592] width 846 height 514
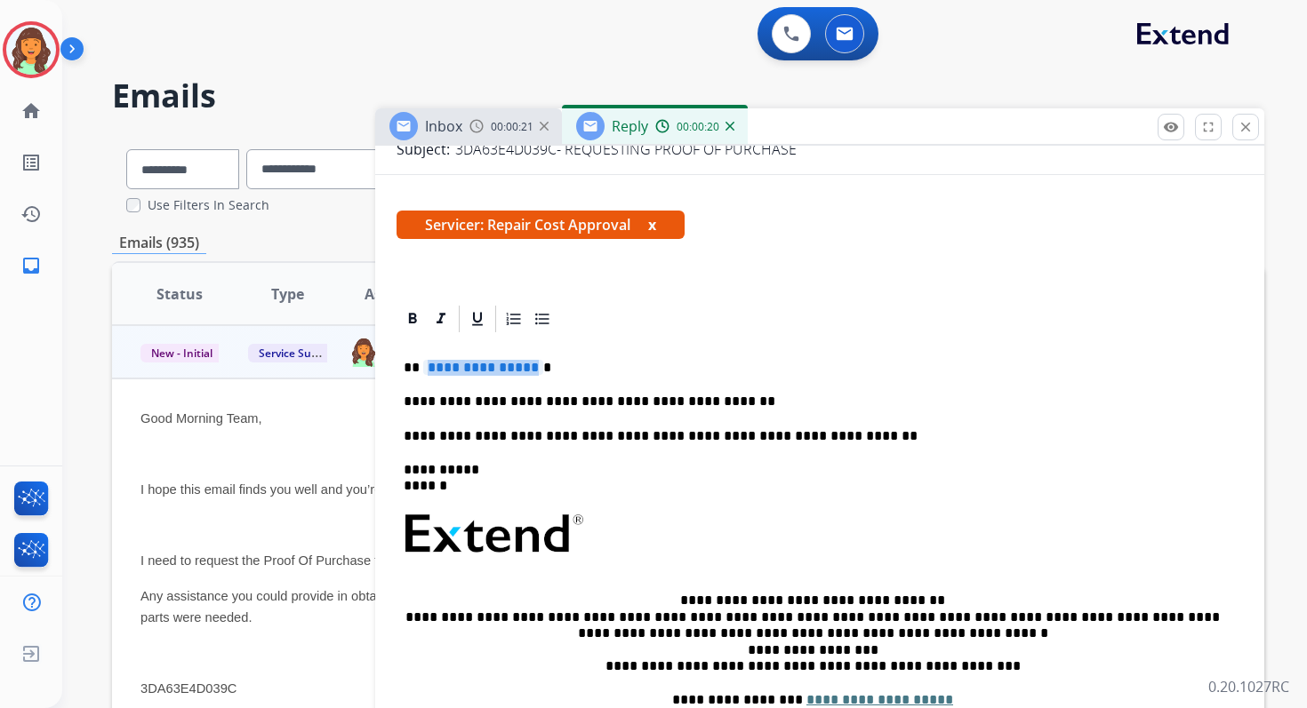
drag, startPoint x: 523, startPoint y: 364, endPoint x: 420, endPoint y: 372, distance: 102.5
click at [420, 372] on p "**********" at bounding box center [813, 368] width 818 height 16
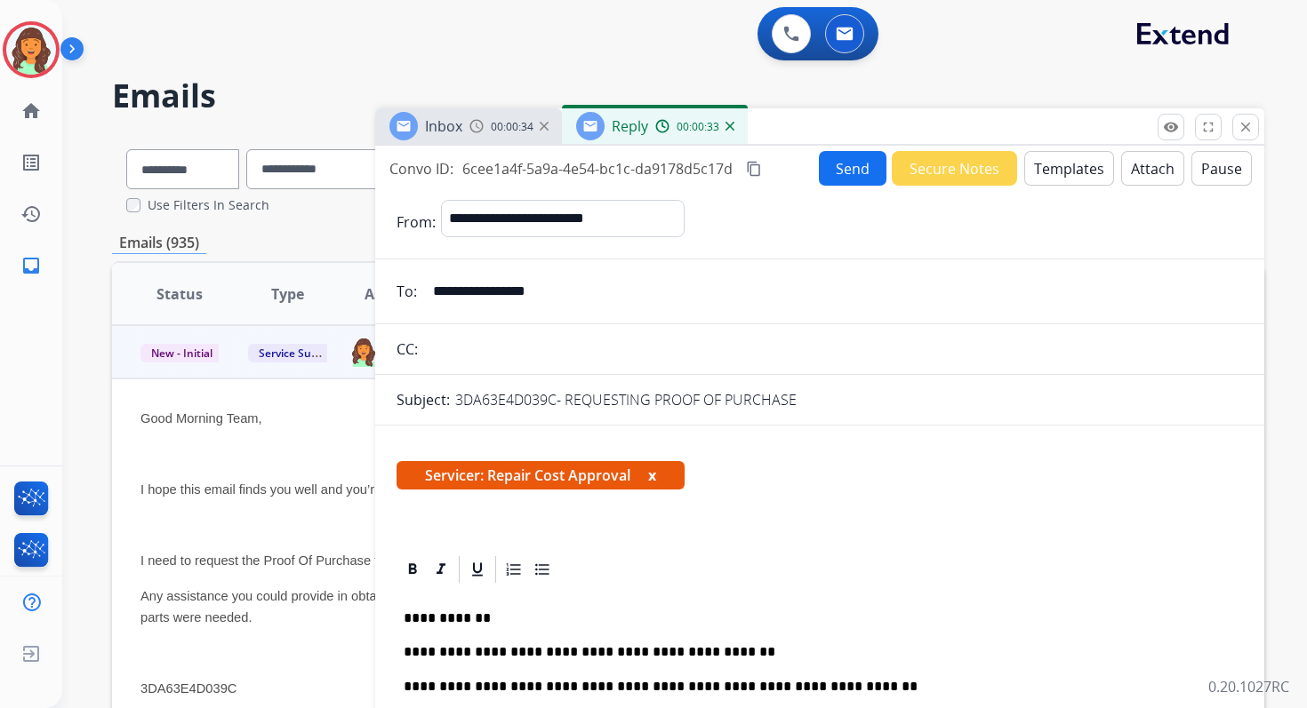
click at [1253, 35] on div "0 Voice Interactions 0 Email Interactions" at bounding box center [674, 35] width 1180 height 57
click at [1148, 170] on button "Attach" at bounding box center [1152, 168] width 63 height 35
click at [1143, 173] on button "Attach" at bounding box center [1152, 168] width 63 height 35
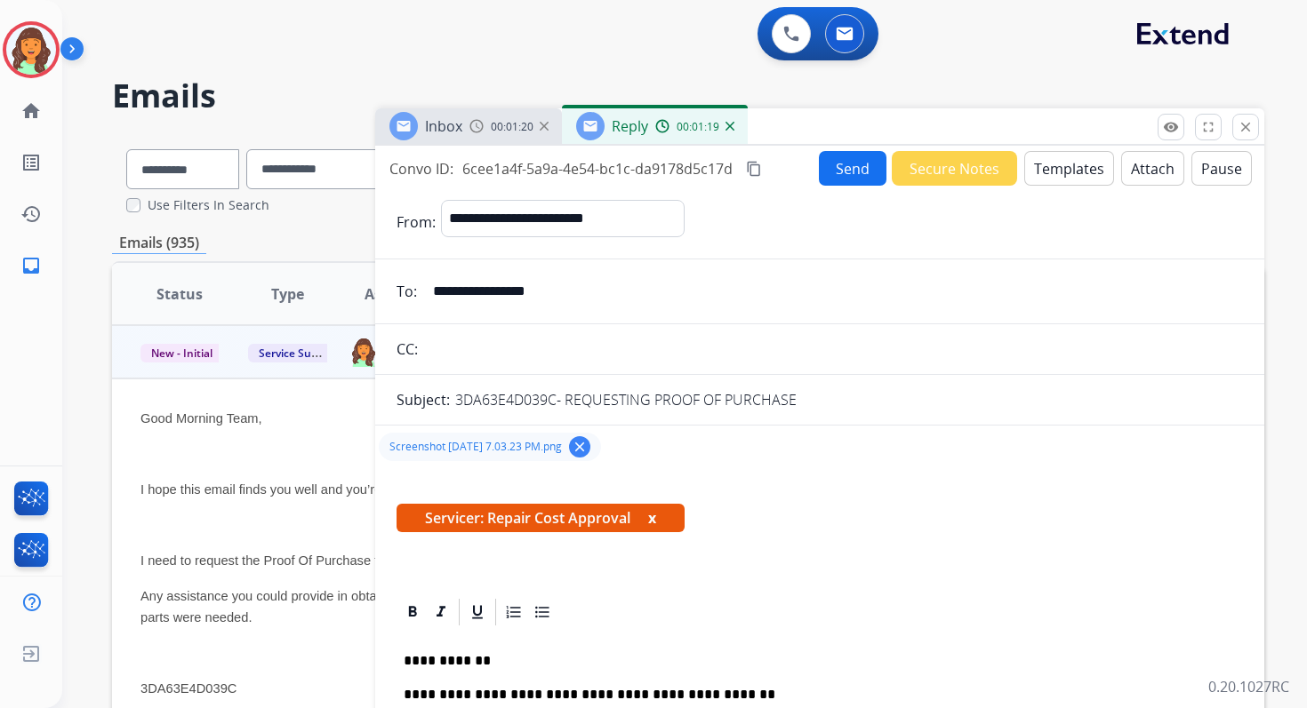
click at [749, 166] on mat-icon "content_copy" at bounding box center [754, 169] width 16 height 16
click at [834, 160] on button "Send" at bounding box center [853, 168] width 68 height 35
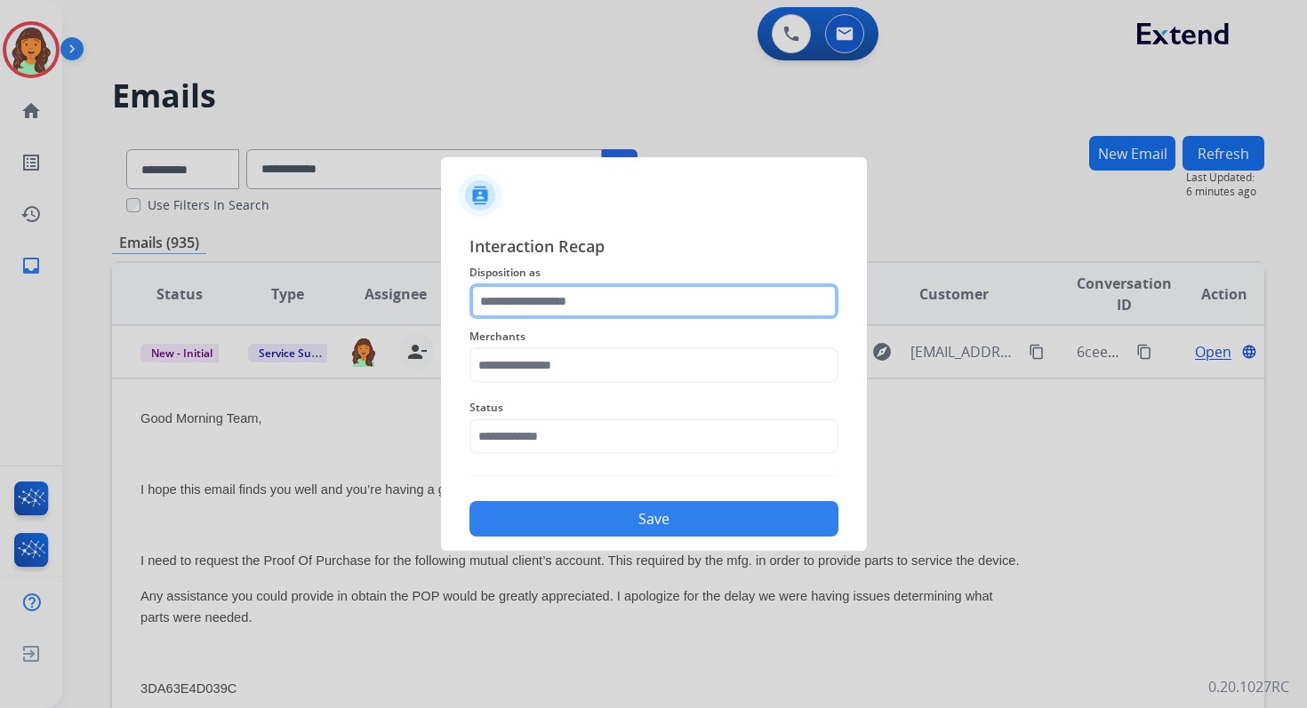
click at [628, 302] on input "text" at bounding box center [653, 302] width 369 height 36
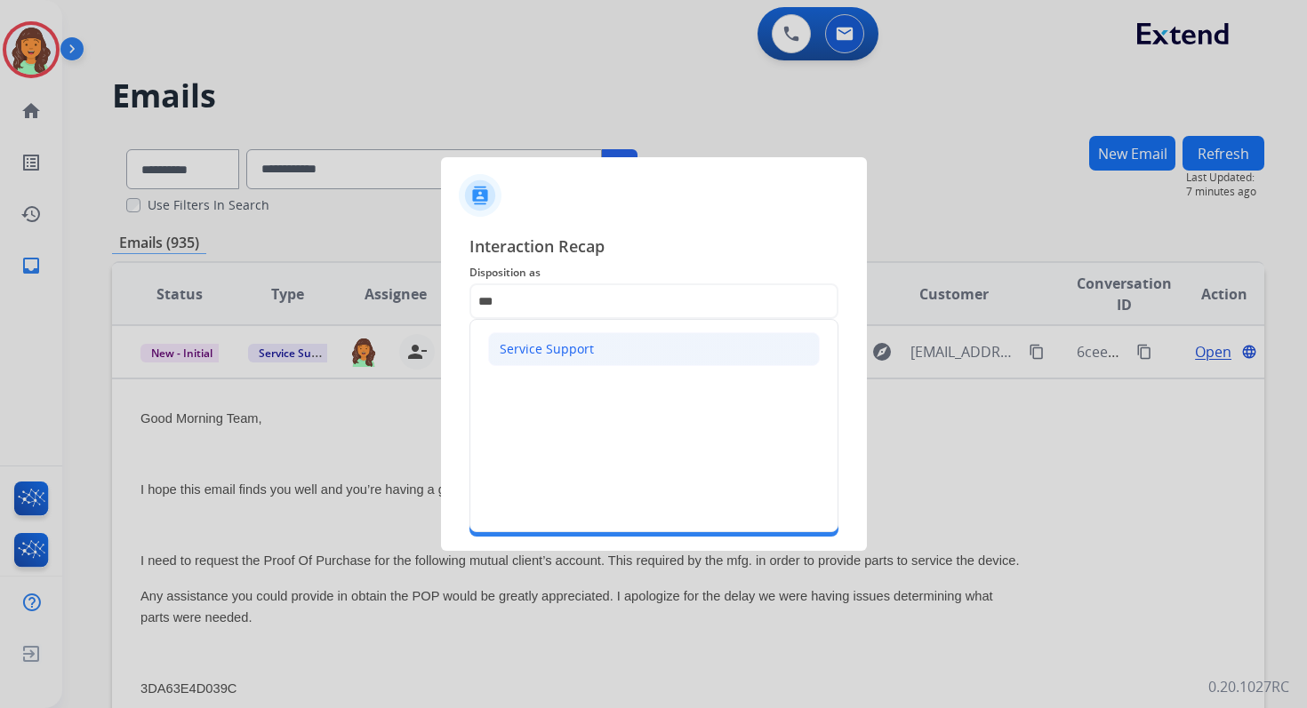
click at [531, 353] on div "Service Support" at bounding box center [547, 349] width 94 height 18
type input "**********"
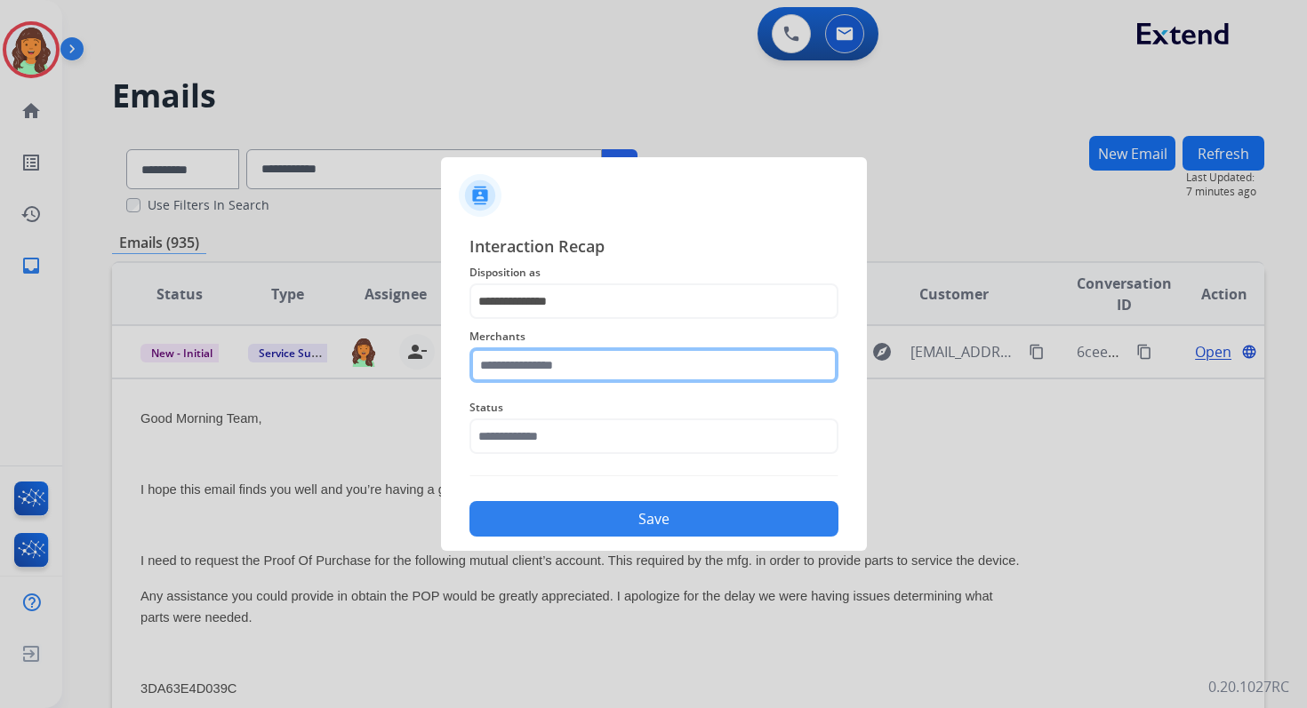
click at [508, 374] on input "text" at bounding box center [653, 366] width 369 height 36
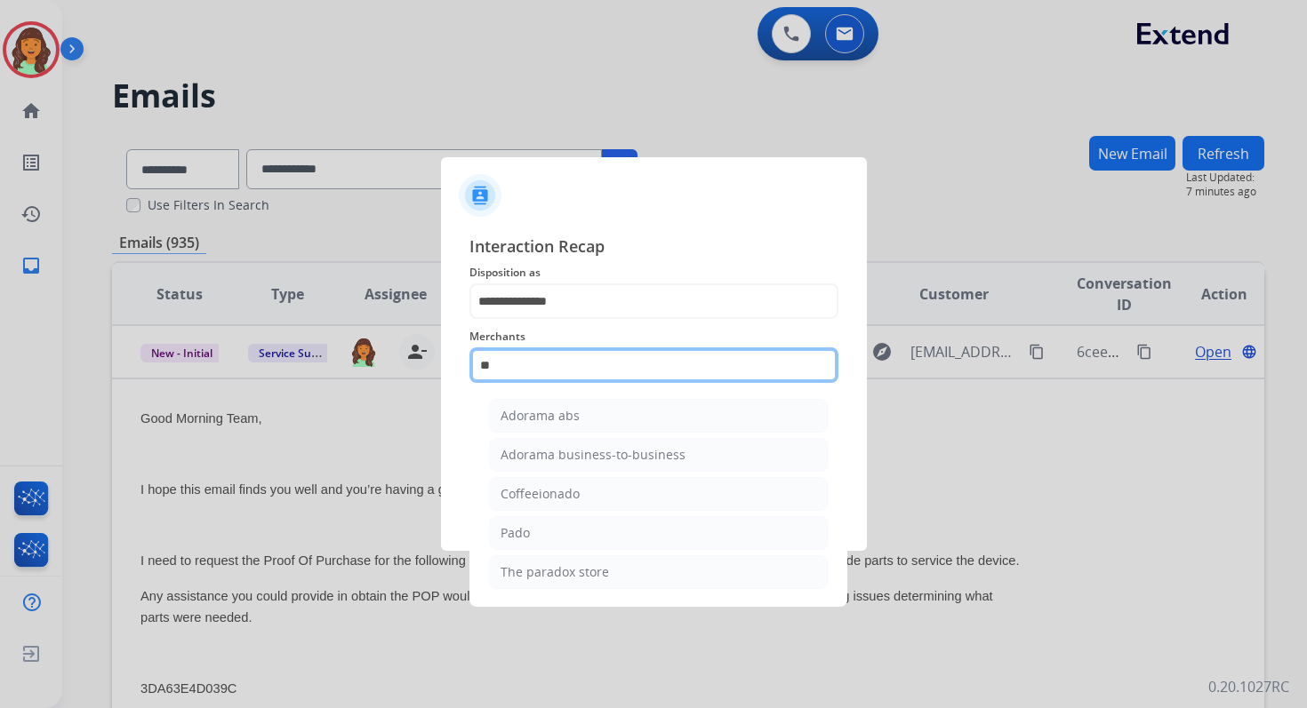
type input "*"
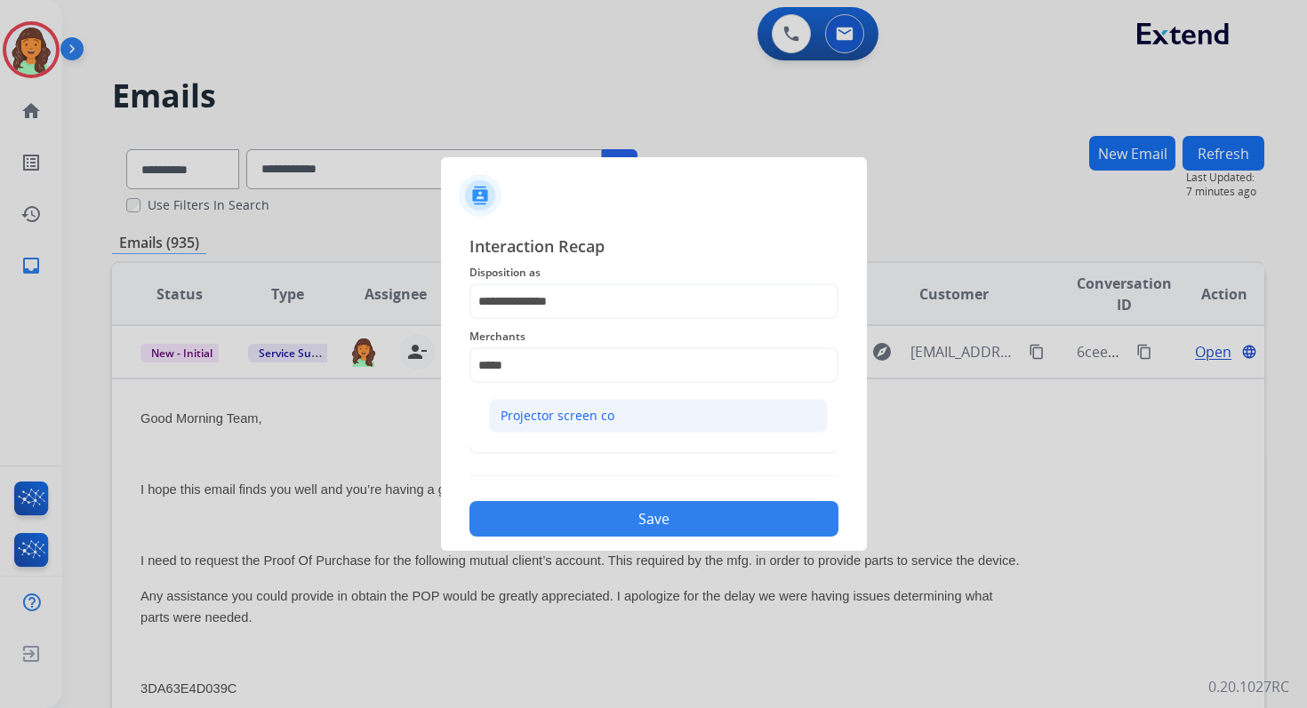
click at [503, 415] on div "Projector screen co" at bounding box center [557, 416] width 114 height 18
type input "**********"
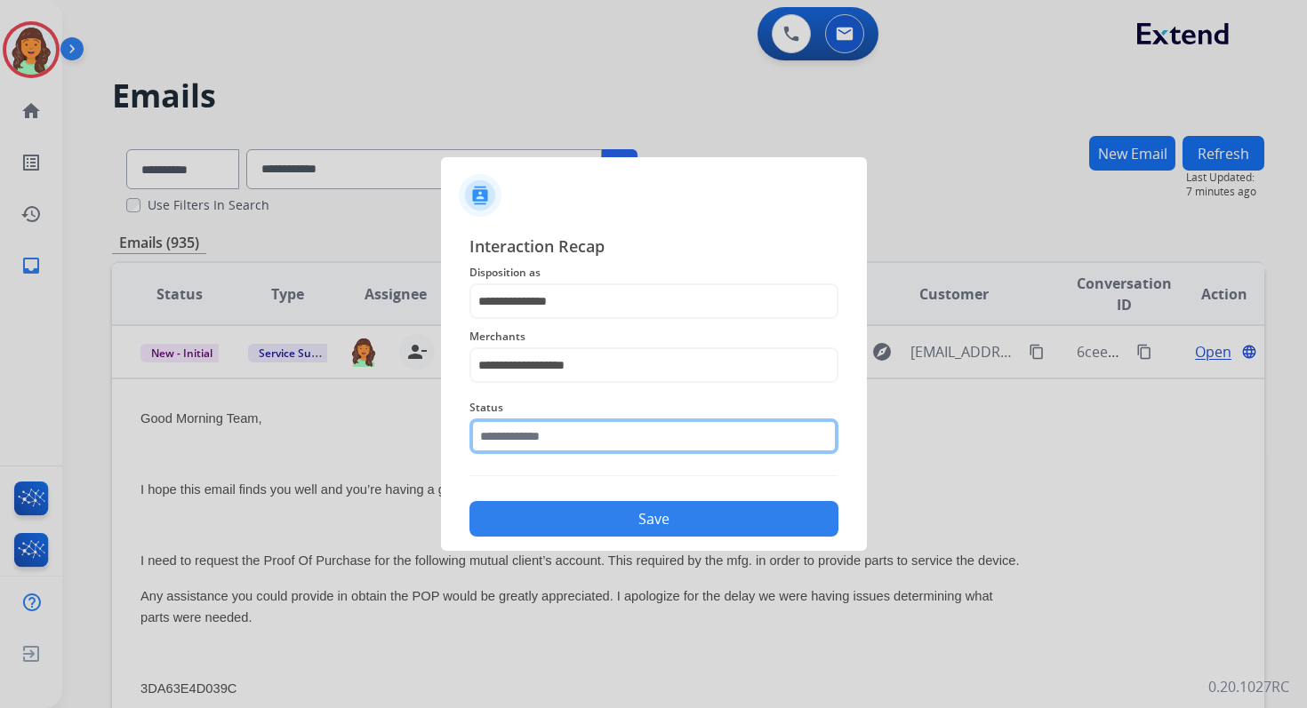
click at [518, 438] on input "text" at bounding box center [653, 437] width 369 height 36
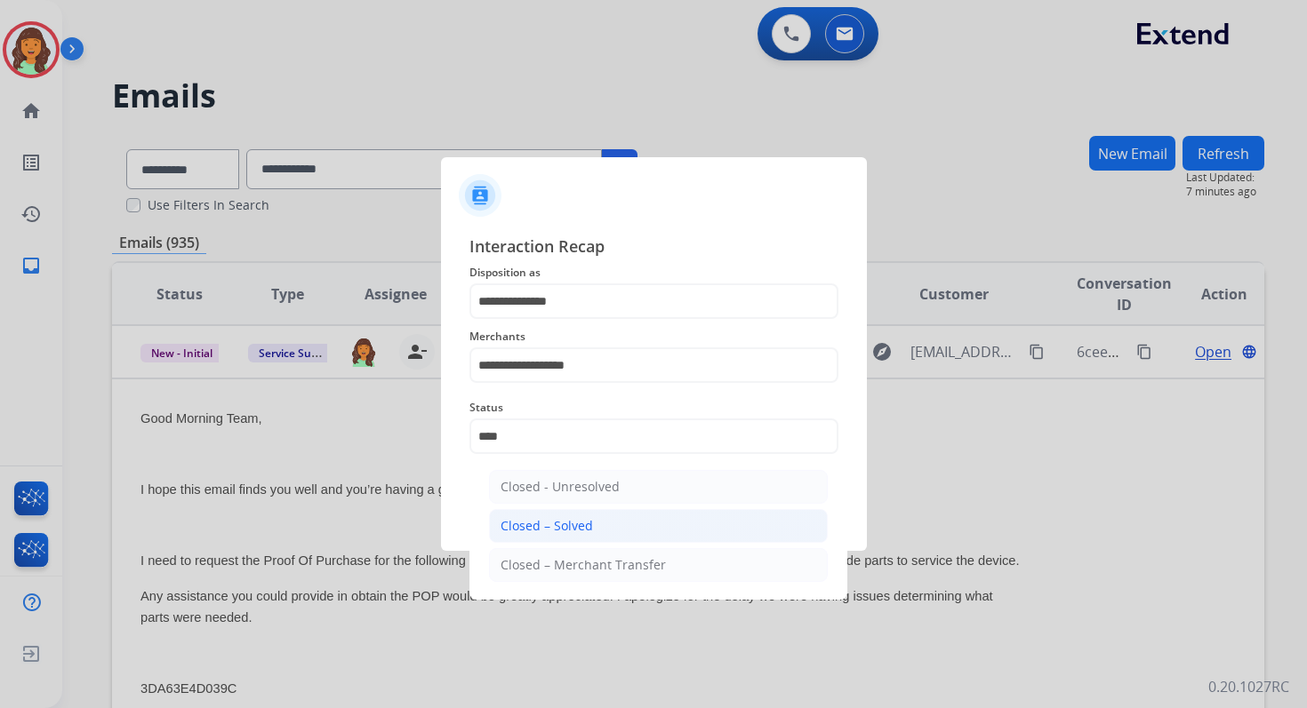
click at [548, 524] on div "Closed – Solved" at bounding box center [546, 526] width 92 height 18
type input "**********"
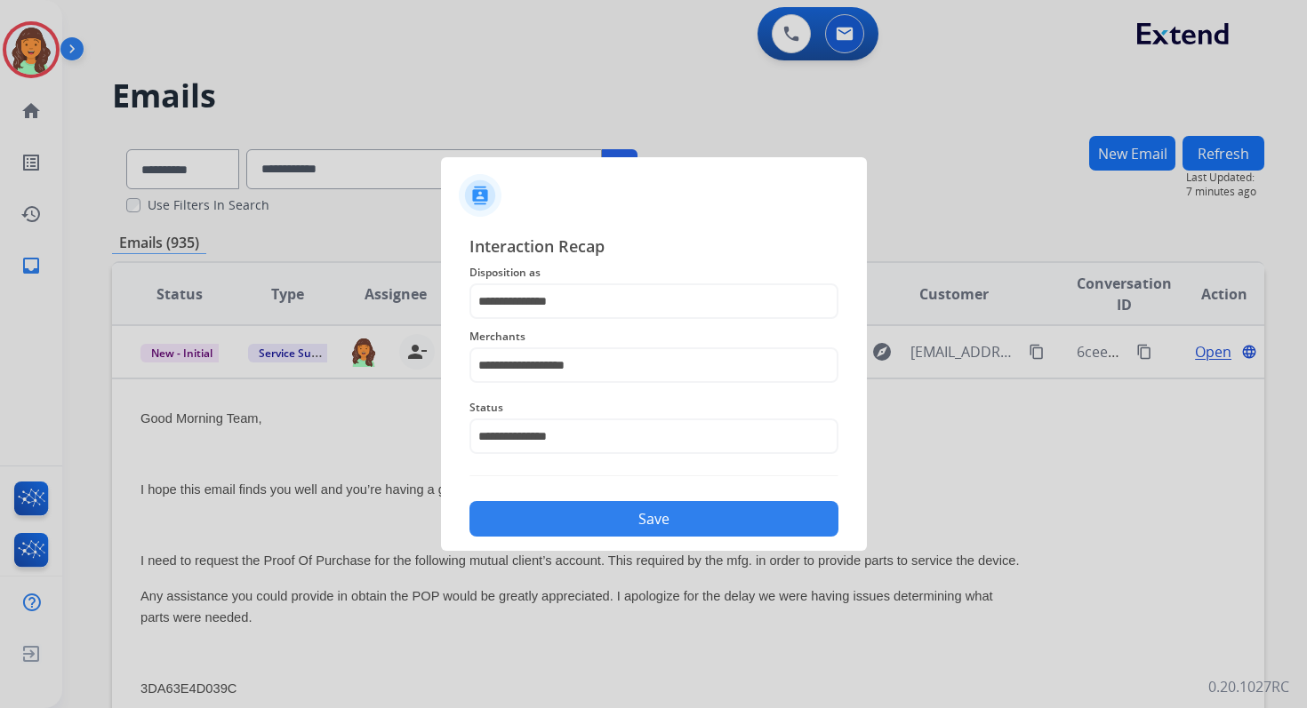
click at [548, 524] on button "Save" at bounding box center [653, 519] width 369 height 36
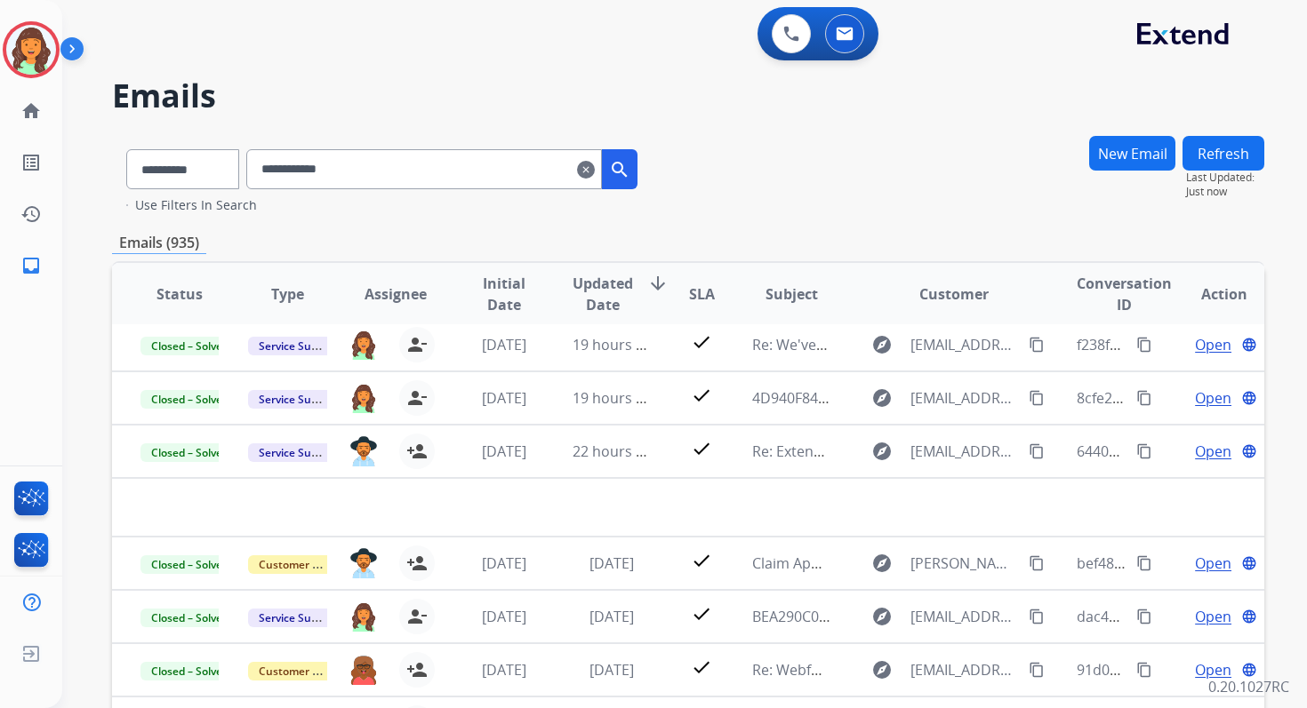
scroll to position [60, 0]
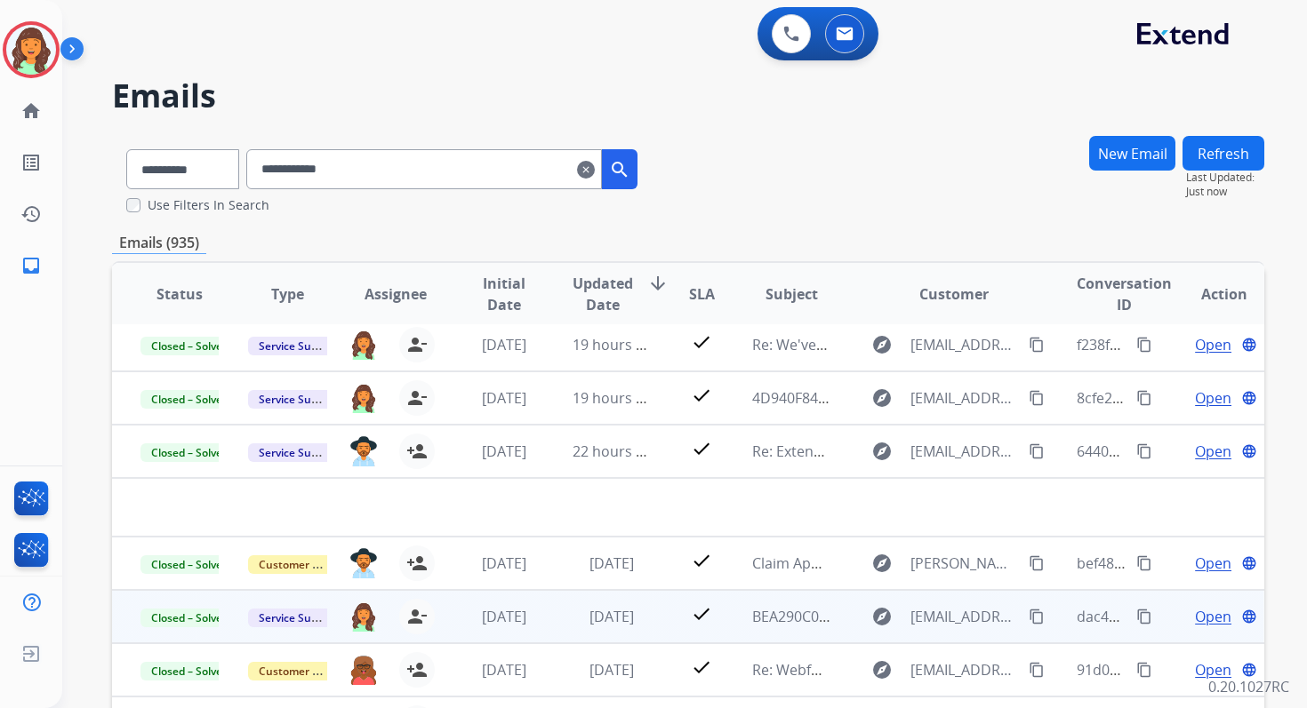
click at [577, 636] on td "[DATE]" at bounding box center [598, 616] width 108 height 53
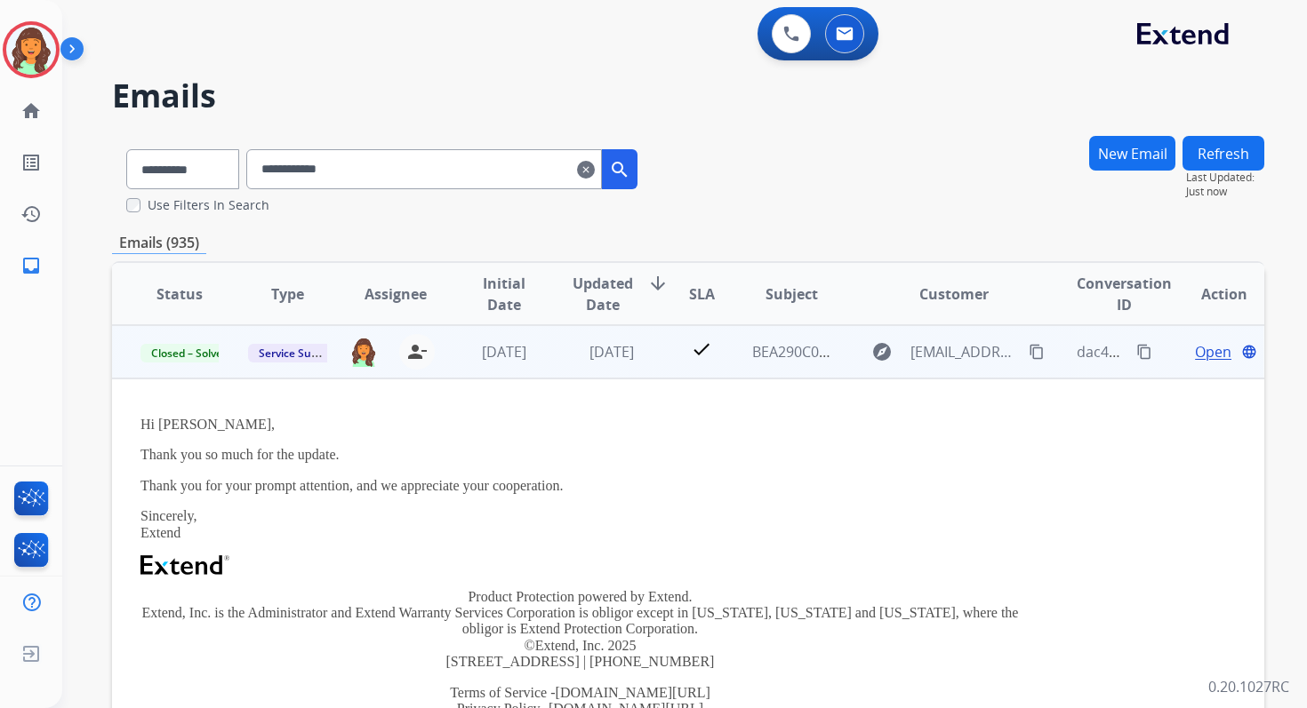
scroll to position [0, 0]
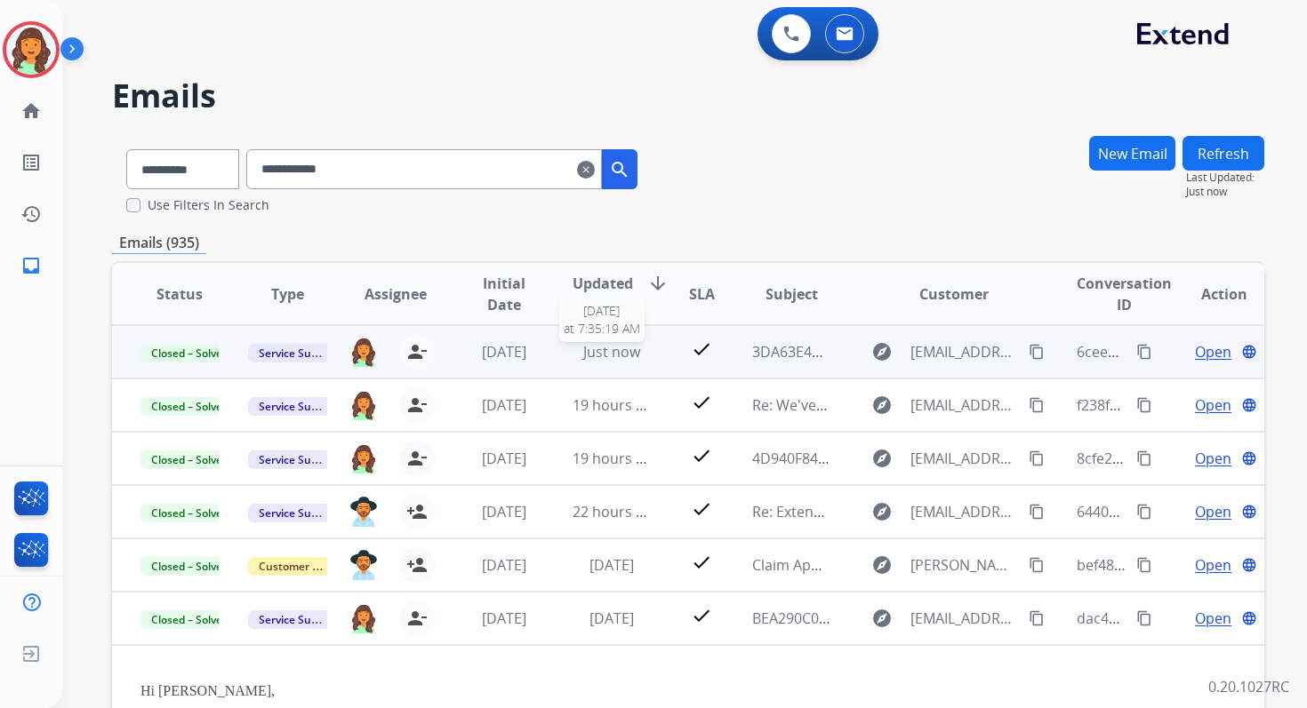
click at [634, 351] on div "Just now" at bounding box center [611, 351] width 78 height 21
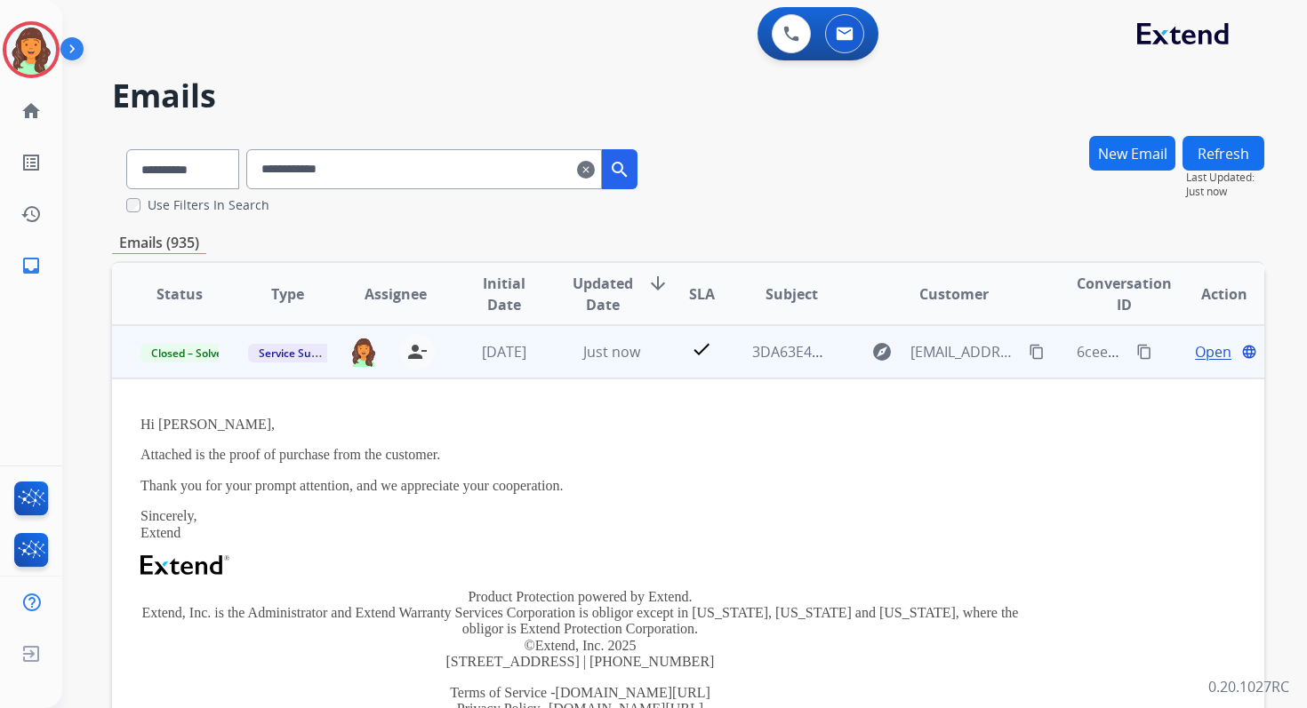
click at [1195, 356] on span "Open" at bounding box center [1213, 351] width 36 height 21
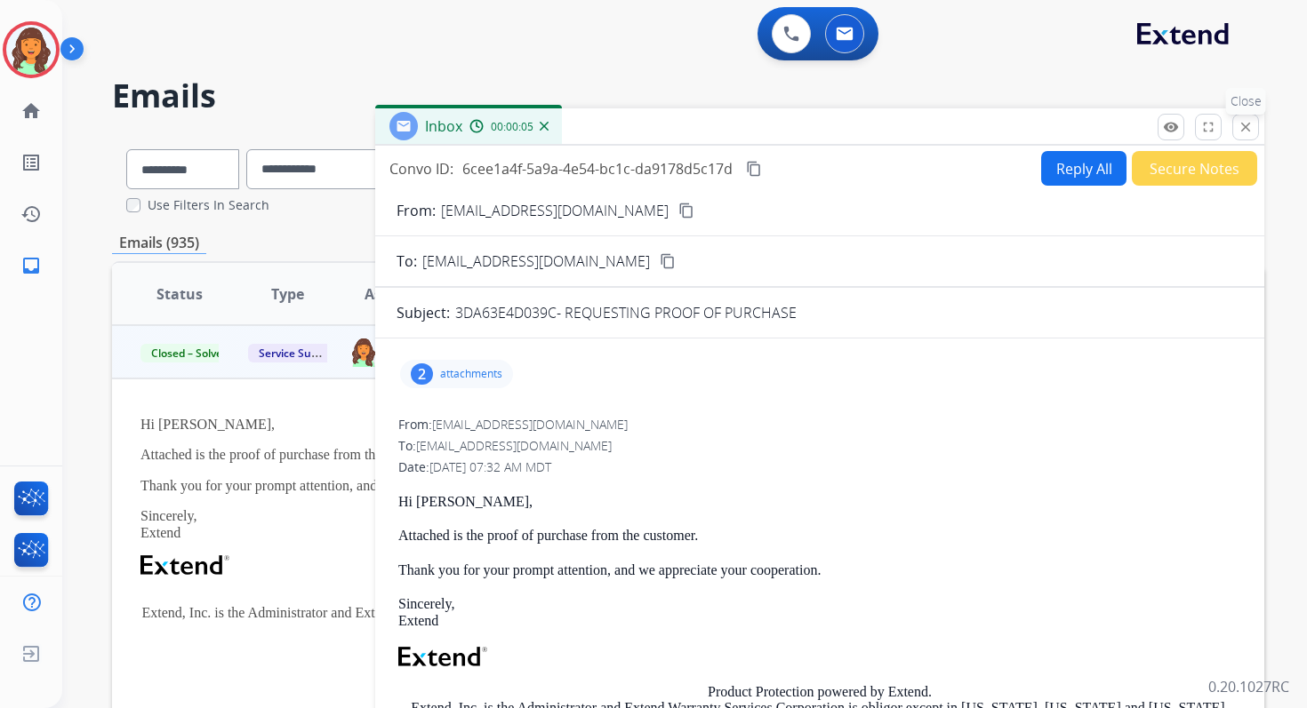
click at [1242, 133] on mat-icon "close" at bounding box center [1245, 127] width 16 height 16
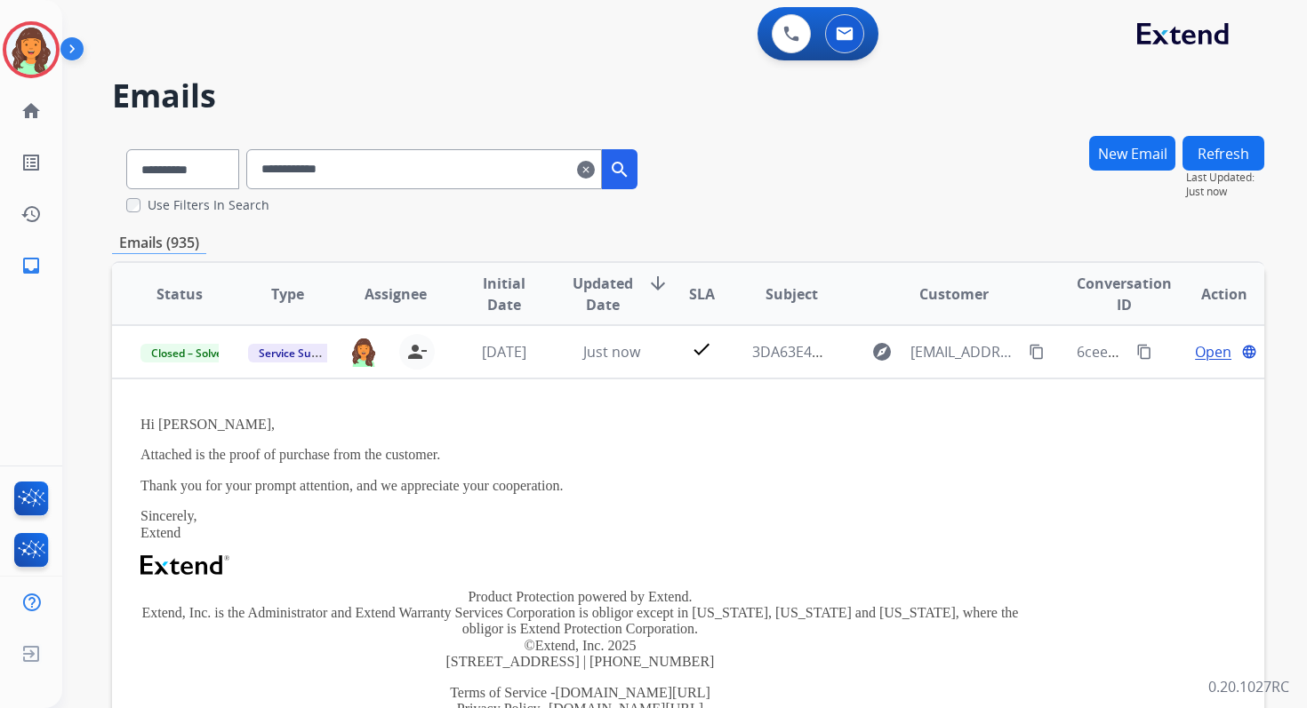
click at [595, 164] on mat-icon "clear" at bounding box center [586, 169] width 18 height 21
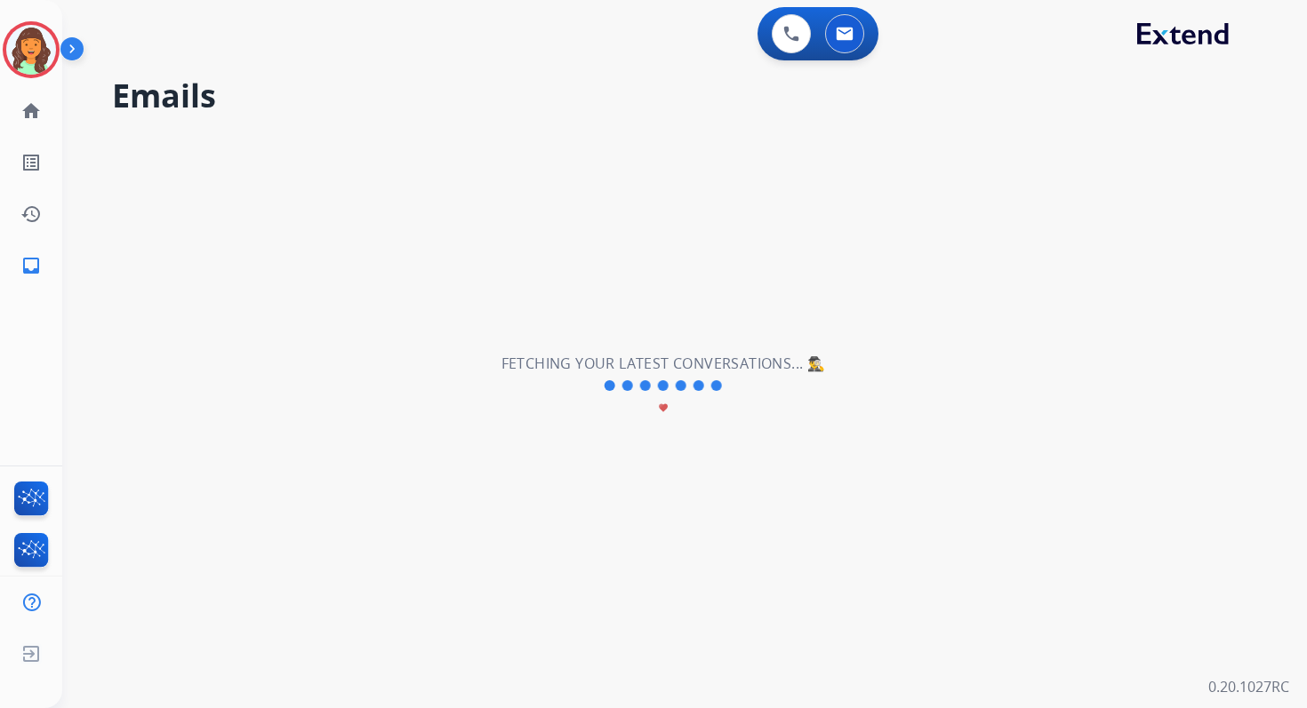
select select "**********"
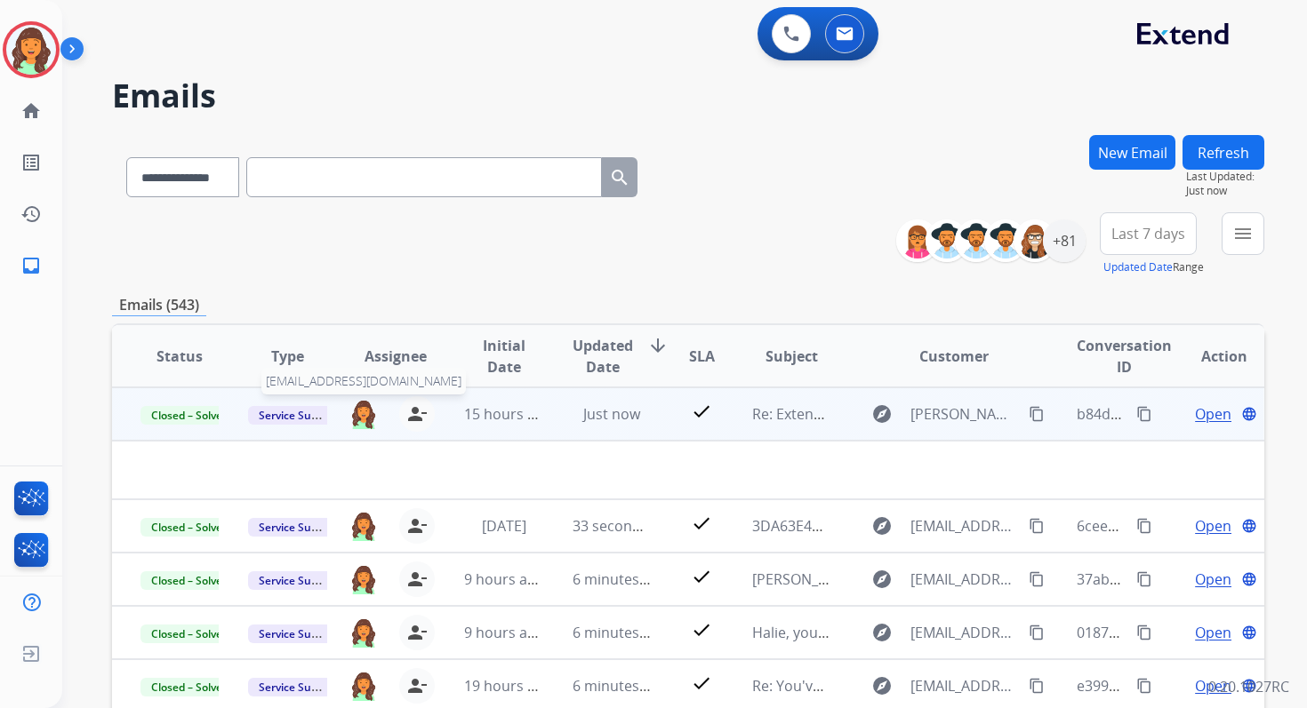
click at [357, 418] on img at bounding box center [363, 414] width 28 height 30
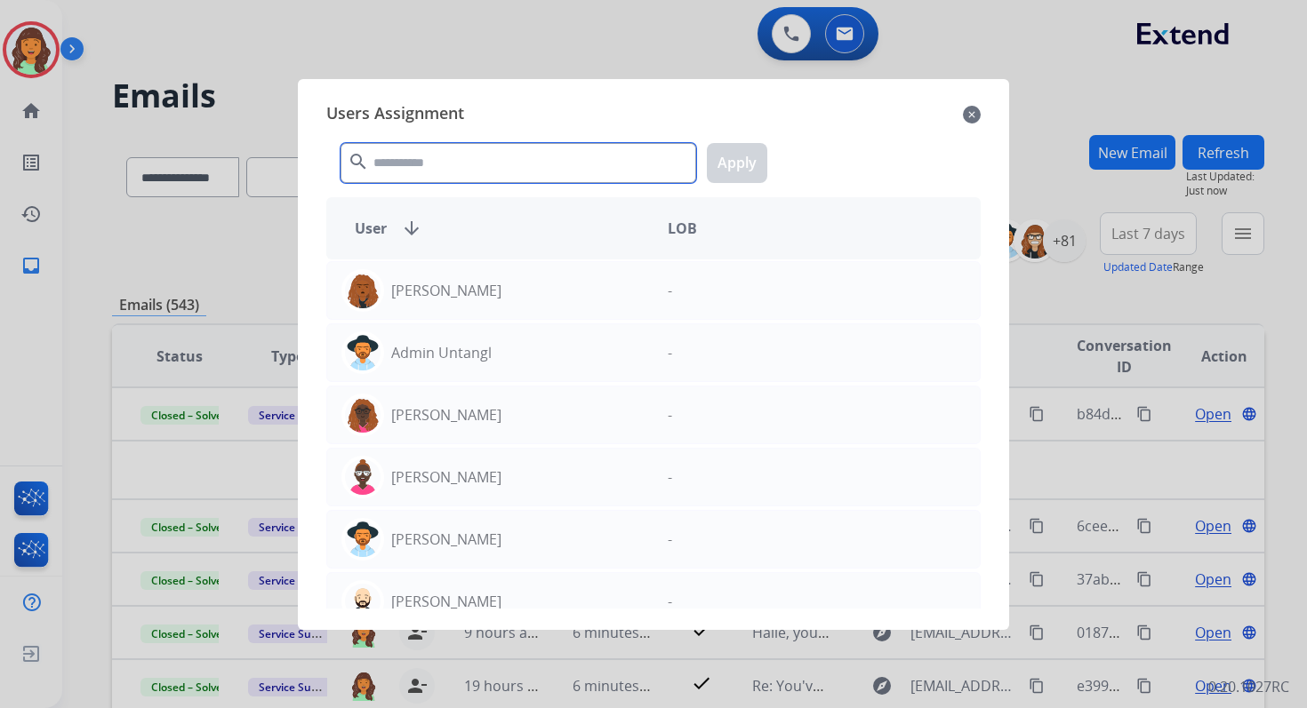
click at [480, 158] on input "text" at bounding box center [518, 163] width 356 height 40
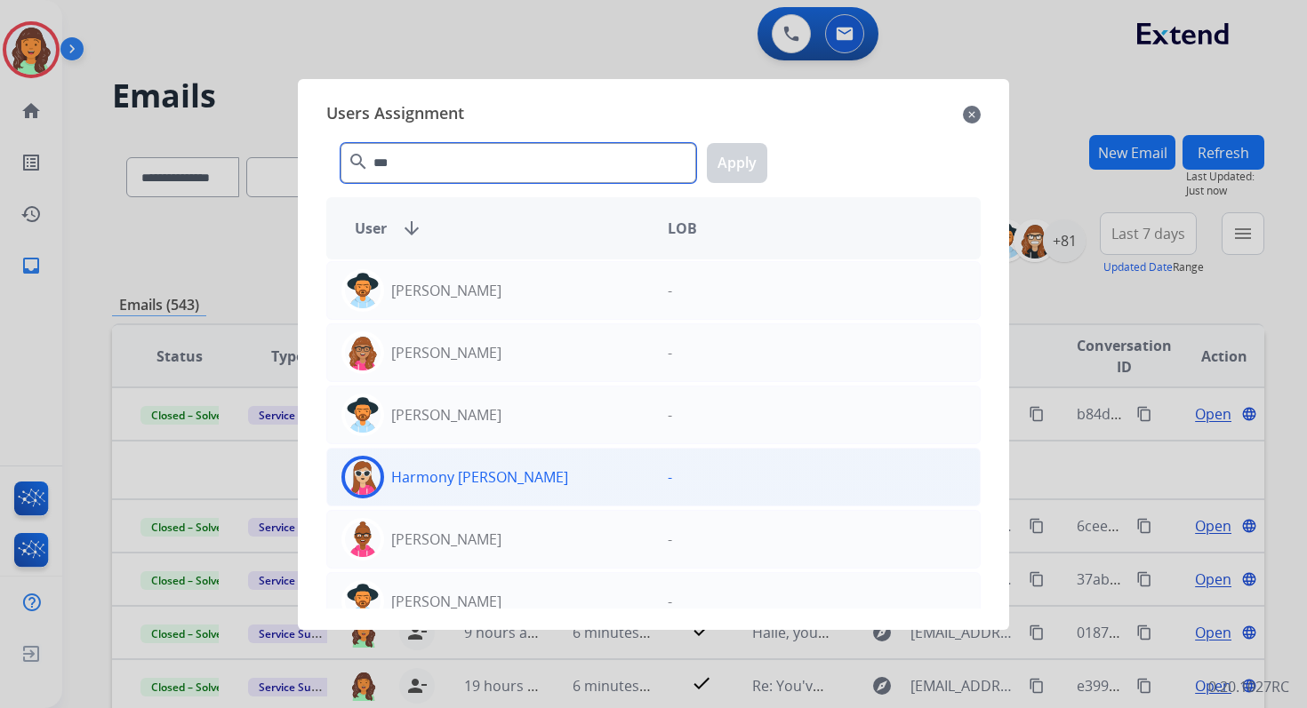
type input "***"
click at [453, 467] on p "Harmony [PERSON_NAME]" at bounding box center [479, 477] width 177 height 21
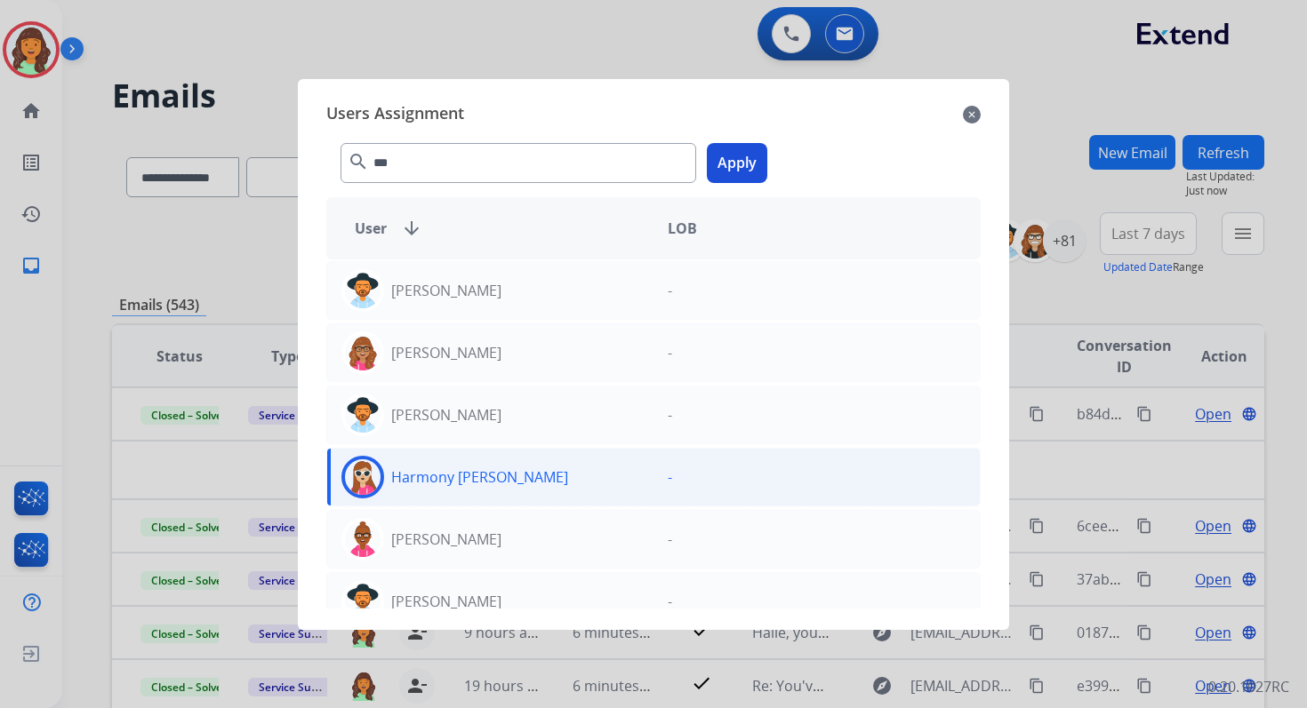
click at [733, 156] on button "Apply" at bounding box center [737, 163] width 60 height 40
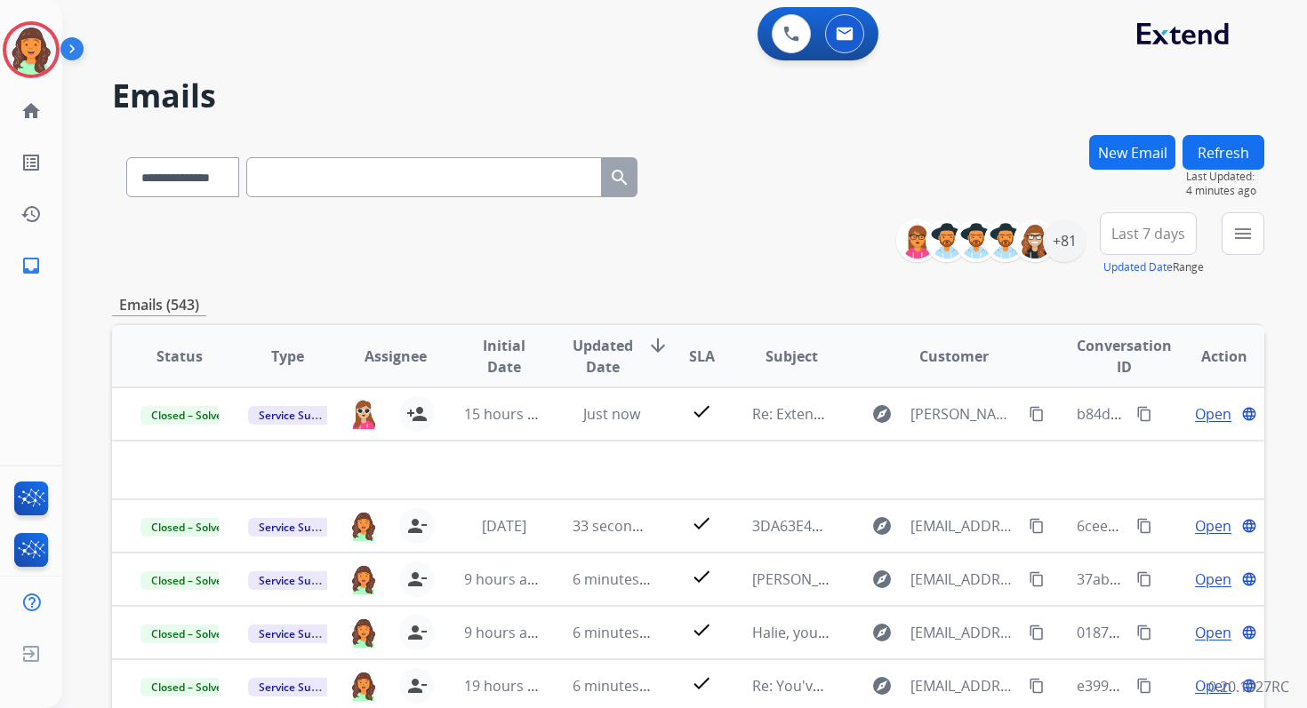
click at [1228, 166] on button "Refresh" at bounding box center [1223, 152] width 82 height 35
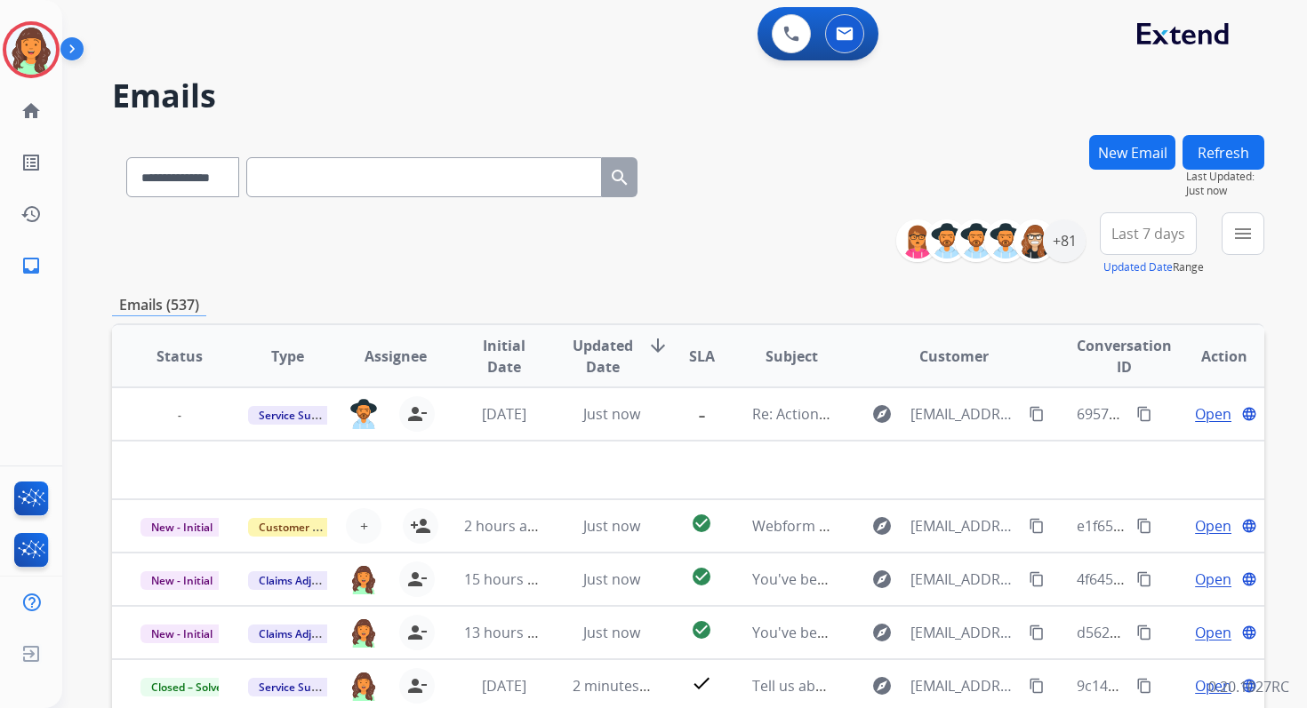
click at [1215, 150] on button "Refresh" at bounding box center [1223, 152] width 82 height 35
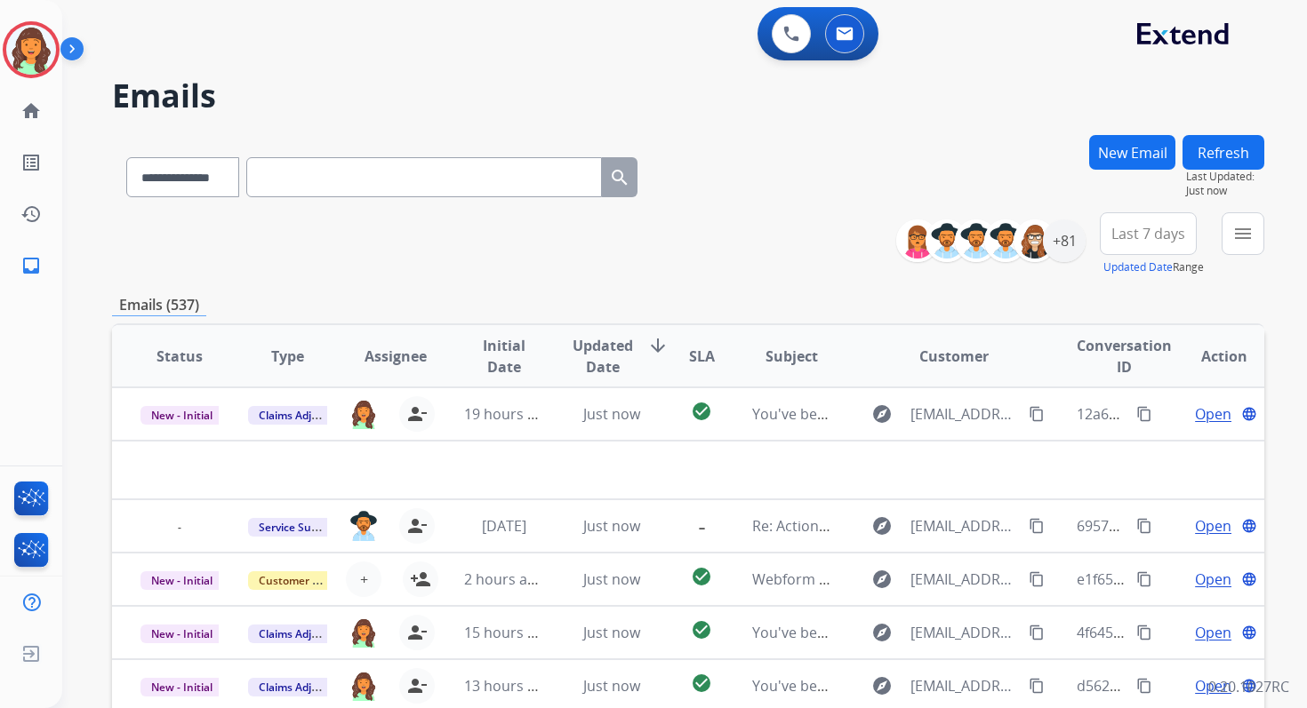
click at [1215, 152] on button "Refresh" at bounding box center [1223, 152] width 82 height 35
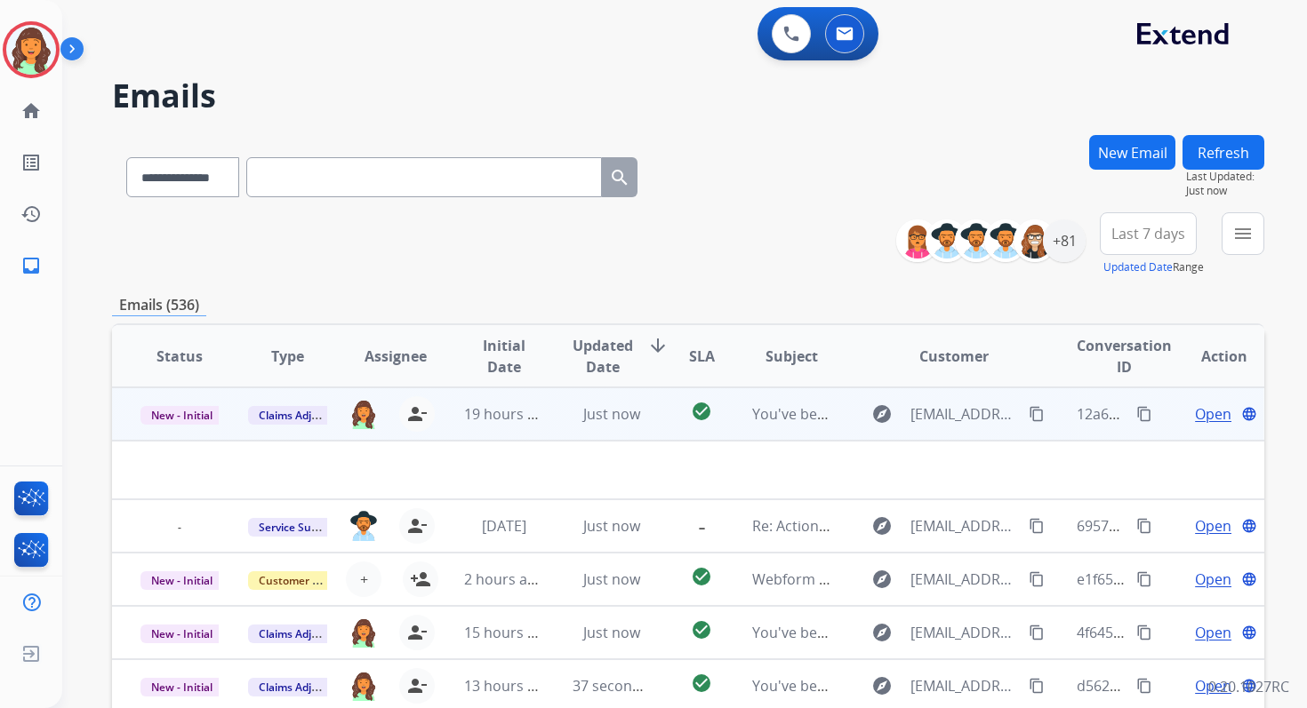
click at [595, 416] on span "Just now" at bounding box center [611, 414] width 57 height 20
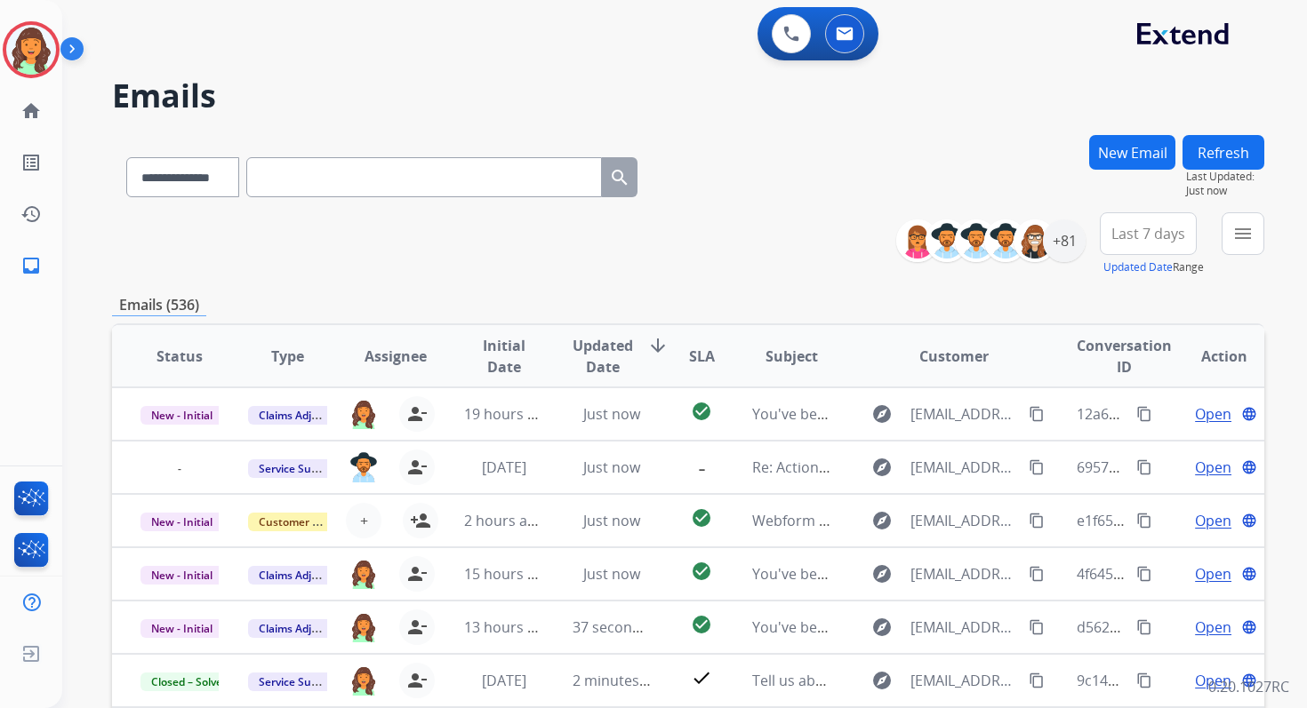
click at [1227, 149] on button "Refresh" at bounding box center [1223, 152] width 82 height 35
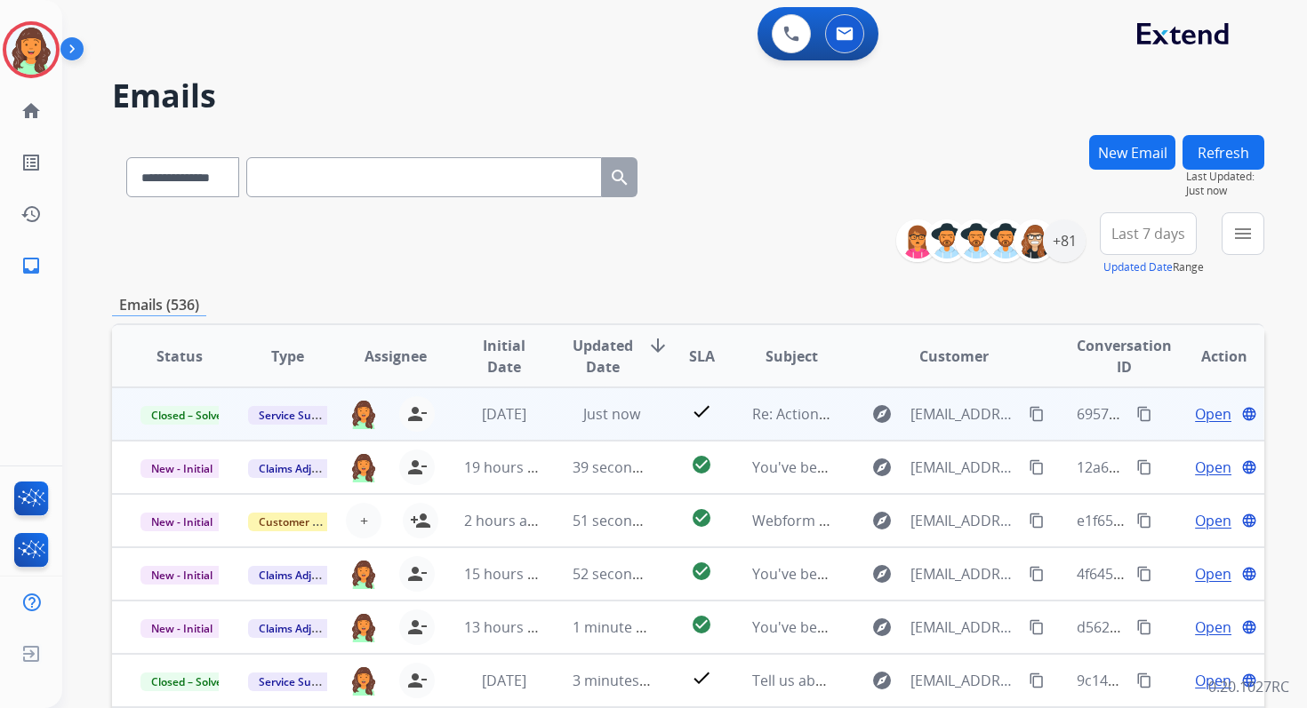
click at [1136, 410] on mat-icon "content_copy" at bounding box center [1144, 414] width 16 height 16
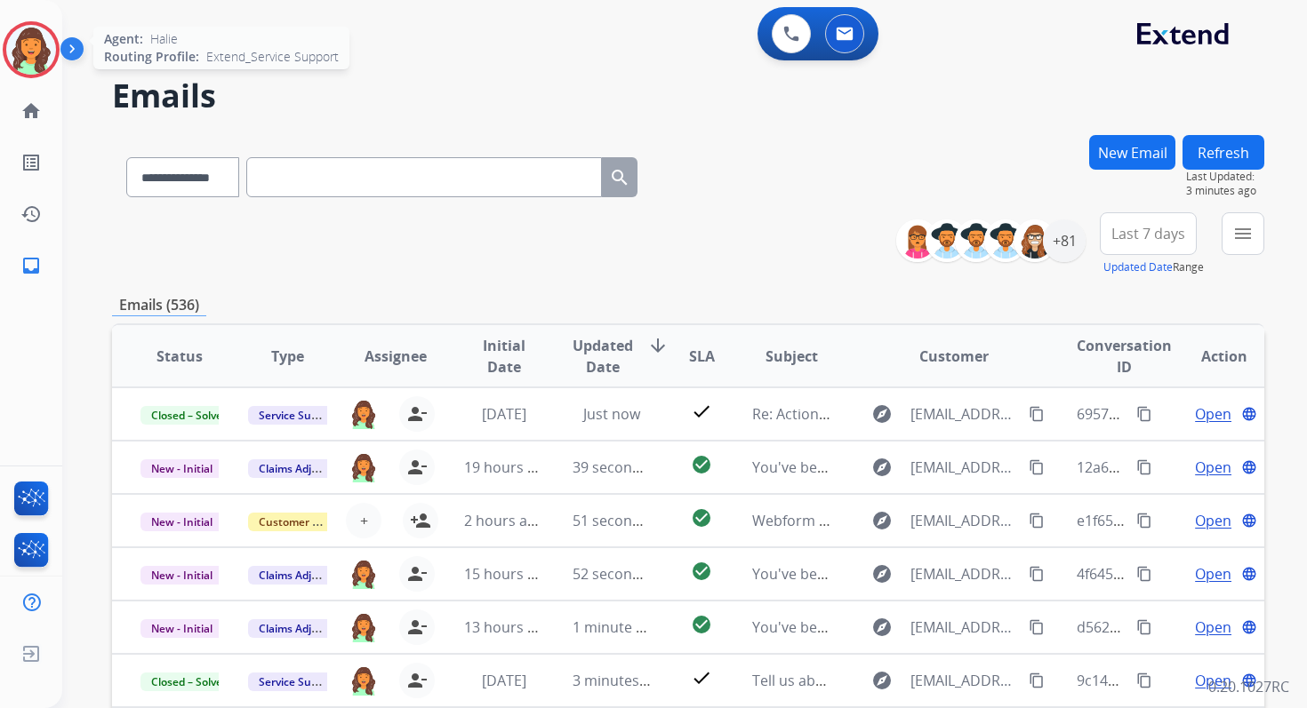
click at [44, 49] on img at bounding box center [31, 50] width 50 height 50
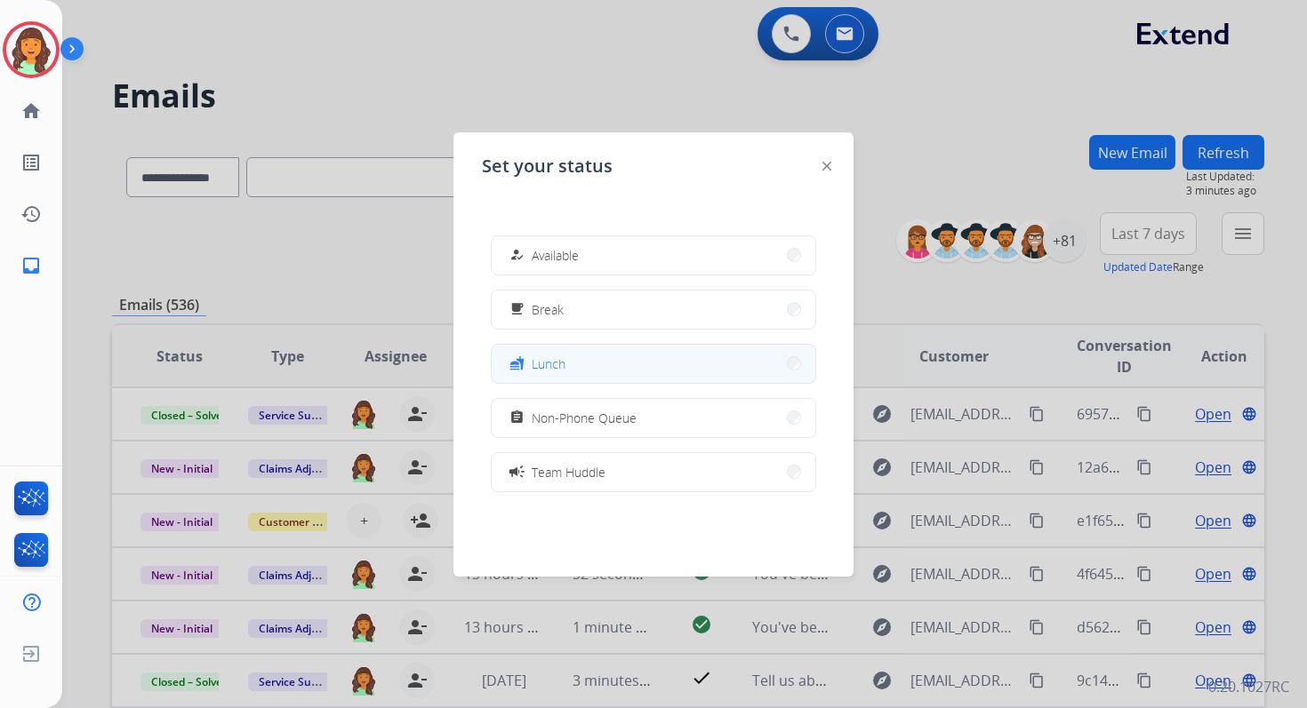
click at [667, 357] on button "fastfood Lunch" at bounding box center [654, 364] width 324 height 38
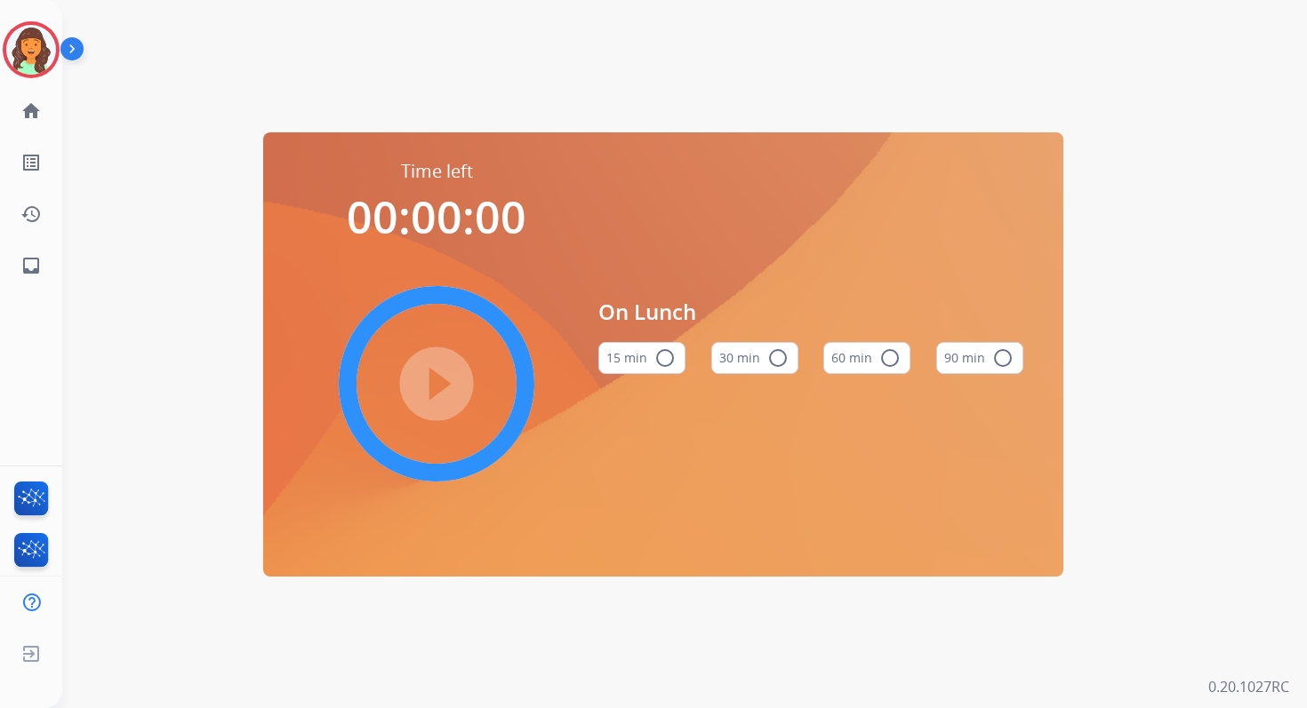
click at [1006, 355] on mat-icon "radio_button_unchecked" at bounding box center [1002, 358] width 21 height 21
click at [887, 355] on mat-icon "radio_button_unchecked" at bounding box center [889, 358] width 21 height 21
click at [447, 387] on mat-icon "play_circle_filled" at bounding box center [436, 383] width 21 height 21
